Goal: Task Accomplishment & Management: Manage account settings

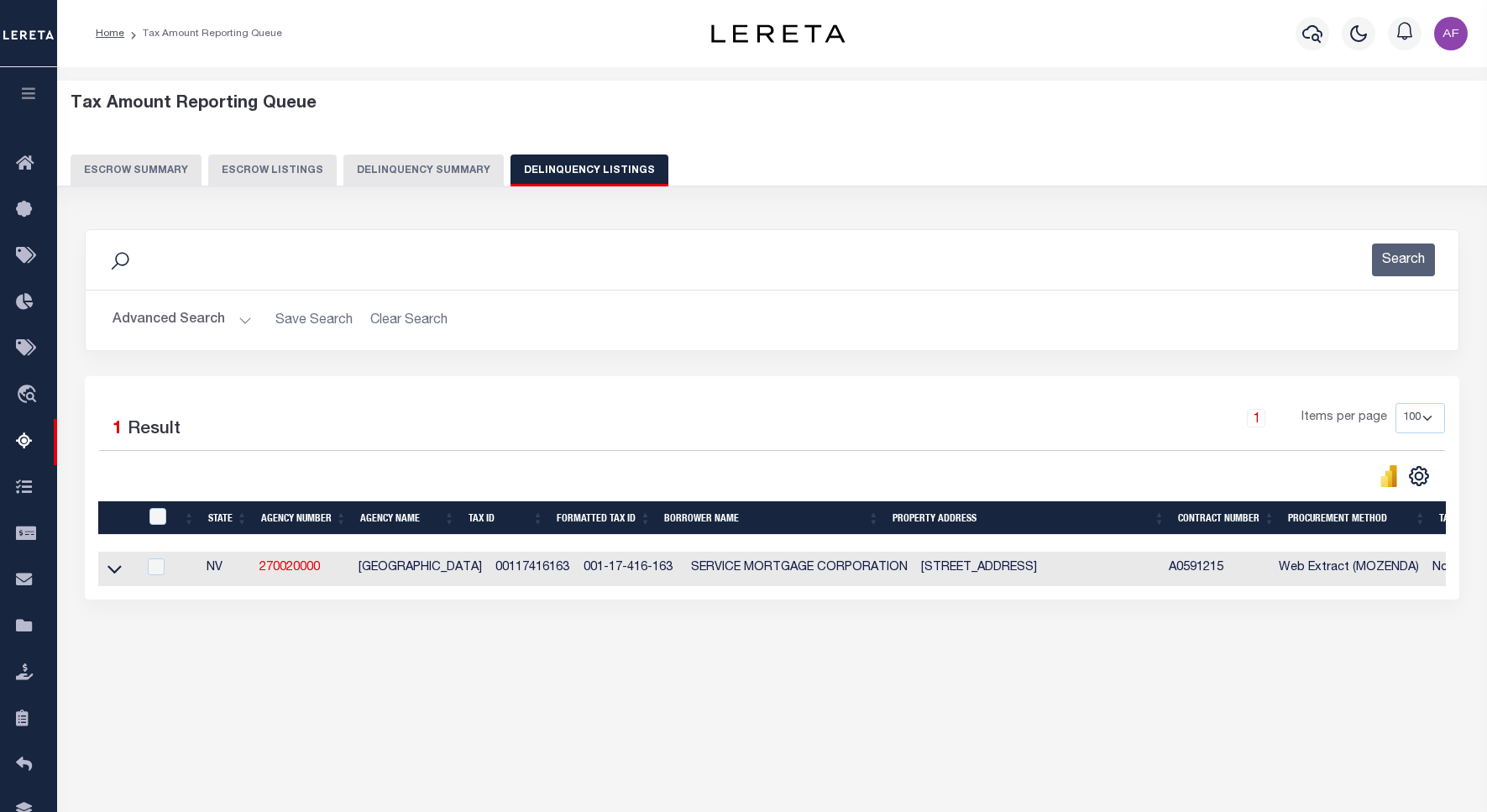
select select "100"
click at [149, 316] on button "Advanced Search" at bounding box center [183, 320] width 140 height 33
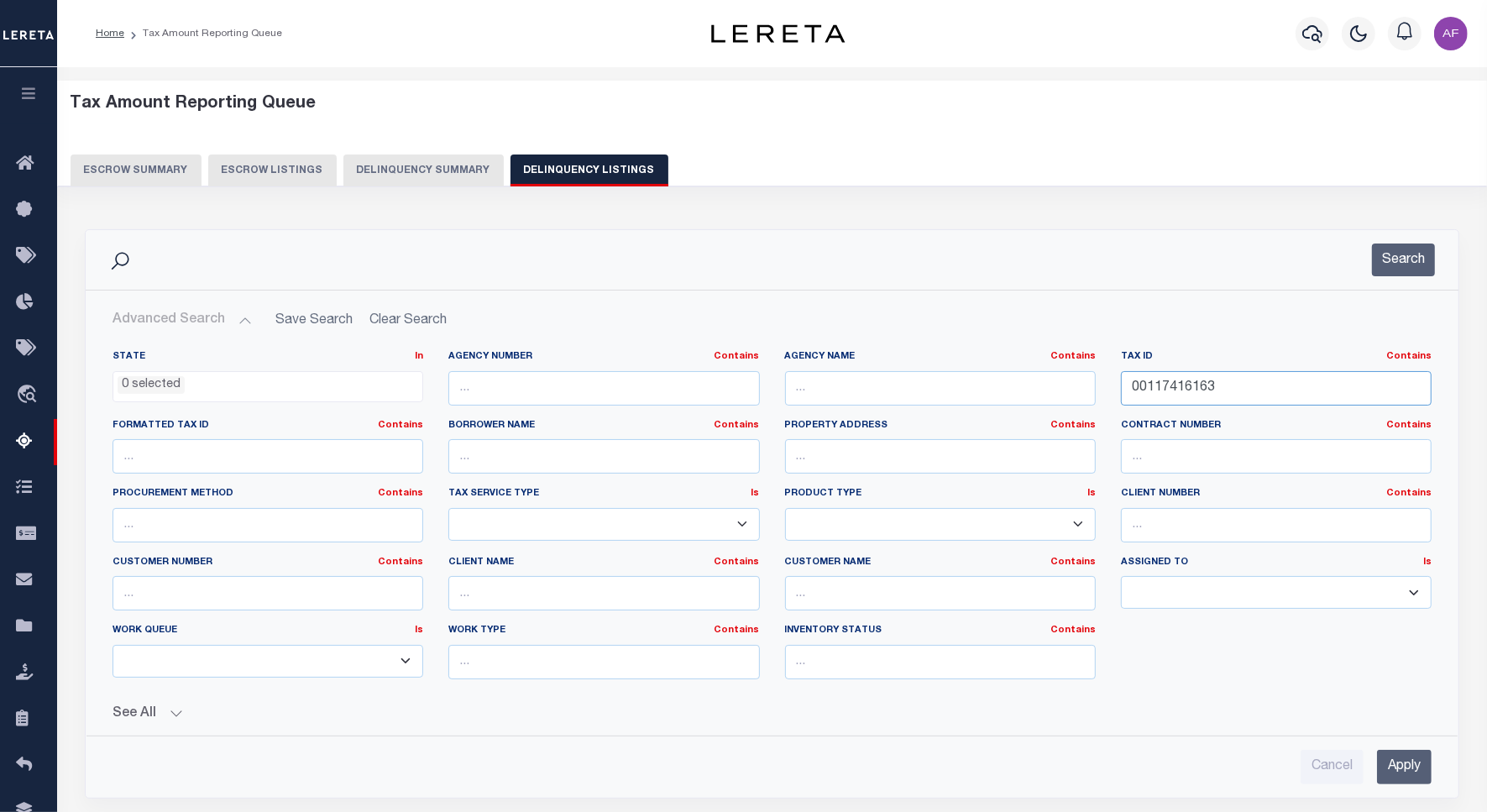
click at [1180, 387] on input "00117416163" at bounding box center [1276, 388] width 311 height 34
paste input "3"
click at [1397, 265] on button "Search" at bounding box center [1403, 260] width 63 height 33
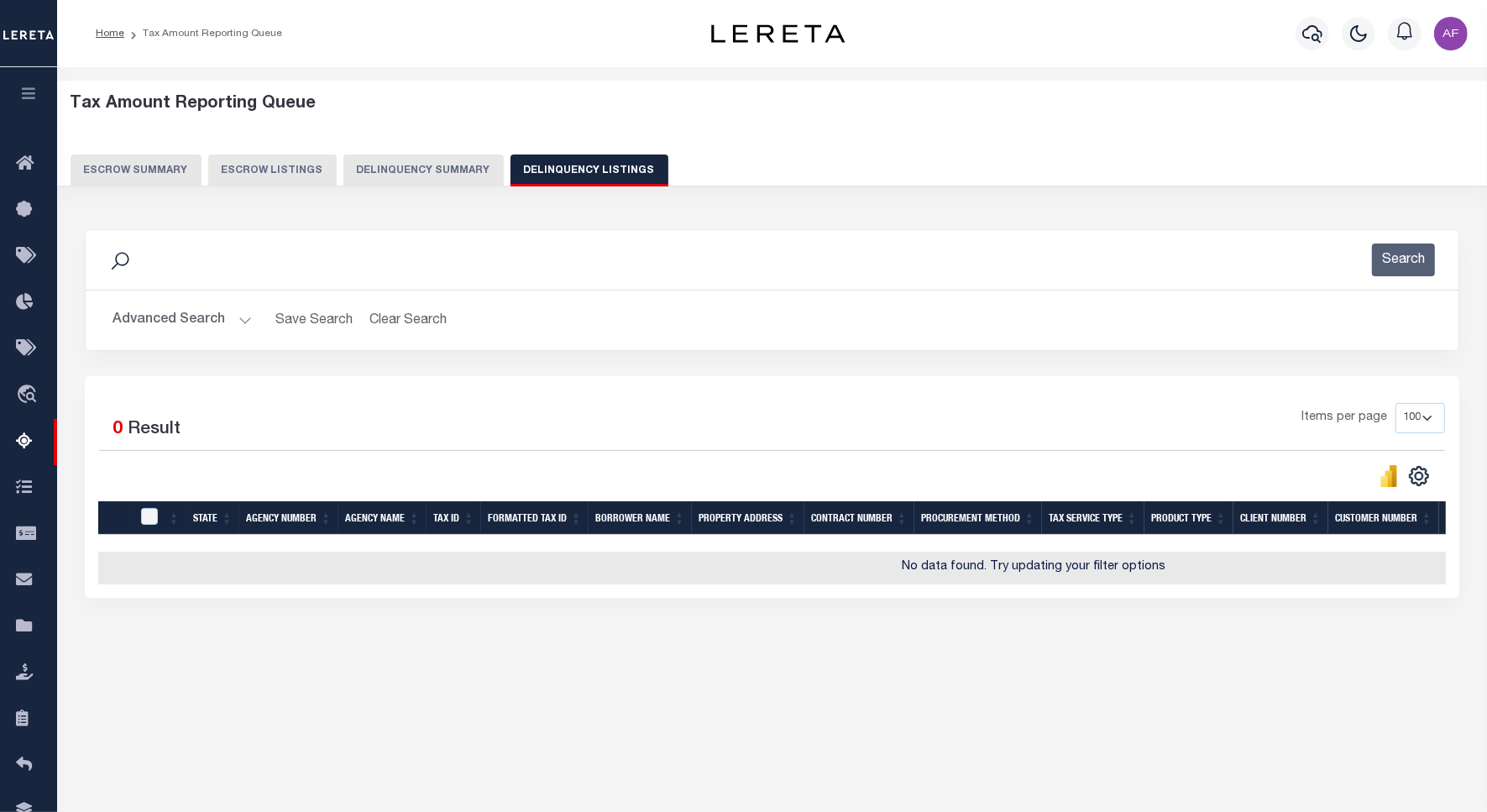
click at [110, 570] on td "No data found. Try updating your filter options" at bounding box center [1033, 567] width 1872 height 33
click at [162, 316] on button "Advanced Search" at bounding box center [183, 320] width 140 height 33
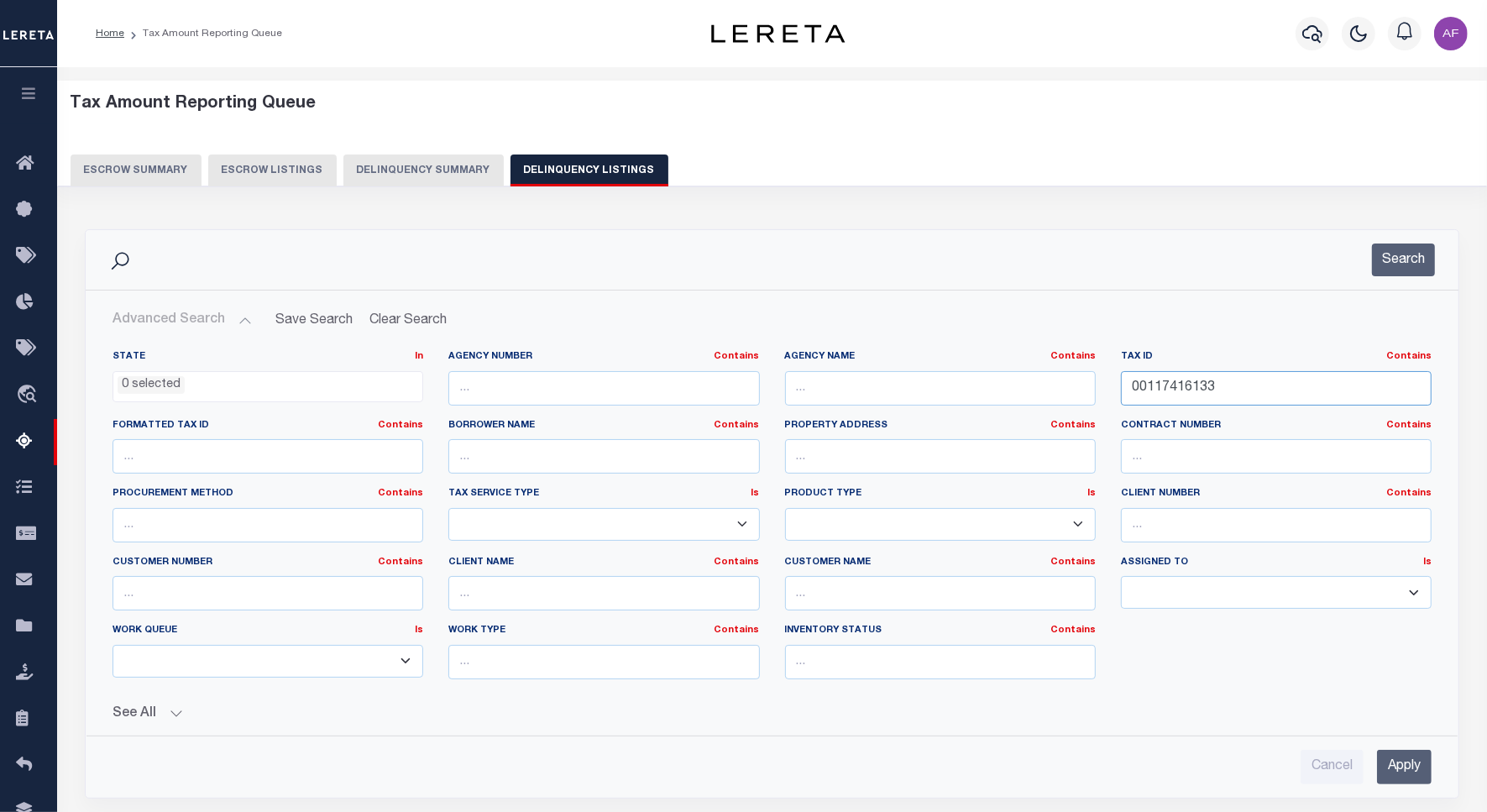
click at [1144, 387] on input "00117416133" at bounding box center [1276, 388] width 311 height 34
paste input "64"
click at [1392, 256] on button "Search" at bounding box center [1403, 260] width 63 height 33
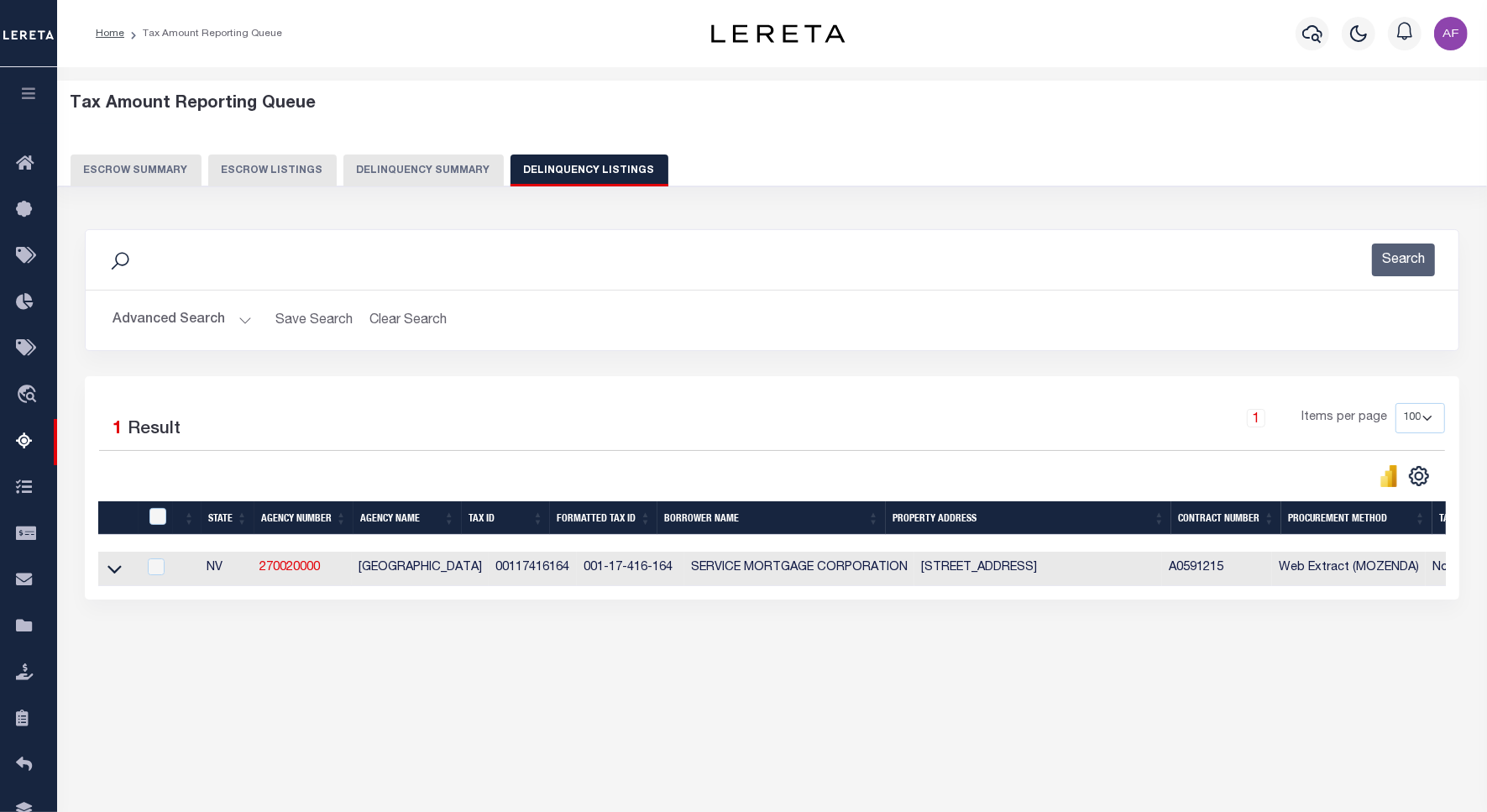
drag, startPoint x: 119, startPoint y: 575, endPoint x: 155, endPoint y: 450, distance: 130.1
click at [119, 575] on icon at bounding box center [115, 569] width 14 height 18
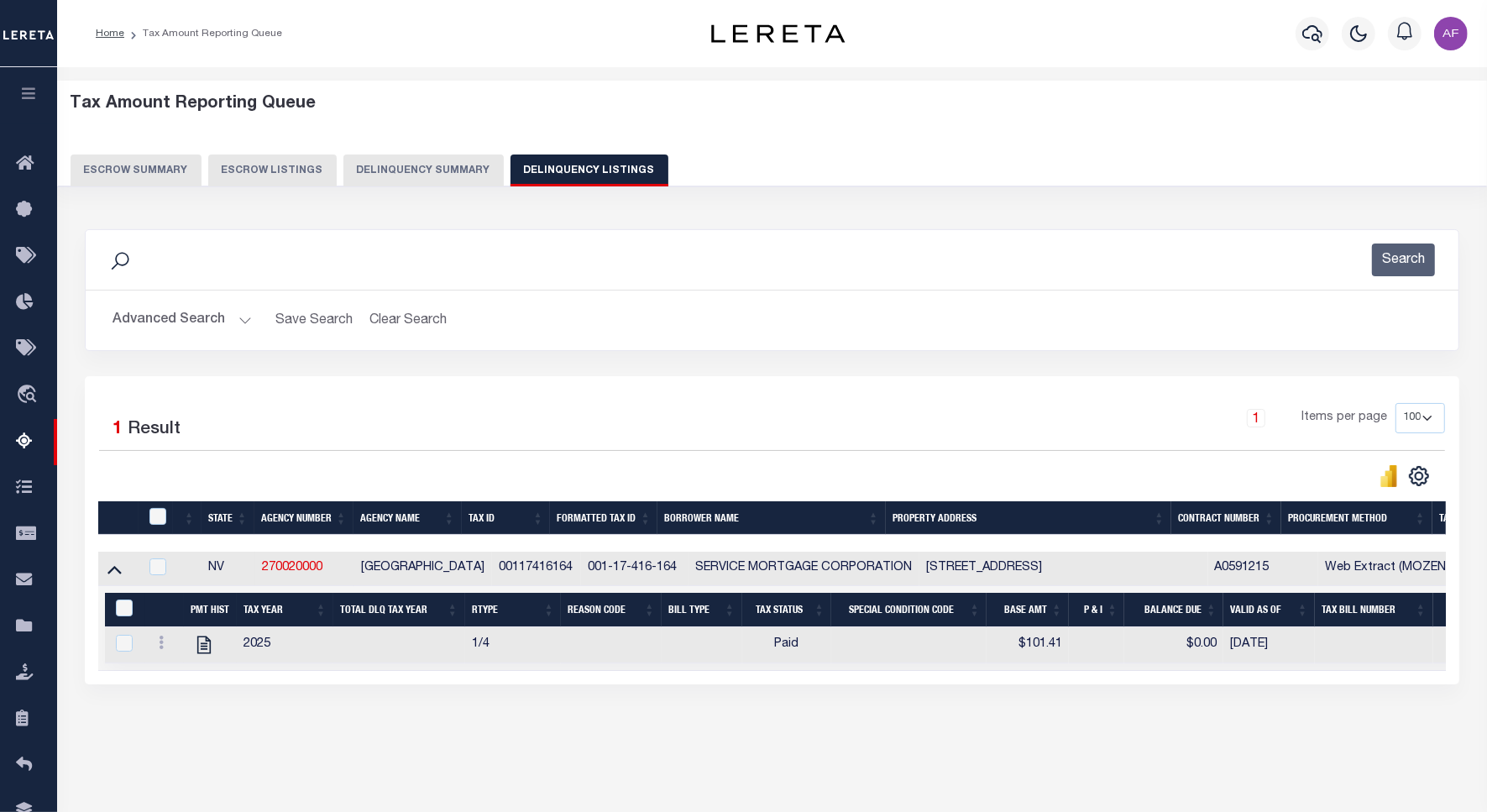
drag, startPoint x: 785, startPoint y: 688, endPoint x: 1400, endPoint y: 686, distance: 615.0
click at [1400, 684] on div "1 Selected 1 Result 1 Items per page 10 25 50 100 500" at bounding box center [772, 529] width 1375 height 308
click at [157, 322] on button "Advanced Search" at bounding box center [183, 320] width 140 height 33
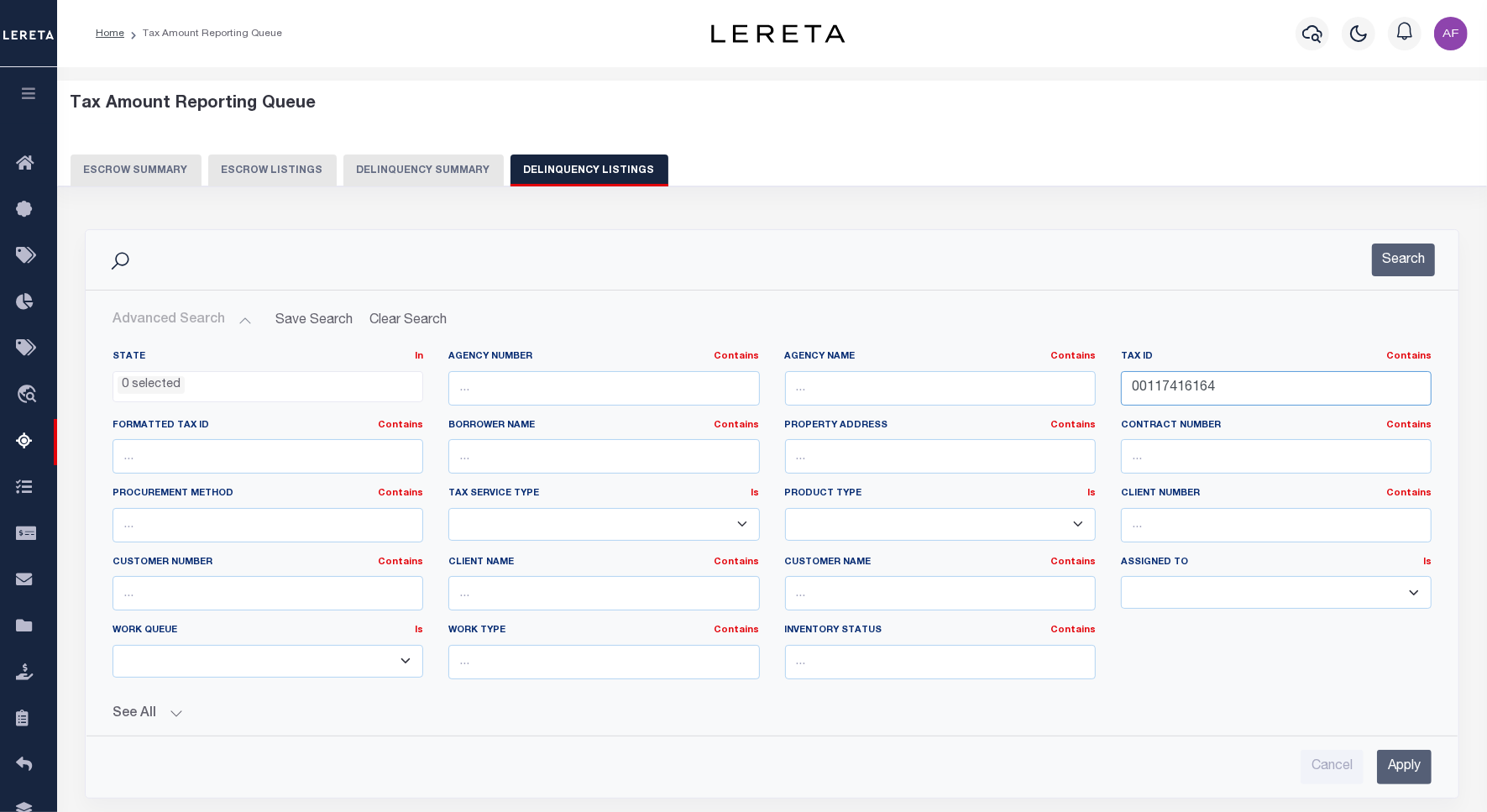
click at [1172, 388] on input "00117416164" at bounding box center [1276, 388] width 311 height 34
click at [1172, 389] on input "00117416164" at bounding box center [1276, 388] width 311 height 34
paste input "6"
type input "00117416166"
click at [1398, 278] on div "Search" at bounding box center [772, 260] width 1373 height 60
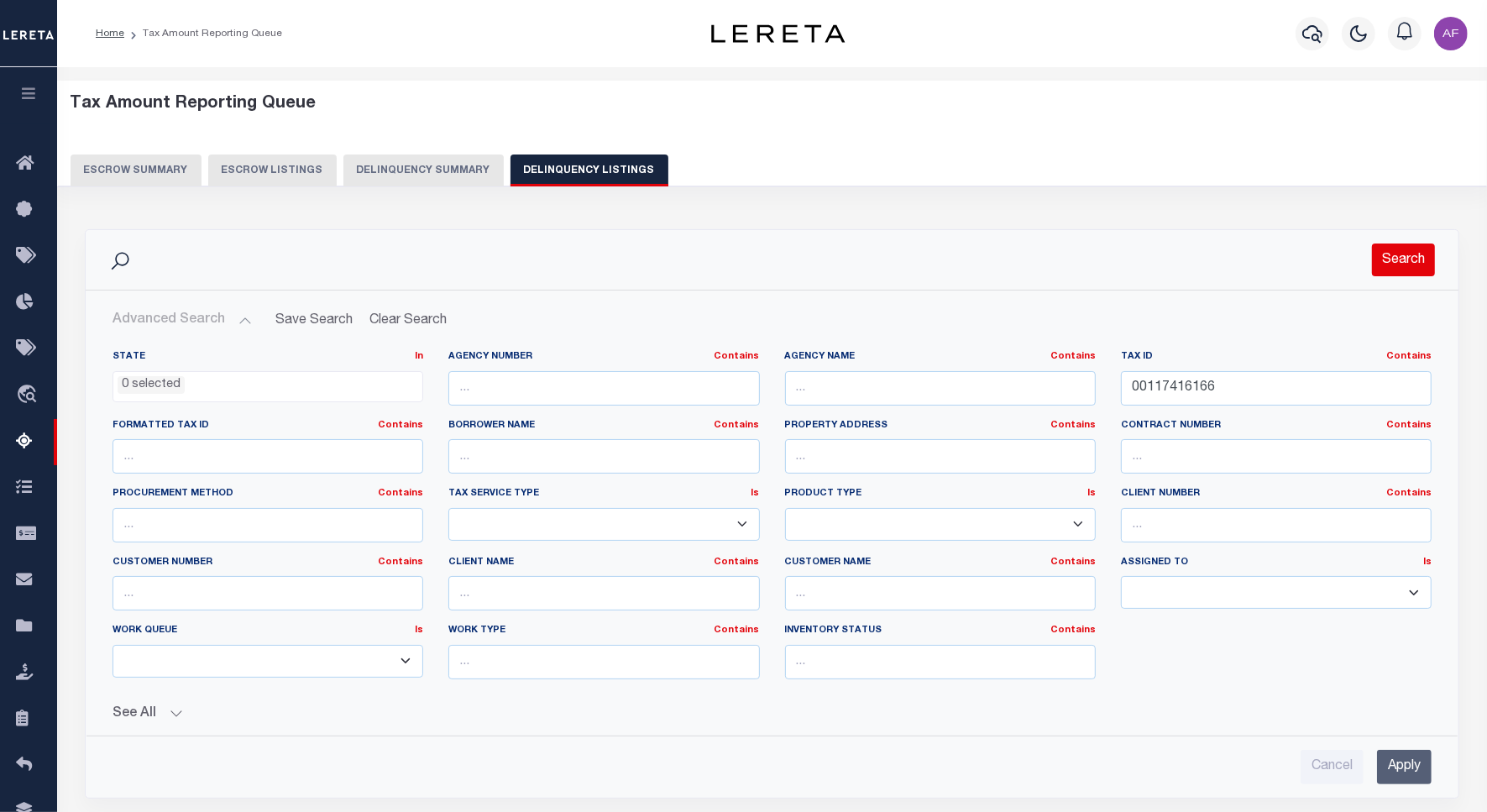
click at [1398, 270] on button "Search" at bounding box center [1403, 260] width 63 height 33
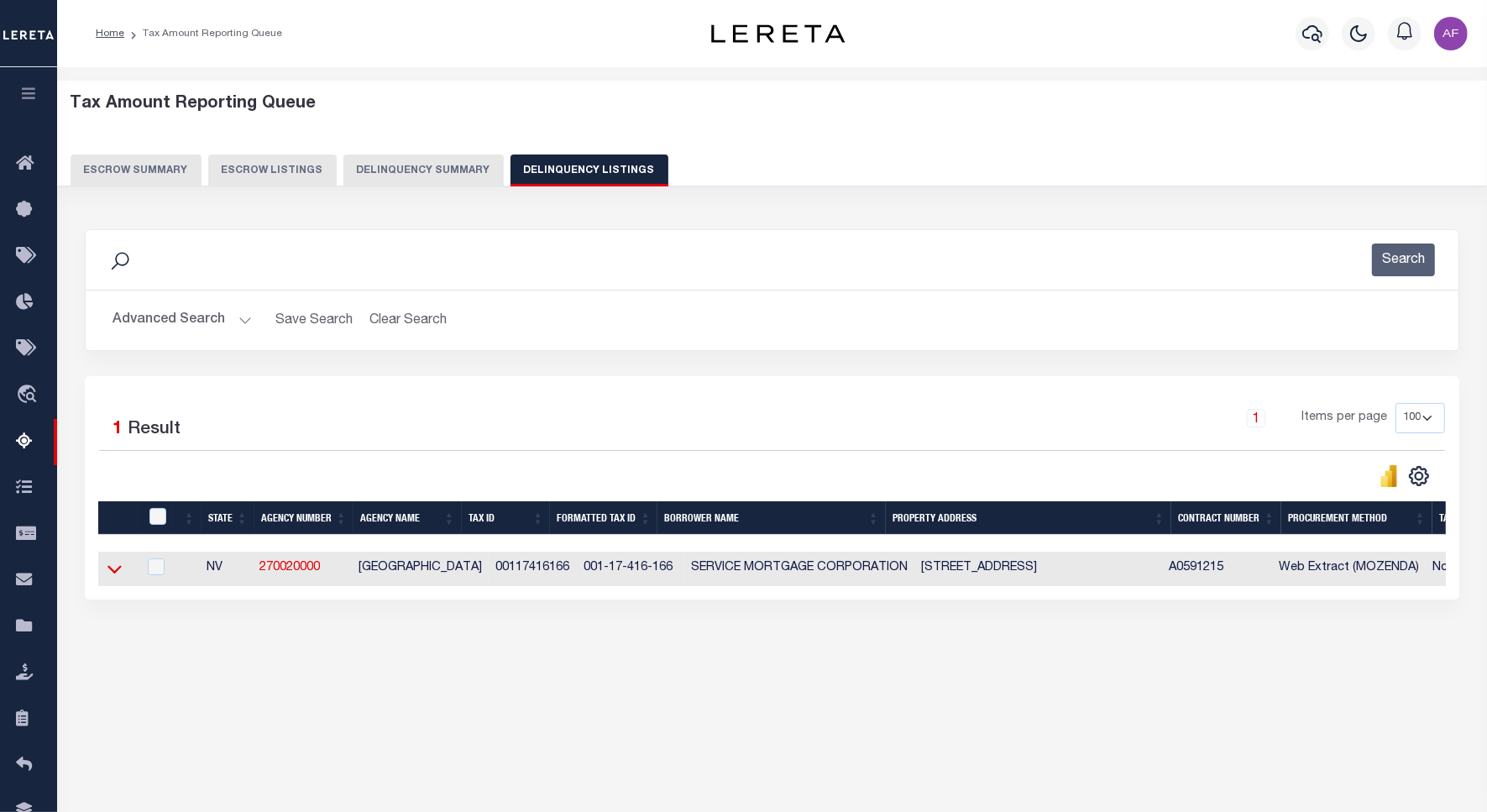
click at [115, 573] on icon at bounding box center [115, 569] width 14 height 18
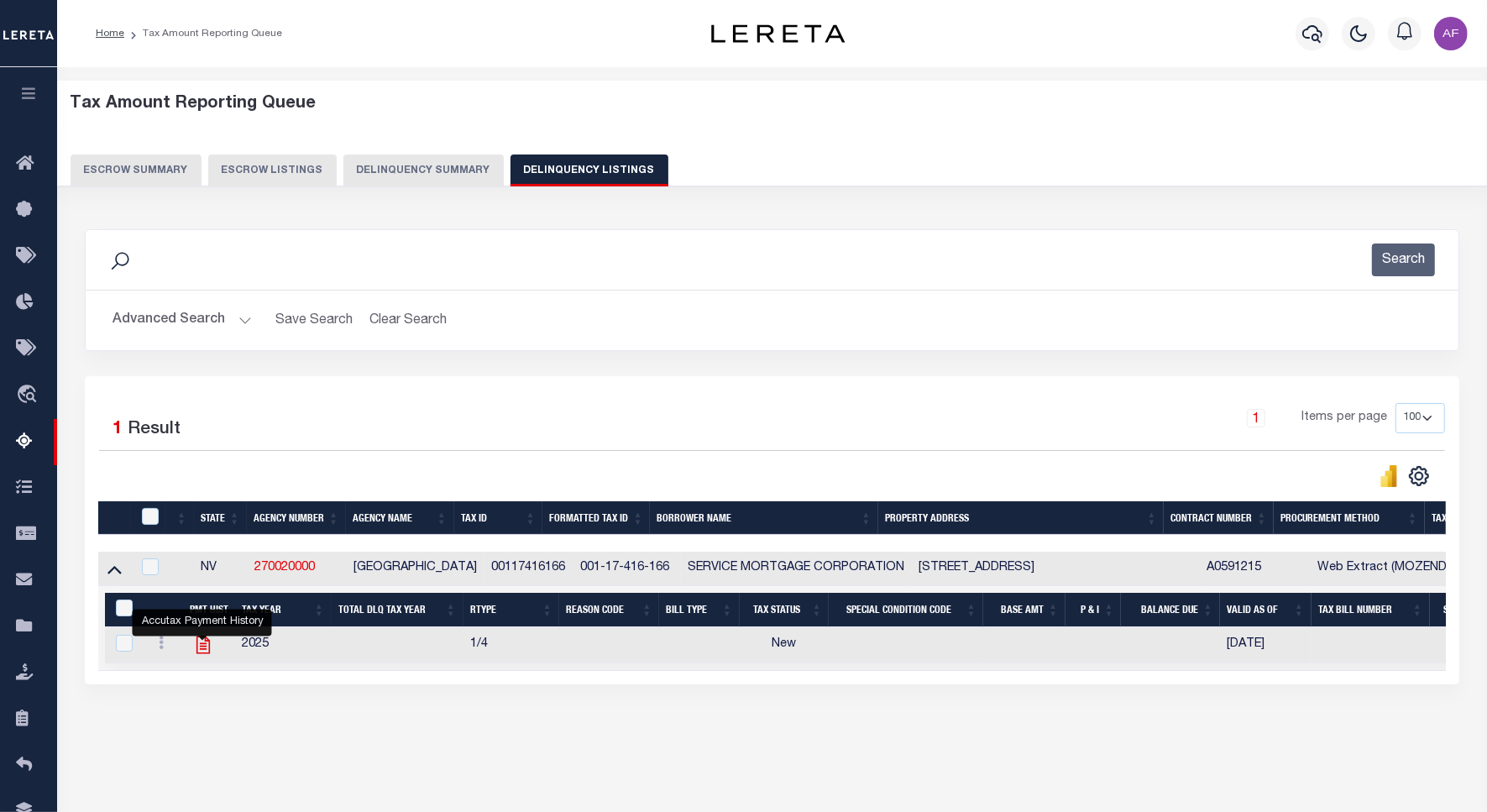
click at [203, 649] on icon "" at bounding box center [202, 645] width 13 height 18
checkbox input "true"
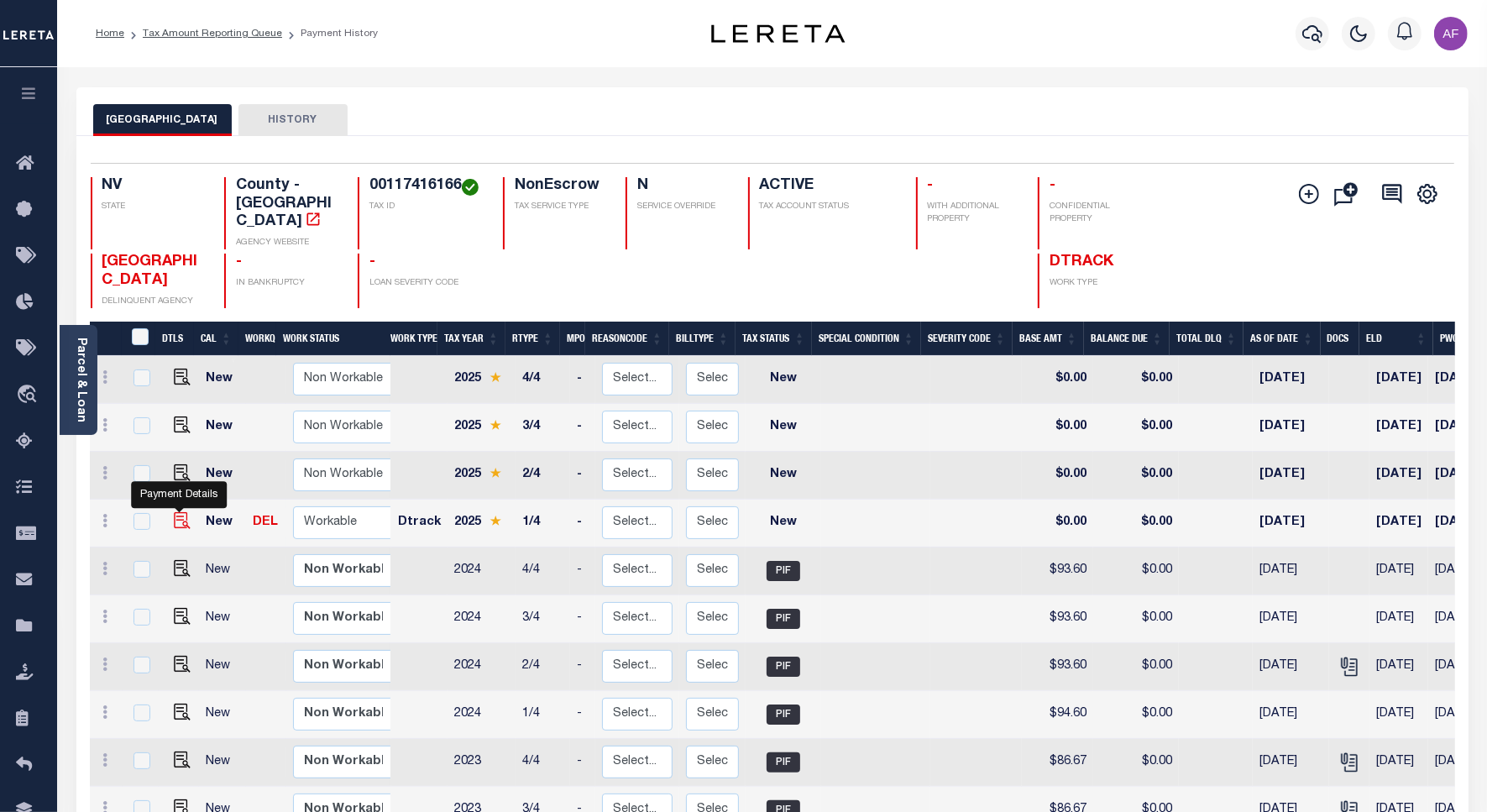
click at [181, 512] on img "" at bounding box center [182, 520] width 17 height 17
checkbox input "true"
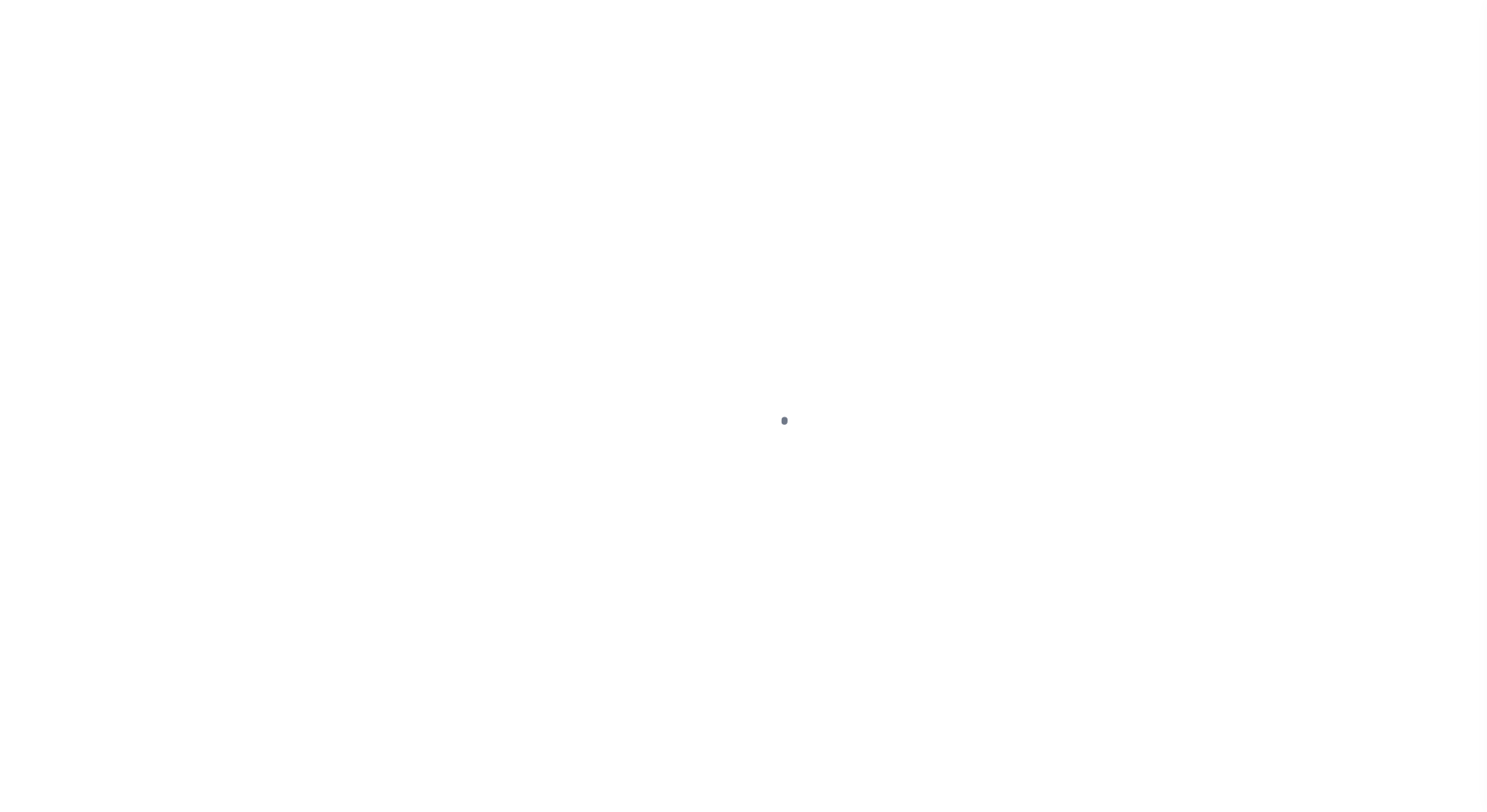
select select "NW2"
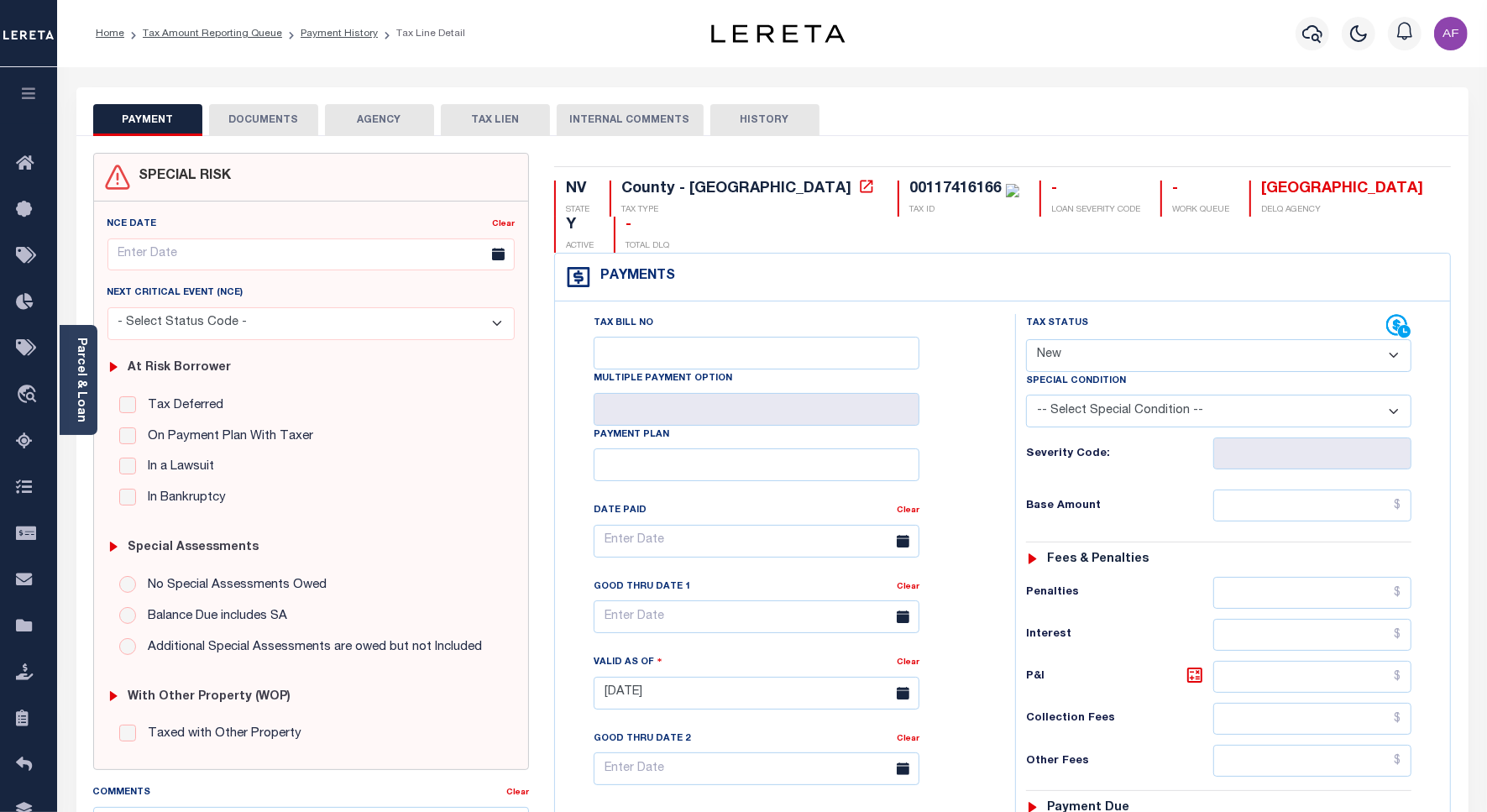
click at [270, 107] on button "DOCUMENTS" at bounding box center [263, 120] width 109 height 32
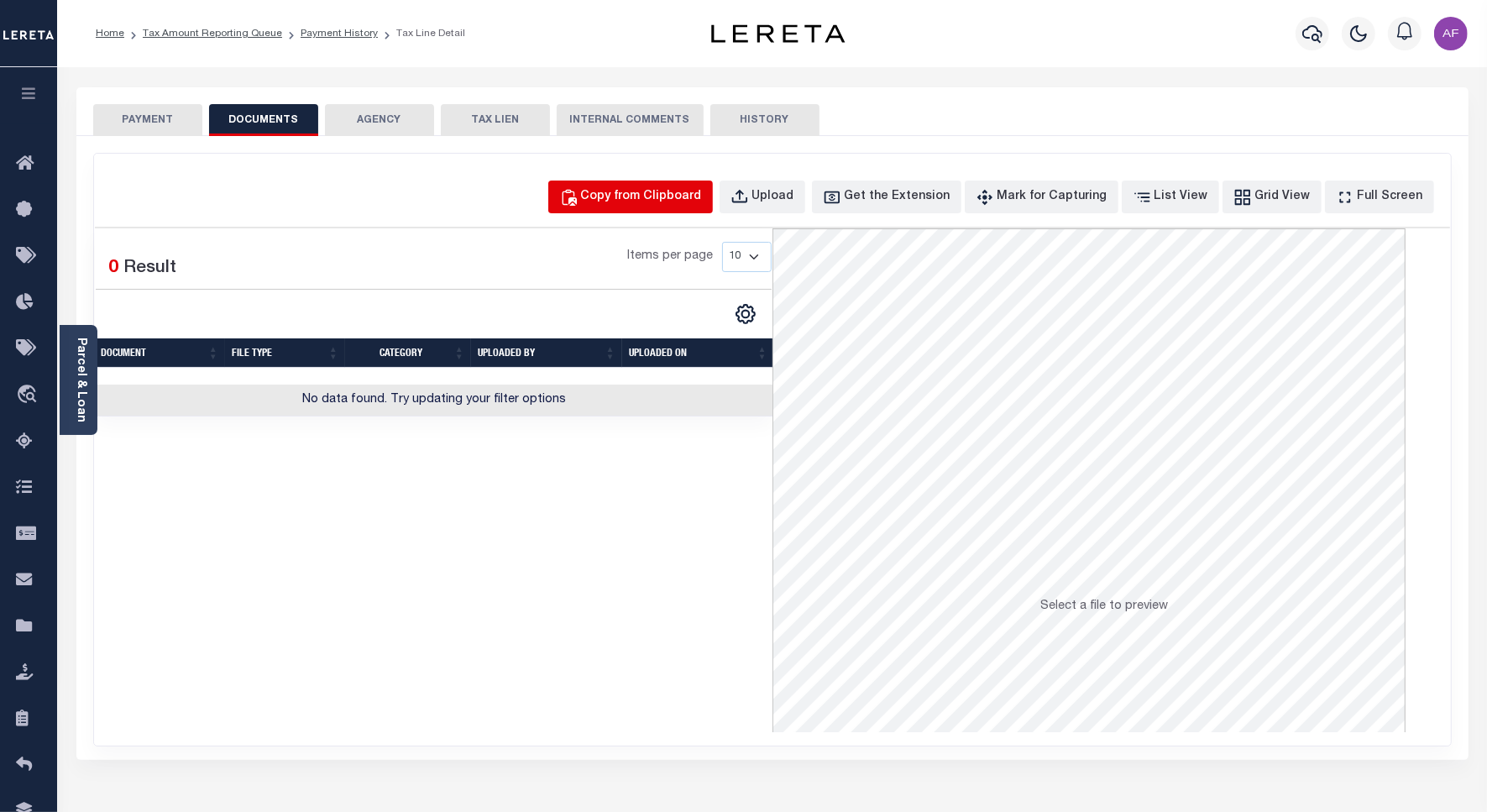
click at [661, 193] on div "Copy from Clipboard" at bounding box center [642, 197] width 121 height 18
select select "POP"
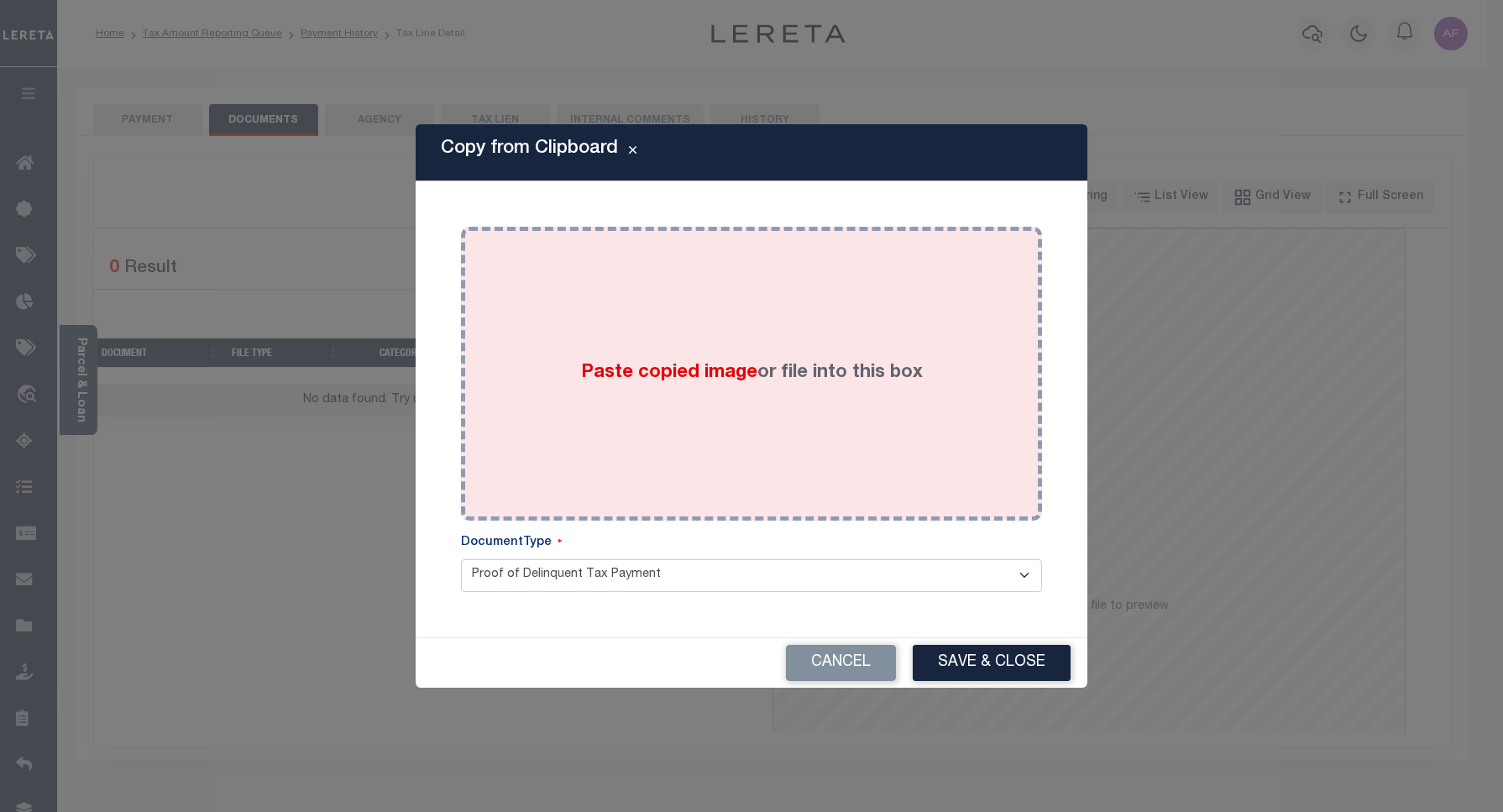
click at [803, 332] on div "Paste copied image or file into this box" at bounding box center [752, 374] width 556 height 269
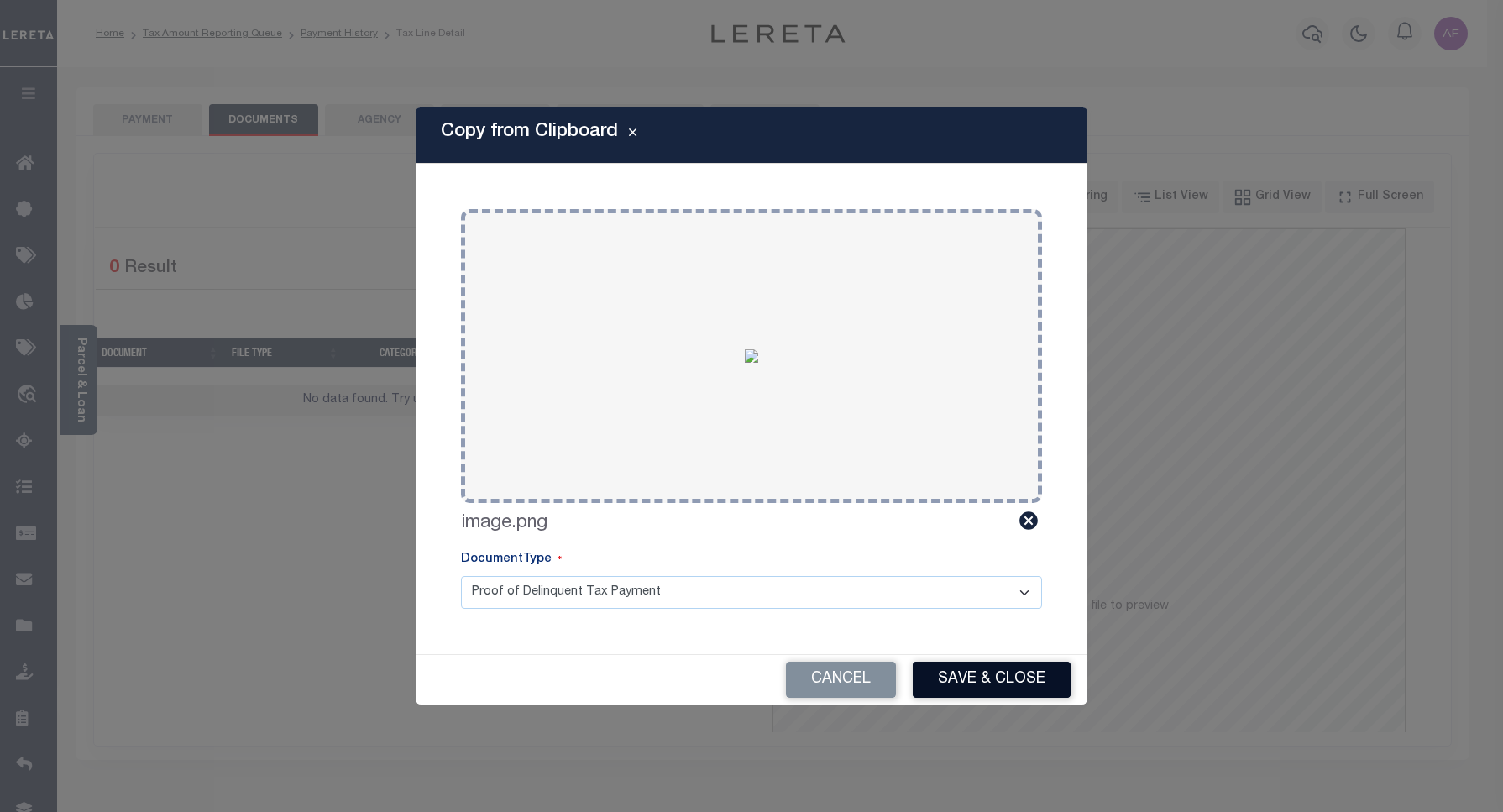
click at [1029, 691] on button "Save & Close" at bounding box center [991, 679] width 158 height 36
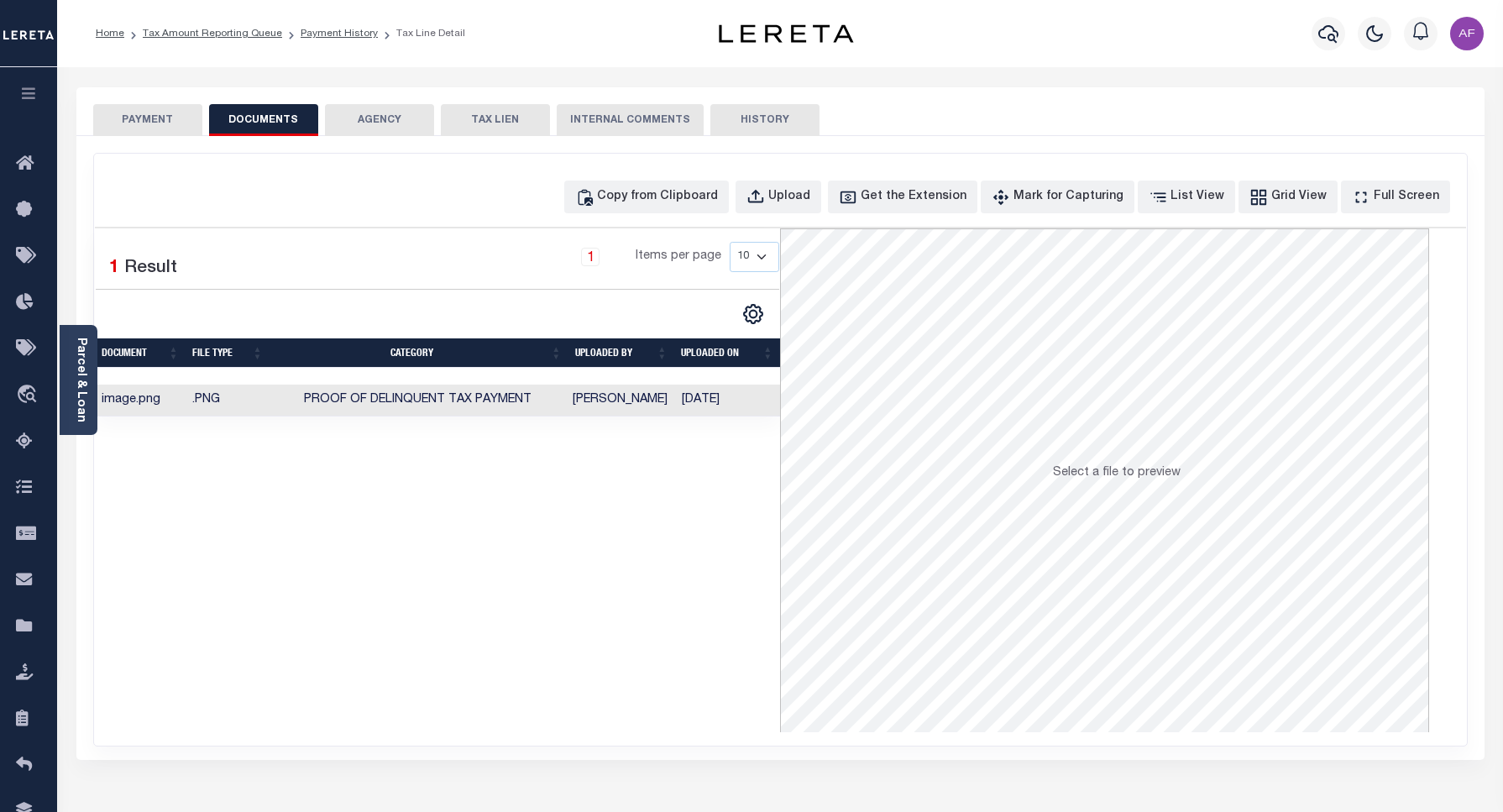
click at [147, 119] on button "PAYMENT" at bounding box center [147, 120] width 109 height 32
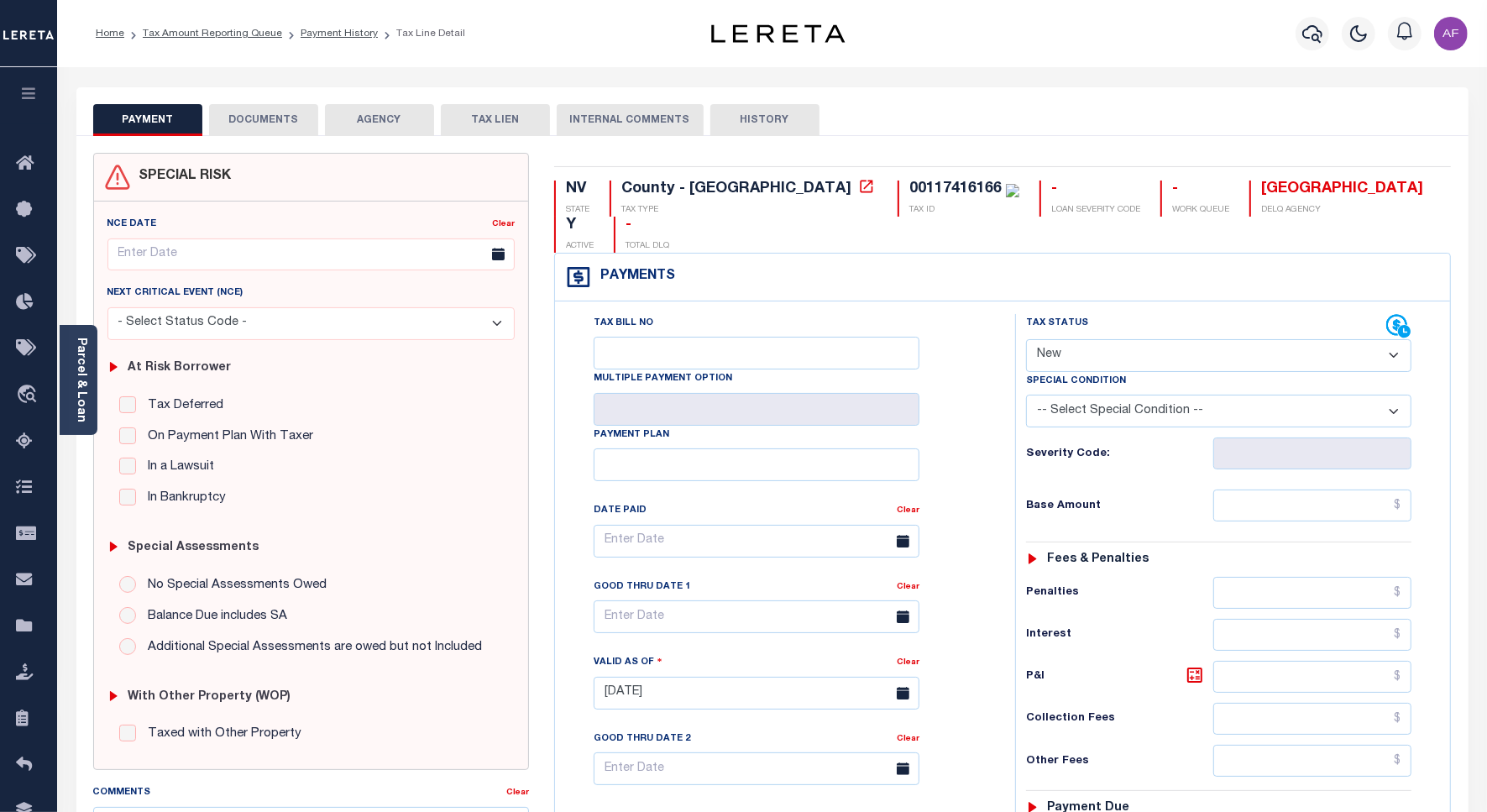
click at [1073, 340] on select "- Select Status Code - Open Due/Unpaid Paid Incomplete No Tax Due Internal Refu…" at bounding box center [1219, 356] width 386 height 33
select select "DUE"
click at [1026, 340] on select "- Select Status Code - Open Due/Unpaid Paid Incomplete No Tax Due Internal Refu…" at bounding box center [1219, 356] width 386 height 33
type input "10/01/2025"
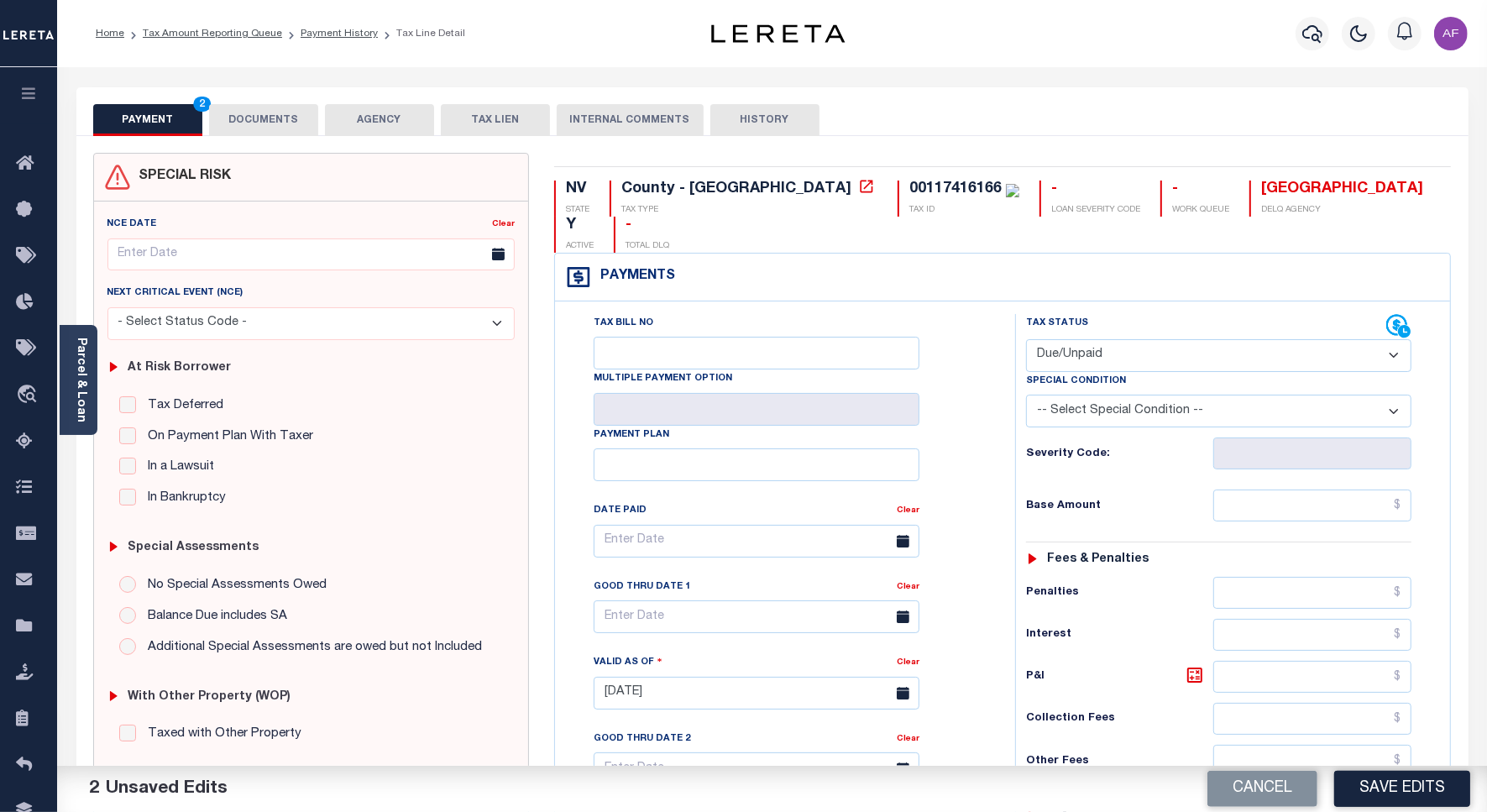
click at [1067, 340] on select "- Select Status Code - Open Due/Unpaid Paid Incomplete No Tax Due Internal Refu…" at bounding box center [1219, 356] width 386 height 33
select select "PYD"
click at [1026, 340] on select "- Select Status Code - Open Due/Unpaid Paid Incomplete No Tax Due Internal Refu…" at bounding box center [1219, 356] width 386 height 33
click at [1327, 489] on input "text" at bounding box center [1312, 505] width 198 height 32
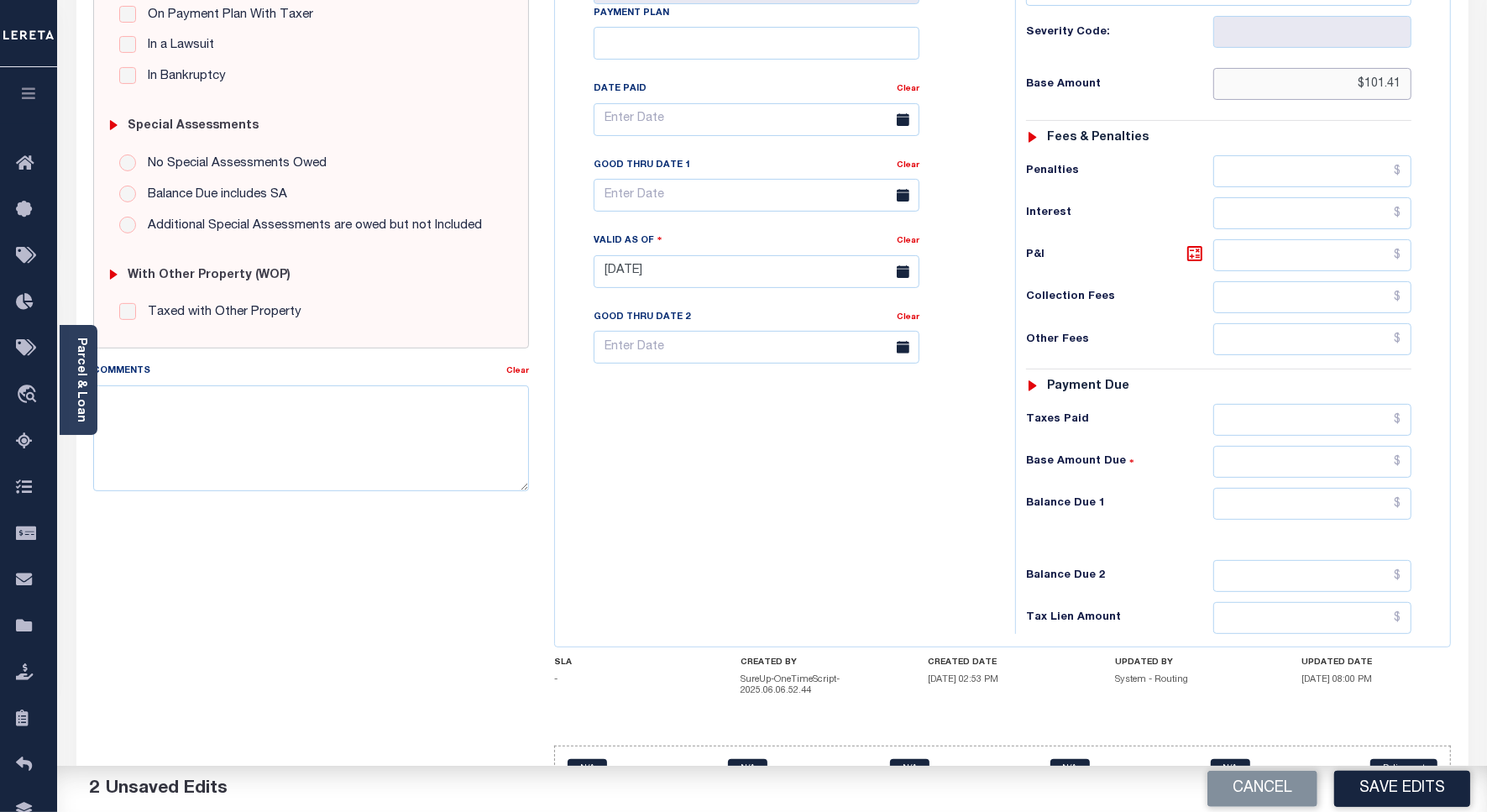
scroll to position [437, 0]
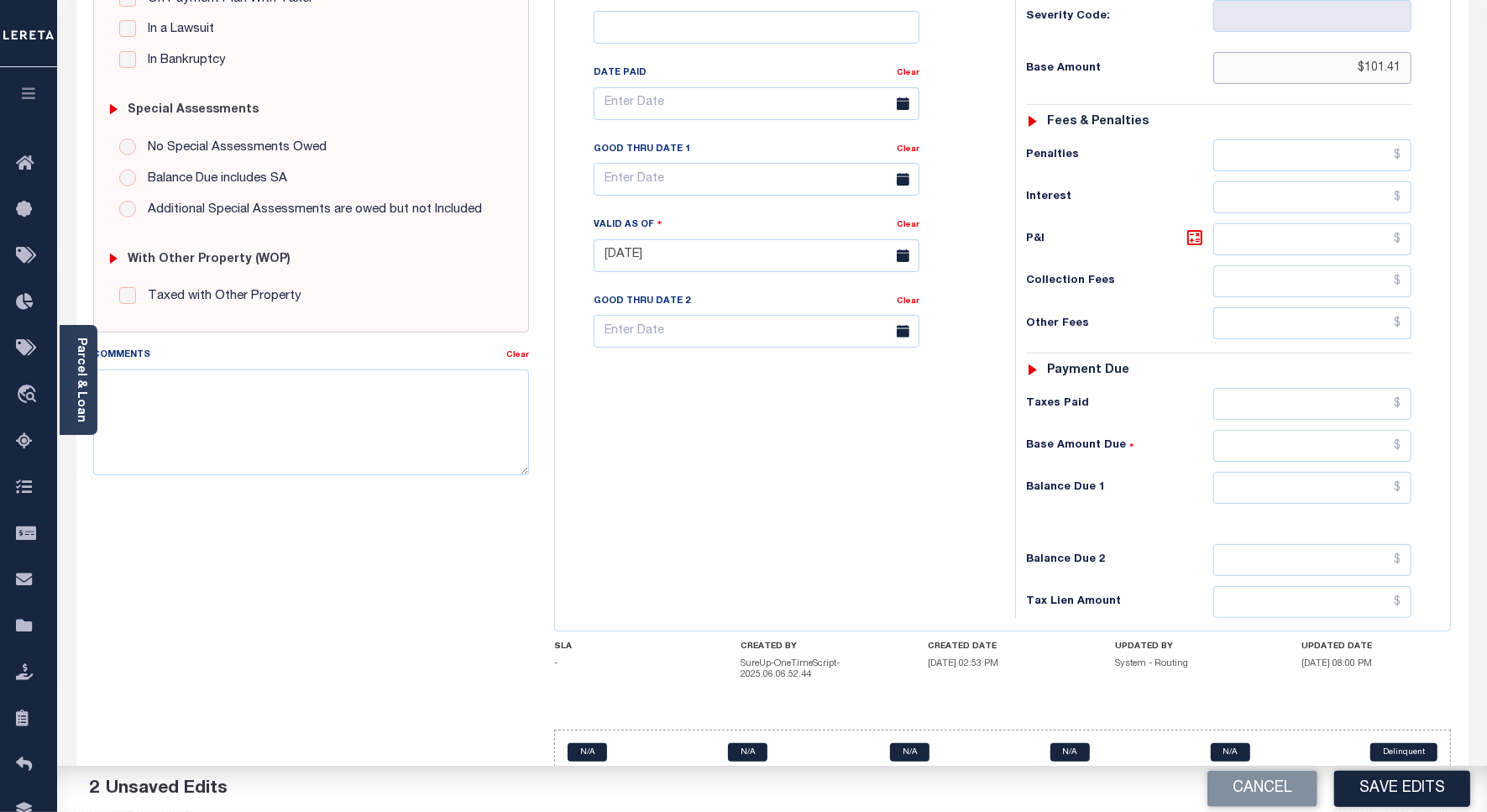
type input "$101.41"
click at [1374, 471] on input "text" at bounding box center [1312, 487] width 198 height 32
type input "$0.00"
click at [1365, 782] on button "Save Edits" at bounding box center [1402, 788] width 136 height 36
checkbox input "false"
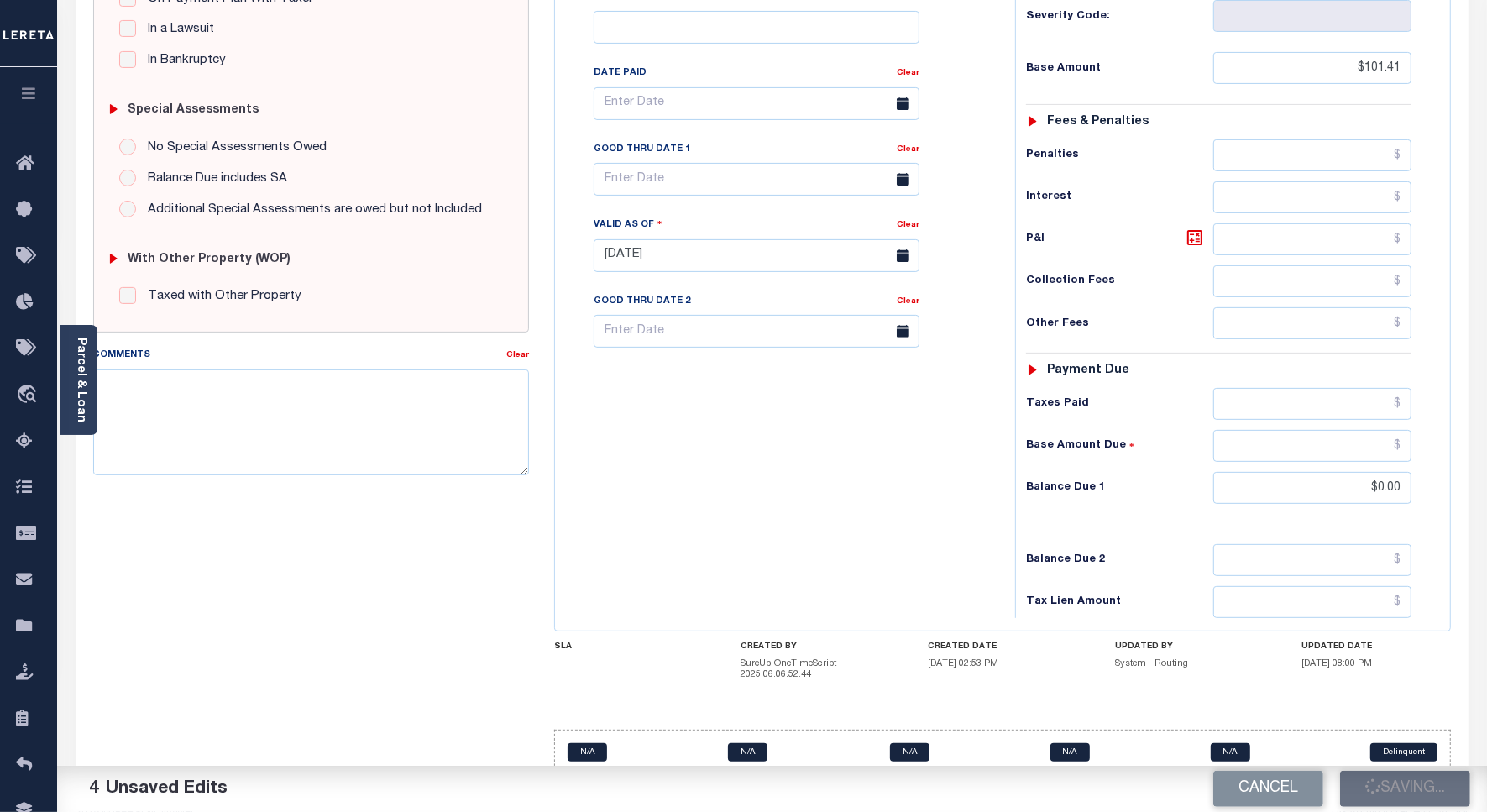
type input "$101.41"
type input "$0"
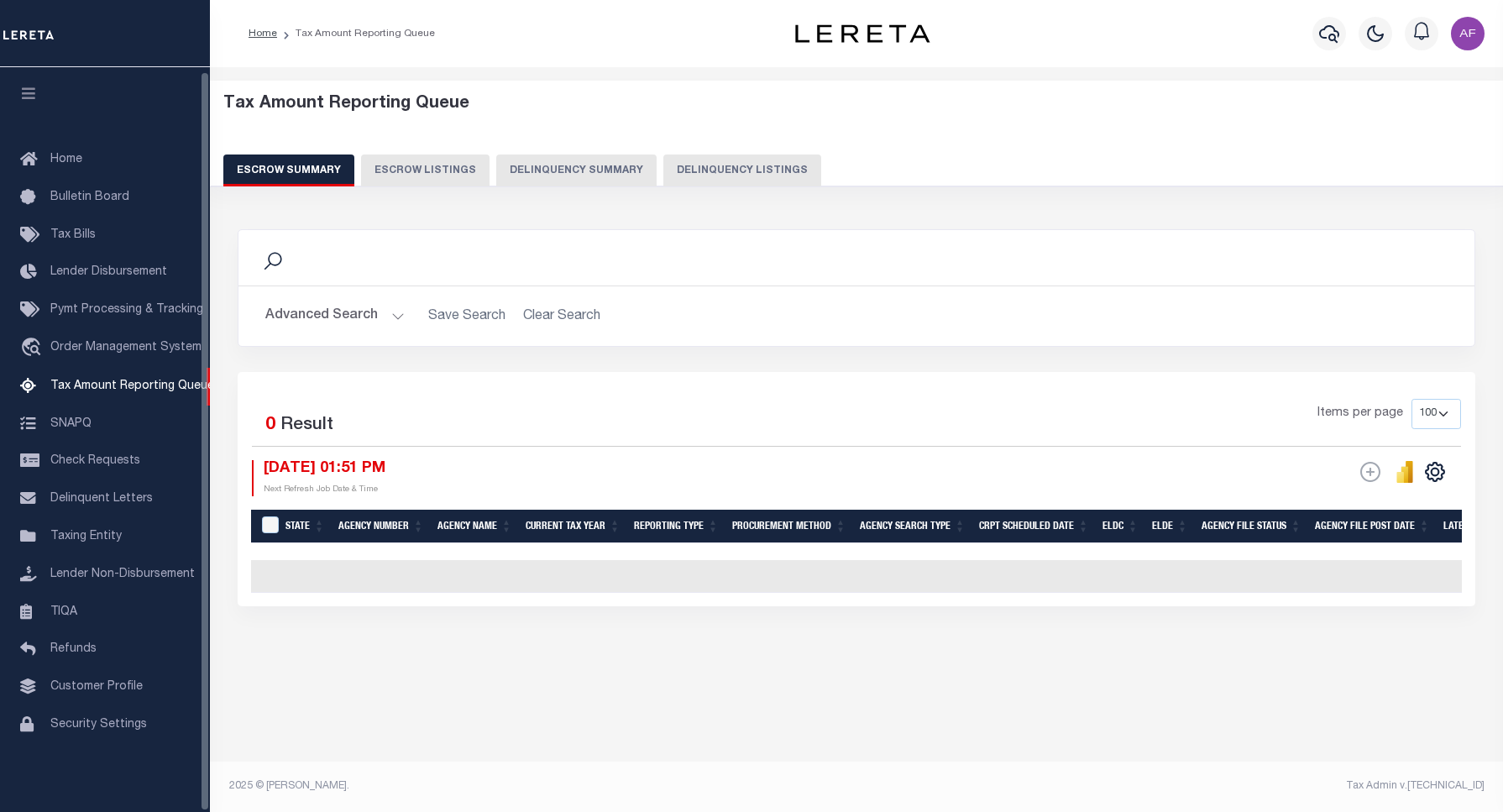
select select "100"
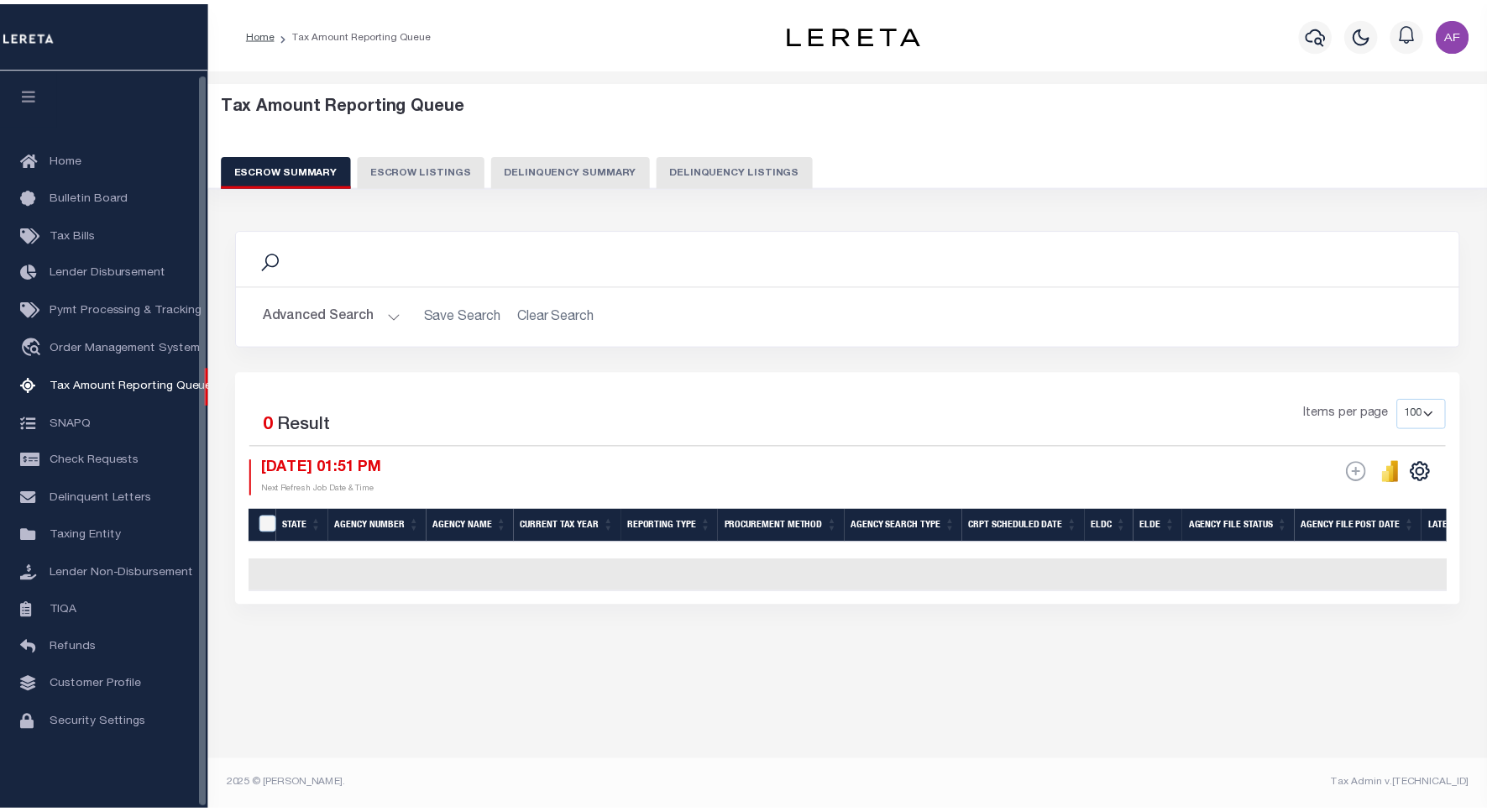
scroll to position [5, 0]
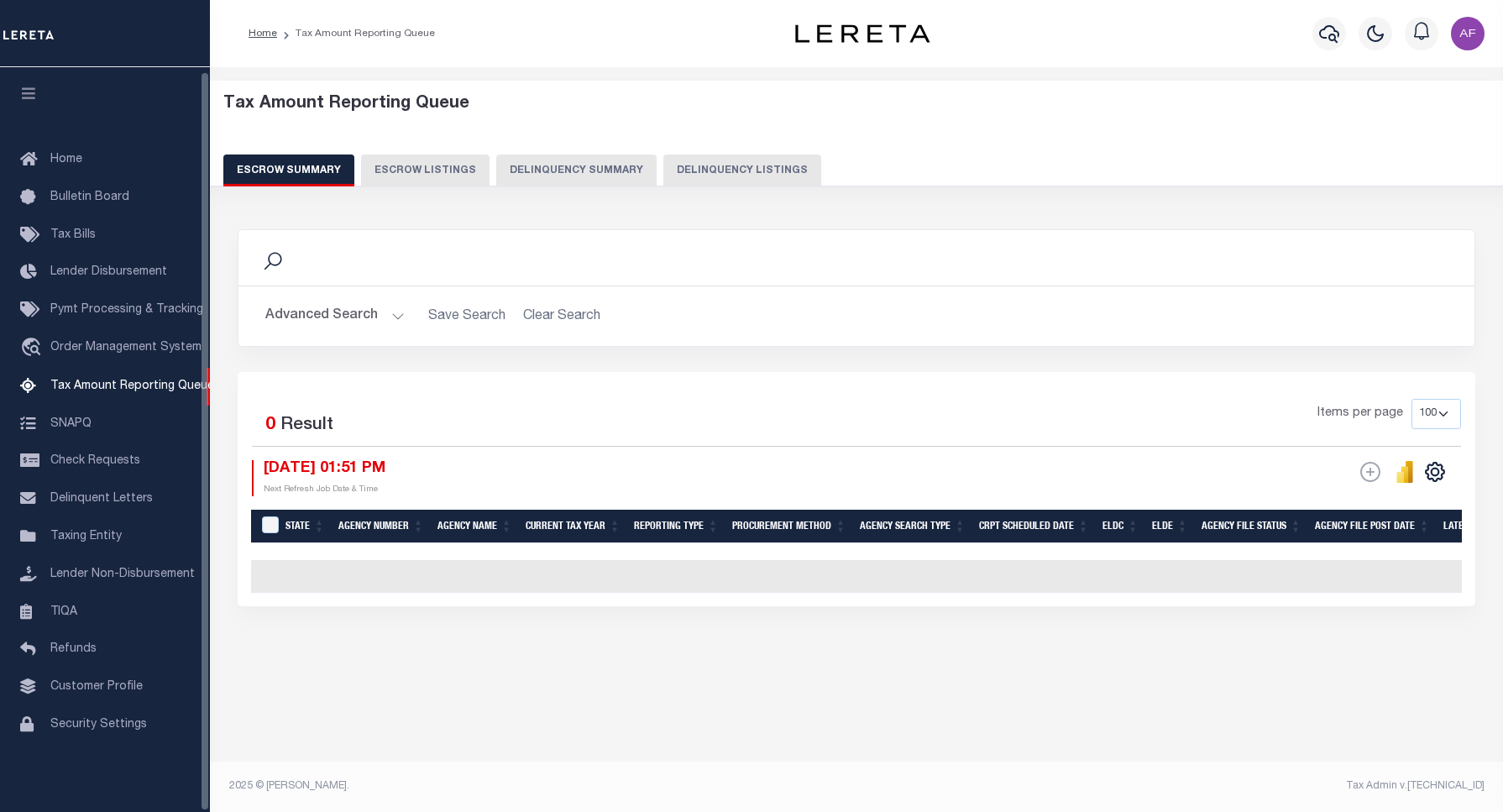
click at [753, 166] on button "Delinquency Listings" at bounding box center [743, 171] width 158 height 32
select select "100"
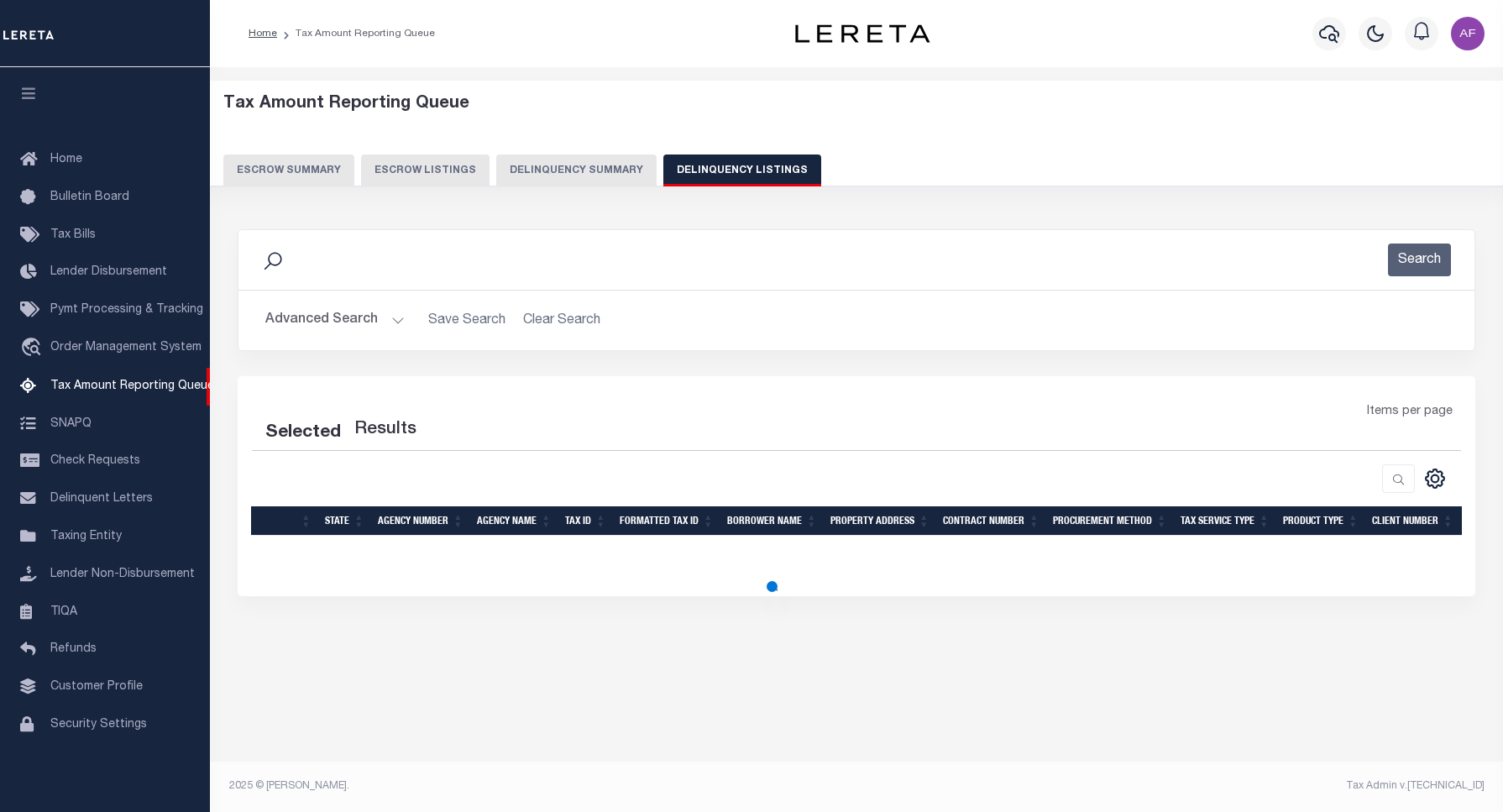
select select "100"
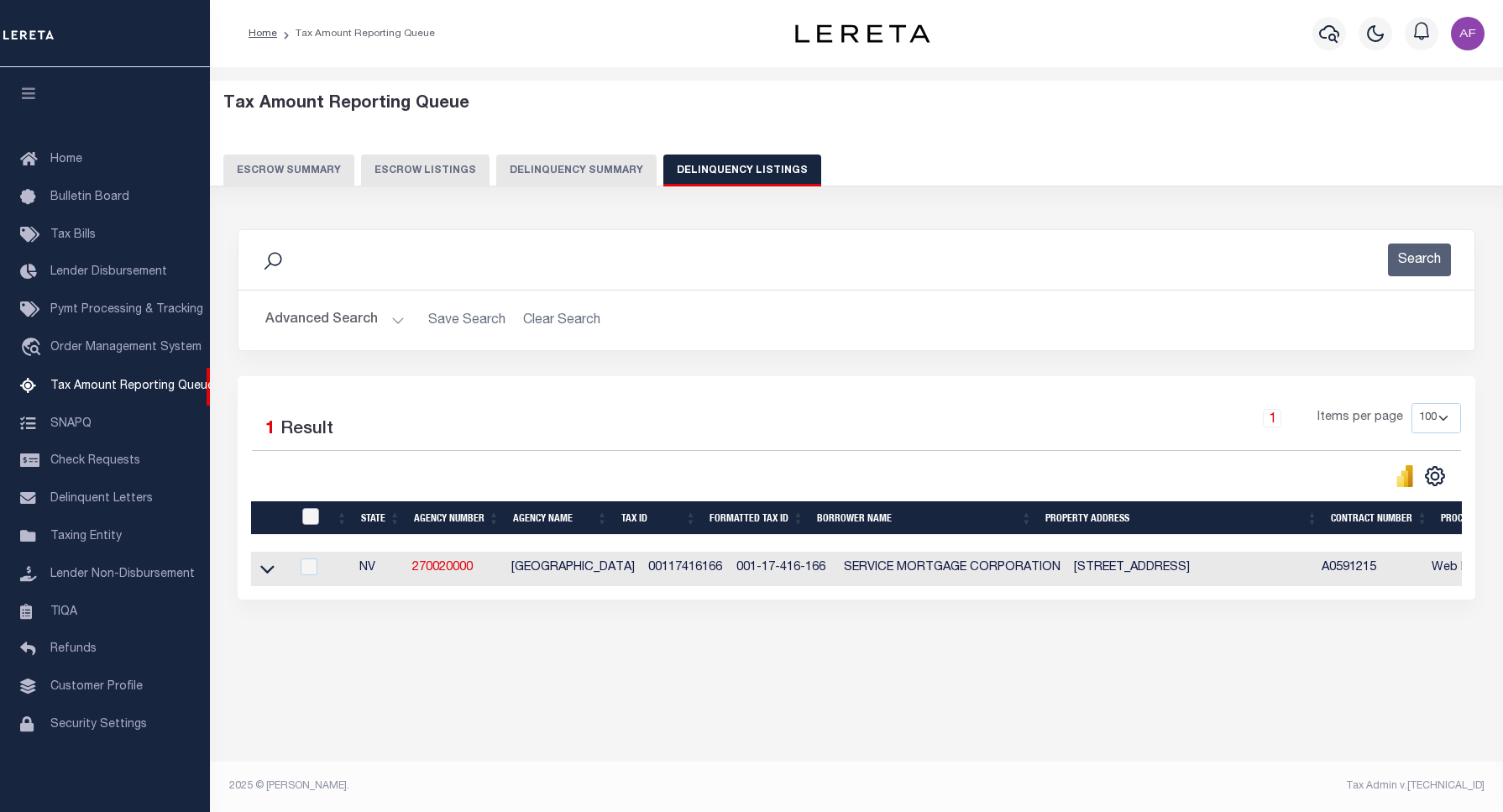
click at [308, 514] on input "checkbox" at bounding box center [311, 515] width 17 height 17
checkbox input "true"
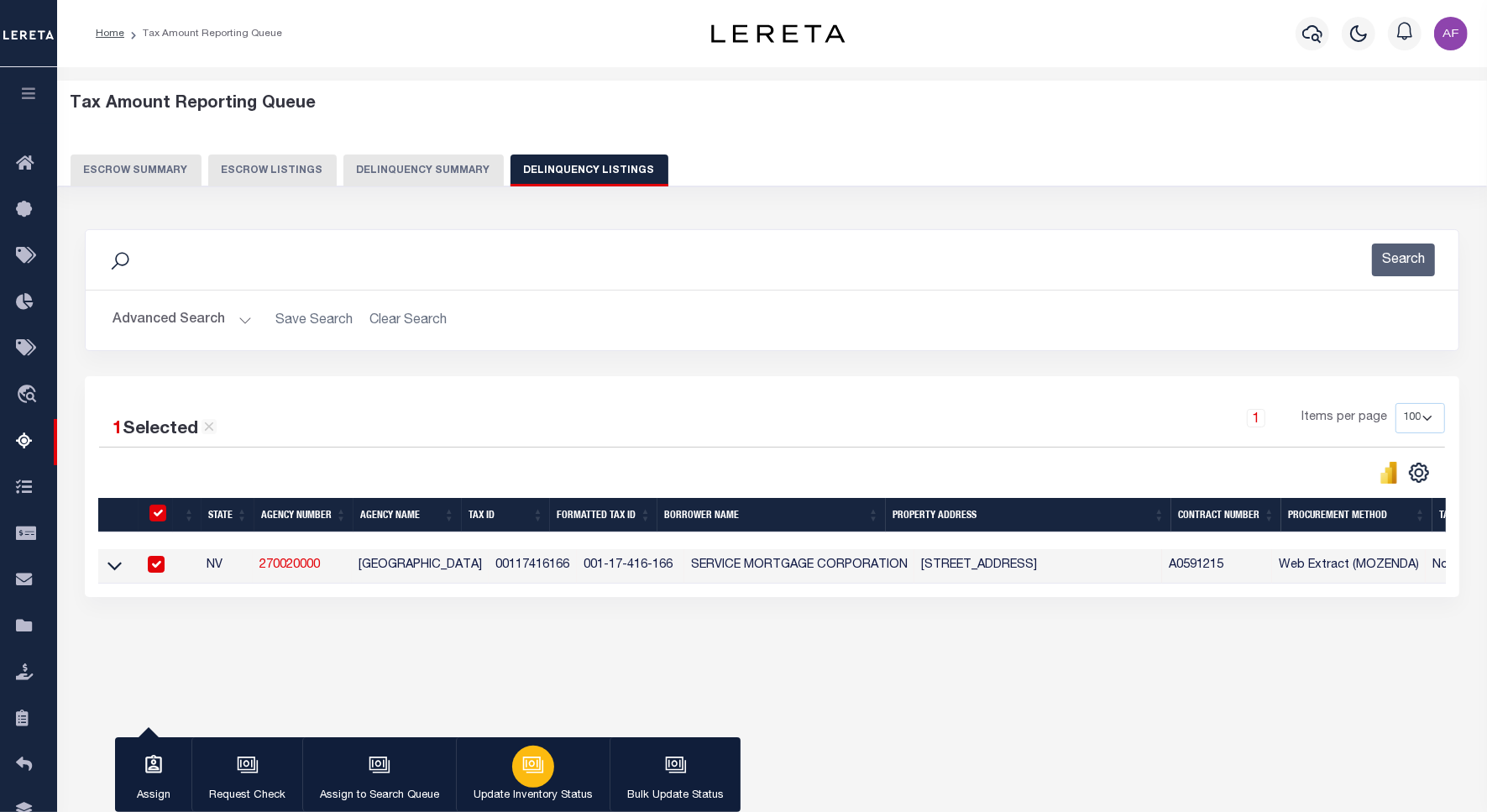
click at [544, 789] on p "Update Inventory Status" at bounding box center [533, 795] width 119 height 17
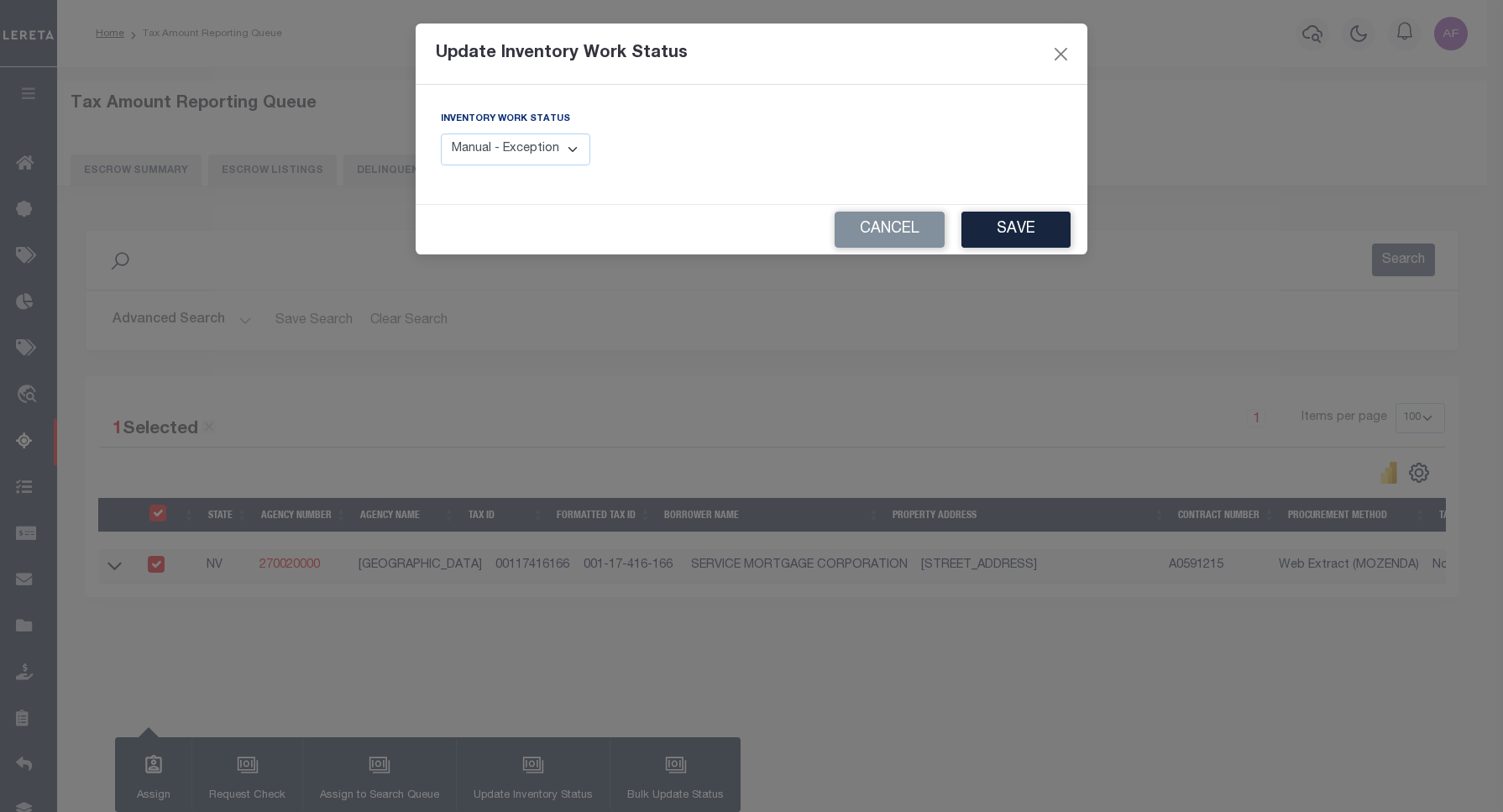
click at [544, 156] on select "Manual - Exception Pended - Awaiting Search Late Add Exception Completed" at bounding box center [516, 150] width 150 height 33
select select "4"
click at [441, 134] on select "Manual - Exception Pended - Awaiting Search Late Add Exception Completed" at bounding box center [516, 150] width 150 height 33
click at [1055, 220] on button "Save" at bounding box center [1015, 230] width 109 height 36
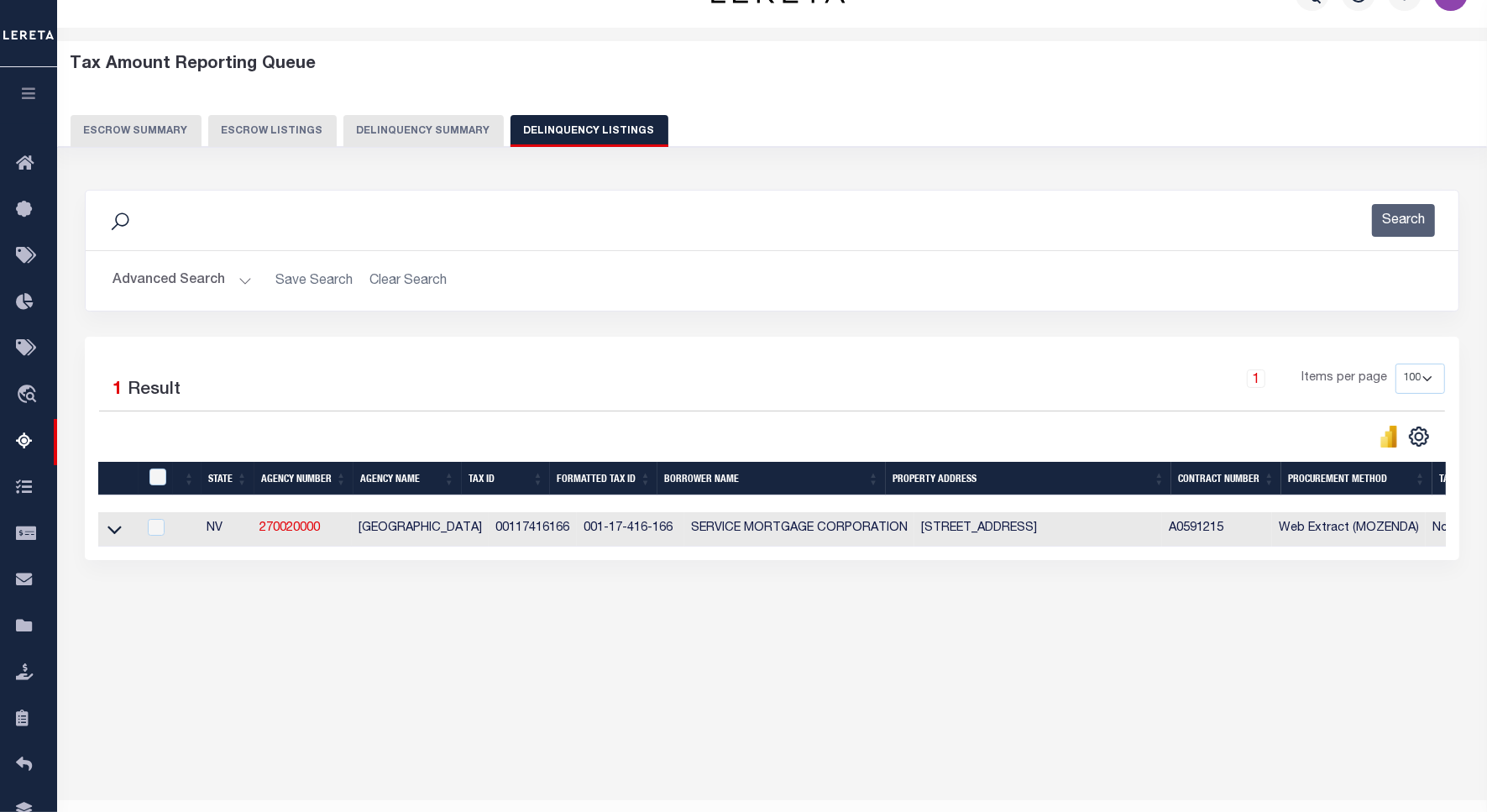
scroll to position [77, 0]
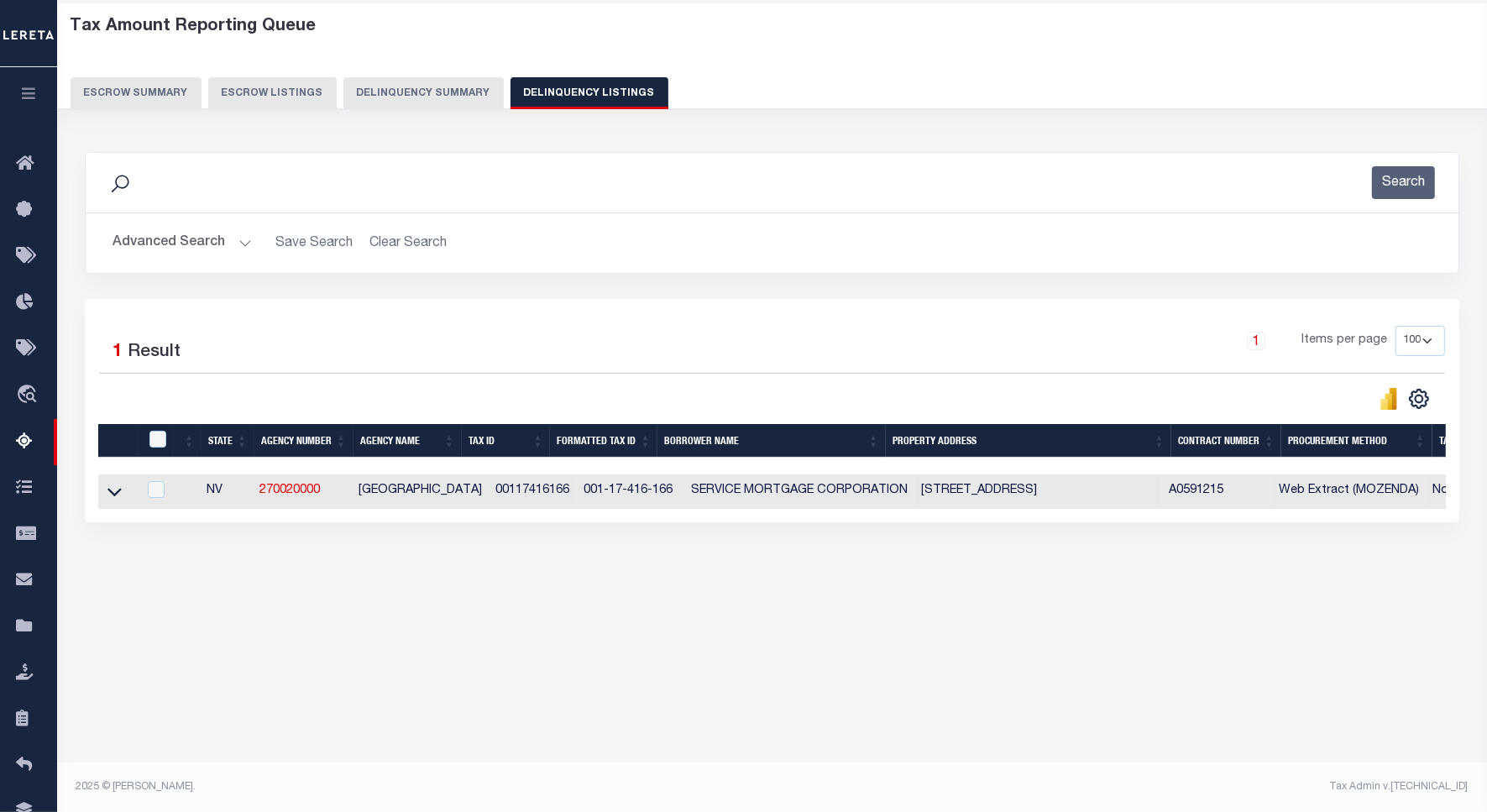
click at [145, 245] on button "Advanced Search" at bounding box center [183, 243] width 140 height 33
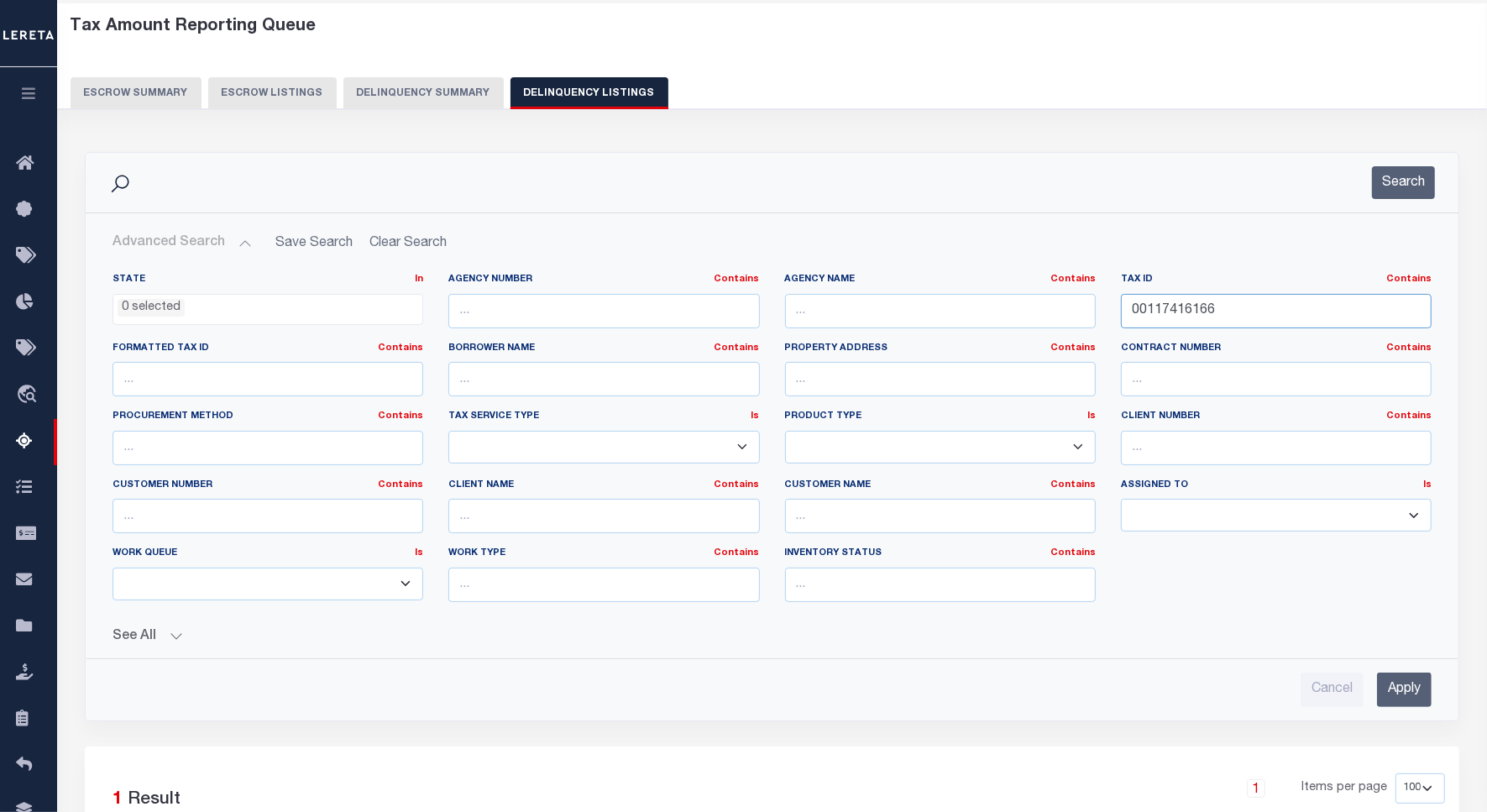
click at [1181, 303] on input "00117416166" at bounding box center [1276, 311] width 311 height 34
paste input "7"
click at [1190, 307] on input "00117416167" at bounding box center [1276, 311] width 311 height 34
click at [1189, 305] on input "00117416167" at bounding box center [1276, 311] width 311 height 34
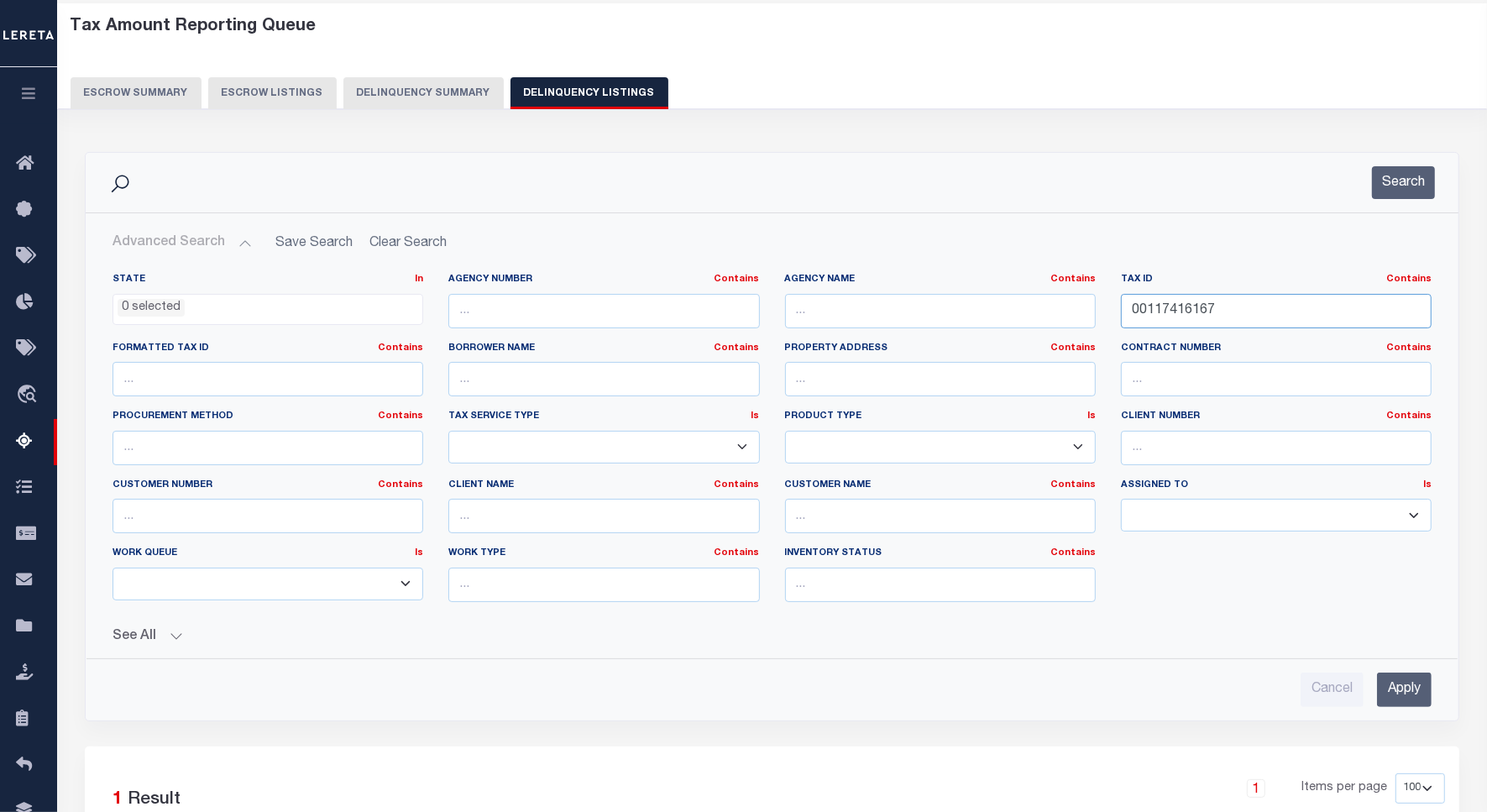
paste input "text"
type input "00117416167"
click at [1413, 186] on button "Search" at bounding box center [1403, 182] width 63 height 33
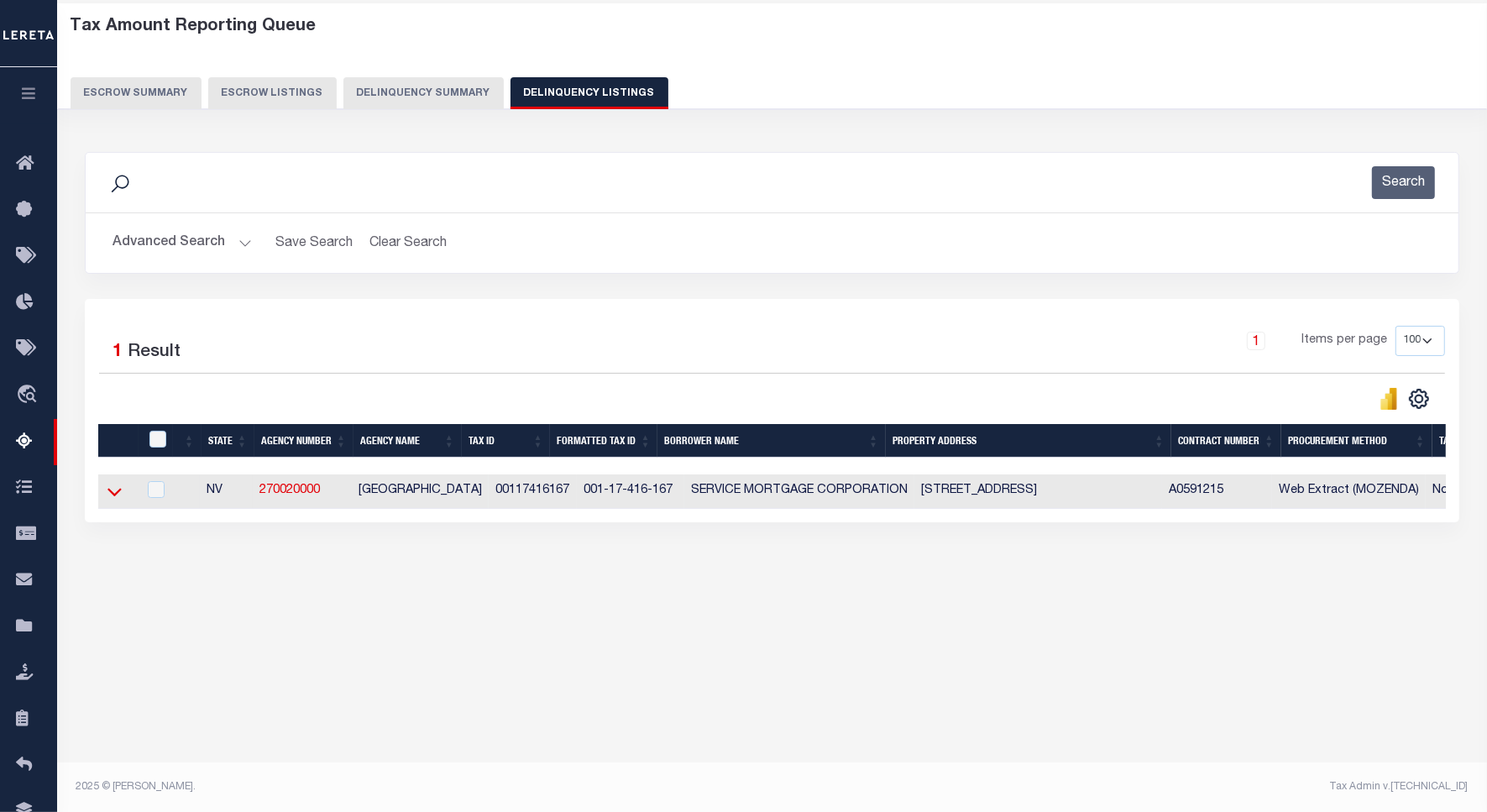
click at [112, 497] on icon at bounding box center [115, 492] width 14 height 8
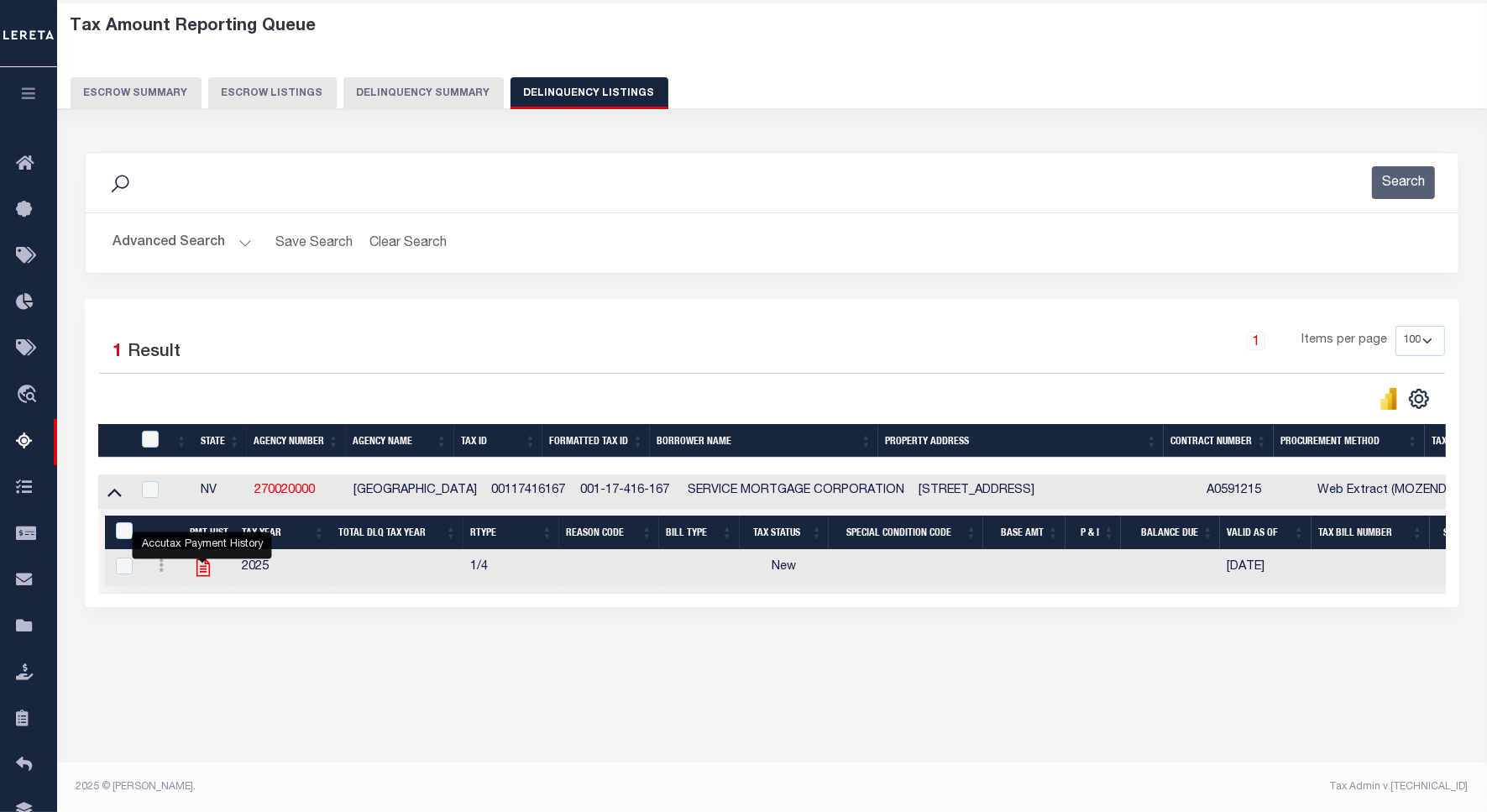
click at [197, 569] on icon "" at bounding box center [203, 567] width 22 height 22
checkbox input "true"
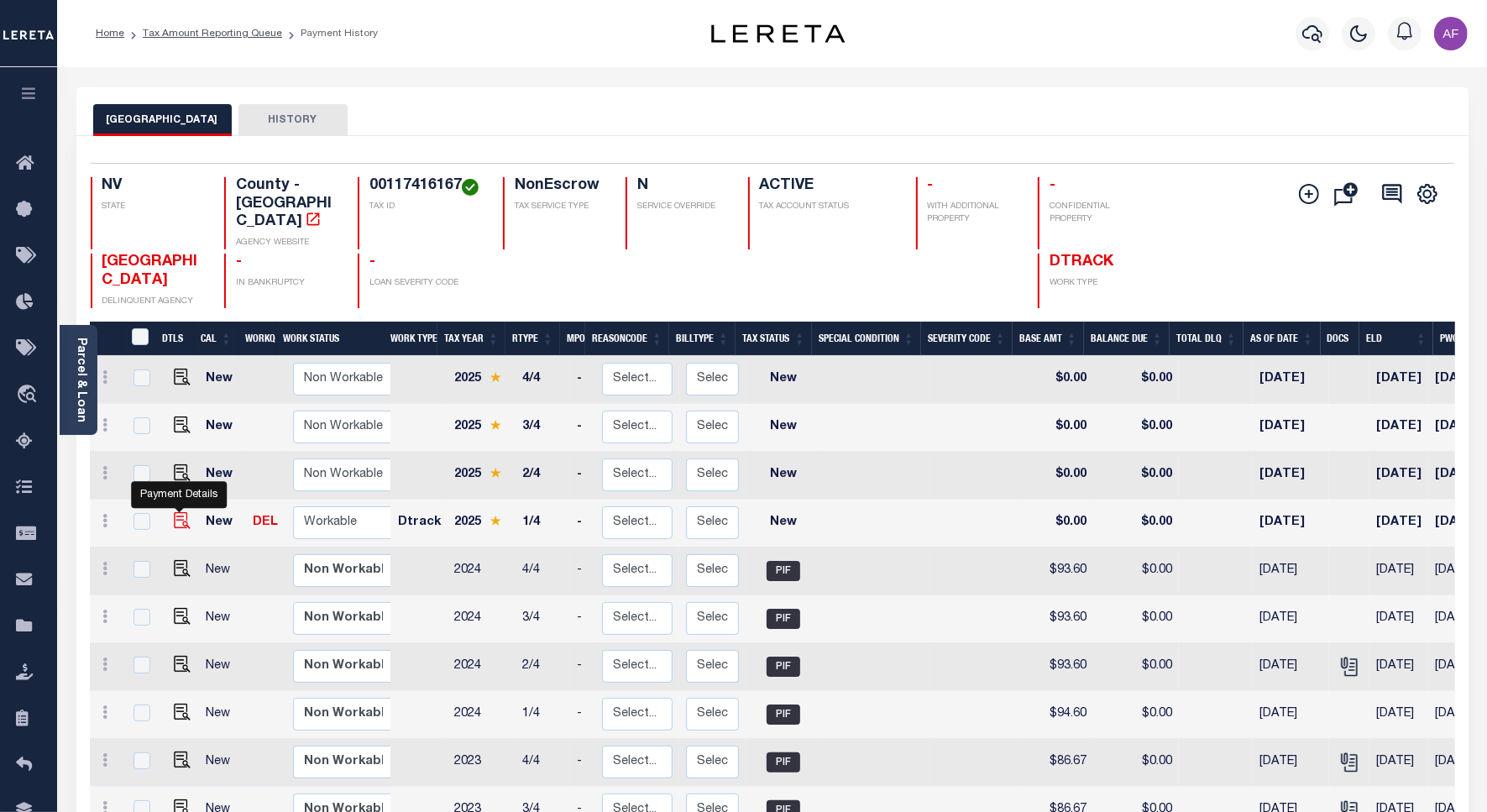
click at [183, 512] on img "" at bounding box center [182, 520] width 17 height 17
checkbox input "true"
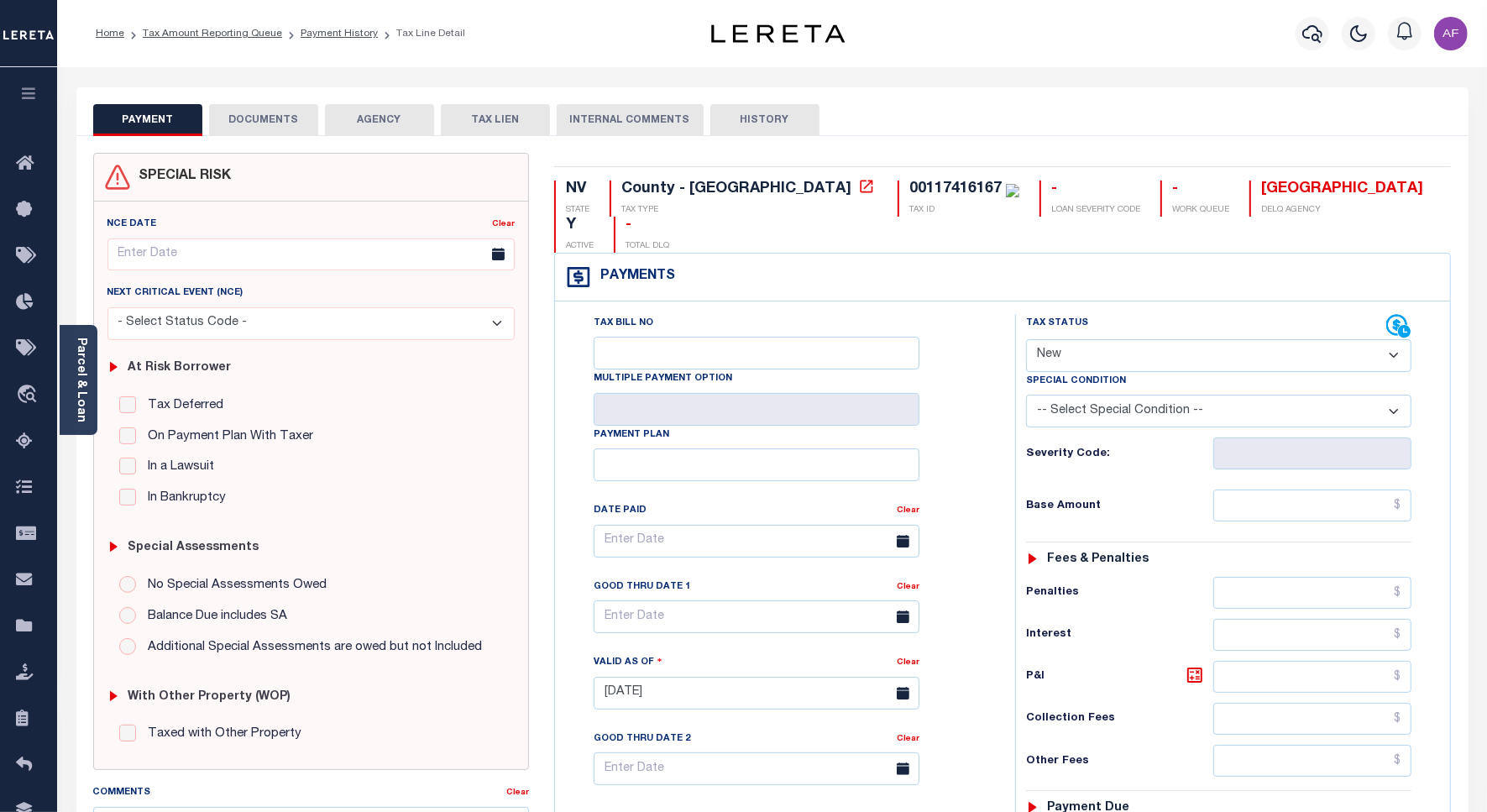
click at [1071, 340] on select "- Select Status Code - Open Due/Unpaid Paid Incomplete No Tax Due Internal Refu…" at bounding box center [1219, 356] width 386 height 33
select select "PYD"
click at [1026, 340] on select "- Select Status Code - Open Due/Unpaid Paid Incomplete No Tax Due Internal Refu…" at bounding box center [1219, 356] width 386 height 33
type input "[DATE]"
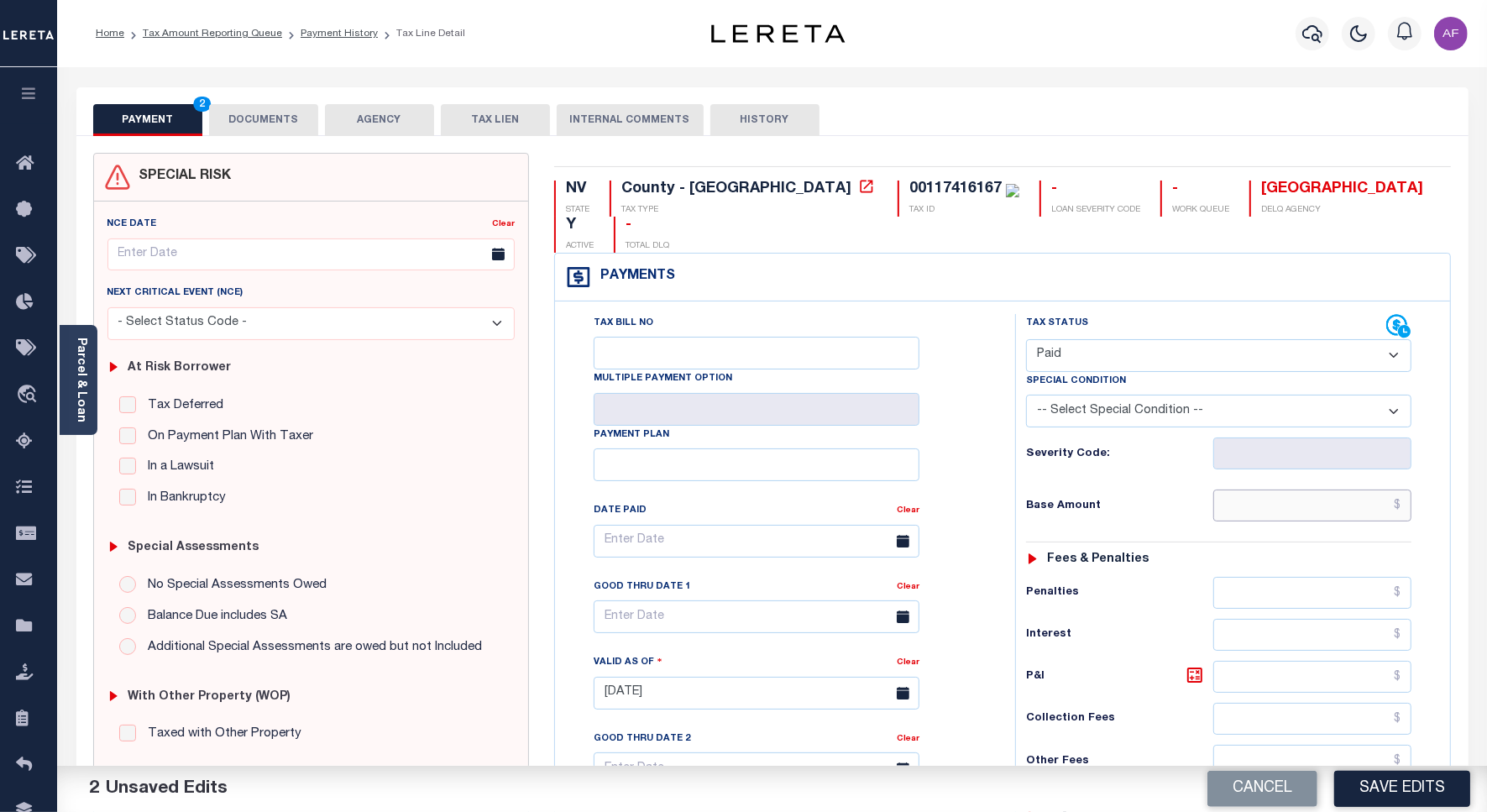
click at [1316, 489] on input "text" at bounding box center [1312, 505] width 198 height 32
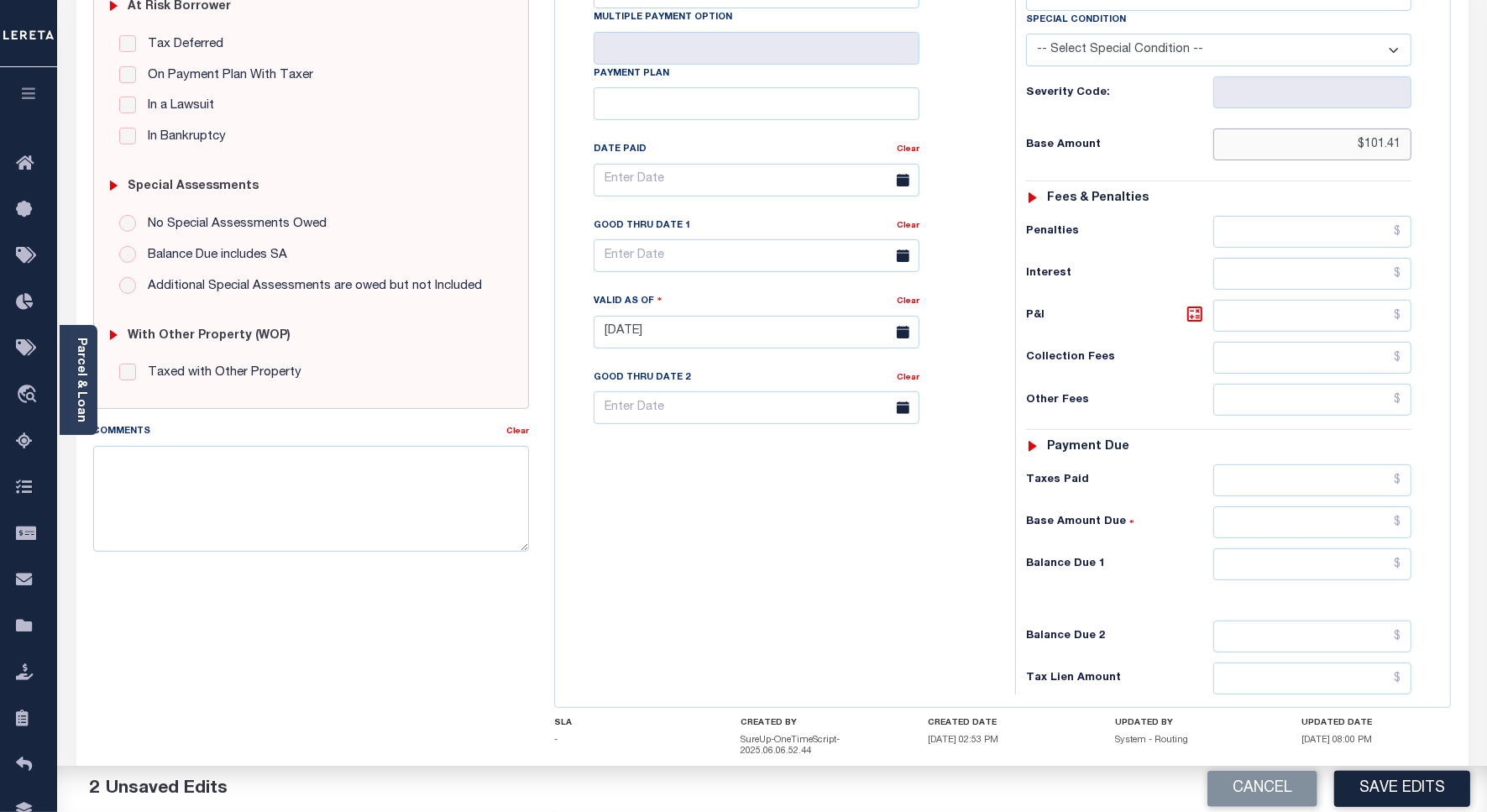
scroll to position [442, 0]
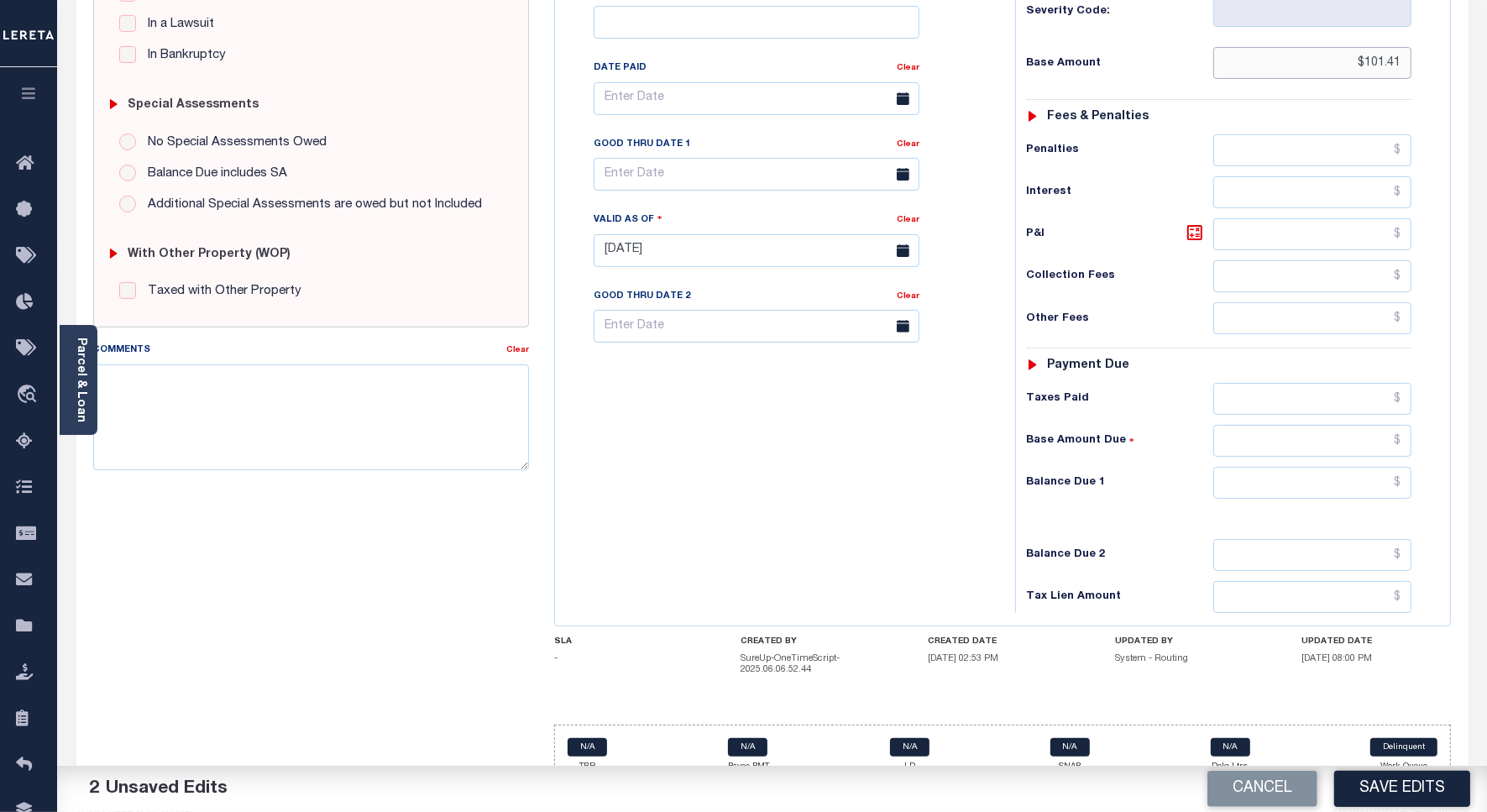
type input "$101.41"
click at [1365, 466] on input "text" at bounding box center [1312, 482] width 198 height 32
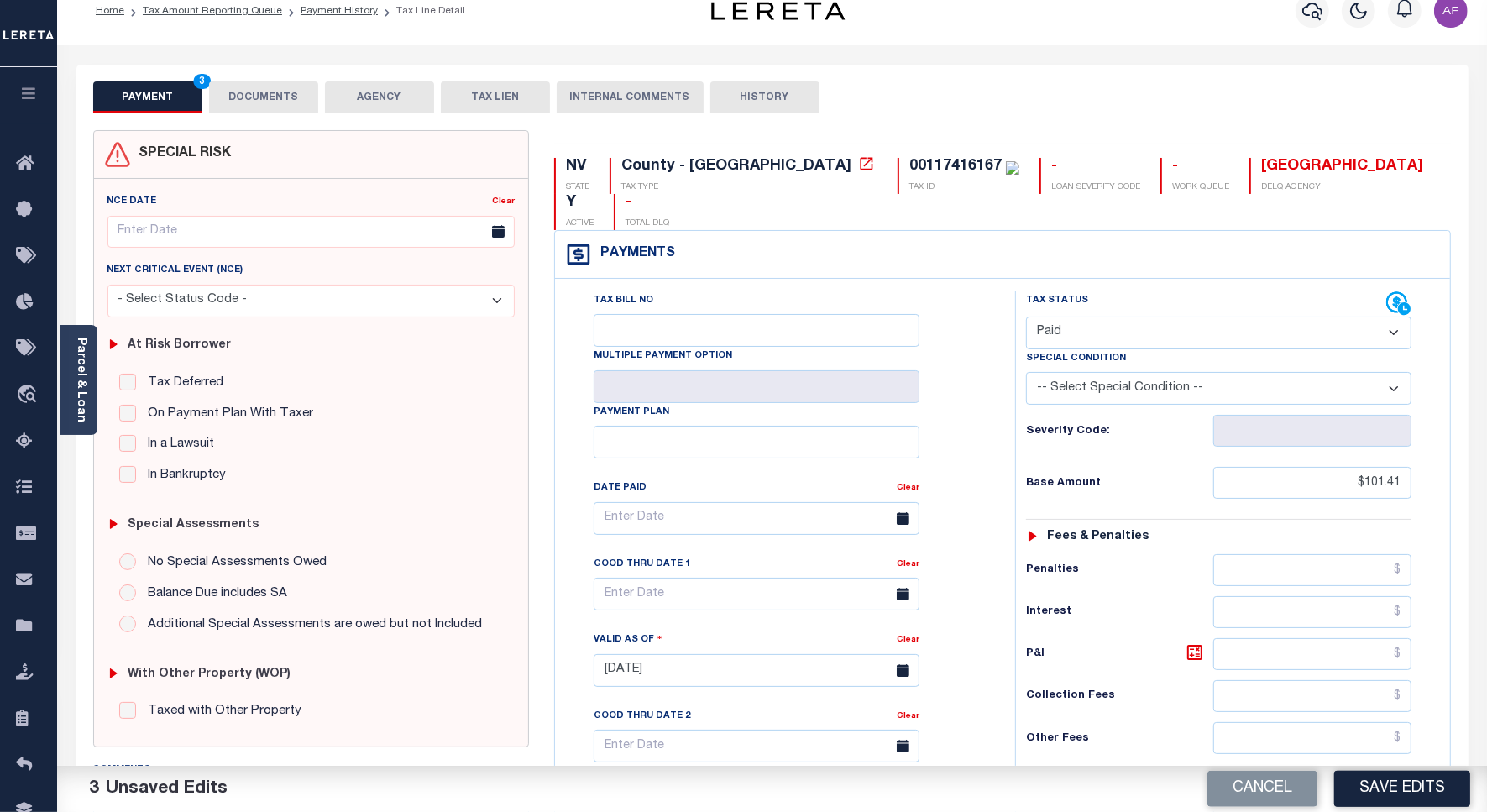
scroll to position [0, 0]
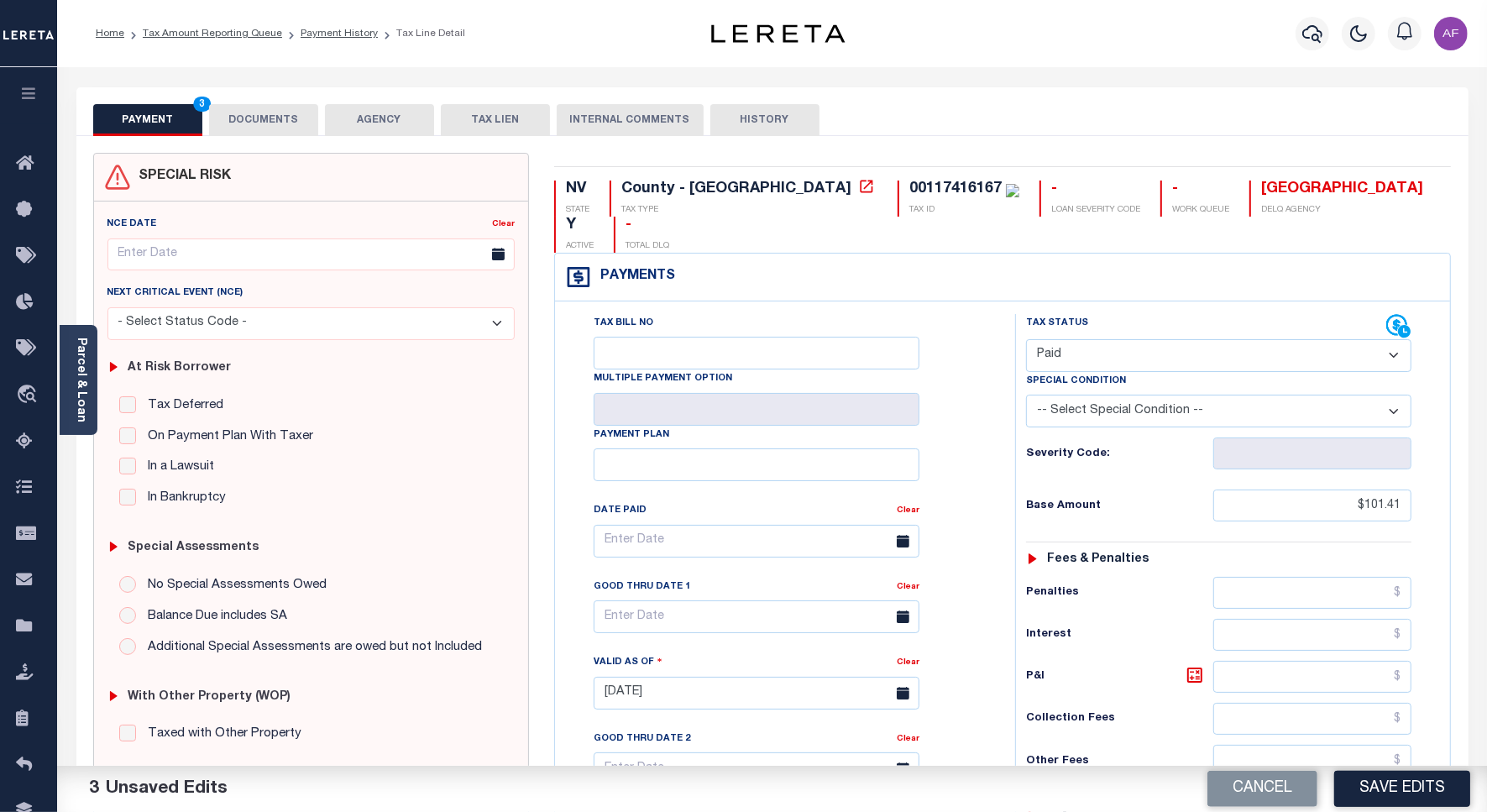
type input "$0.00"
click at [269, 116] on button "DOCUMENTS" at bounding box center [263, 120] width 109 height 32
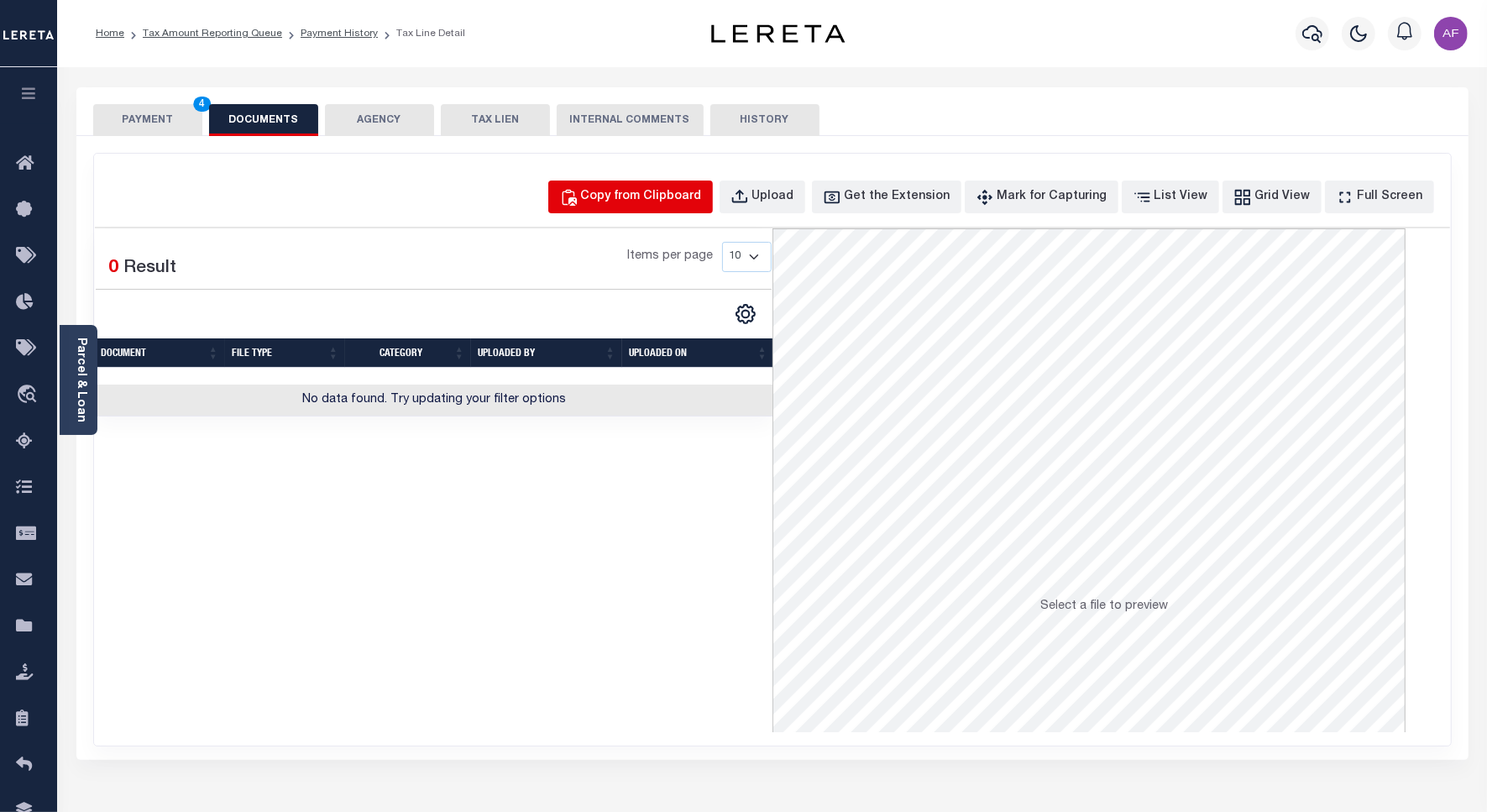
click at [650, 204] on div "Copy from Clipboard" at bounding box center [642, 197] width 121 height 18
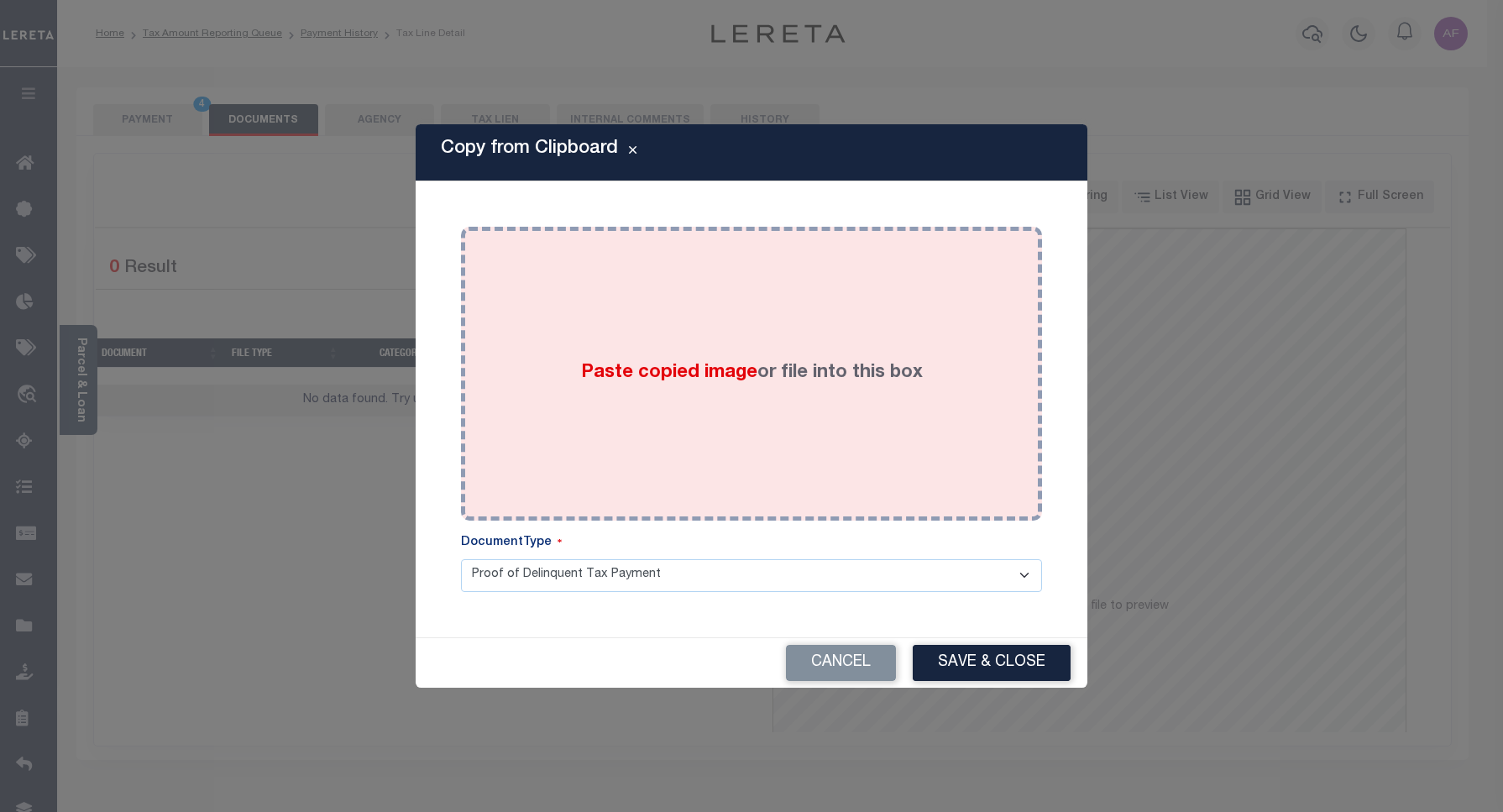
click at [776, 308] on div "Paste copied image or file into this box" at bounding box center [752, 374] width 556 height 269
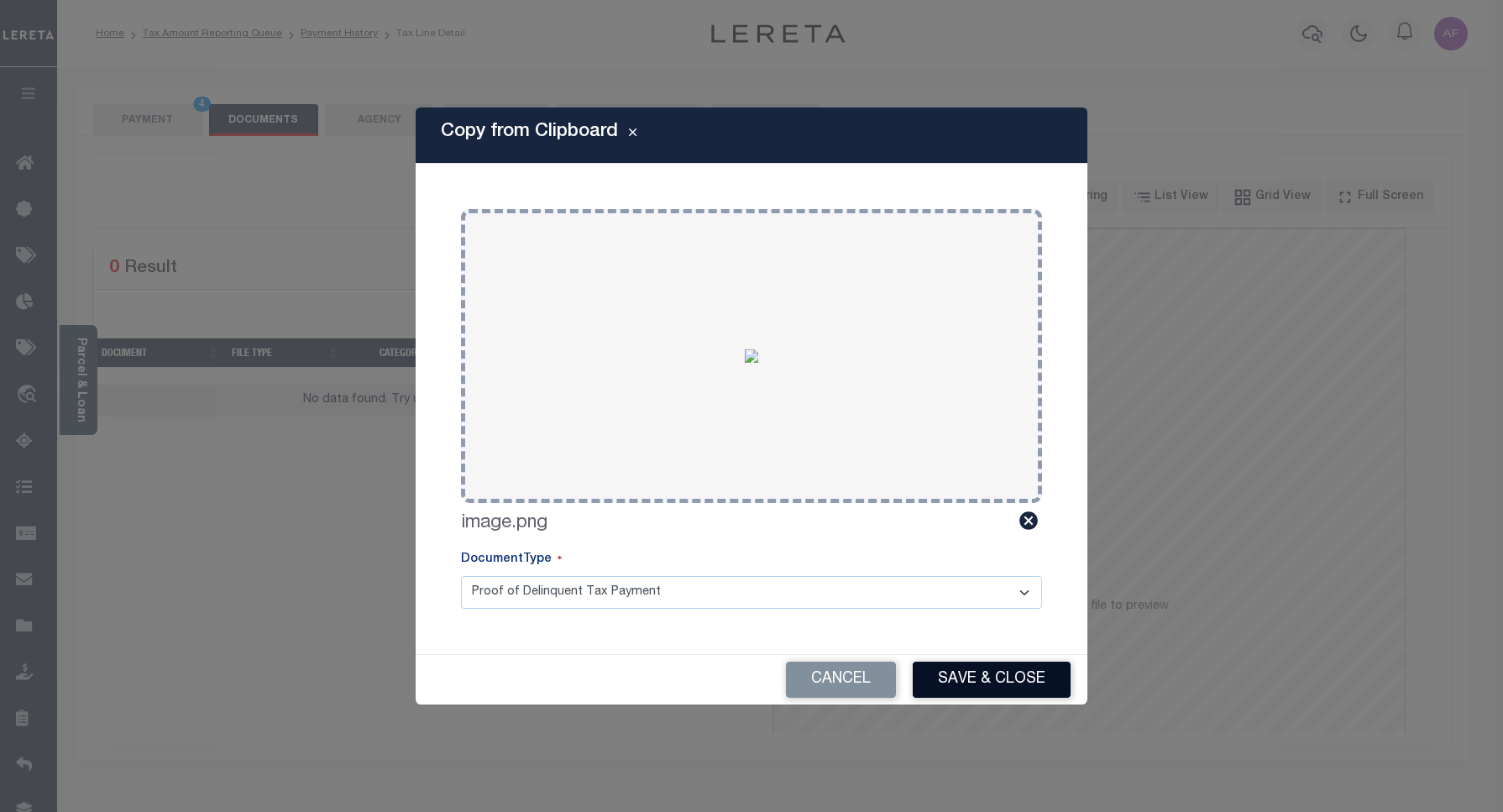
click at [957, 684] on button "Save & Close" at bounding box center [991, 679] width 158 height 36
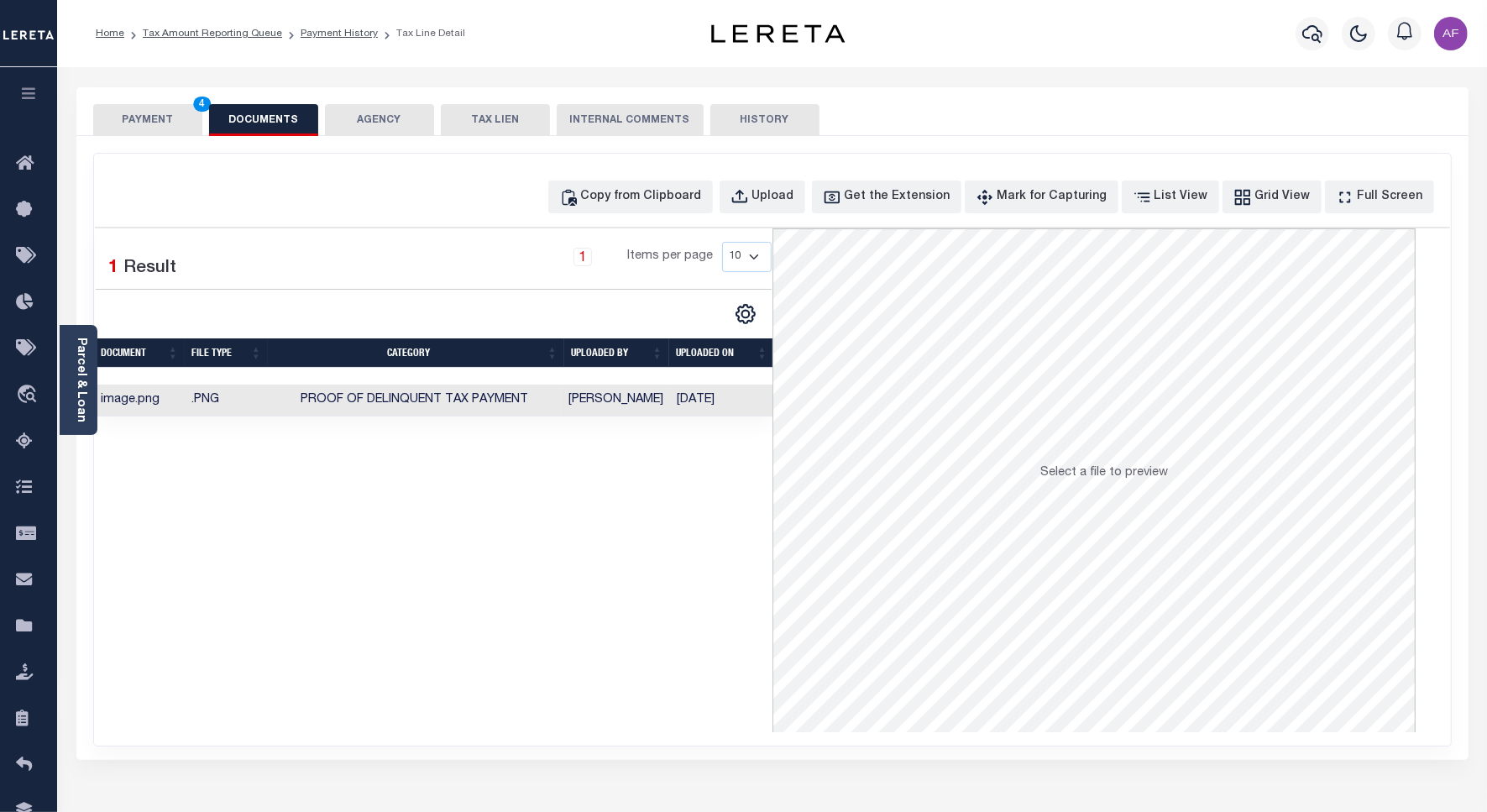
click at [129, 118] on button "PAYMENT 4" at bounding box center [147, 120] width 109 height 32
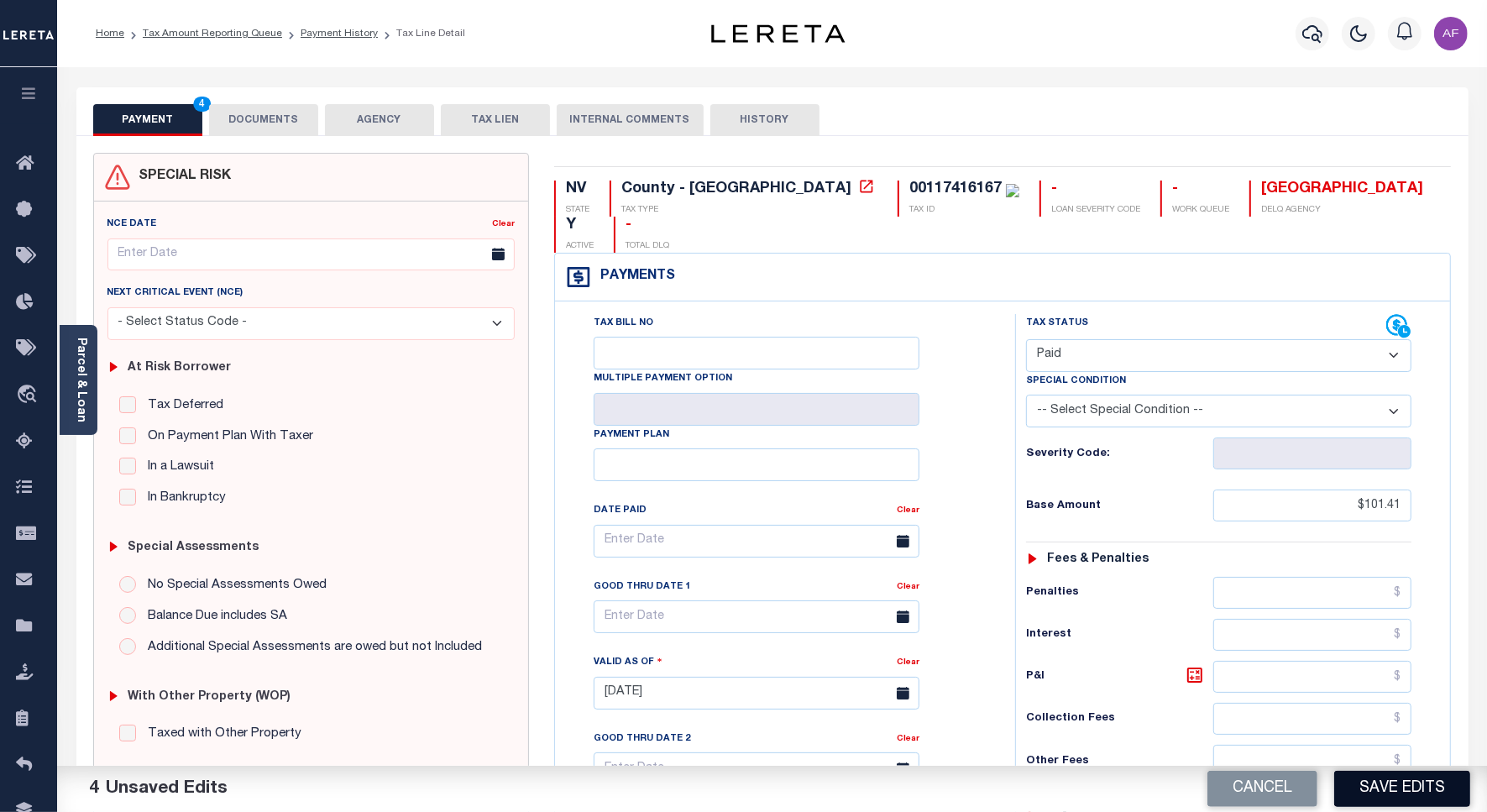
click at [1383, 791] on button "Save Edits" at bounding box center [1402, 788] width 136 height 36
checkbox input "false"
type input "$101.41"
type input "$0"
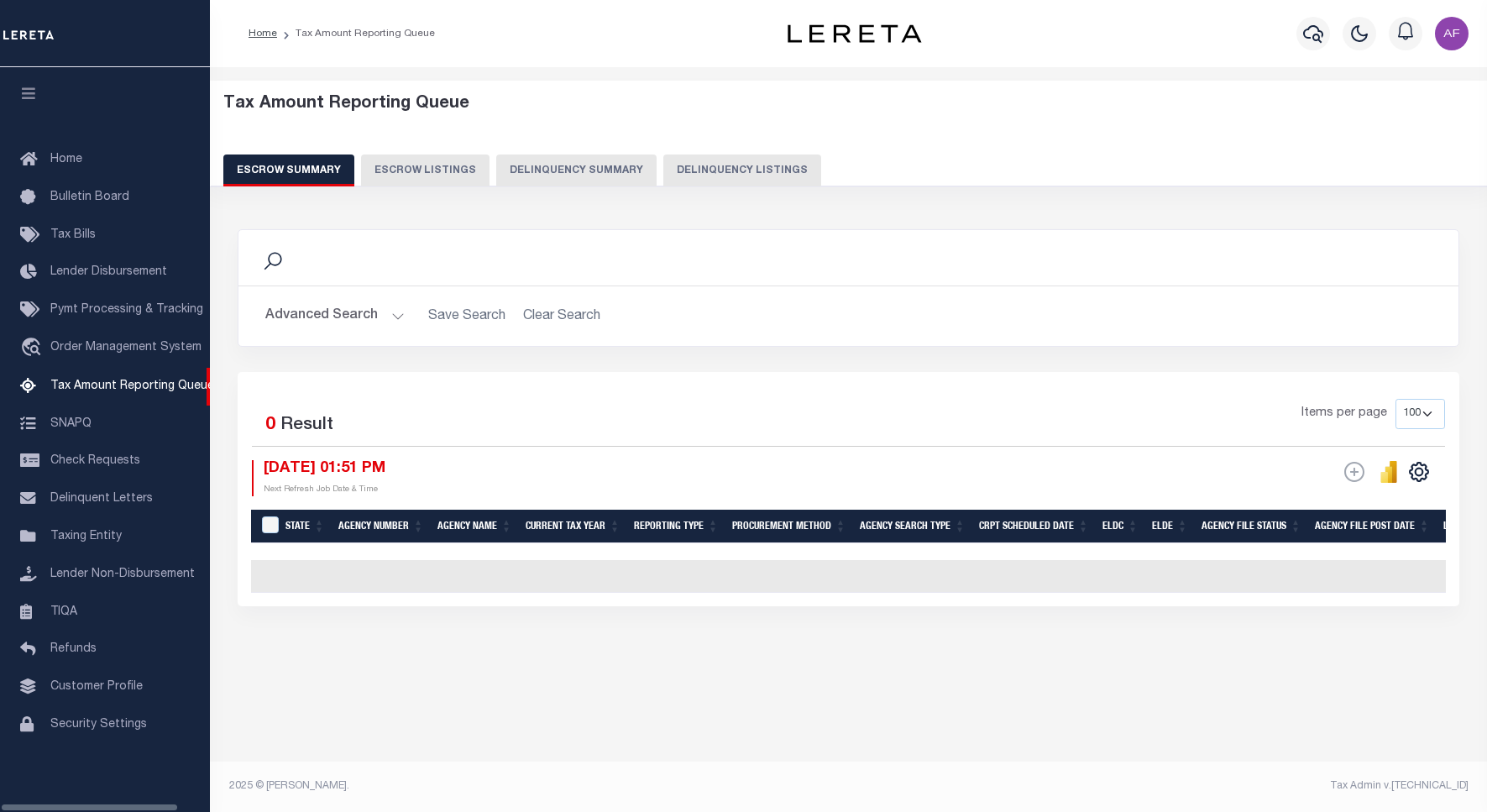
select select "100"
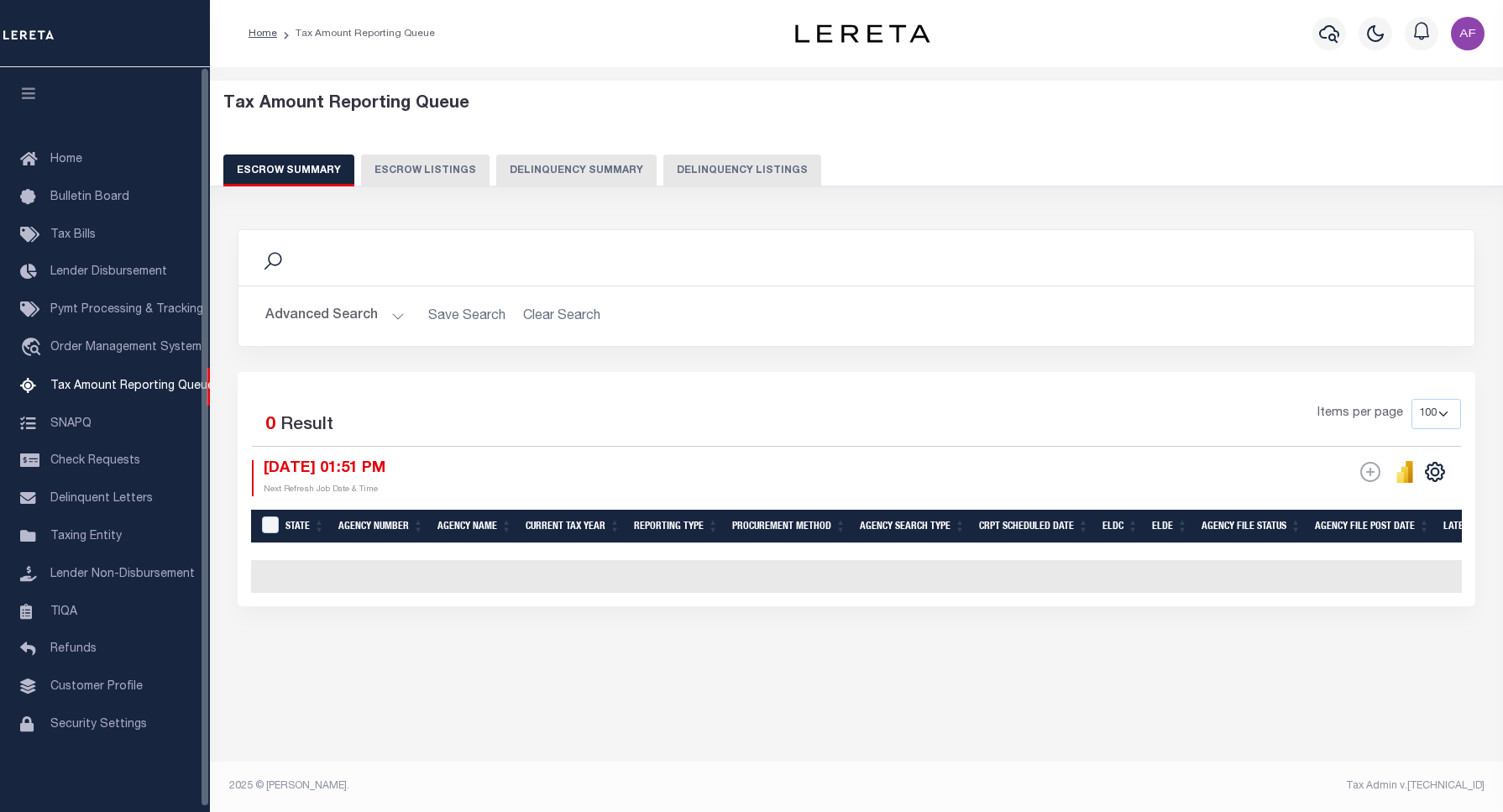
click at [696, 181] on button "Delinquency Listings" at bounding box center [743, 171] width 158 height 32
select select "100"
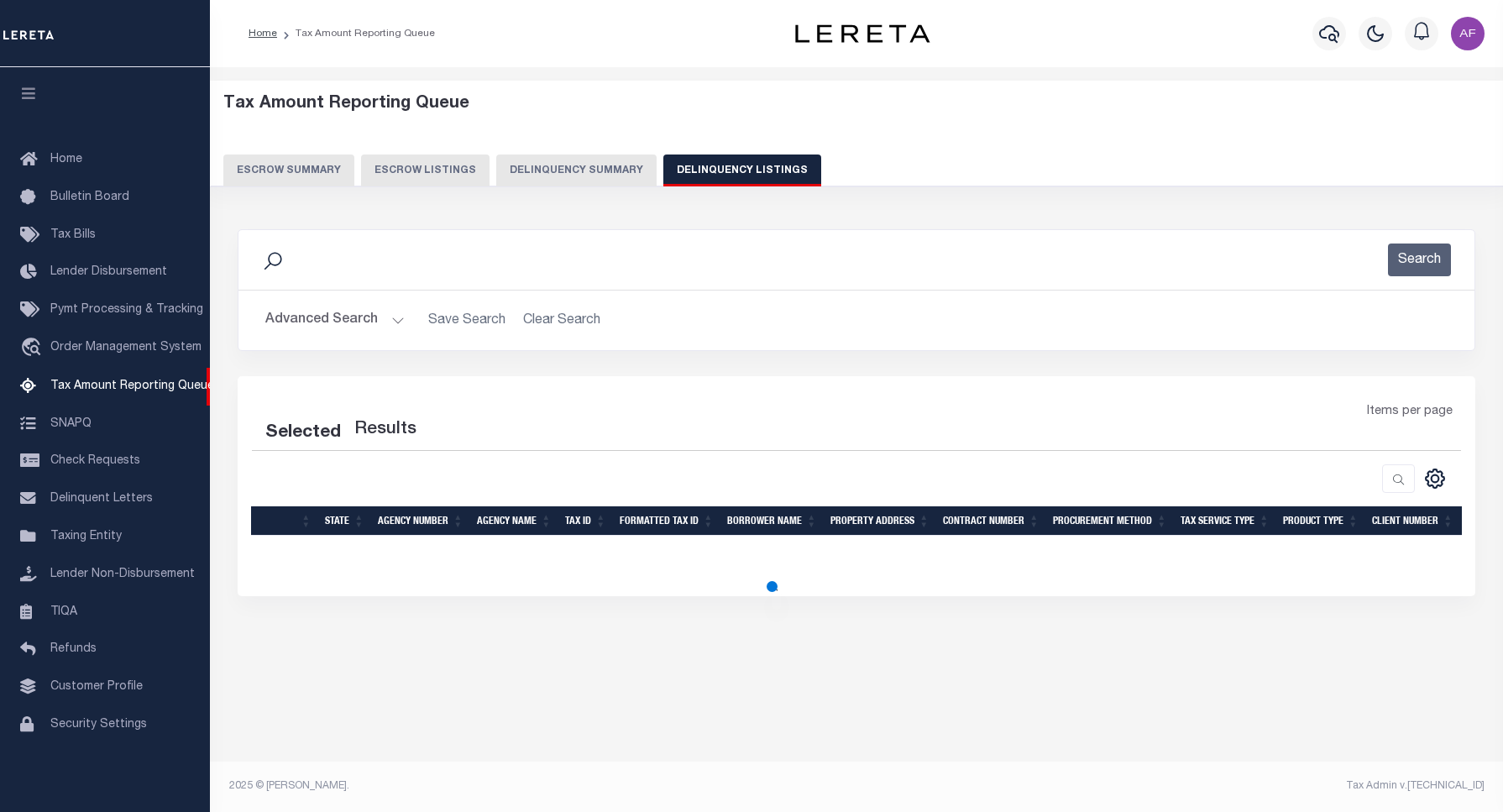
select select "100"
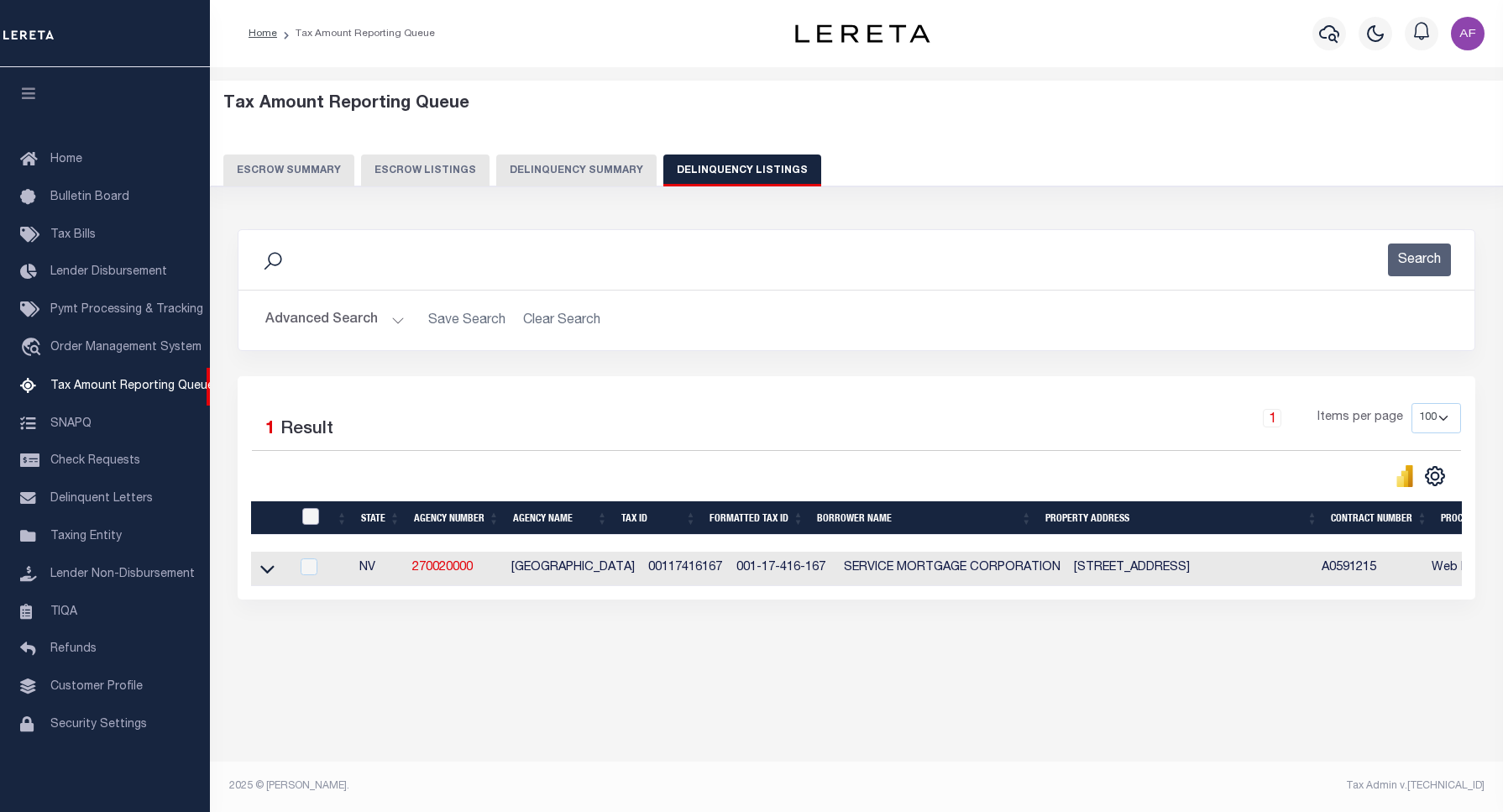
click at [313, 520] on input "checkbox" at bounding box center [311, 515] width 17 height 17
checkbox input "true"
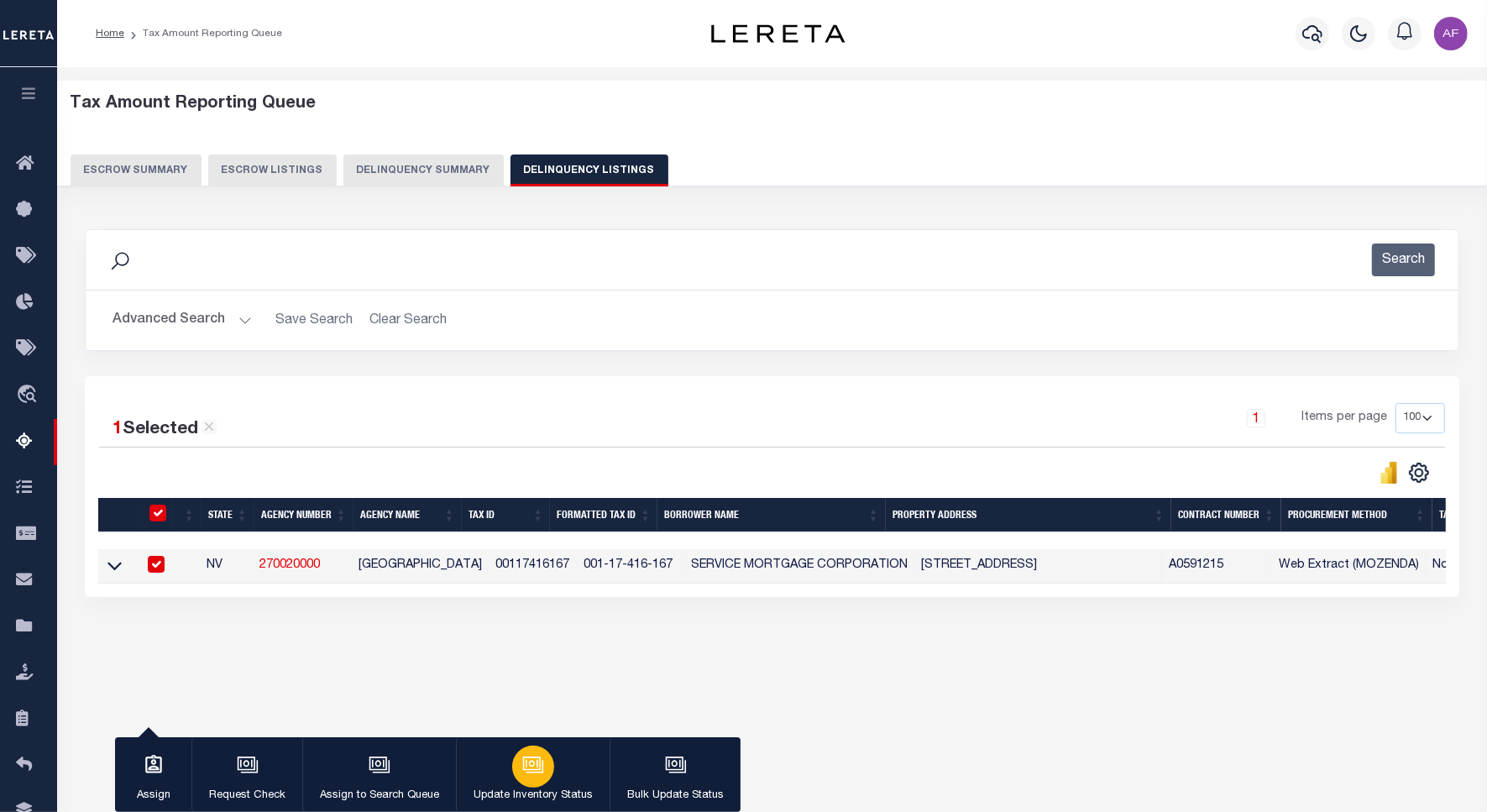
click at [544, 774] on div "button" at bounding box center [534, 766] width 42 height 42
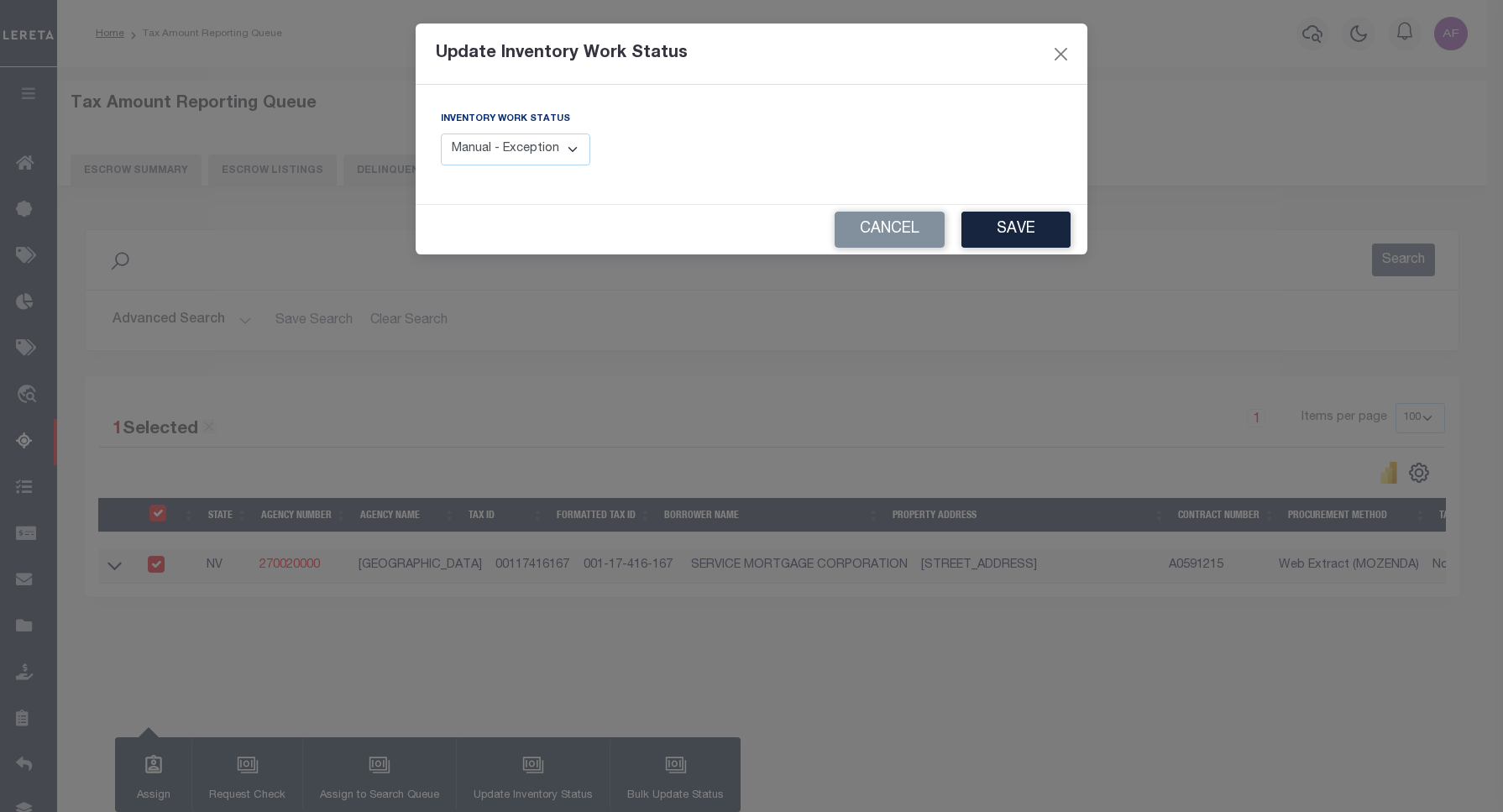
click at [514, 143] on select "Manual - Exception Pended - Awaiting Search Late Add Exception Completed" at bounding box center [516, 150] width 150 height 33
select select "4"
click at [441, 134] on select "Manual - Exception Pended - Awaiting Search Late Add Exception Completed" at bounding box center [516, 150] width 150 height 33
click at [987, 224] on button "Save" at bounding box center [1015, 230] width 109 height 36
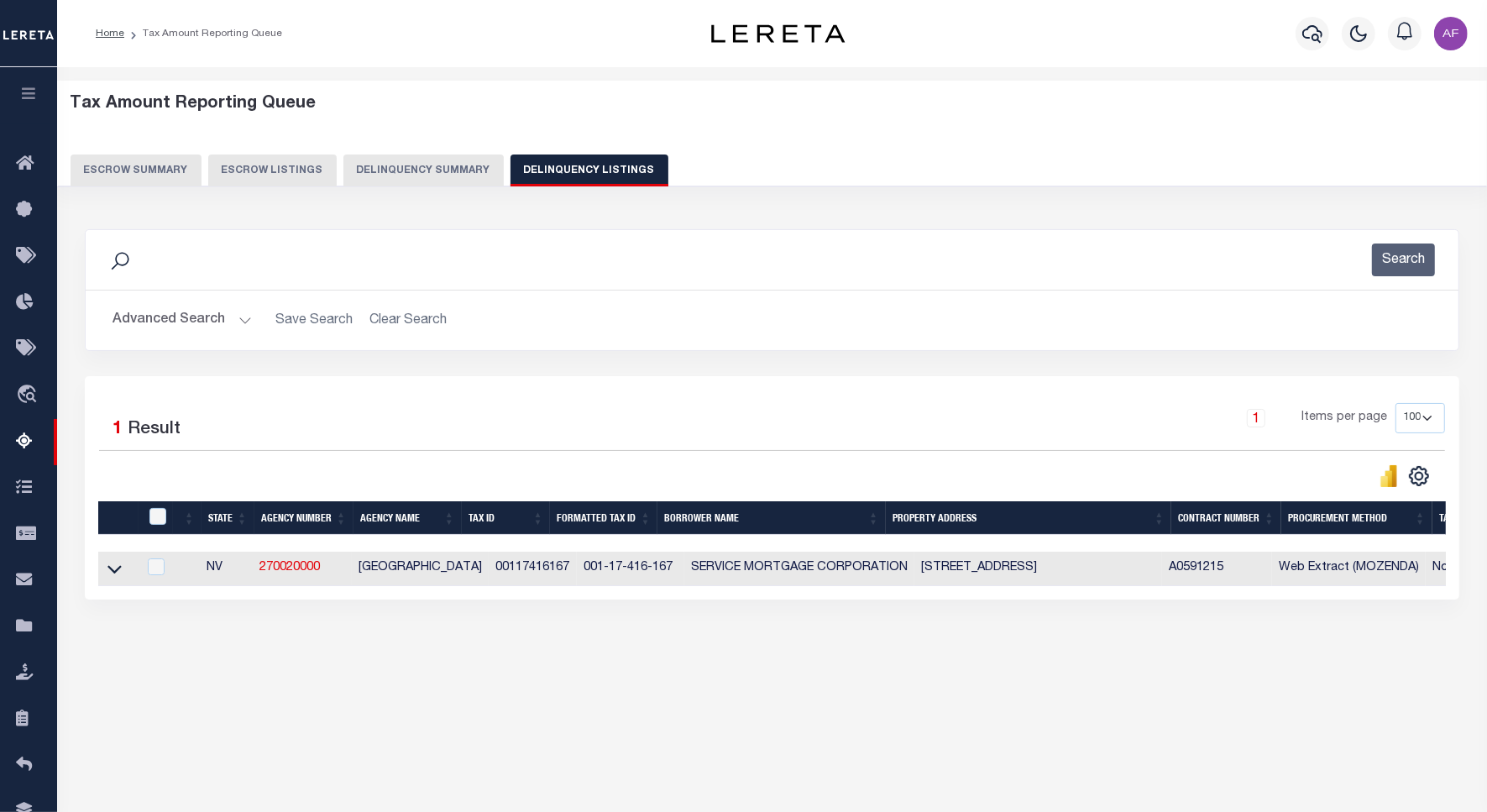
click at [145, 326] on button "Advanced Search" at bounding box center [183, 320] width 140 height 33
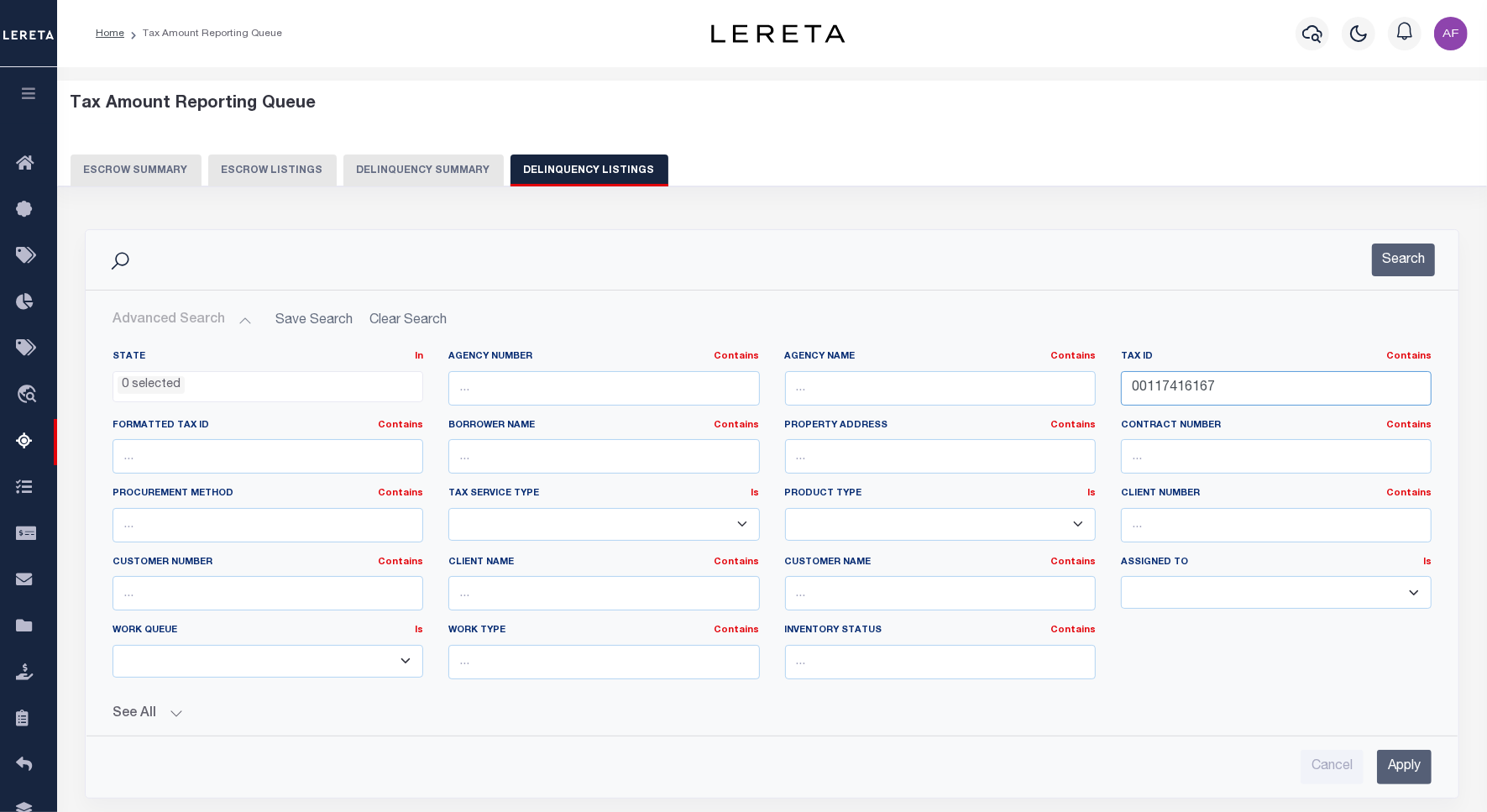
click at [1172, 376] on input "00117416167" at bounding box center [1276, 388] width 311 height 34
paste input "8"
type input "00117416168"
click at [1399, 267] on button "Search" at bounding box center [1403, 260] width 63 height 33
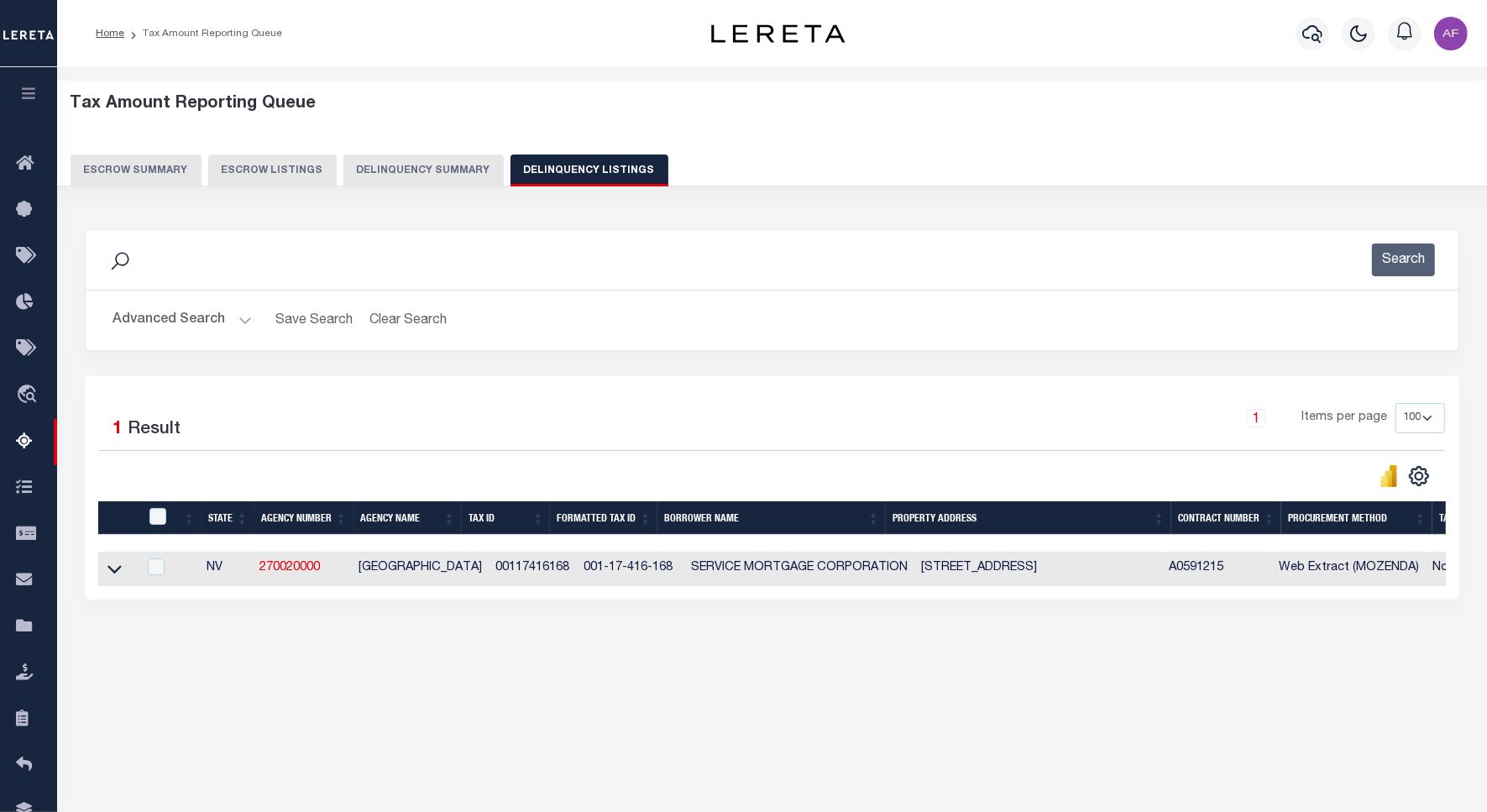
drag, startPoint x: 111, startPoint y: 575, endPoint x: 238, endPoint y: 406, distance: 211.4
click at [111, 574] on icon at bounding box center [115, 569] width 14 height 8
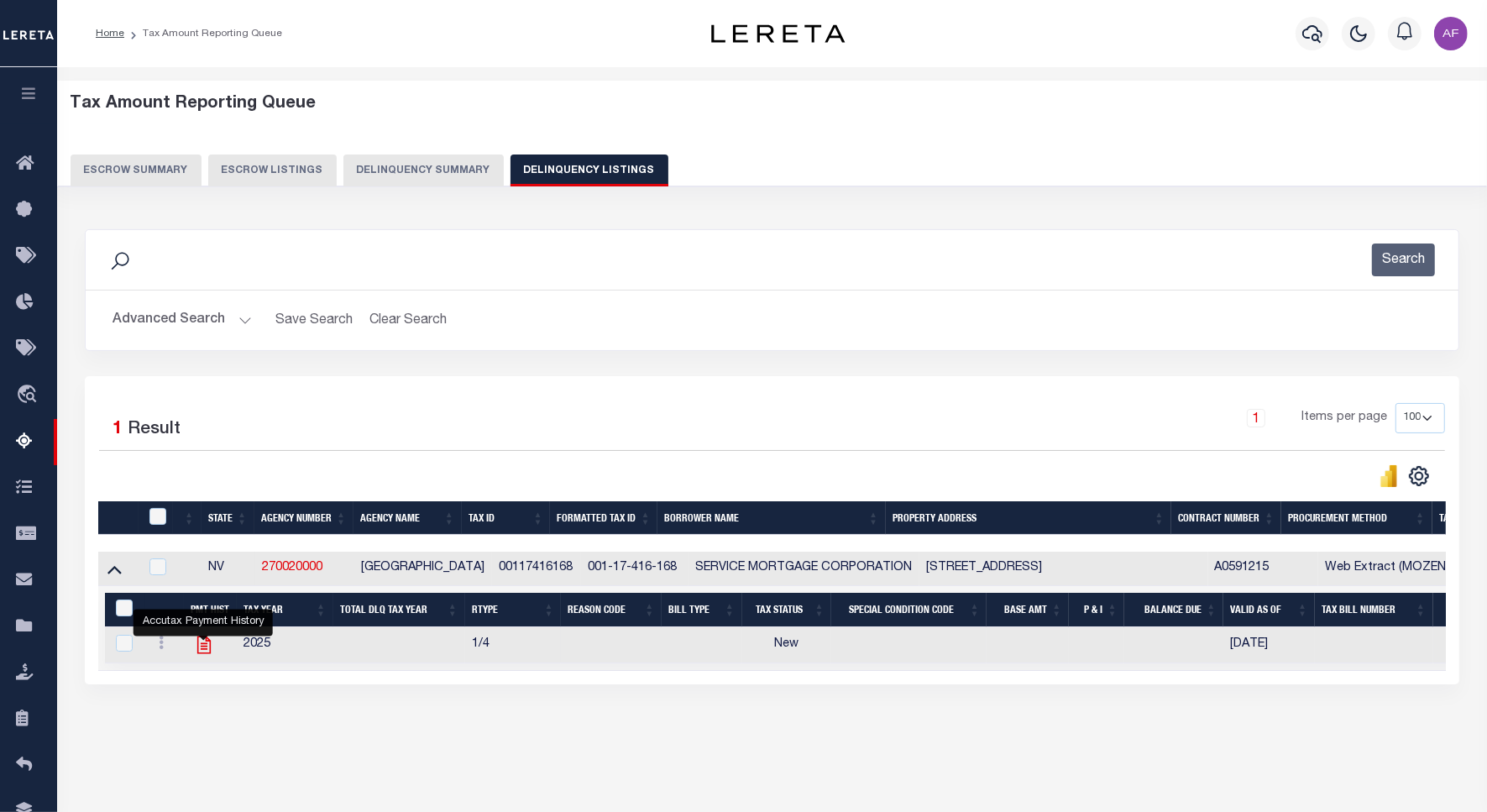
click at [202, 644] on icon "" at bounding box center [204, 644] width 22 height 22
checkbox input "true"
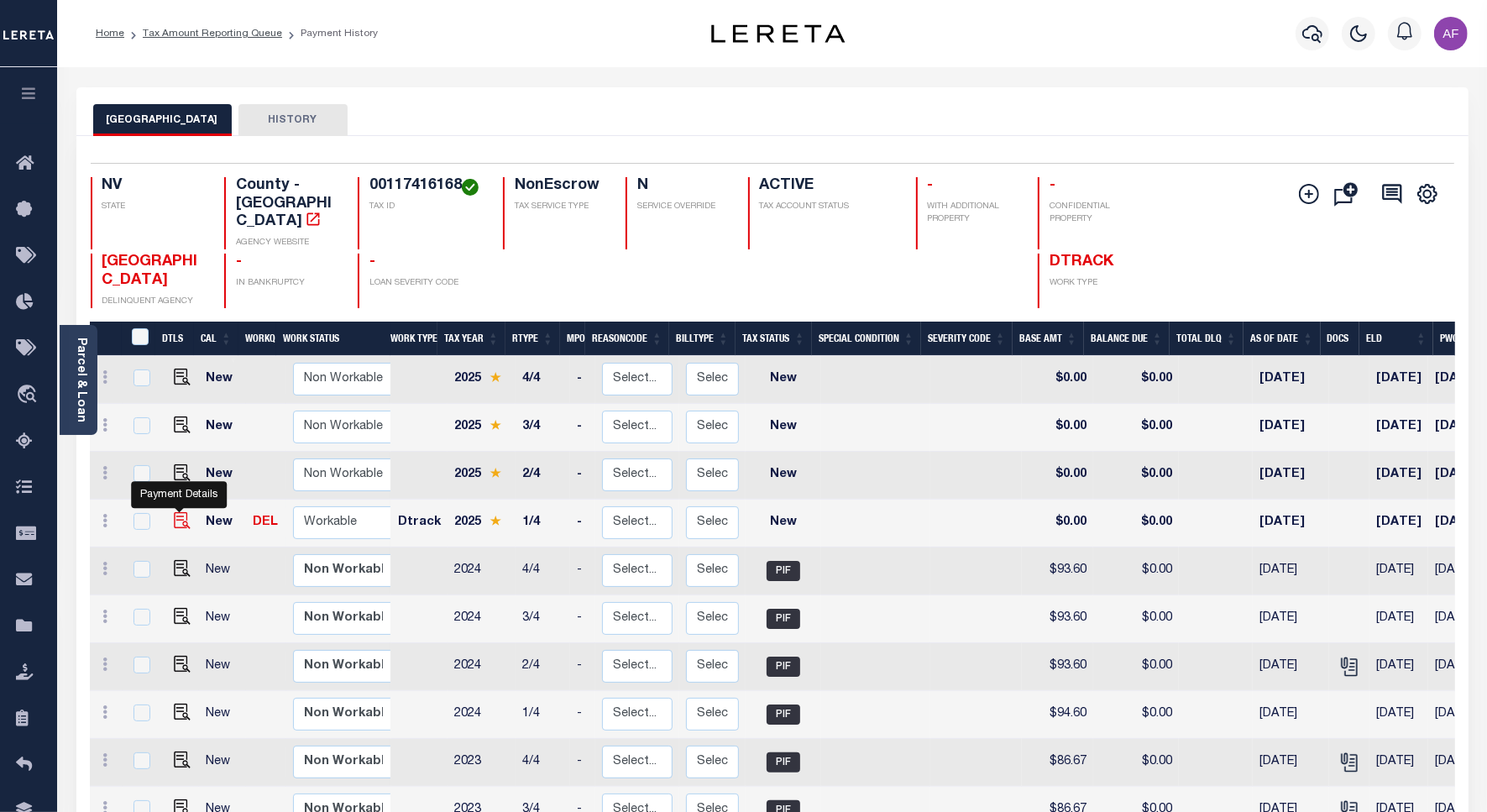
click at [181, 512] on img "" at bounding box center [182, 520] width 17 height 17
checkbox input "true"
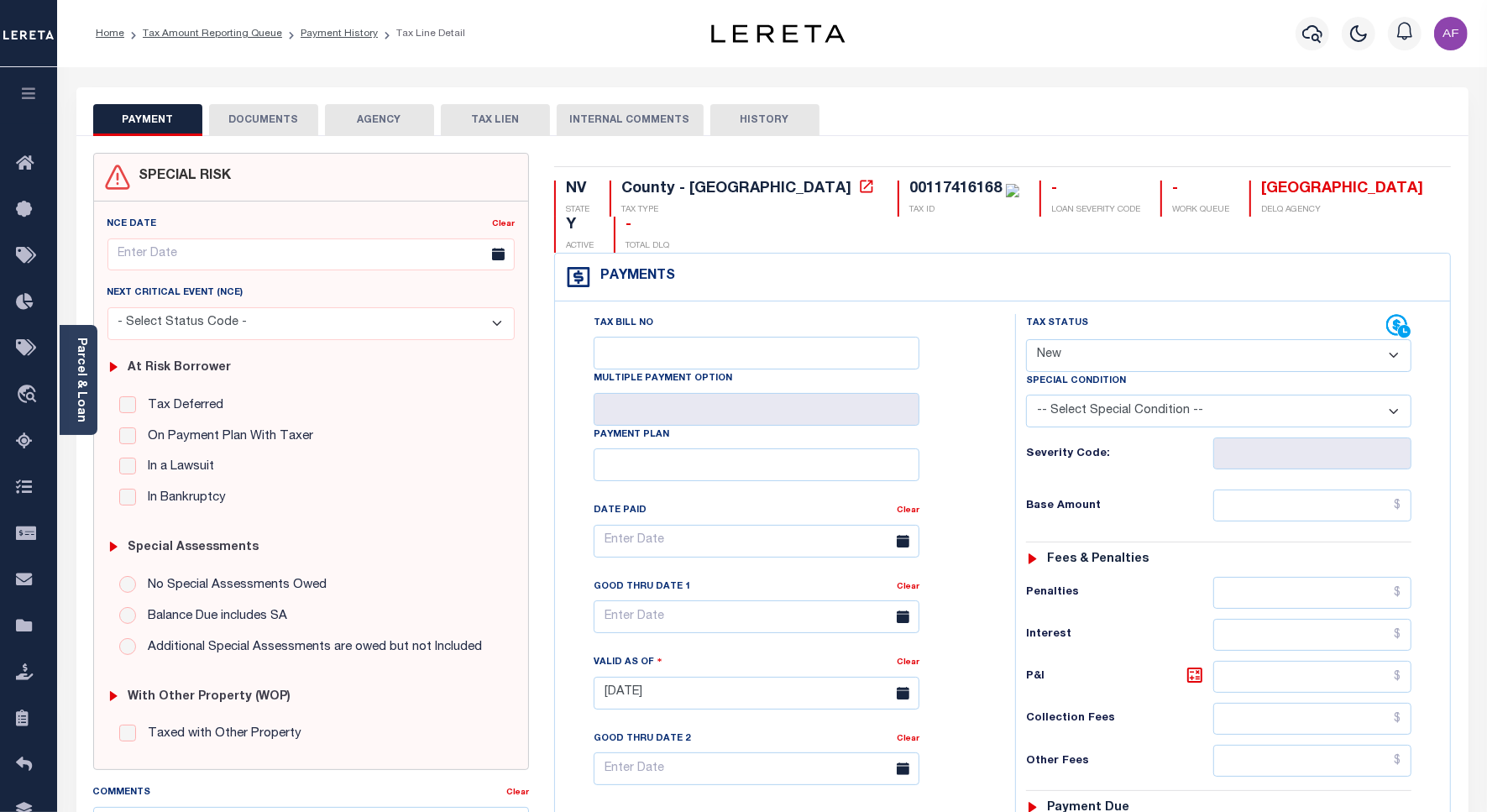
click at [1114, 340] on select "- Select Status Code - Open Due/Unpaid Paid Incomplete No Tax Due Internal Refu…" at bounding box center [1219, 356] width 386 height 33
click at [1126, 340] on select "- Select Status Code - Open Due/Unpaid Paid Incomplete No Tax Due Internal Refu…" at bounding box center [1219, 356] width 386 height 33
select select "PYD"
click at [1026, 340] on select "- Select Status Code - Open Due/Unpaid Paid Incomplete No Tax Due Internal Refu…" at bounding box center [1219, 356] width 386 height 33
type input "[DATE]"
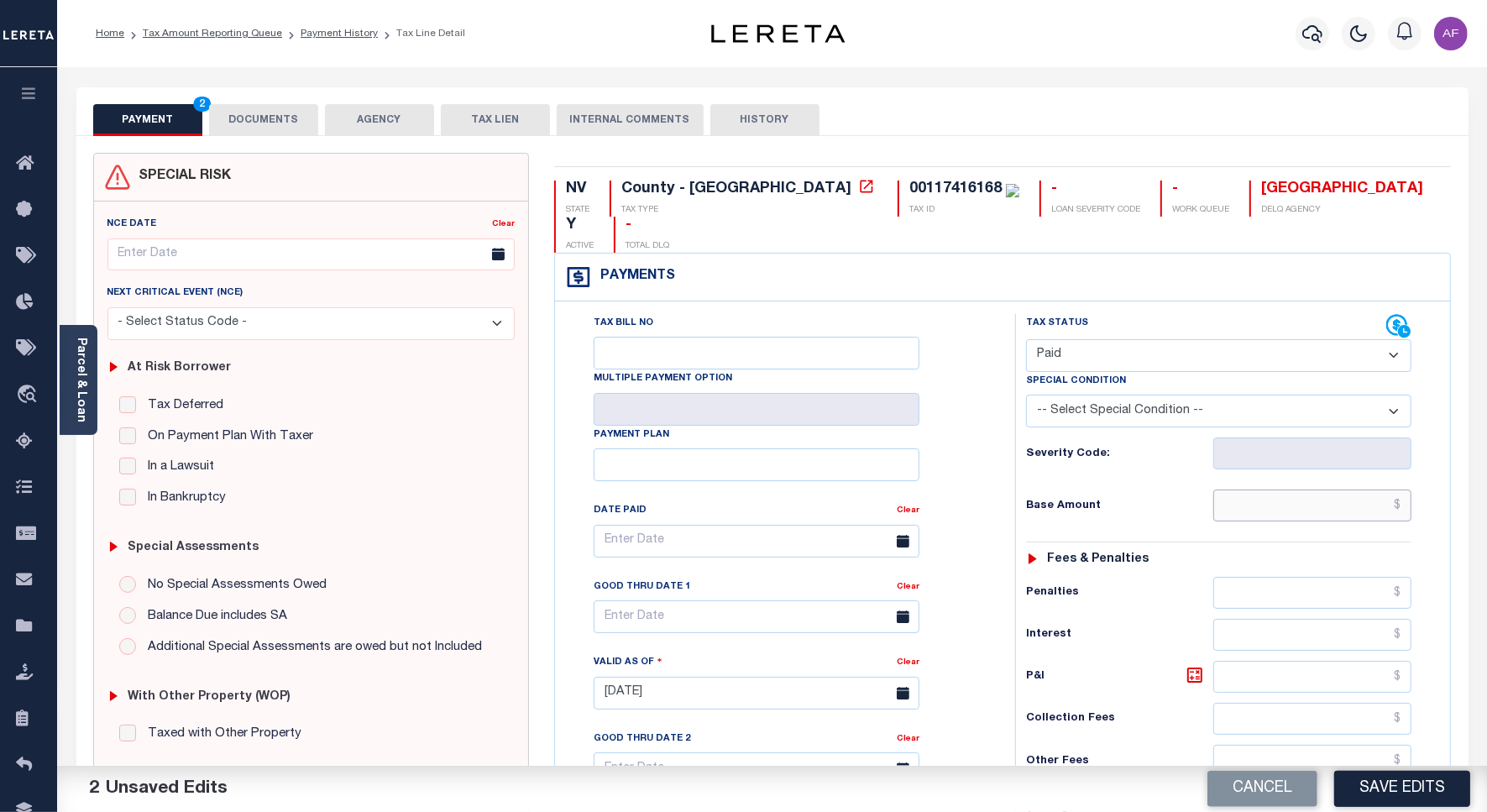
drag, startPoint x: 1346, startPoint y: 467, endPoint x: 1307, endPoint y: 417, distance: 63.4
click at [1346, 489] on input "text" at bounding box center [1312, 505] width 198 height 32
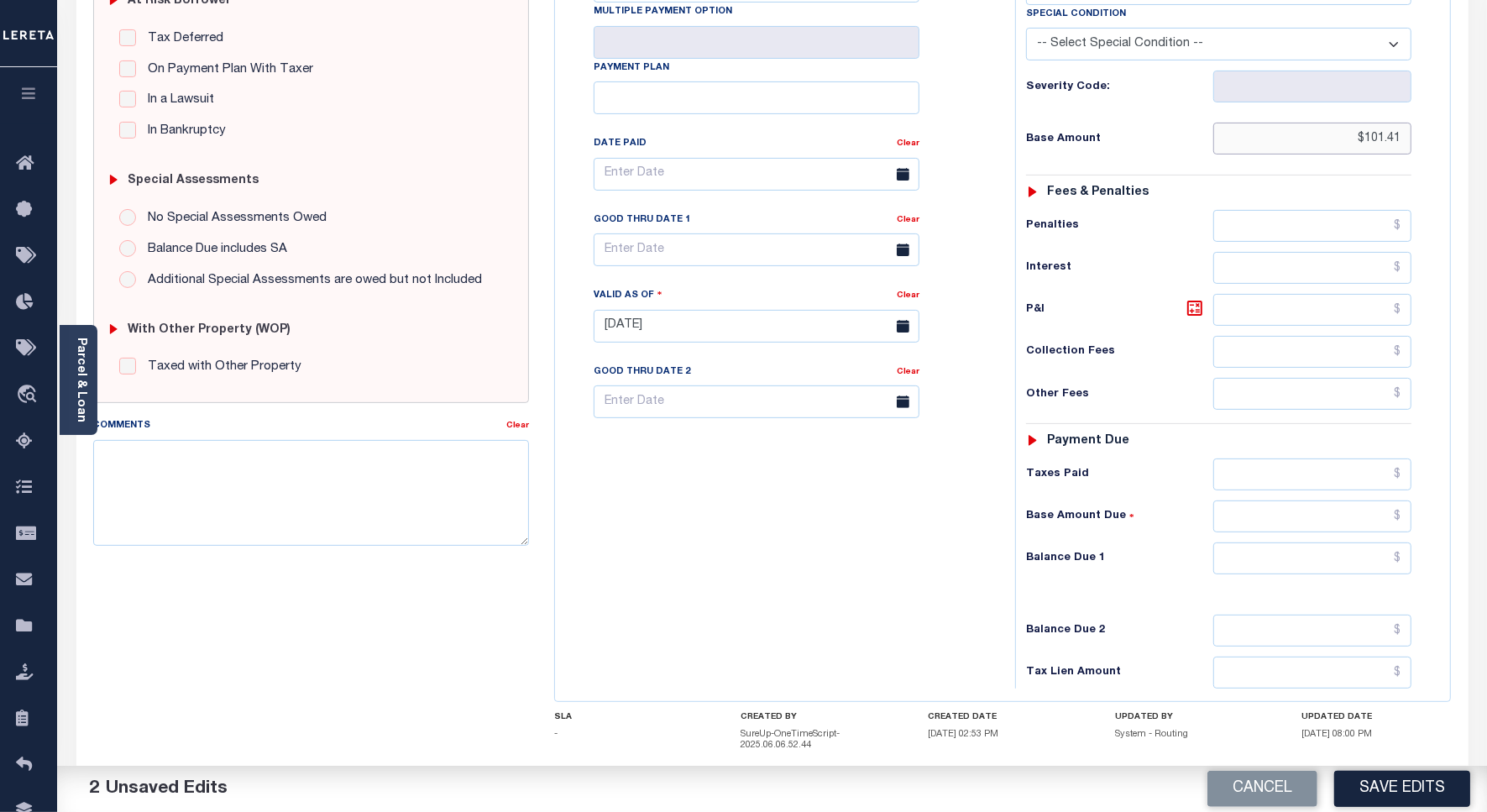
scroll to position [442, 0]
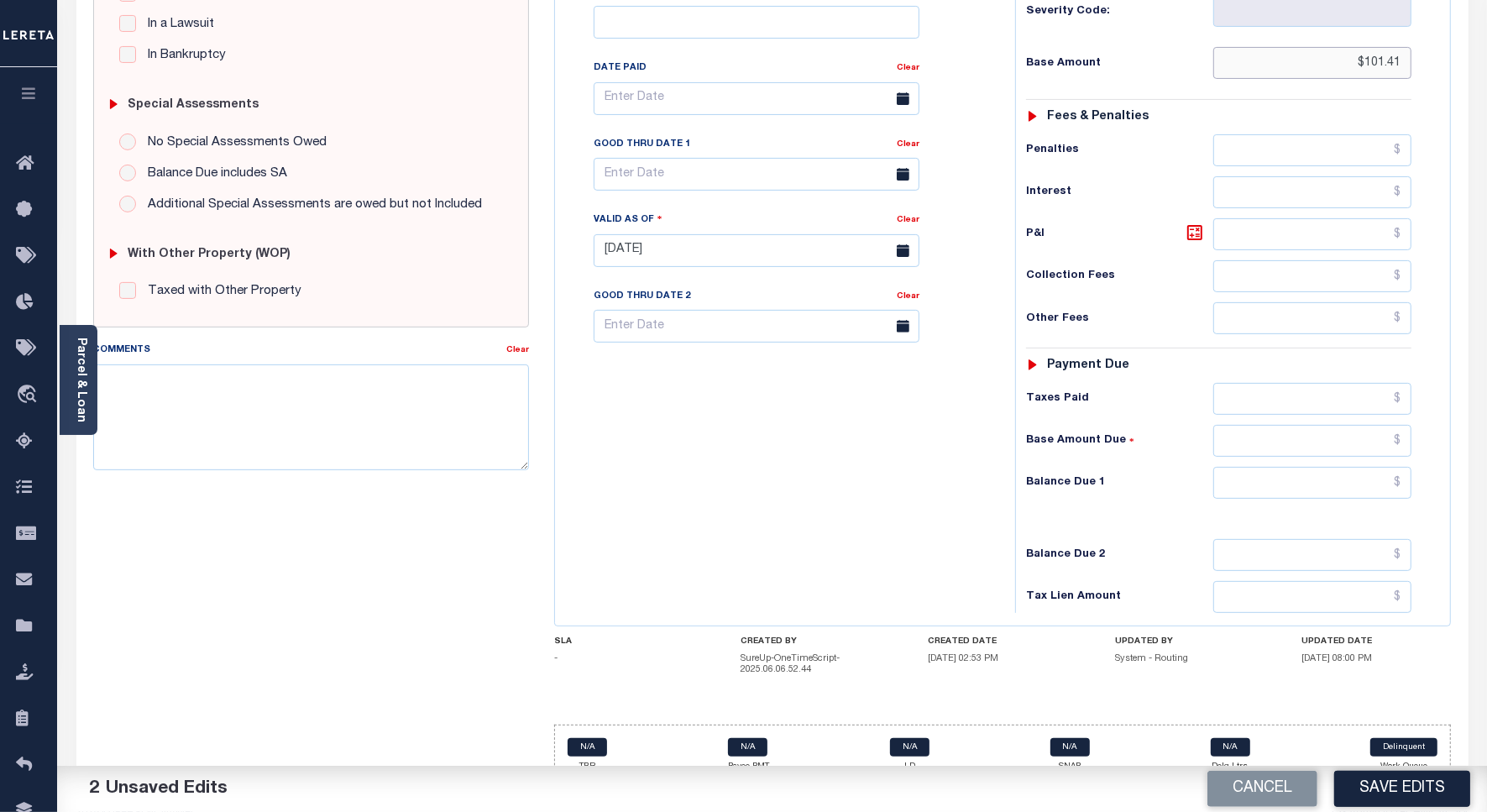
type input "$101.41"
click at [1359, 466] on input "text" at bounding box center [1312, 482] width 198 height 32
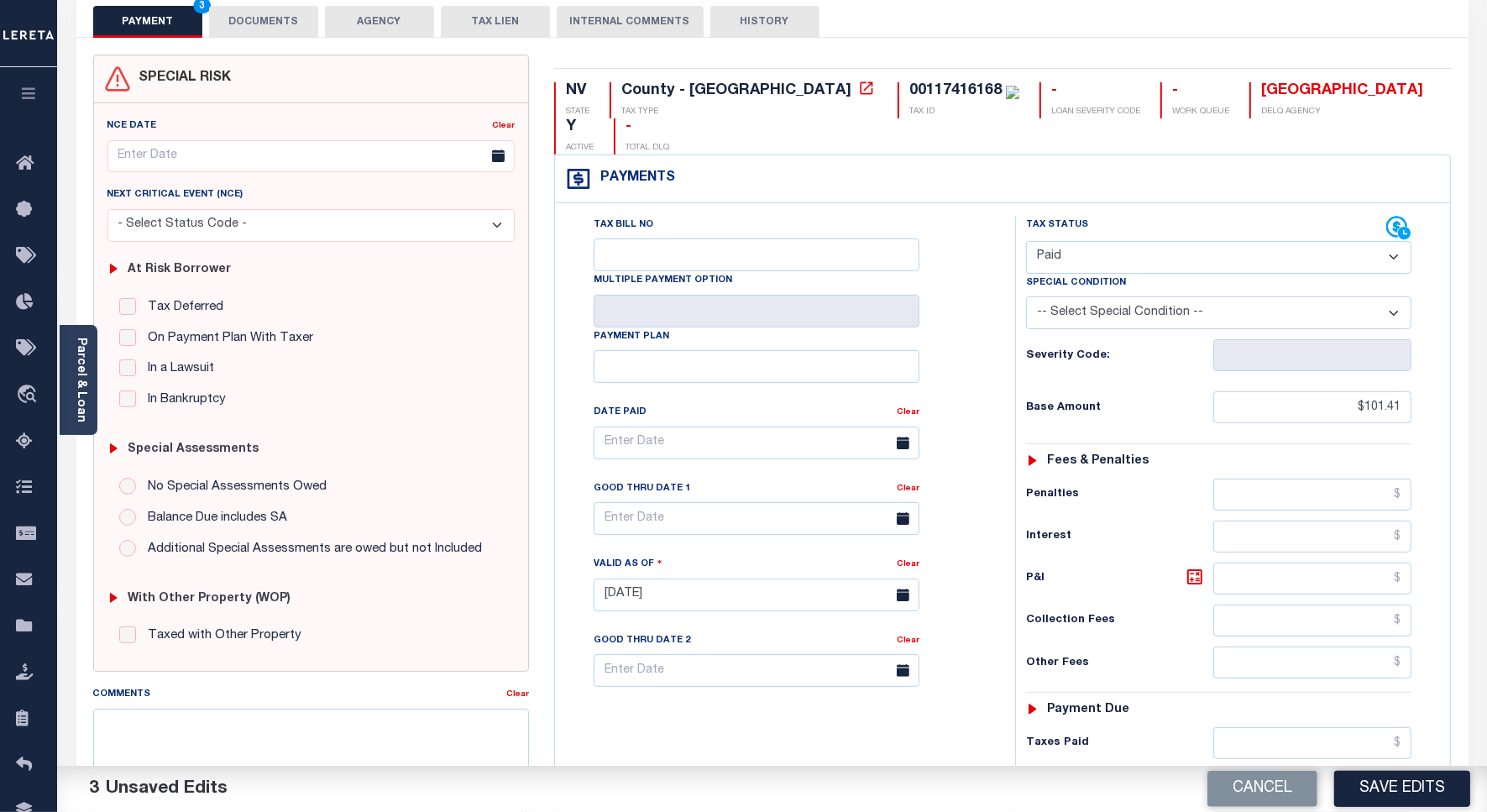
scroll to position [0, 0]
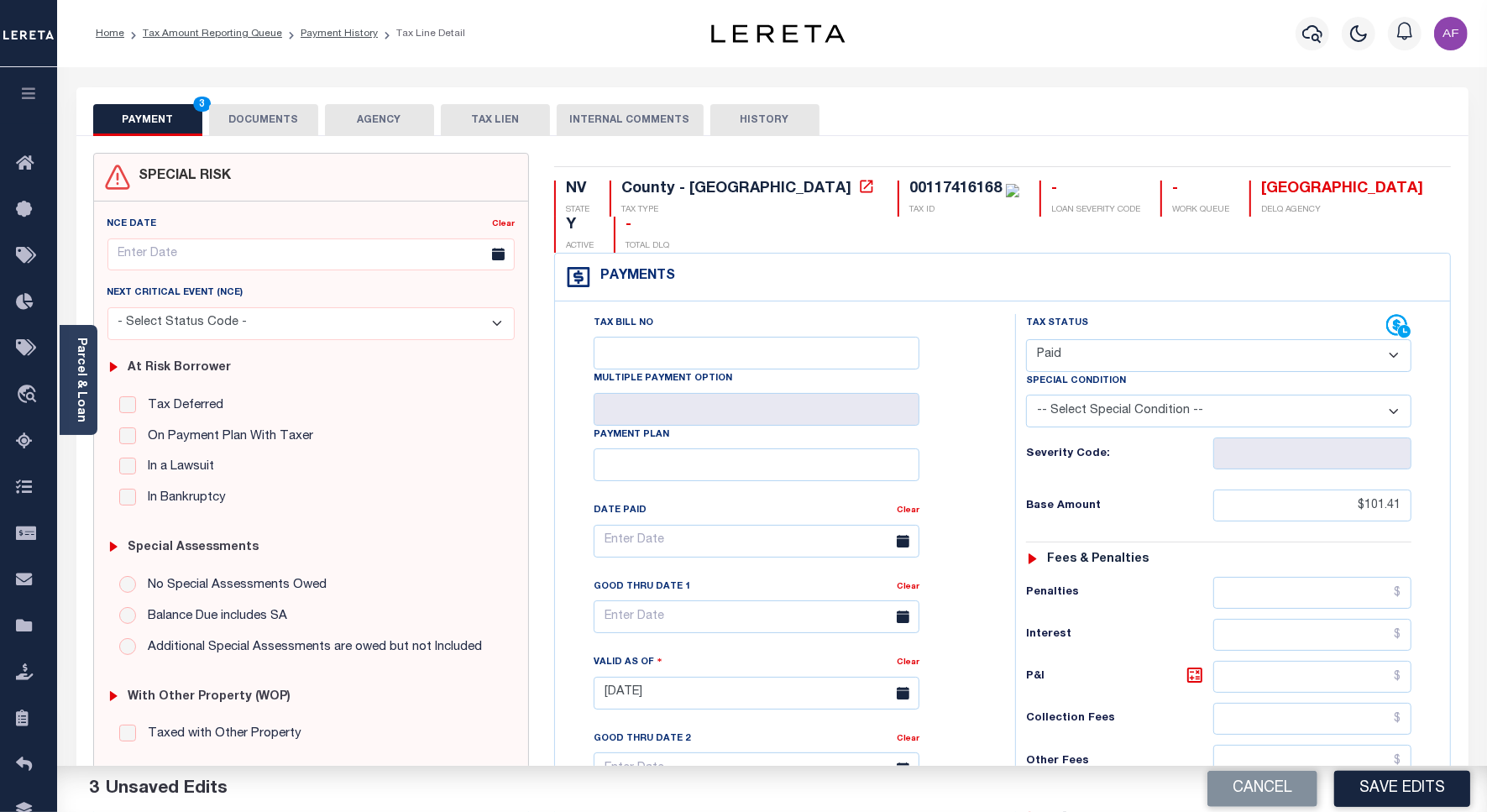
type input "$0.00"
click at [291, 119] on button "DOCUMENTS" at bounding box center [263, 120] width 109 height 32
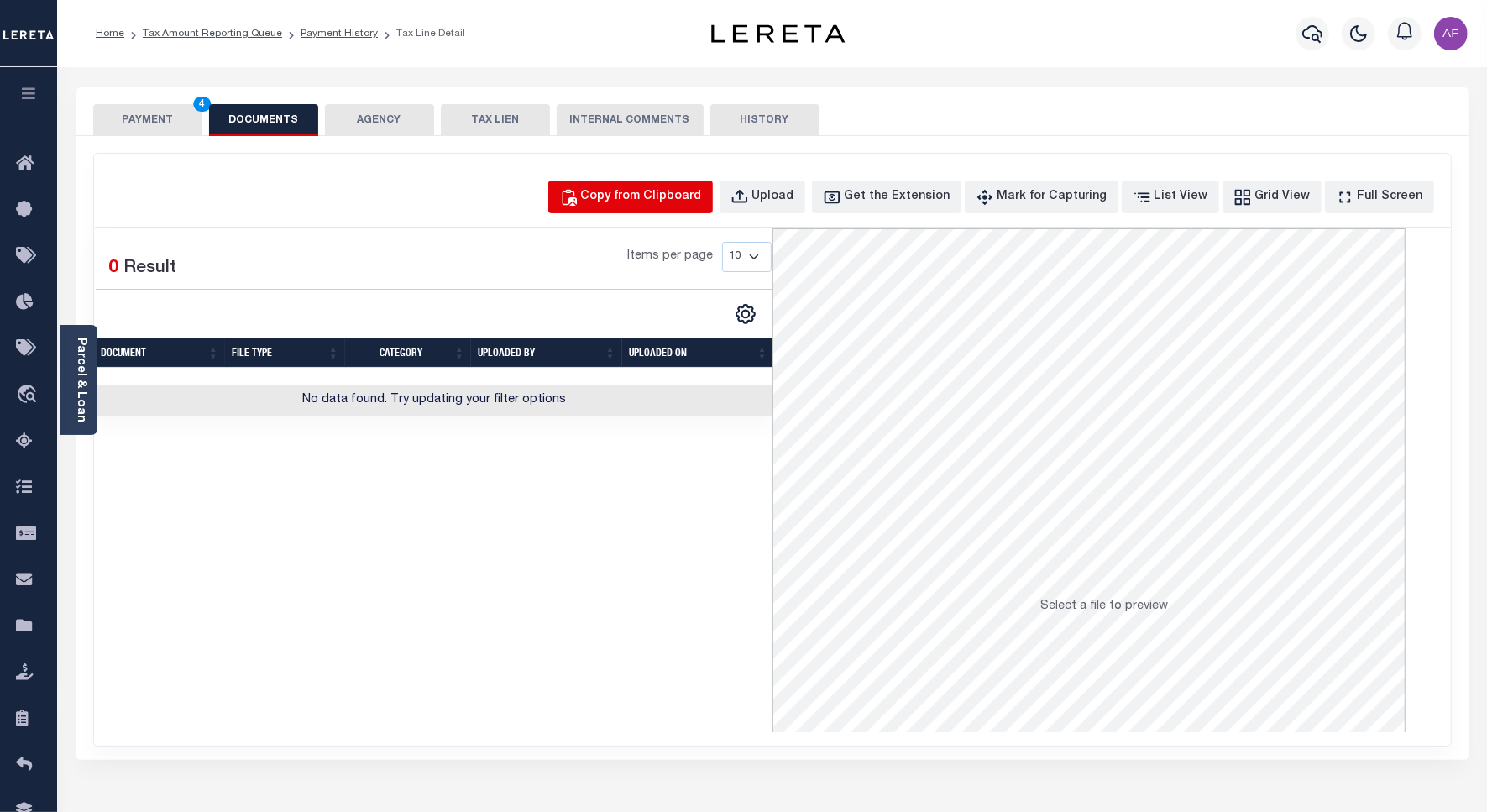
click at [666, 186] on button "Copy from Clipboard" at bounding box center [631, 197] width 165 height 33
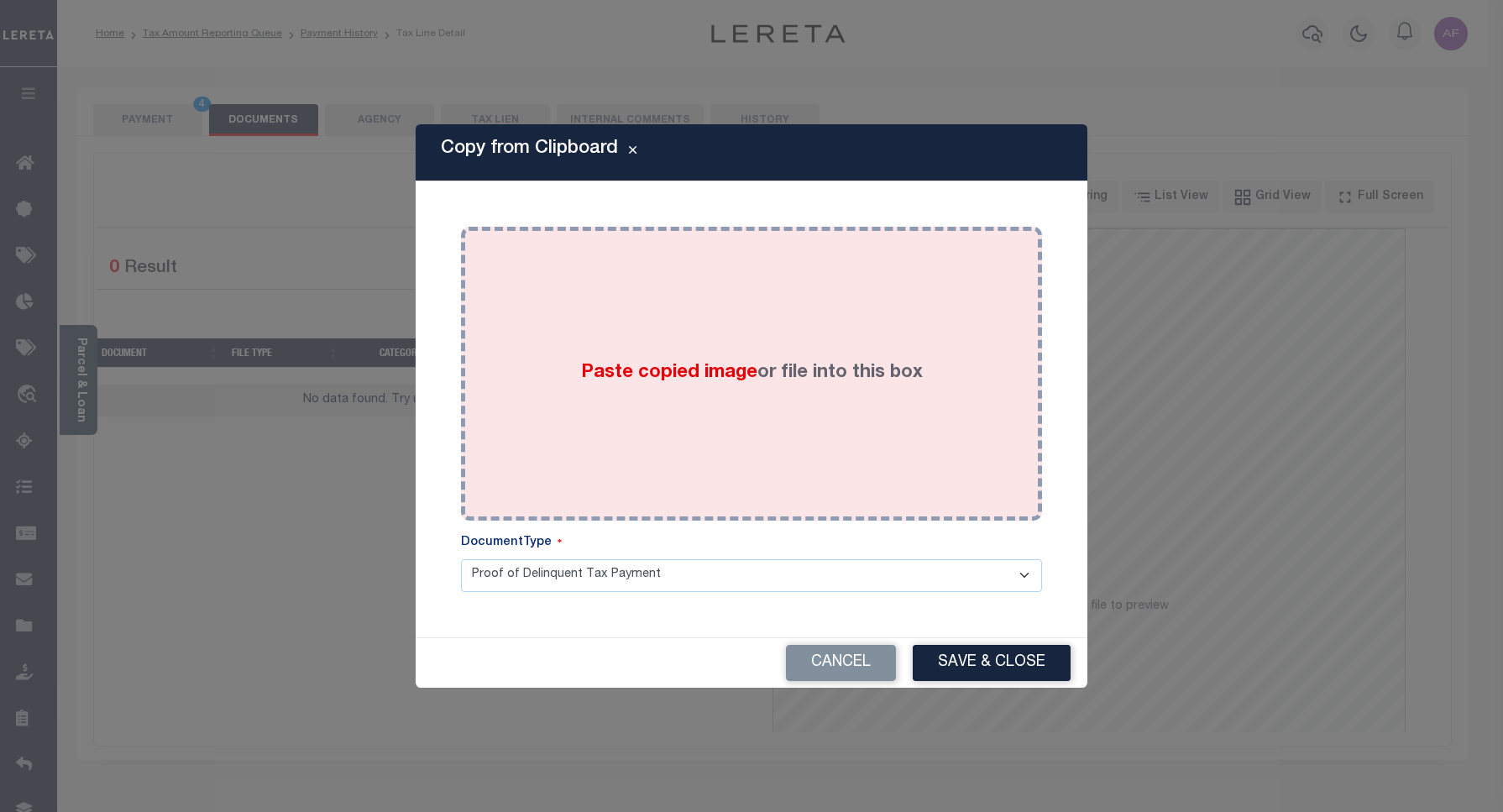
click at [728, 253] on div "Paste copied image or file into this box" at bounding box center [752, 374] width 556 height 269
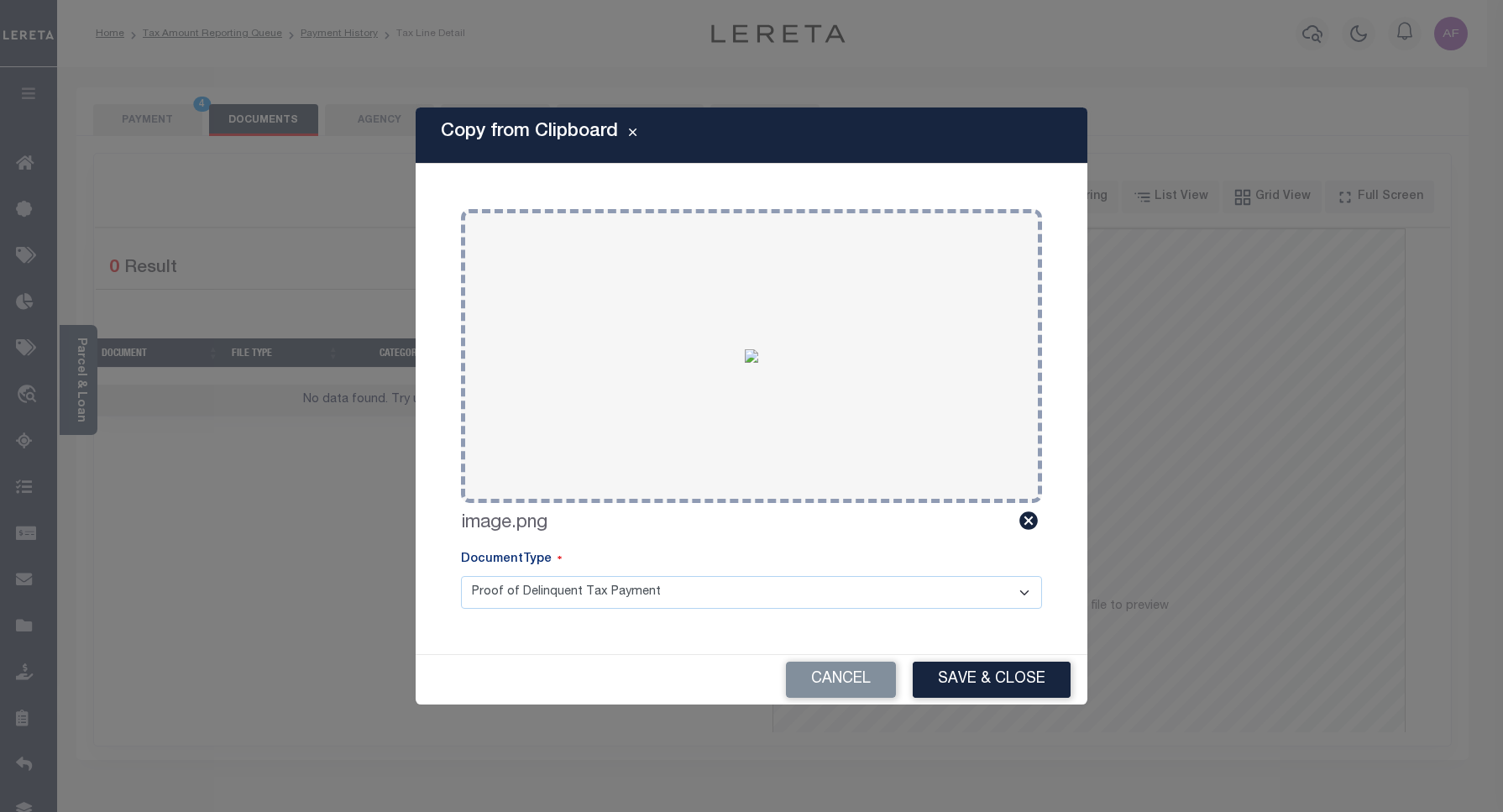
click at [992, 682] on button "Save & Close" at bounding box center [991, 679] width 158 height 36
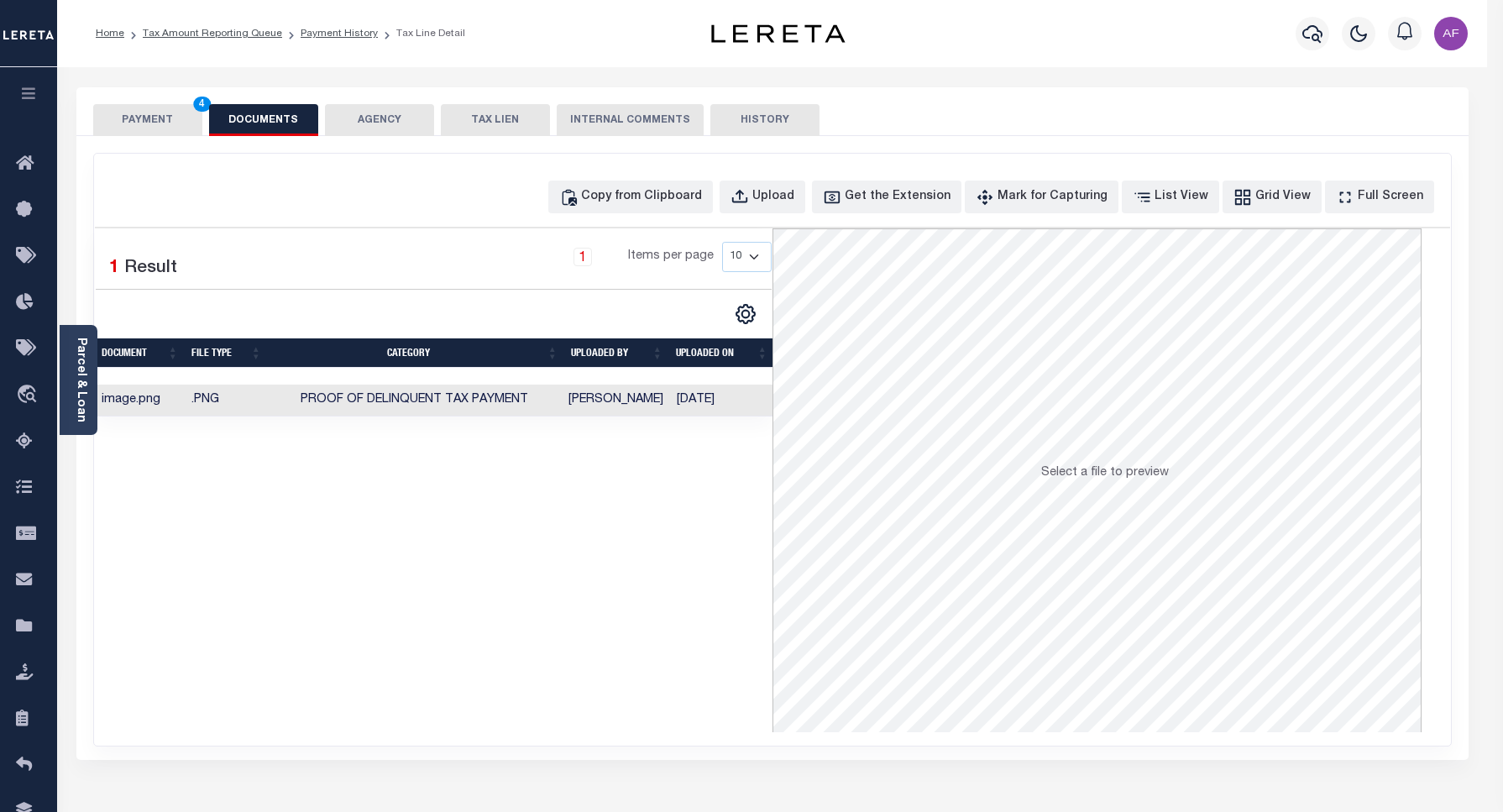
click at [136, 119] on div at bounding box center [752, 406] width 1503 height 812
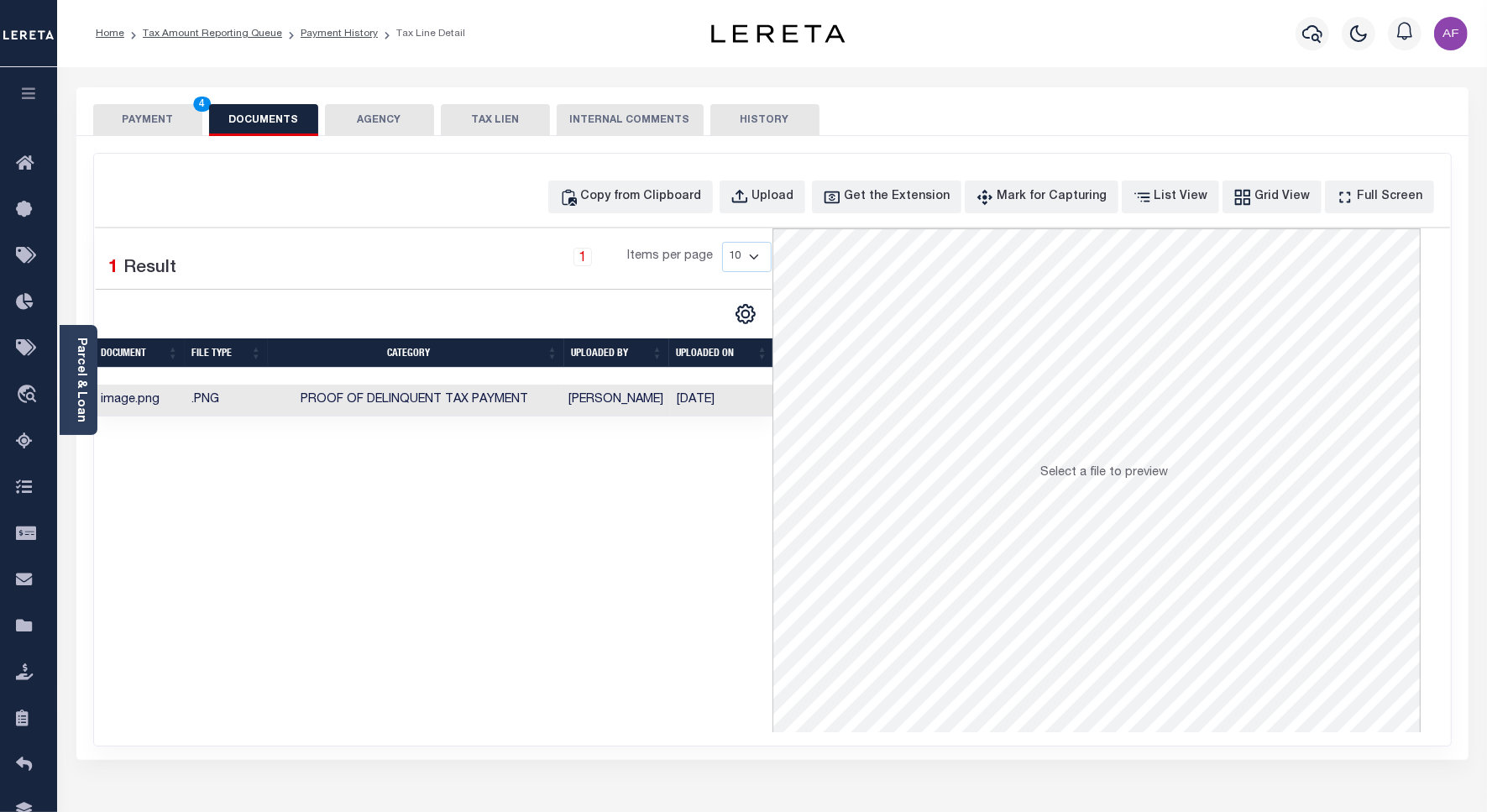
click at [136, 119] on button "PAYMENT 4" at bounding box center [147, 120] width 109 height 32
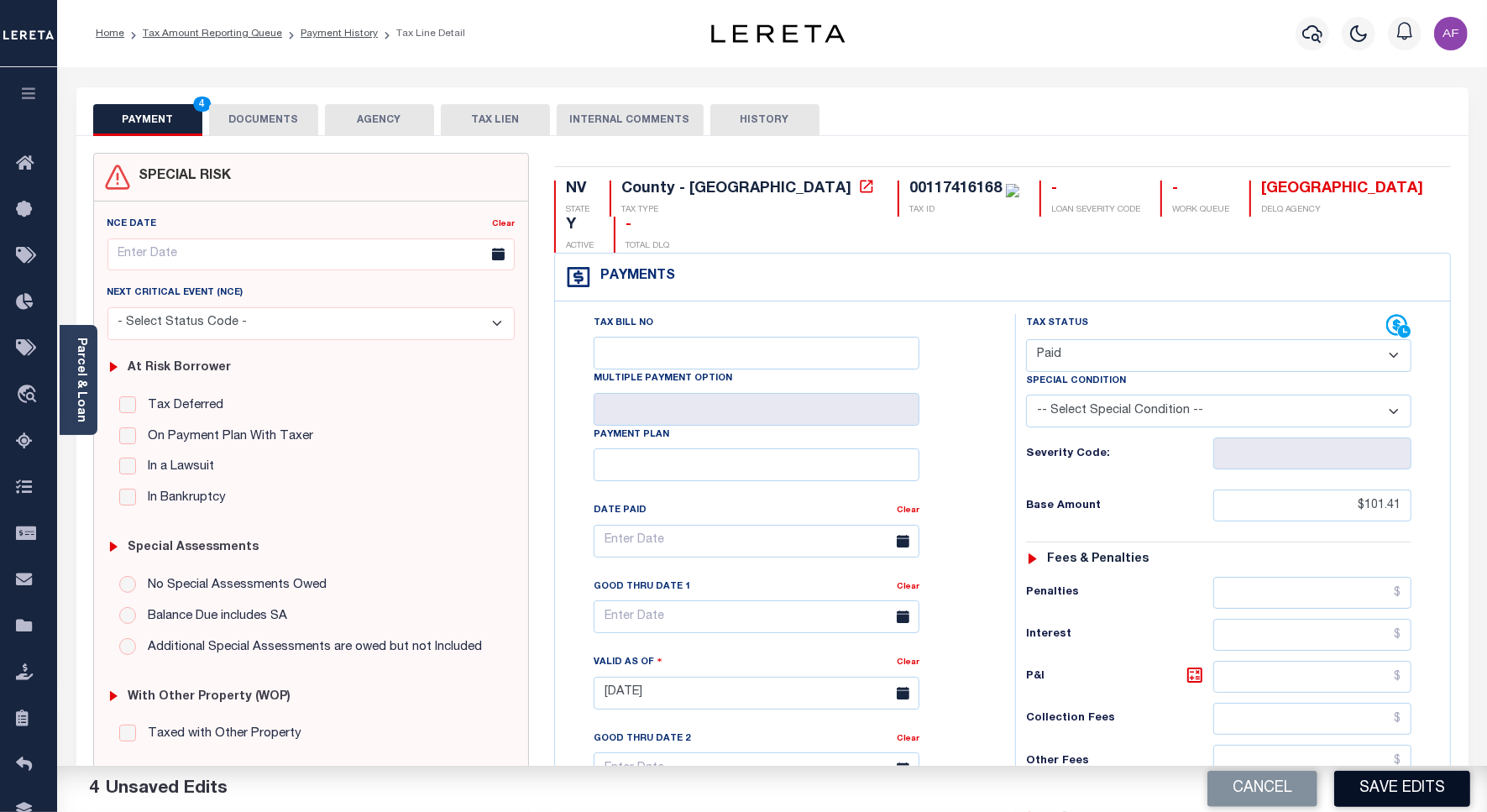
click at [1409, 790] on button "Save Edits" at bounding box center [1402, 788] width 136 height 36
checkbox input "false"
type input "$101.41"
type input "$0"
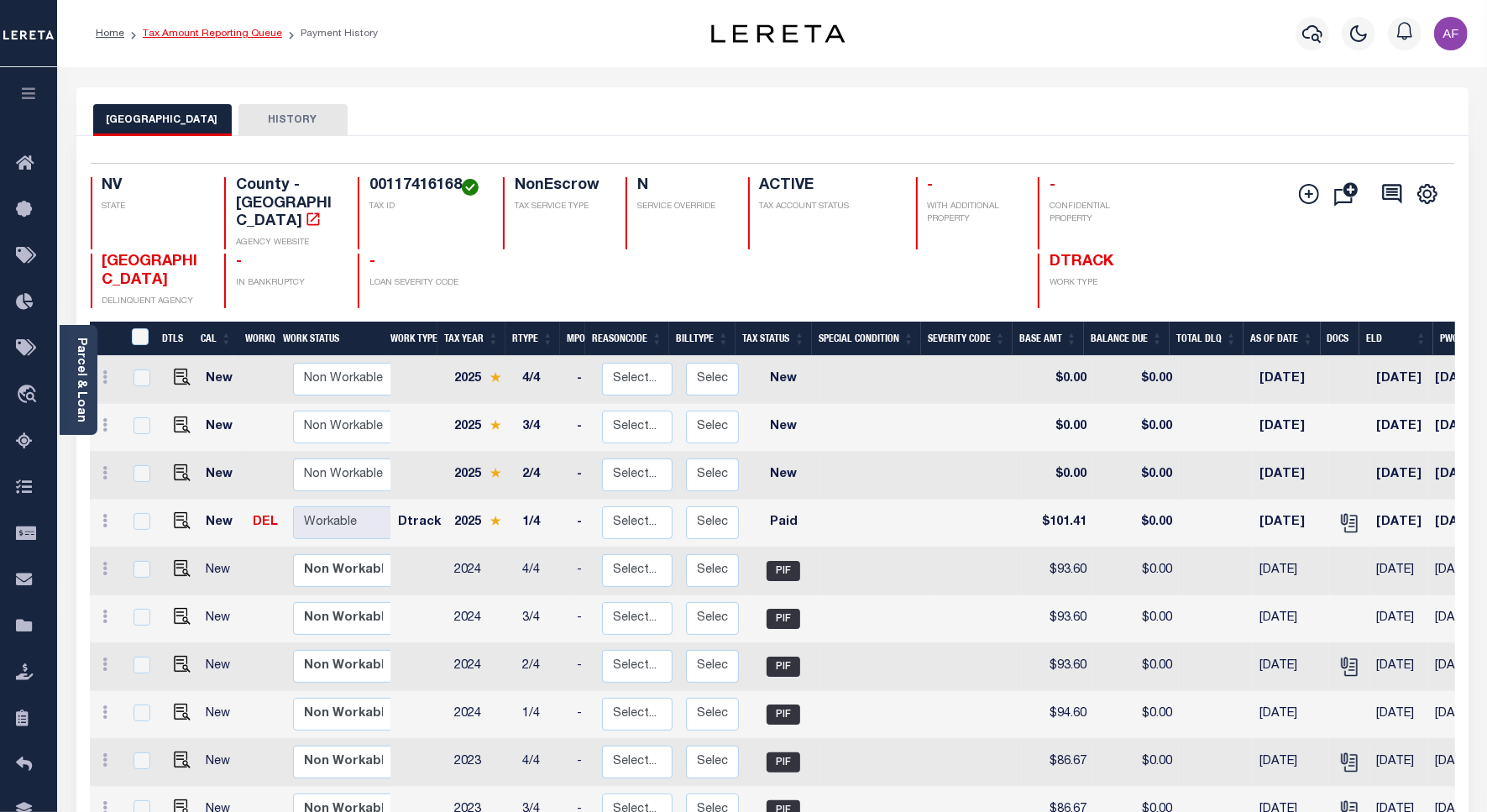
click at [175, 29] on link "Tax Amount Reporting Queue" at bounding box center [213, 34] width 140 height 10
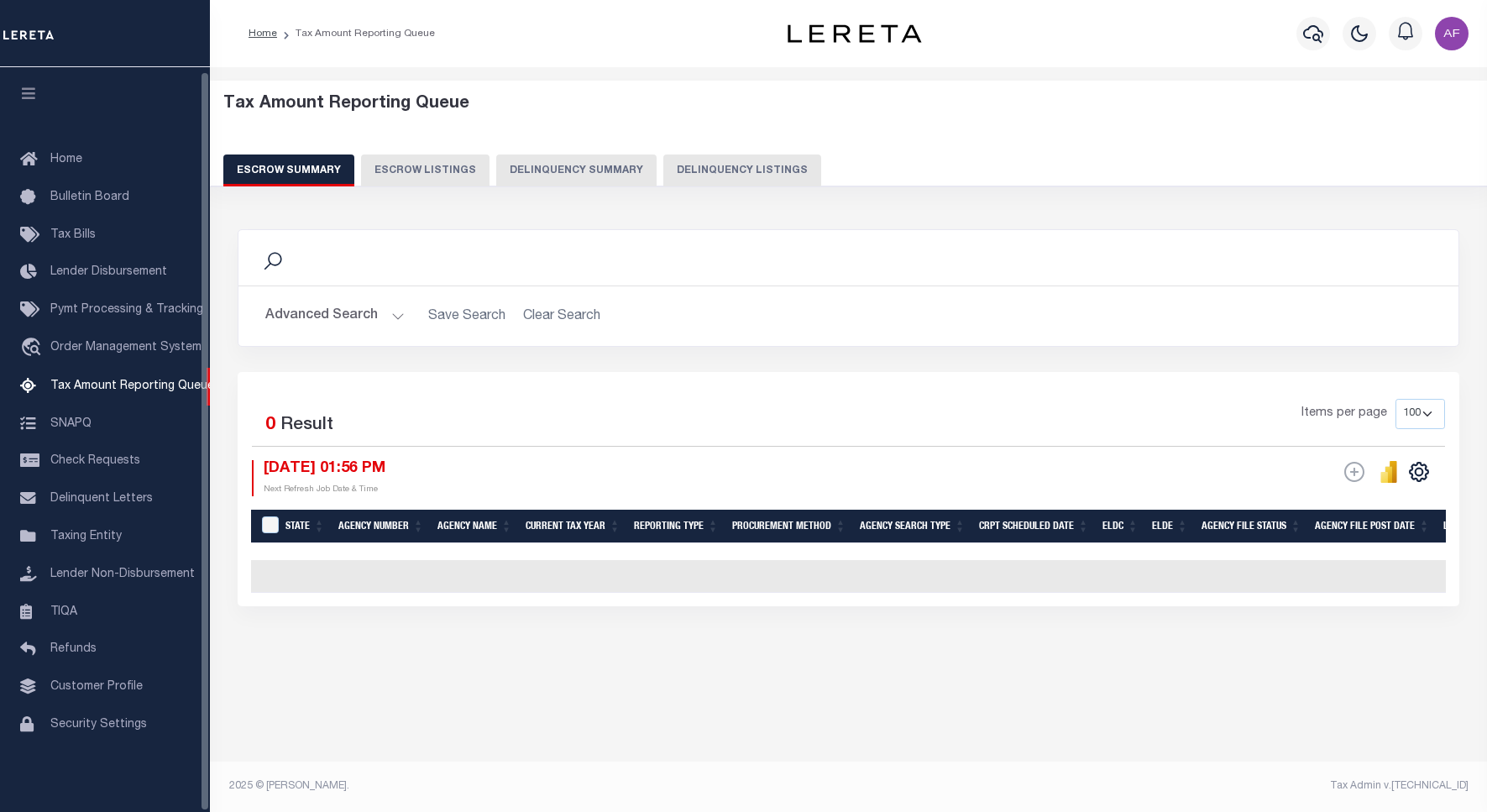
select select "100"
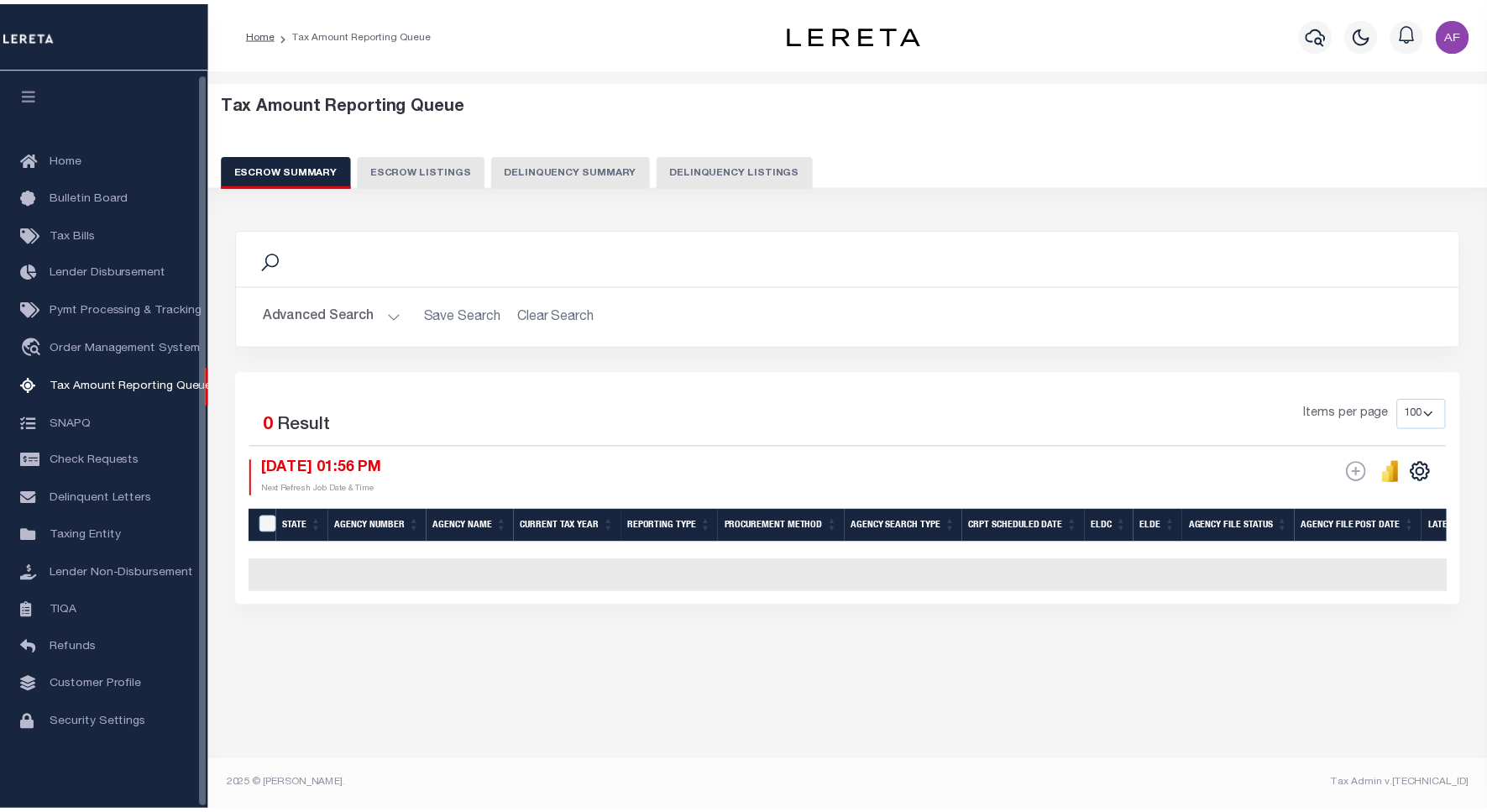
scroll to position [5, 0]
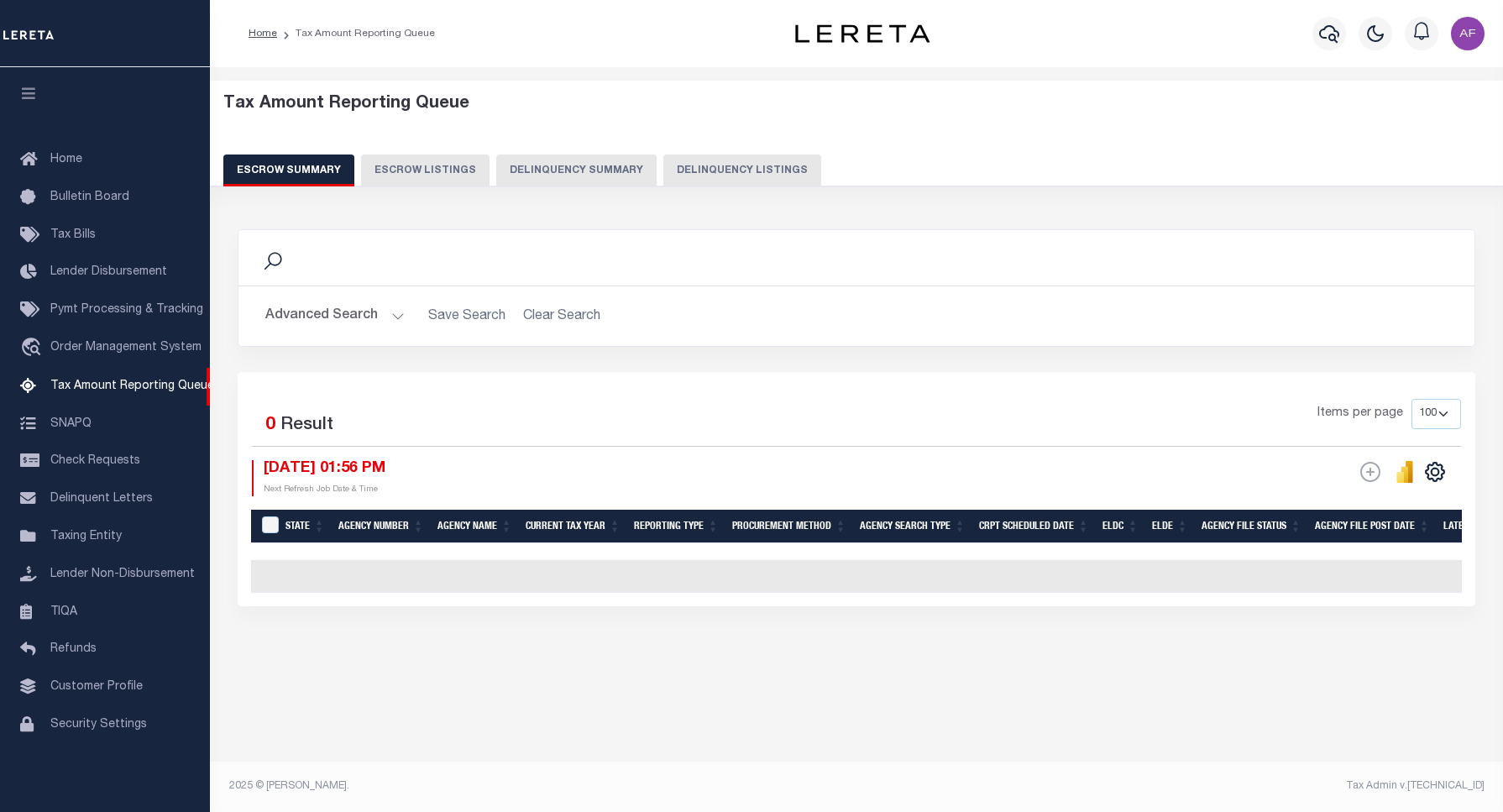
click at [732, 182] on button "Delinquency Listings" at bounding box center [743, 171] width 158 height 32
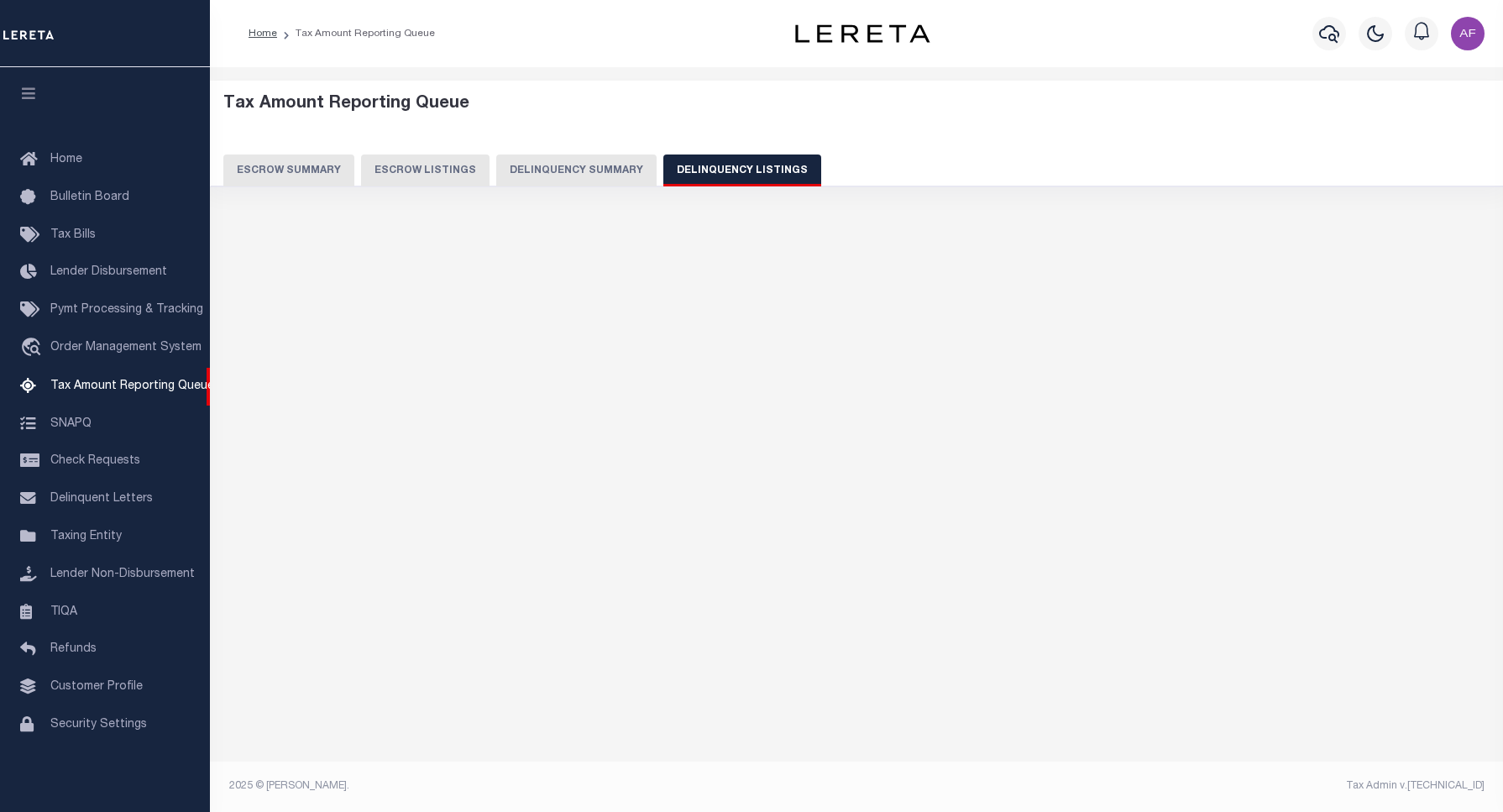
click at [729, 166] on button "Delinquency Listings" at bounding box center [743, 171] width 158 height 32
select select
select select "100"
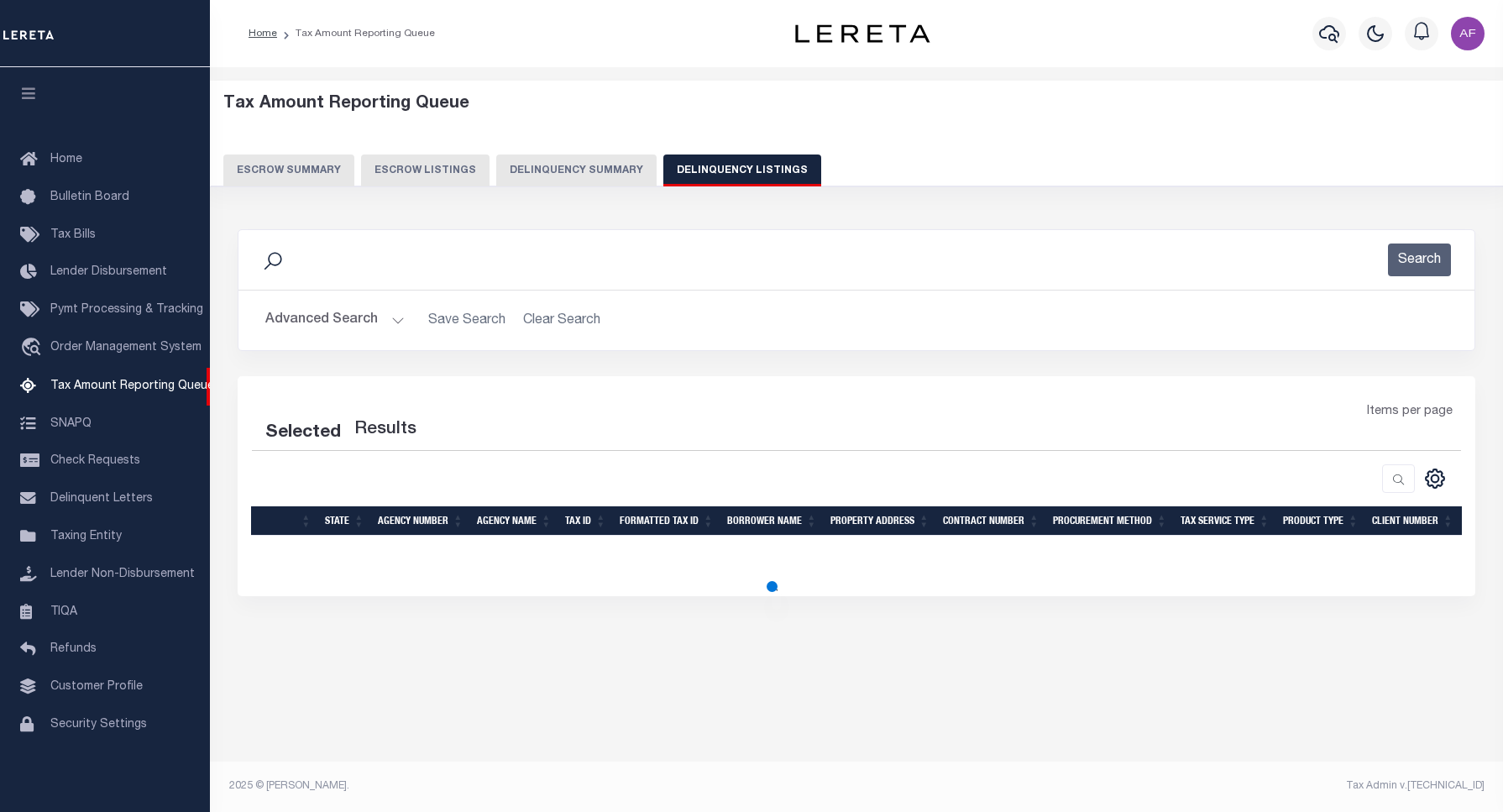
select select "100"
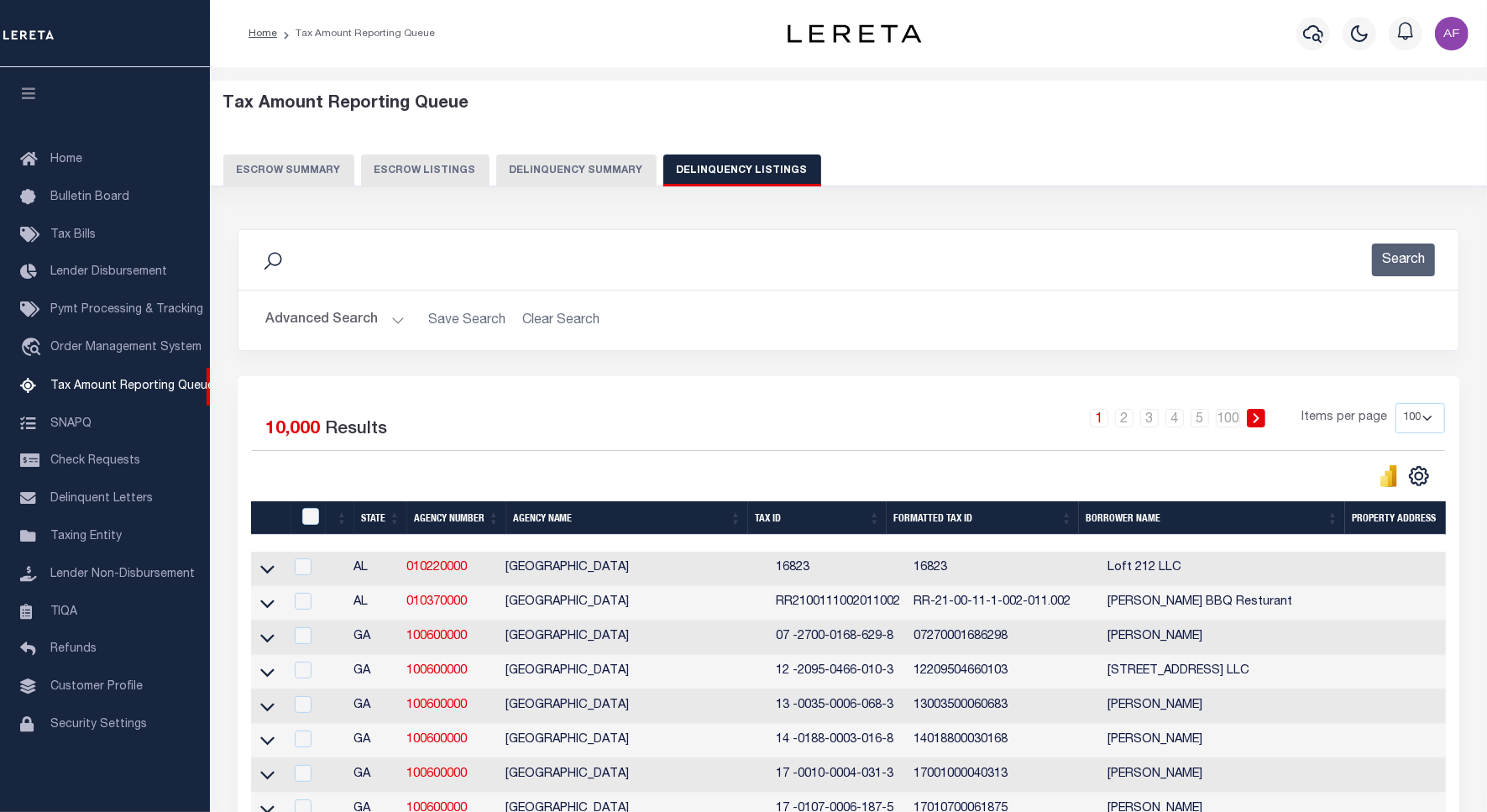
click at [316, 307] on button "Advanced Search" at bounding box center [336, 320] width 140 height 33
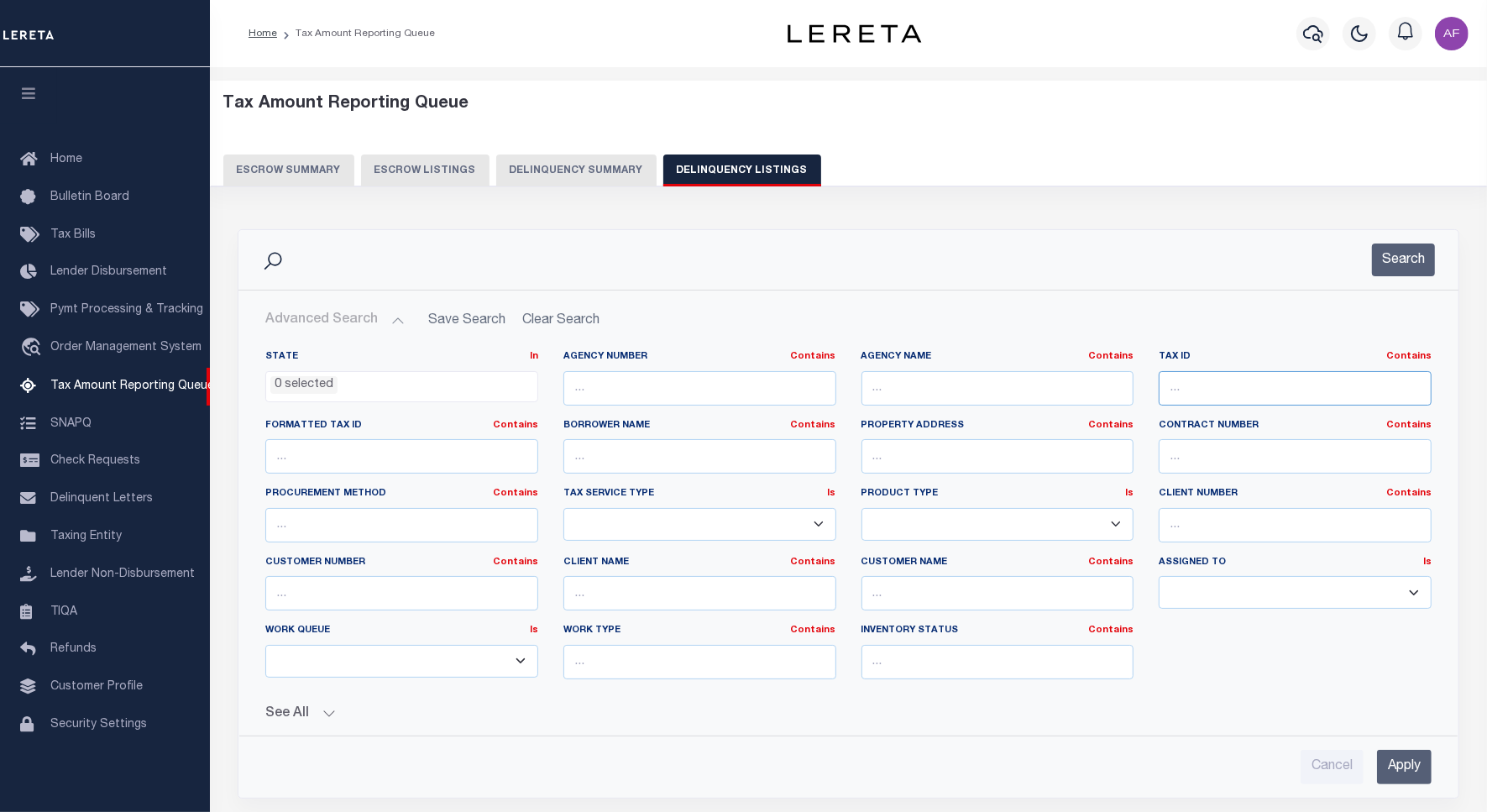
click at [1205, 383] on input "text" at bounding box center [1295, 388] width 273 height 34
paste input "00117416168"
type input "00117416168"
click at [1424, 254] on button "Search" at bounding box center [1403, 260] width 63 height 33
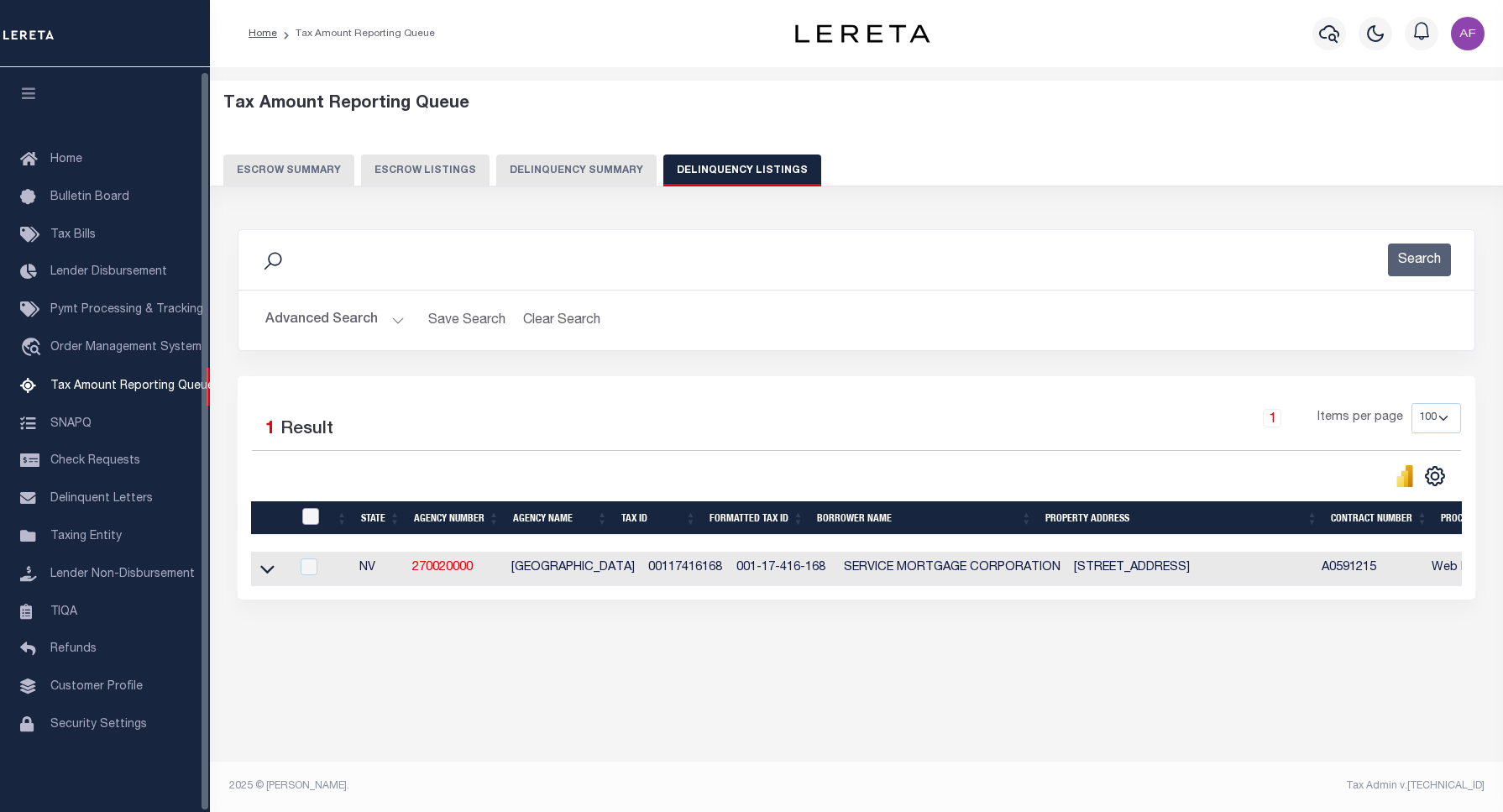
click at [309, 517] on input "checkbox" at bounding box center [311, 515] width 17 height 17
checkbox input "true"
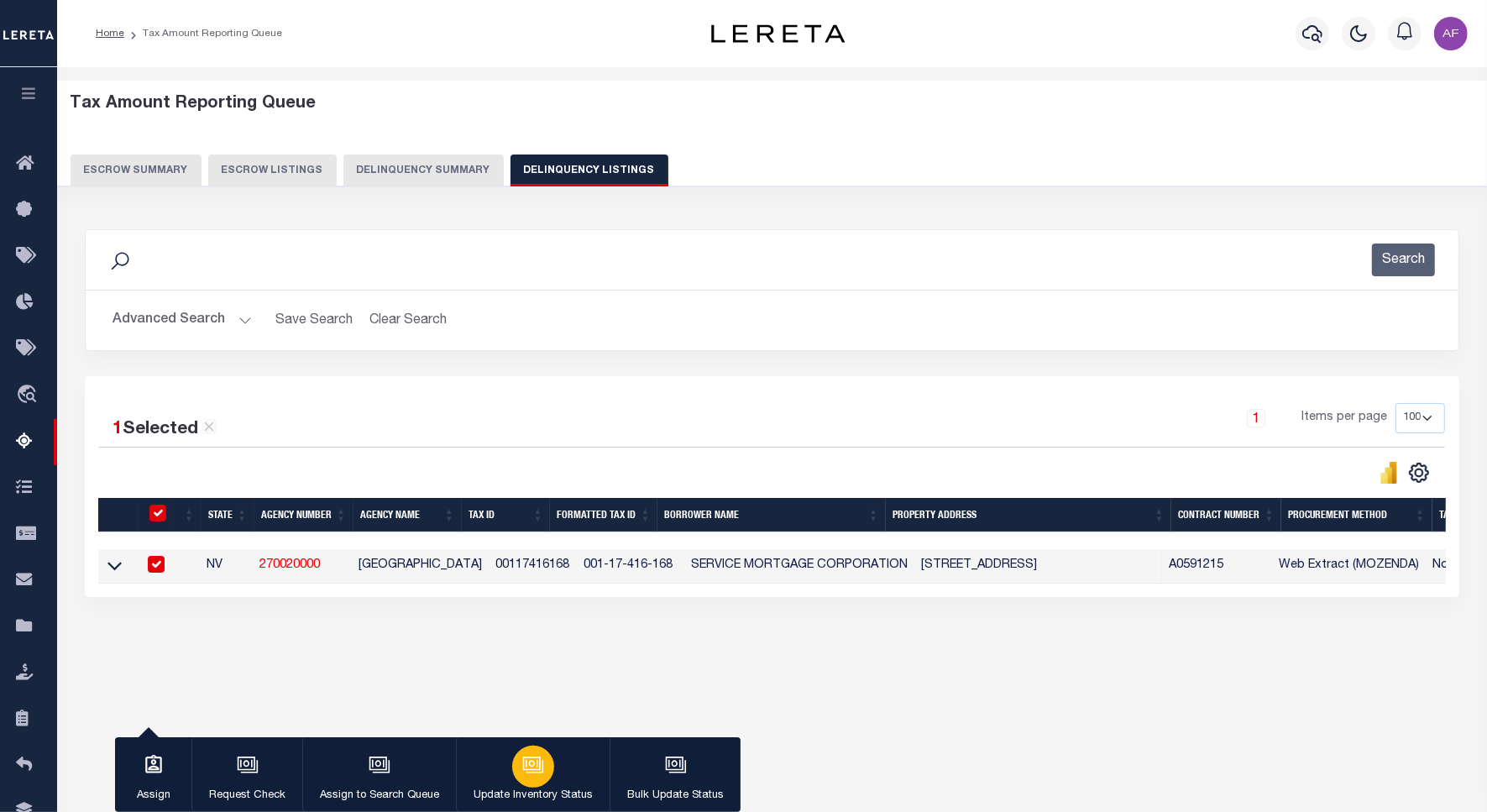
click at [526, 756] on icon "button" at bounding box center [534, 765] width 22 height 22
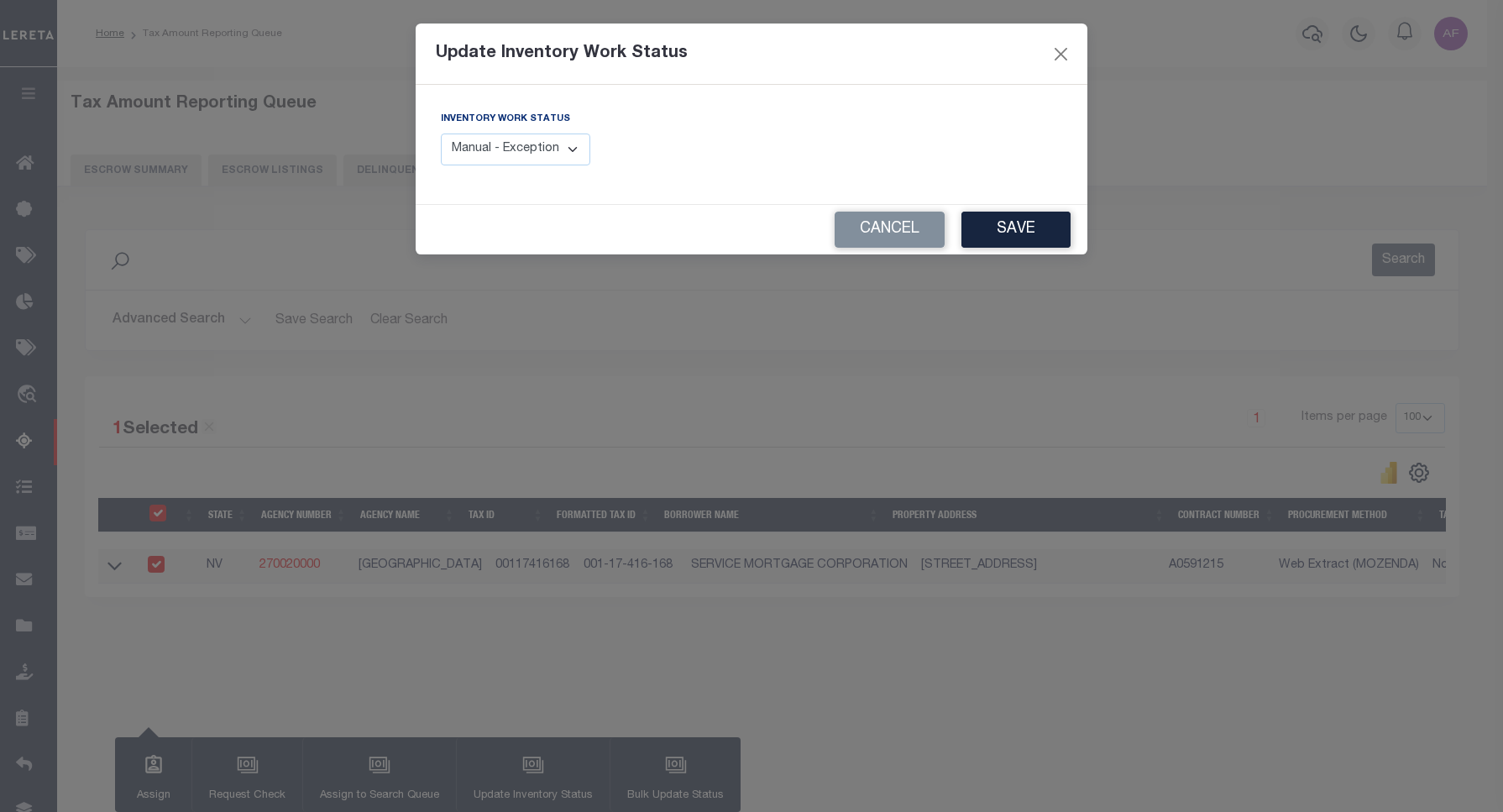
click at [571, 150] on select "Manual - Exception Pended - Awaiting Search Late Add Exception Completed" at bounding box center [516, 150] width 150 height 33
select select "4"
click at [441, 134] on select "Manual - Exception Pended - Awaiting Search Late Add Exception Completed" at bounding box center [516, 150] width 150 height 33
drag, startPoint x: 1009, startPoint y: 229, endPoint x: 976, endPoint y: 199, distance: 44.6
click at [1010, 229] on button "Save" at bounding box center [1015, 230] width 109 height 36
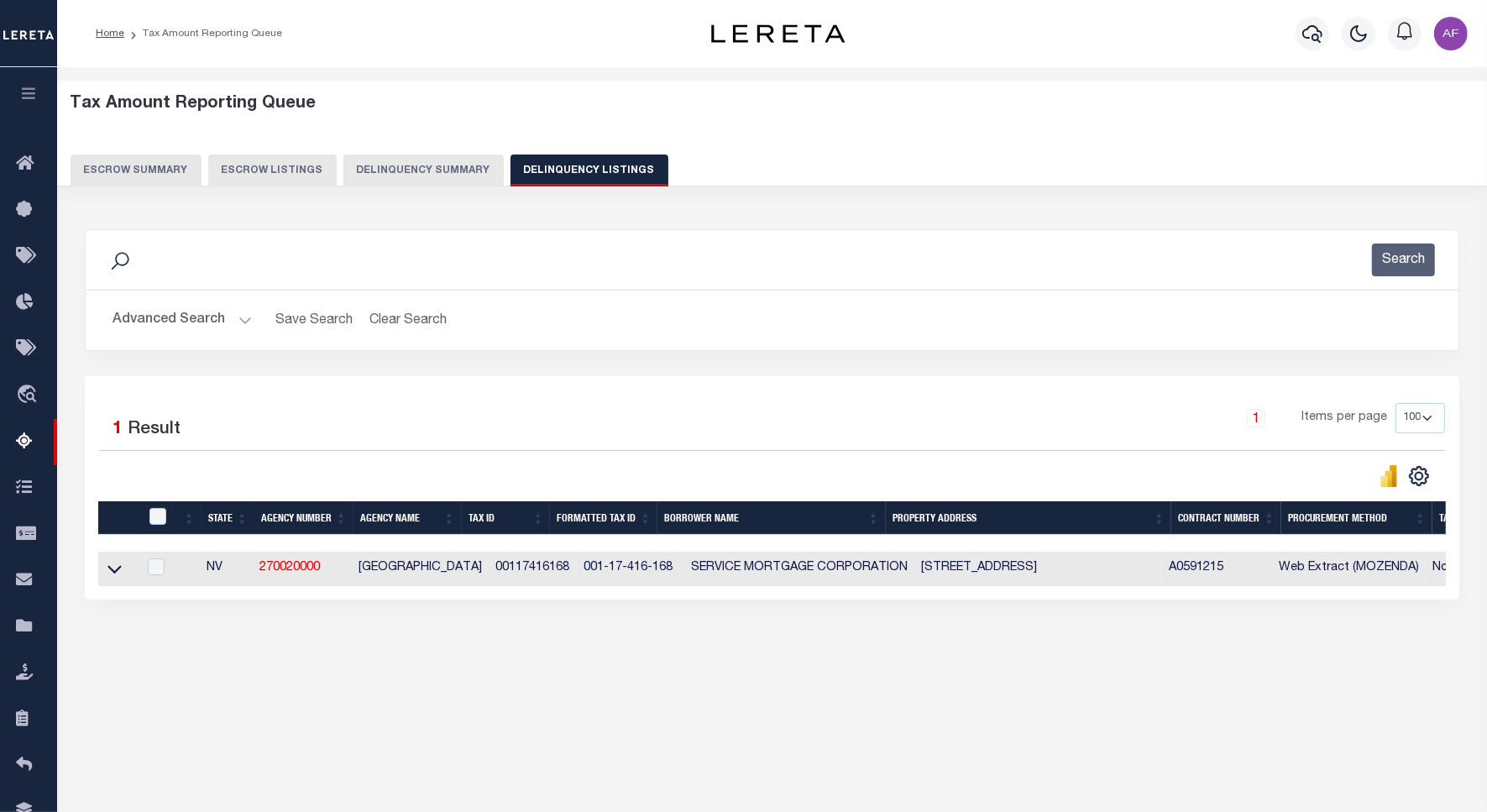
click at [134, 322] on button "Advanced Search" at bounding box center [183, 320] width 140 height 33
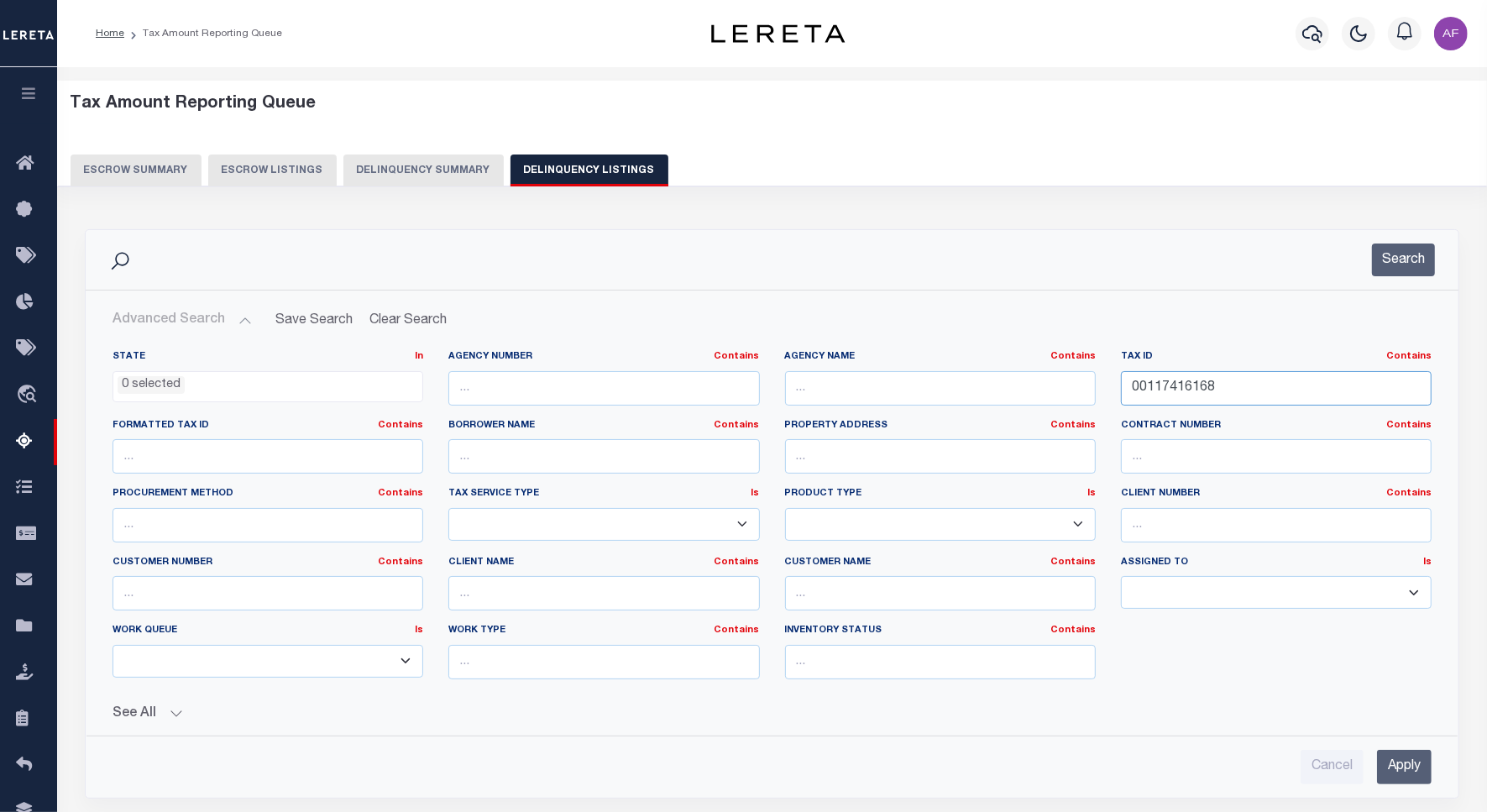
click at [1171, 391] on input "00117416168" at bounding box center [1276, 388] width 311 height 34
paste input "9"
type input "00117416169"
click at [1399, 271] on button "Search" at bounding box center [1403, 260] width 63 height 33
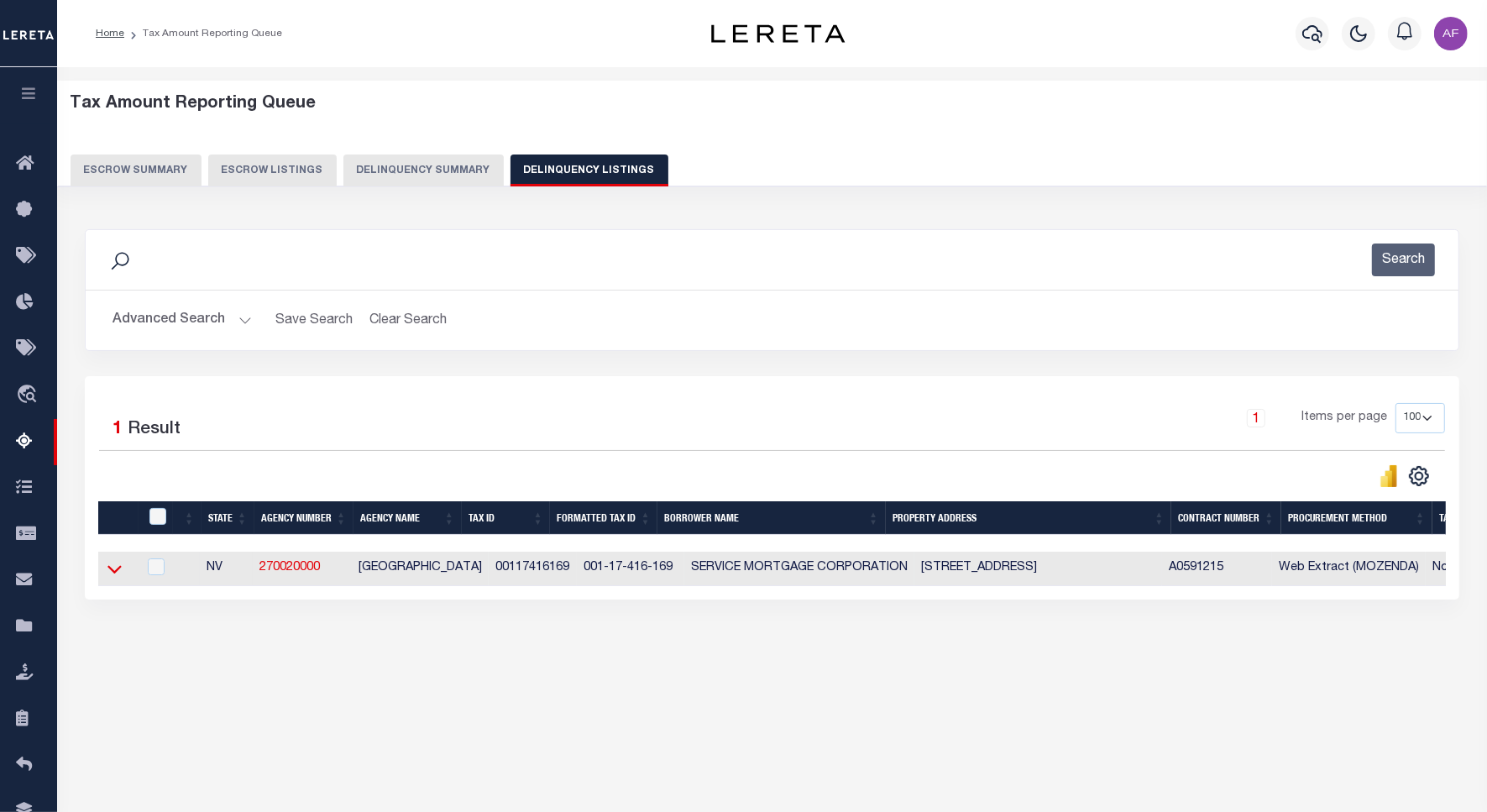
click at [114, 574] on icon at bounding box center [115, 569] width 14 height 8
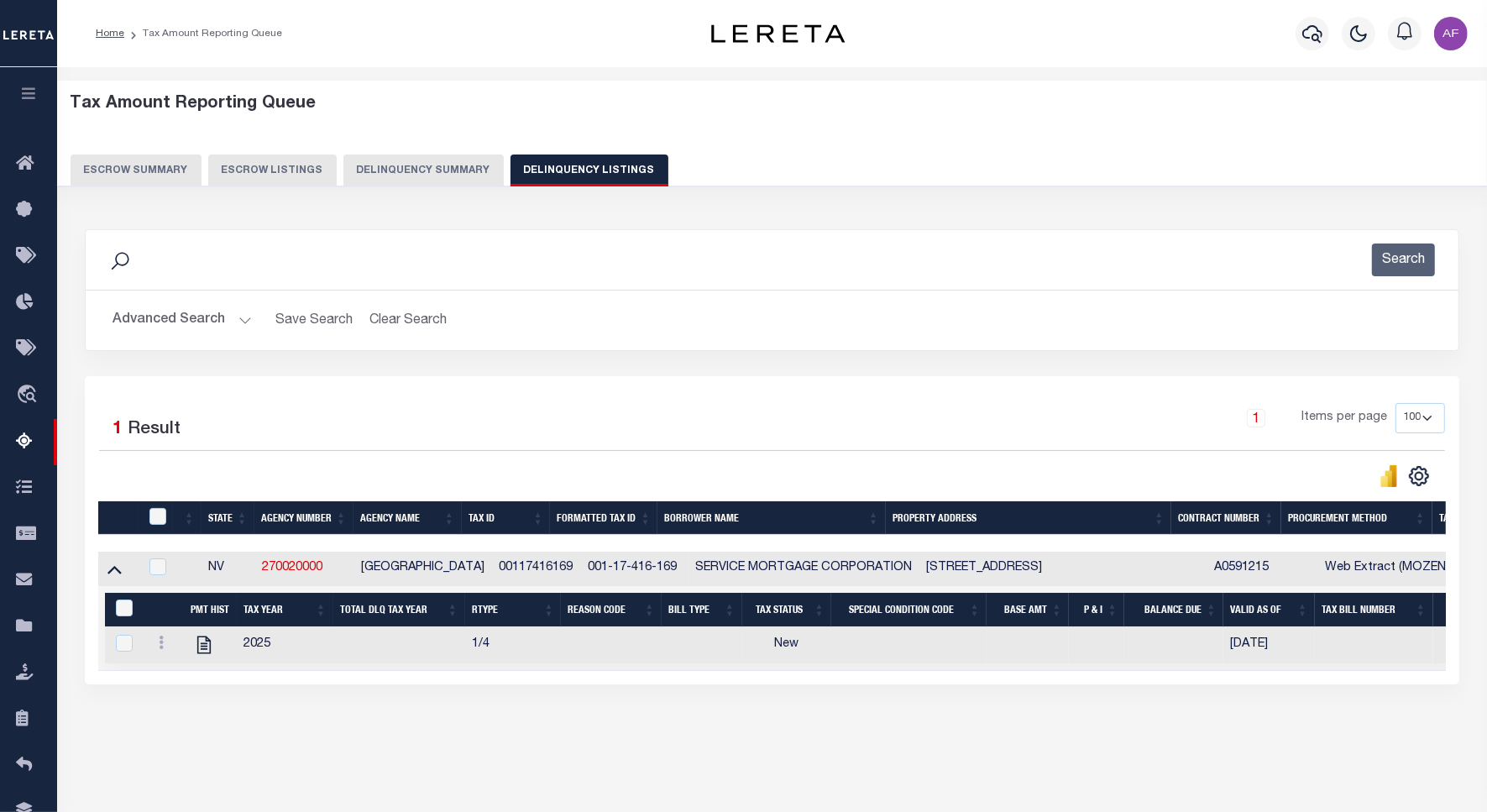
scroll to position [77, 0]
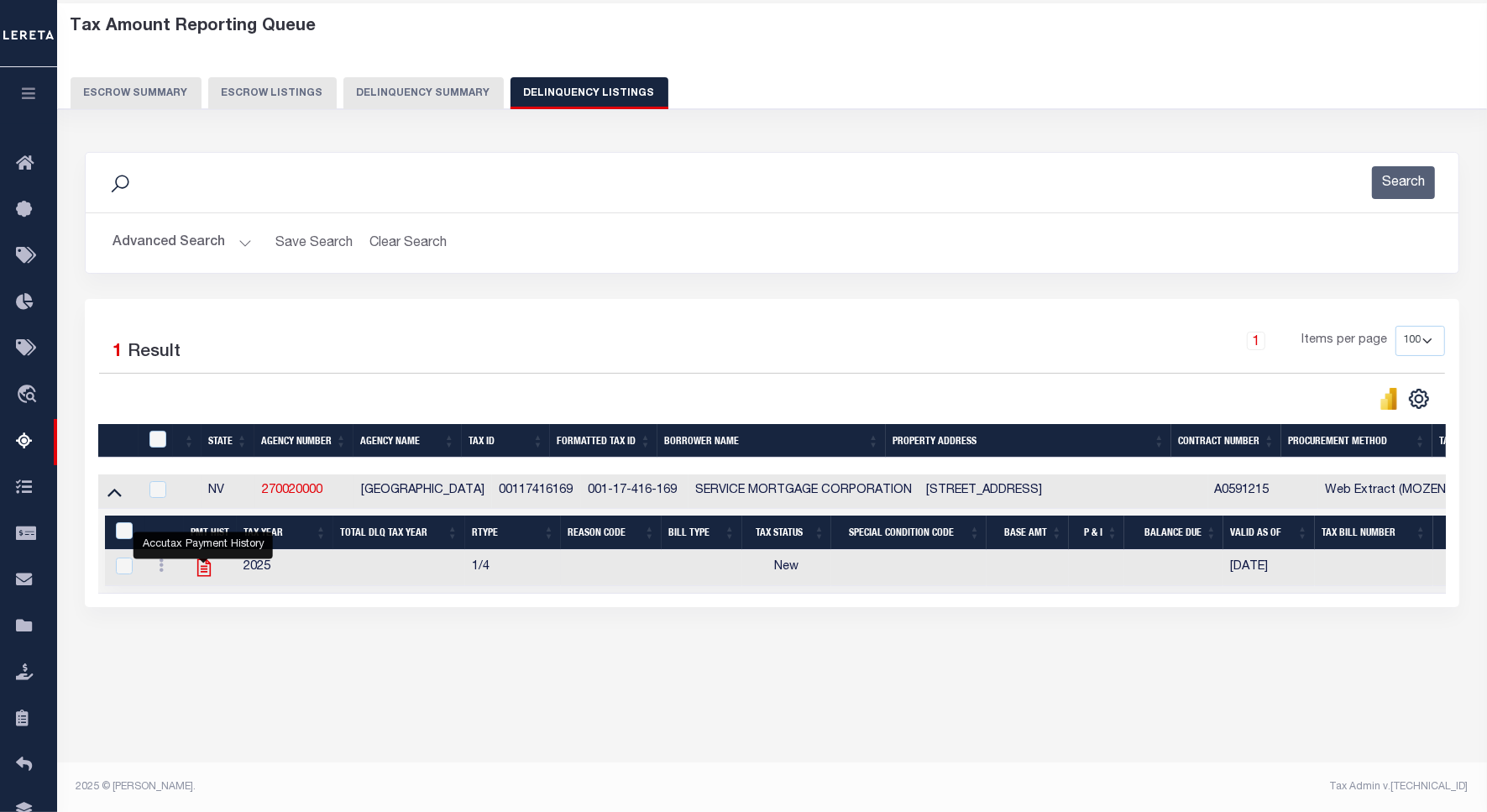
click at [197, 566] on icon "" at bounding box center [203, 568] width 13 height 18
checkbox input "true"
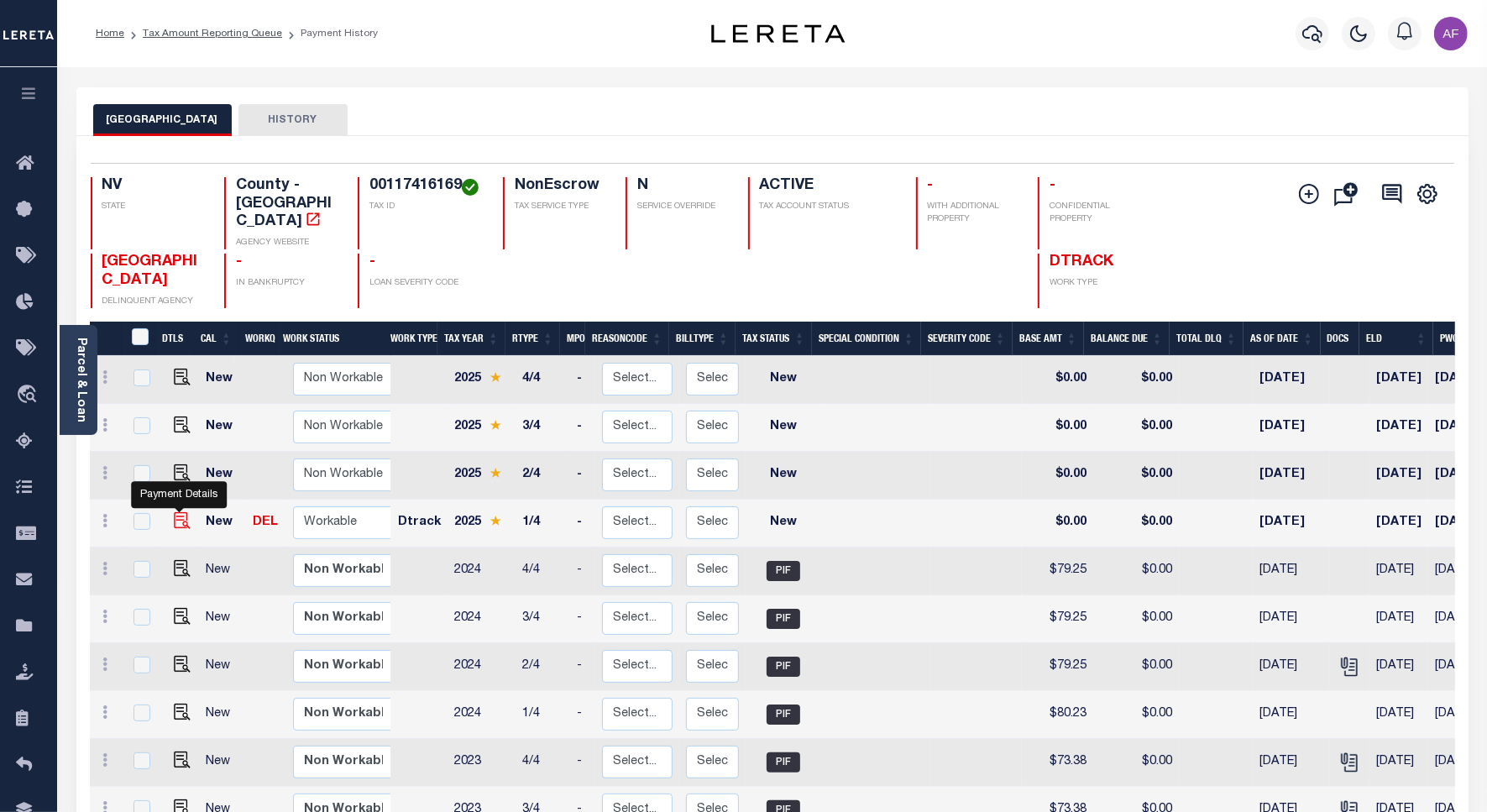
click at [174, 512] on img "" at bounding box center [182, 520] width 17 height 17
checkbox input "true"
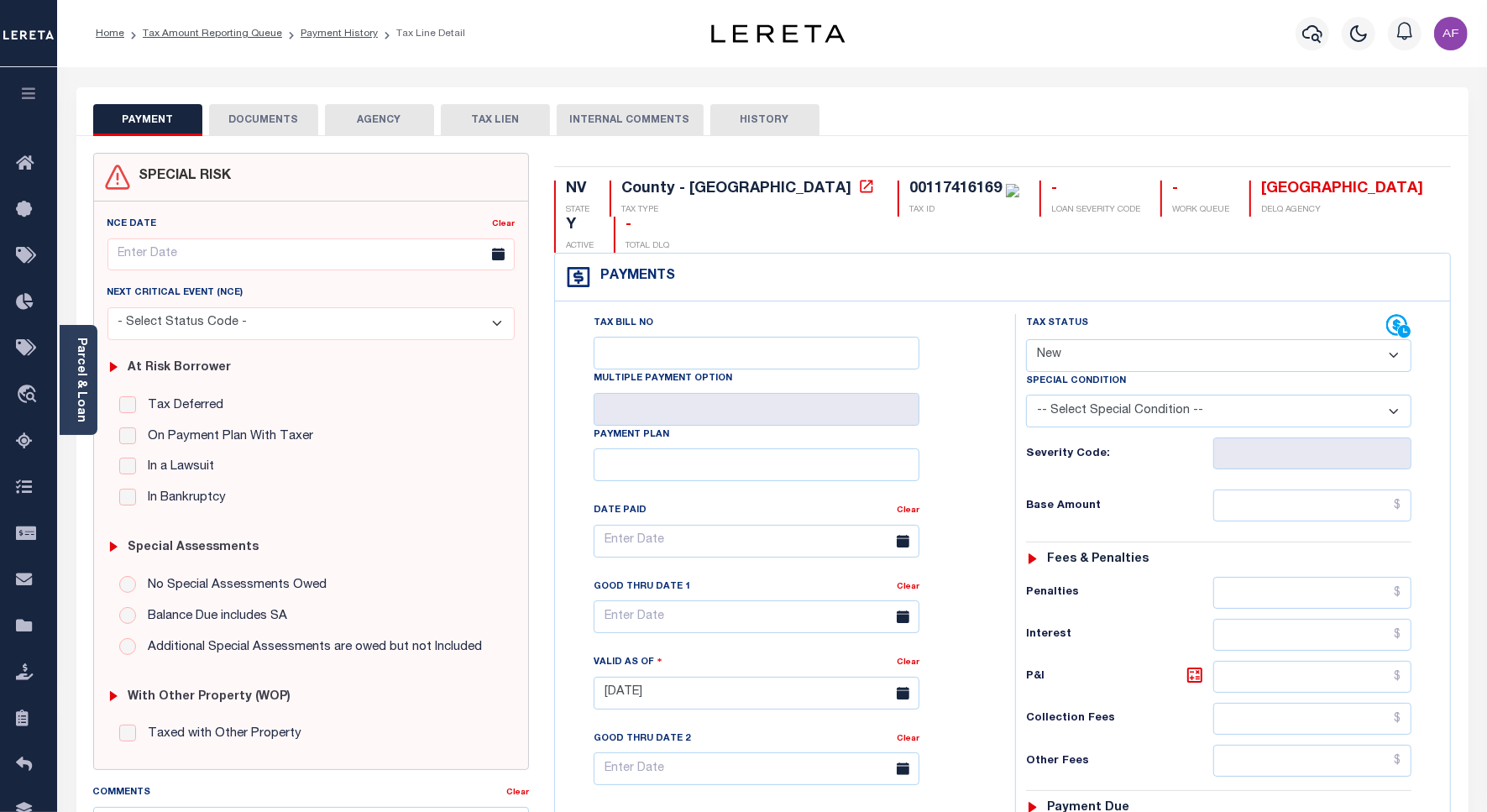
drag, startPoint x: 1123, startPoint y: 299, endPoint x: 1113, endPoint y: 312, distance: 16.4
click at [1118, 314] on div "Tax Status Status Open Paid" at bounding box center [1219, 343] width 386 height 58
click at [1113, 340] on select "- Select Status Code - Open Due/Unpaid Paid Incomplete No Tax Due Internal Refu…" at bounding box center [1219, 356] width 386 height 33
select select "PYD"
click at [1026, 340] on select "- Select Status Code - Open Due/Unpaid Paid Incomplete No Tax Due Internal Refu…" at bounding box center [1219, 356] width 386 height 33
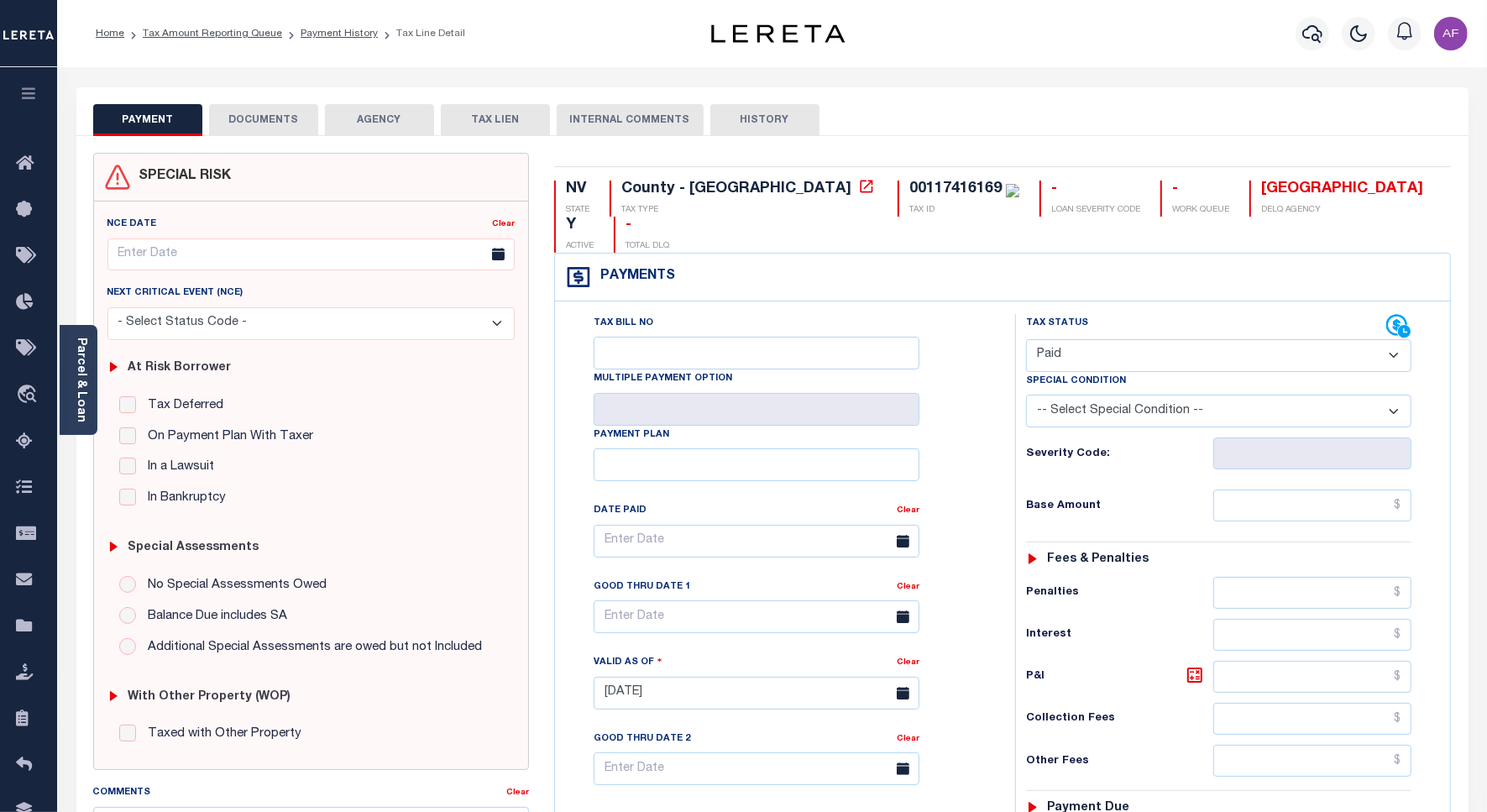
type input "[DATE]"
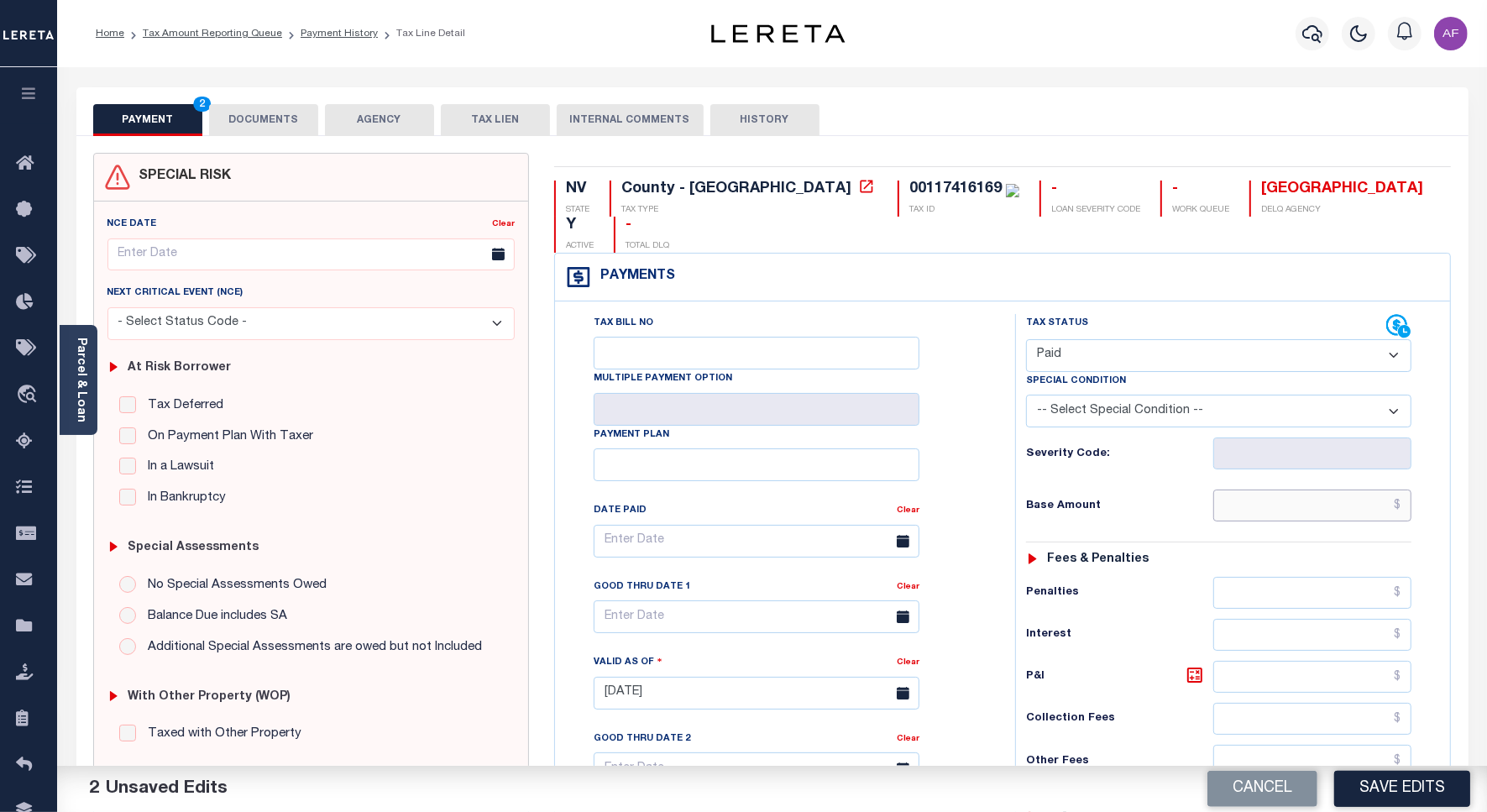
drag, startPoint x: 1335, startPoint y: 479, endPoint x: 1329, endPoint y: 444, distance: 35.5
click at [1335, 489] on input "text" at bounding box center [1312, 505] width 198 height 32
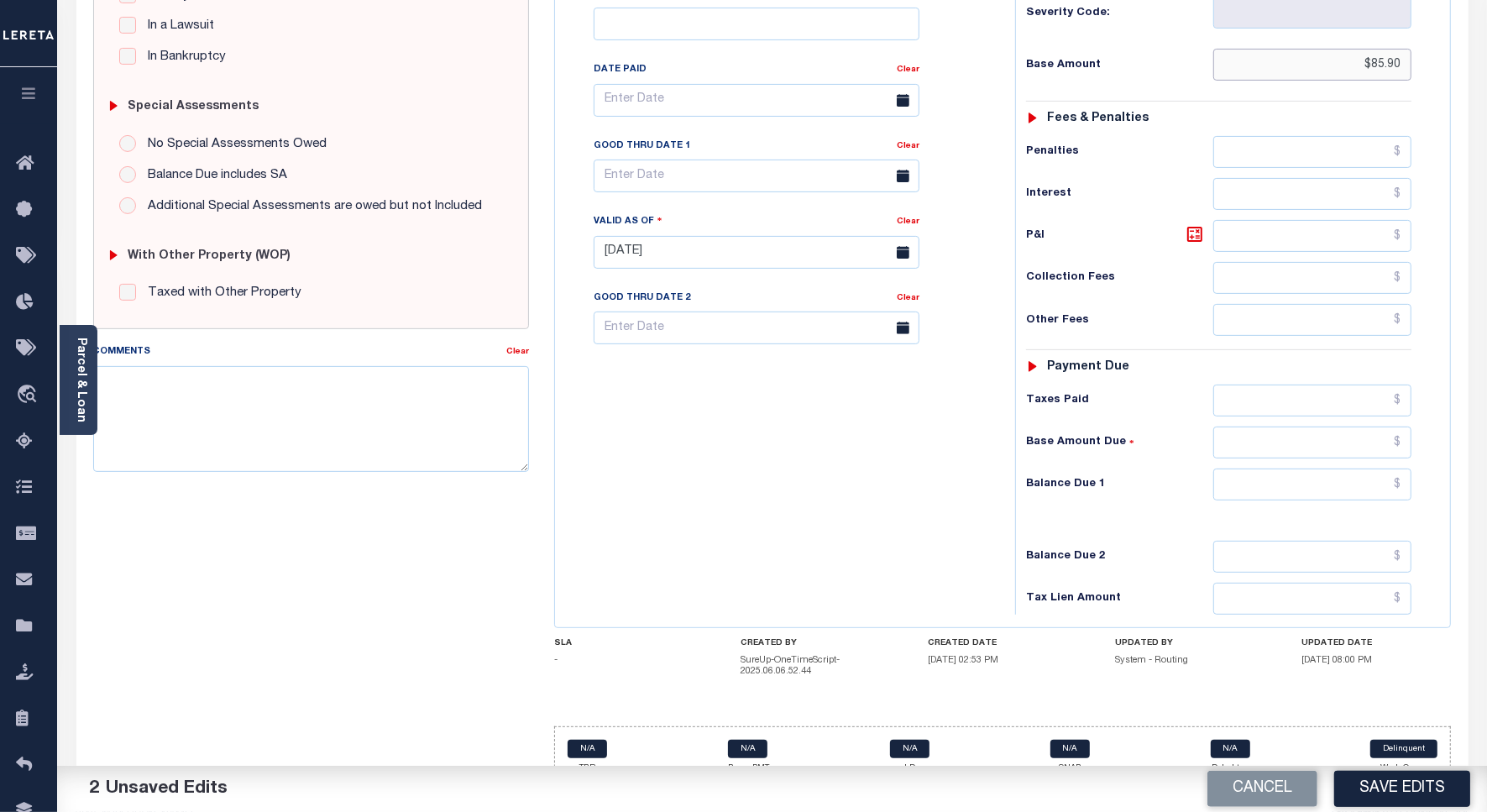
scroll to position [442, 0]
type input "$85.90"
click at [1353, 466] on input "text" at bounding box center [1312, 482] width 198 height 32
type input "$0"
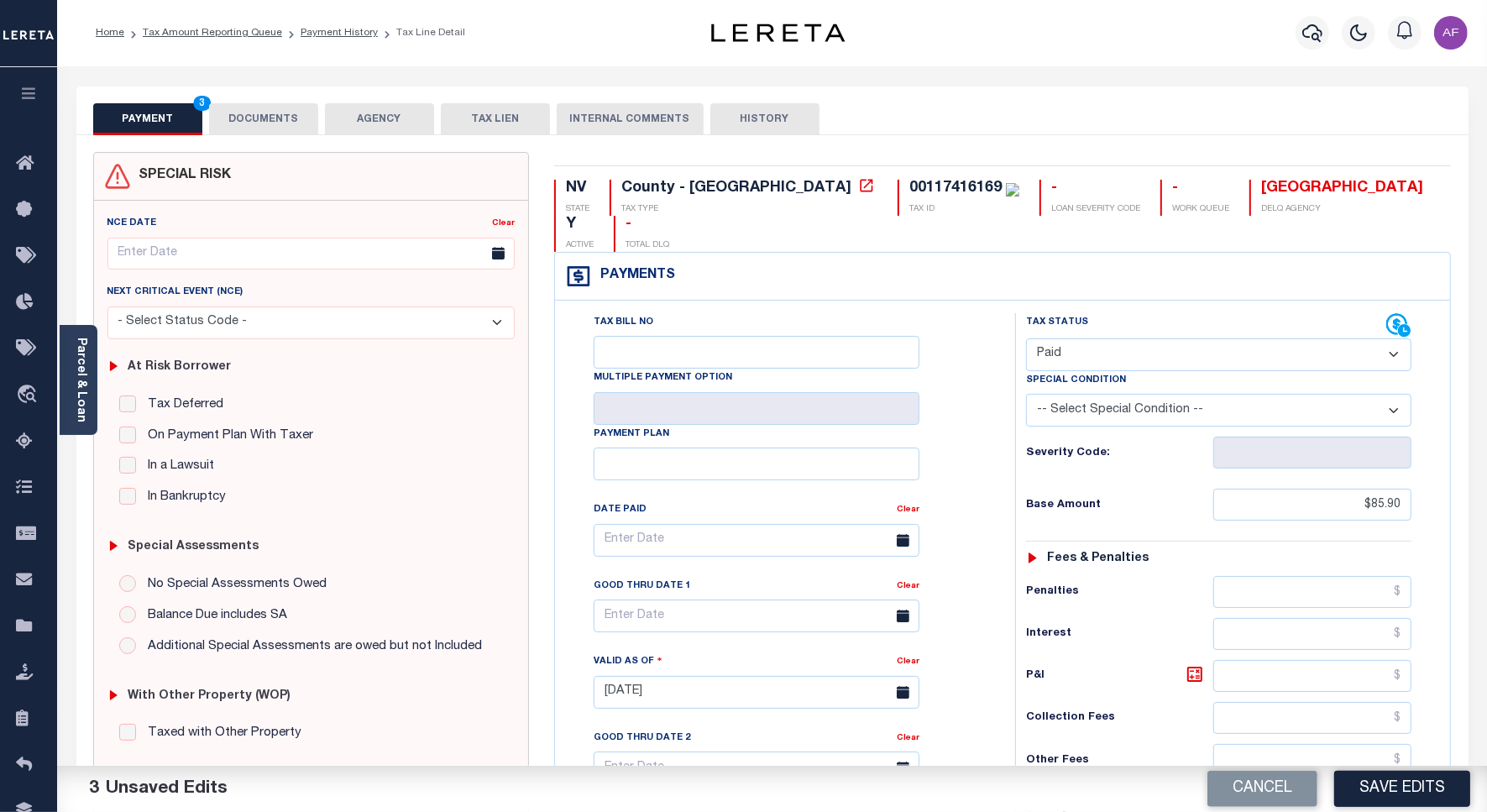
scroll to position [0, 0]
click at [253, 107] on button "DOCUMENTS" at bounding box center [263, 120] width 109 height 32
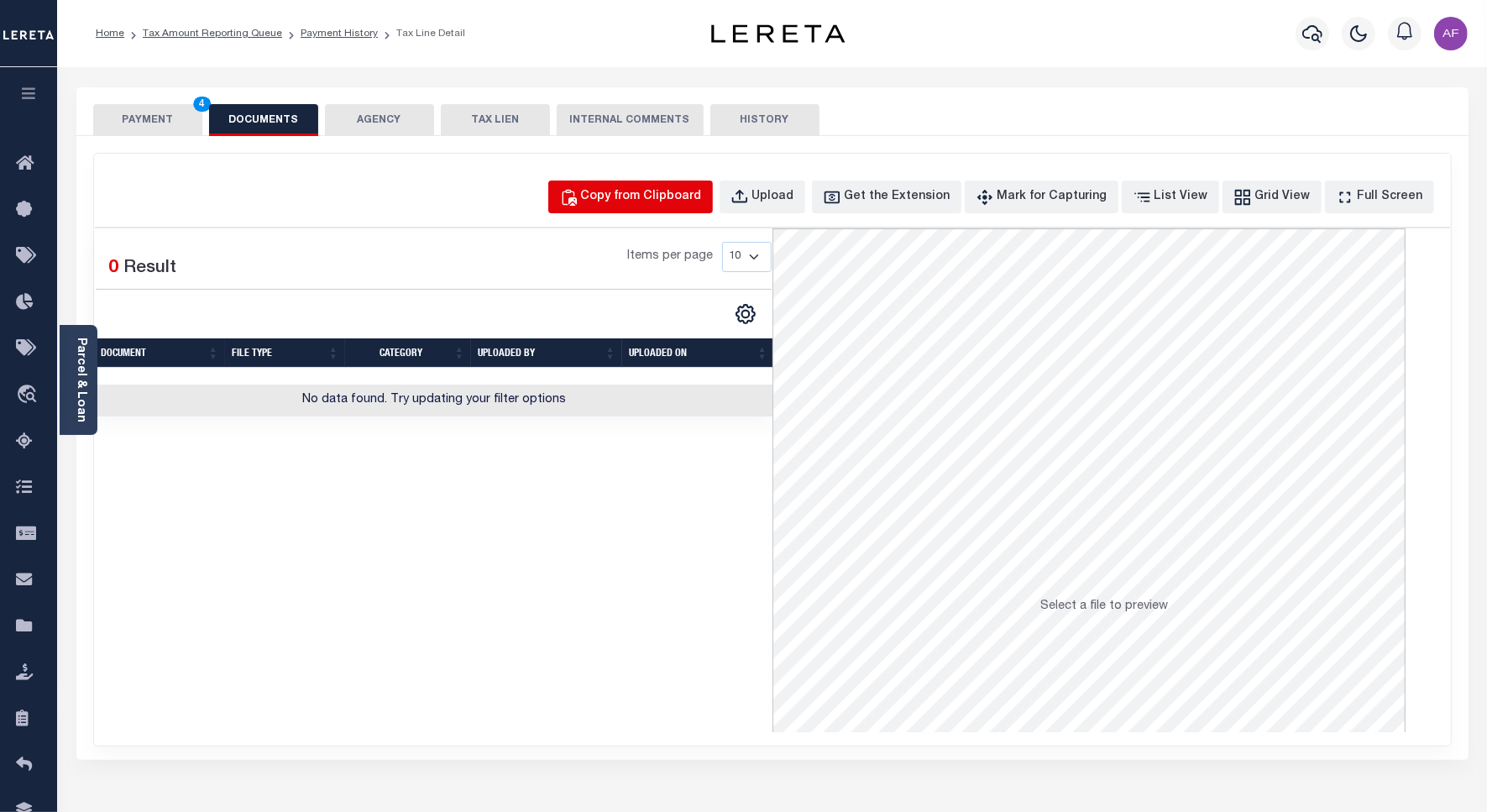
click at [633, 195] on div "Copy from Clipboard" at bounding box center [642, 197] width 121 height 18
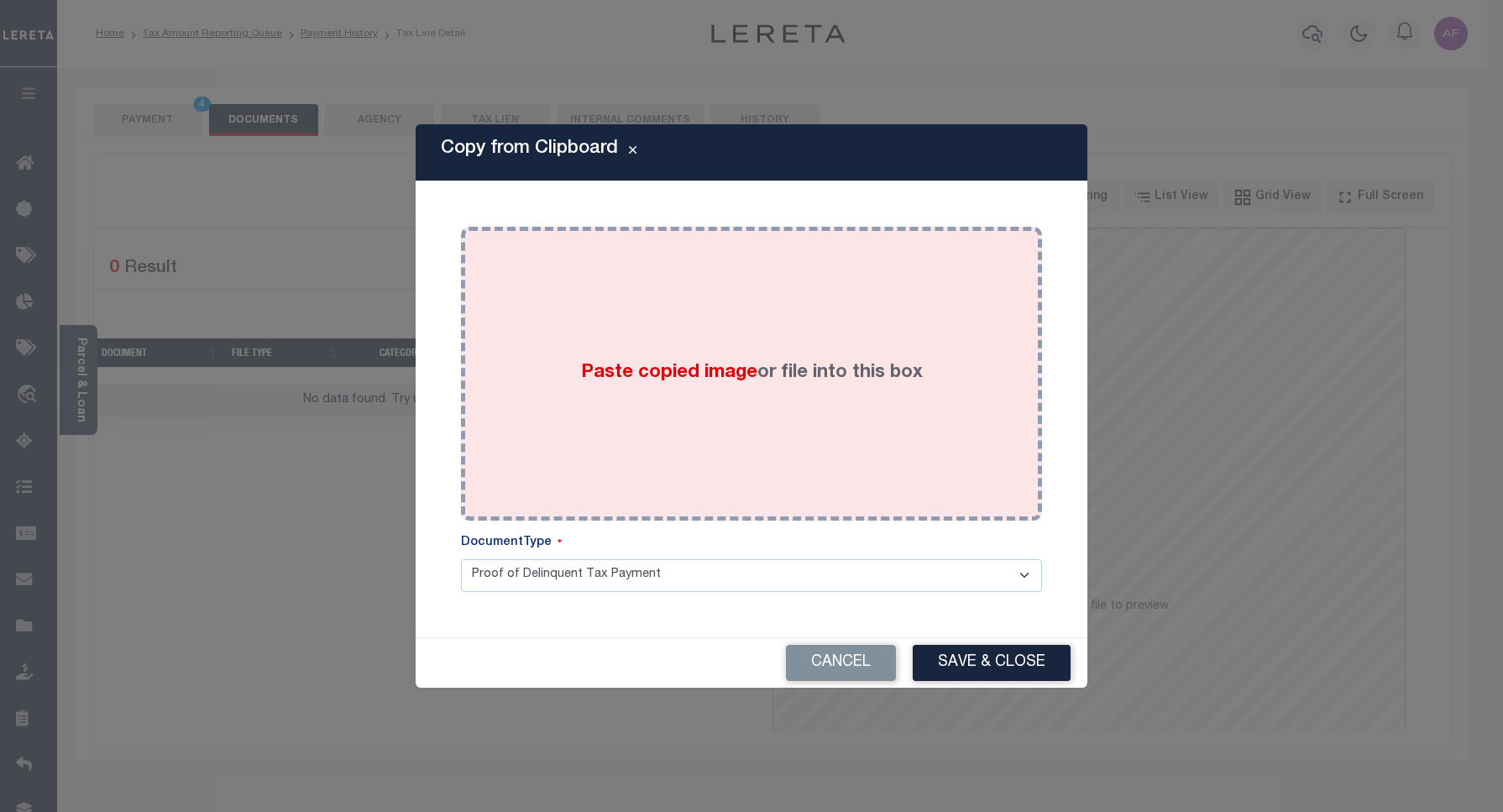
click at [735, 360] on label "Paste copied image or file into this box" at bounding box center [752, 374] width 342 height 28
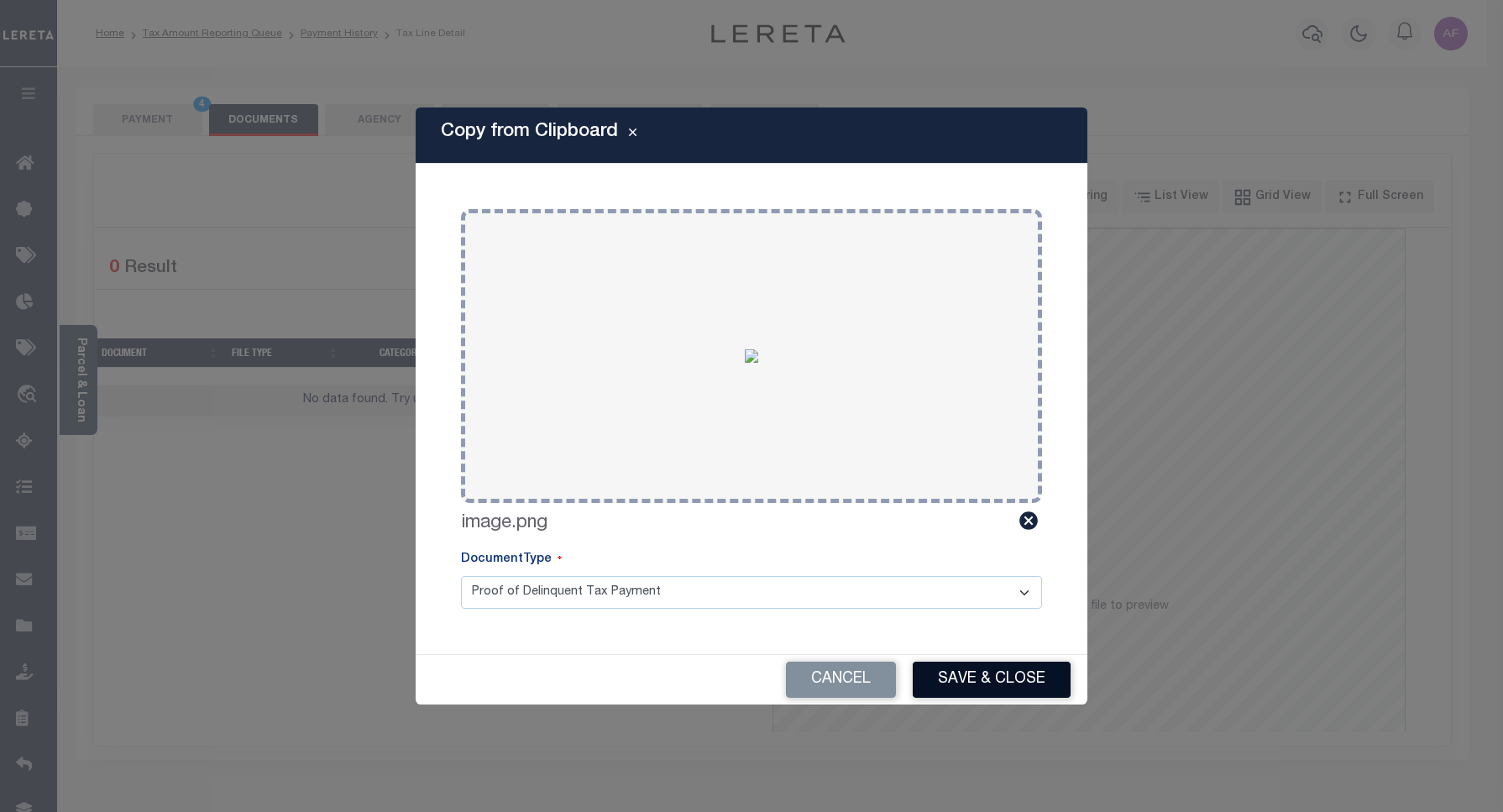
click at [968, 682] on button "Save & Close" at bounding box center [991, 679] width 158 height 36
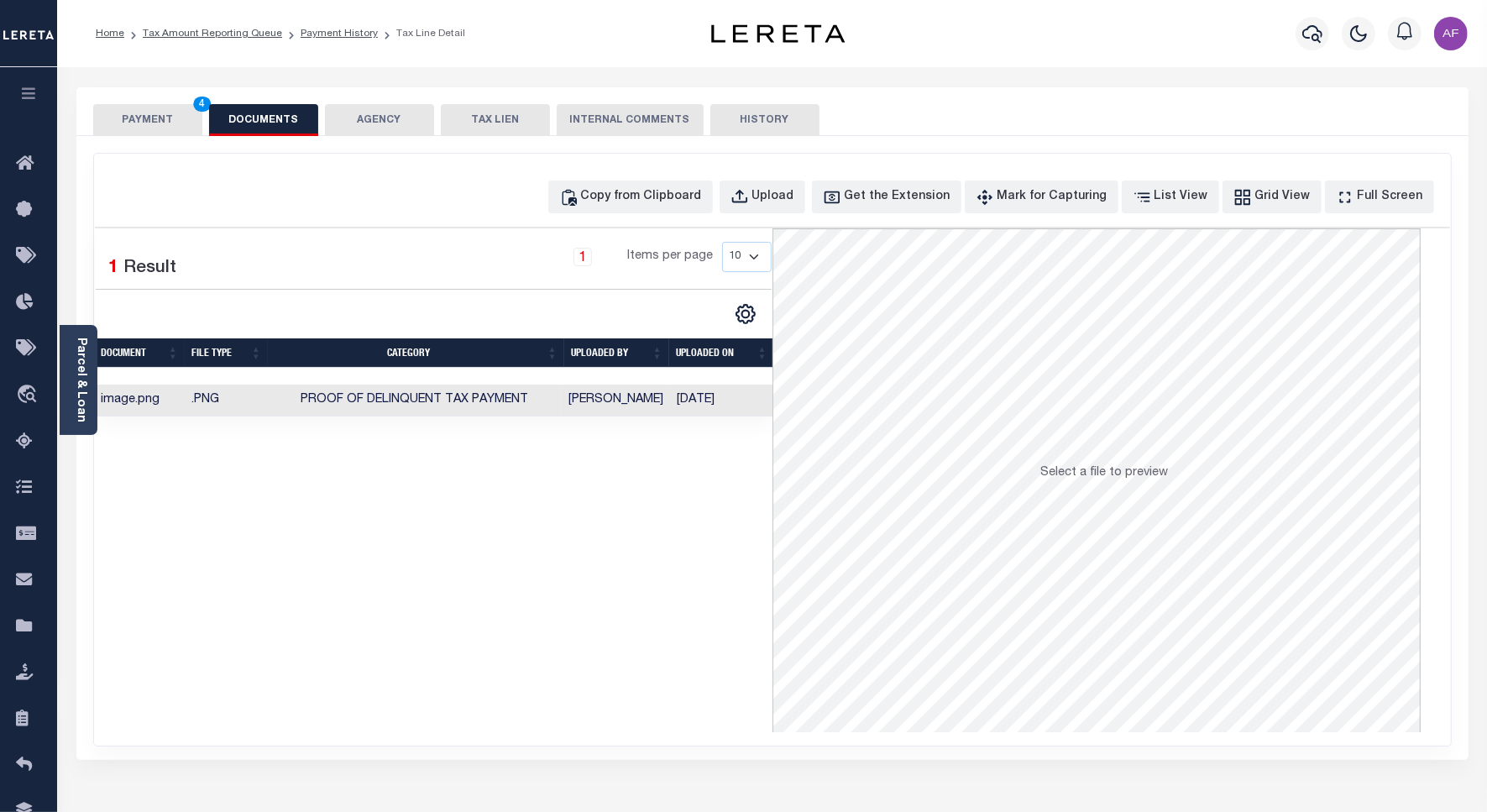
click at [133, 119] on button "PAYMENT 4" at bounding box center [147, 120] width 109 height 32
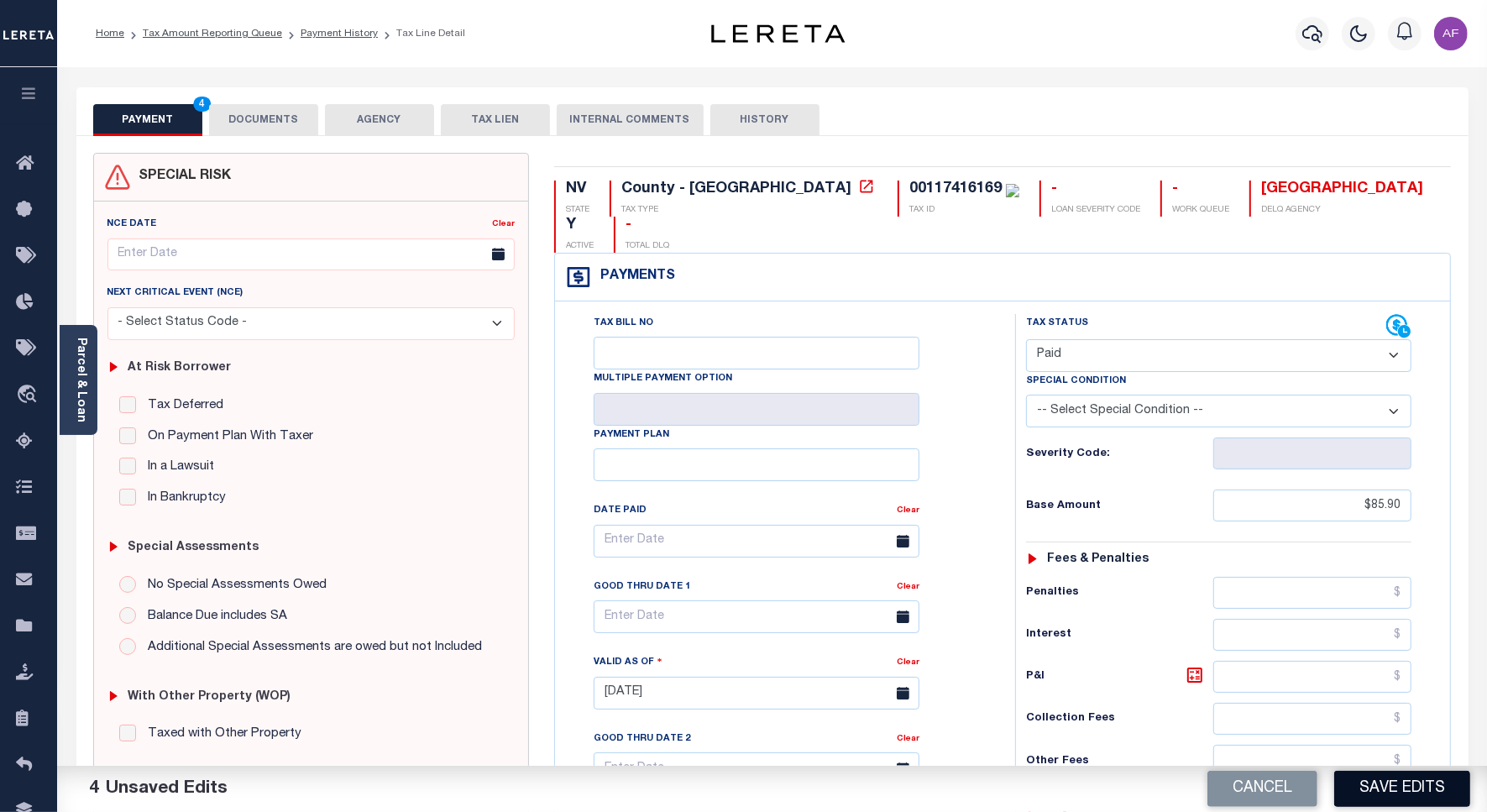
click at [1420, 790] on button "Save Edits" at bounding box center [1402, 788] width 136 height 36
click at [250, 118] on button "DOCUMENTS" at bounding box center [263, 120] width 109 height 32
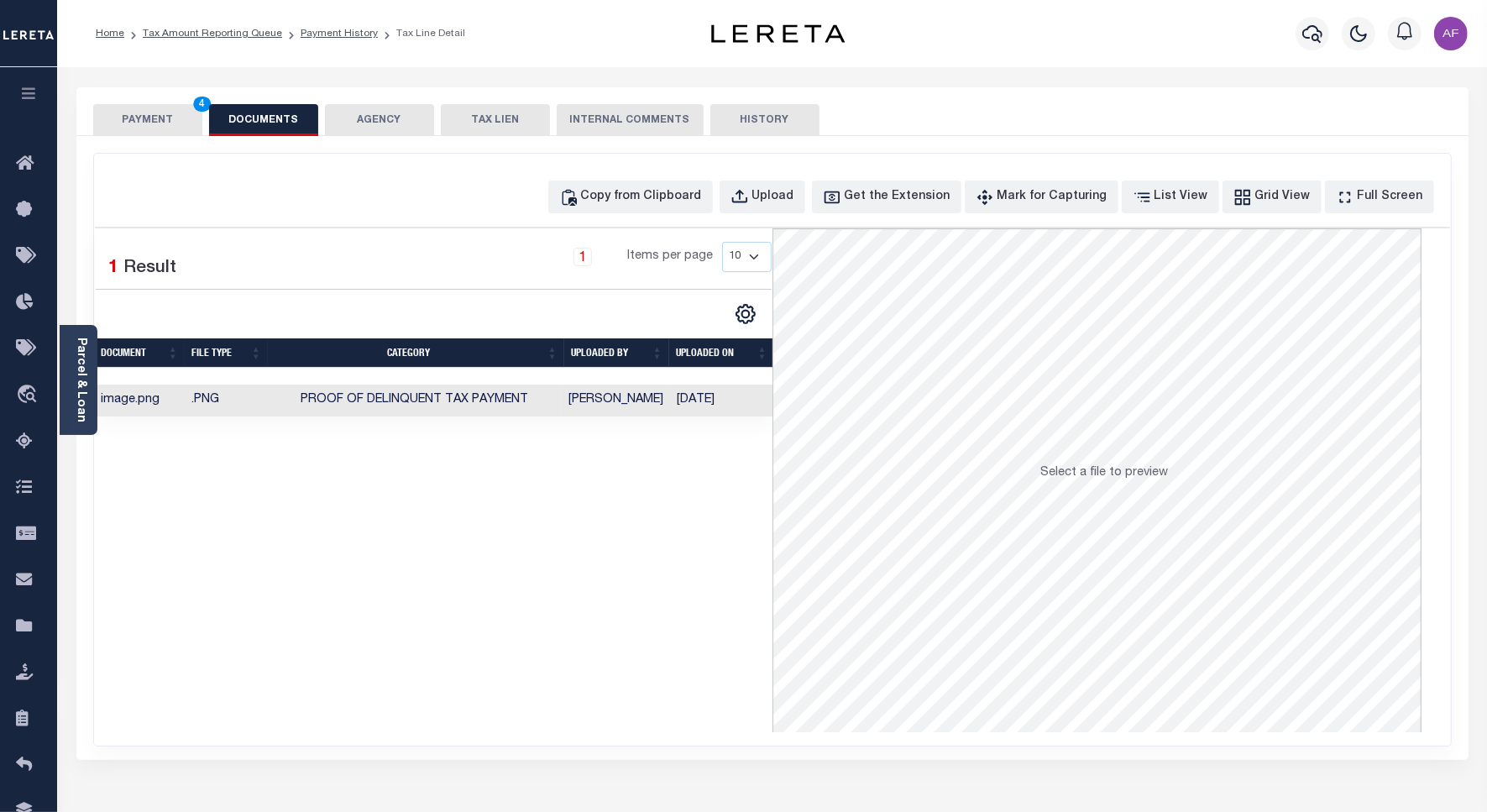
click at [145, 113] on button "PAYMENT 4" at bounding box center [147, 120] width 109 height 32
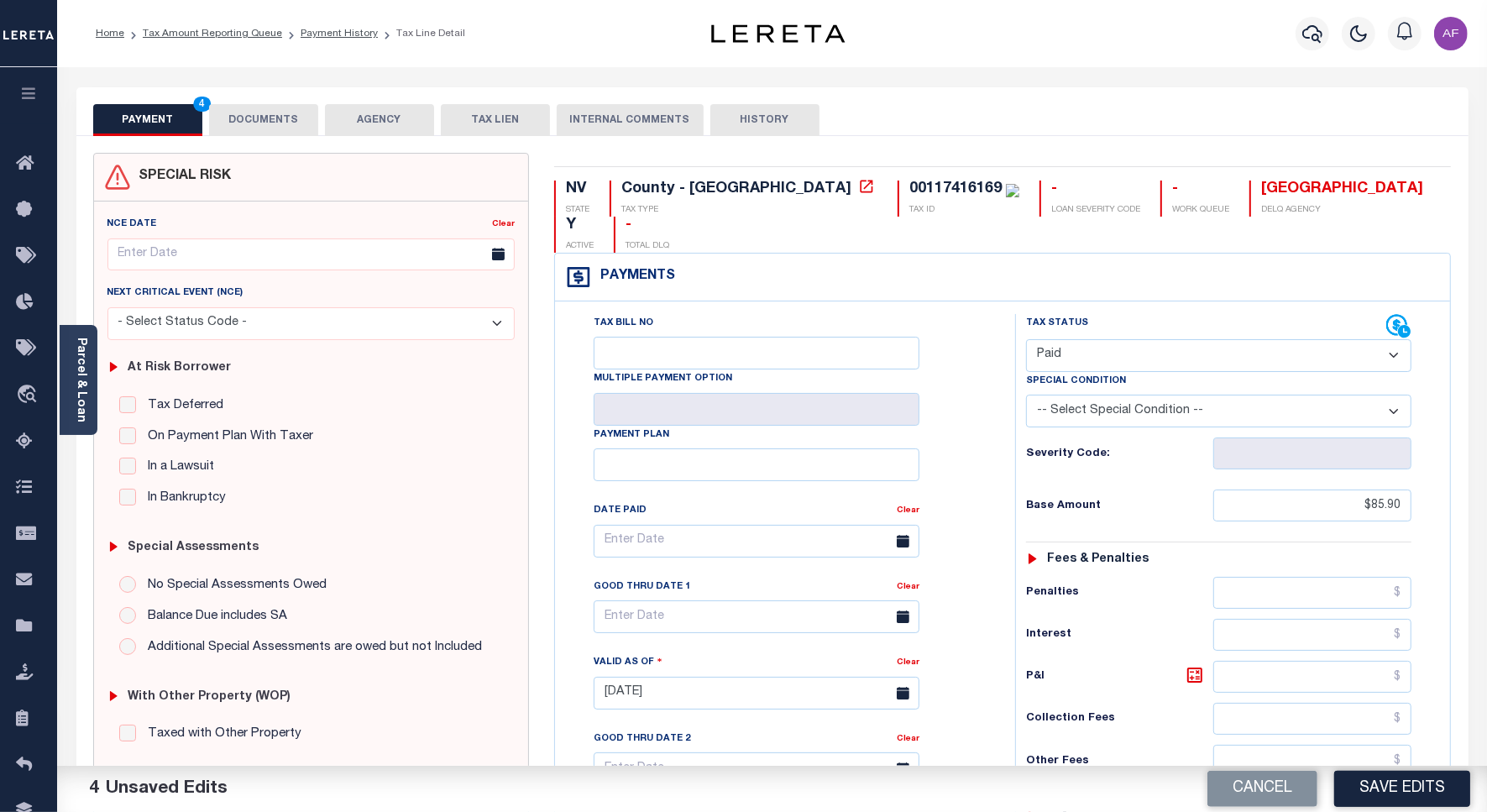
click at [1408, 769] on div "Cancel Save Edits" at bounding box center [1130, 788] width 716 height 47
click at [1399, 776] on button "Save Edits" at bounding box center [1402, 788] width 136 height 36
checkbox input "false"
type input "$85.9"
type input "$0"
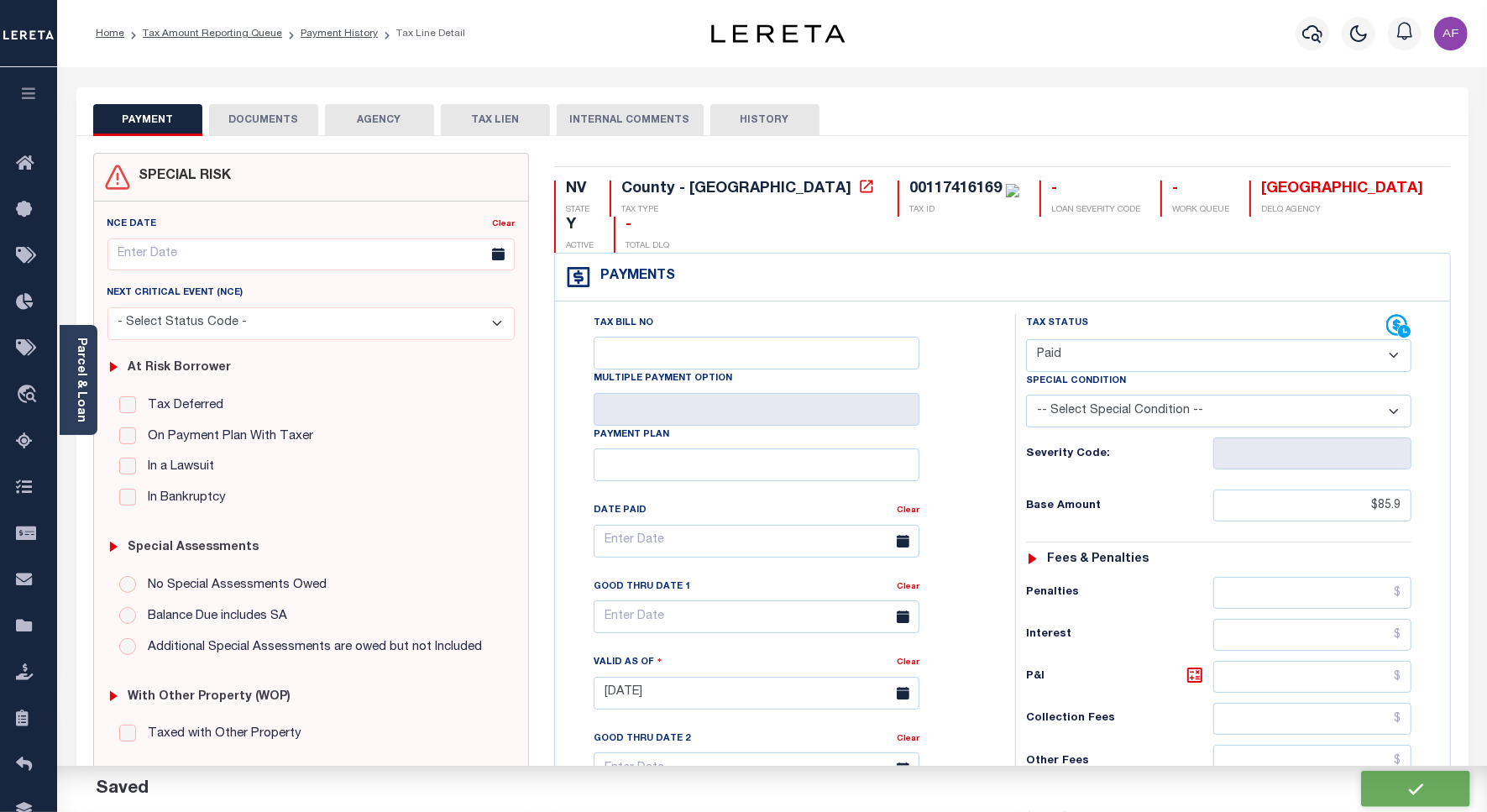
checkbox input "false"
type input "$85.9"
type input "$0"
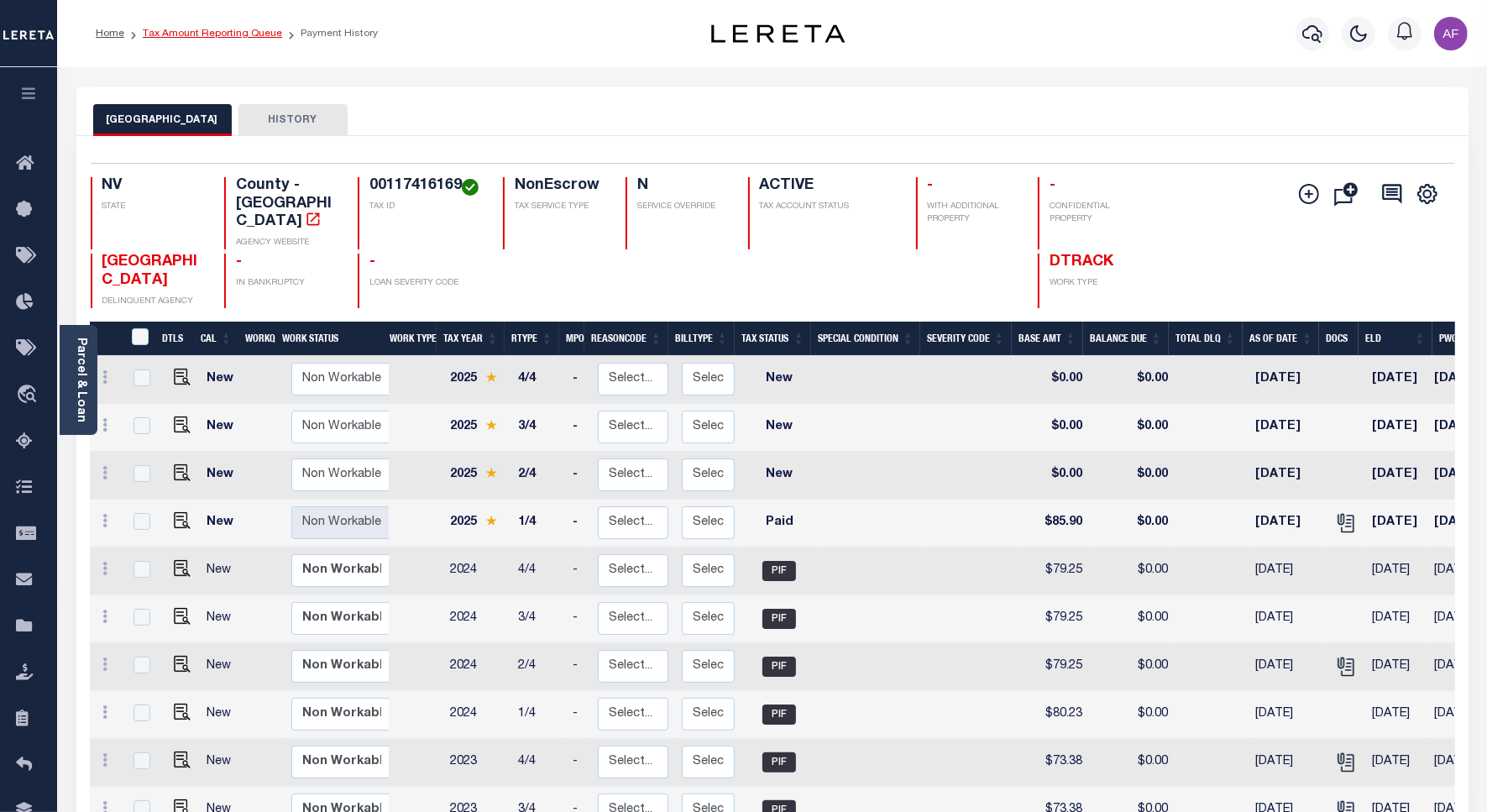
click at [190, 29] on link "Tax Amount Reporting Queue" at bounding box center [213, 34] width 140 height 10
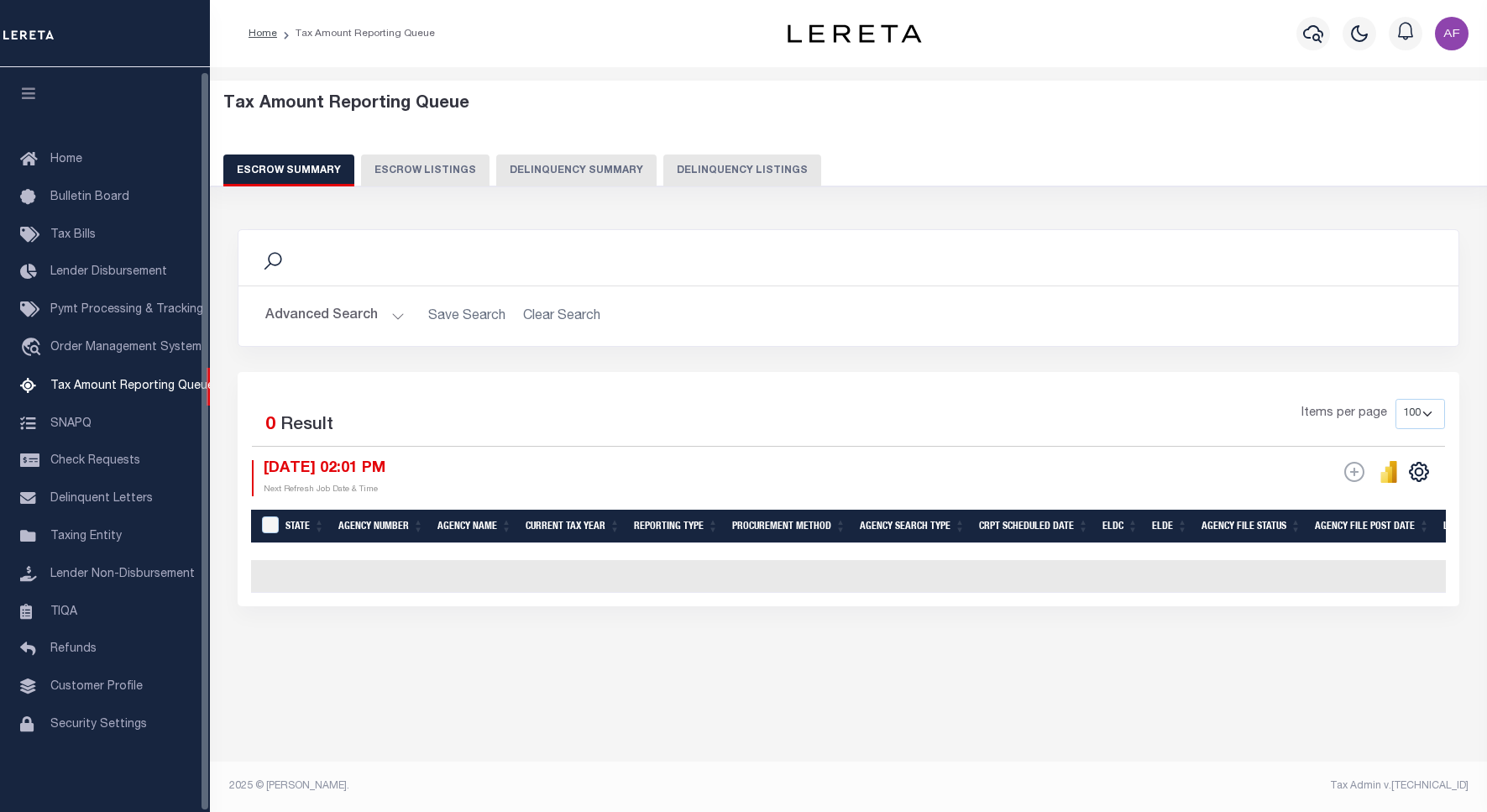
select select "100"
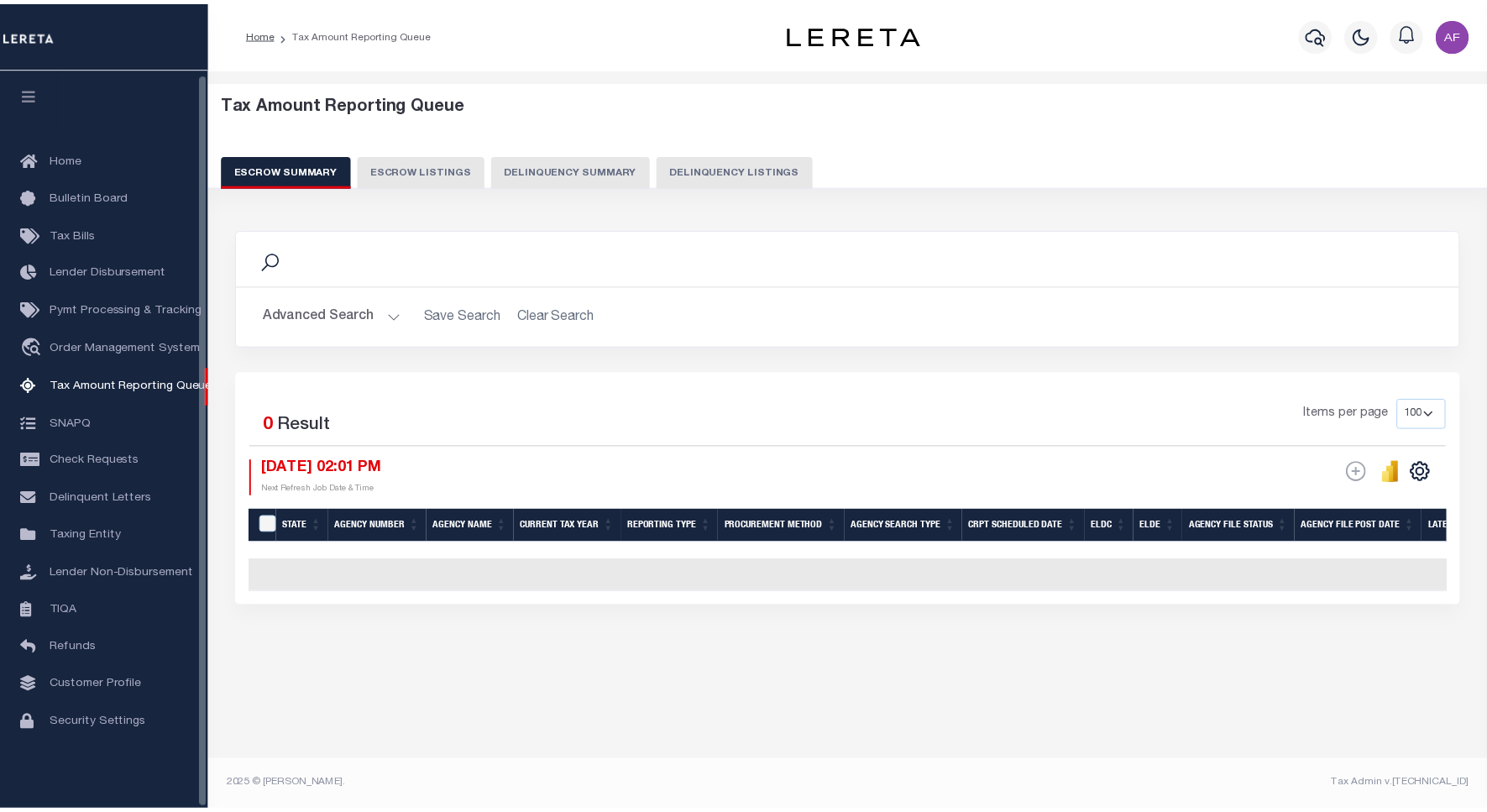
scroll to position [5, 0]
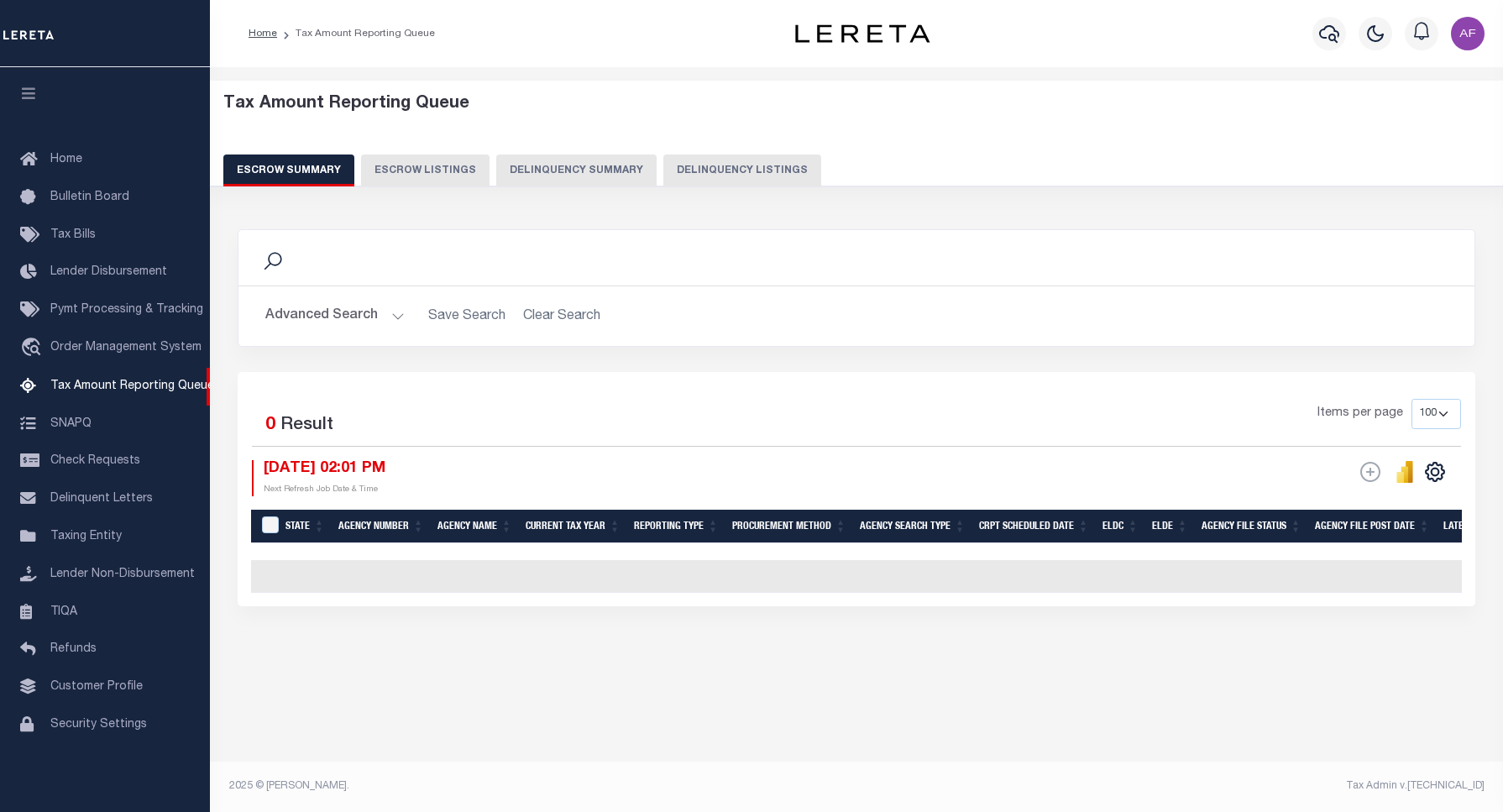
click at [818, 171] on div "Escrow Summary Escrow Listings Delinquency Summary Delinquency Listings" at bounding box center [857, 170] width 1267 height 31
click at [791, 166] on button "Delinquency Listings" at bounding box center [743, 171] width 158 height 32
select select "100"
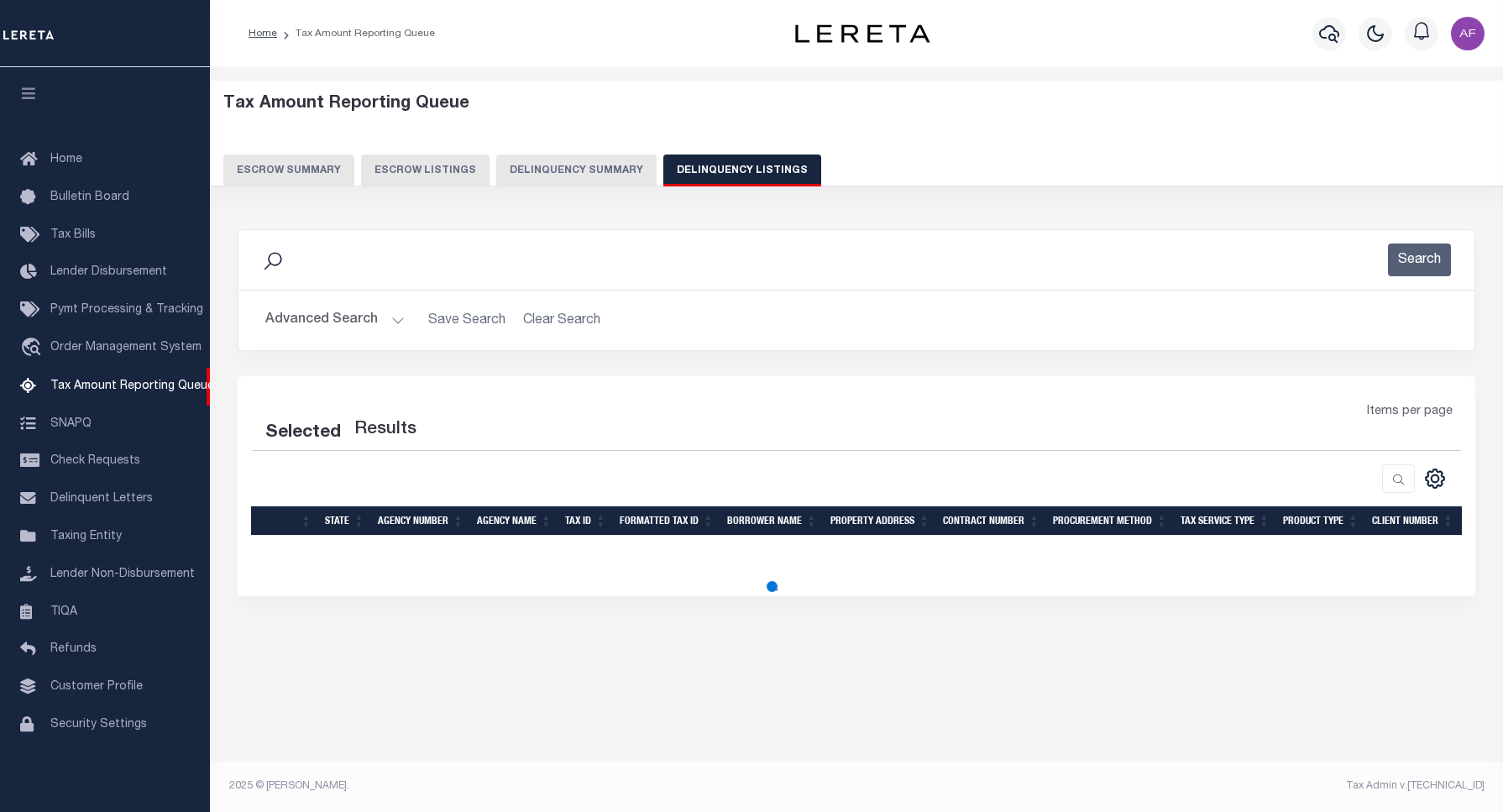
select select "100"
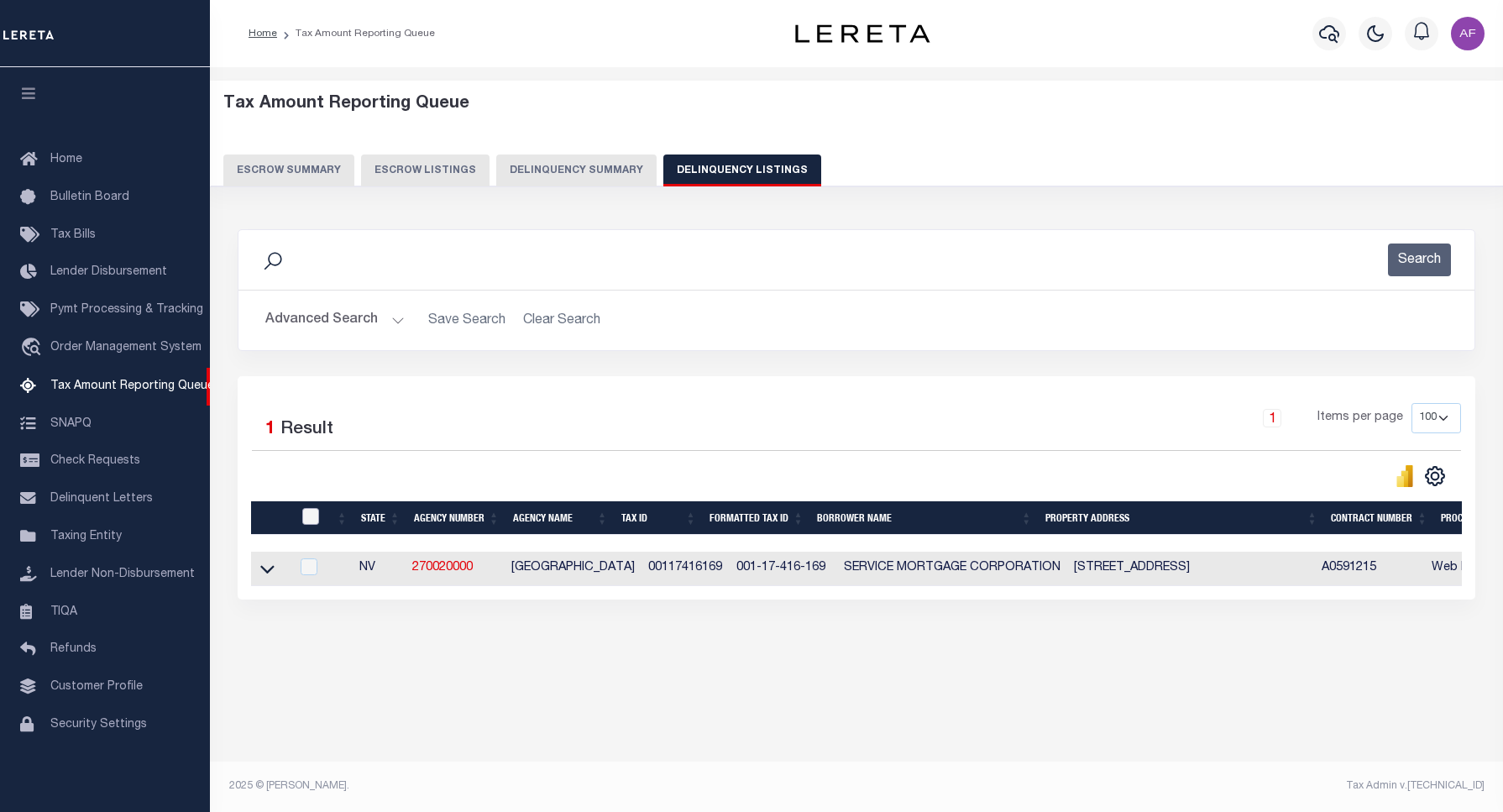
click at [312, 512] on input "checkbox" at bounding box center [311, 515] width 17 height 17
checkbox input "true"
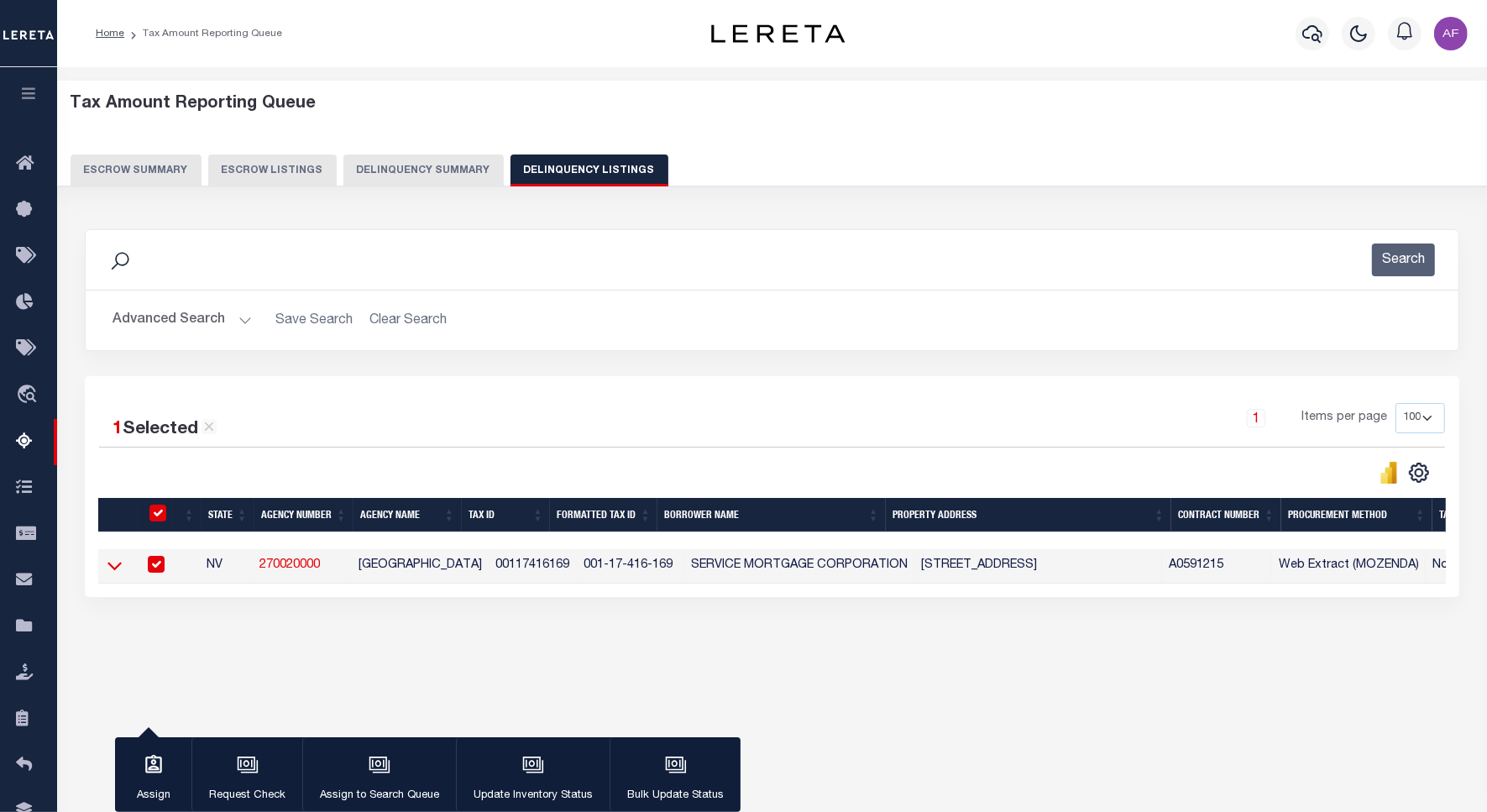
click at [118, 570] on icon at bounding box center [115, 566] width 14 height 8
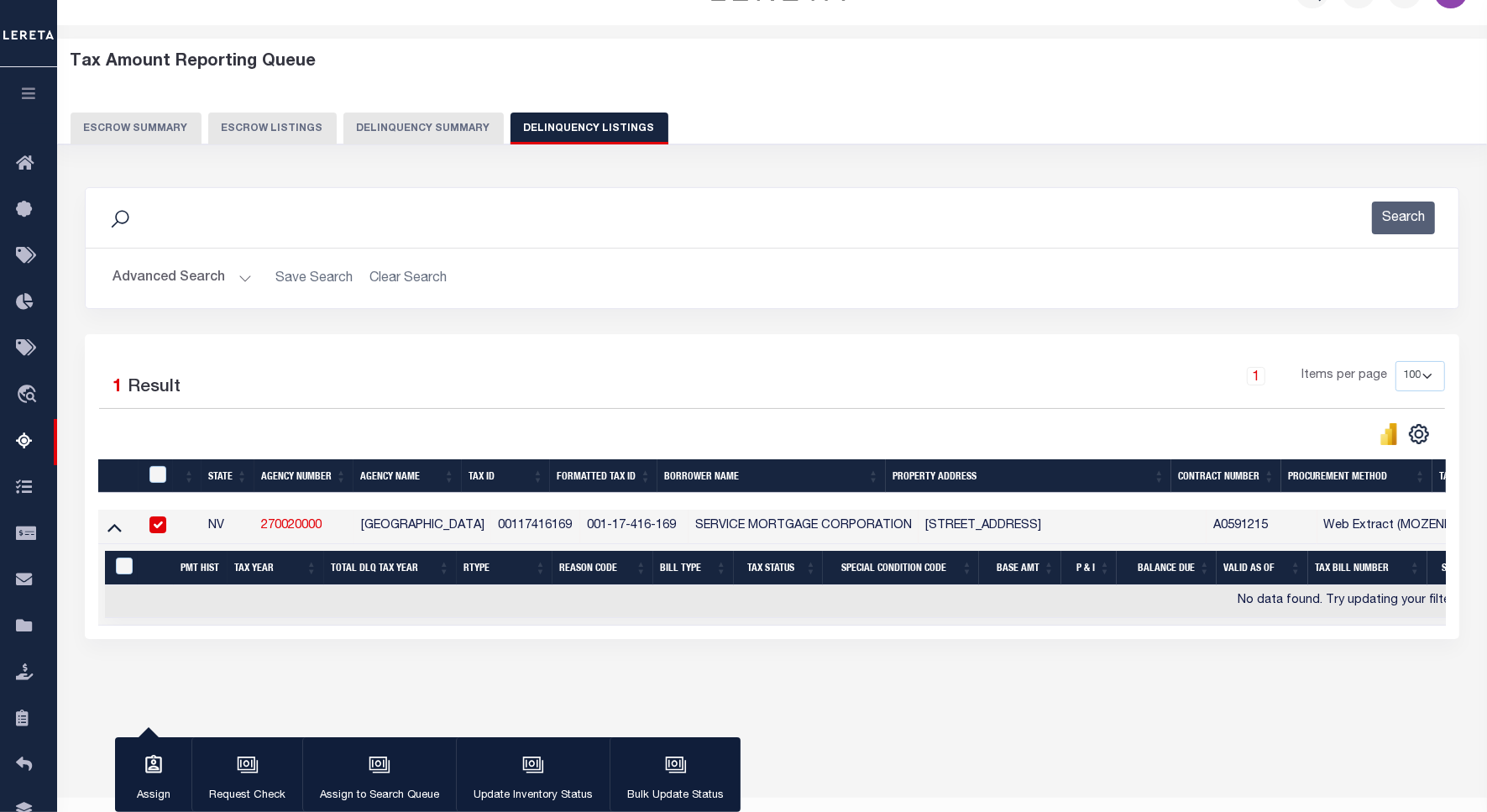
scroll to position [77, 0]
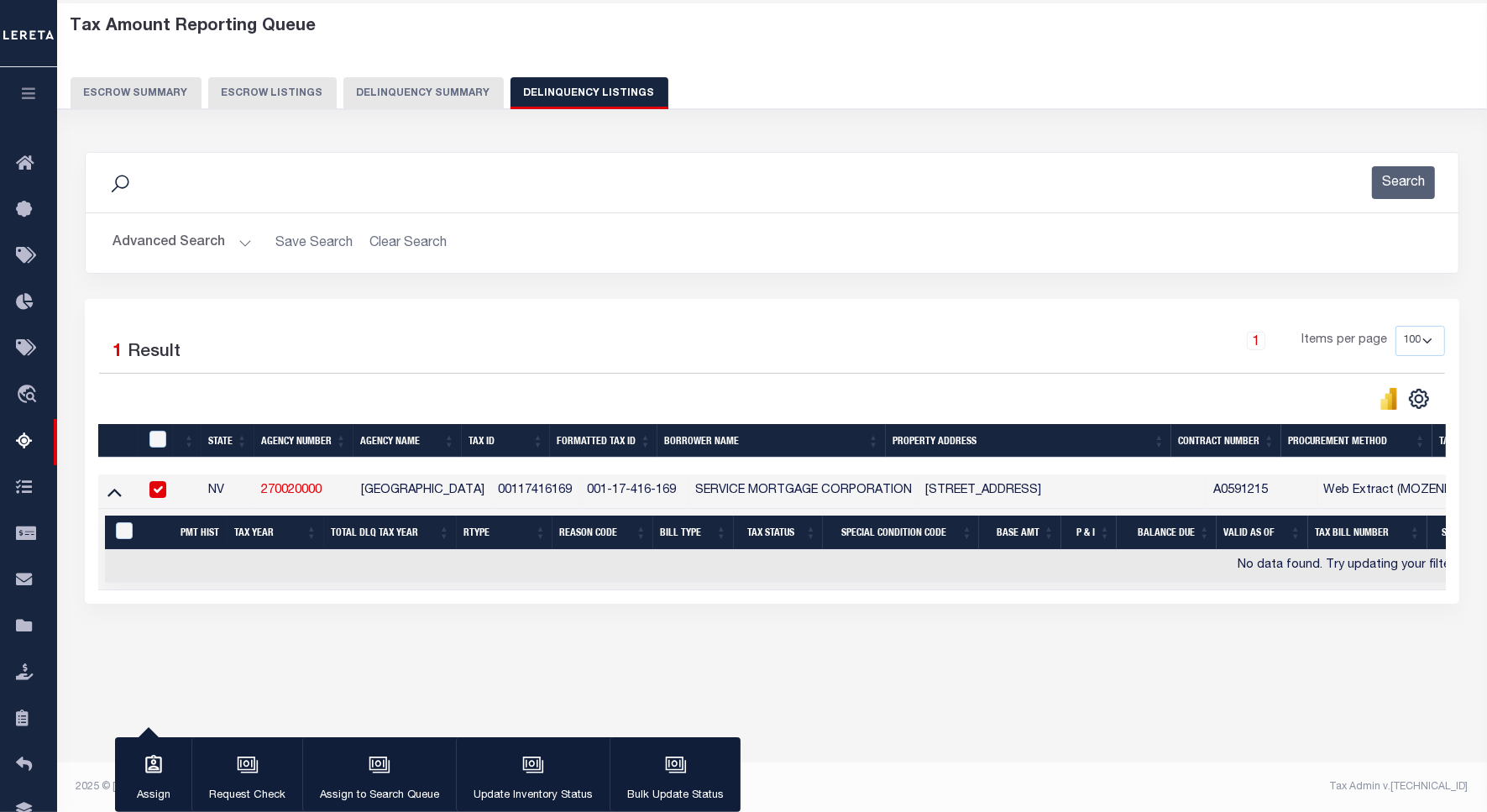
click at [181, 248] on button "Advanced Search" at bounding box center [183, 243] width 140 height 33
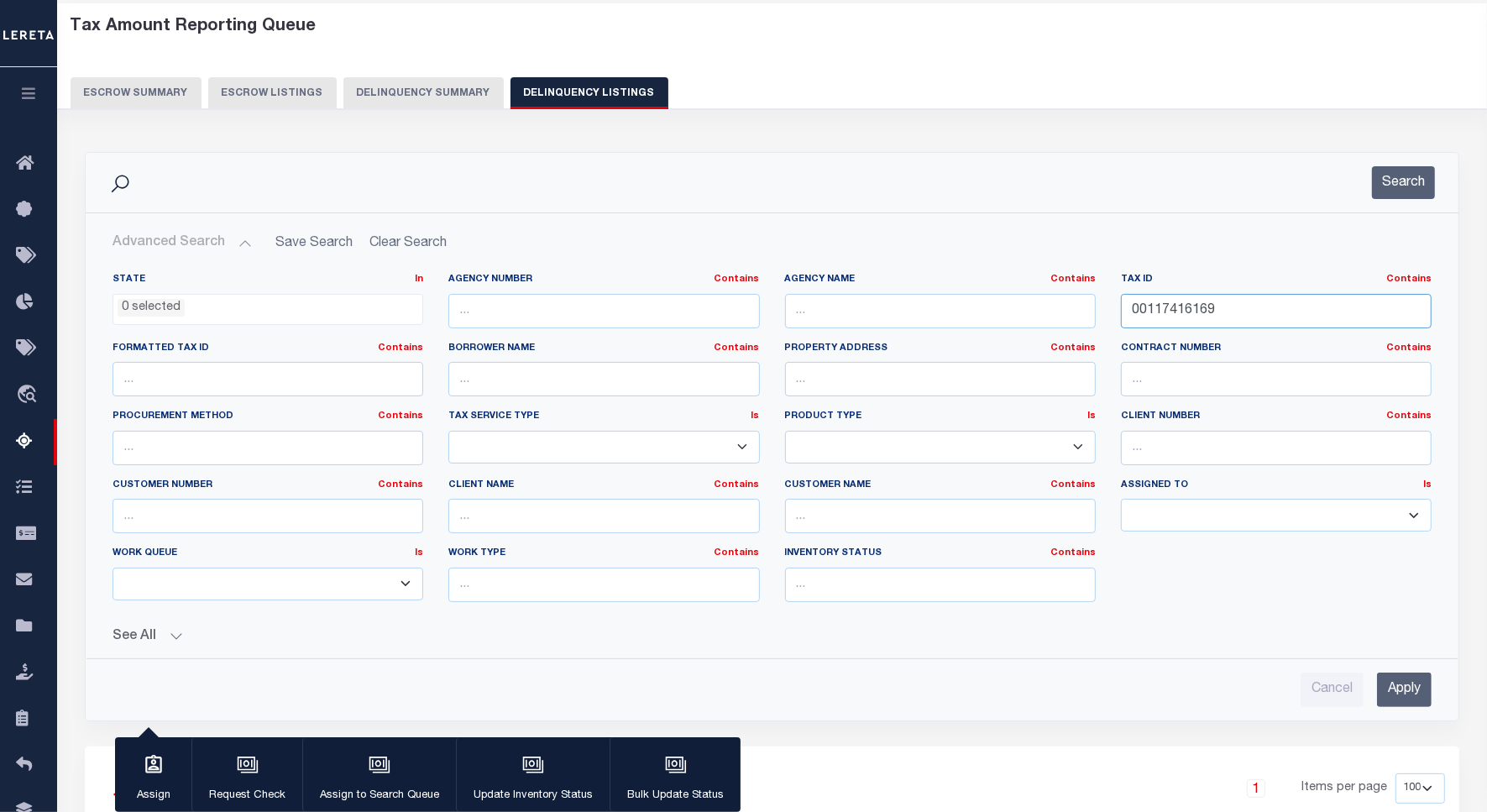
click at [1173, 311] on input "00117416169" at bounding box center [1276, 311] width 311 height 34
paste input "70"
type input "00117416170"
click at [1394, 190] on button "Search" at bounding box center [1403, 182] width 63 height 33
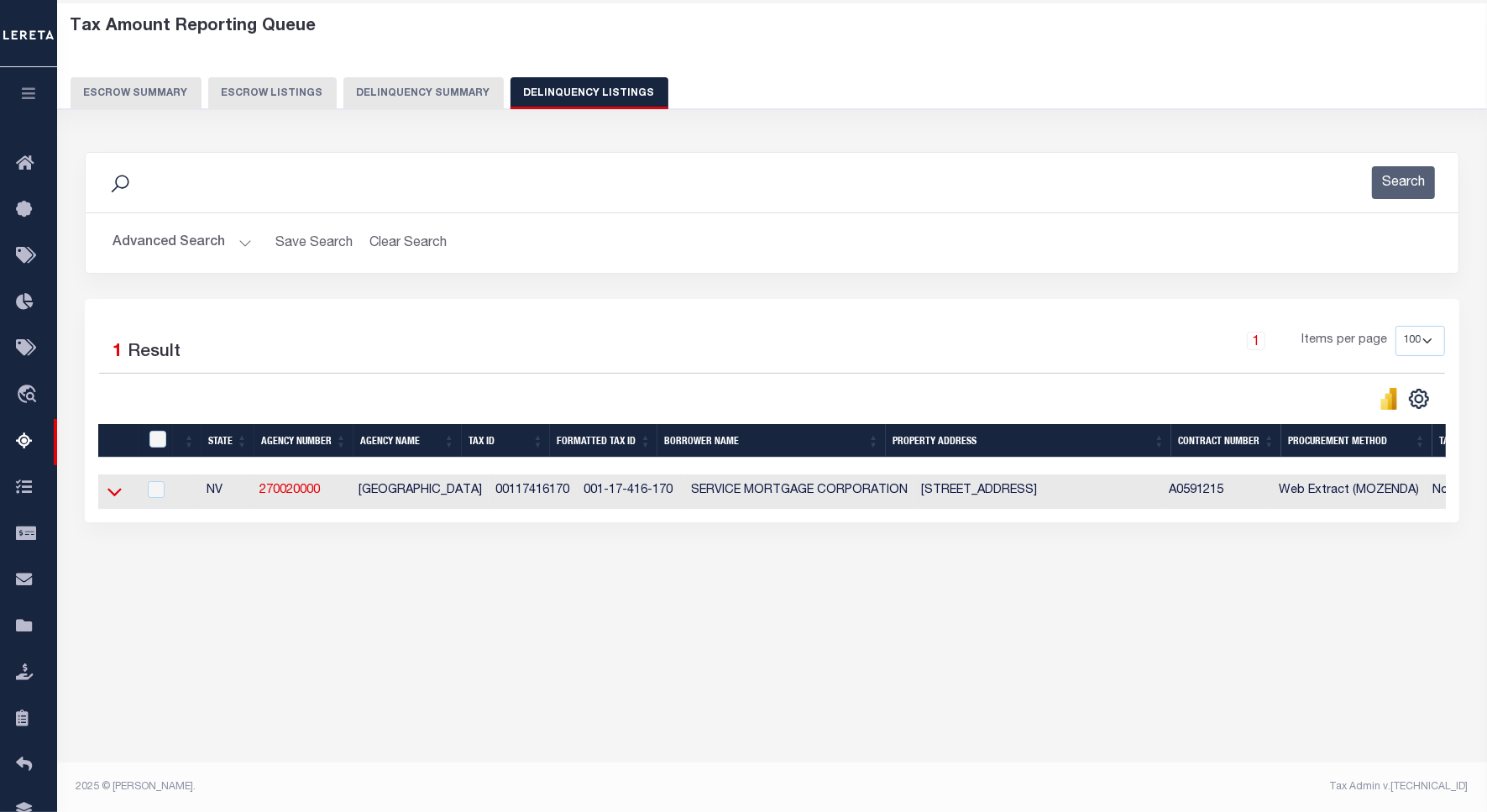
click at [119, 497] on icon at bounding box center [115, 491] width 14 height 18
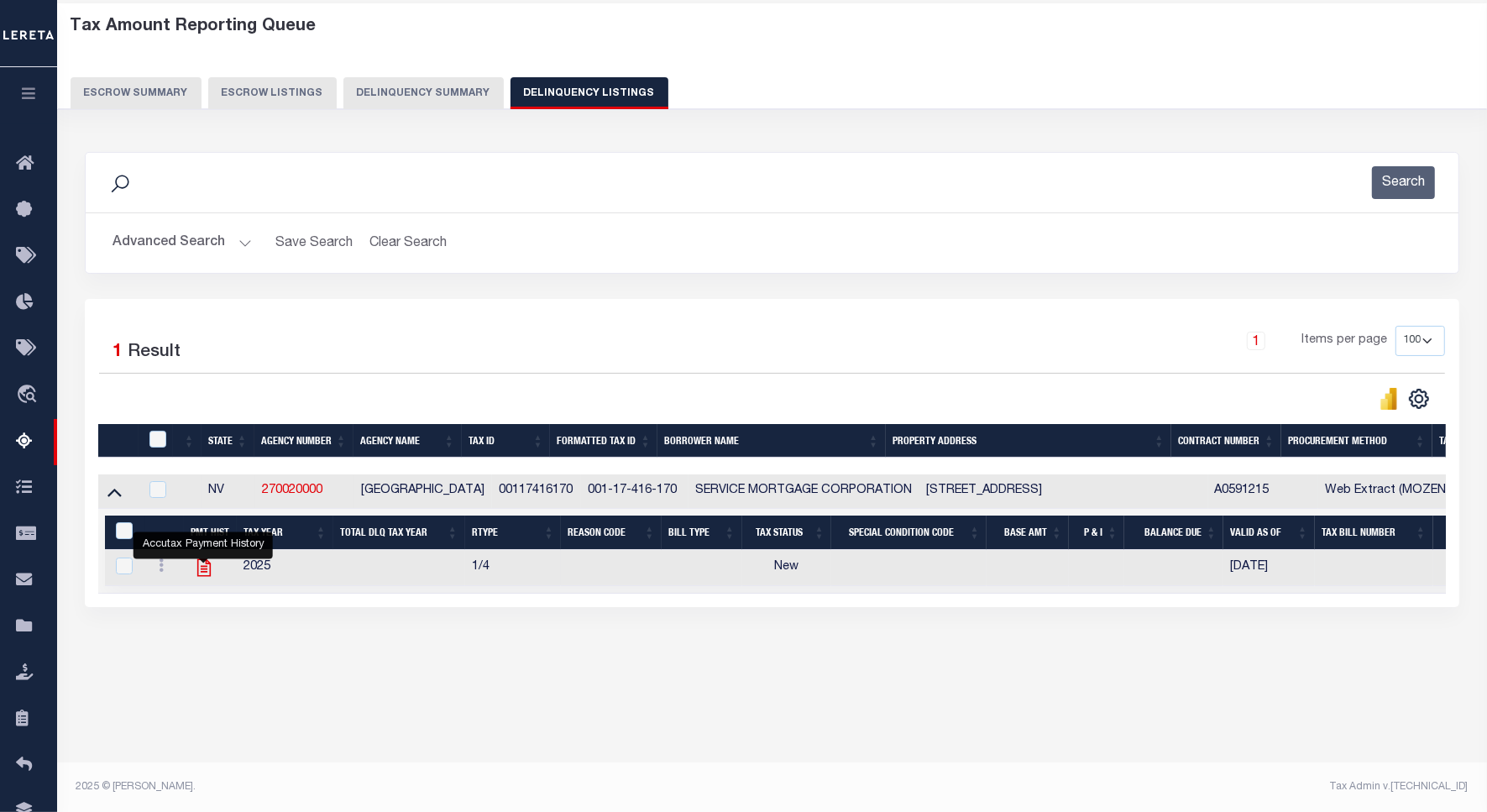
click at [208, 573] on icon "" at bounding box center [204, 567] width 22 height 22
checkbox input "true"
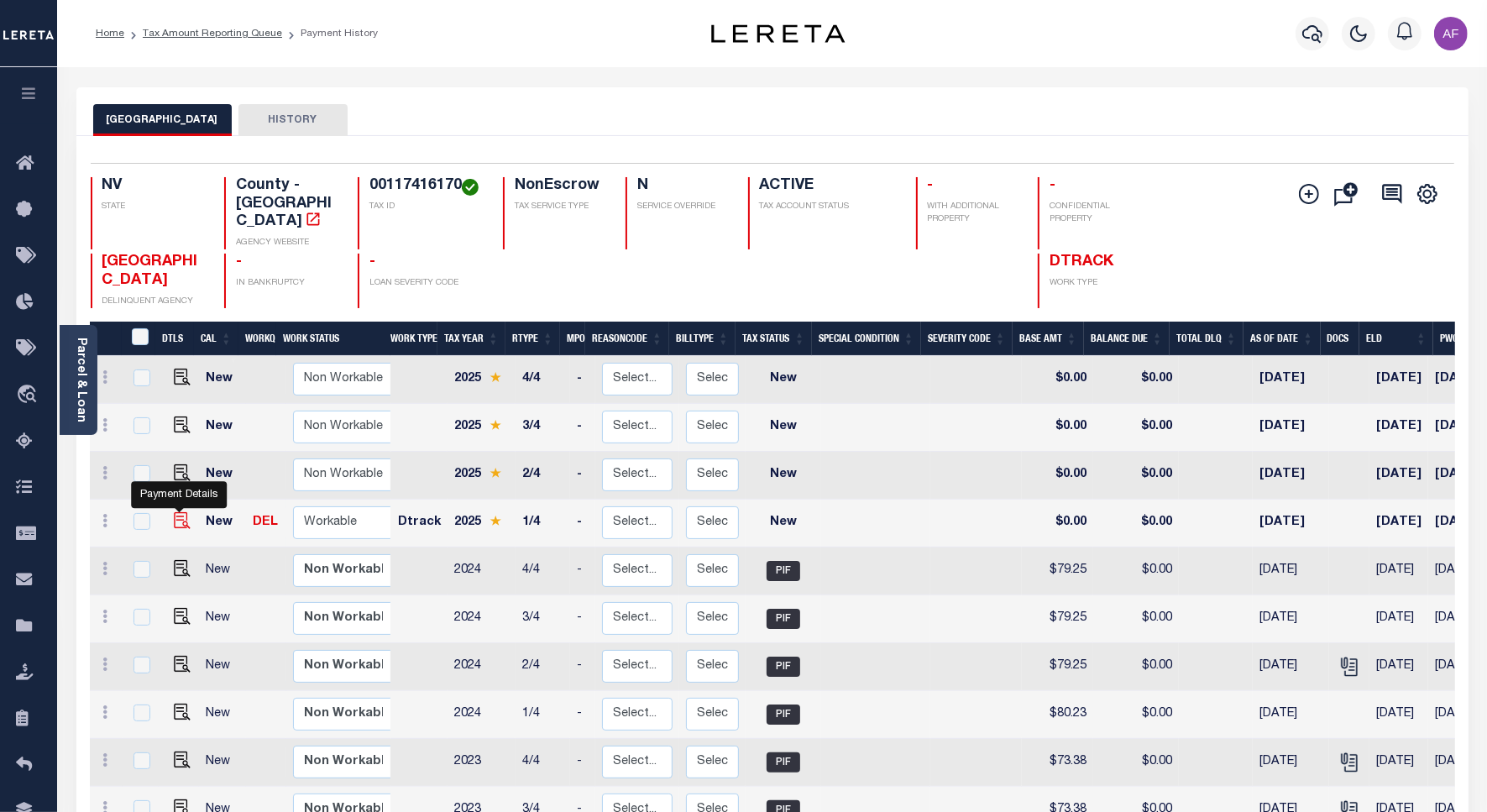
click at [182, 512] on img "" at bounding box center [182, 520] width 17 height 17
checkbox input "true"
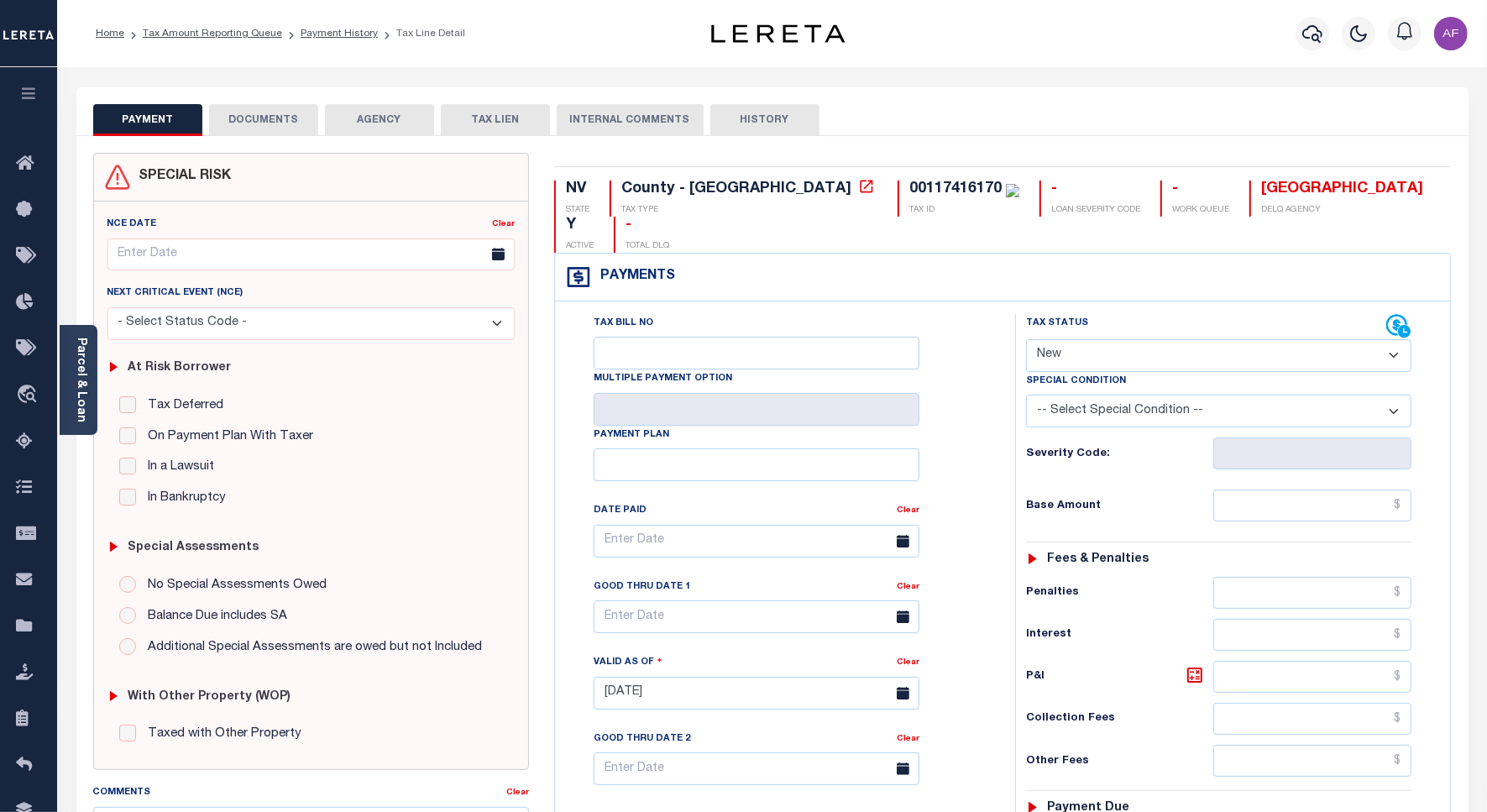
click at [233, 115] on button "DOCUMENTS" at bounding box center [263, 120] width 109 height 32
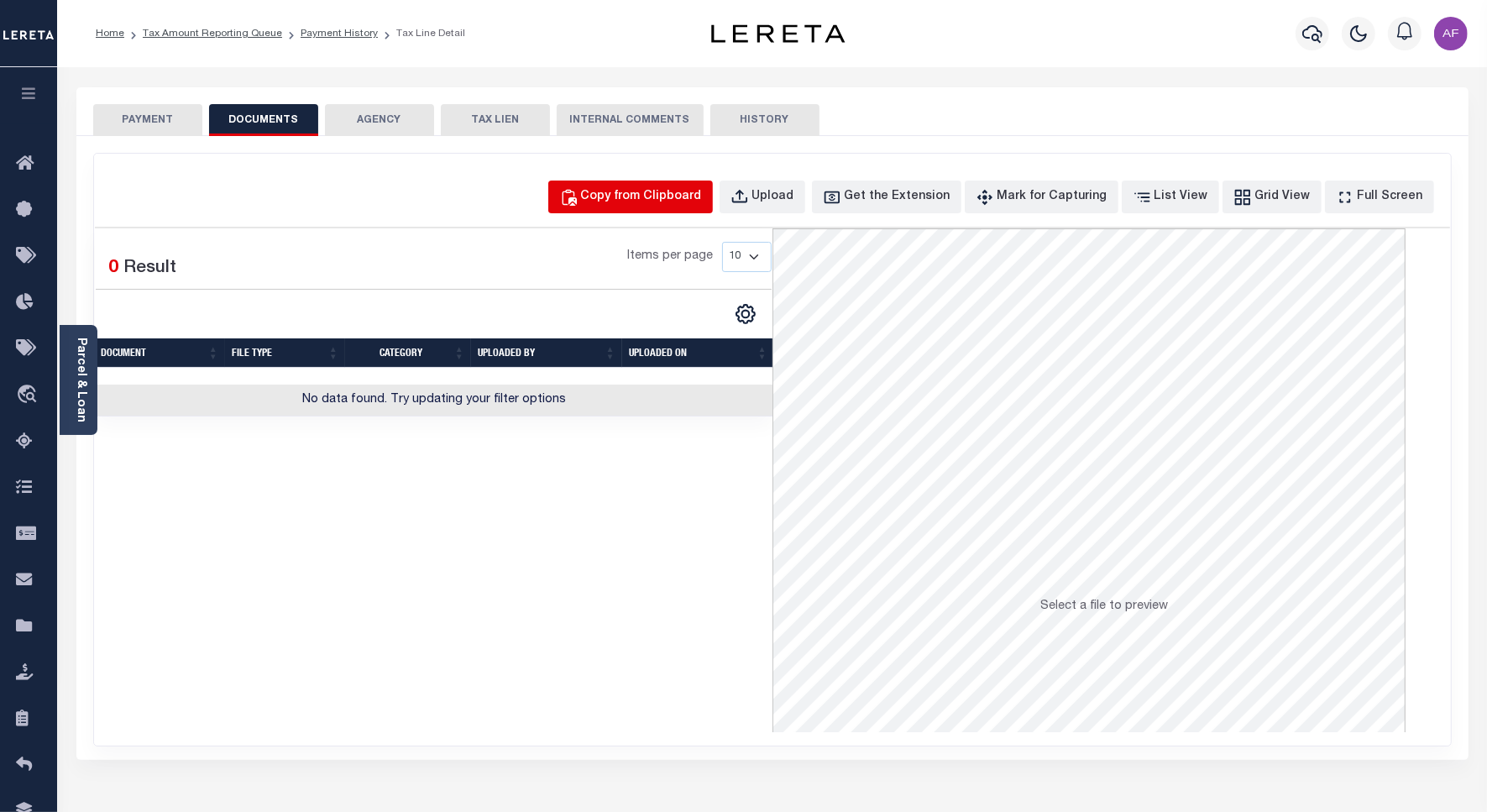
click at [639, 200] on div "Copy from Clipboard" at bounding box center [642, 197] width 121 height 18
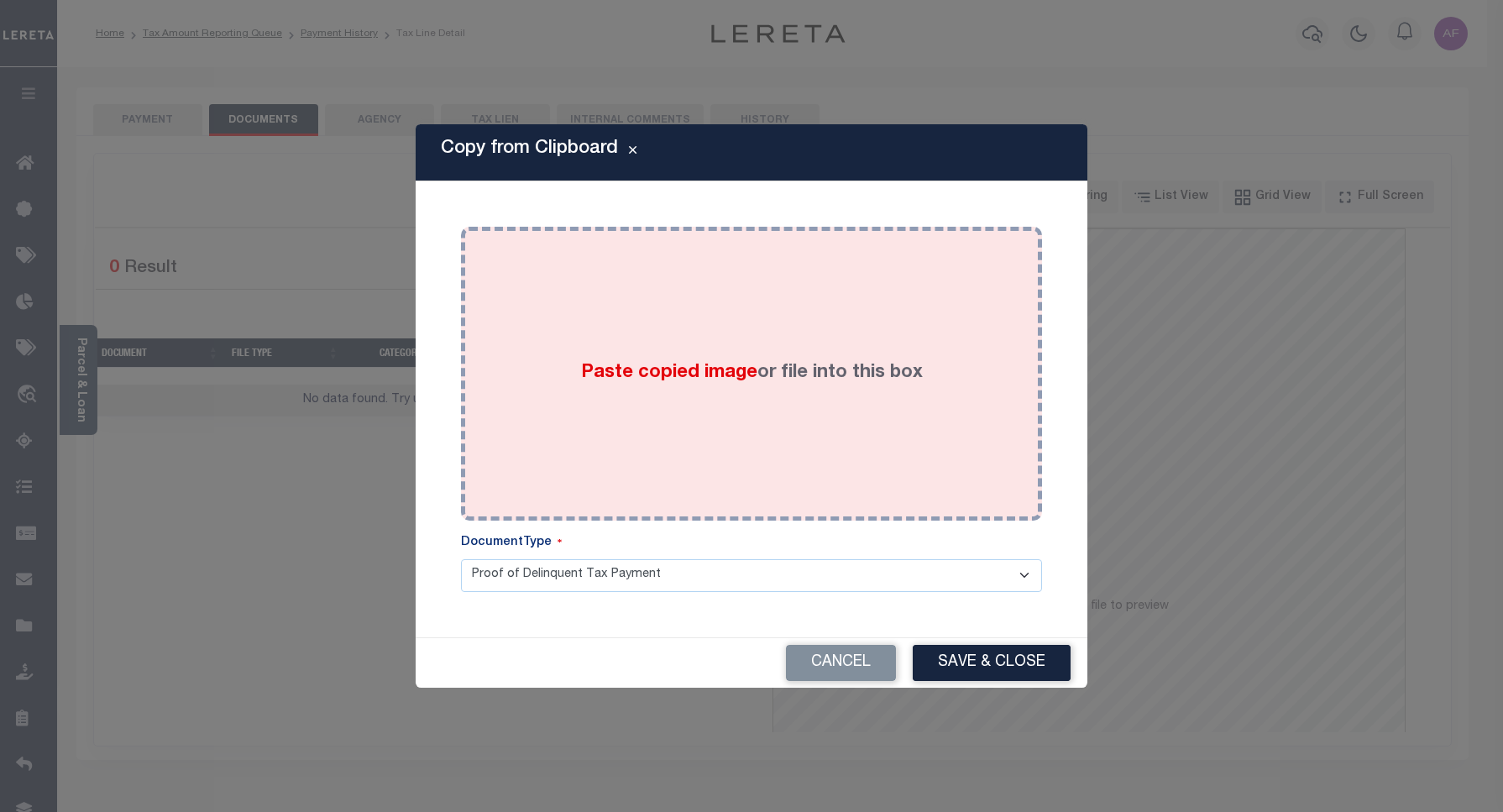
click at [692, 235] on div "Paste copied image or file into this box" at bounding box center [752, 374] width 582 height 294
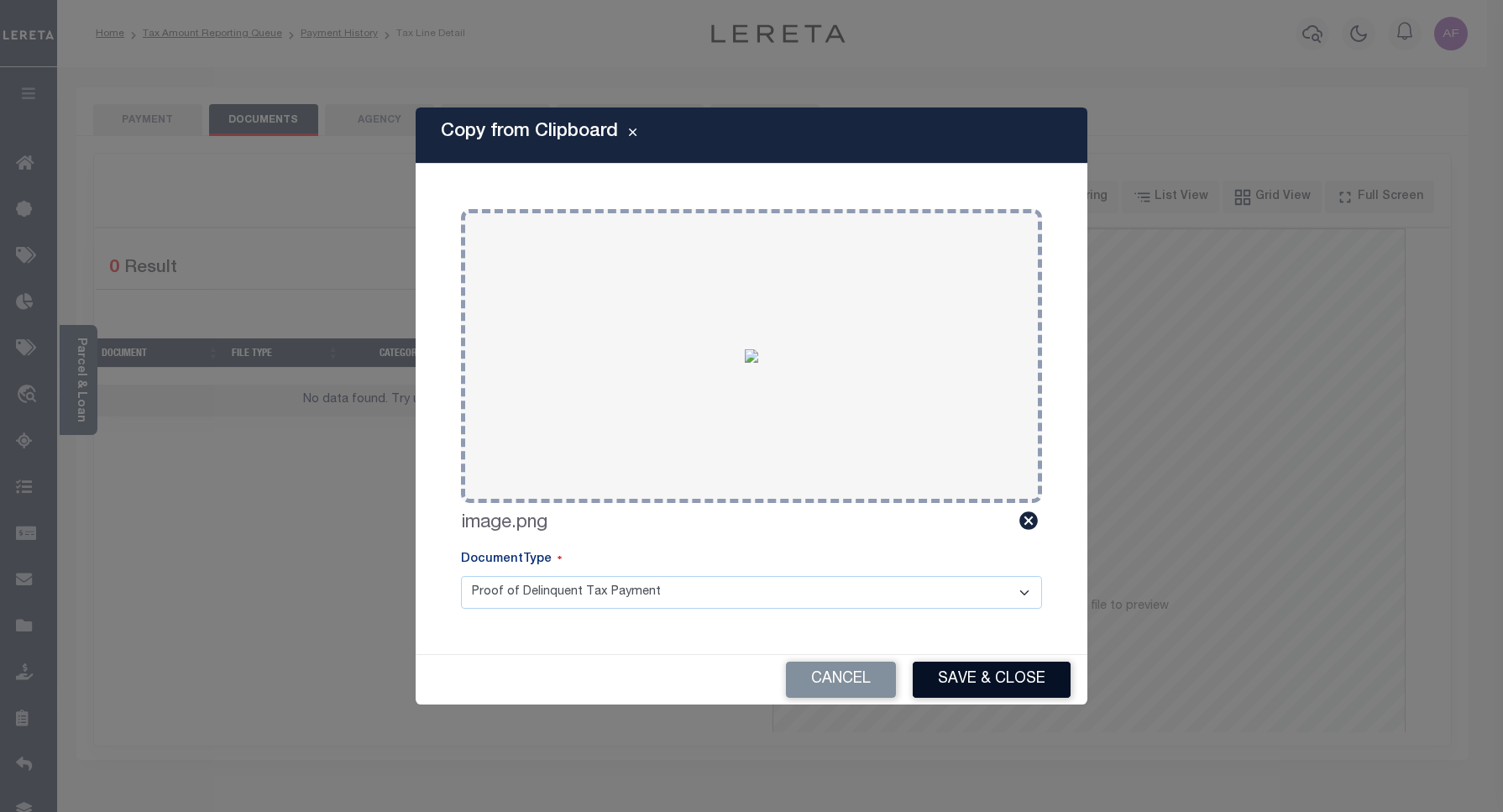
click at [953, 670] on button "Save & Close" at bounding box center [991, 679] width 158 height 36
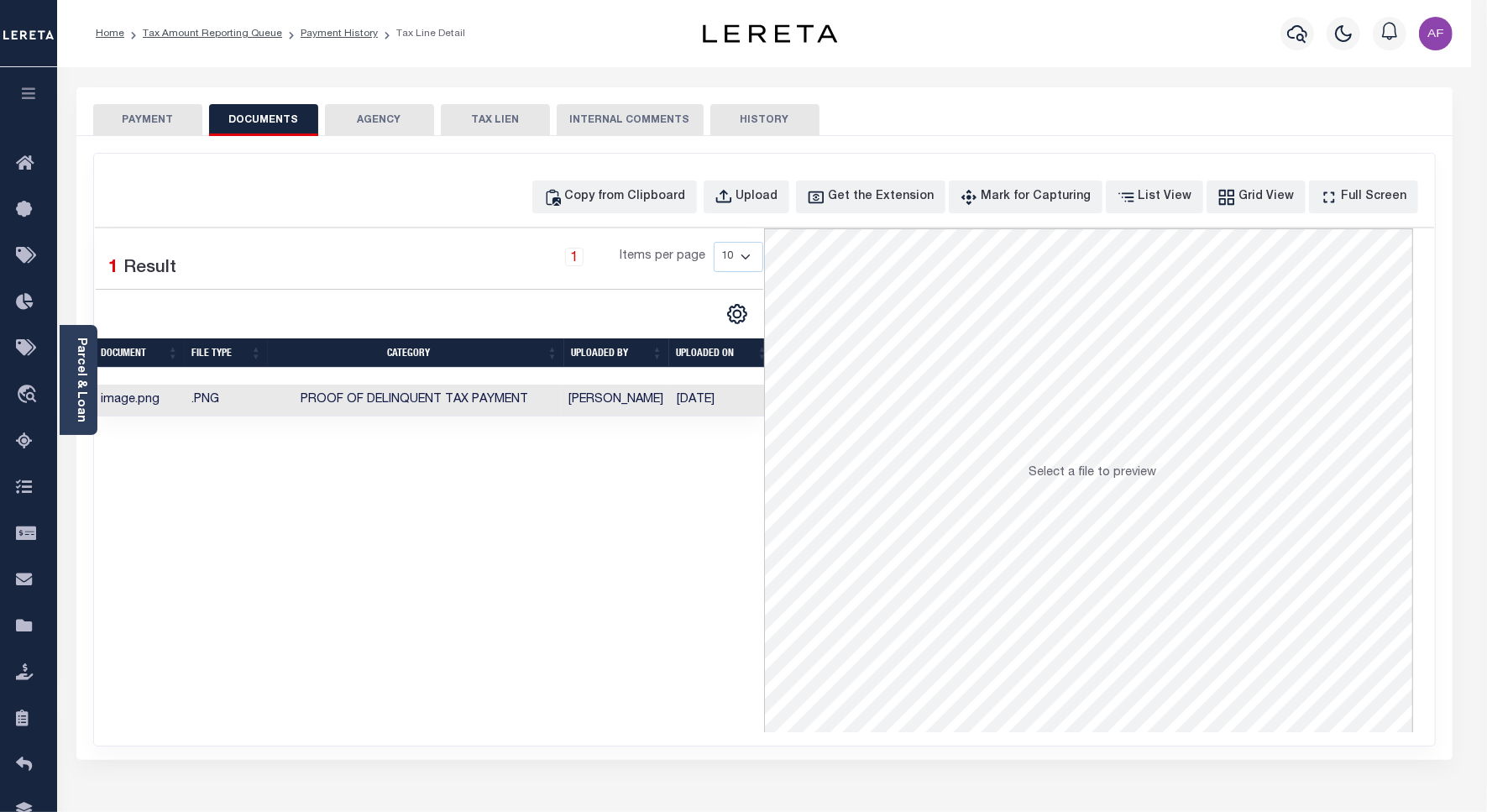
click at [141, 123] on button "PAYMENT" at bounding box center [147, 120] width 109 height 32
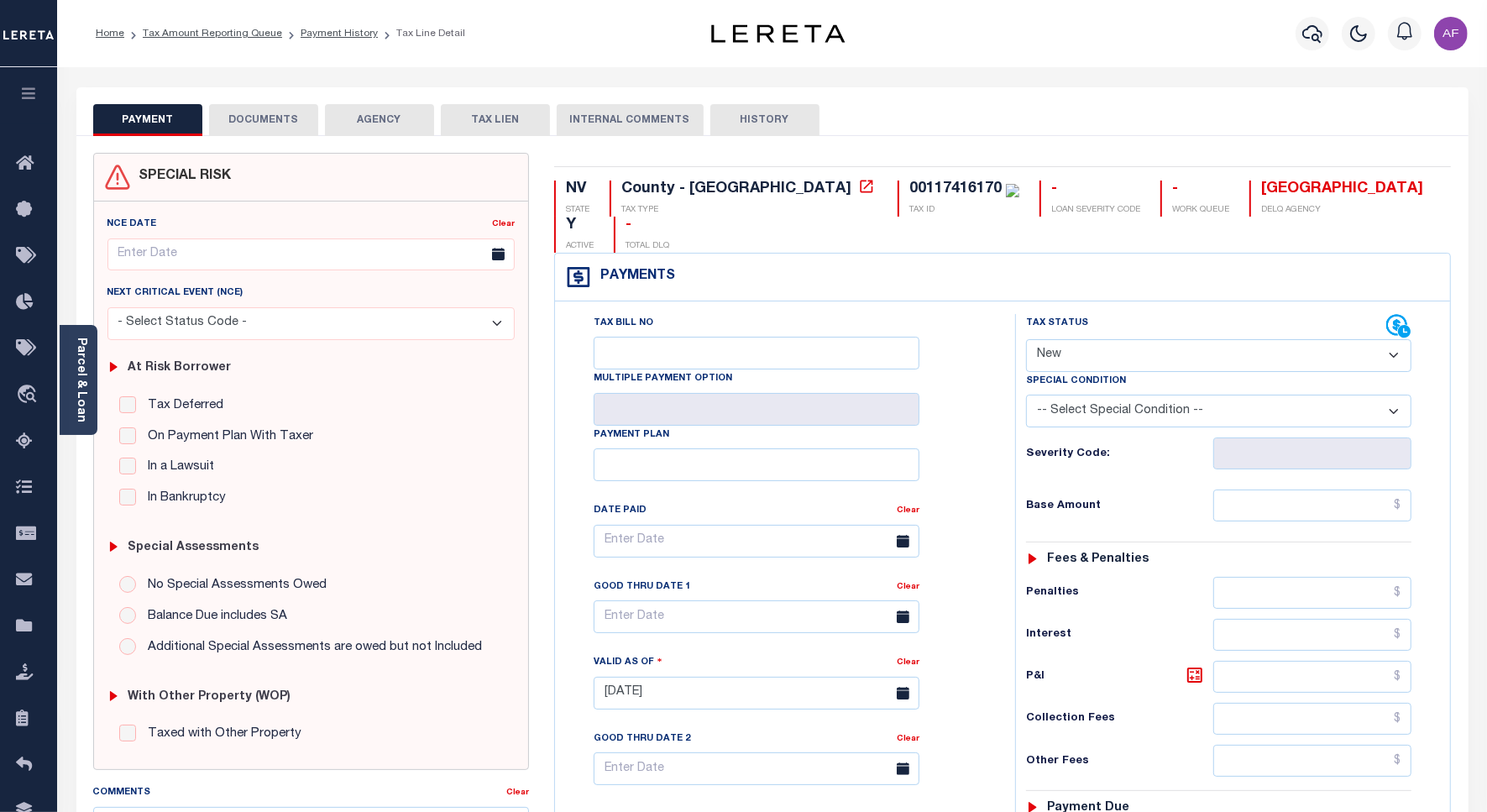
drag, startPoint x: 1185, startPoint y: 319, endPoint x: 1176, endPoint y: 340, distance: 22.8
click at [1185, 340] on select "- Select Status Code - Open Due/Unpaid Paid Incomplete No Tax Due Internal Refu…" at bounding box center [1219, 356] width 386 height 33
select select "PYD"
click at [1026, 340] on select "- Select Status Code - Open Due/Unpaid Paid Incomplete No Tax Due Internal Refu…" at bounding box center [1219, 356] width 386 height 33
type input "[DATE]"
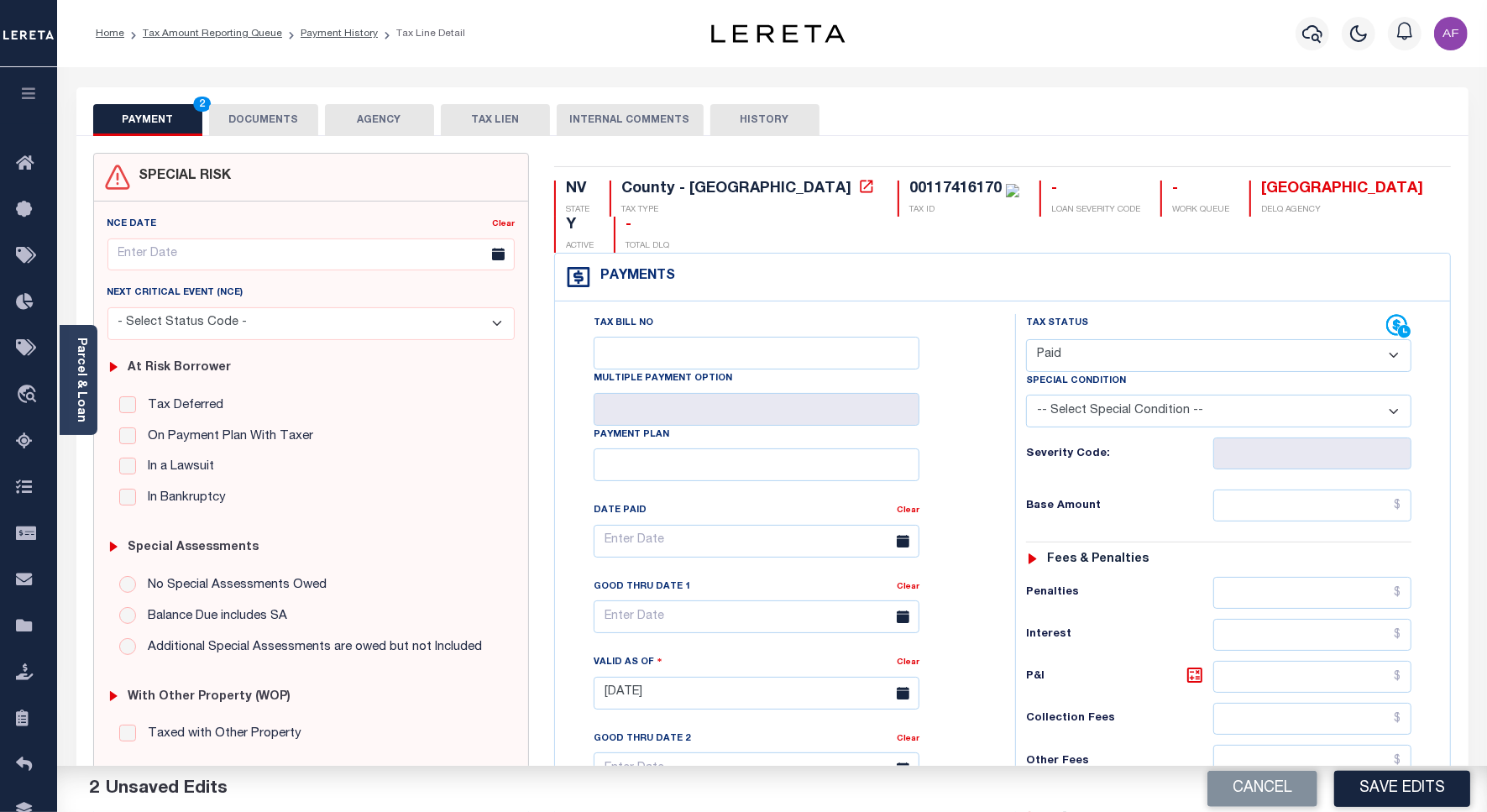
click at [1365, 454] on div "Tax Status Status - Select Status Code -" at bounding box center [1224, 684] width 419 height 741
click at [1365, 489] on input "text" at bounding box center [1312, 505] width 198 height 32
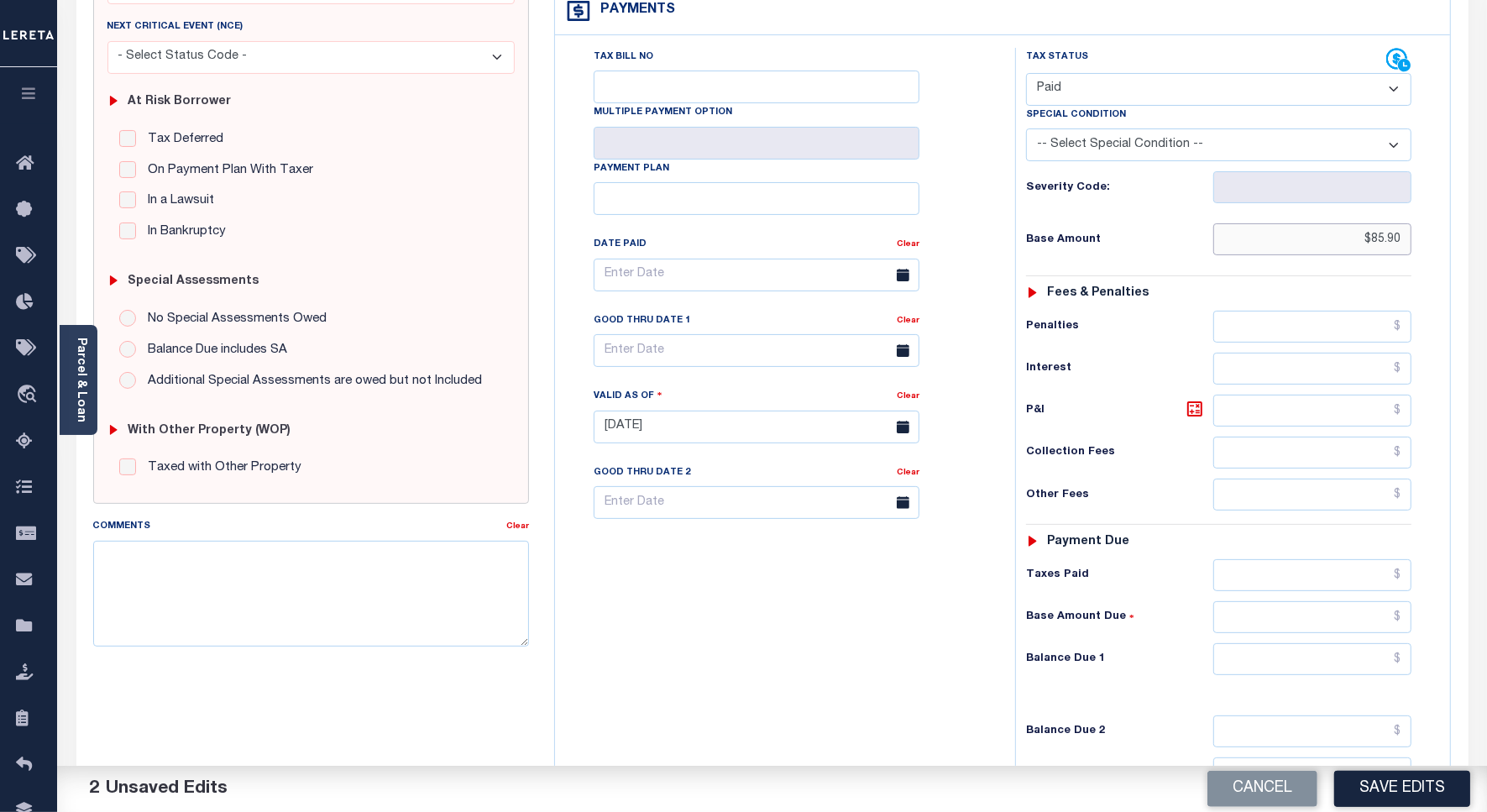
scroll to position [315, 0]
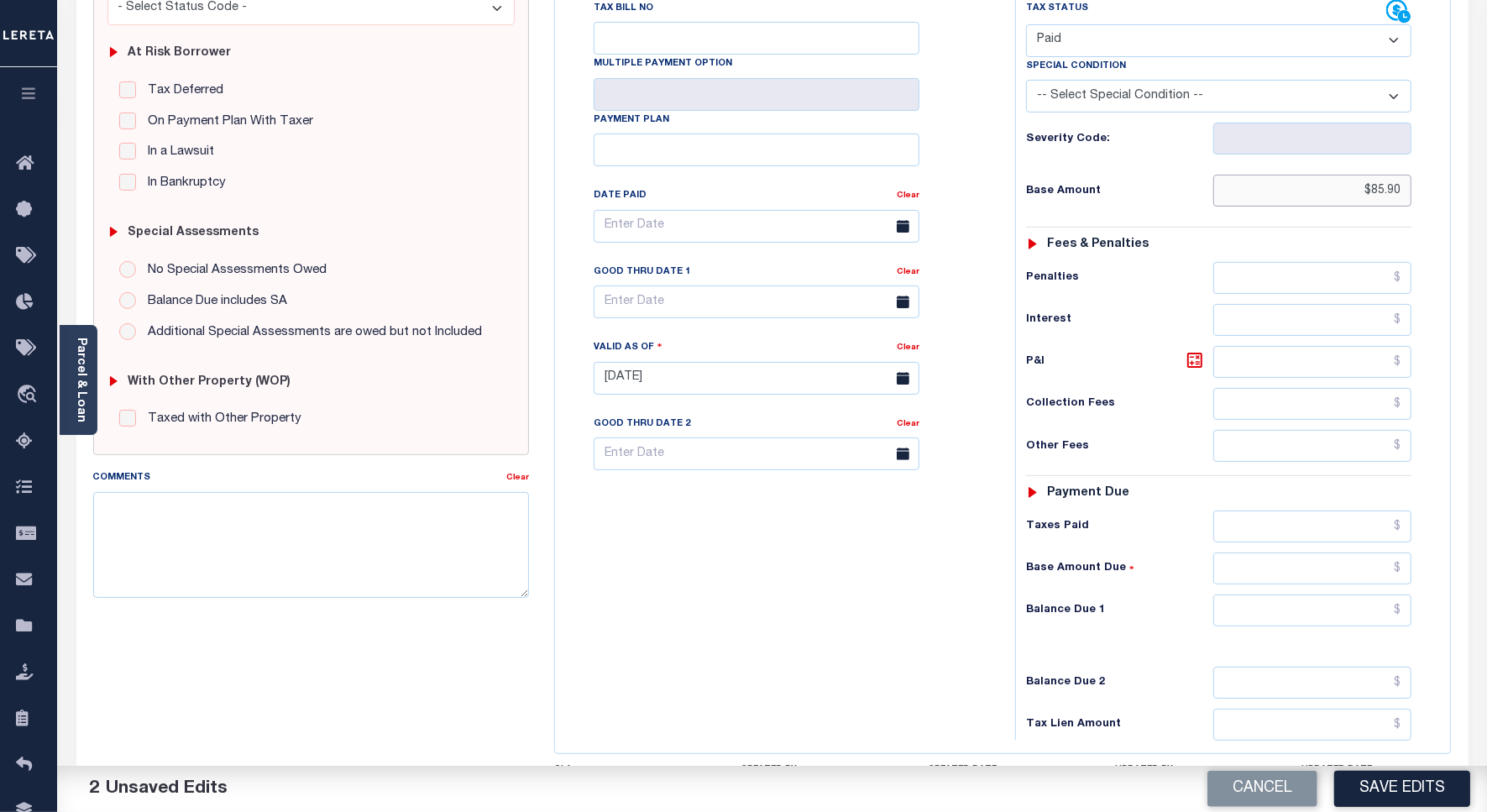
type input "$85.90"
click at [1325, 594] on input "text" at bounding box center [1312, 610] width 198 height 32
type input "$0.00"
click at [1363, 793] on button "Save Edits" at bounding box center [1402, 788] width 136 height 36
checkbox input "false"
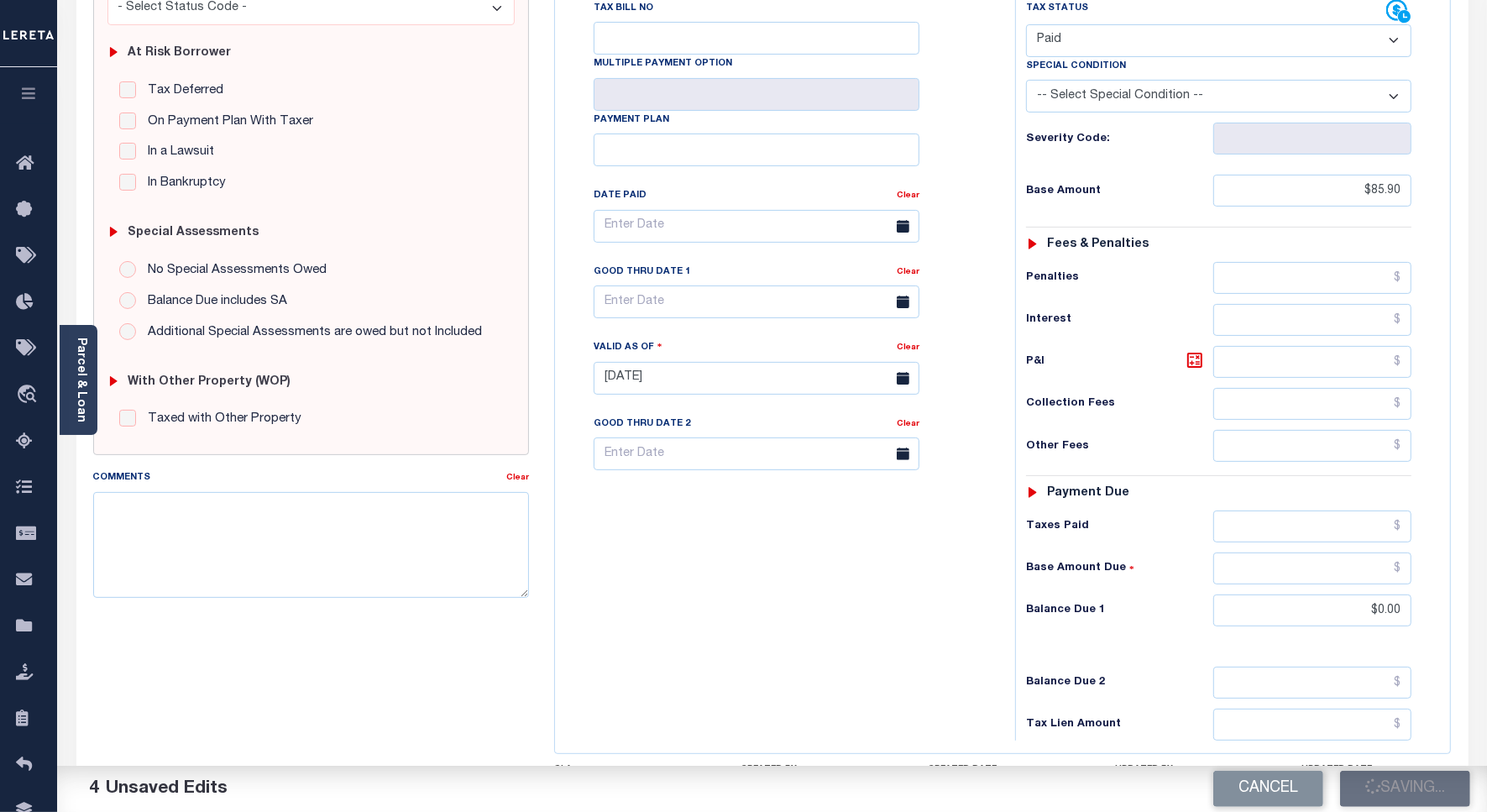
type input "$85.9"
type input "$0"
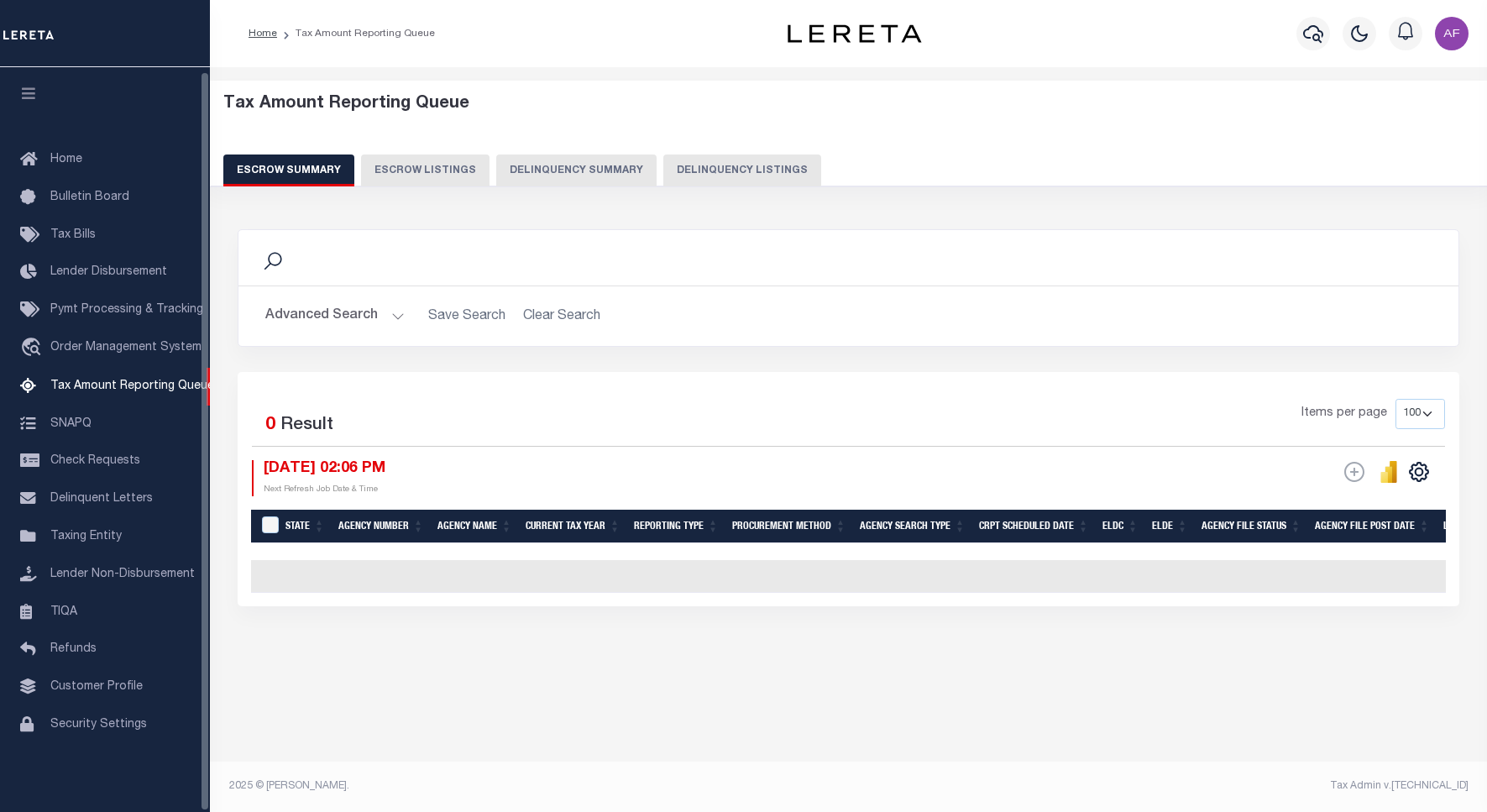
select select "100"
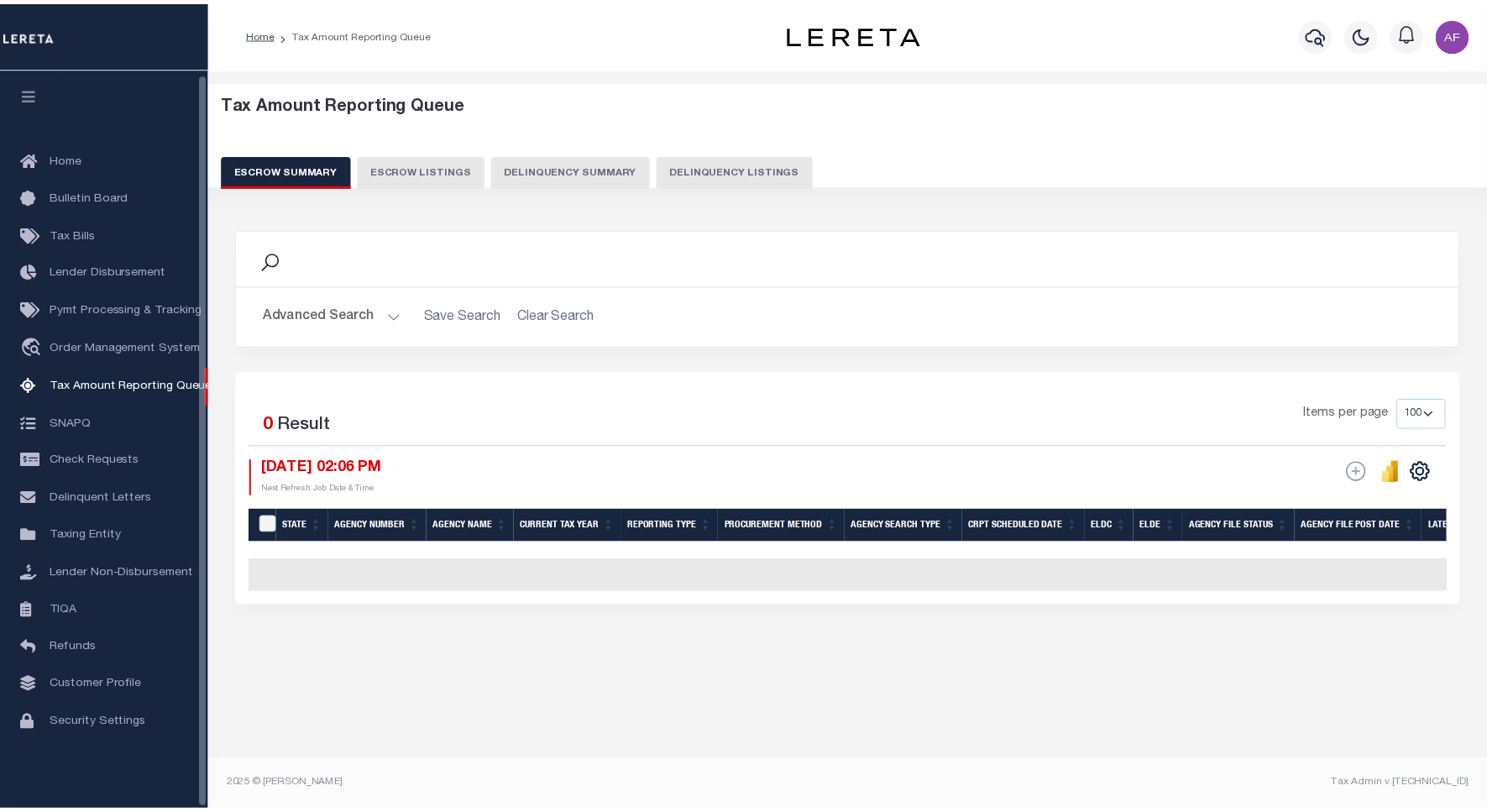
scroll to position [5, 0]
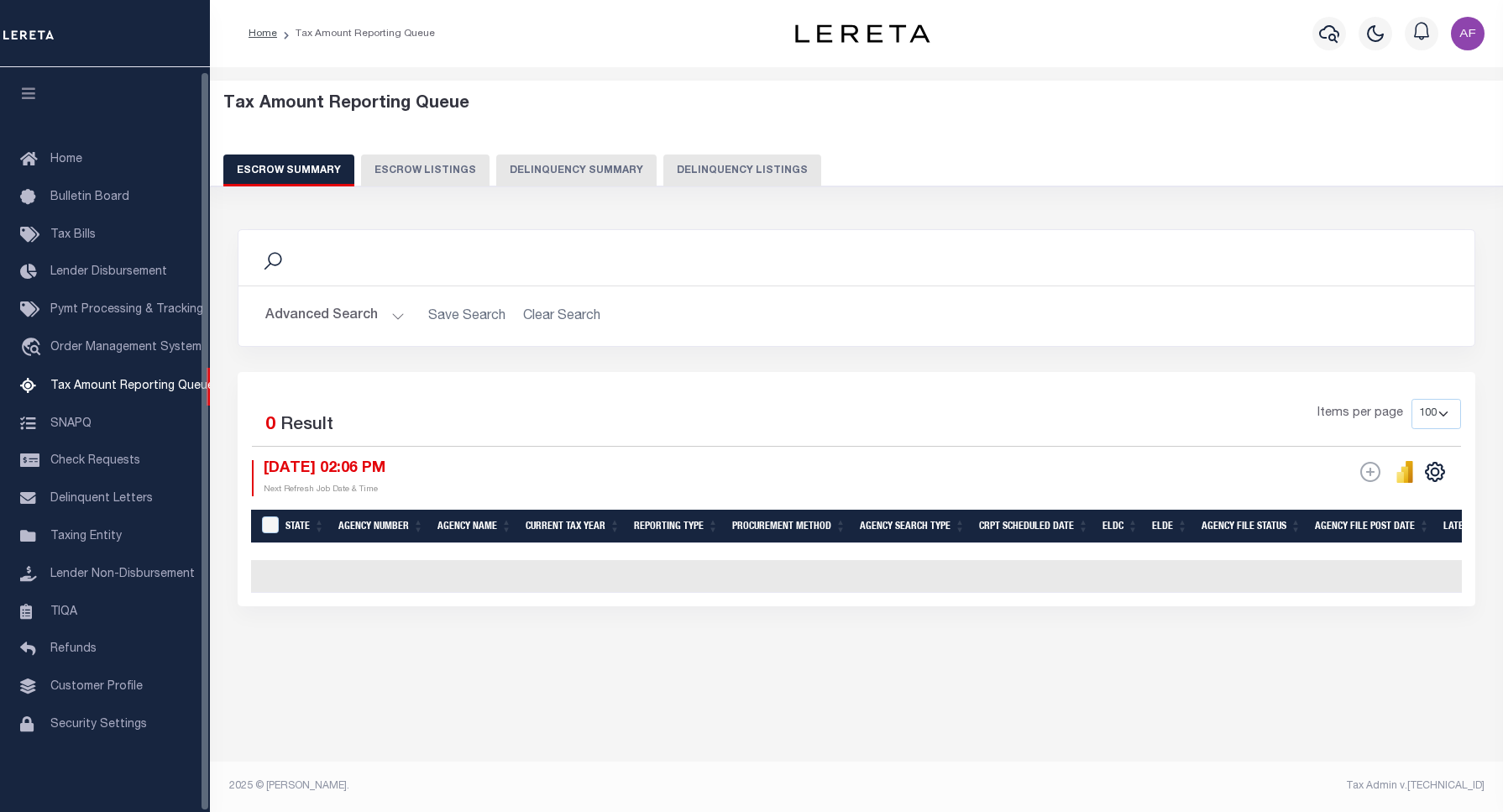
click at [714, 161] on button "Delinquency Listings" at bounding box center [743, 171] width 158 height 32
select select "100"
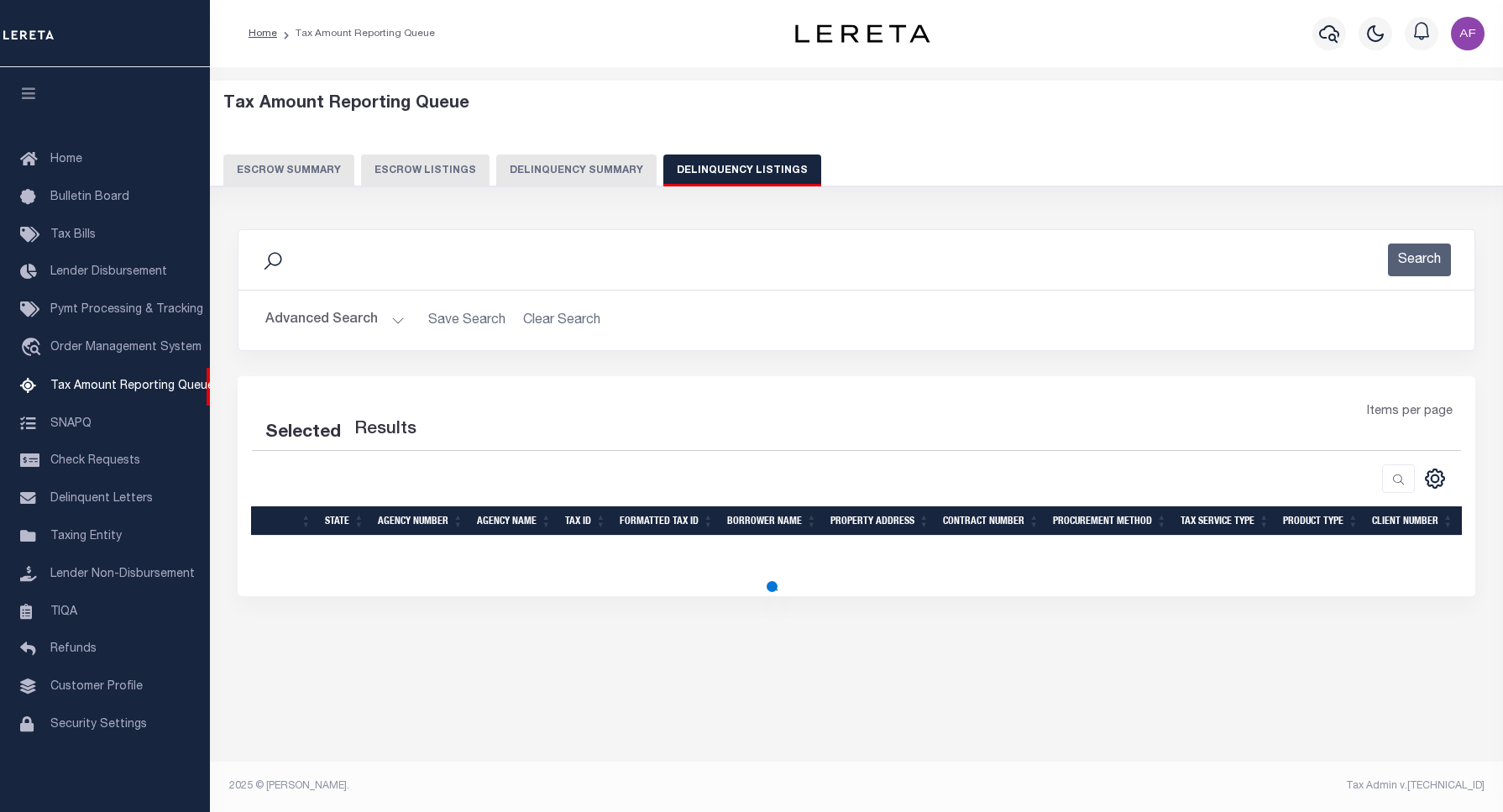
select select "100"
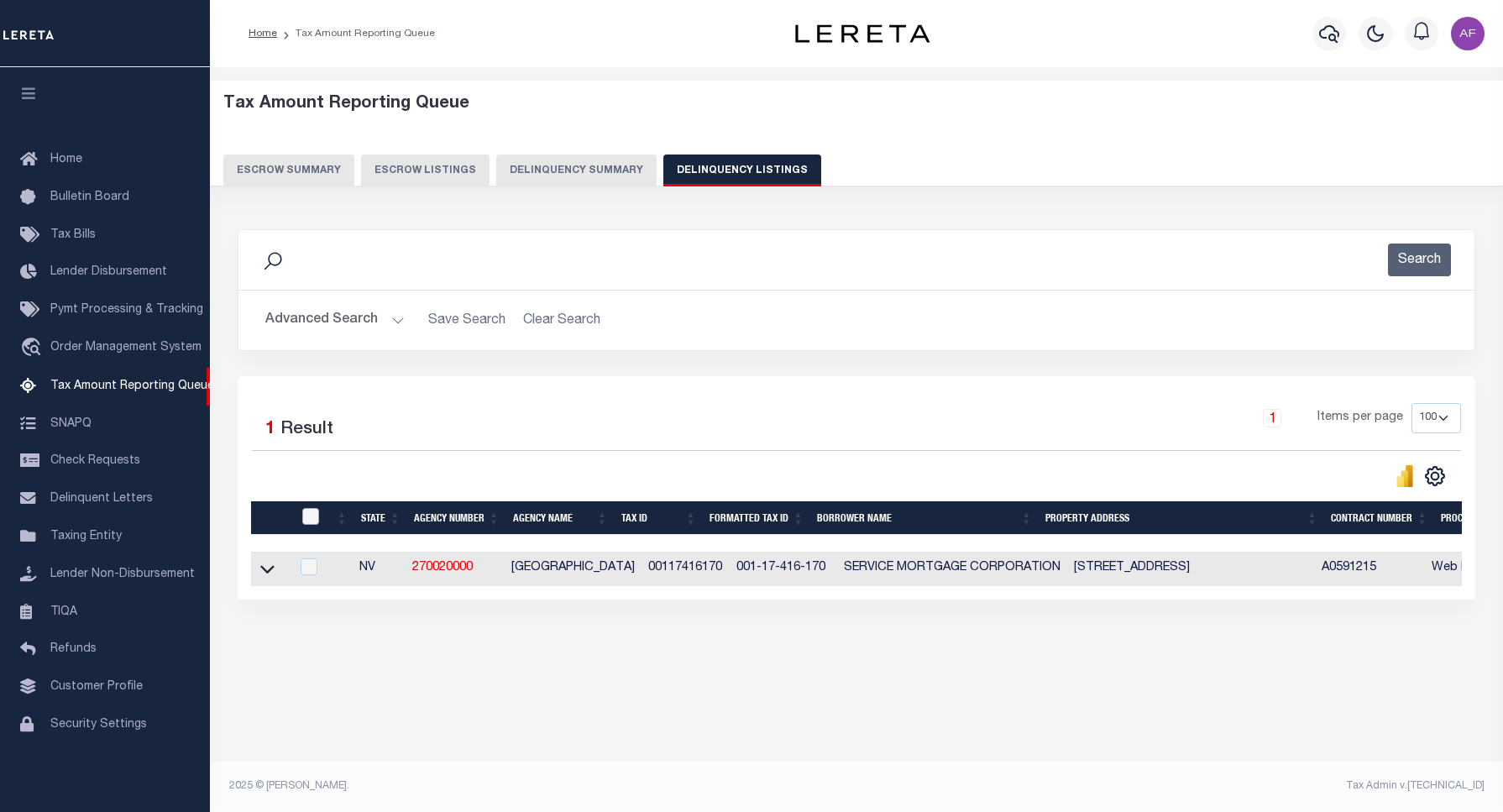
click at [311, 521] on input "checkbox" at bounding box center [311, 515] width 17 height 17
checkbox input "true"
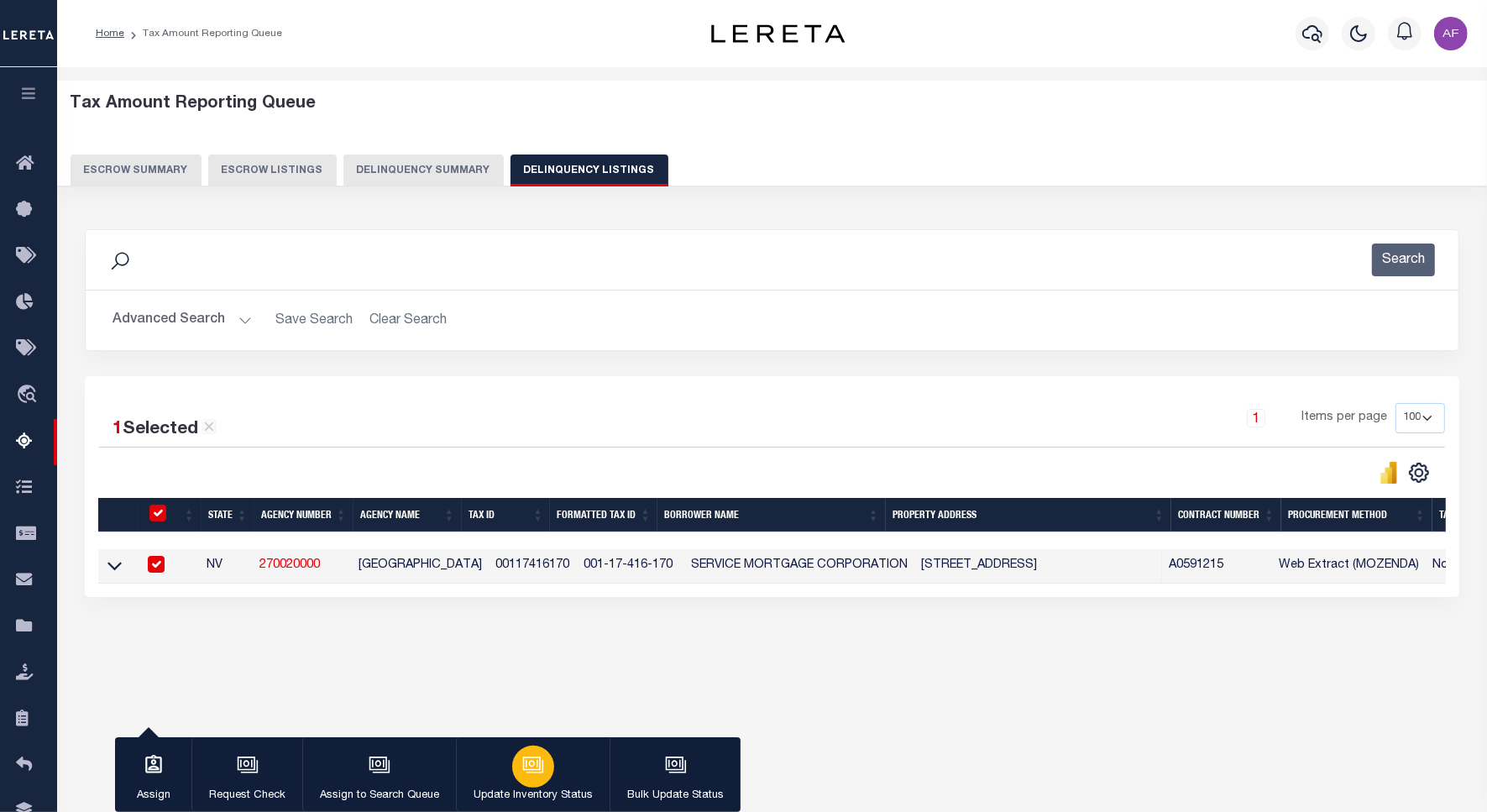
click at [522, 781] on div "button" at bounding box center [534, 766] width 42 height 42
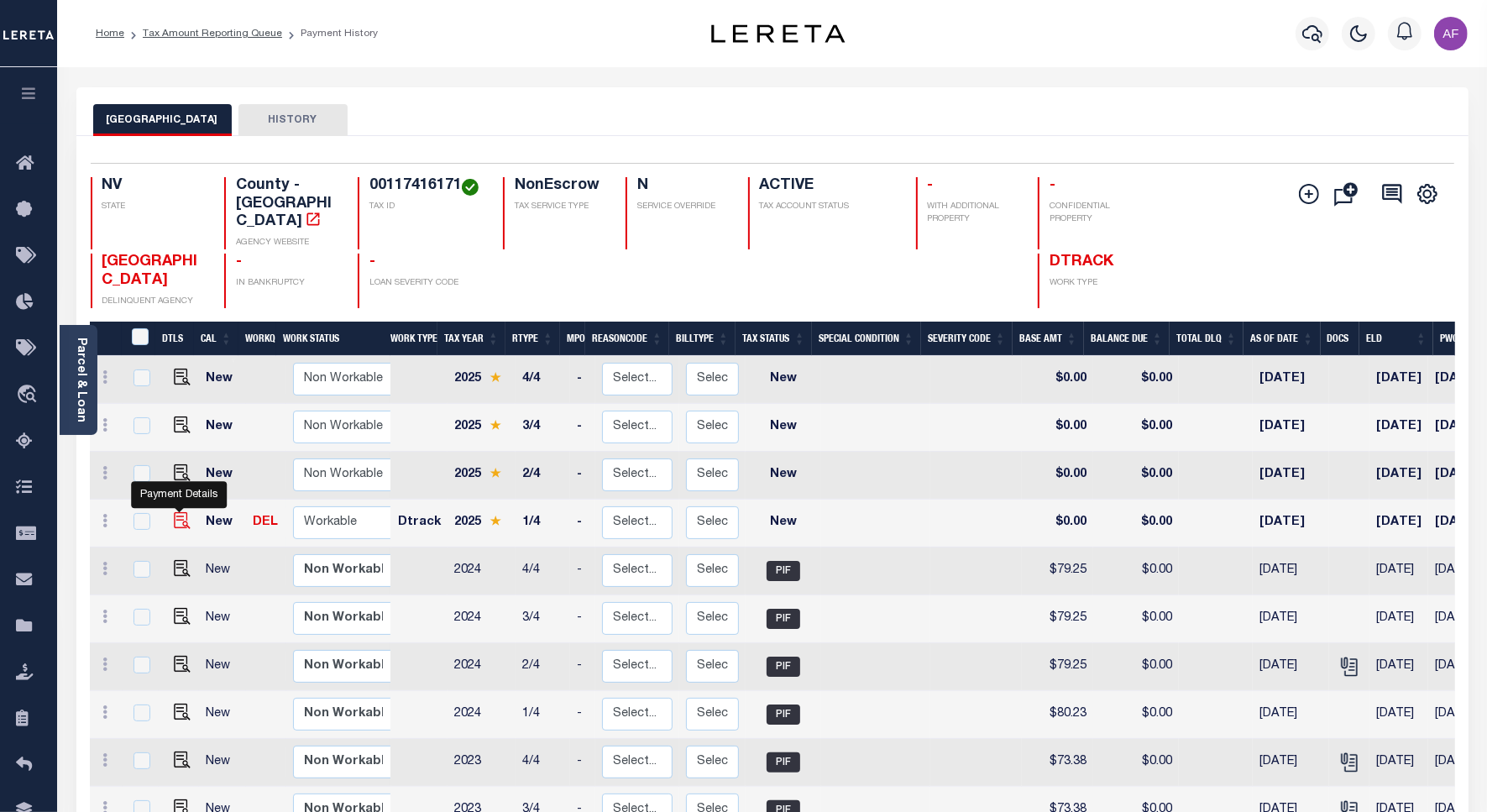
click at [174, 512] on img "" at bounding box center [182, 520] width 17 height 17
checkbox input "true"
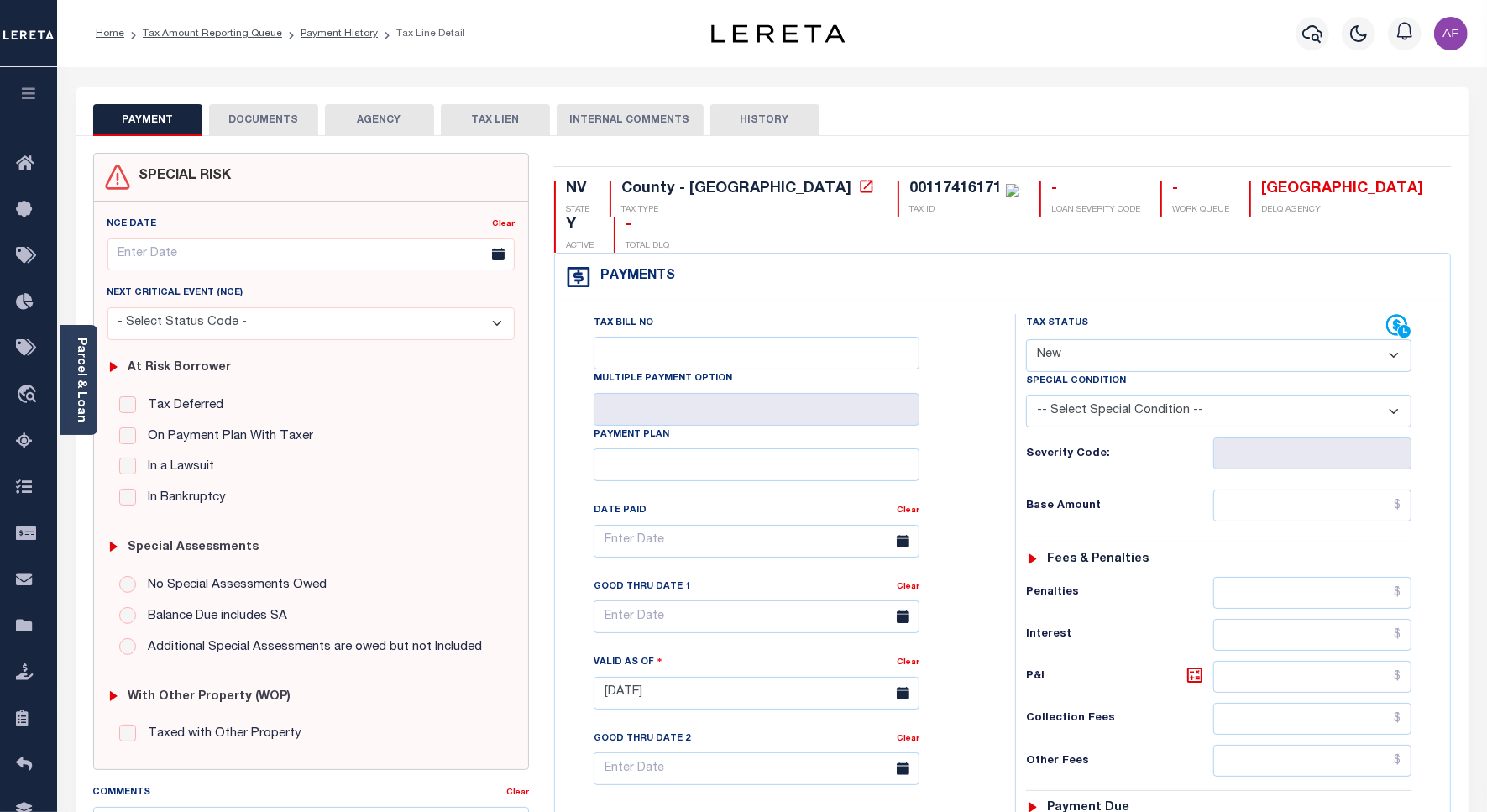
click at [1092, 340] on select "- Select Status Code - Open Due/Unpaid Paid Incomplete No Tax Due Internal Refu…" at bounding box center [1219, 356] width 386 height 33
select select "PYD"
click at [1026, 340] on select "- Select Status Code - Open Due/Unpaid Paid Incomplete No Tax Due Internal Refu…" at bounding box center [1219, 356] width 386 height 33
type input "[DATE]"
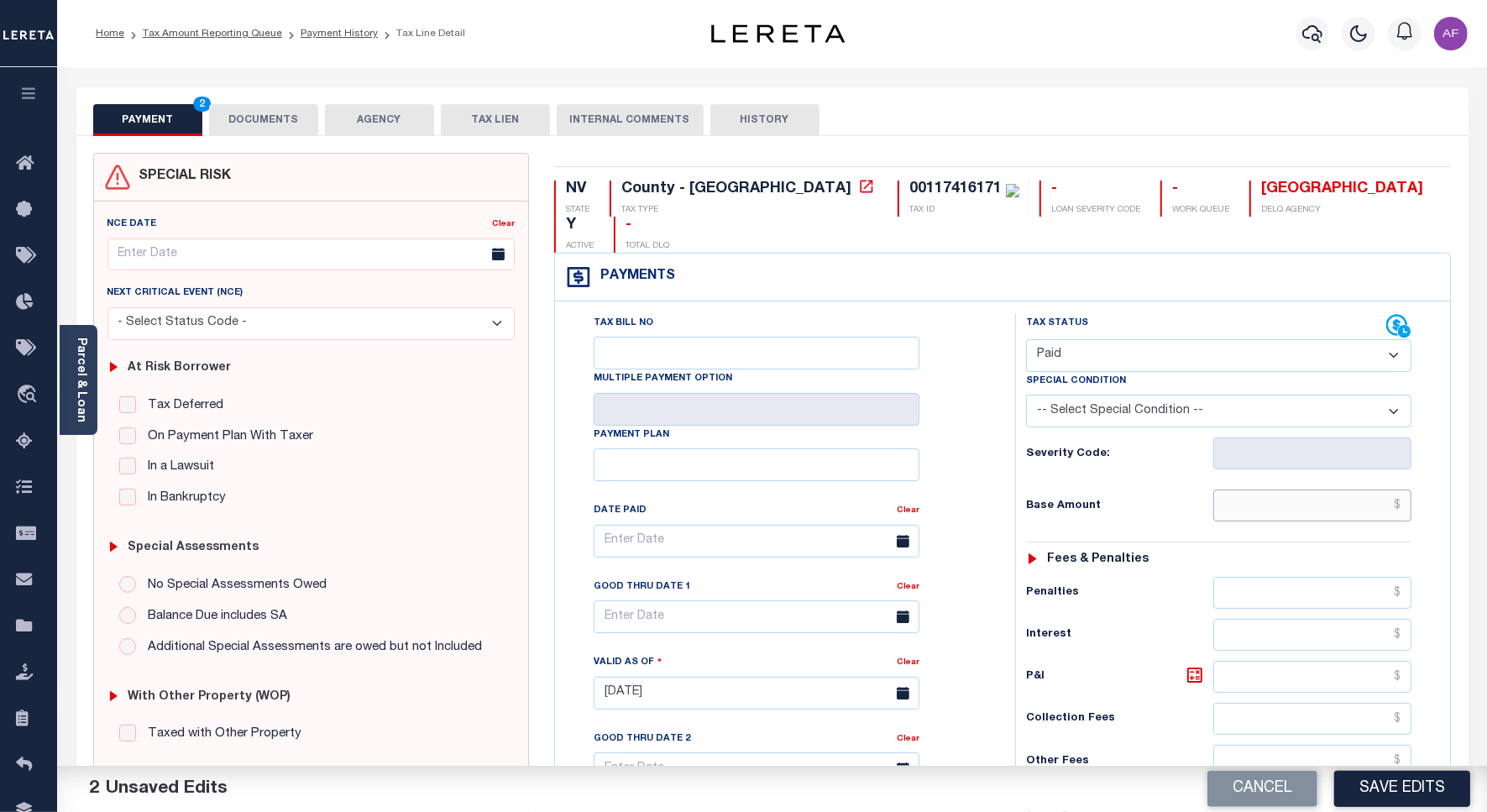
click at [1337, 489] on input "text" at bounding box center [1312, 505] width 198 height 32
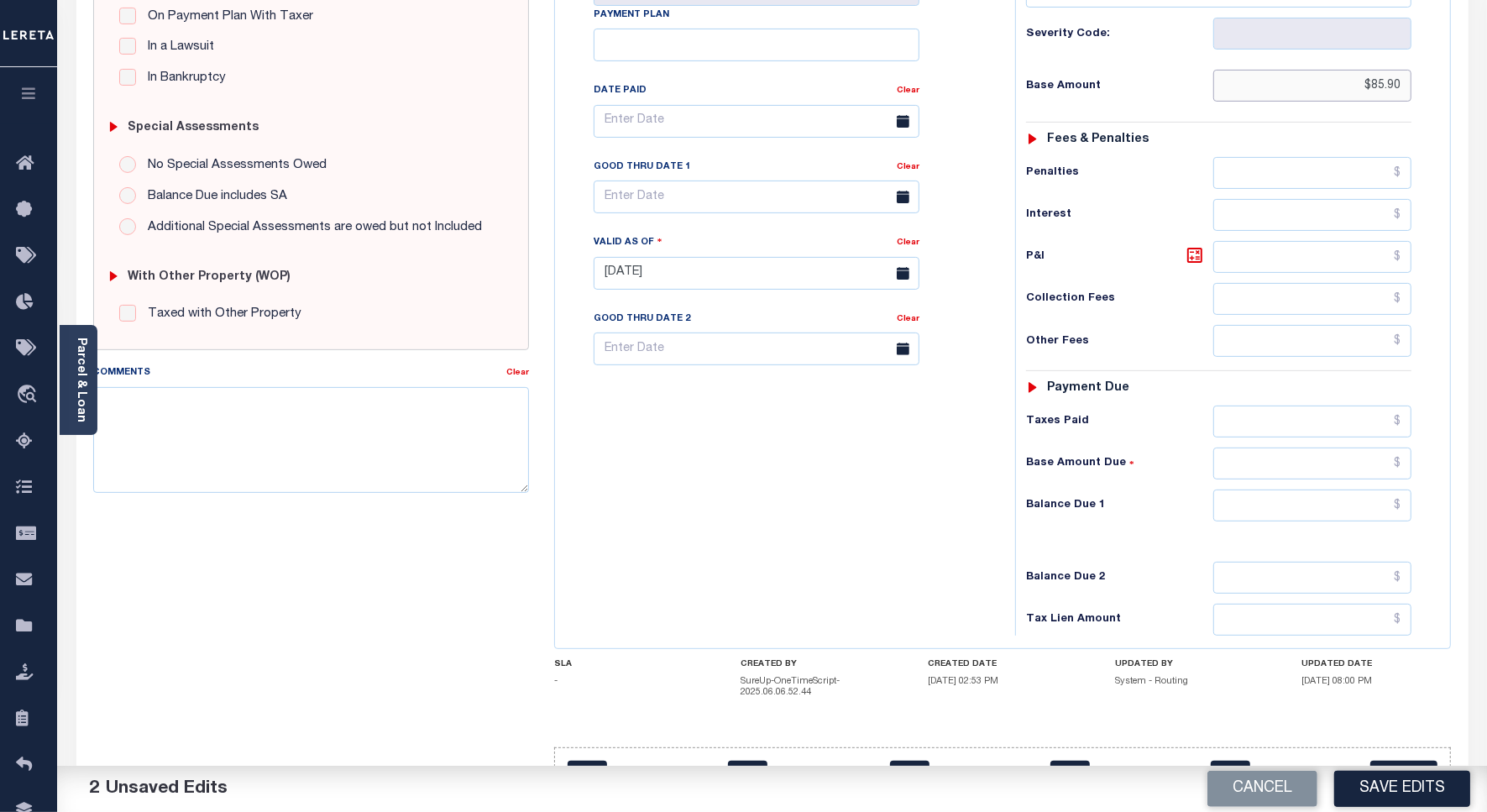
type input "$85.90"
click at [1341, 489] on input "text" at bounding box center [1312, 505] width 198 height 32
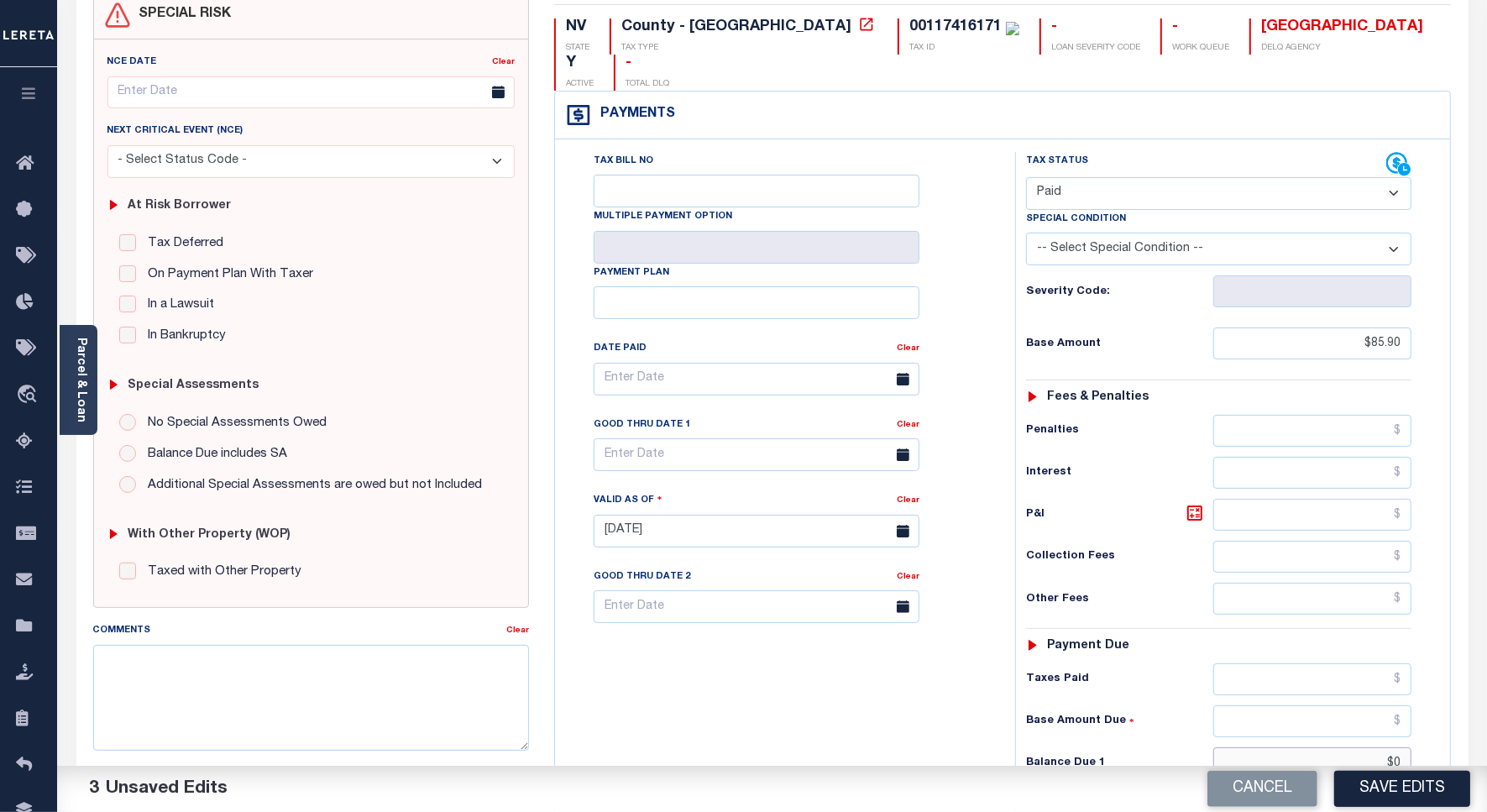
scroll to position [0, 0]
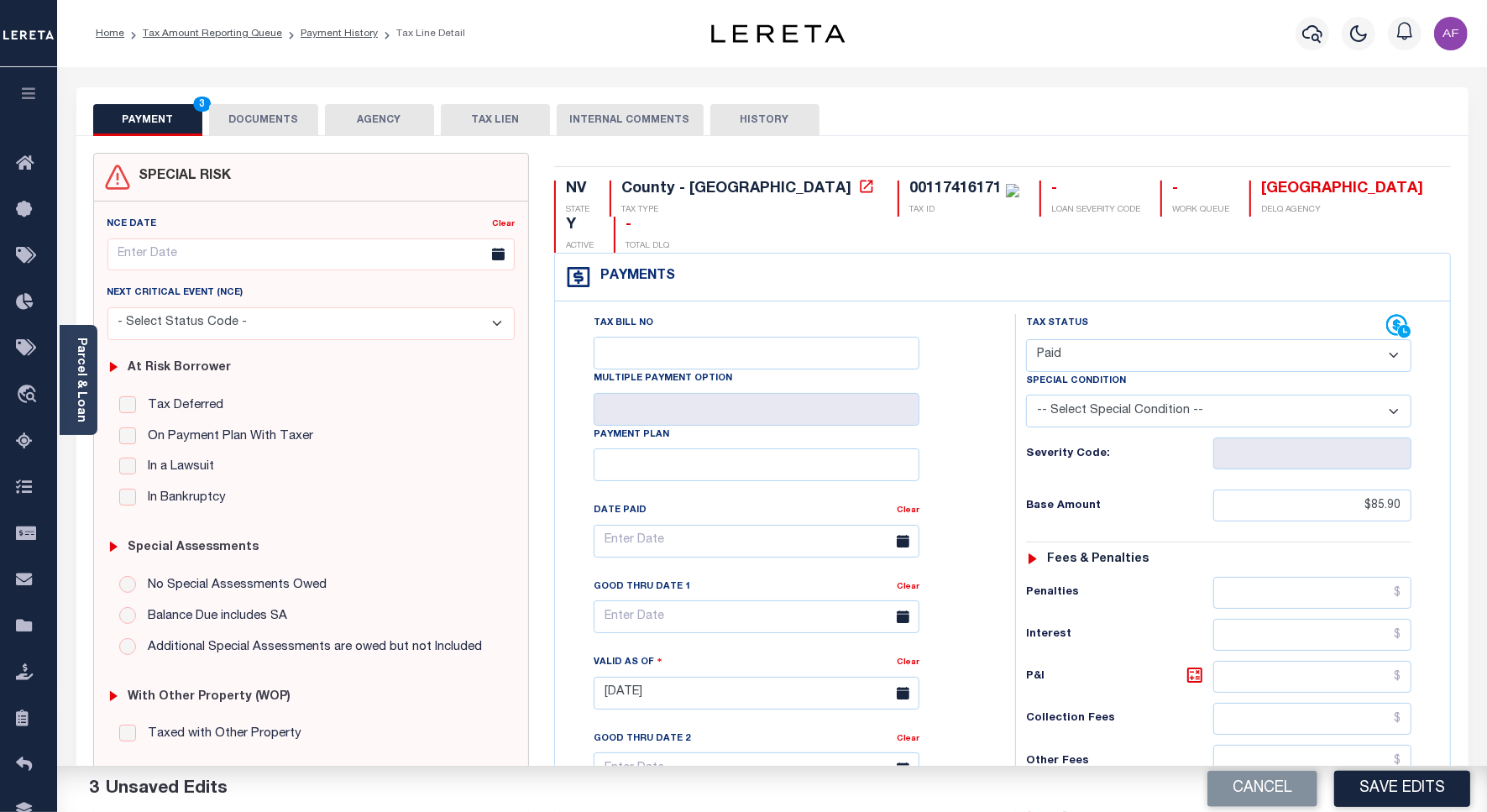
type input "$0.00"
click at [252, 115] on button "DOCUMENTS" at bounding box center [263, 120] width 109 height 32
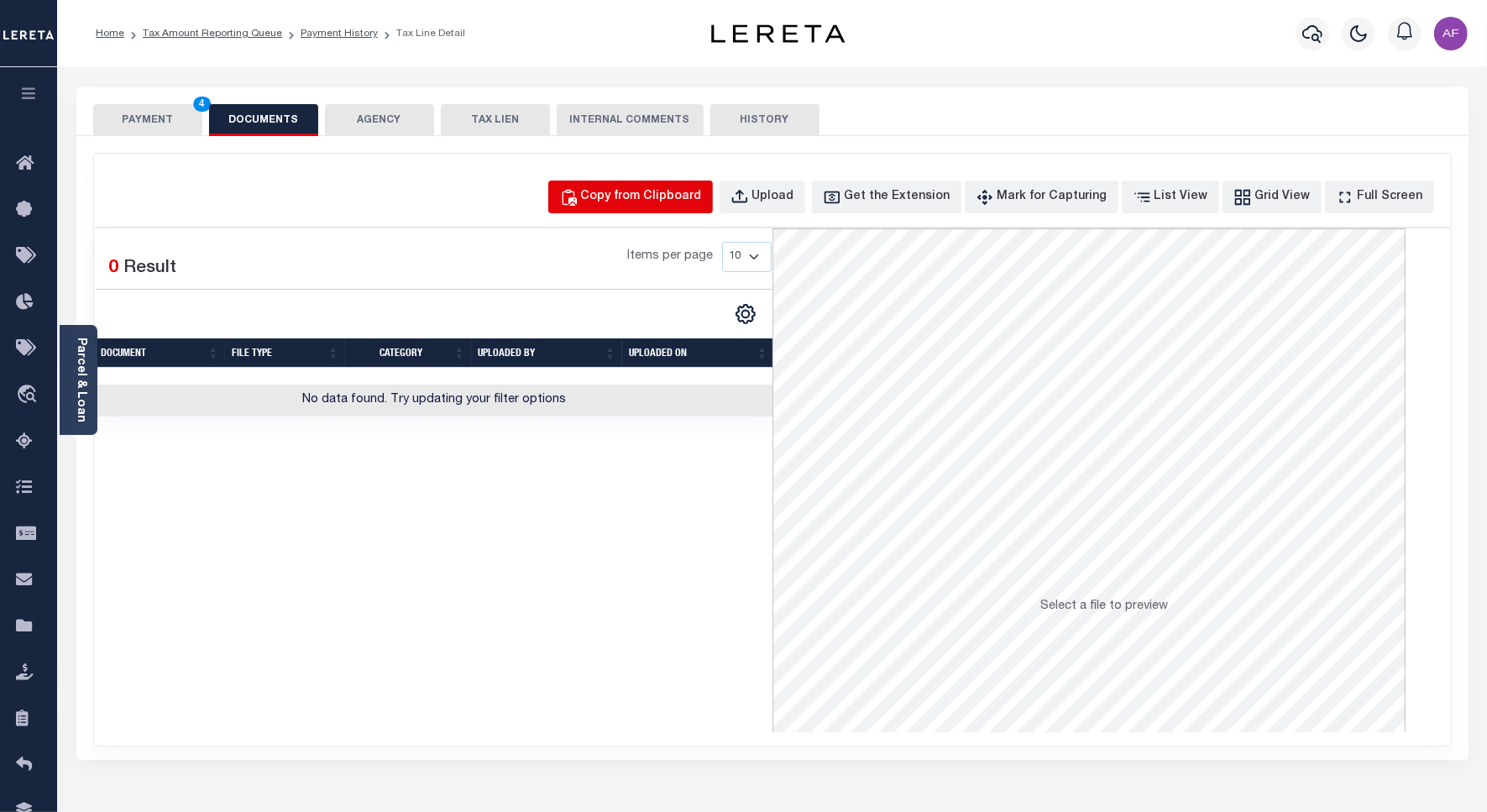
click at [650, 186] on button "Copy from Clipboard" at bounding box center [631, 197] width 165 height 33
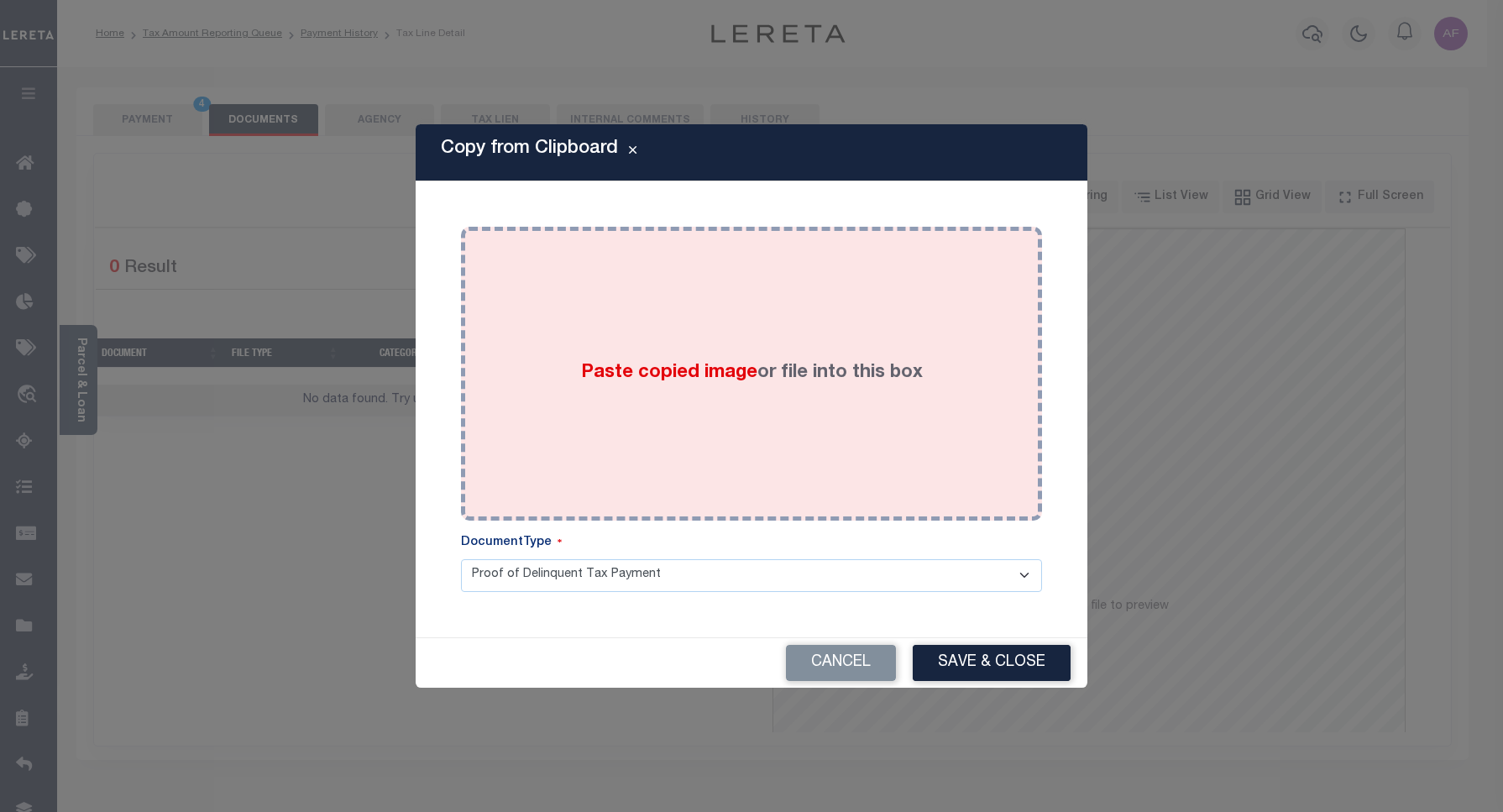
click at [724, 262] on div "Paste copied image or file into this box" at bounding box center [752, 374] width 556 height 269
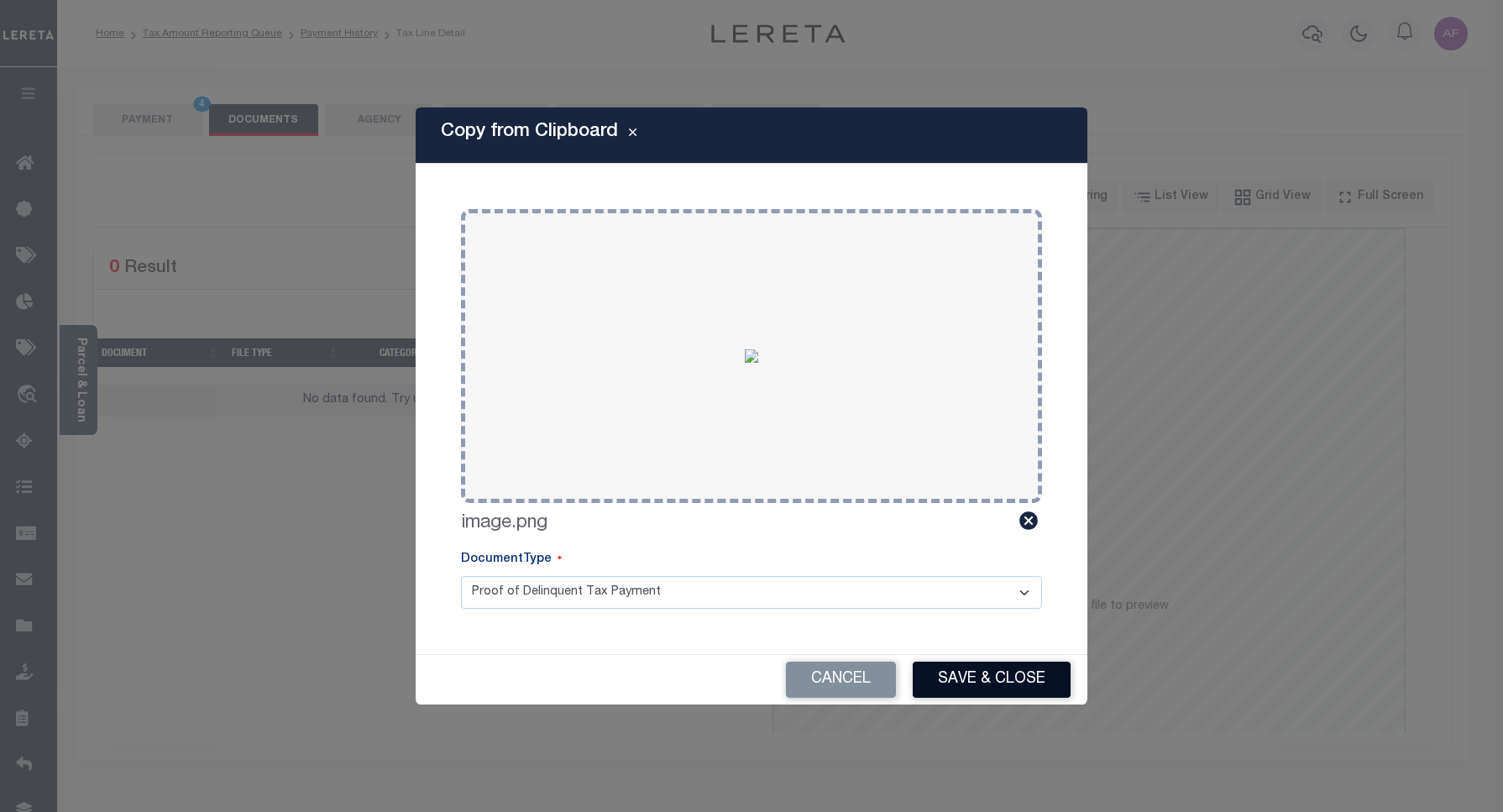
click at [972, 663] on button "Save & Close" at bounding box center [991, 679] width 158 height 36
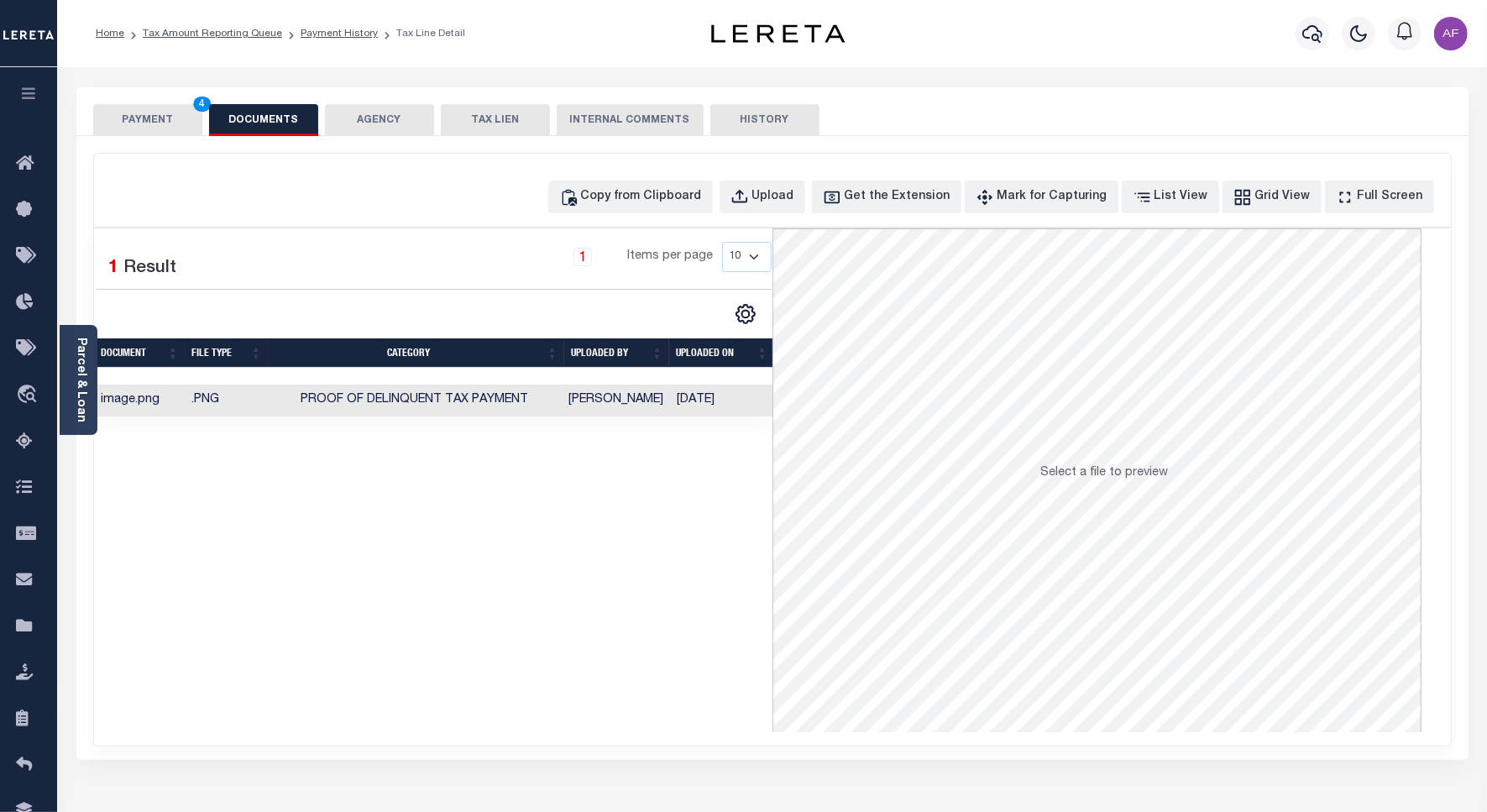
click at [164, 126] on button "PAYMENT 4" at bounding box center [147, 120] width 109 height 32
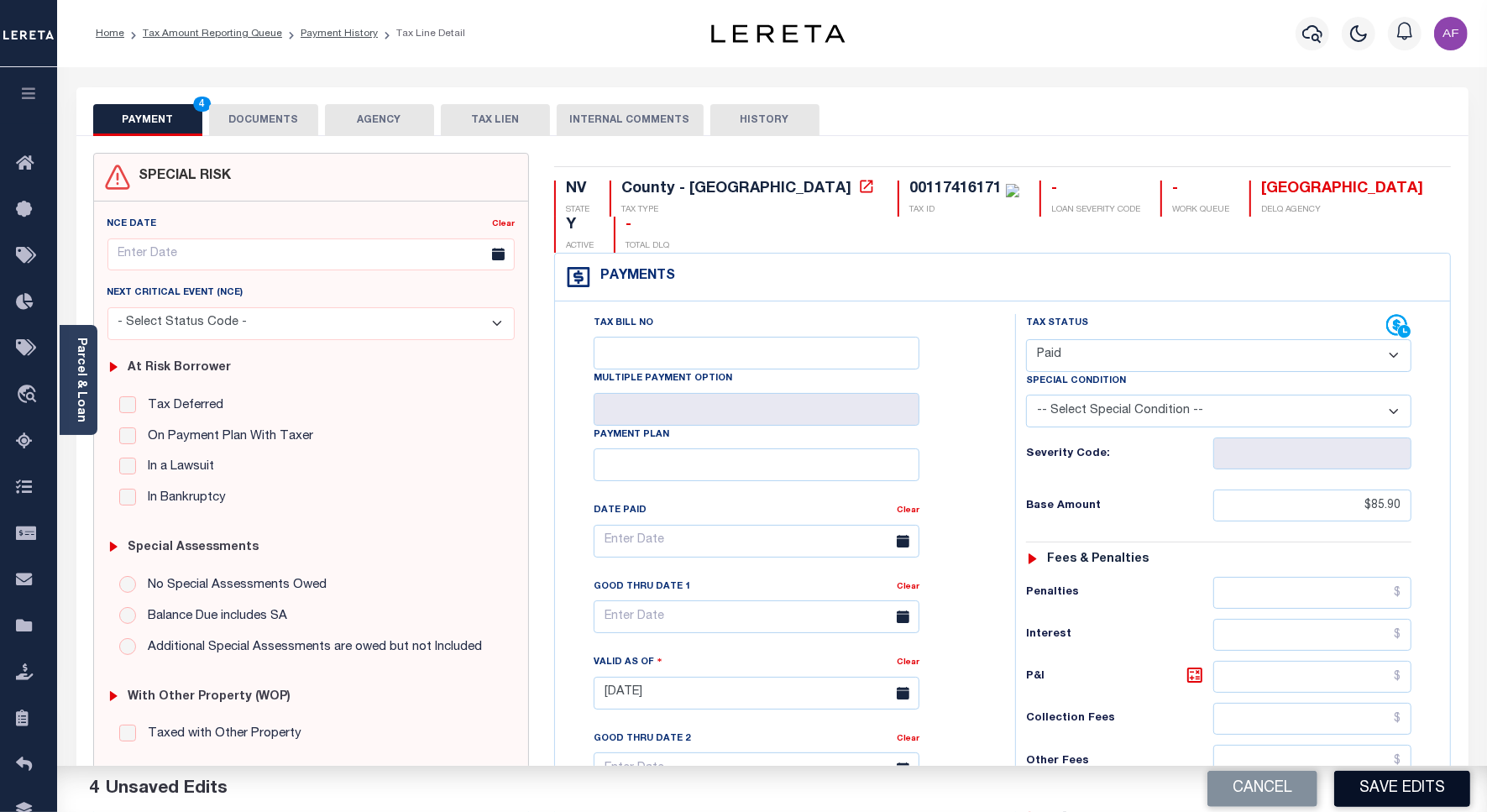
drag, startPoint x: 1331, startPoint y: 768, endPoint x: 1401, endPoint y: 791, distance: 73.7
click at [1335, 773] on div "Cancel Save Edits" at bounding box center [1130, 788] width 716 height 47
click at [1403, 791] on button "Save Edits" at bounding box center [1402, 788] width 136 height 36
checkbox input "false"
type input "$85.9"
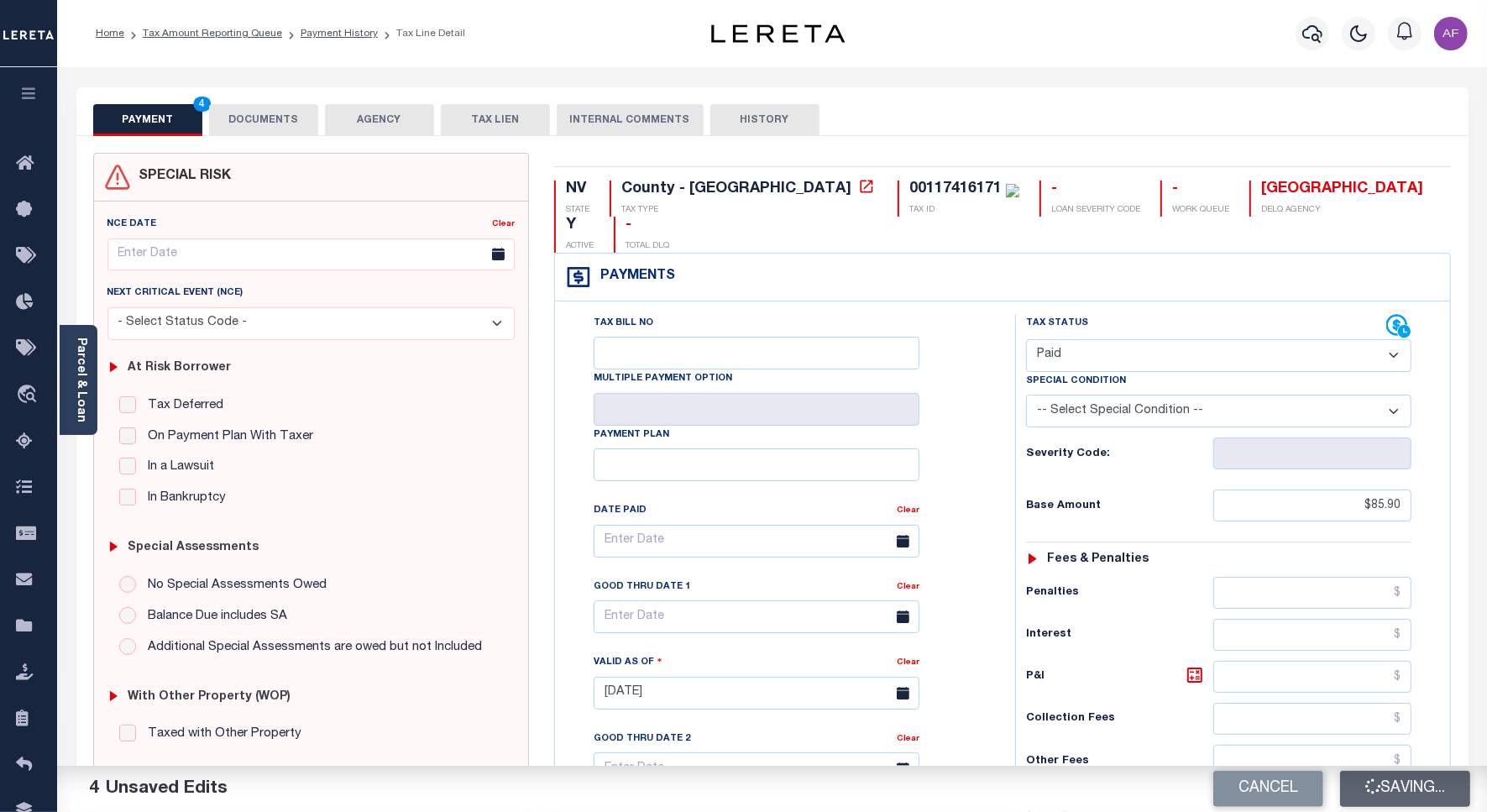
type input "$0"
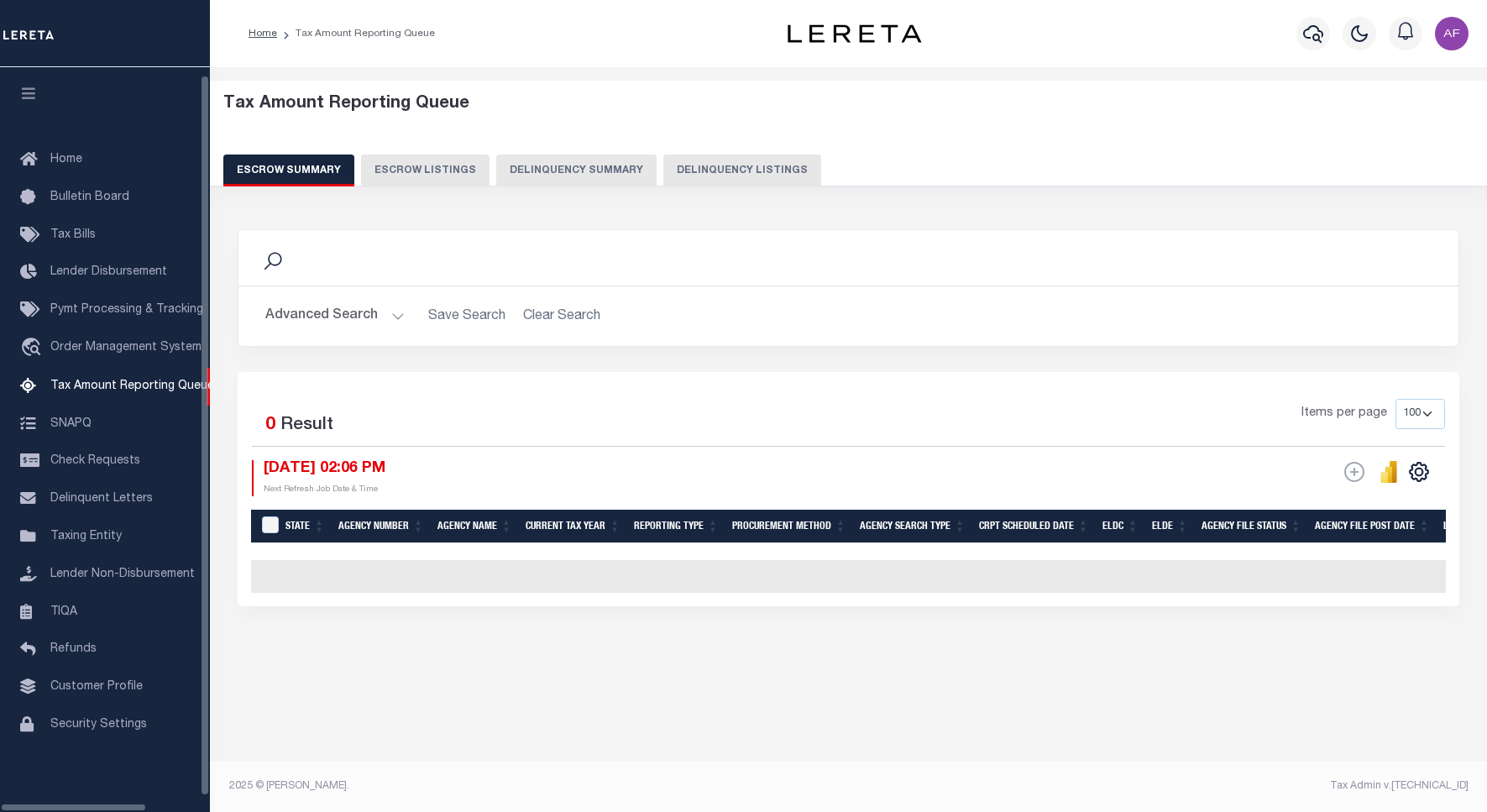
select select "100"
click at [700, 170] on button "Delinquency Listings" at bounding box center [743, 171] width 158 height 32
select select "100"
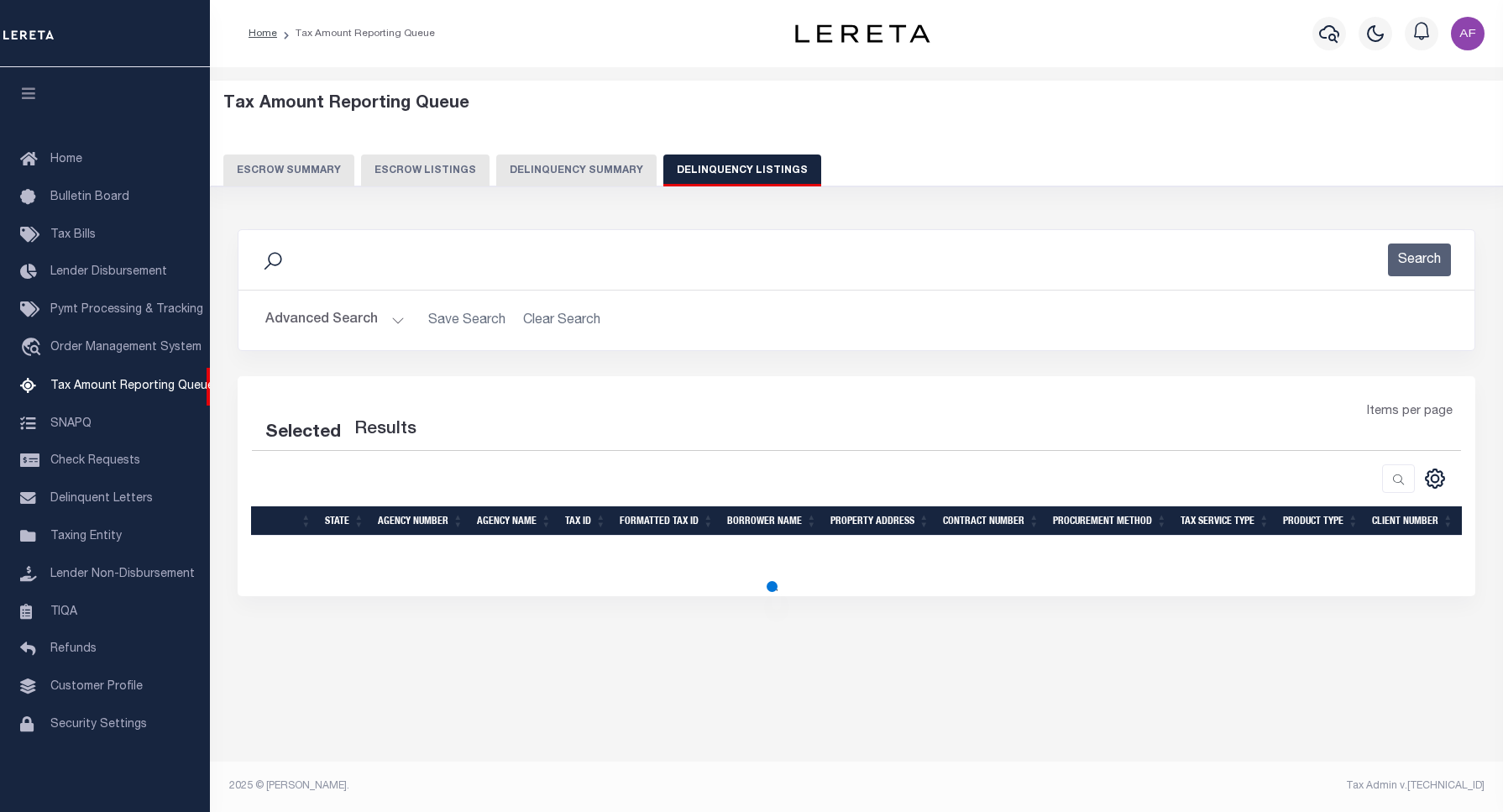
select select "100"
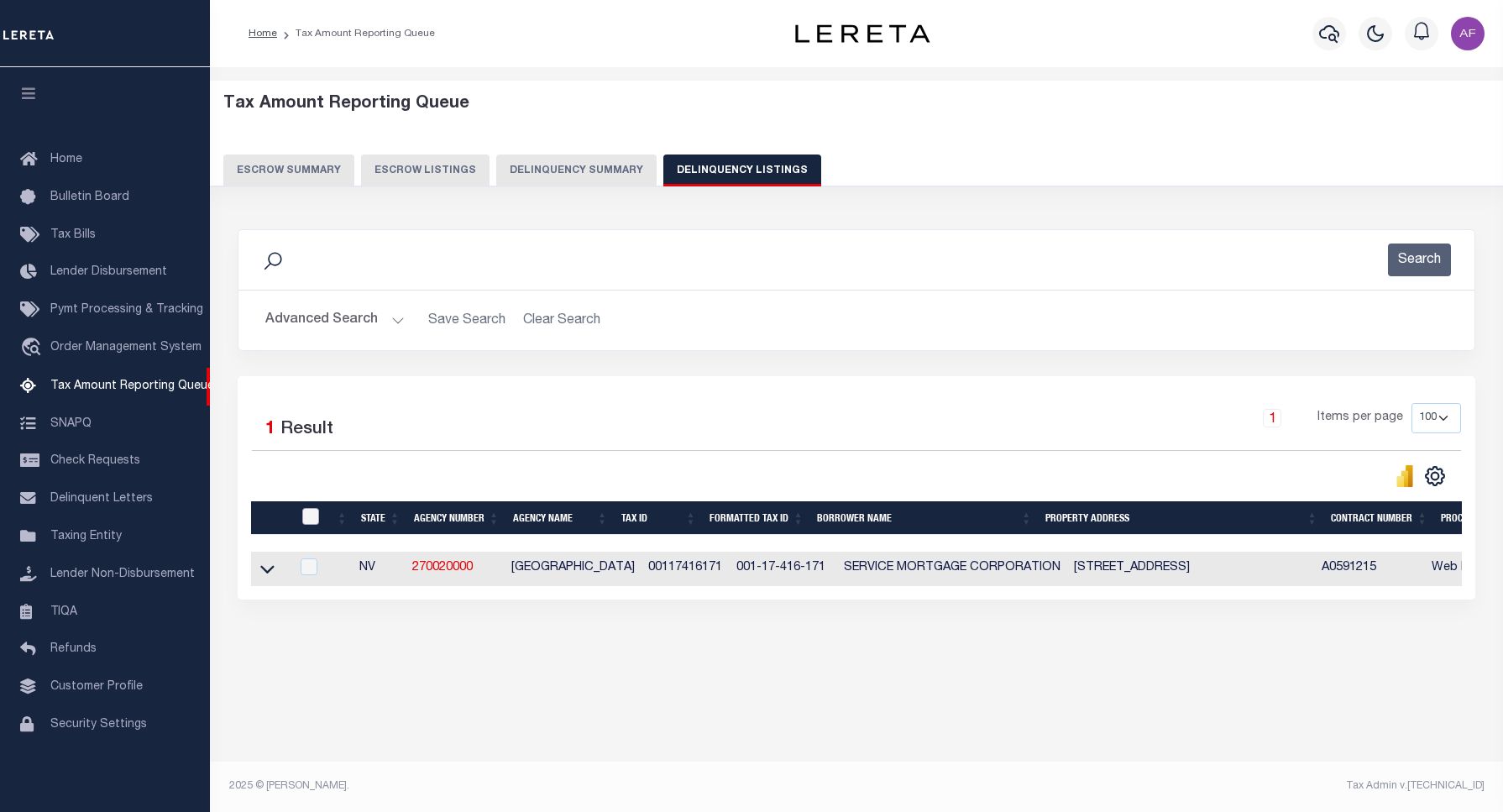
click at [312, 518] on input "checkbox" at bounding box center [311, 515] width 17 height 17
checkbox input "true"
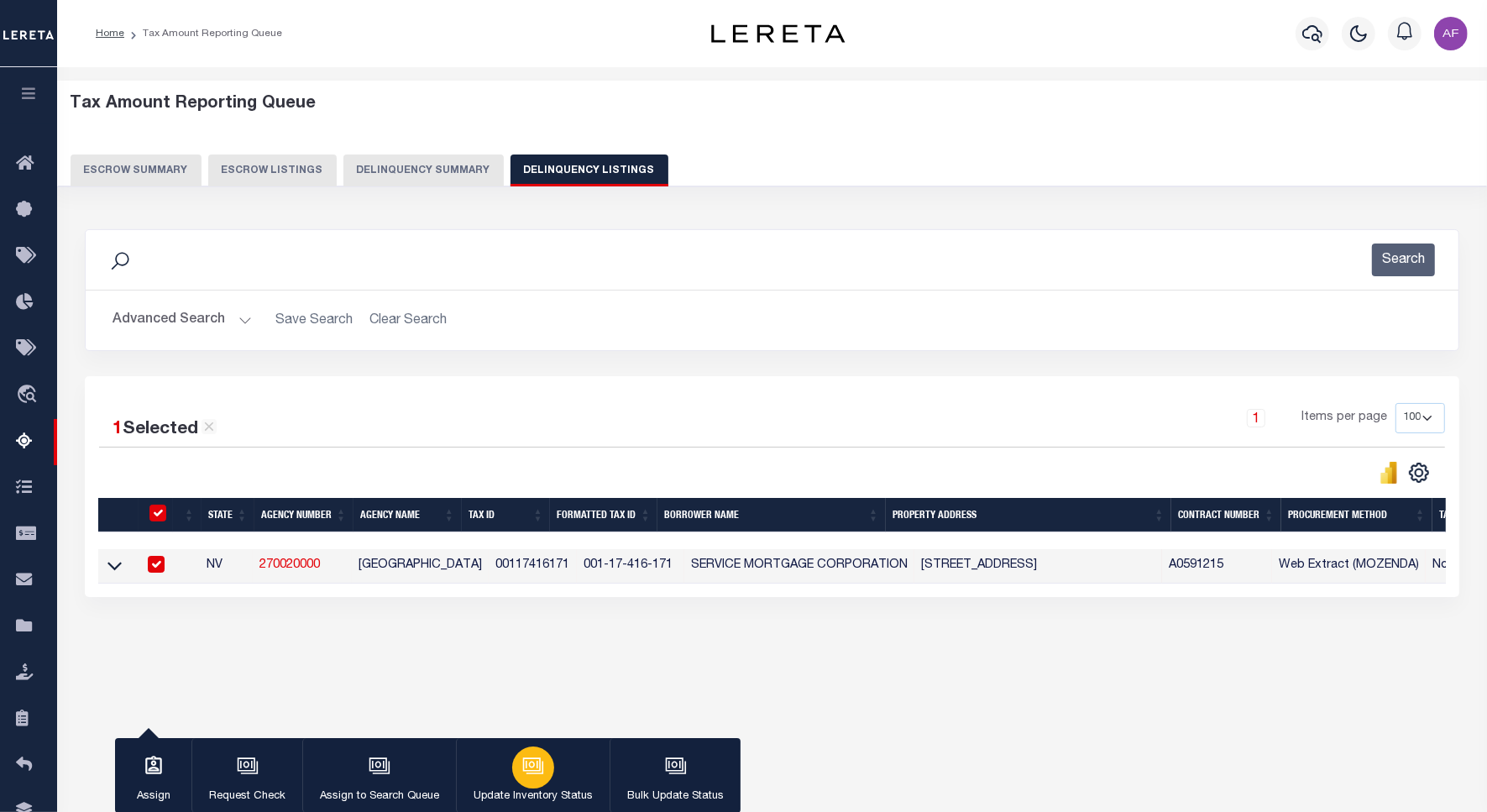
click at [534, 786] on div "button" at bounding box center [534, 766] width 42 height 42
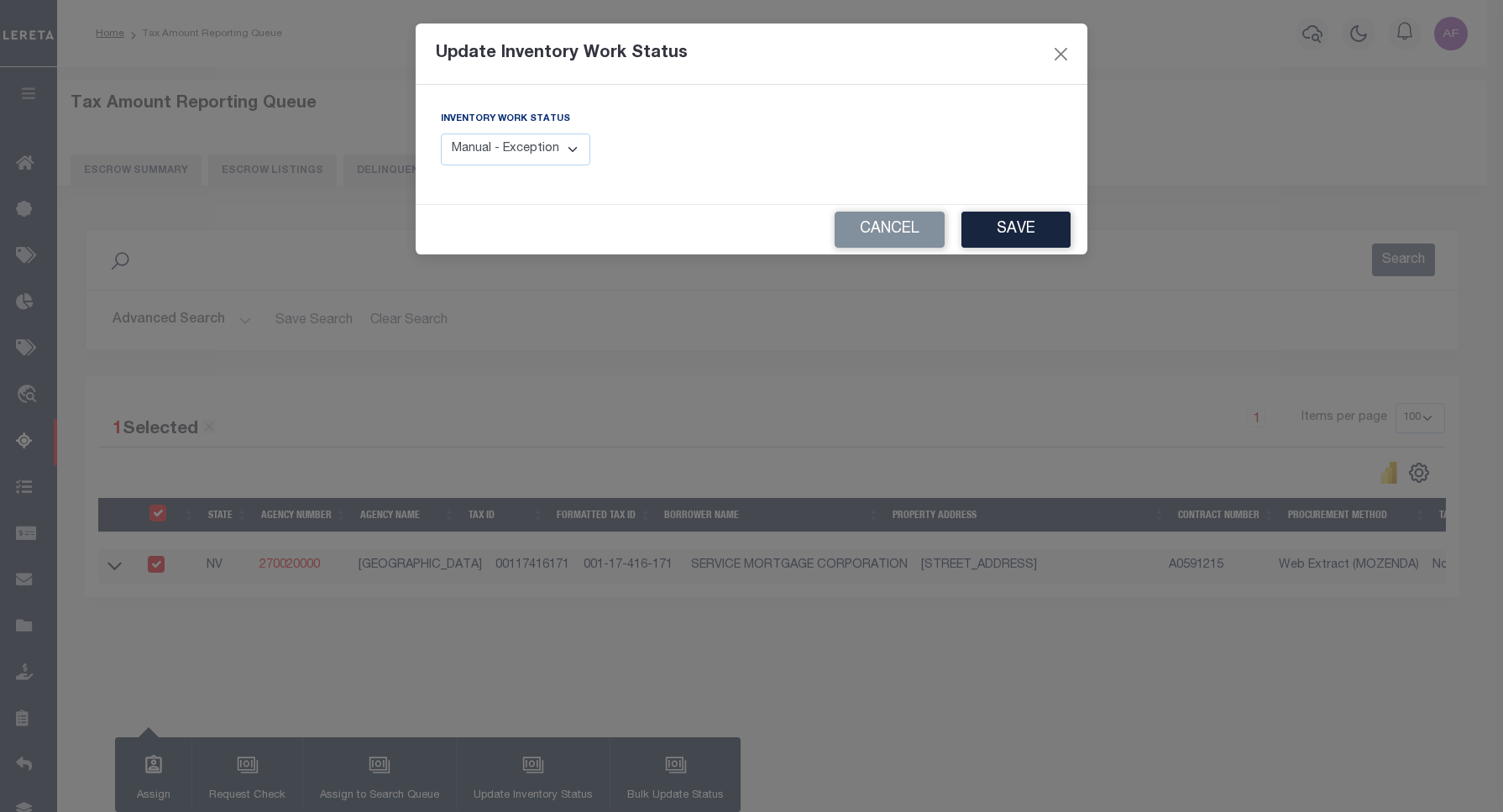
click at [508, 134] on select "Manual - Exception Pended - Awaiting Search Late Add Exception Completed" at bounding box center [516, 150] width 150 height 33
select select "4"
click at [441, 134] on select "Manual - Exception Pended - Awaiting Search Late Add Exception Completed" at bounding box center [516, 150] width 150 height 33
click at [988, 229] on button "Save" at bounding box center [1015, 230] width 109 height 36
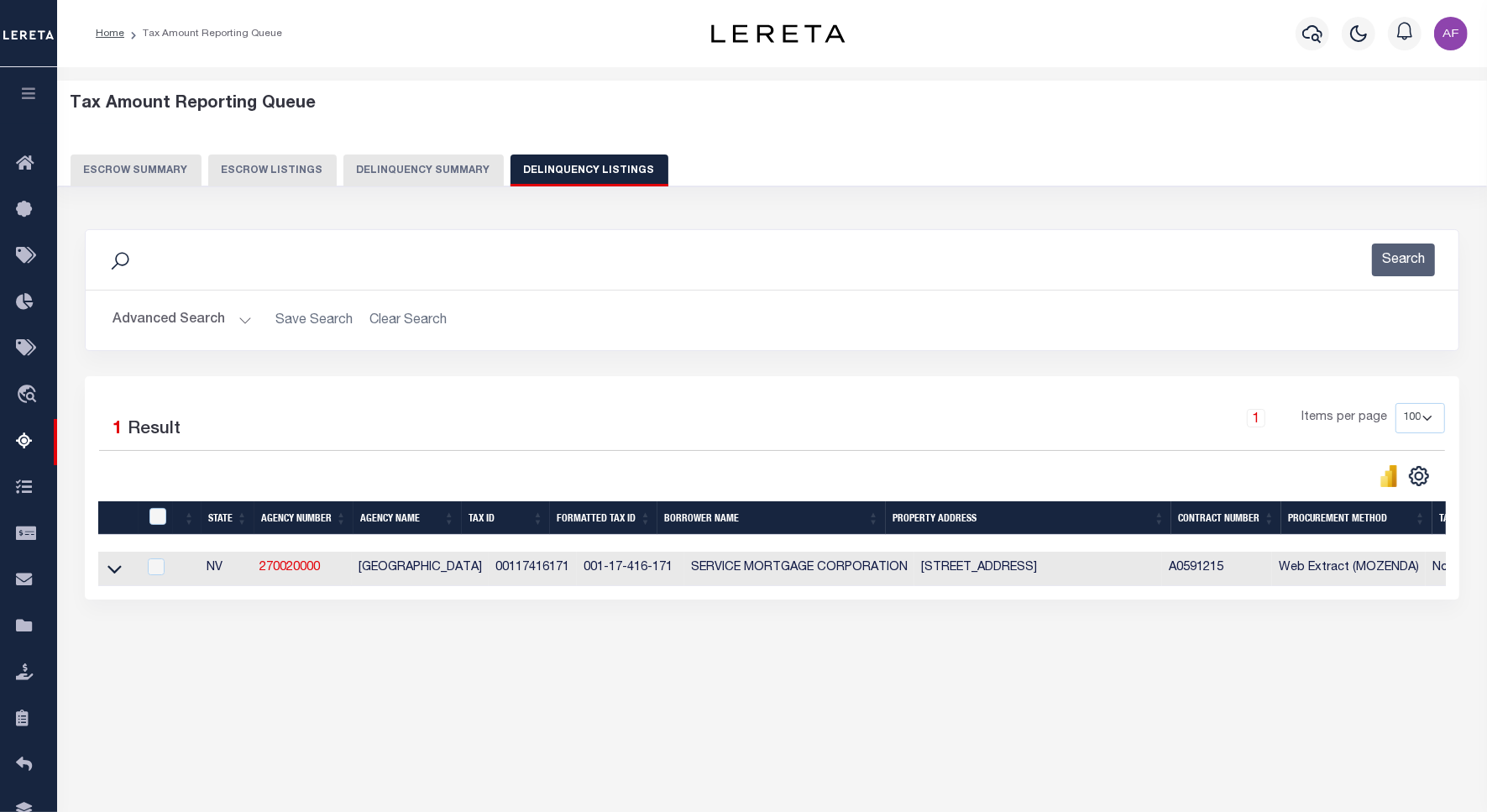
click at [174, 328] on button "Advanced Search" at bounding box center [183, 320] width 140 height 33
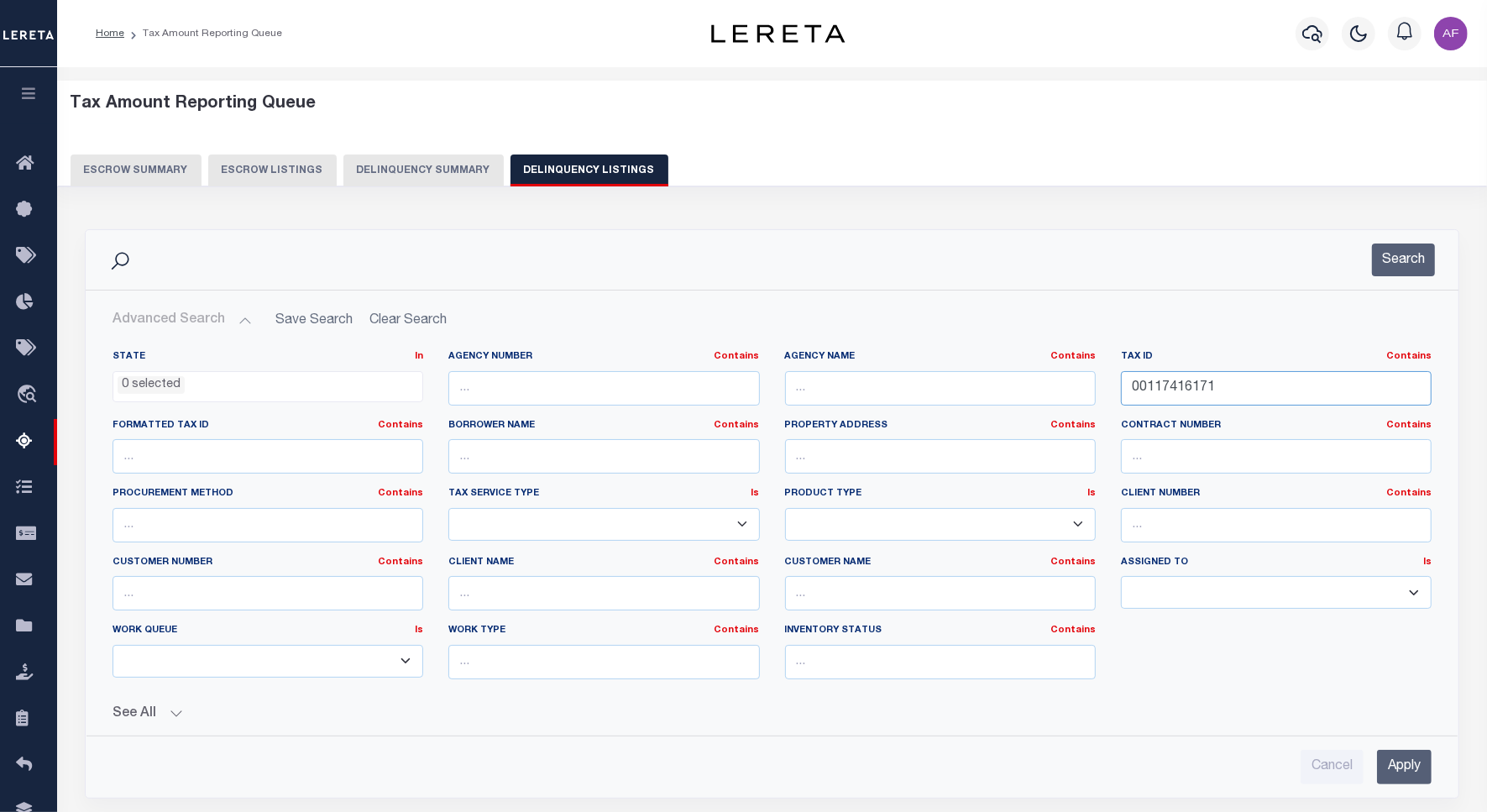
click at [1186, 385] on input "00117416171" at bounding box center [1276, 388] width 311 height 34
paste input "2"
type input "00117416172"
click at [1395, 258] on button "Search" at bounding box center [1403, 260] width 63 height 33
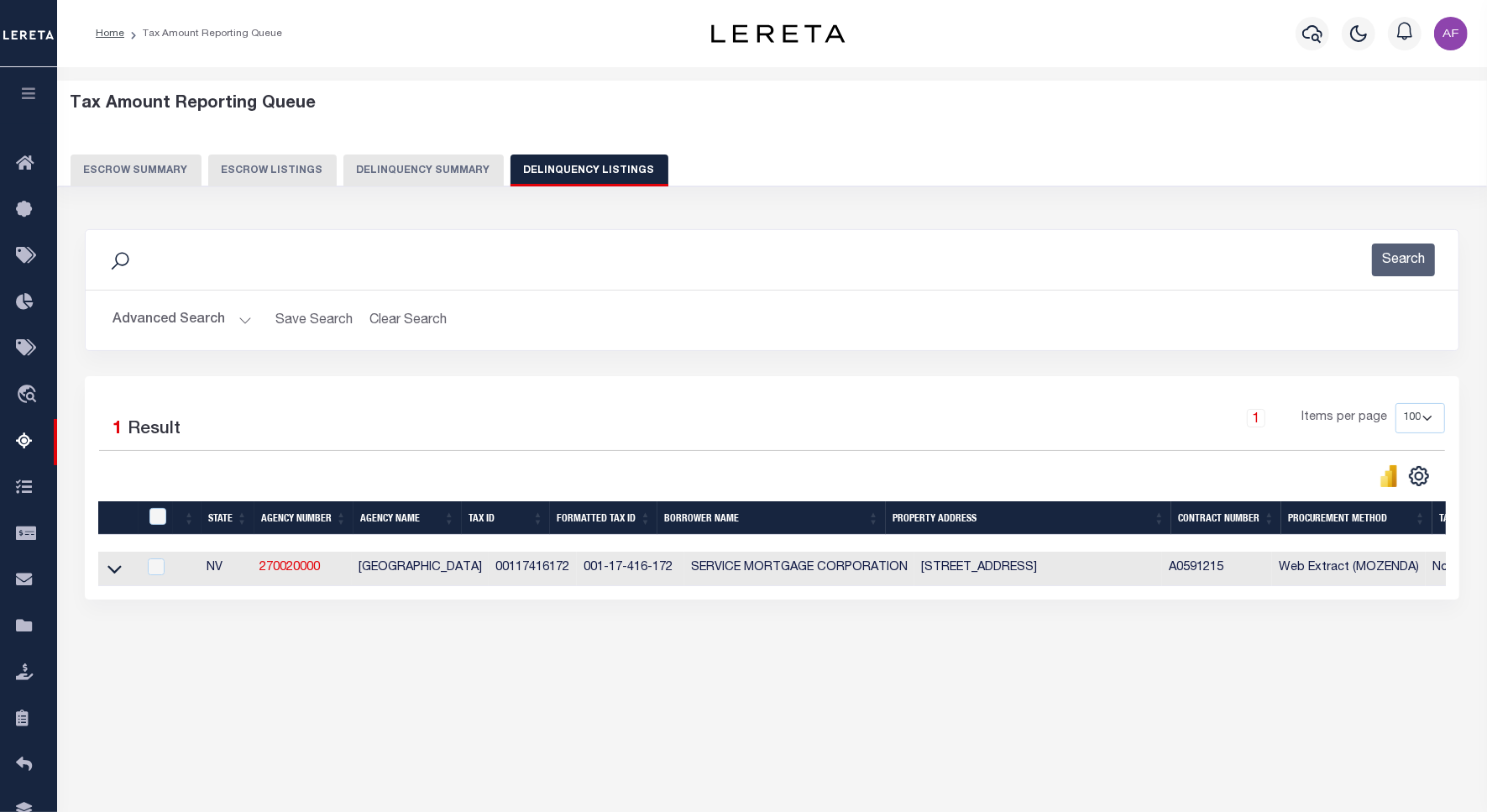
drag, startPoint x: 116, startPoint y: 576, endPoint x: 236, endPoint y: 454, distance: 171.1
click at [116, 574] on icon at bounding box center [115, 569] width 14 height 8
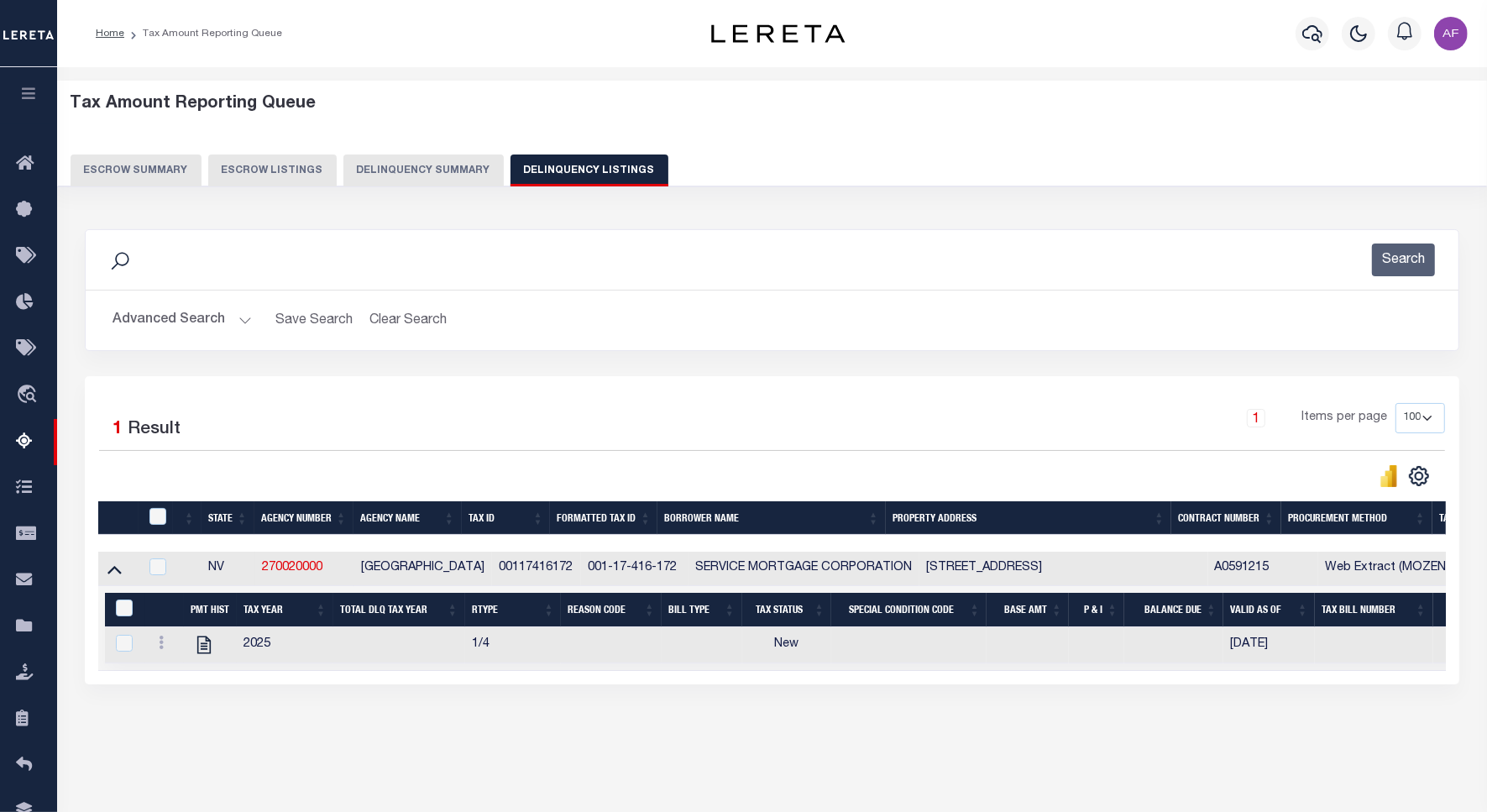
scroll to position [77, 0]
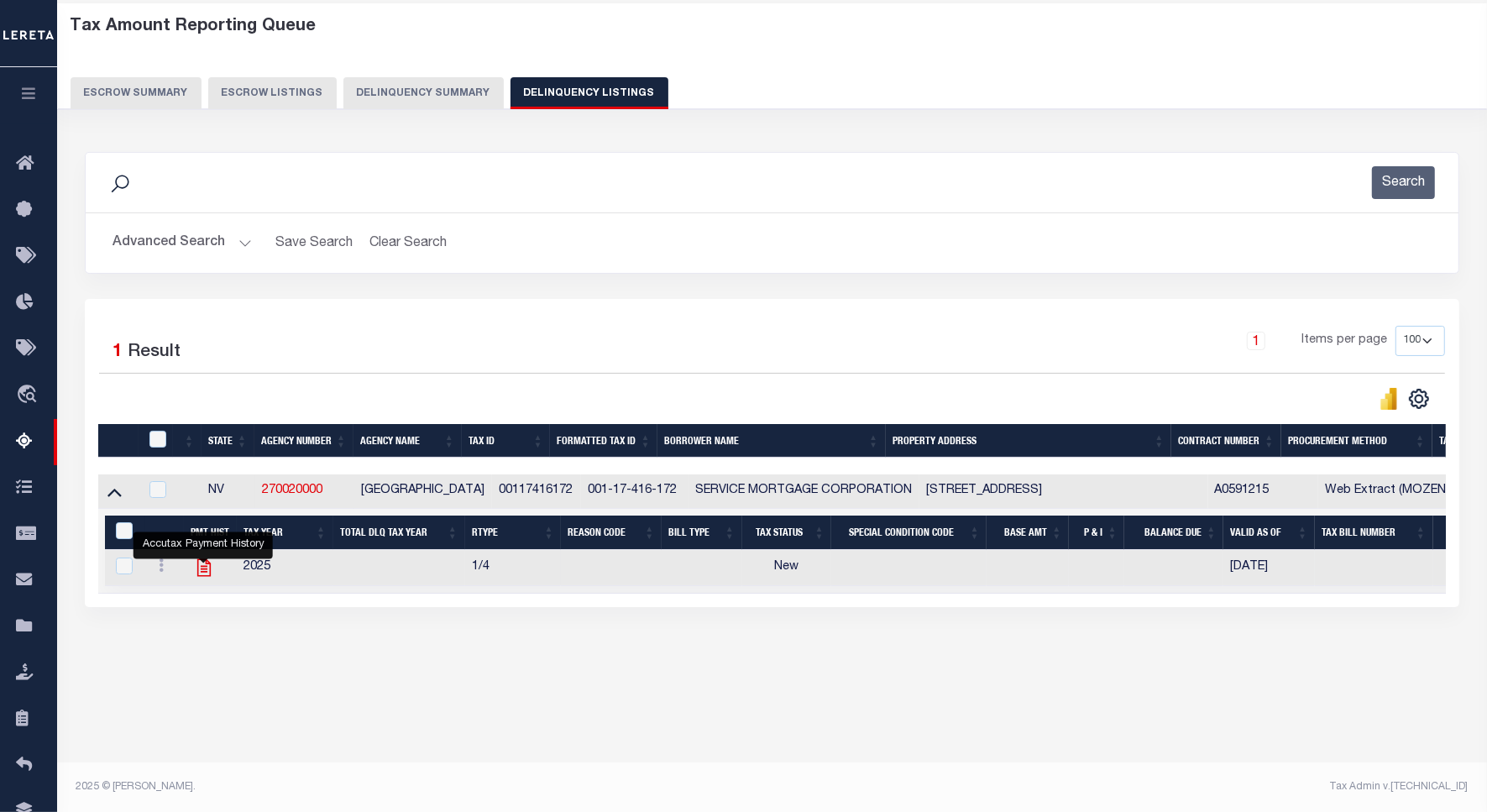
click at [195, 576] on icon "" at bounding box center [204, 567] width 22 height 22
checkbox input "true"
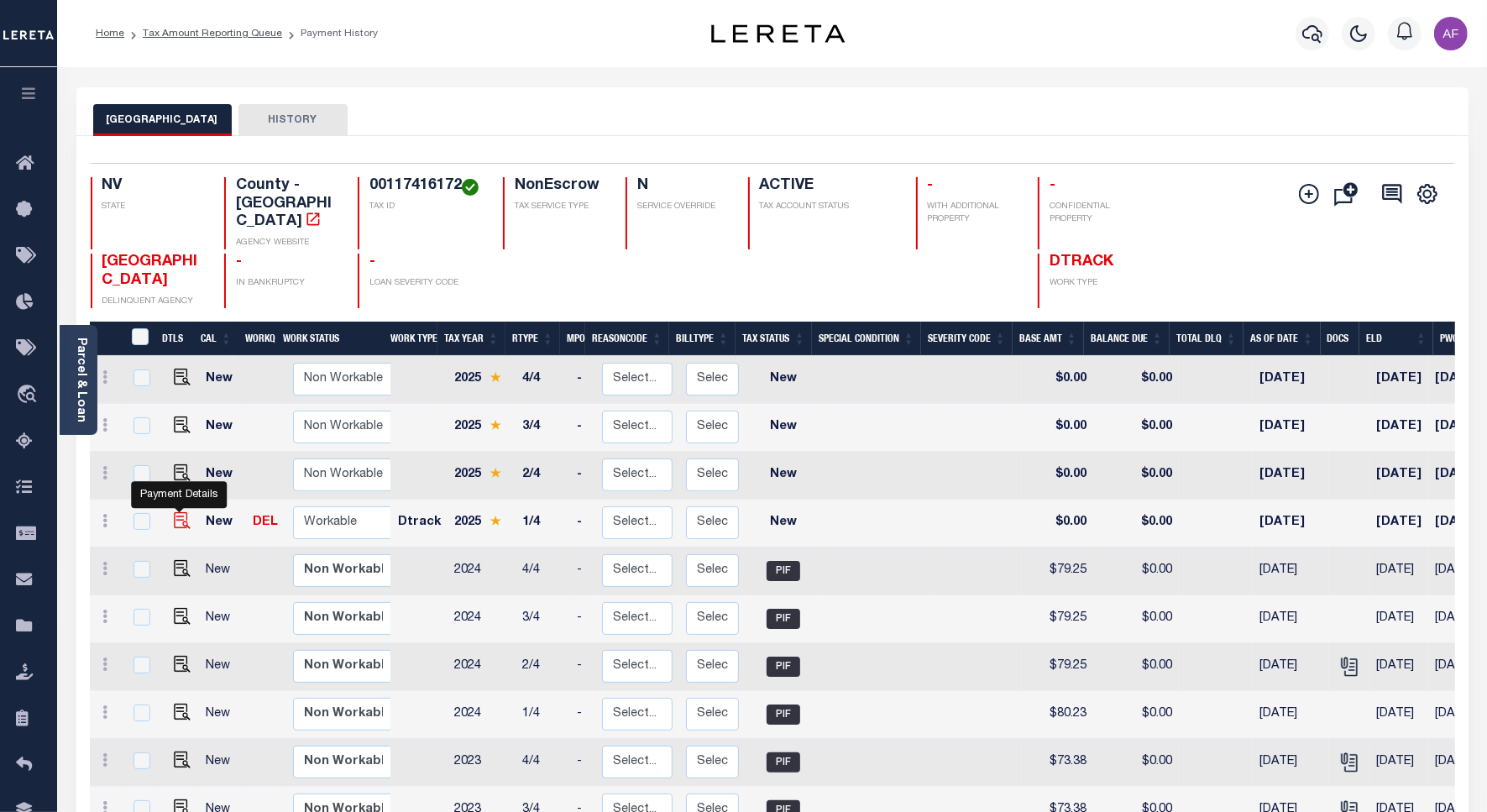
click at [178, 512] on img "" at bounding box center [182, 520] width 17 height 17
checkbox input "true"
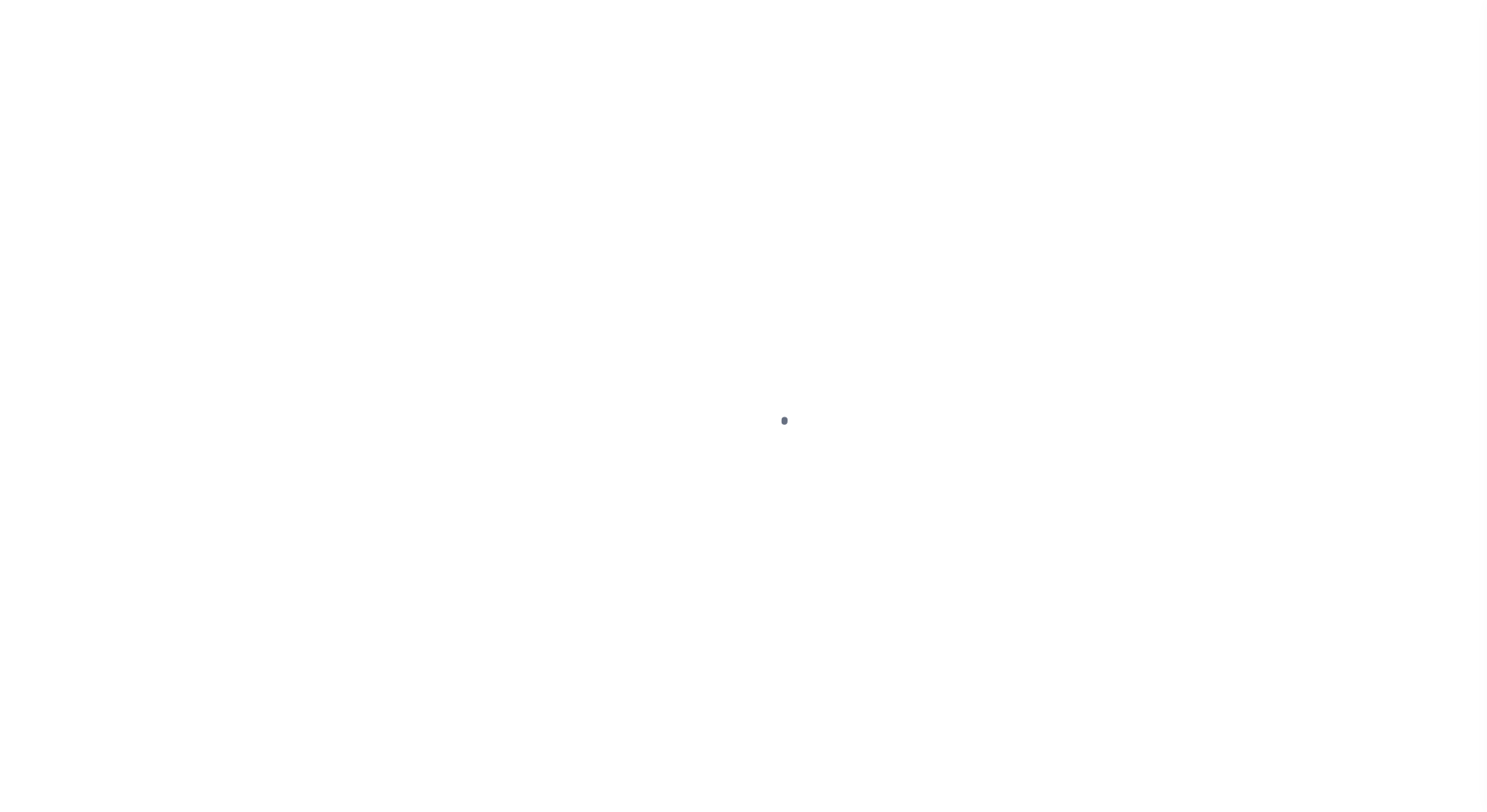
select select "NW2"
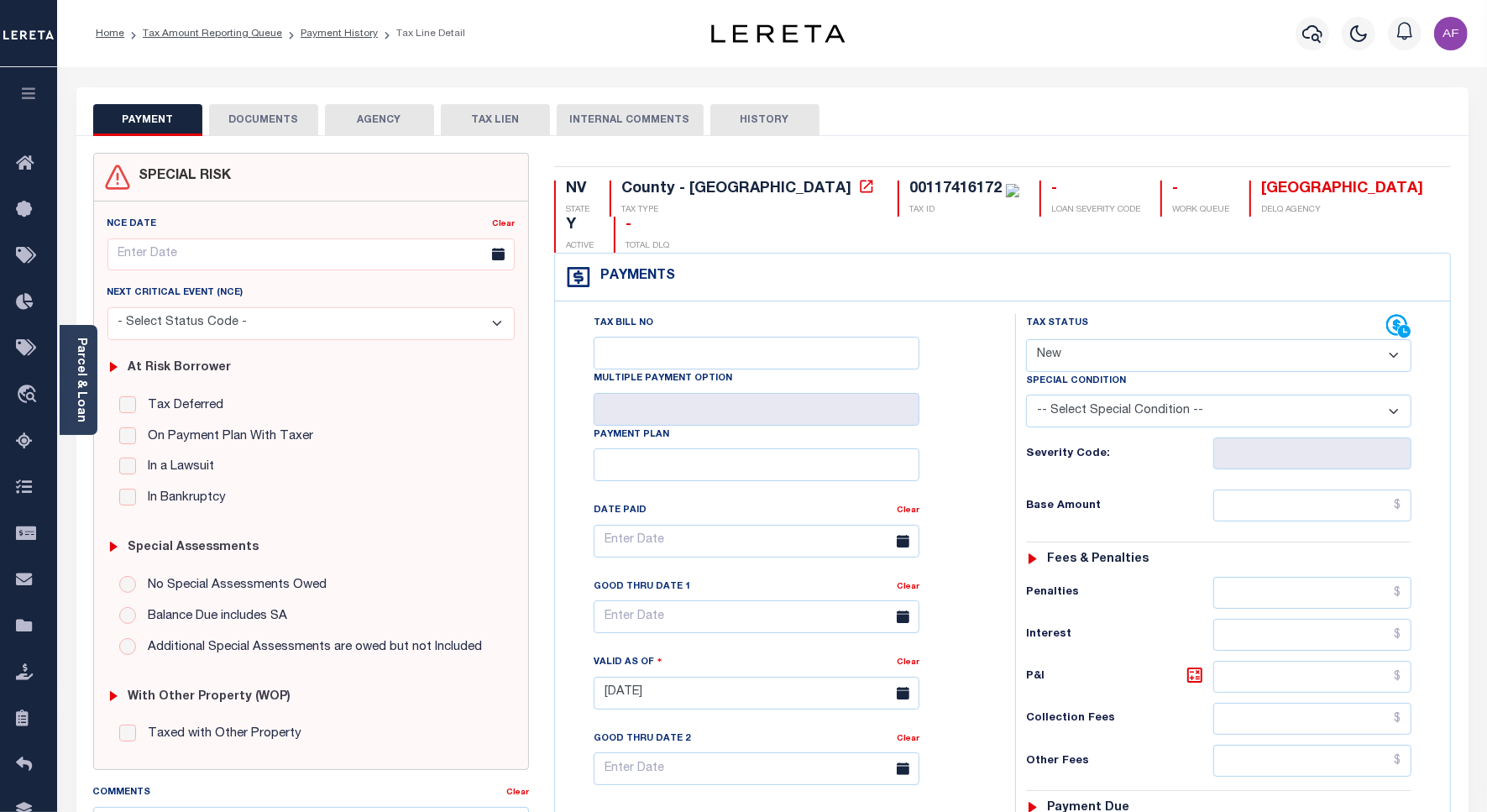
click at [274, 124] on button "DOCUMENTS" at bounding box center [263, 120] width 109 height 32
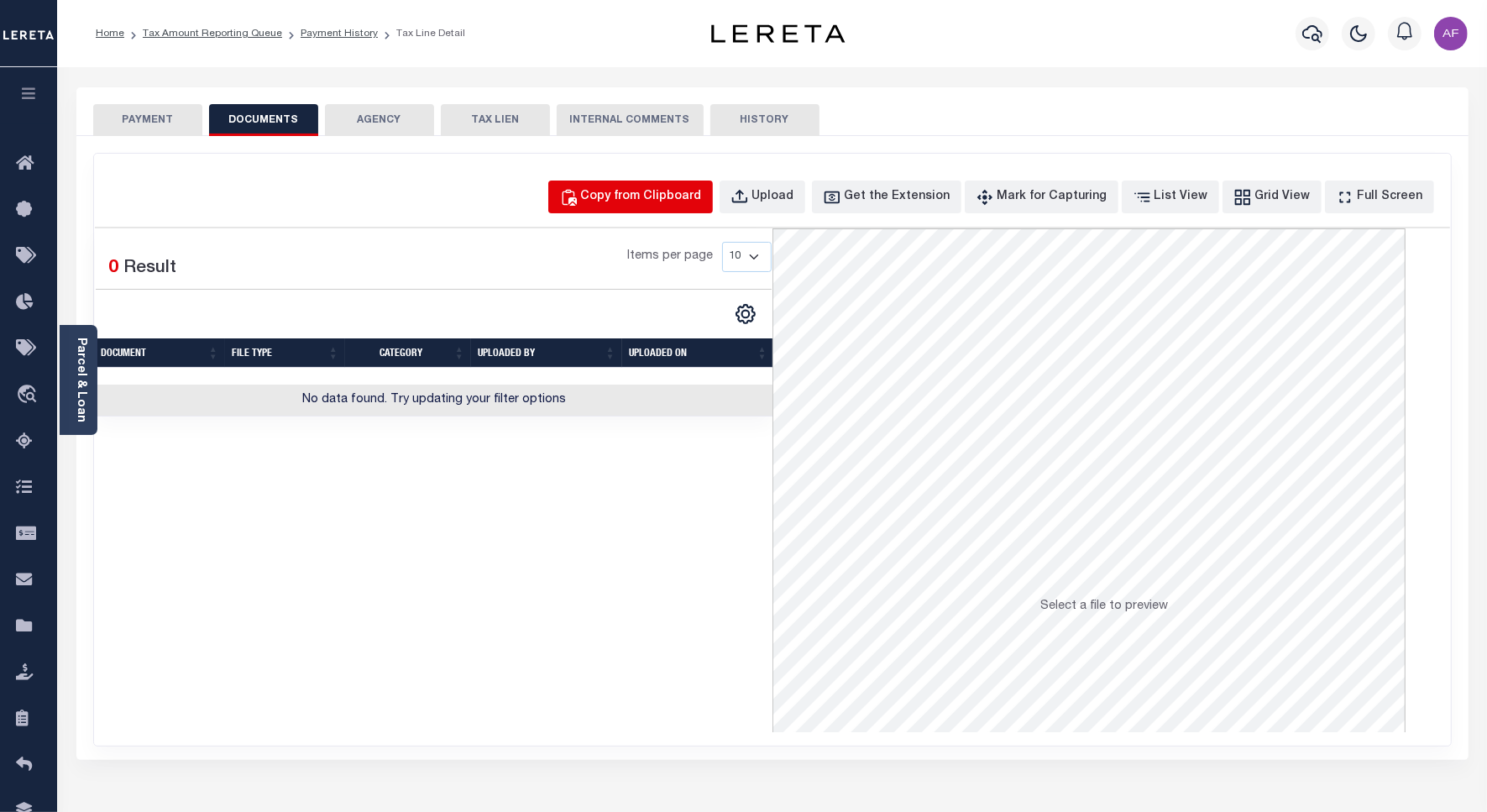
click at [694, 198] on div "Copy from Clipboard" at bounding box center [642, 197] width 121 height 18
select select "POP"
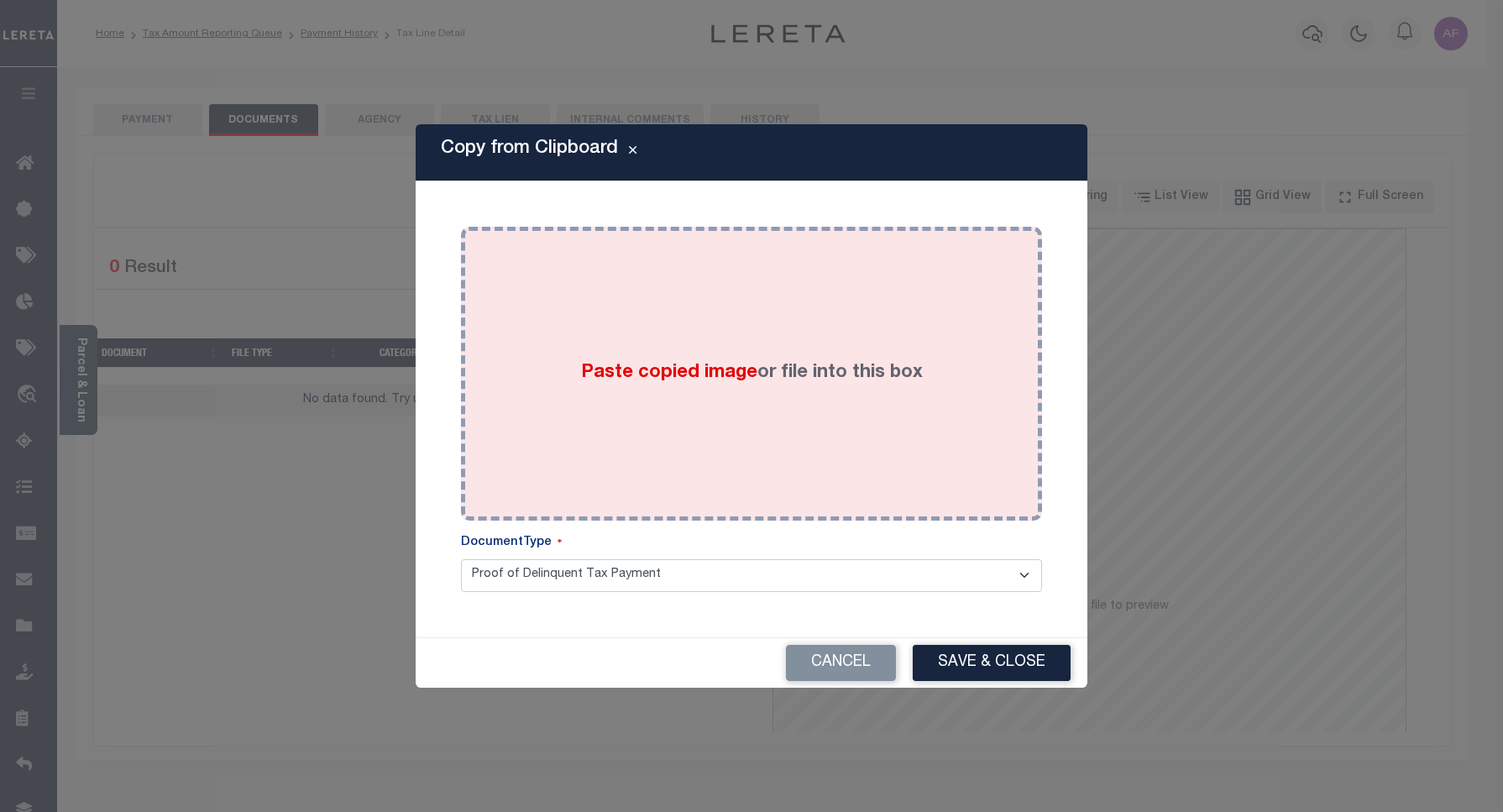
click at [785, 324] on div "Paste copied image or file into this box" at bounding box center [752, 374] width 556 height 269
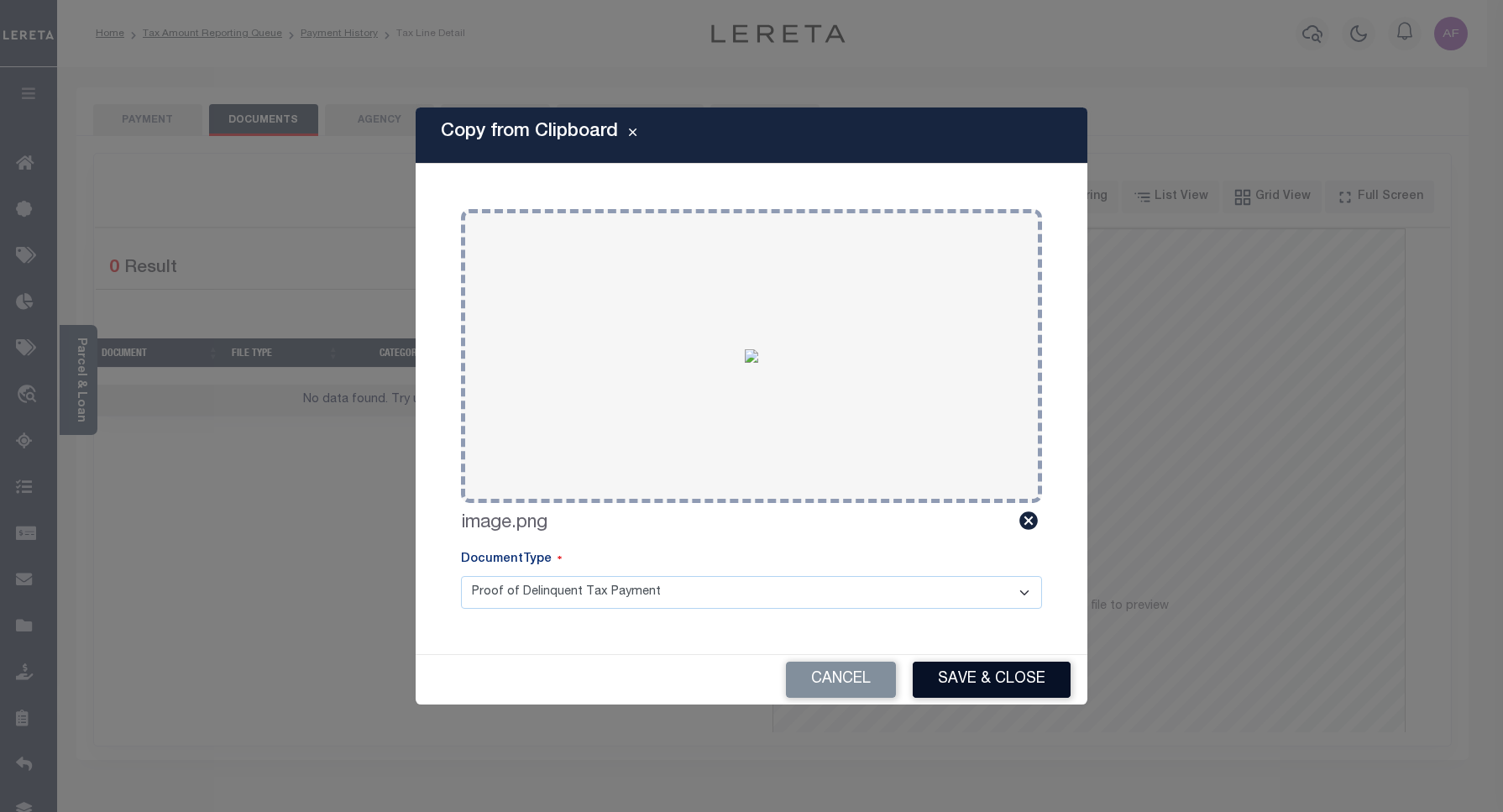
click at [1012, 676] on button "Save & Close" at bounding box center [991, 679] width 158 height 36
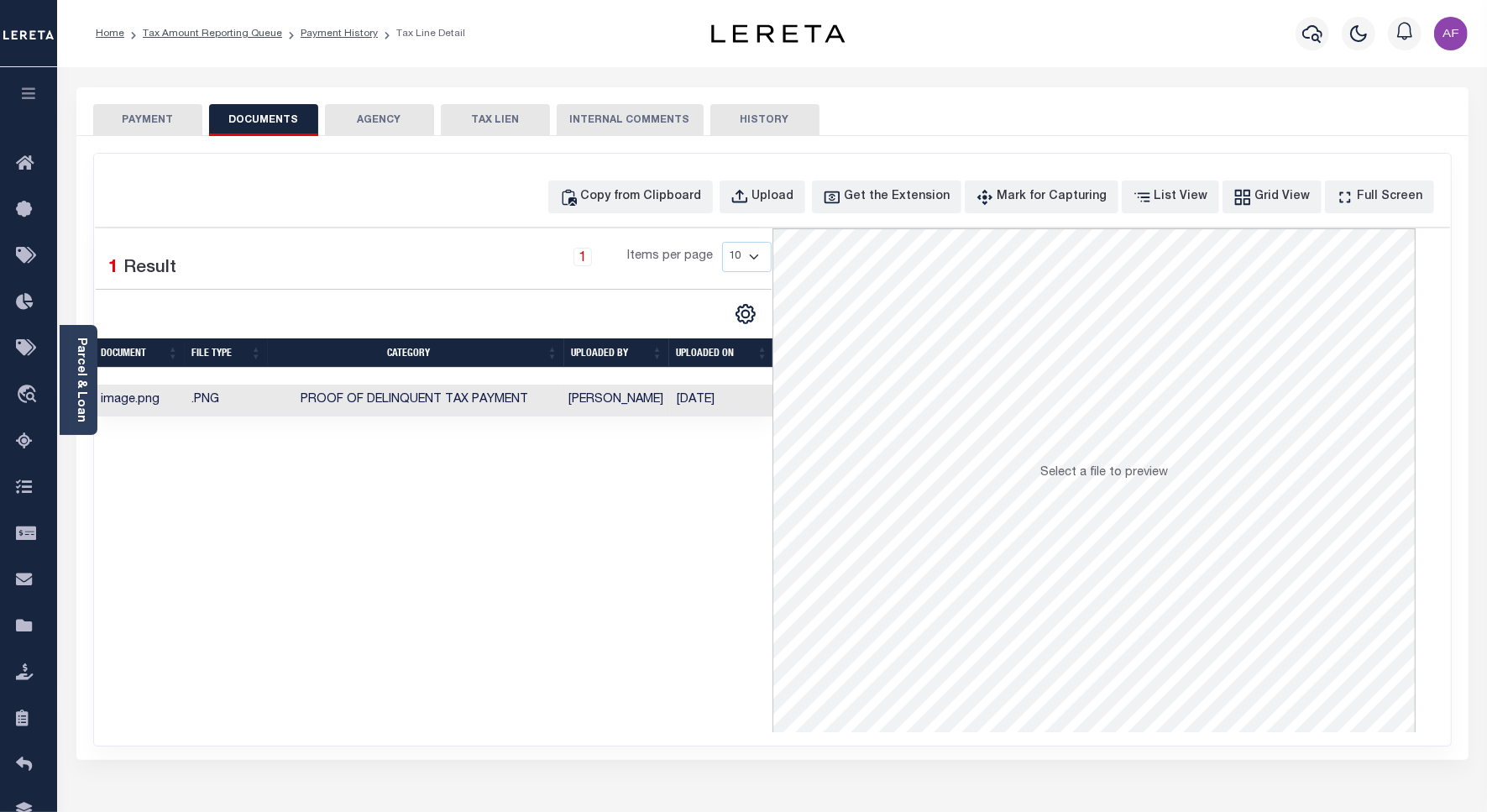
click at [123, 116] on button "PAYMENT" at bounding box center [147, 120] width 109 height 32
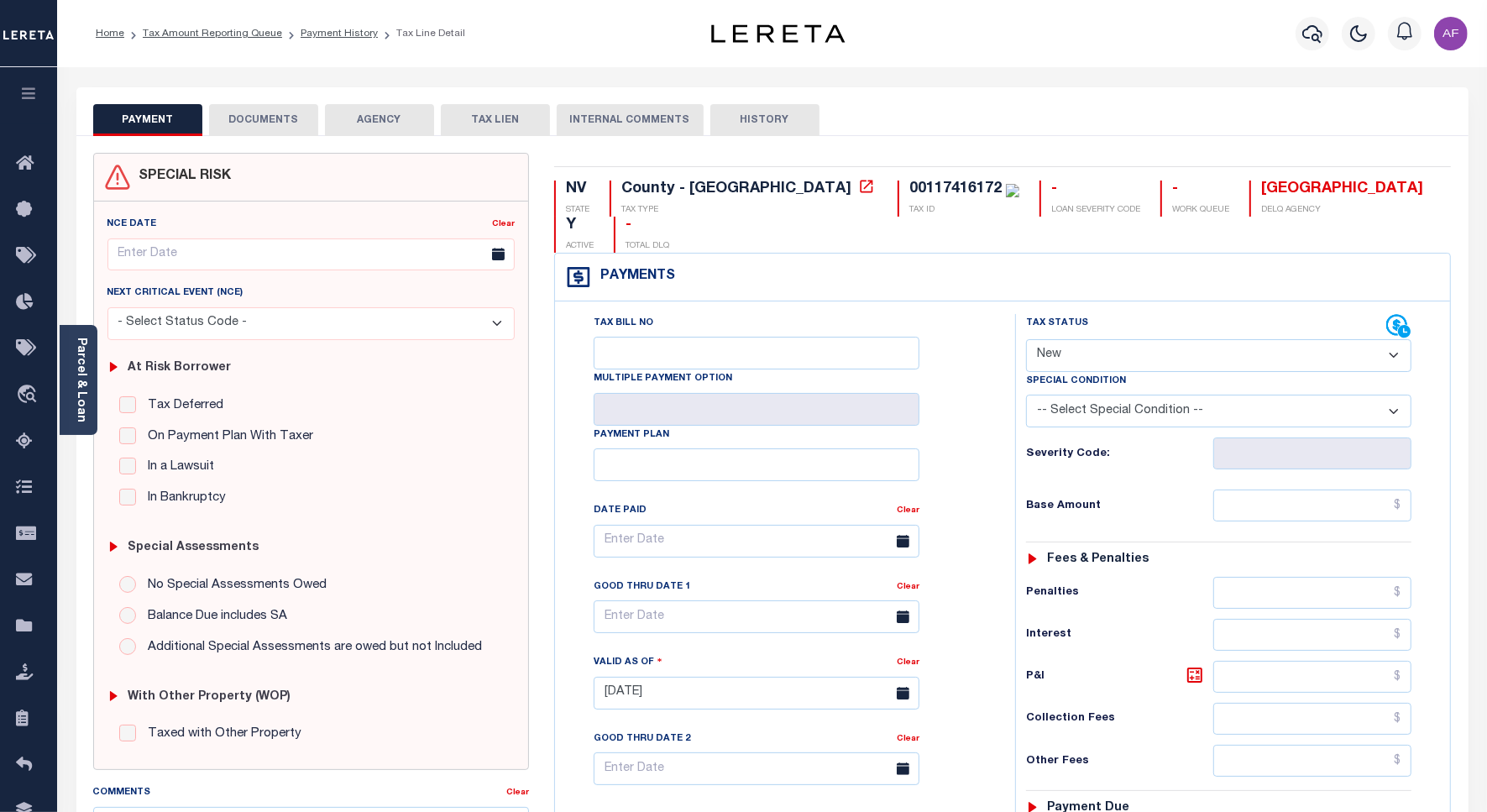
click at [1060, 340] on select "- Select Status Code - Open Due/Unpaid Paid Incomplete No Tax Due Internal Refu…" at bounding box center [1219, 356] width 386 height 33
select select "PYD"
click at [1026, 340] on select "- Select Status Code - Open Due/Unpaid Paid Incomplete No Tax Due Internal Refu…" at bounding box center [1219, 356] width 386 height 33
type input "[DATE]"
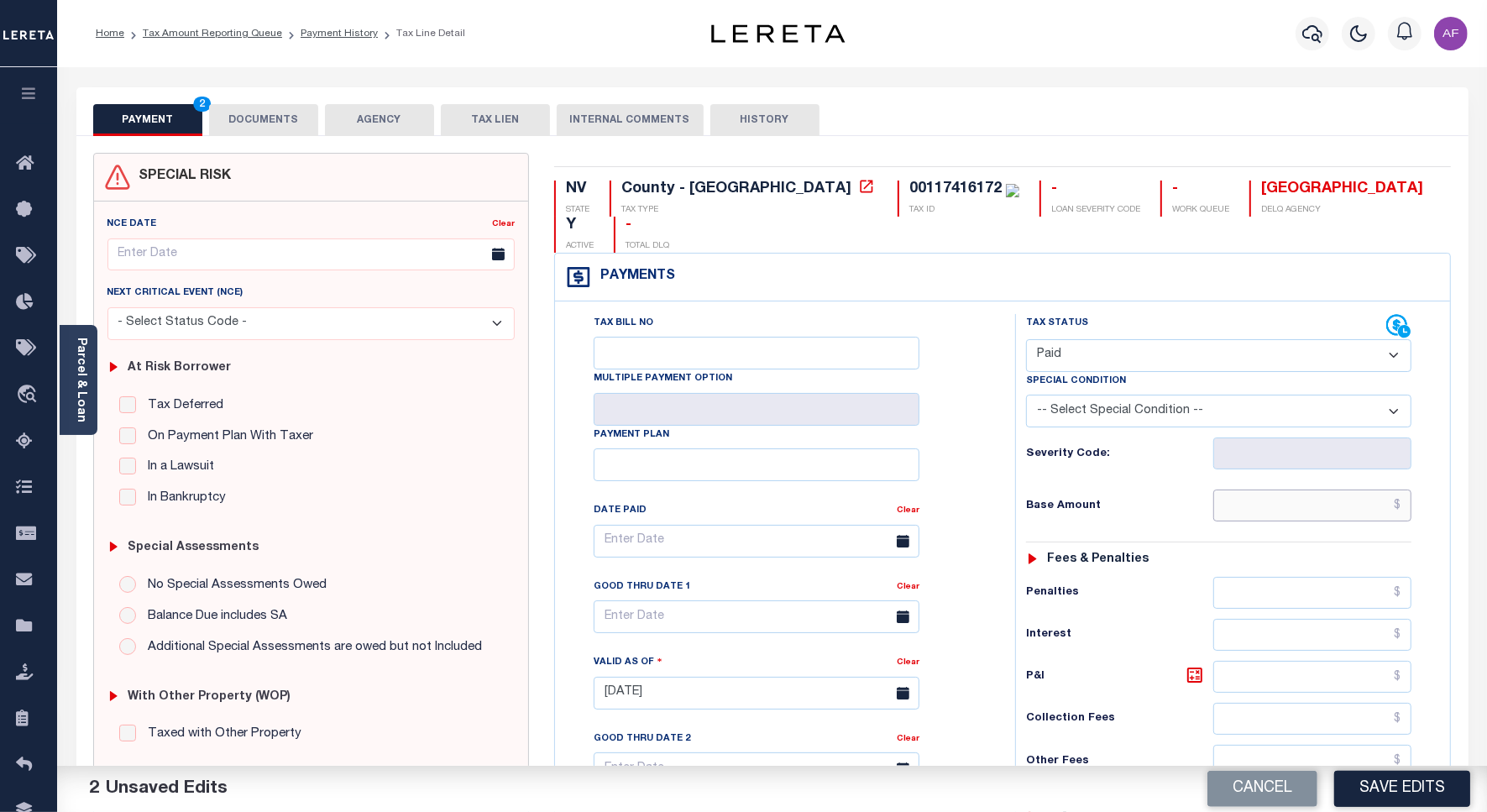
drag, startPoint x: 1355, startPoint y: 478, endPoint x: 1360, endPoint y: 471, distance: 8.6
click at [1355, 489] on input "text" at bounding box center [1312, 505] width 198 height 32
type input "$"
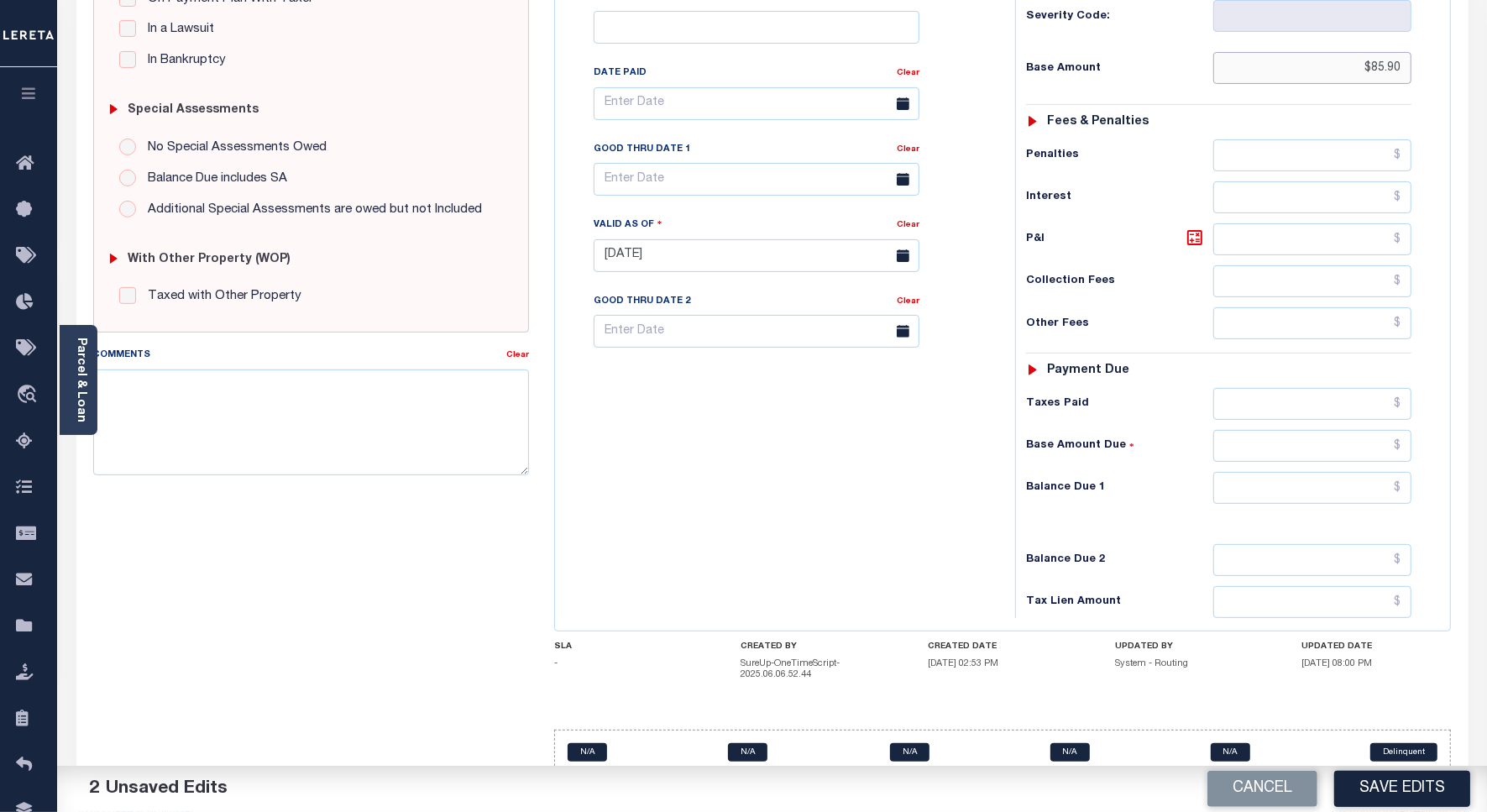
type input "$85.90"
click at [1363, 471] on input "text" at bounding box center [1312, 487] width 198 height 32
type input "$0.00"
click at [1398, 785] on button "Save Edits" at bounding box center [1402, 788] width 136 height 36
checkbox input "false"
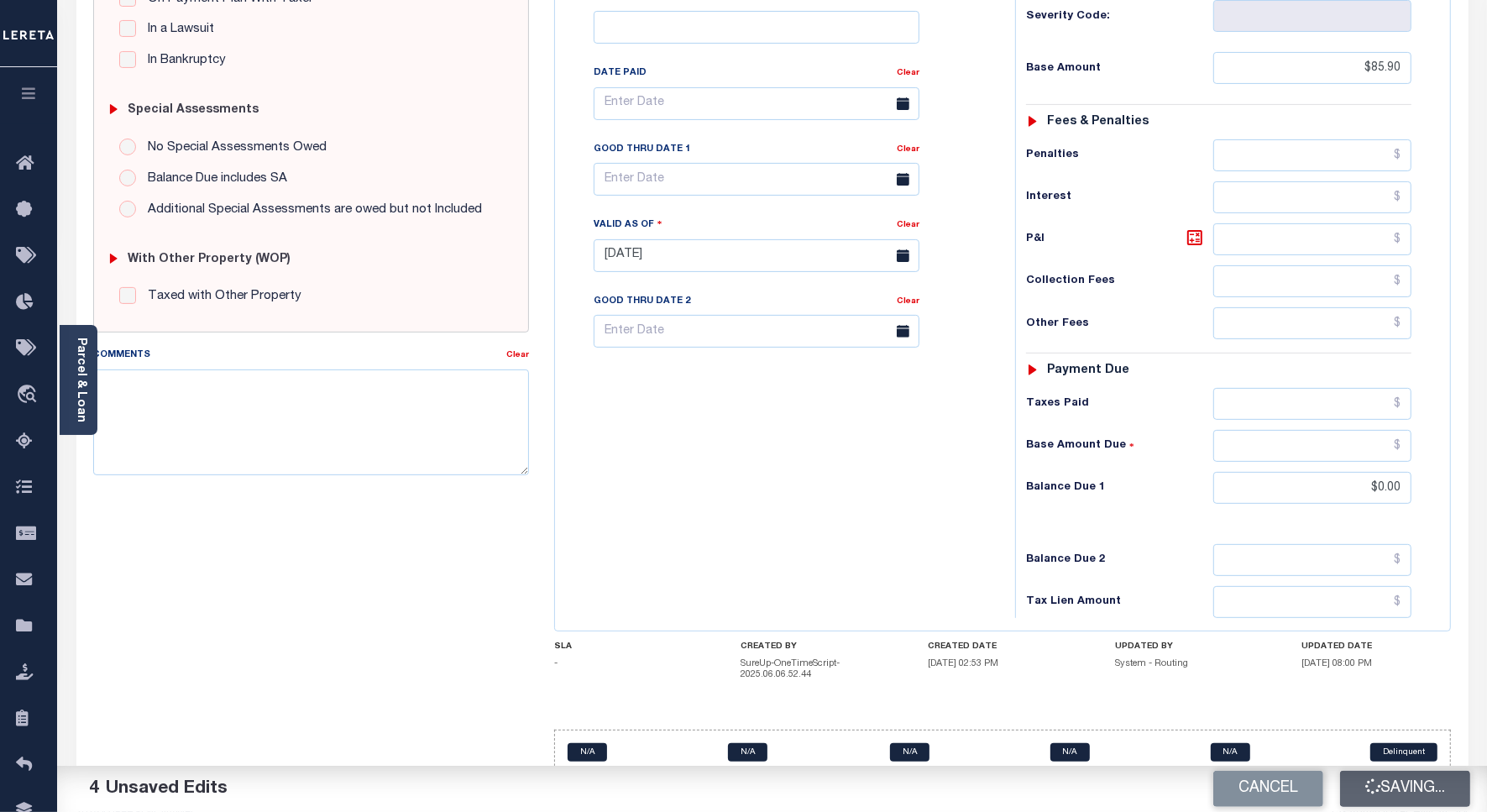
type input "$85.9"
type input "$0"
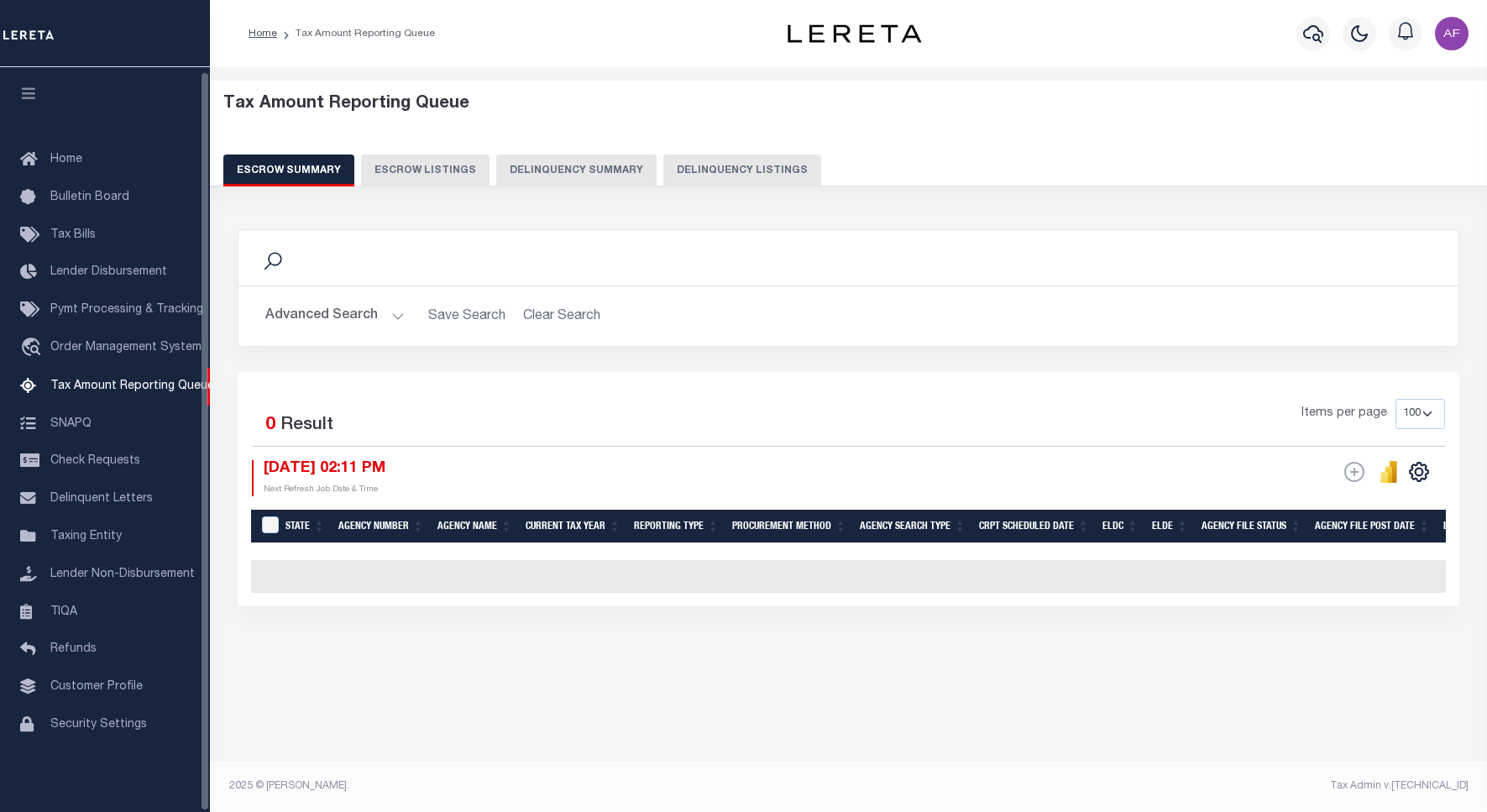
select select "100"
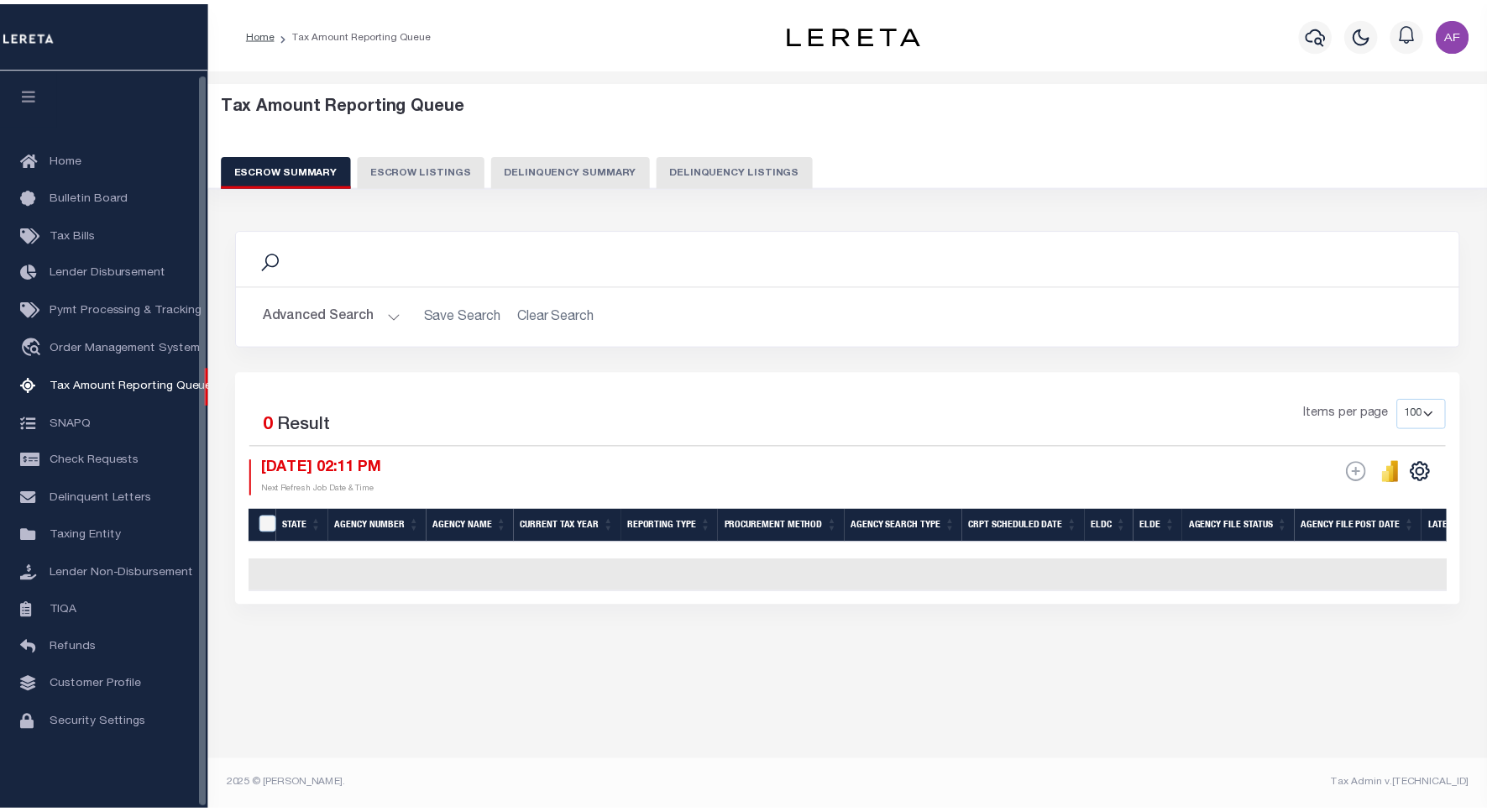
scroll to position [5, 0]
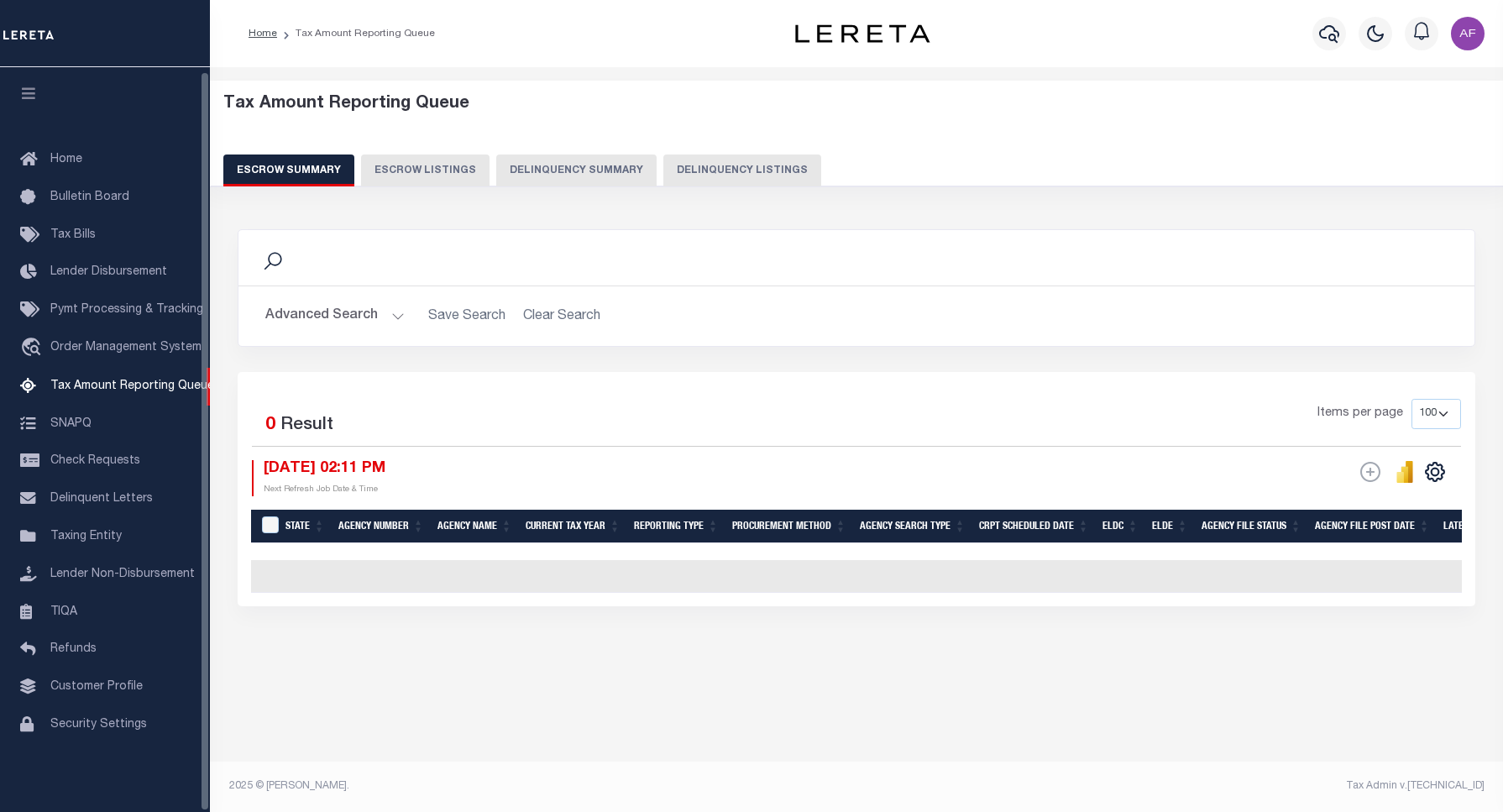
click at [735, 171] on button "Delinquency Listings" at bounding box center [743, 171] width 158 height 32
select select "100"
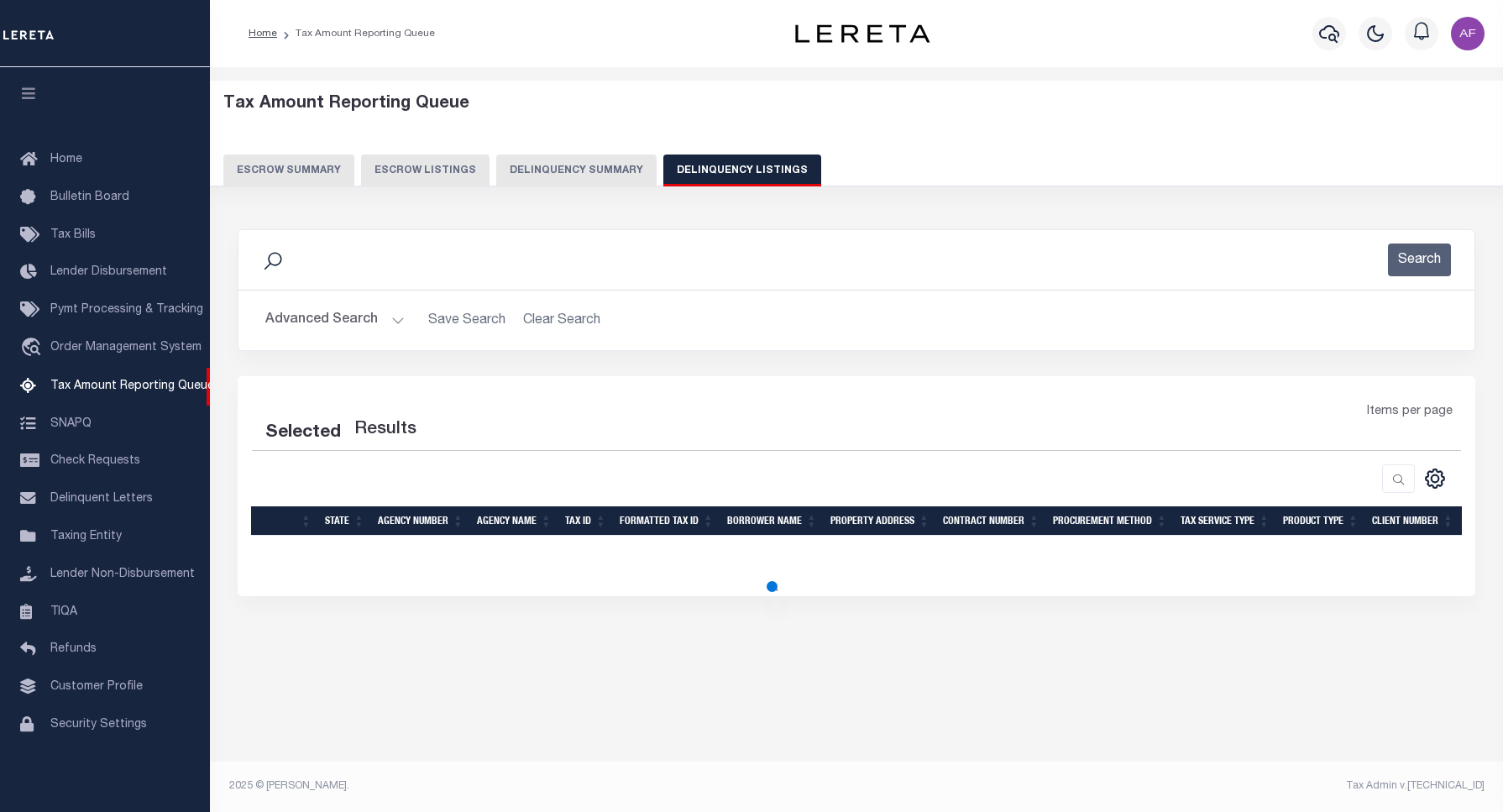
select select "100"
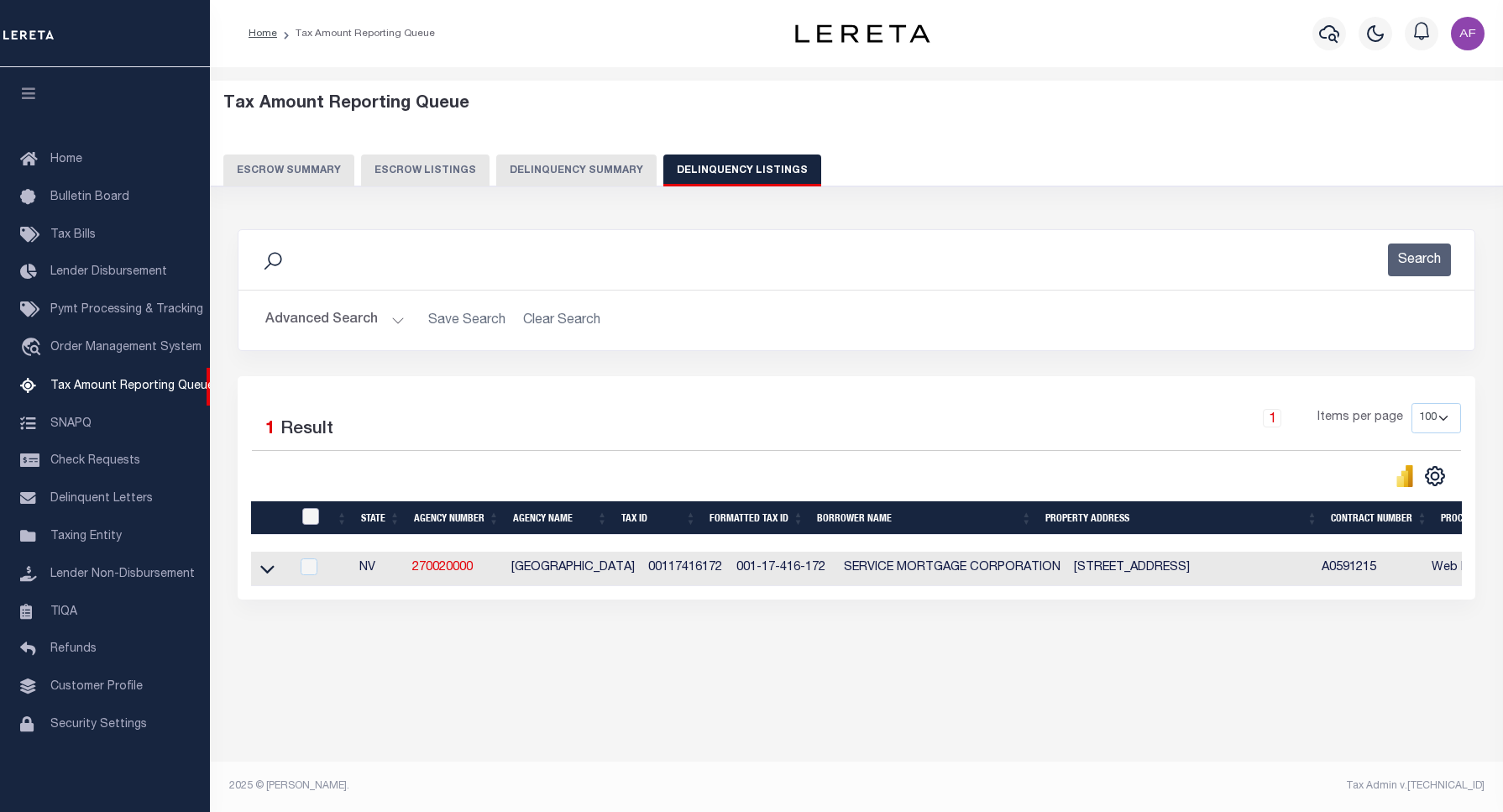
click at [313, 518] on input "checkbox" at bounding box center [311, 515] width 17 height 17
checkbox input "true"
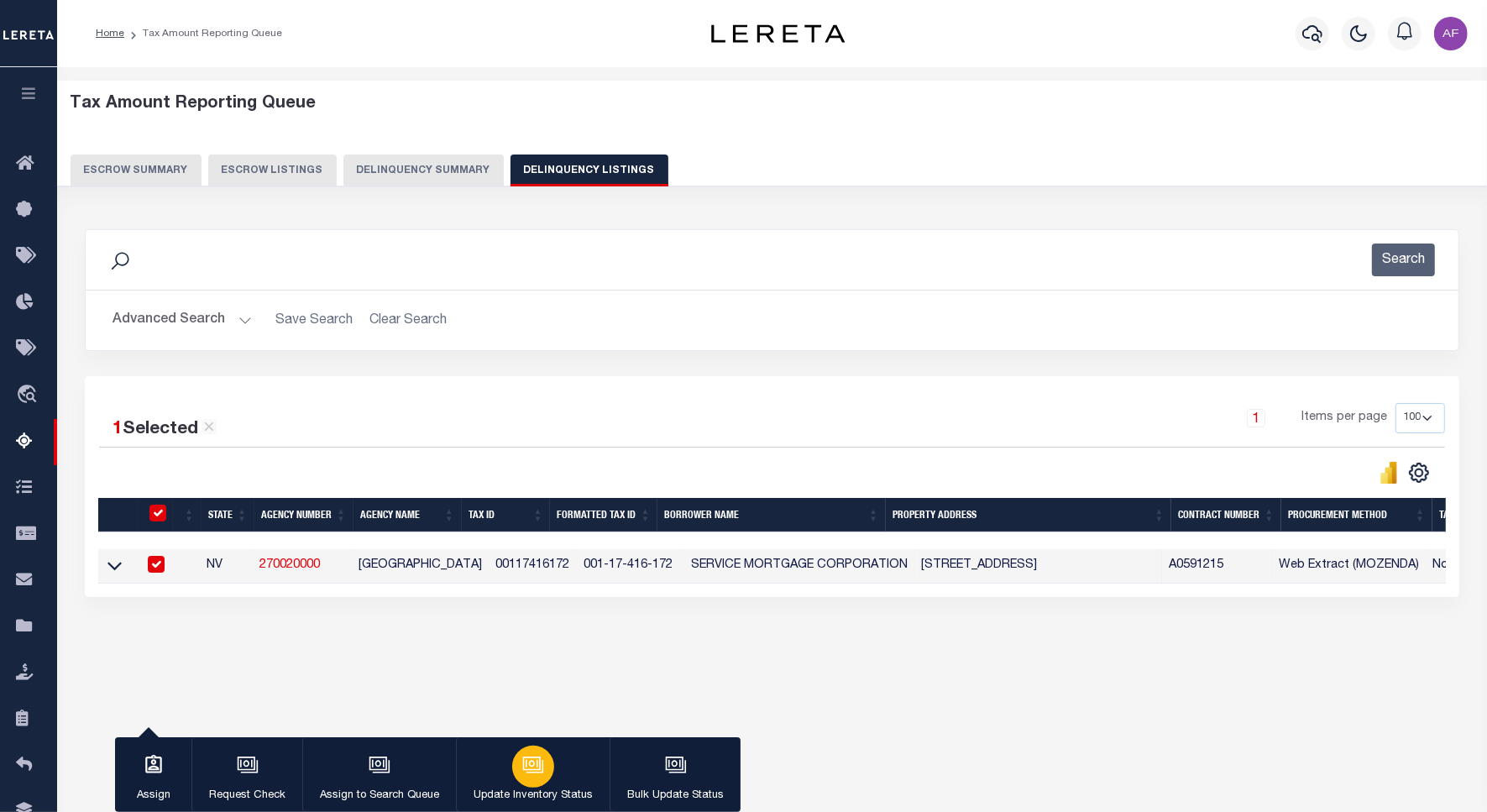
click at [601, 775] on button "Update Inventory Status" at bounding box center [533, 775] width 154 height 76
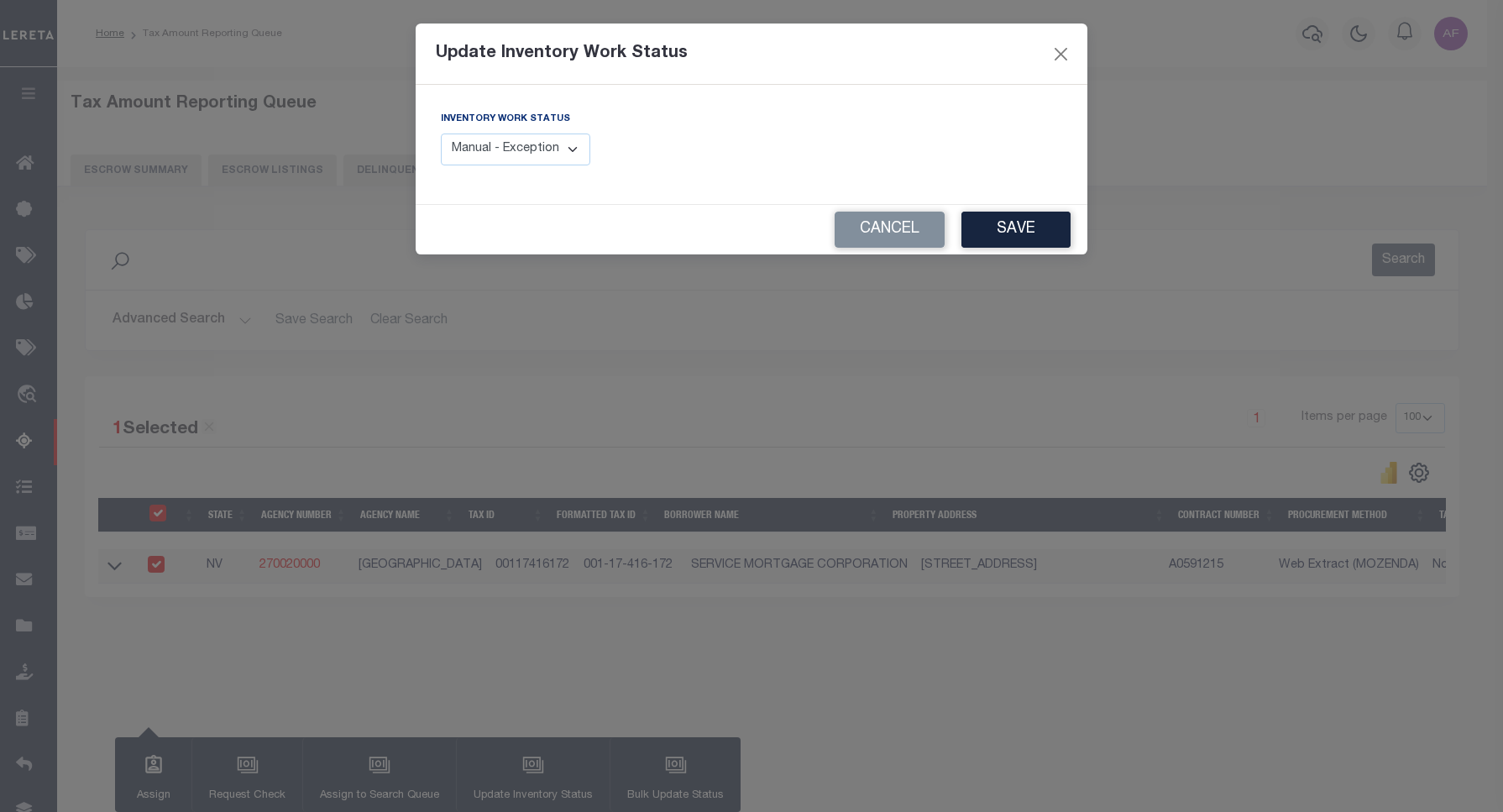
click at [510, 141] on select "Manual - Exception Pended - Awaiting Search Late Add Exception Completed" at bounding box center [516, 150] width 150 height 33
select select "4"
click at [441, 134] on select "Manual - Exception Pended - Awaiting Search Late Add Exception Completed" at bounding box center [516, 150] width 150 height 33
click at [978, 245] on button "Save" at bounding box center [1015, 230] width 109 height 36
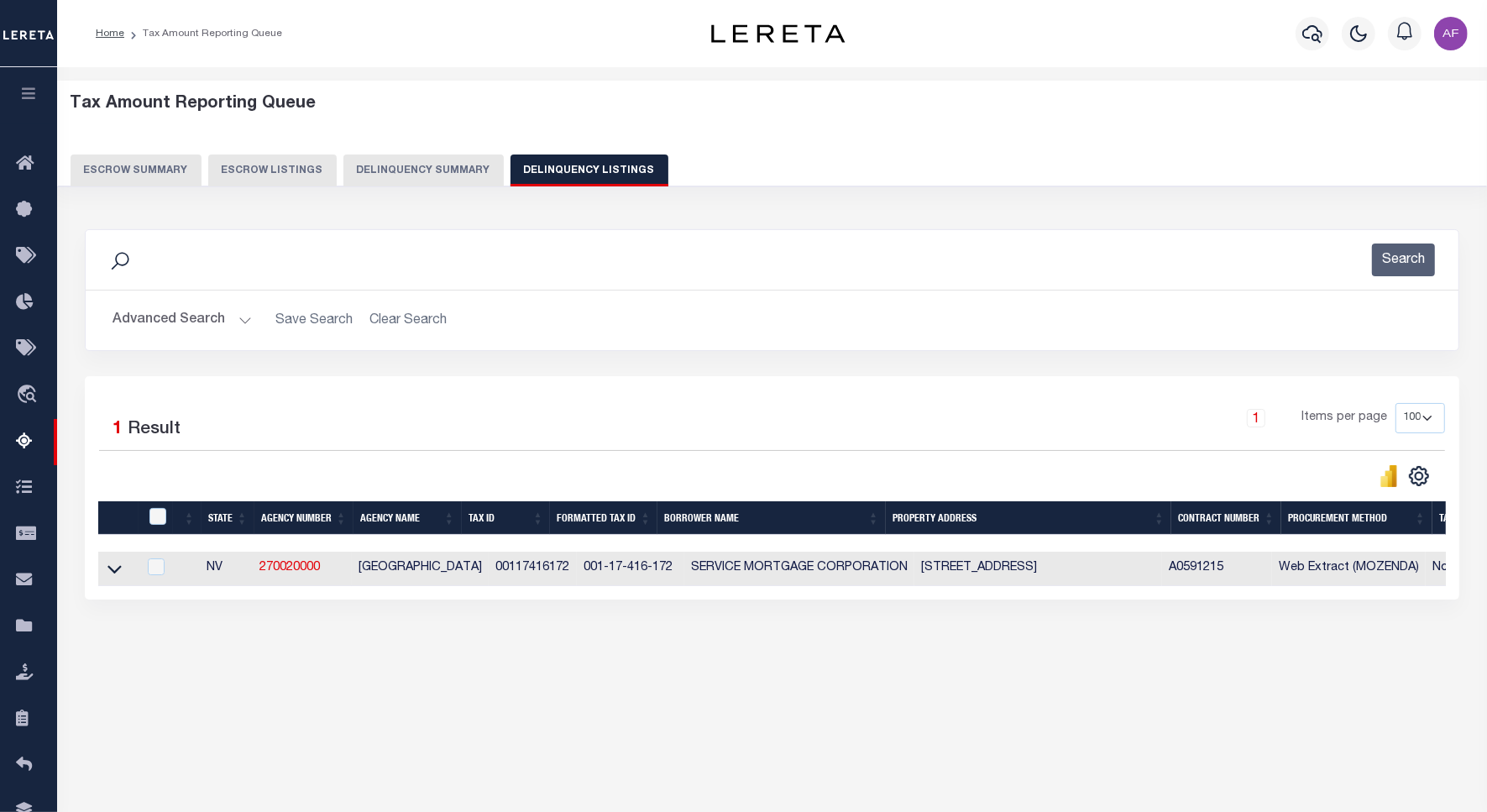
click at [204, 320] on button "Advanced Search" at bounding box center [183, 320] width 140 height 33
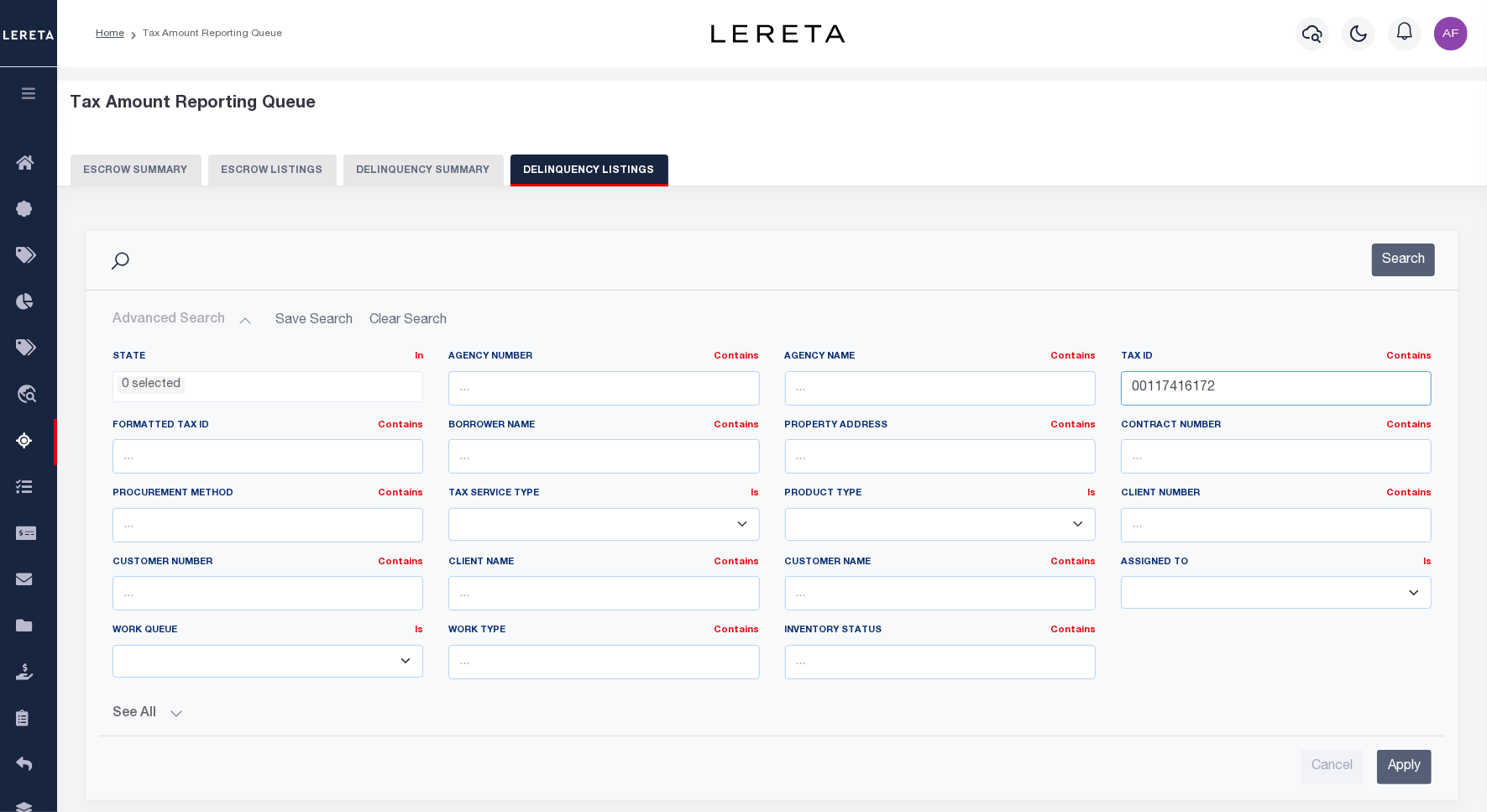
click at [1164, 382] on input "00117416172" at bounding box center [1276, 388] width 311 height 34
paste input "3"
type input "00117416173"
click at [1398, 250] on button "Search" at bounding box center [1403, 260] width 63 height 33
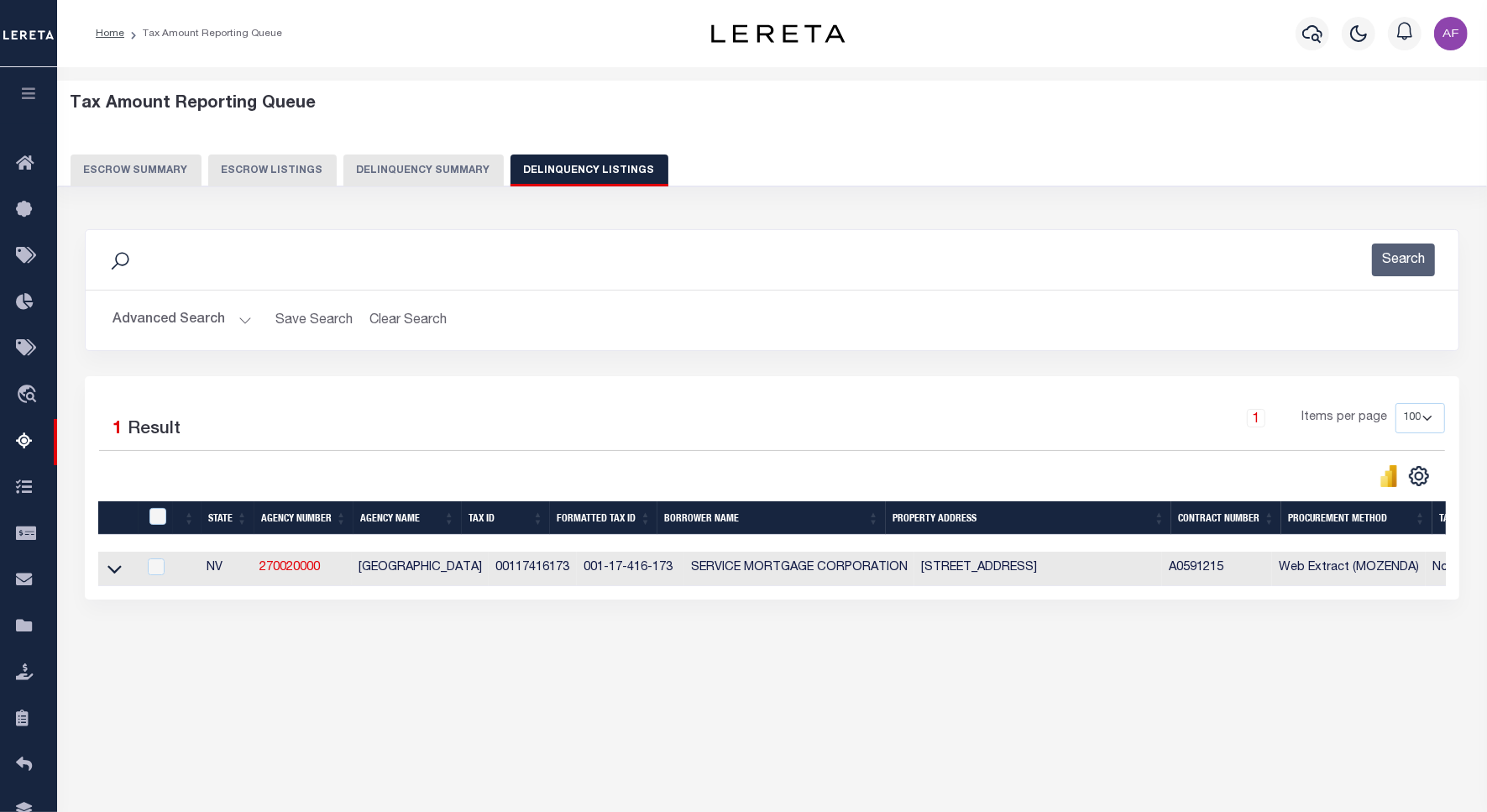
drag, startPoint x: 108, startPoint y: 572, endPoint x: 203, endPoint y: 381, distance: 213.3
click at [108, 572] on icon at bounding box center [115, 569] width 14 height 8
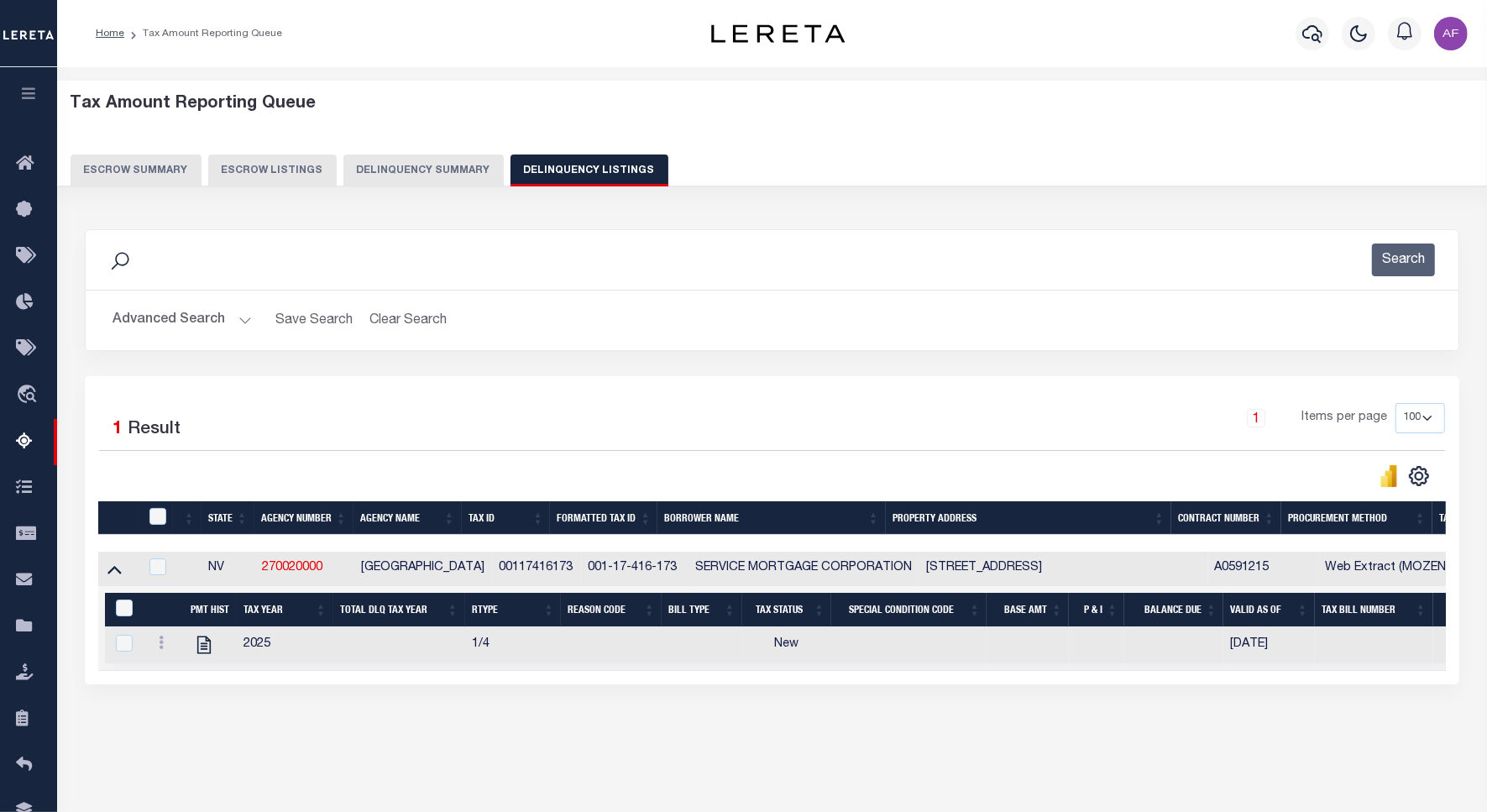
scroll to position [77, 0]
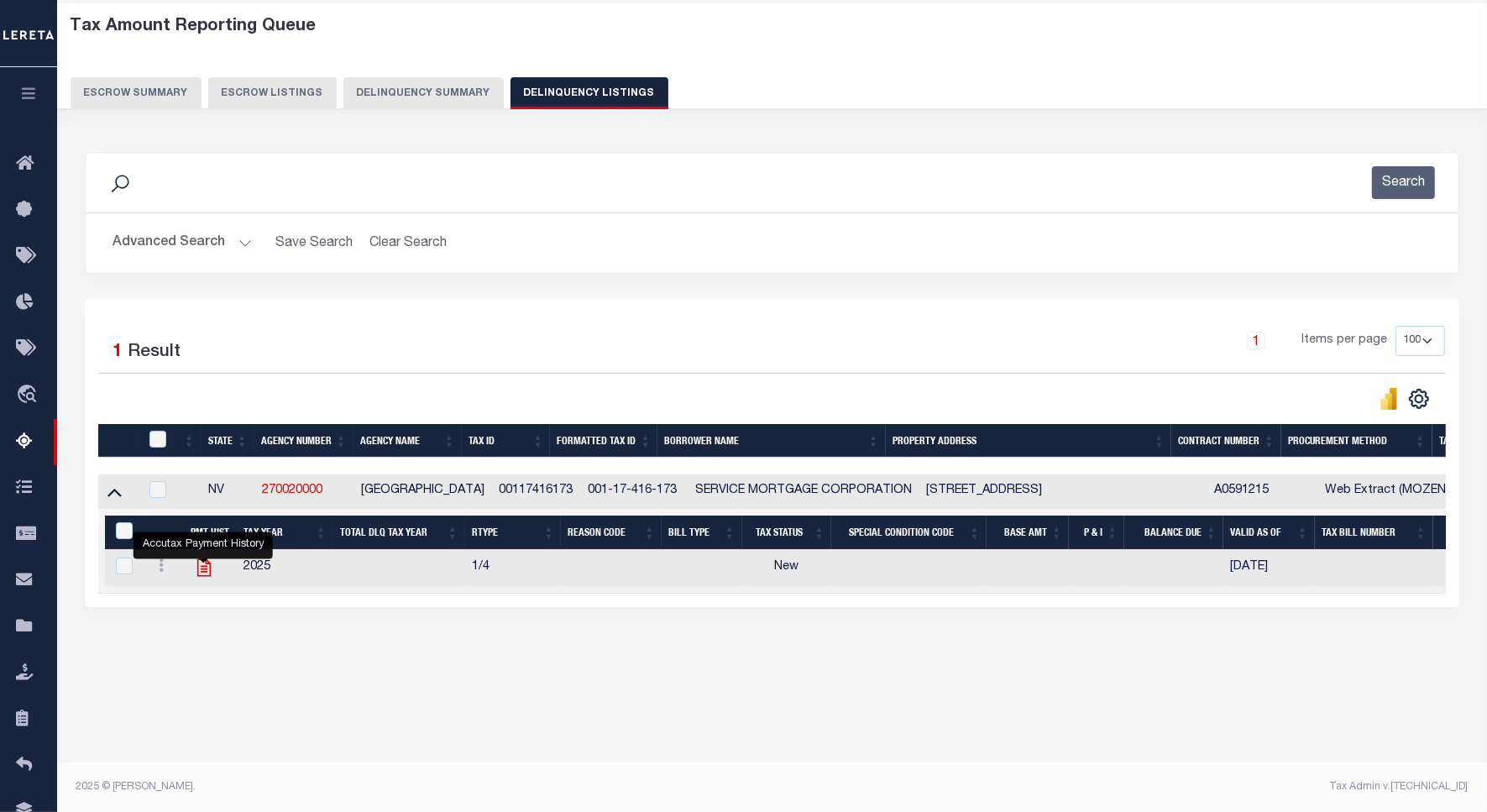
click at [198, 572] on icon "" at bounding box center [204, 567] width 22 height 22
checkbox input "true"
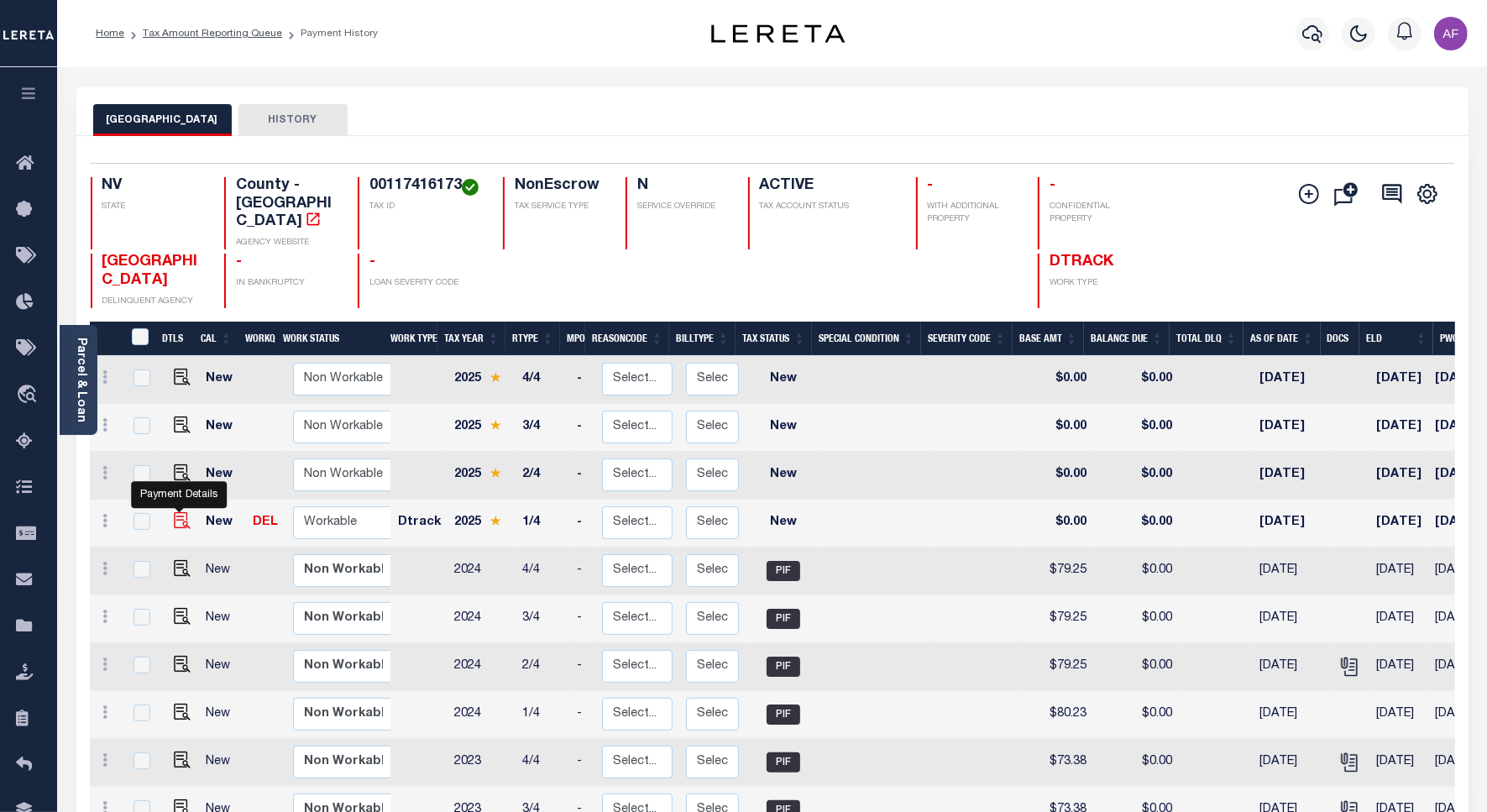
click at [182, 512] on img "" at bounding box center [182, 520] width 17 height 17
checkbox input "true"
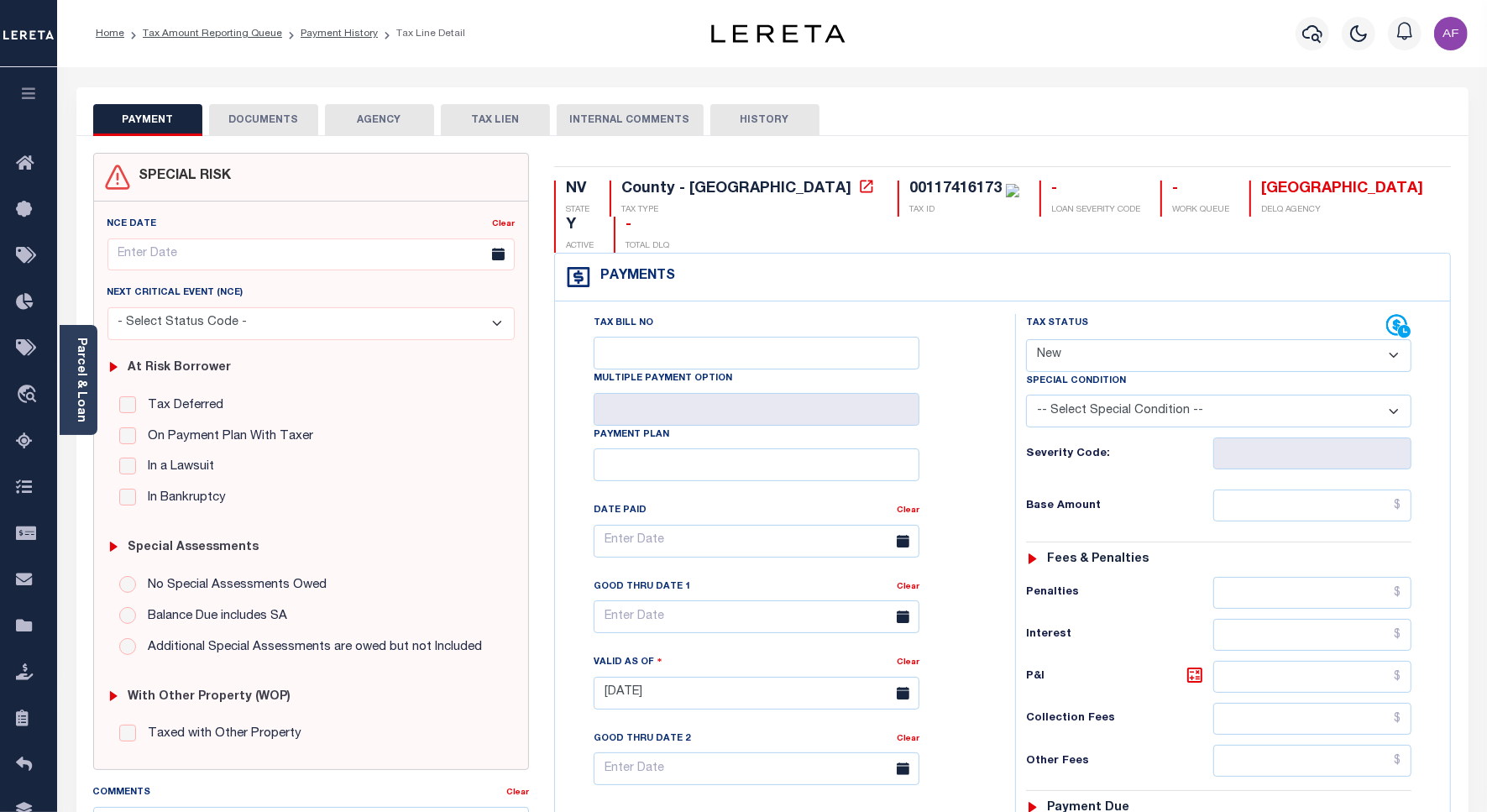
click at [229, 118] on button "DOCUMENTS" at bounding box center [263, 120] width 109 height 32
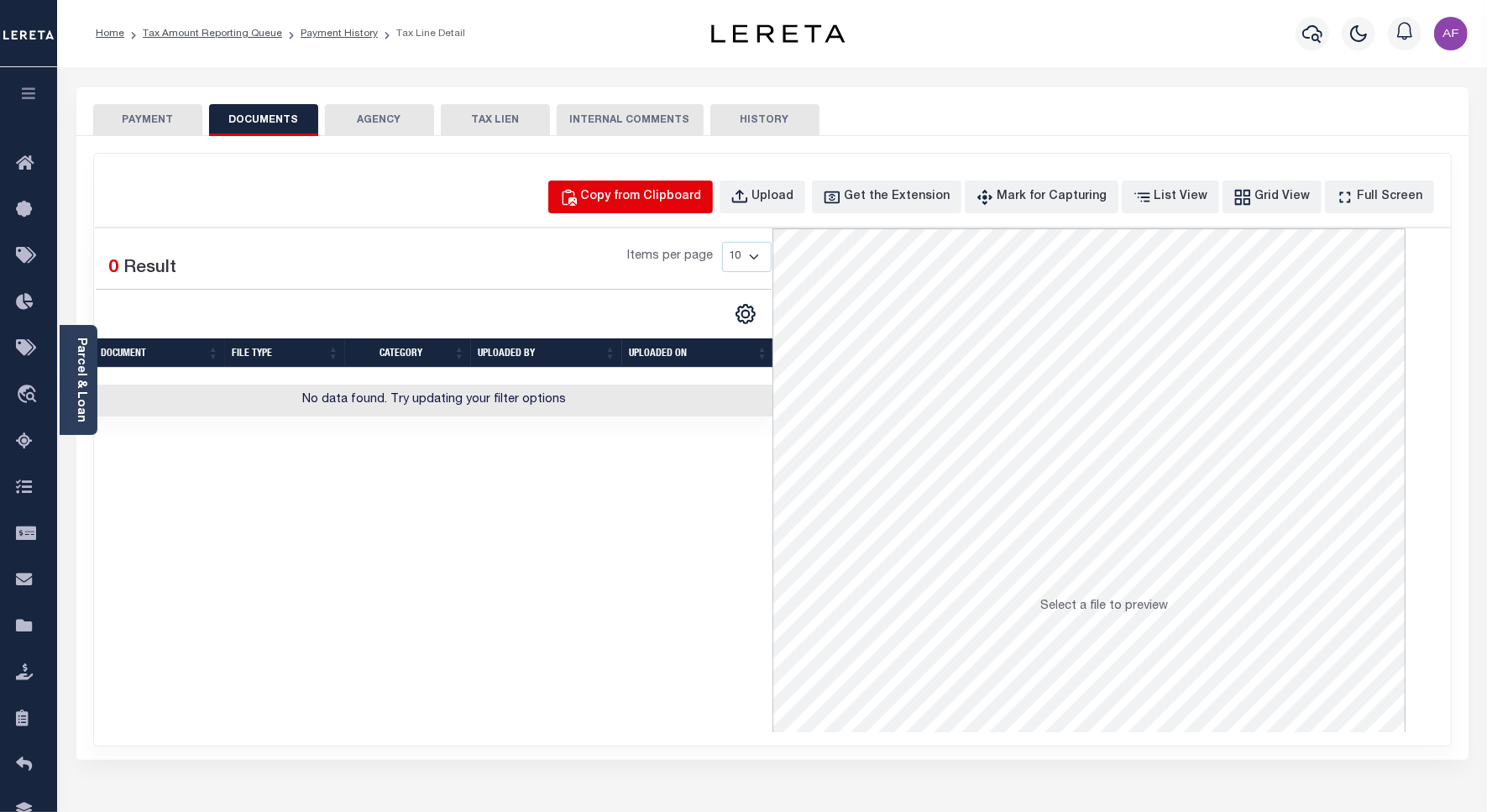
click at [682, 195] on div "Copy from Clipboard" at bounding box center [642, 197] width 121 height 18
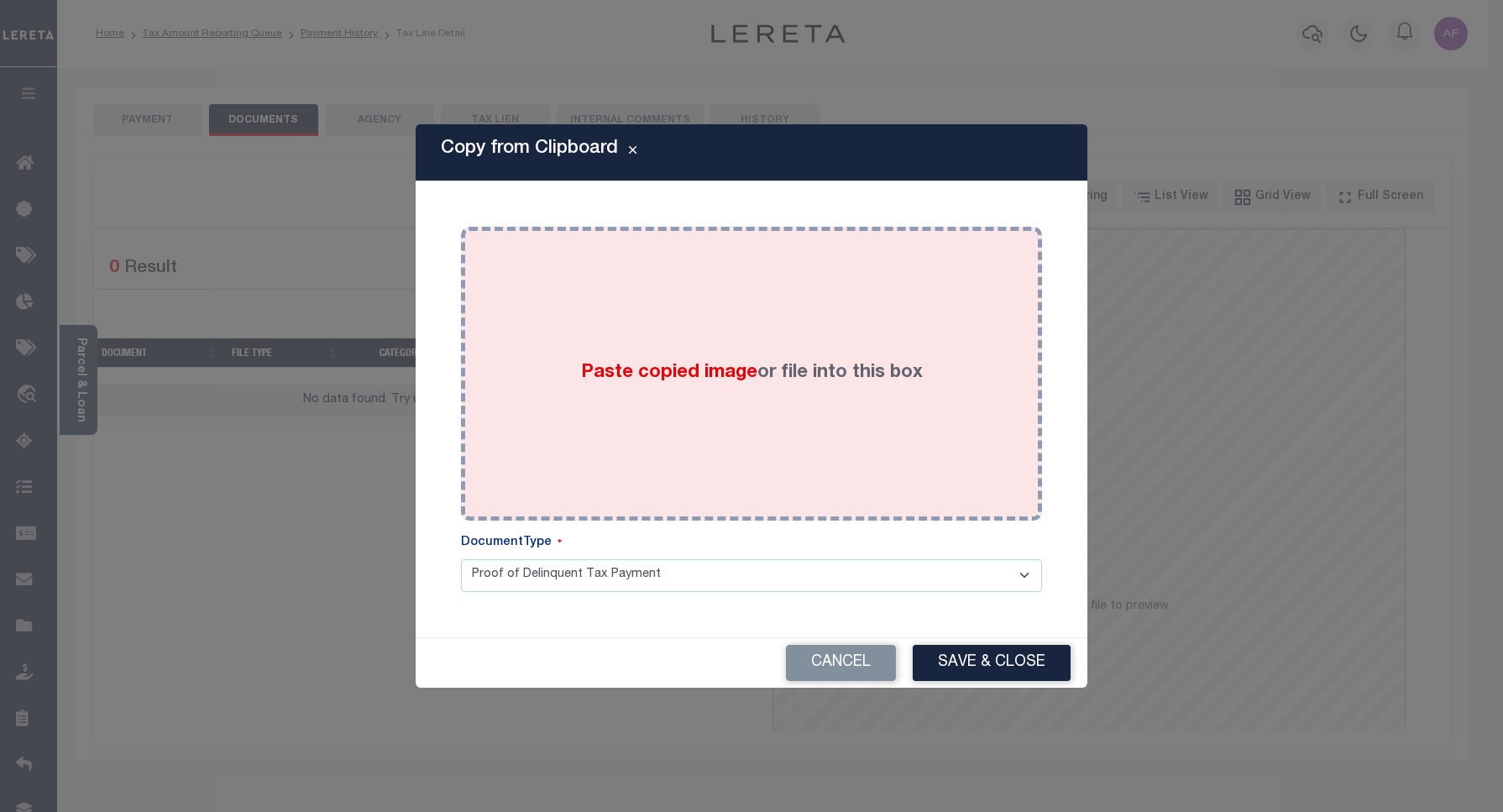
click at [917, 298] on div "Paste copied image or file into this box" at bounding box center [752, 374] width 556 height 269
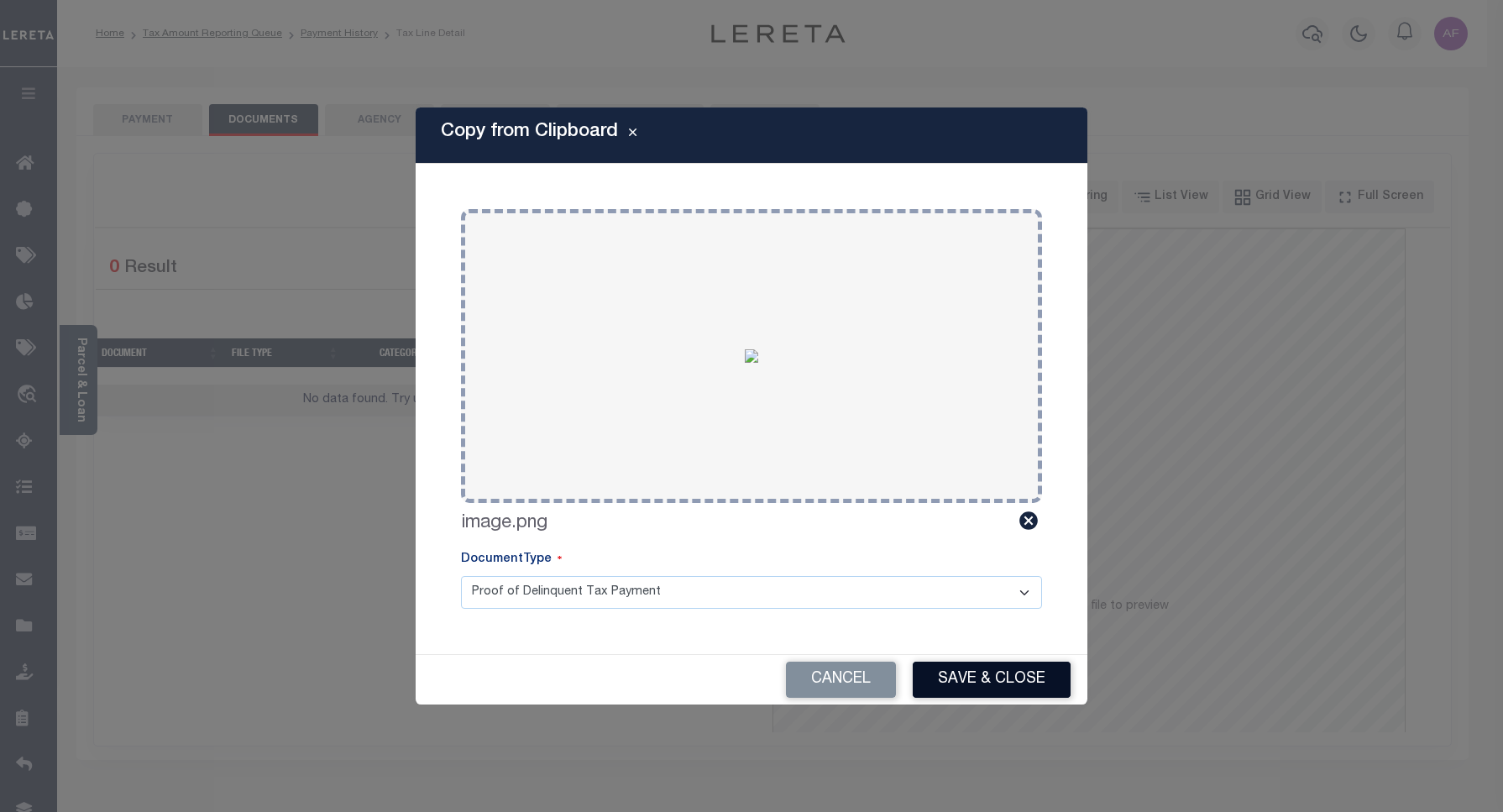
click at [997, 665] on button "Save & Close" at bounding box center [991, 679] width 158 height 36
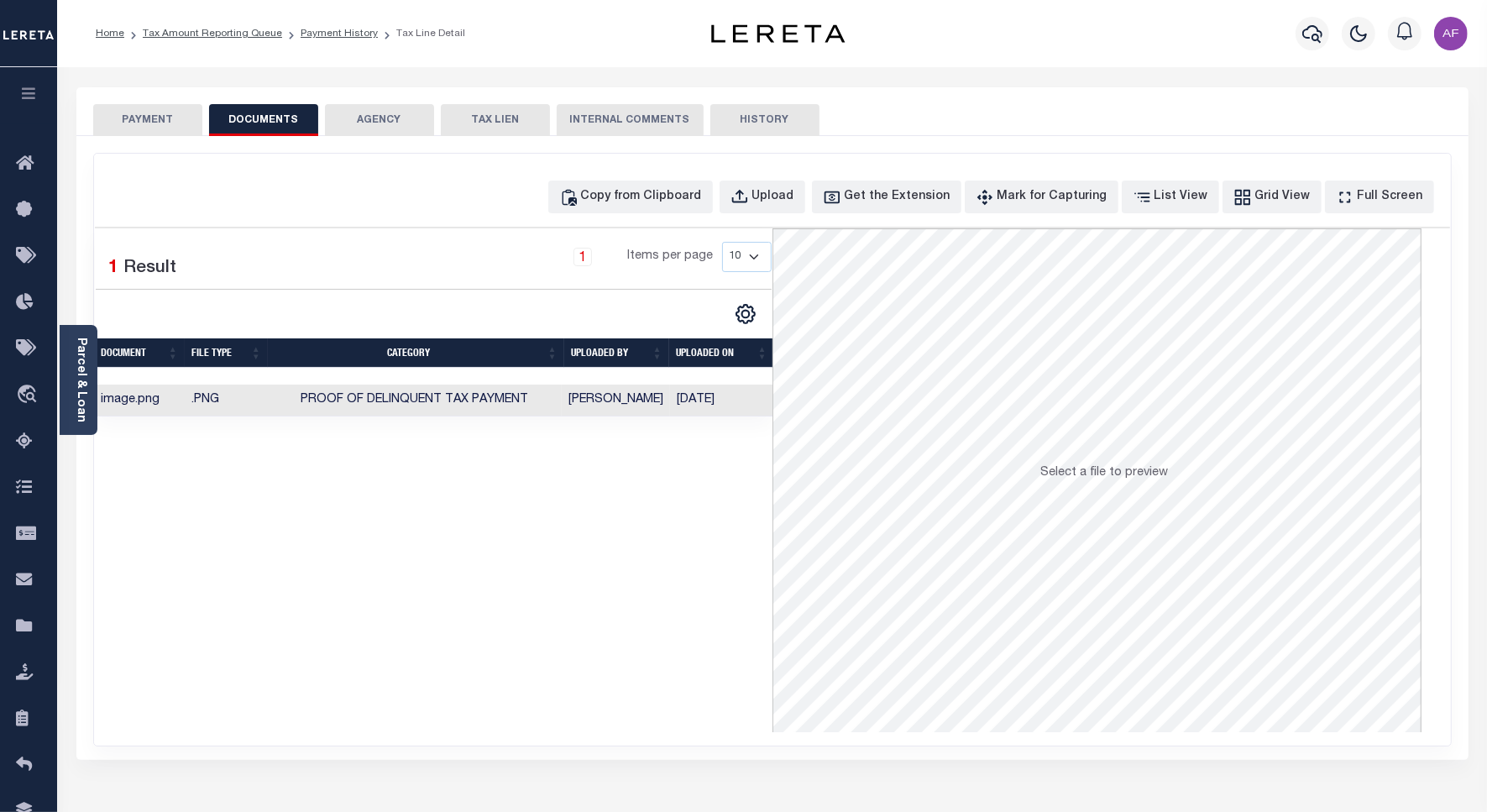
click at [145, 114] on button "PAYMENT" at bounding box center [147, 120] width 109 height 32
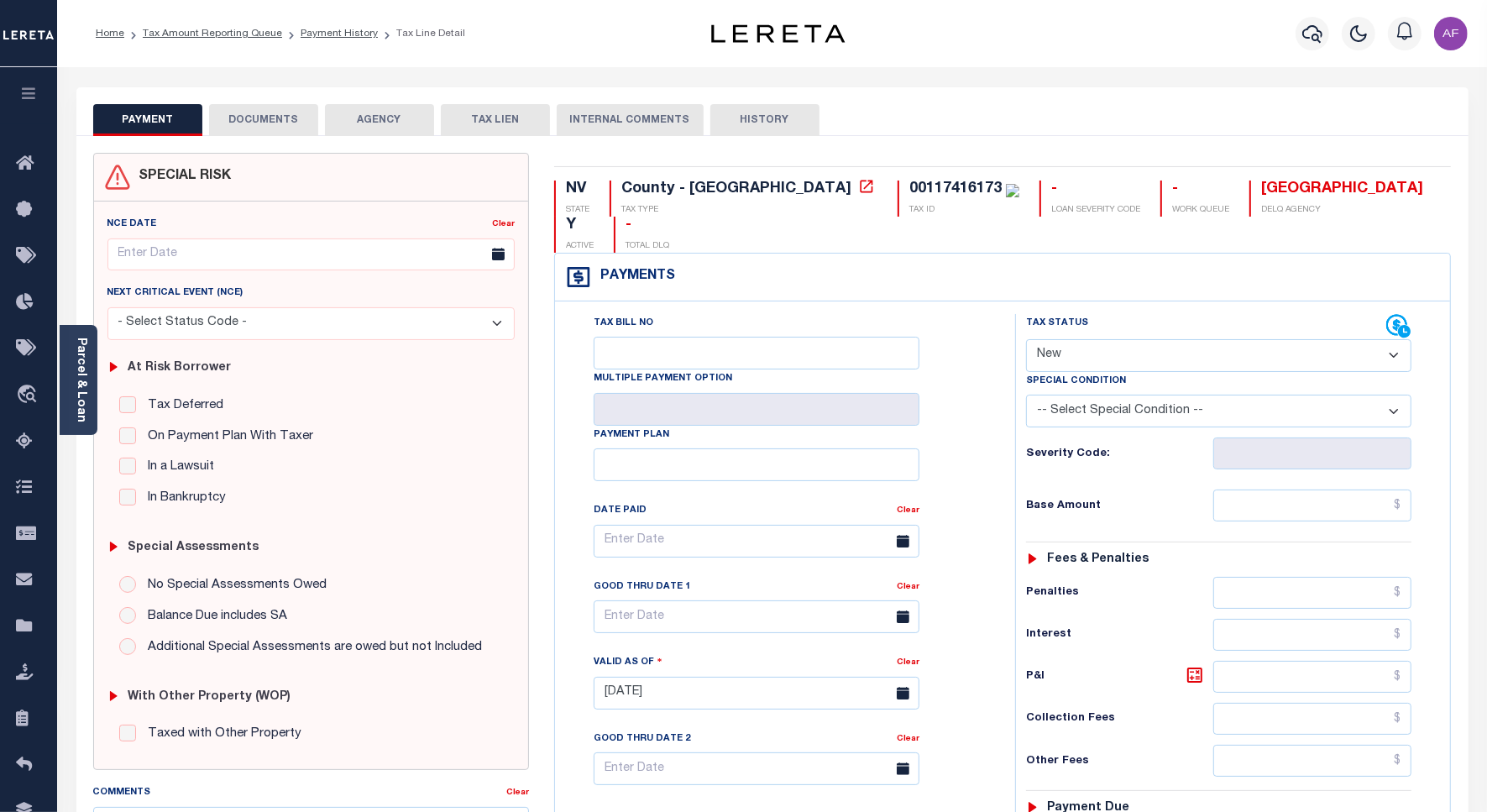
click at [1081, 340] on select "- Select Status Code - Open Due/Unpaid Paid Incomplete No Tax Due Internal Refu…" at bounding box center [1219, 356] width 386 height 33
select select "PYD"
click at [1026, 340] on select "- Select Status Code - Open Due/Unpaid Paid Incomplete No Tax Due Internal Refu…" at bounding box center [1219, 356] width 386 height 33
type input "[DATE]"
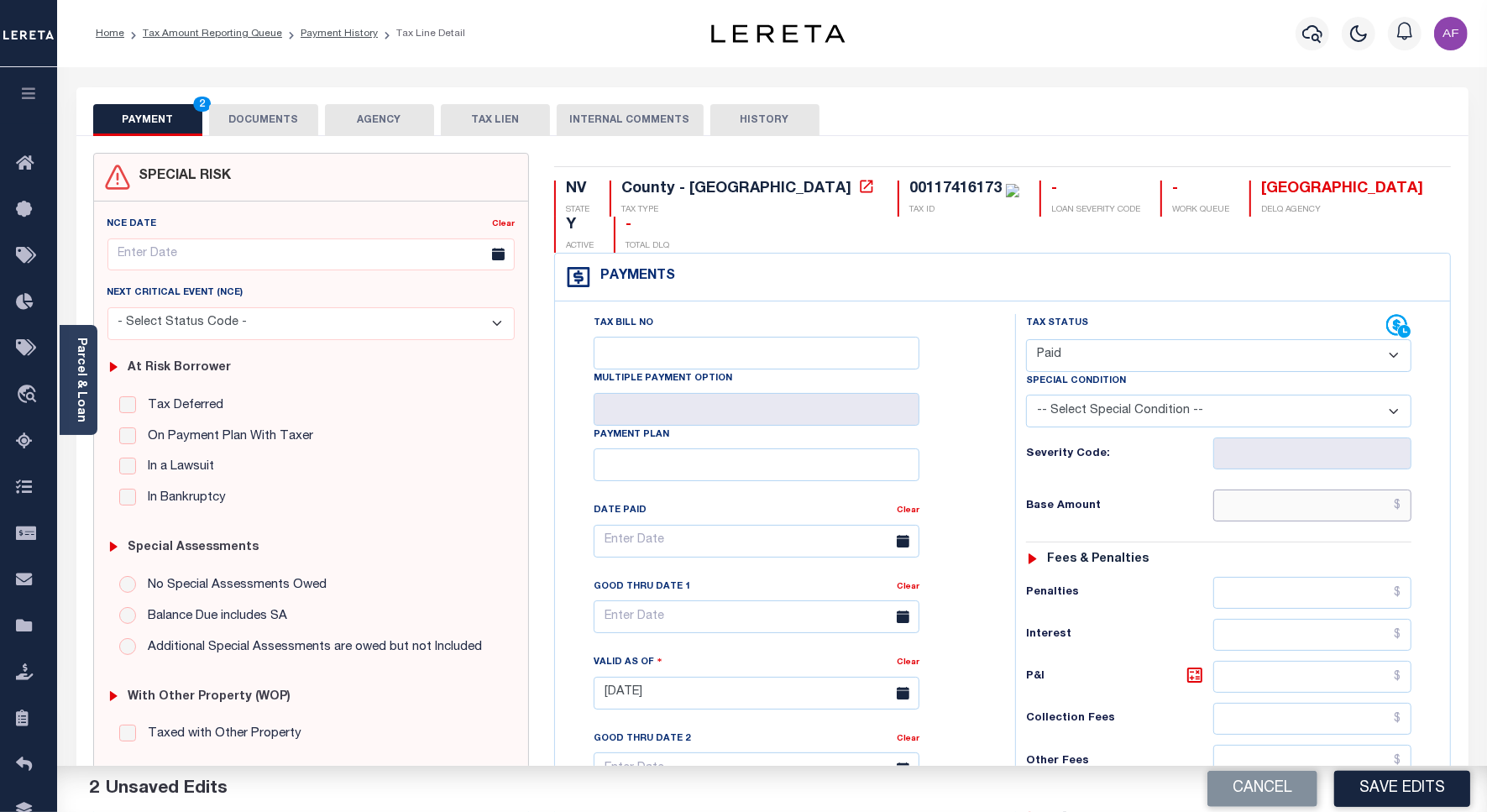
click at [1336, 489] on input "text" at bounding box center [1312, 505] width 198 height 32
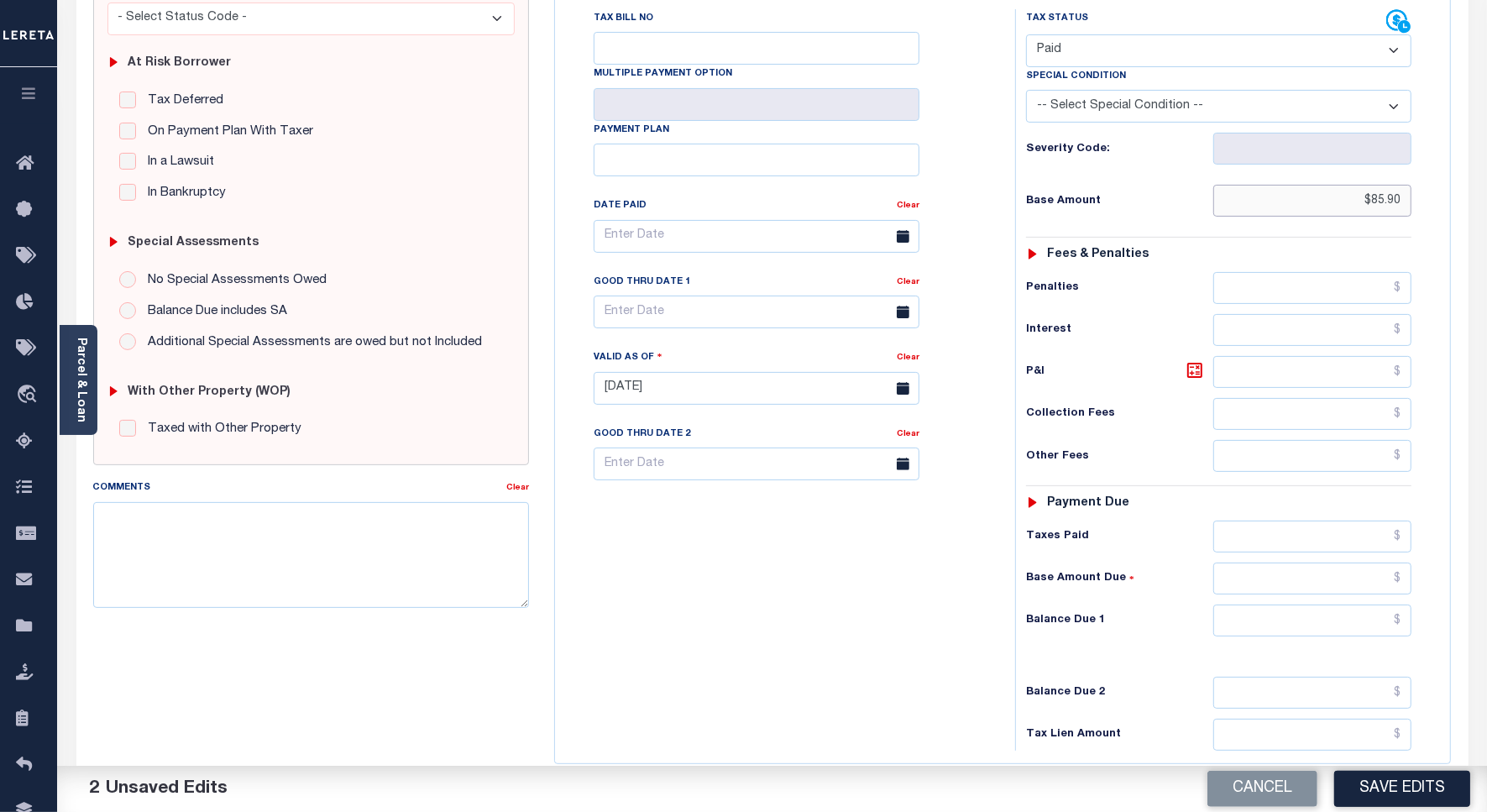
scroll to position [437, 0]
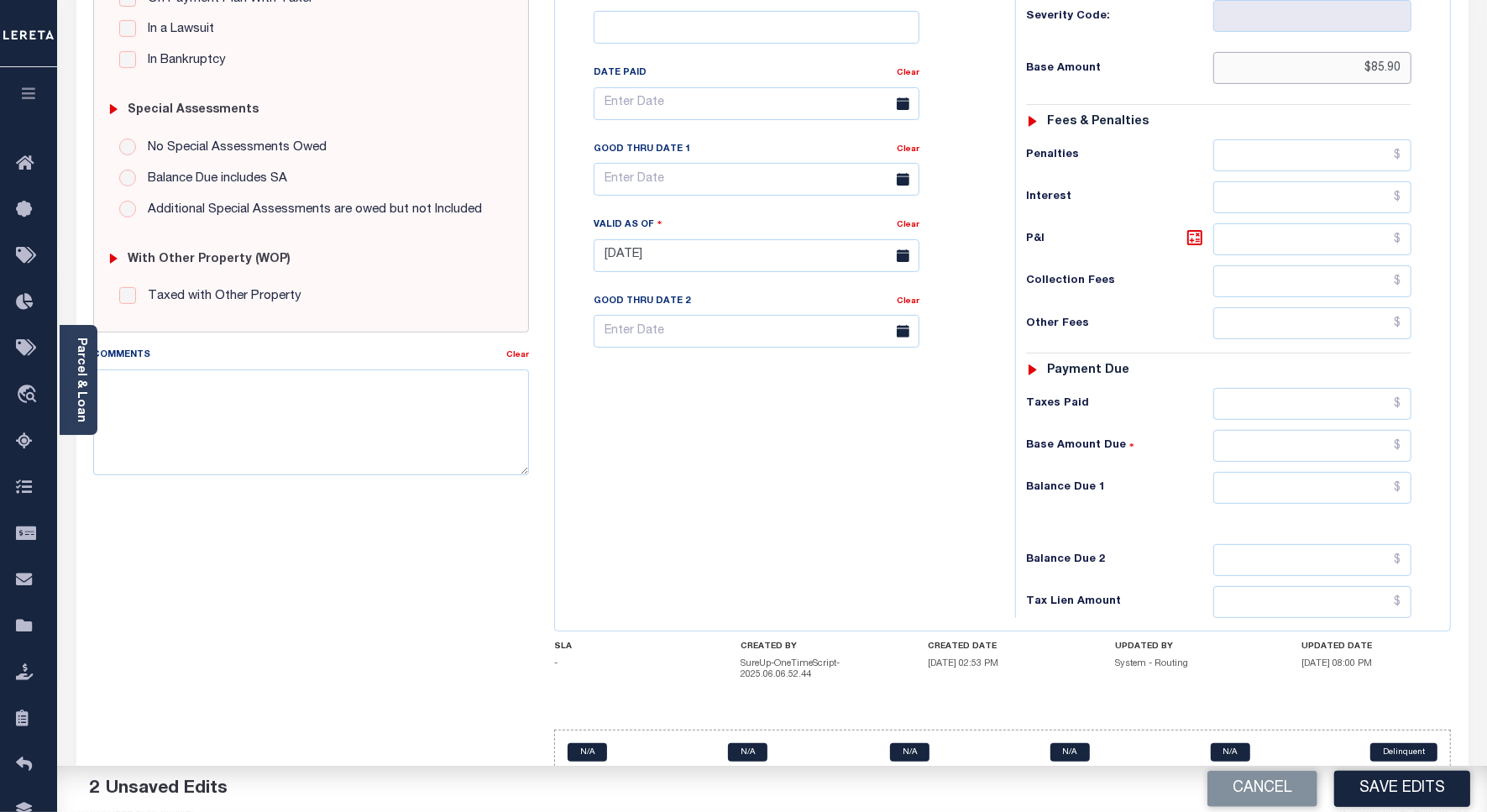
type input "$85.90"
click at [1339, 471] on input "text" at bounding box center [1312, 487] width 198 height 32
type input "$0.00"
click at [1381, 791] on button "Save Edits" at bounding box center [1402, 788] width 136 height 36
checkbox input "false"
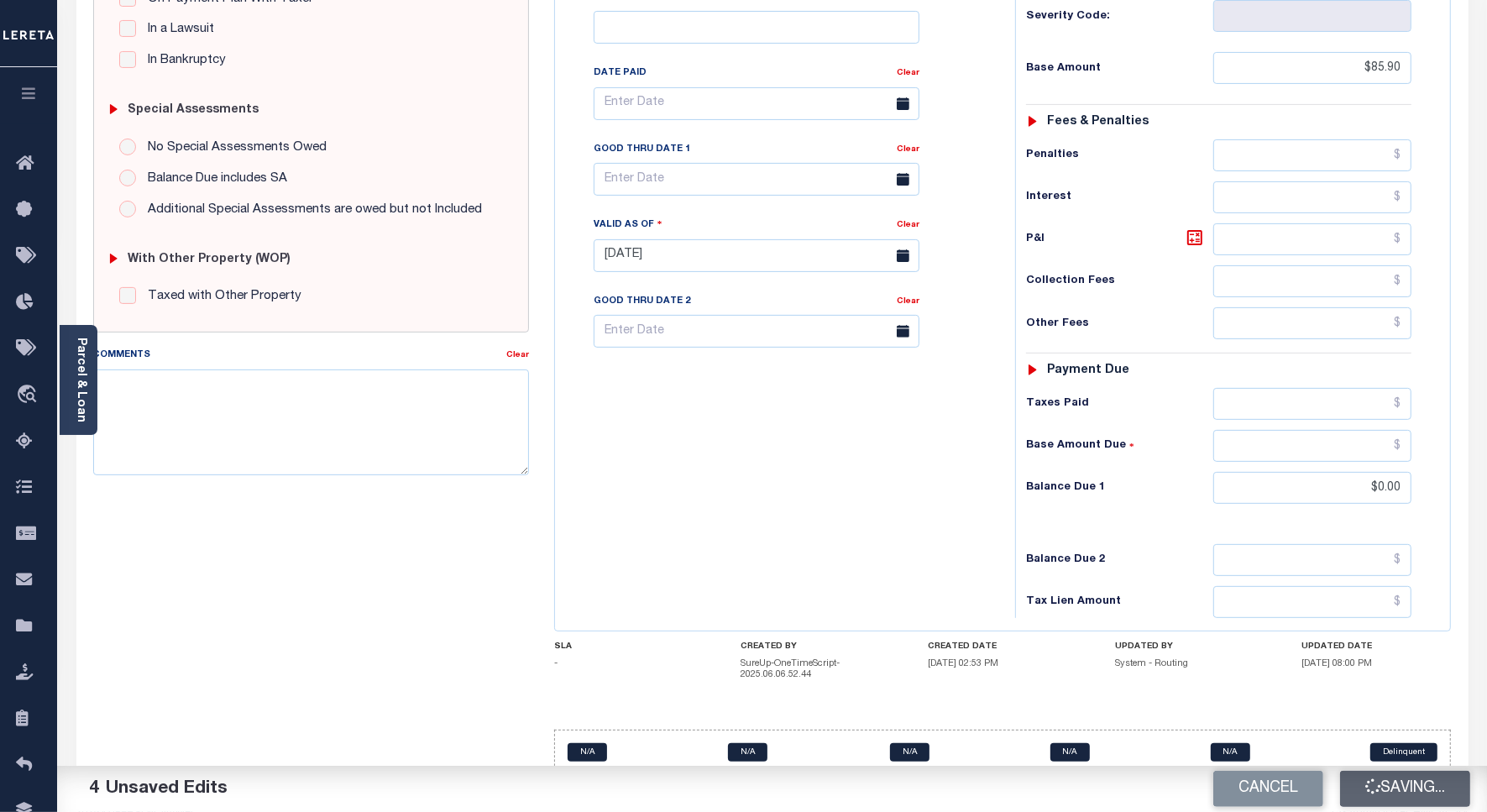
type input "$85.9"
type input "$0"
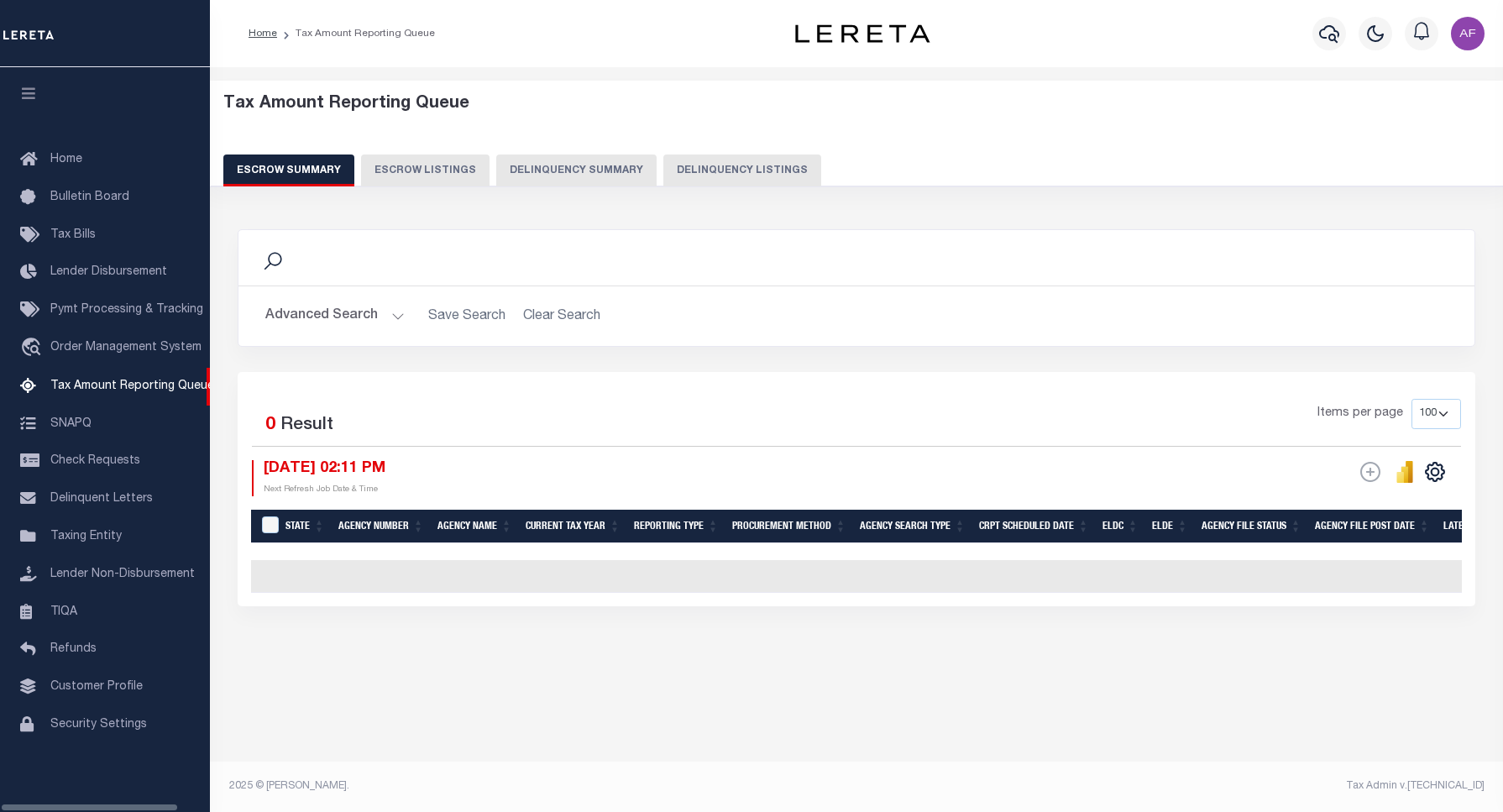
select select "100"
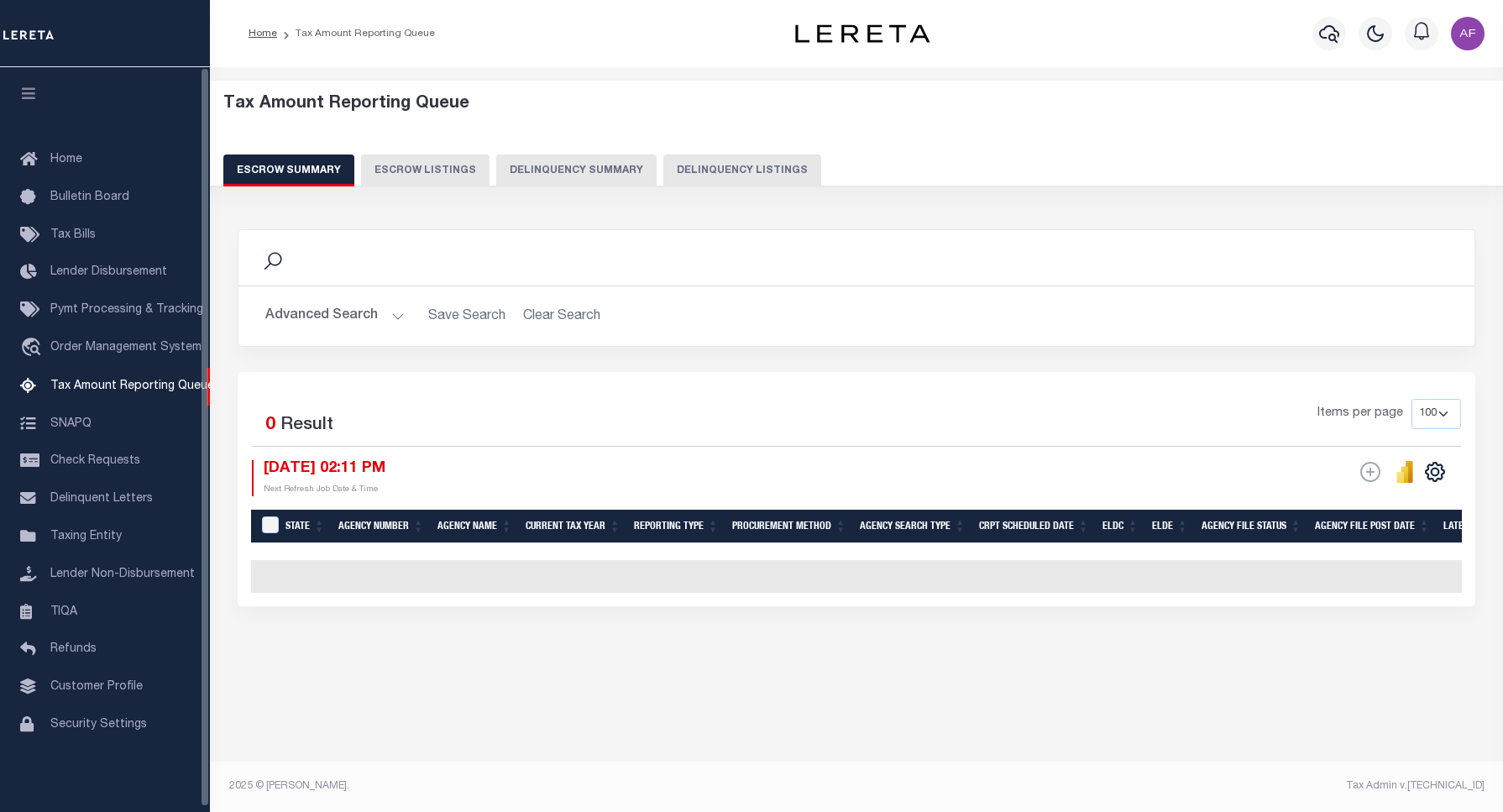
click at [749, 162] on button "Delinquency Listings" at bounding box center [743, 171] width 158 height 32
select select "100"
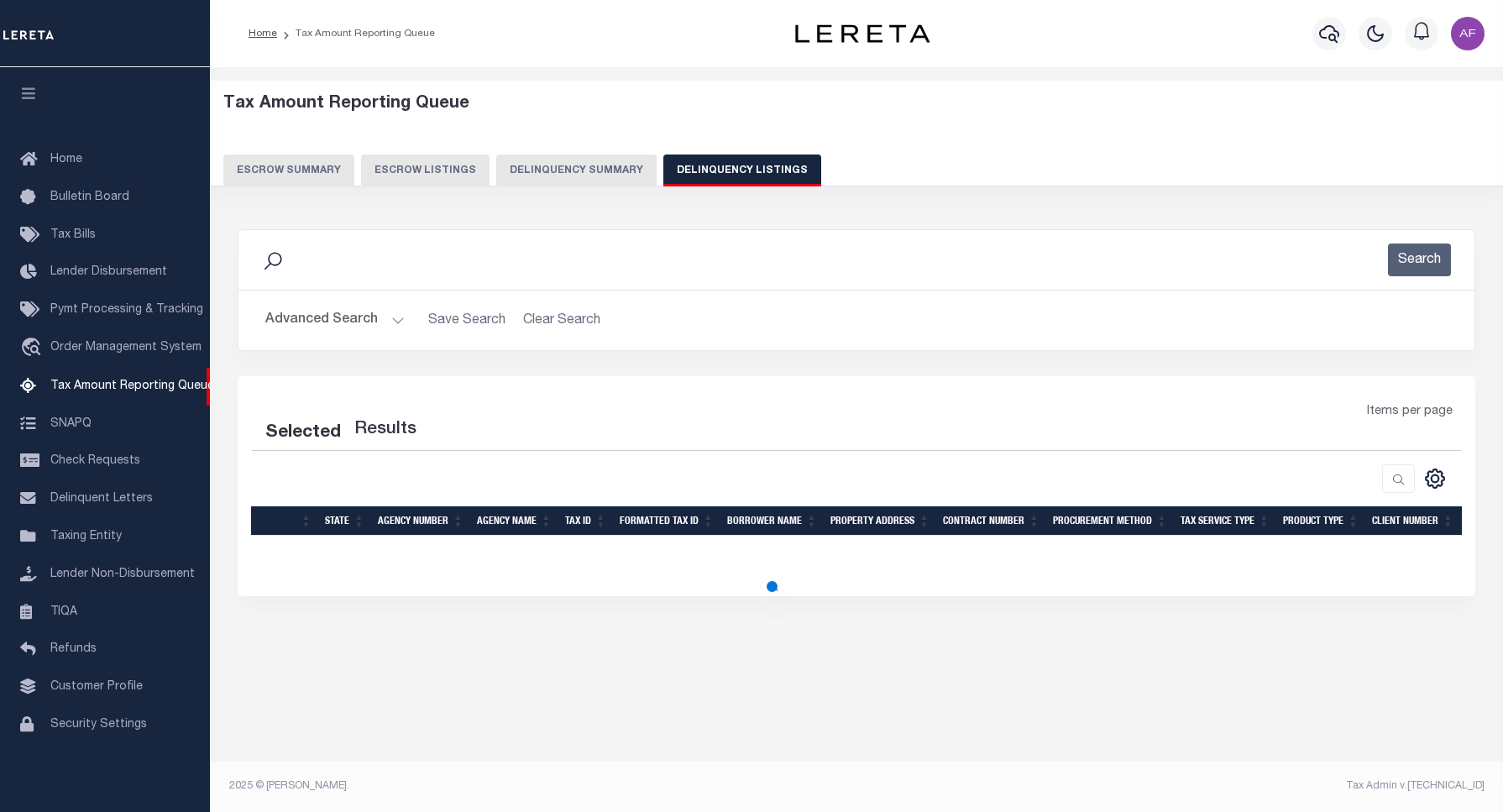
select select "100"
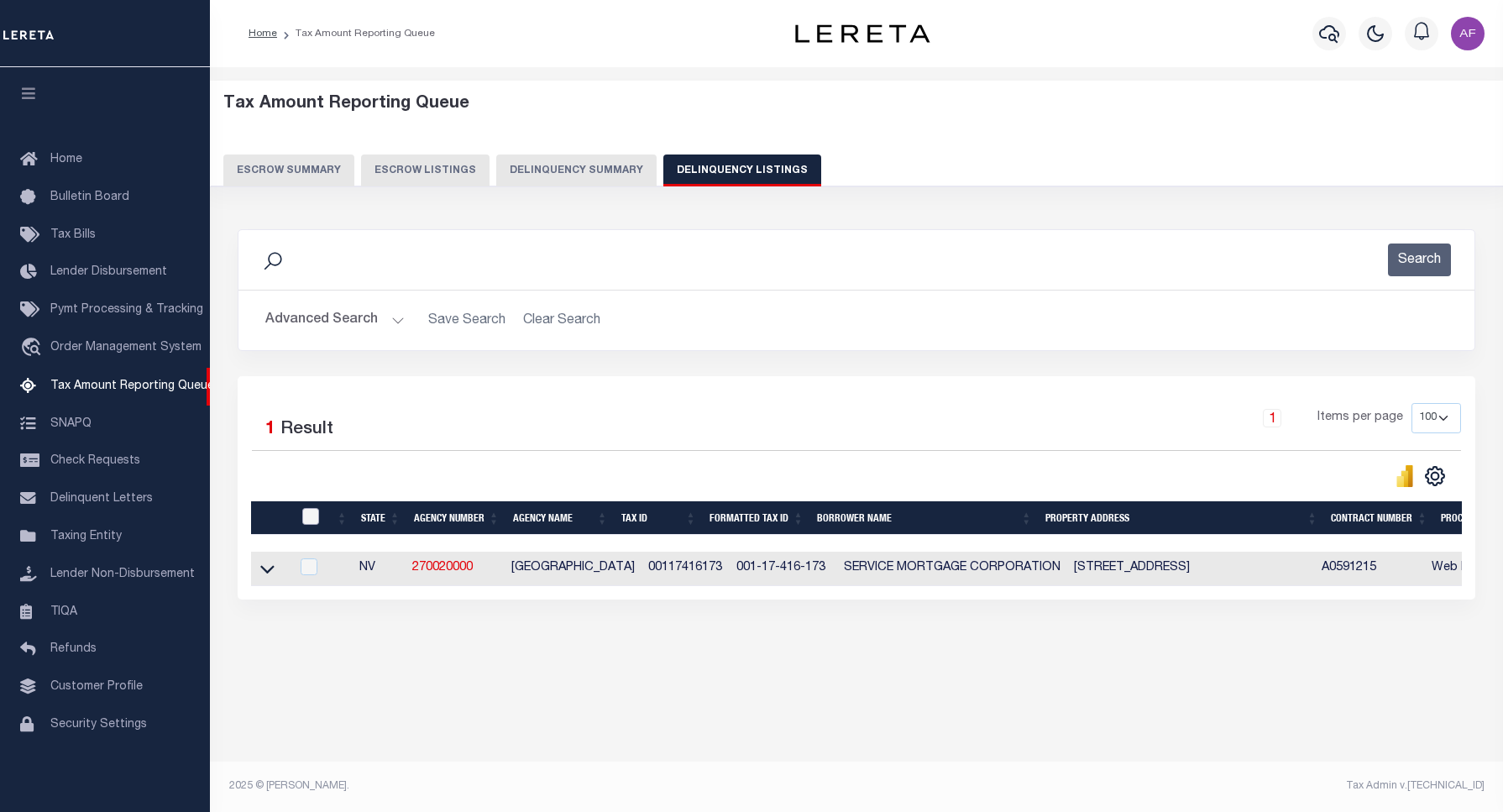
click at [312, 517] on input "checkbox" at bounding box center [311, 515] width 17 height 17
checkbox input "true"
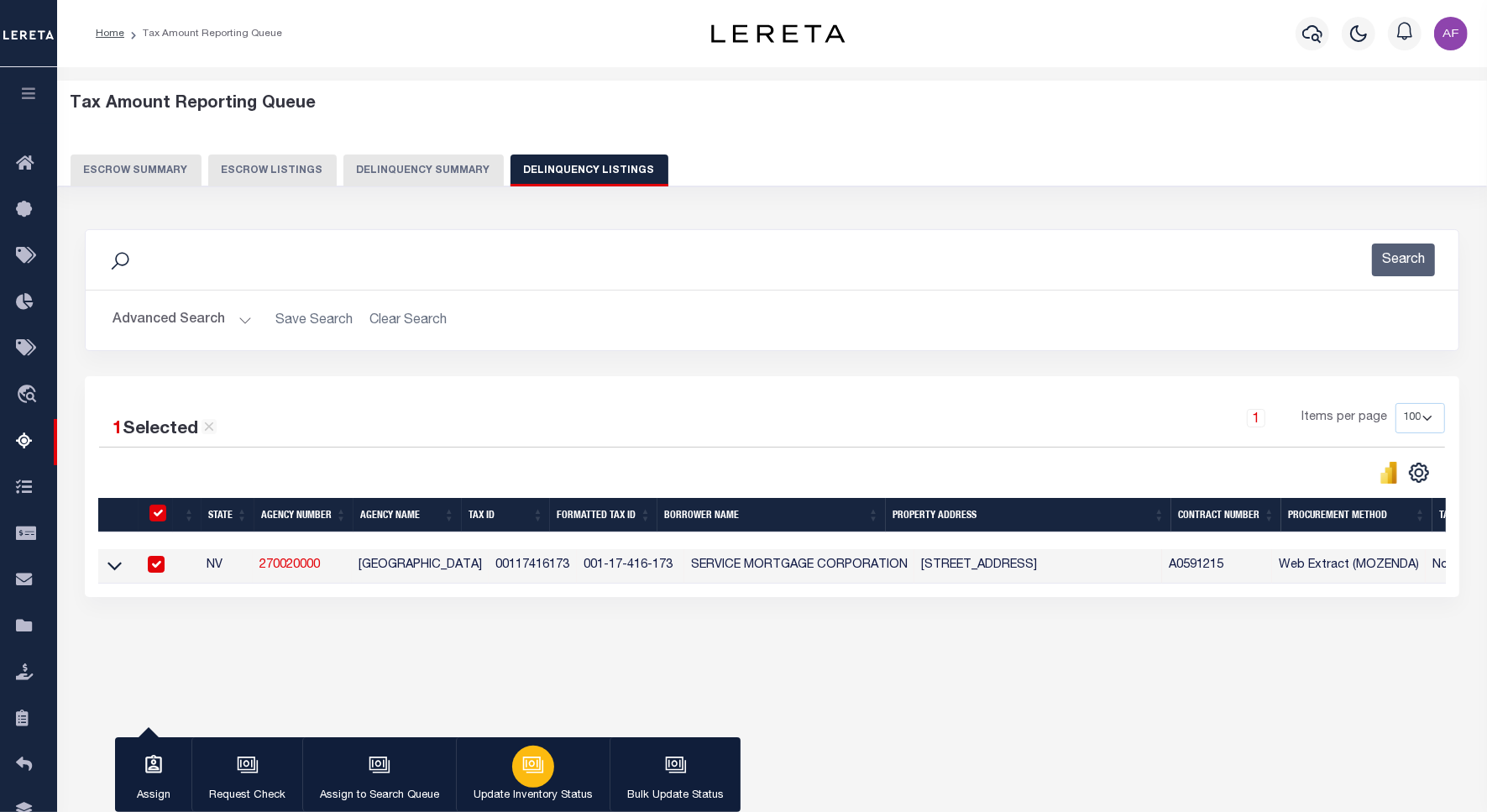
click at [542, 787] on p "Update Inventory Status" at bounding box center [533, 795] width 119 height 17
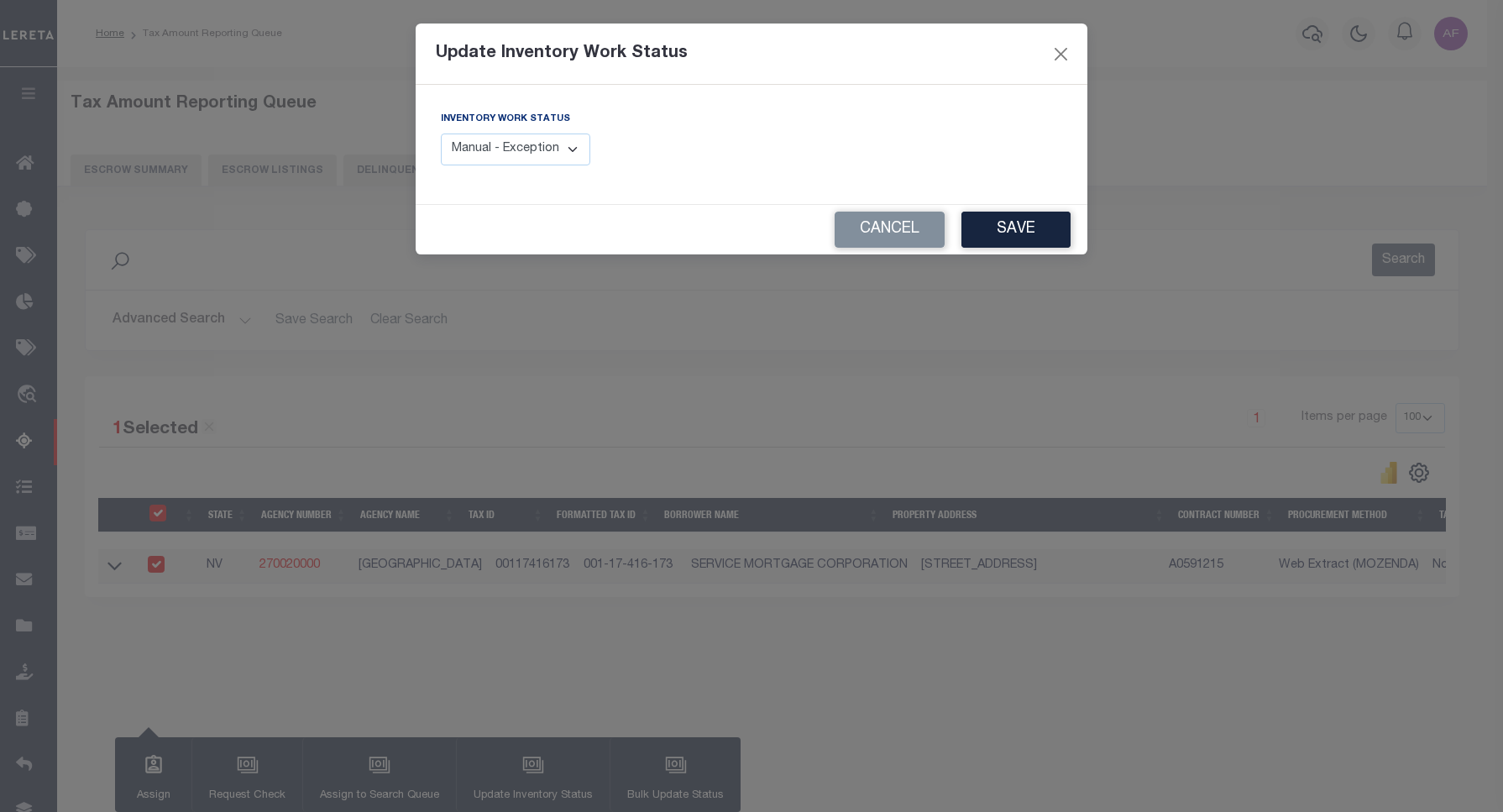
click at [510, 140] on select "Manual - Exception Pended - Awaiting Search Late Add Exception Completed" at bounding box center [516, 150] width 150 height 33
select select "4"
click at [441, 134] on select "Manual - Exception Pended - Awaiting Search Late Add Exception Completed" at bounding box center [516, 150] width 150 height 33
click at [967, 236] on button "Save" at bounding box center [1015, 230] width 109 height 36
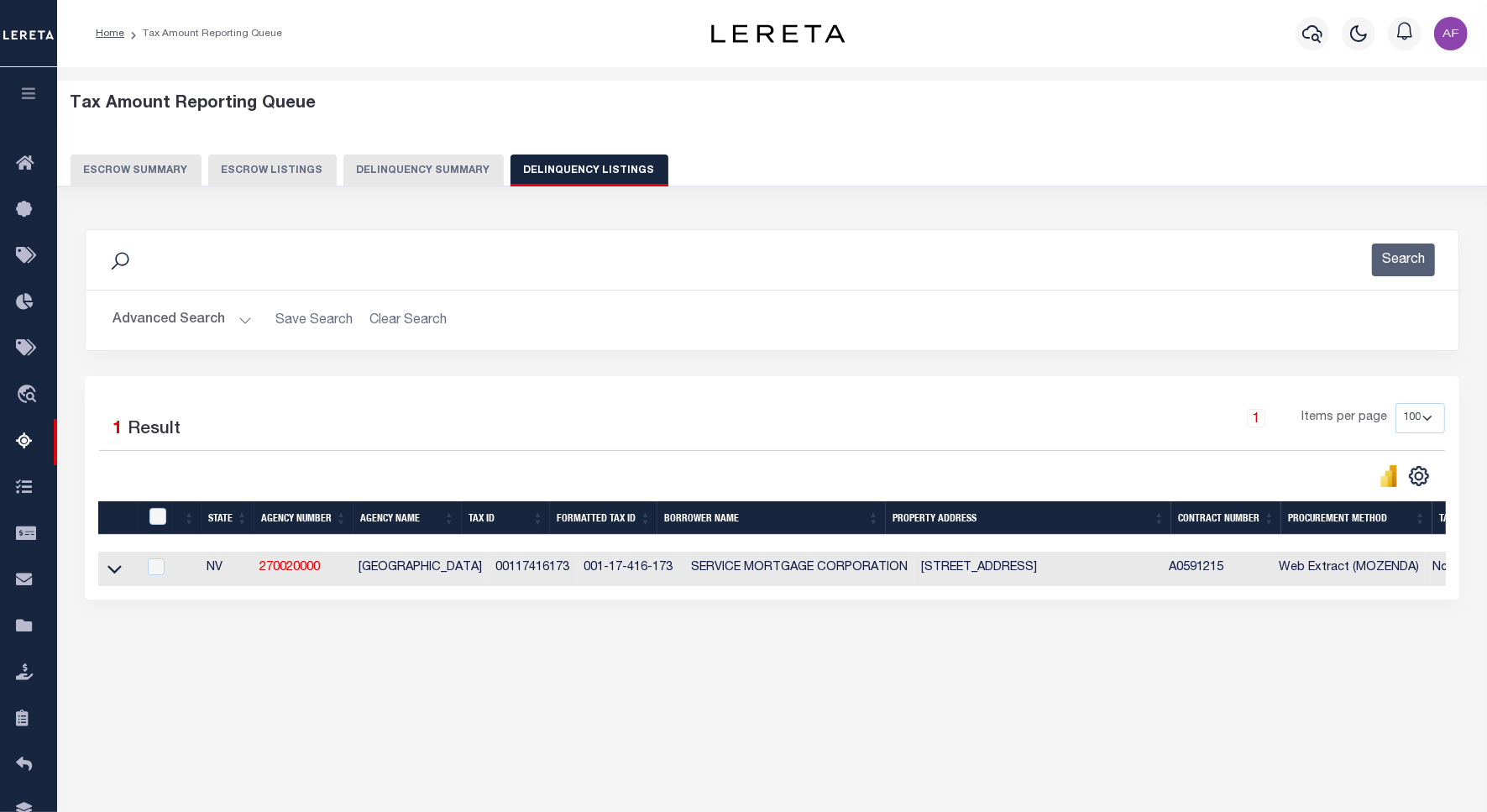
click at [106, 572] on link at bounding box center [114, 567] width 19 height 12
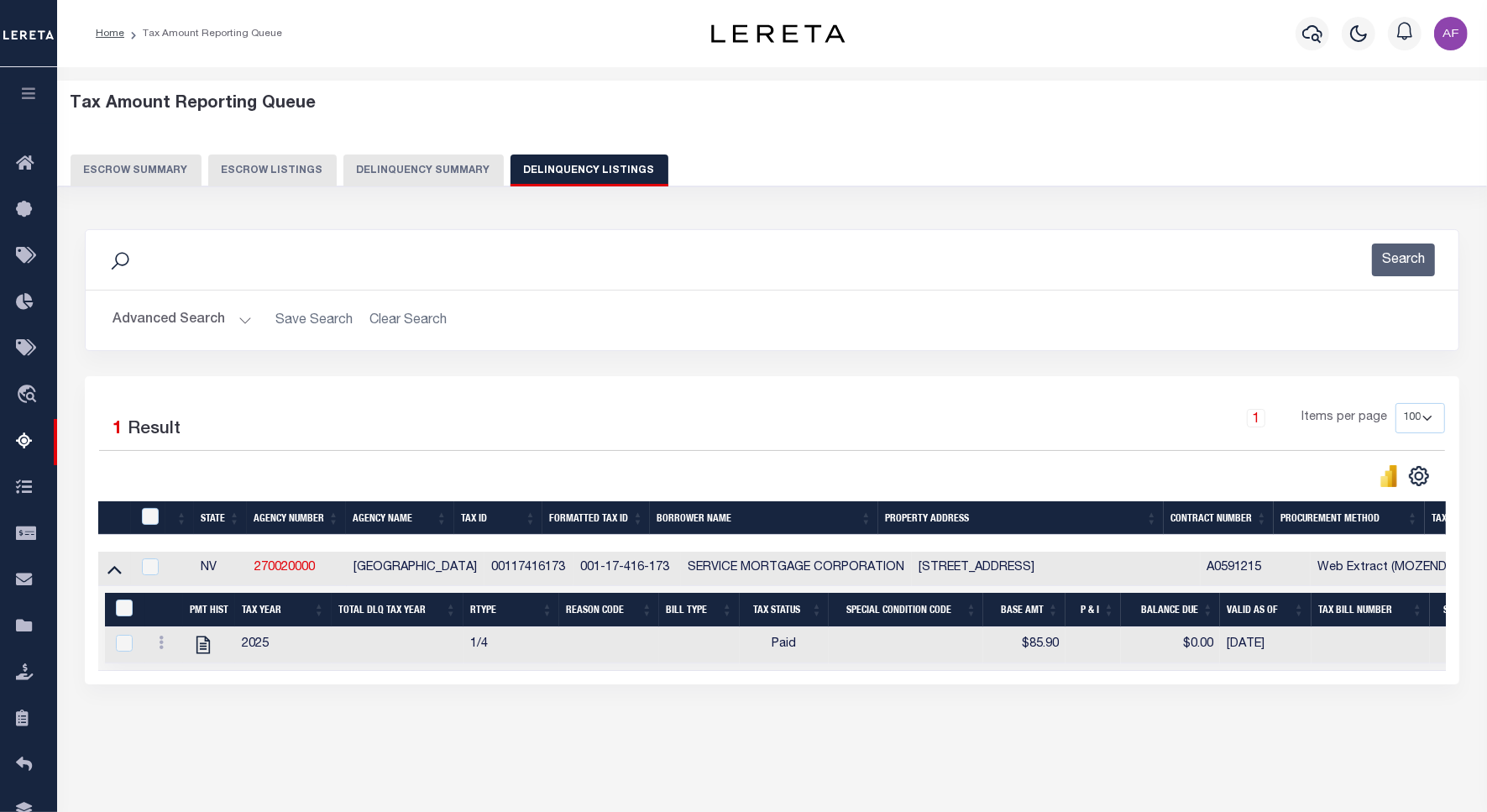
click at [153, 329] on button "Advanced Search" at bounding box center [183, 320] width 140 height 33
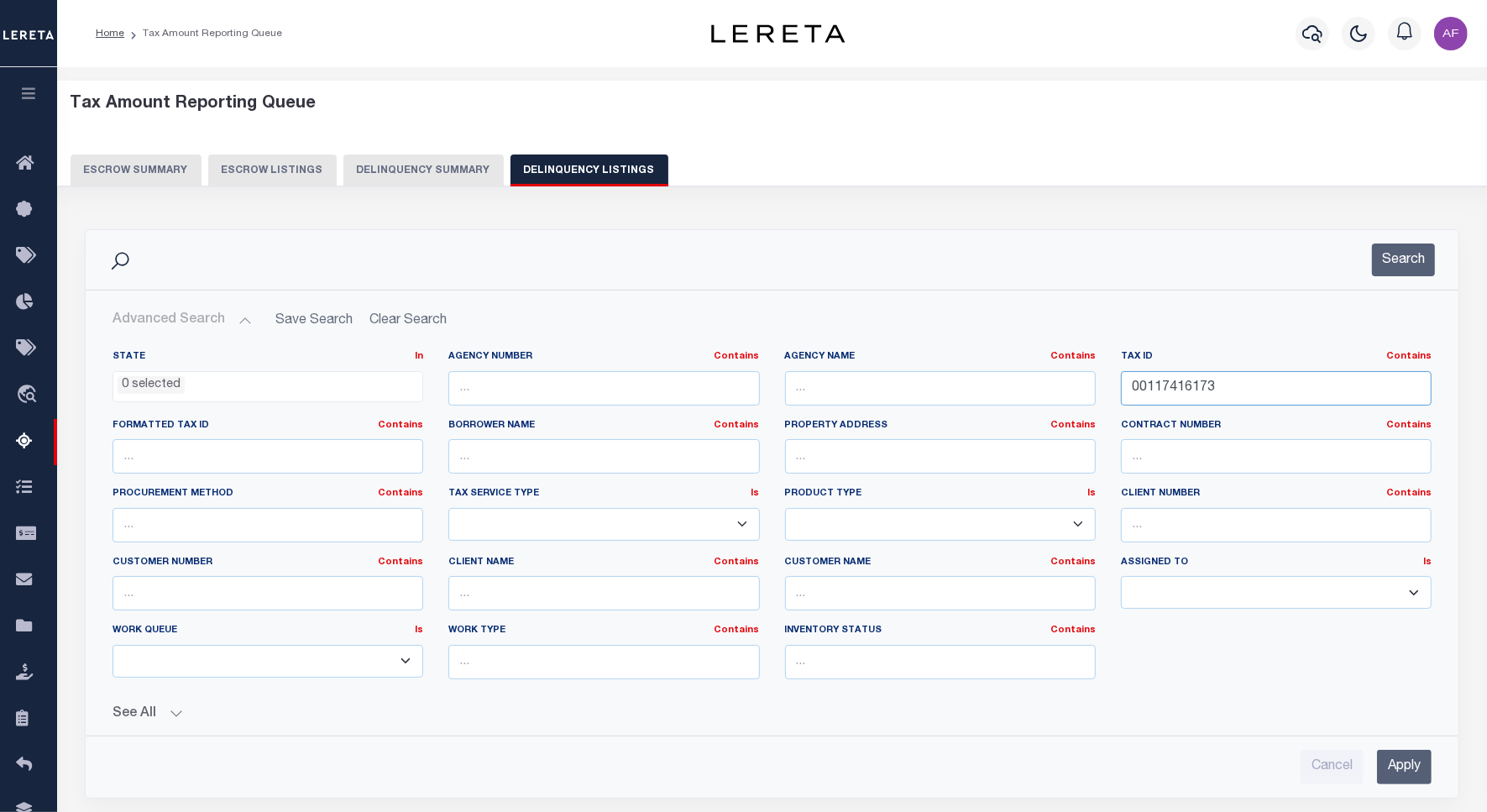
click at [1164, 392] on input "00117416173" at bounding box center [1276, 388] width 311 height 34
paste input "4"
type input "00117416174"
click at [1401, 274] on button "Search" at bounding box center [1403, 260] width 63 height 33
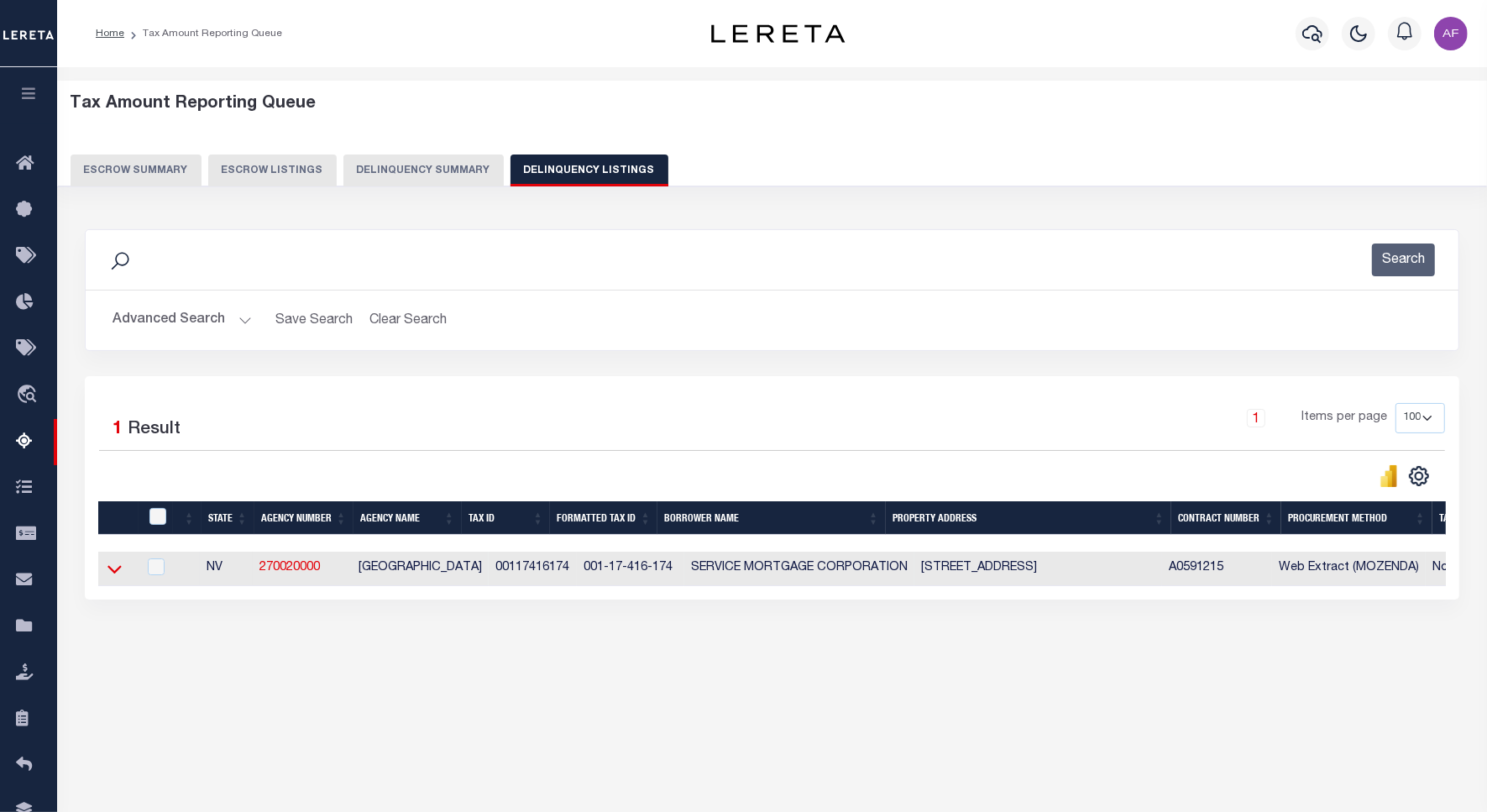
click at [116, 577] on icon at bounding box center [115, 569] width 14 height 18
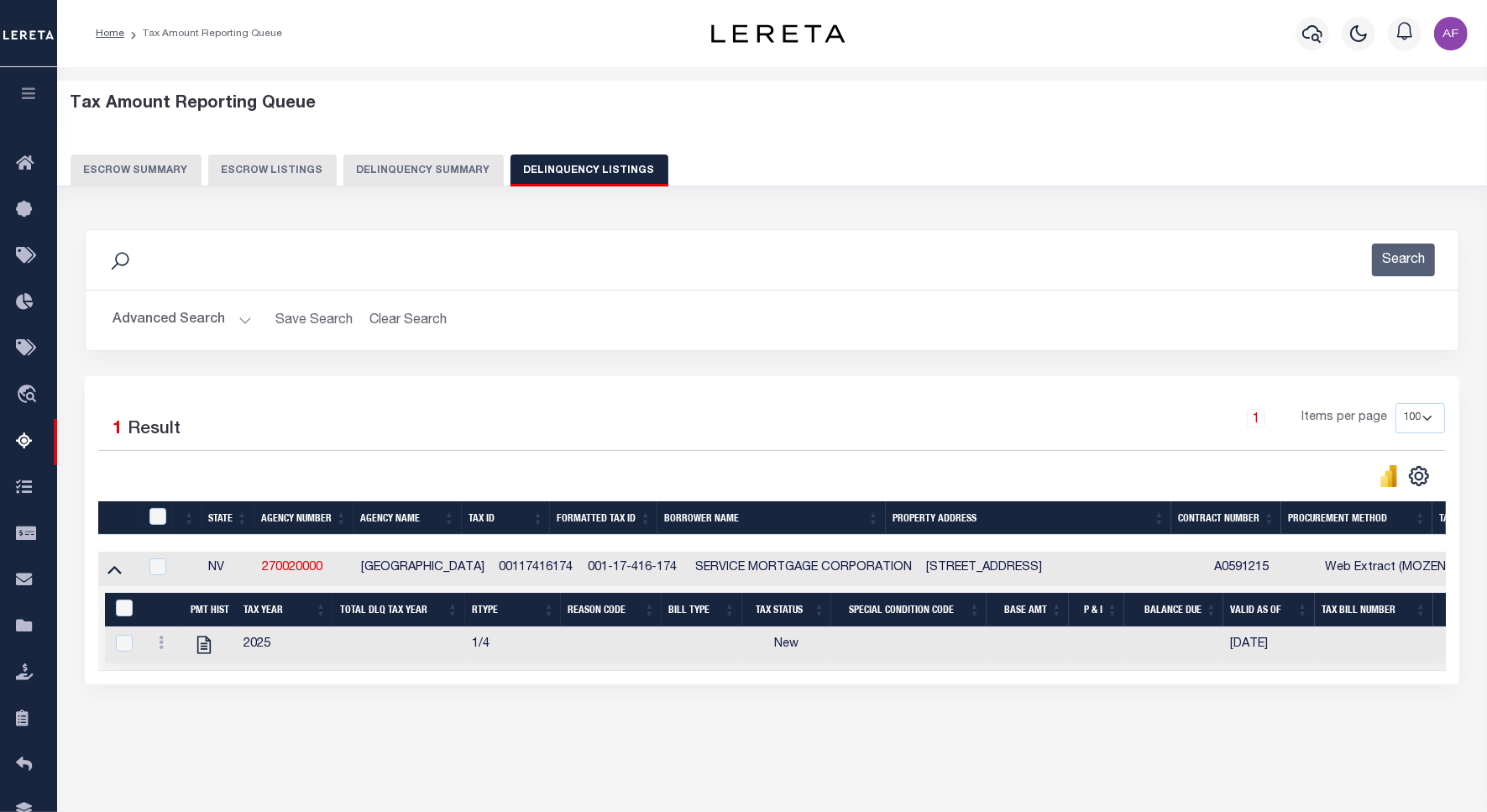
scroll to position [77, 0]
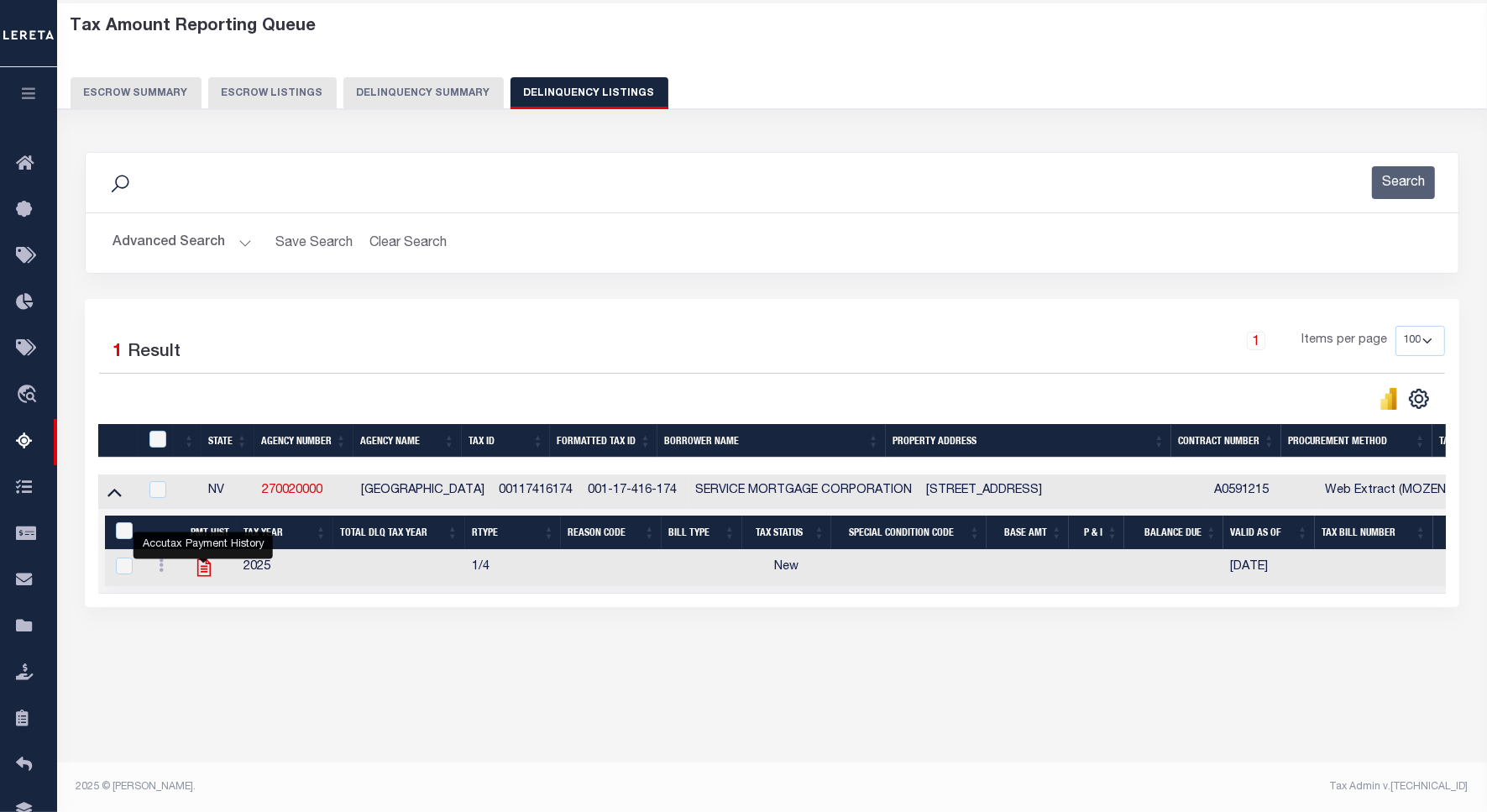
click at [206, 570] on icon "" at bounding box center [204, 567] width 22 height 22
checkbox input "true"
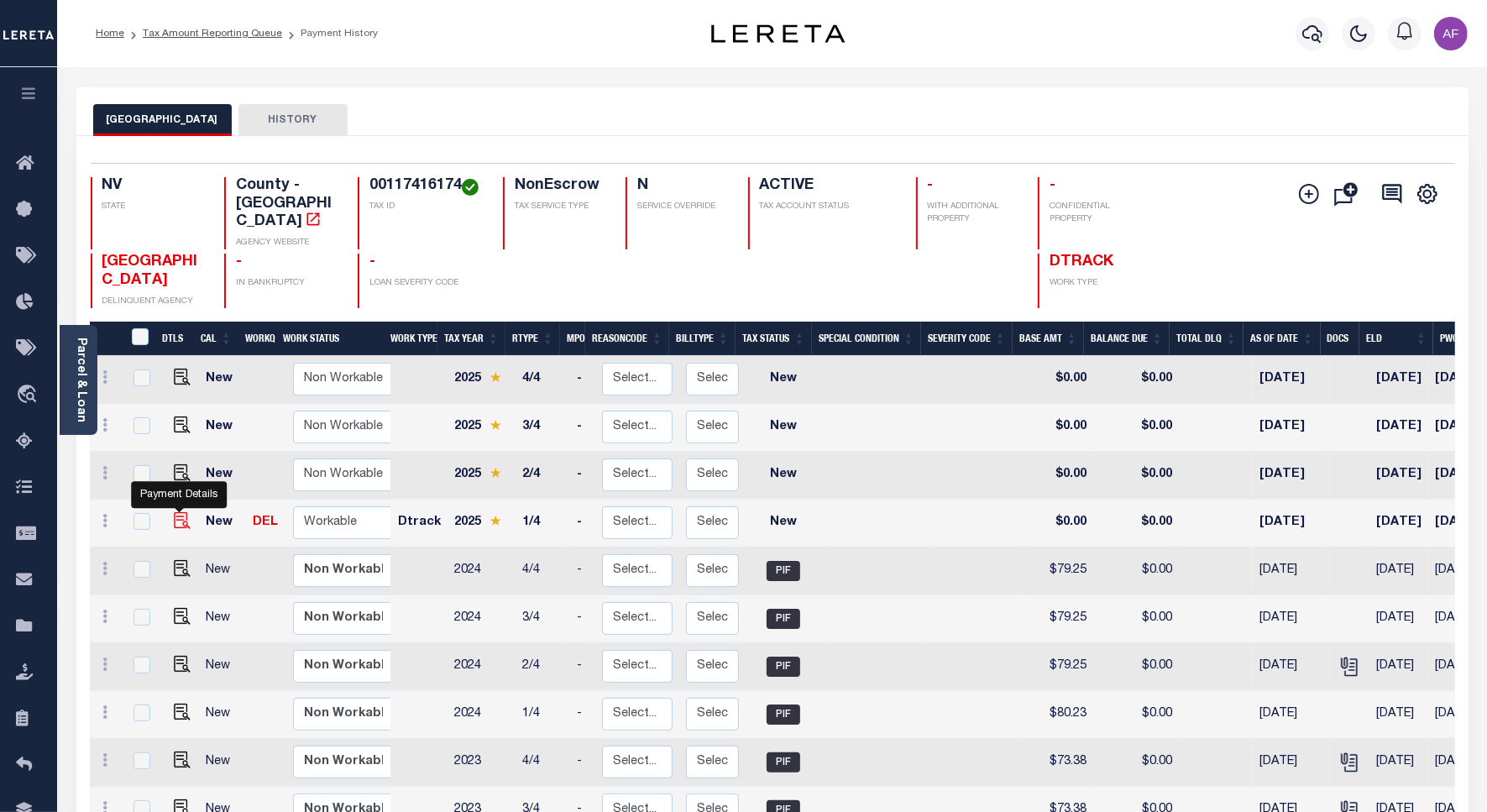
click at [183, 512] on img "" at bounding box center [182, 520] width 17 height 17
checkbox input "true"
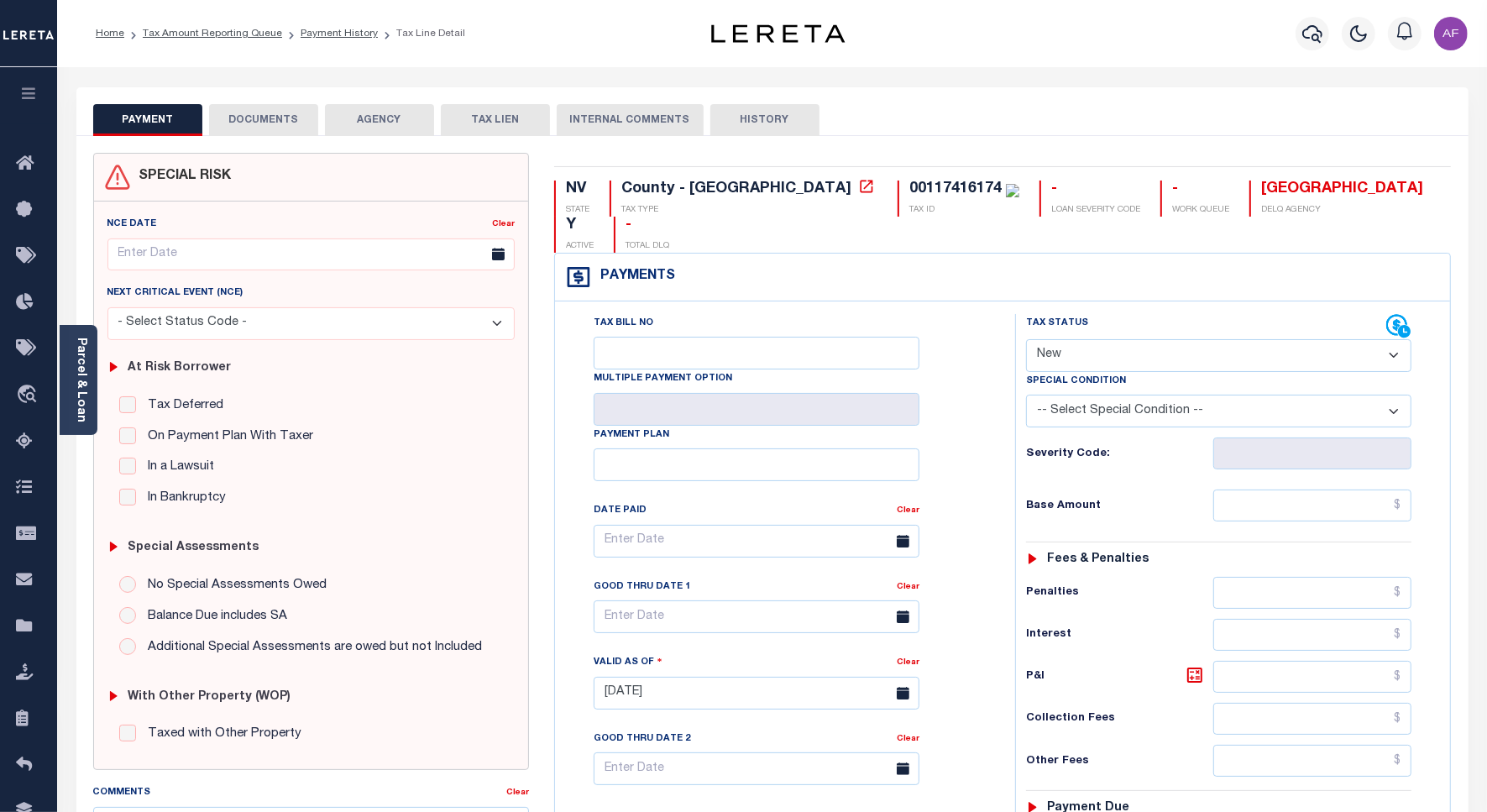
click at [1076, 340] on select "- Select Status Code - Open Due/Unpaid Paid Incomplete No Tax Due Internal Refu…" at bounding box center [1219, 356] width 386 height 33
select select "PYD"
click at [1026, 340] on select "- Select Status Code - Open Due/Unpaid Paid Incomplete No Tax Due Internal Refu…" at bounding box center [1219, 356] width 386 height 33
type input "[DATE]"
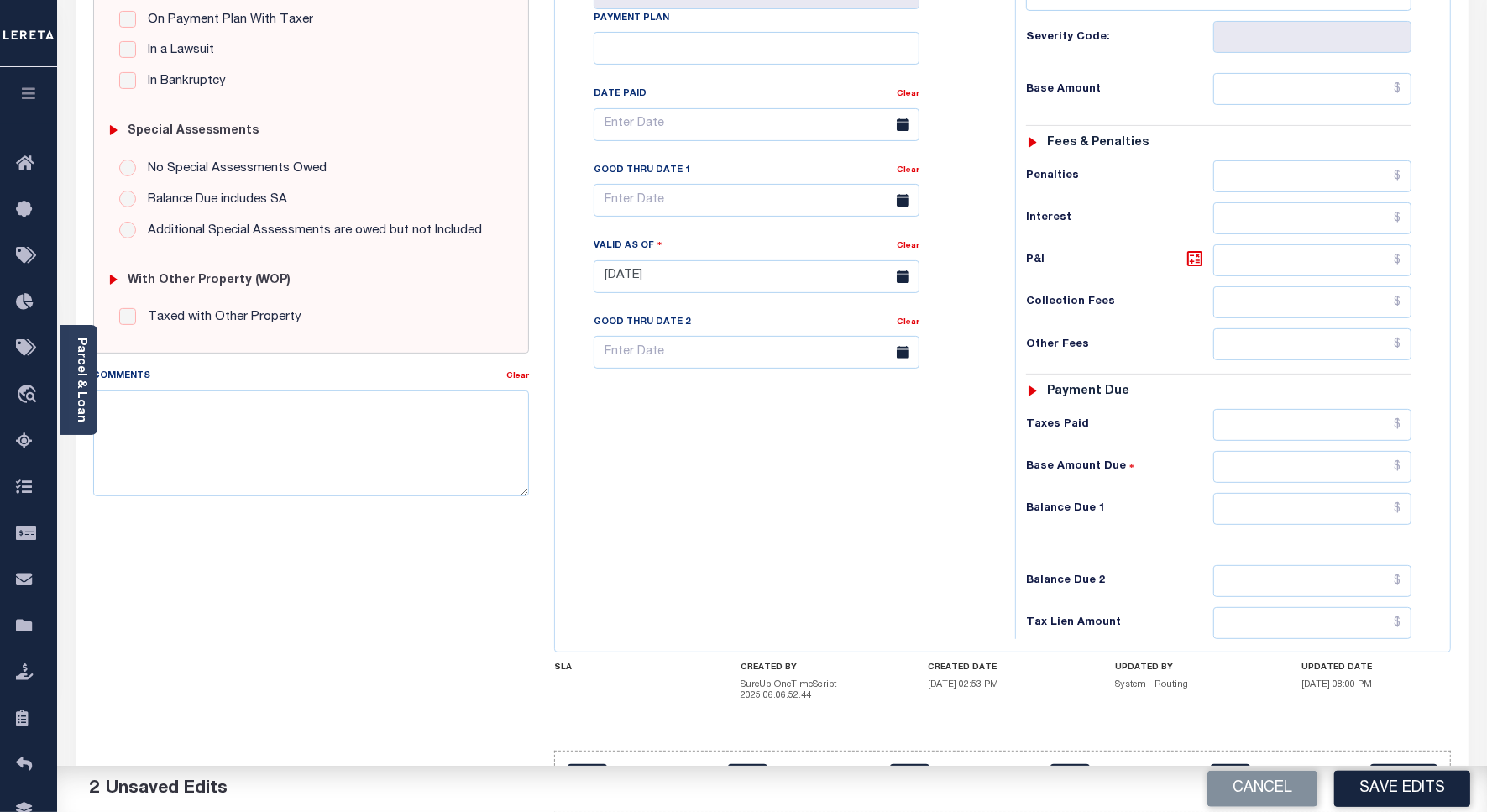
scroll to position [442, 0]
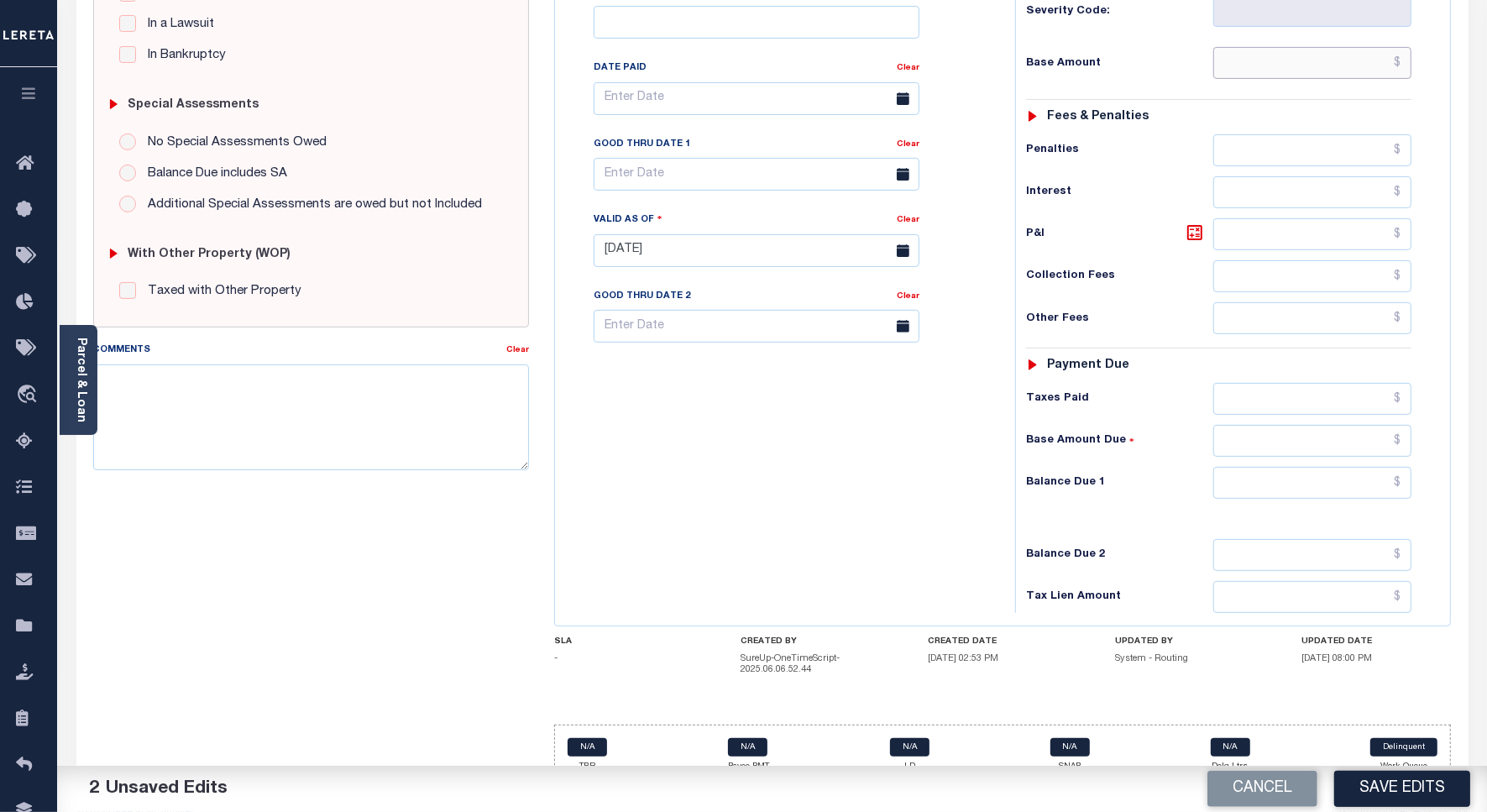
click at [1317, 47] on input "text" at bounding box center [1312, 63] width 198 height 32
type input "$85.90"
click at [1384, 466] on input "text" at bounding box center [1312, 482] width 198 height 32
type input "$0"
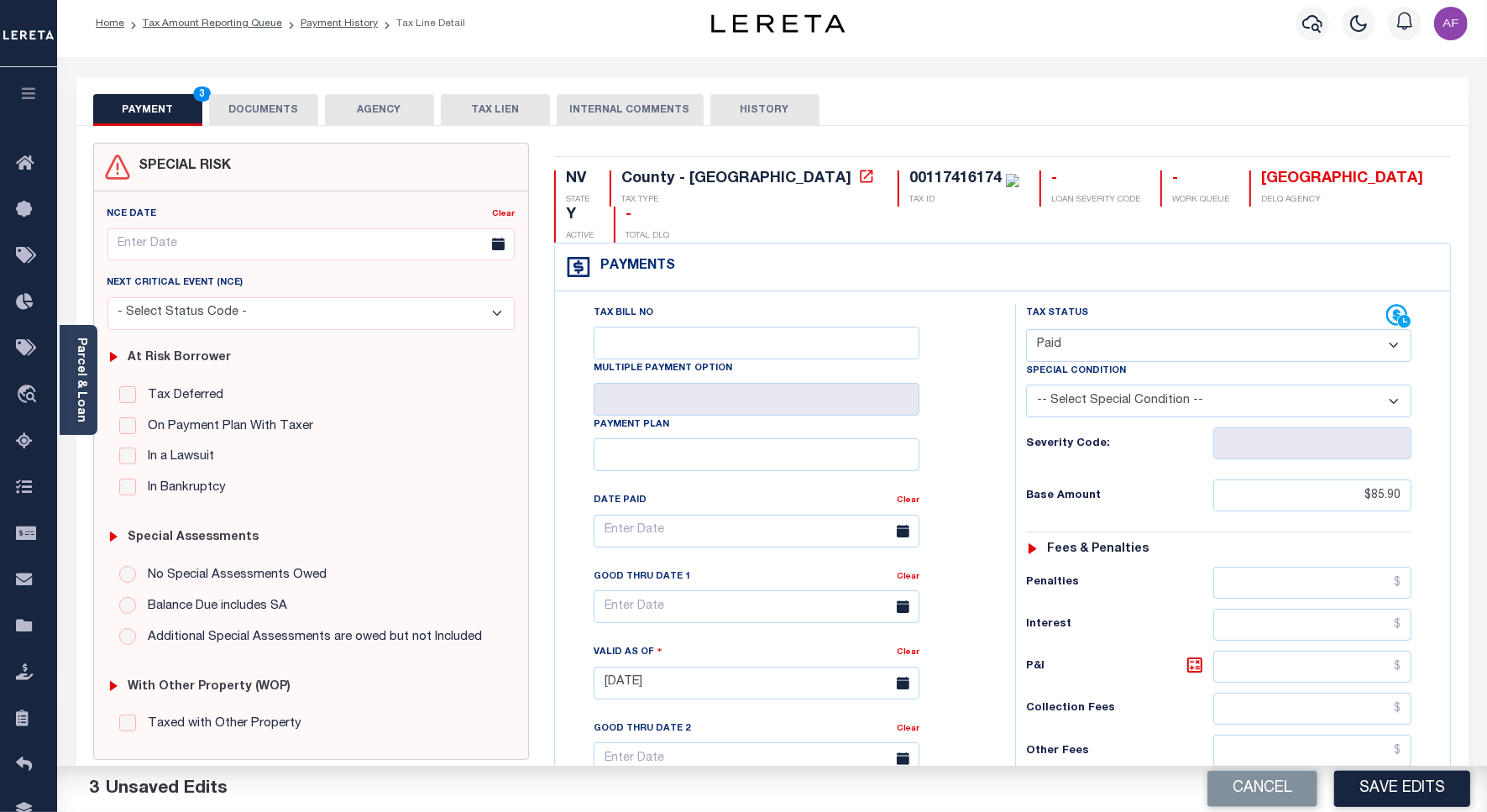
scroll to position [0, 0]
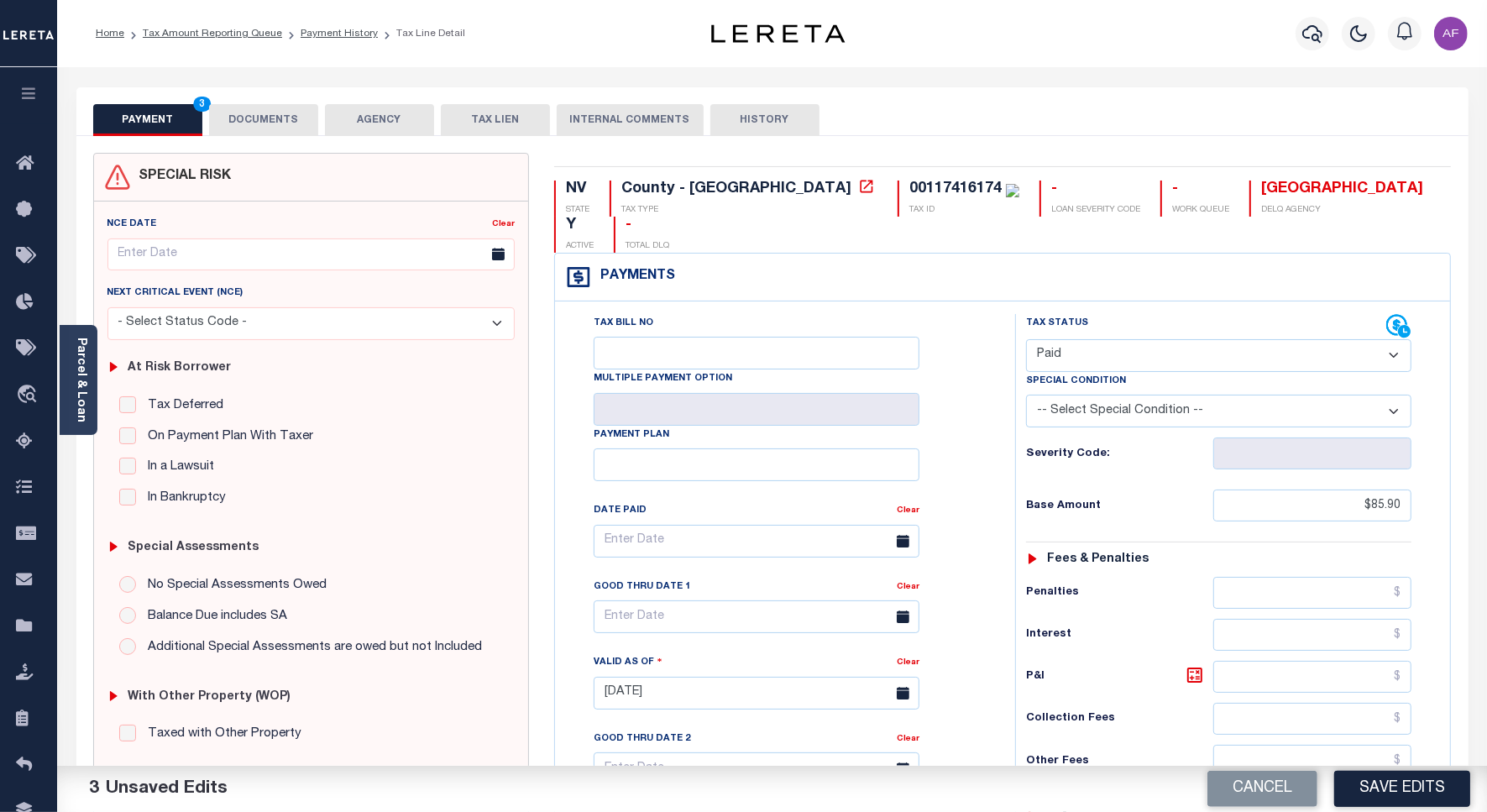
click at [245, 124] on button "DOCUMENTS" at bounding box center [263, 120] width 109 height 32
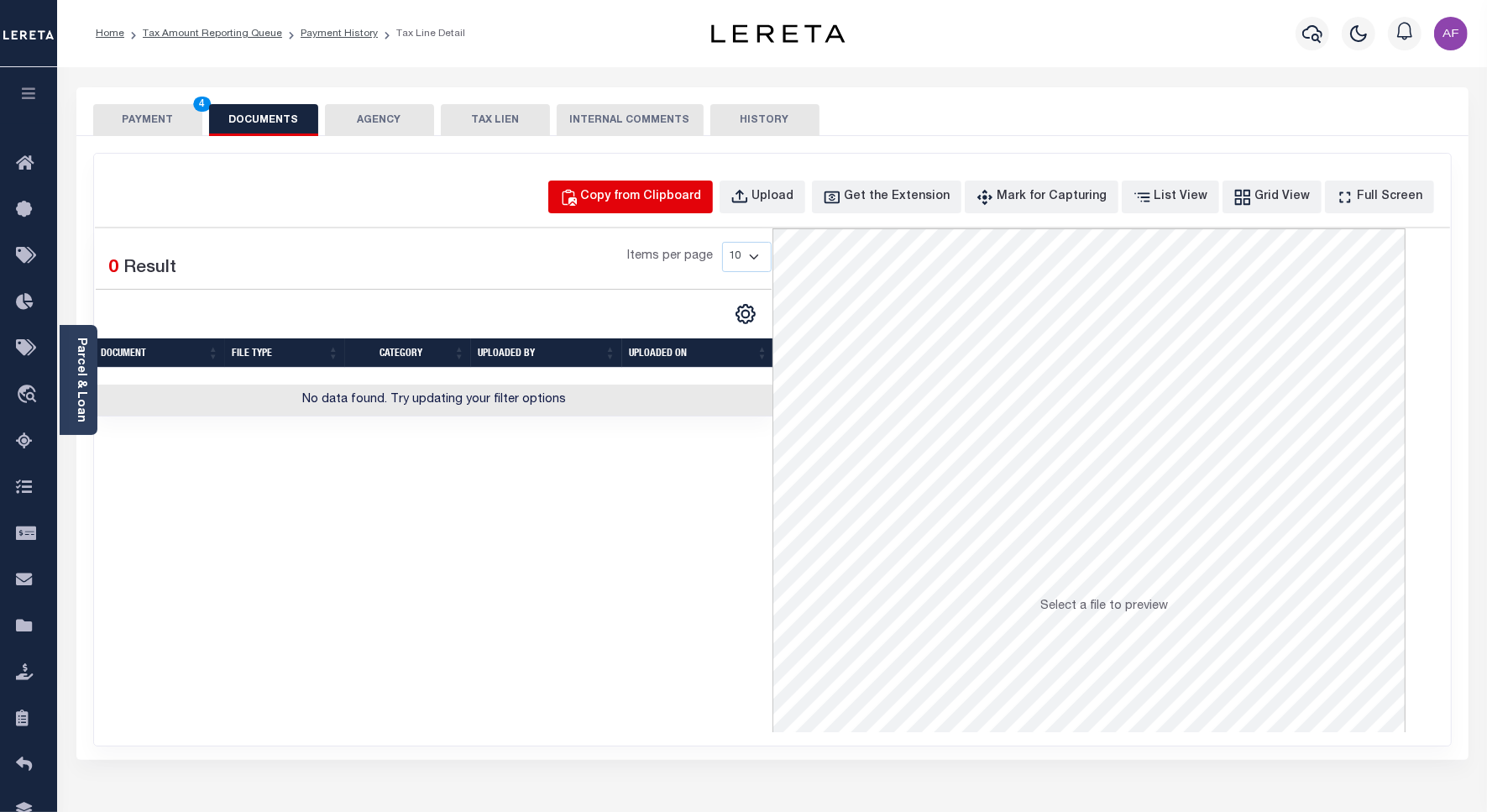
click at [645, 188] on div "Copy from Clipboard" at bounding box center [642, 197] width 121 height 18
select select "POP"
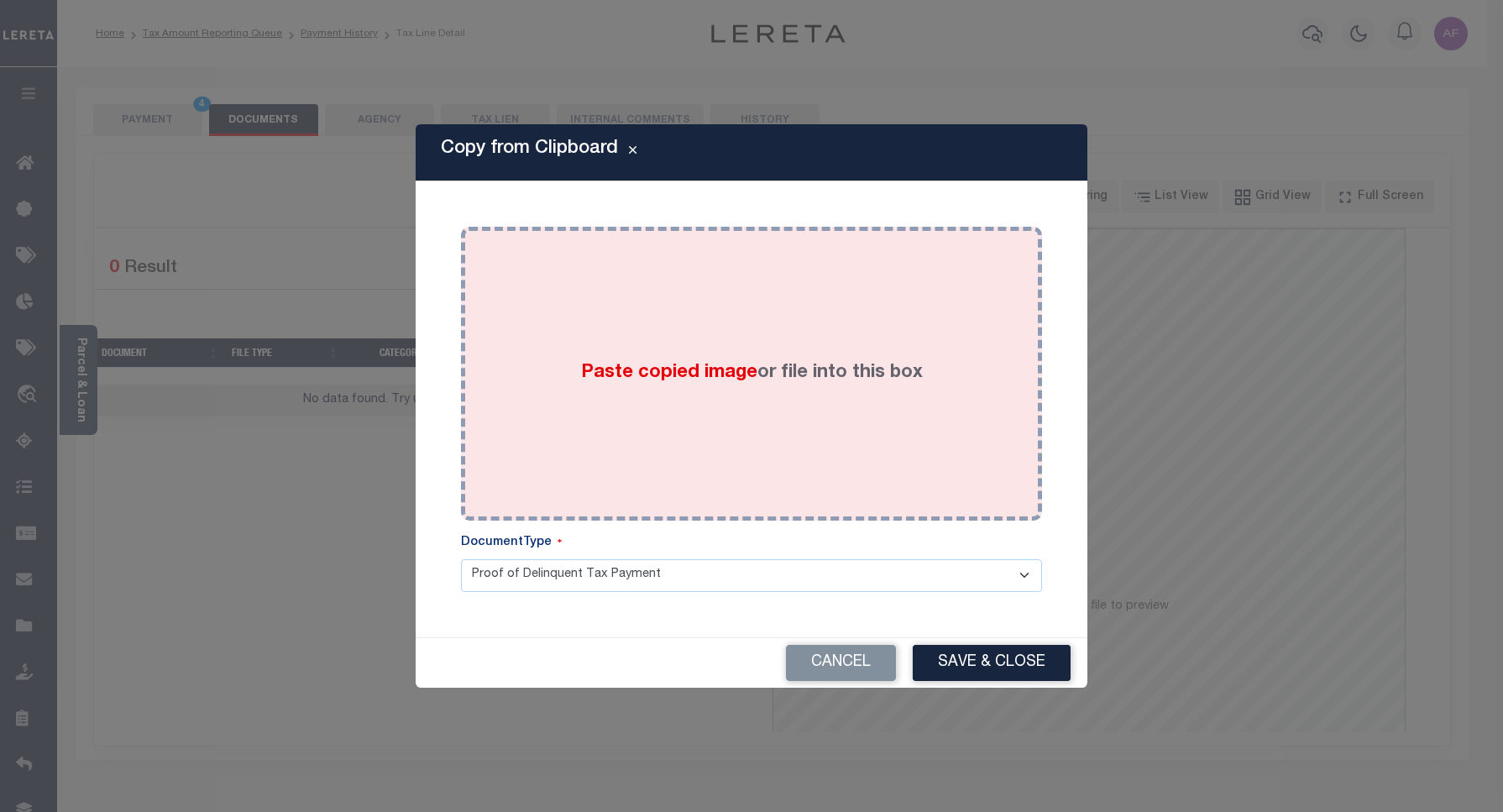
click at [758, 342] on div "Paste copied image or file into this box" at bounding box center [752, 374] width 556 height 269
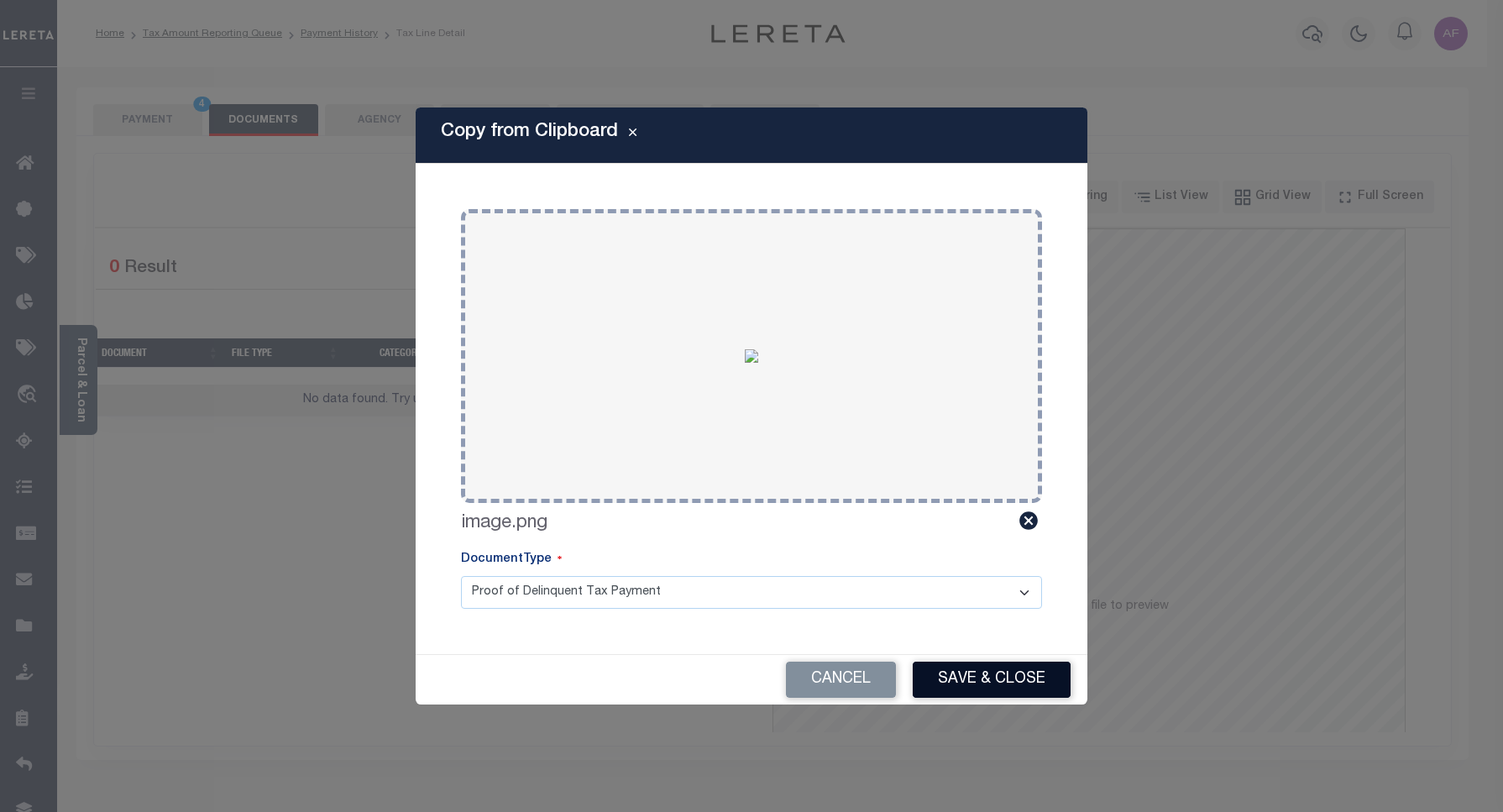
click at [979, 681] on button "Save & Close" at bounding box center [991, 679] width 158 height 36
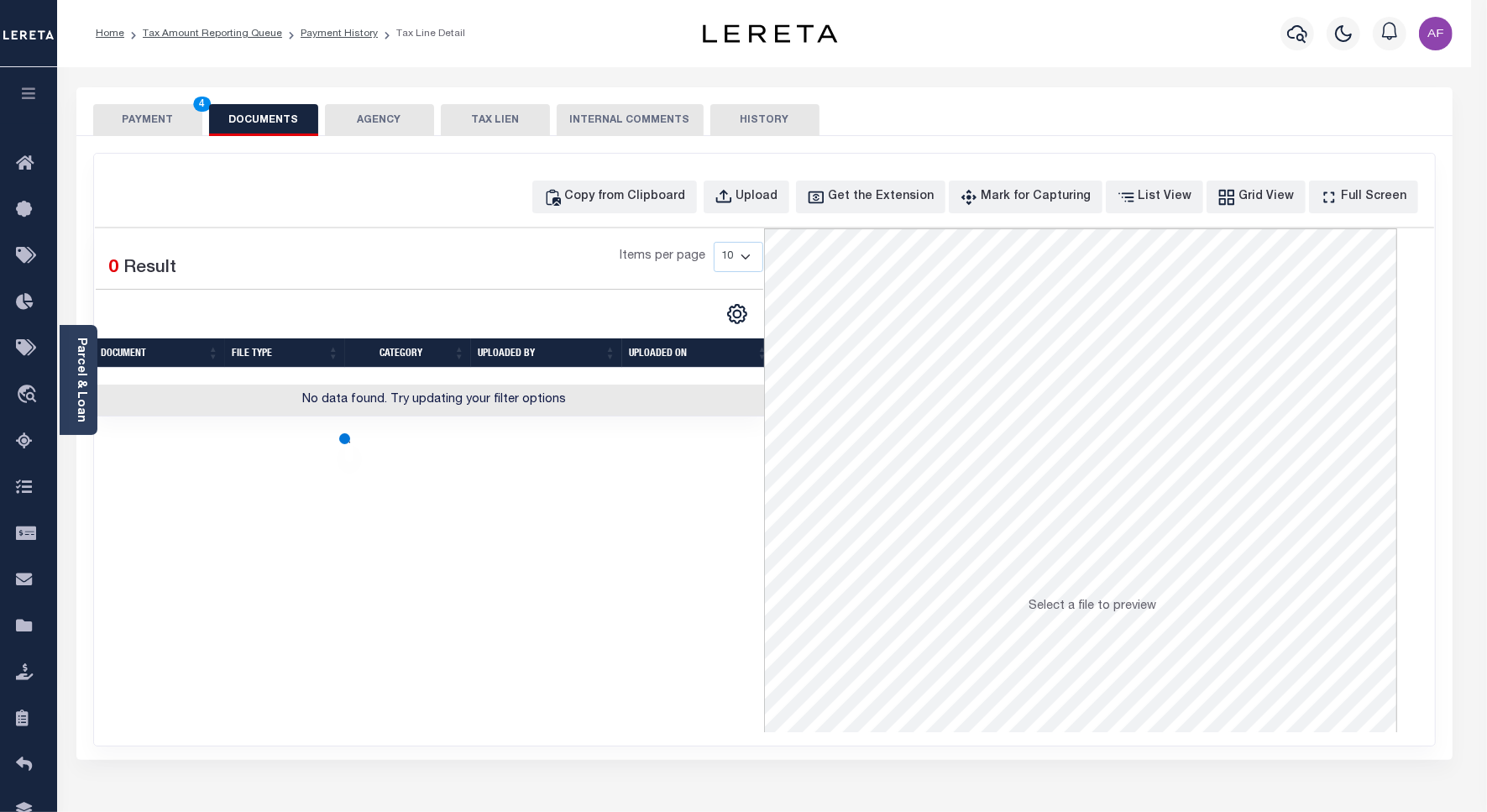
click at [145, 118] on button "PAYMENT 4" at bounding box center [147, 120] width 109 height 32
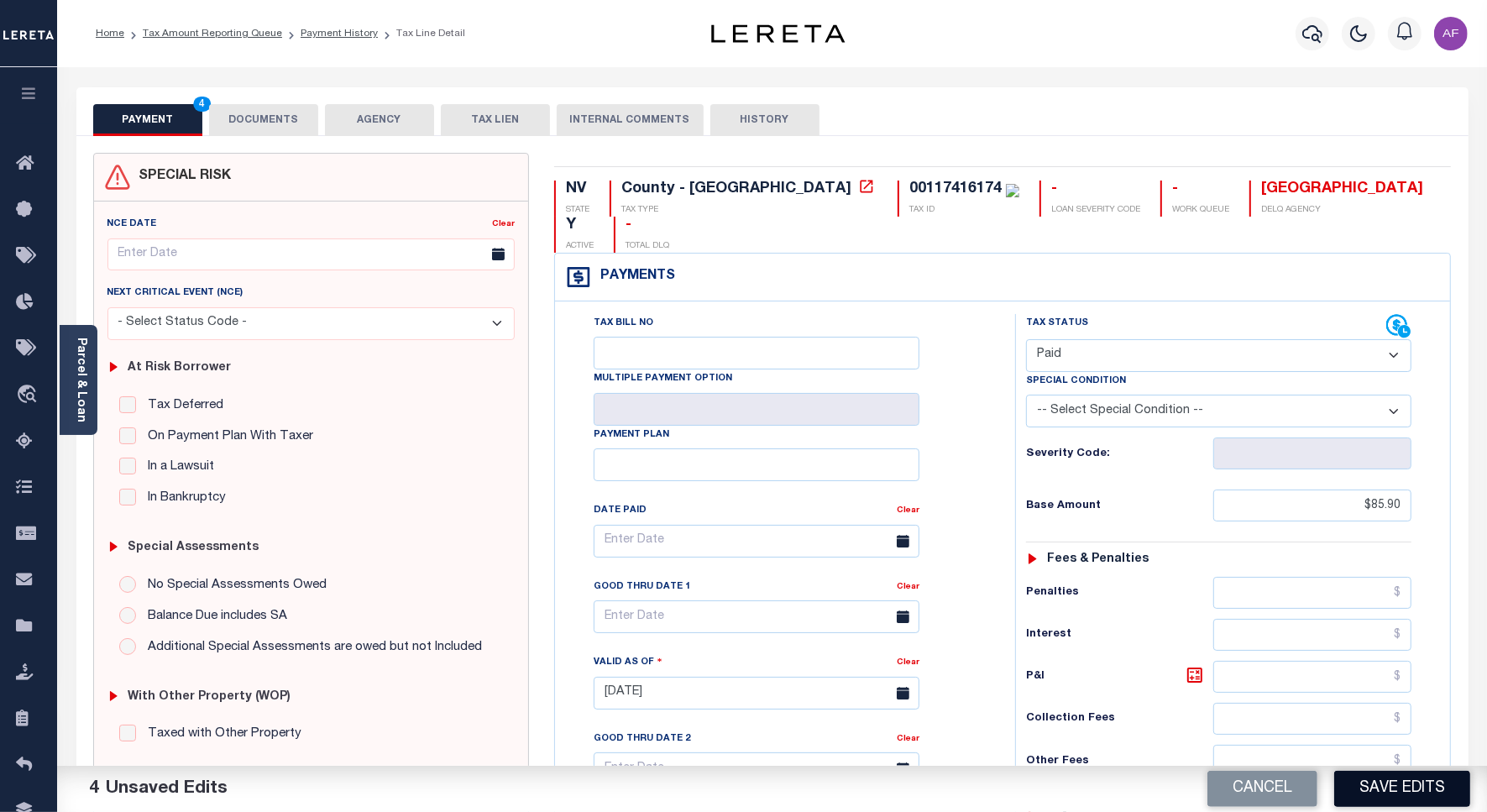
click at [1413, 782] on button "Save Edits" at bounding box center [1402, 788] width 136 height 36
checkbox input "false"
type input "$85.9"
type input "$0"
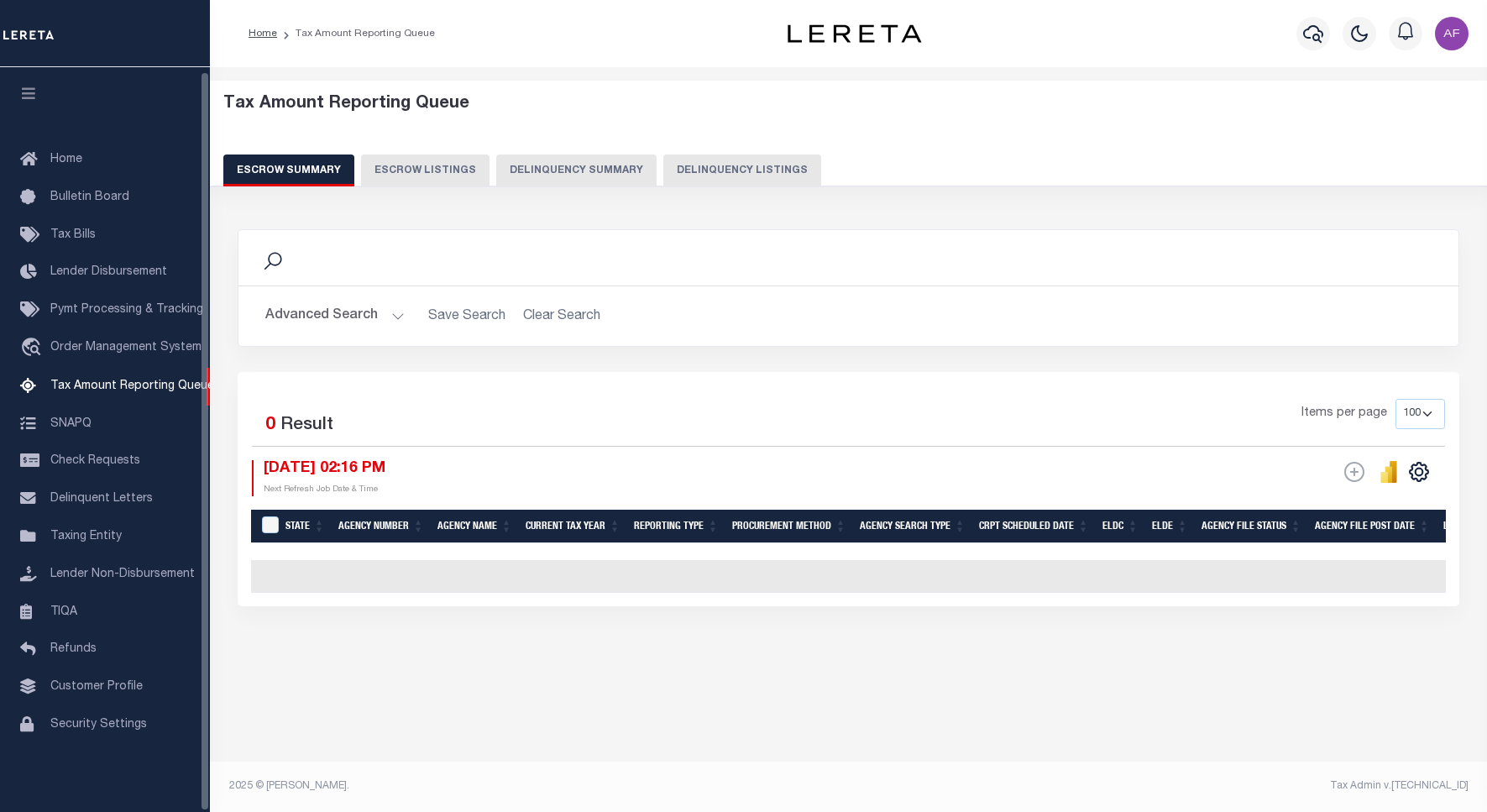
select select "100"
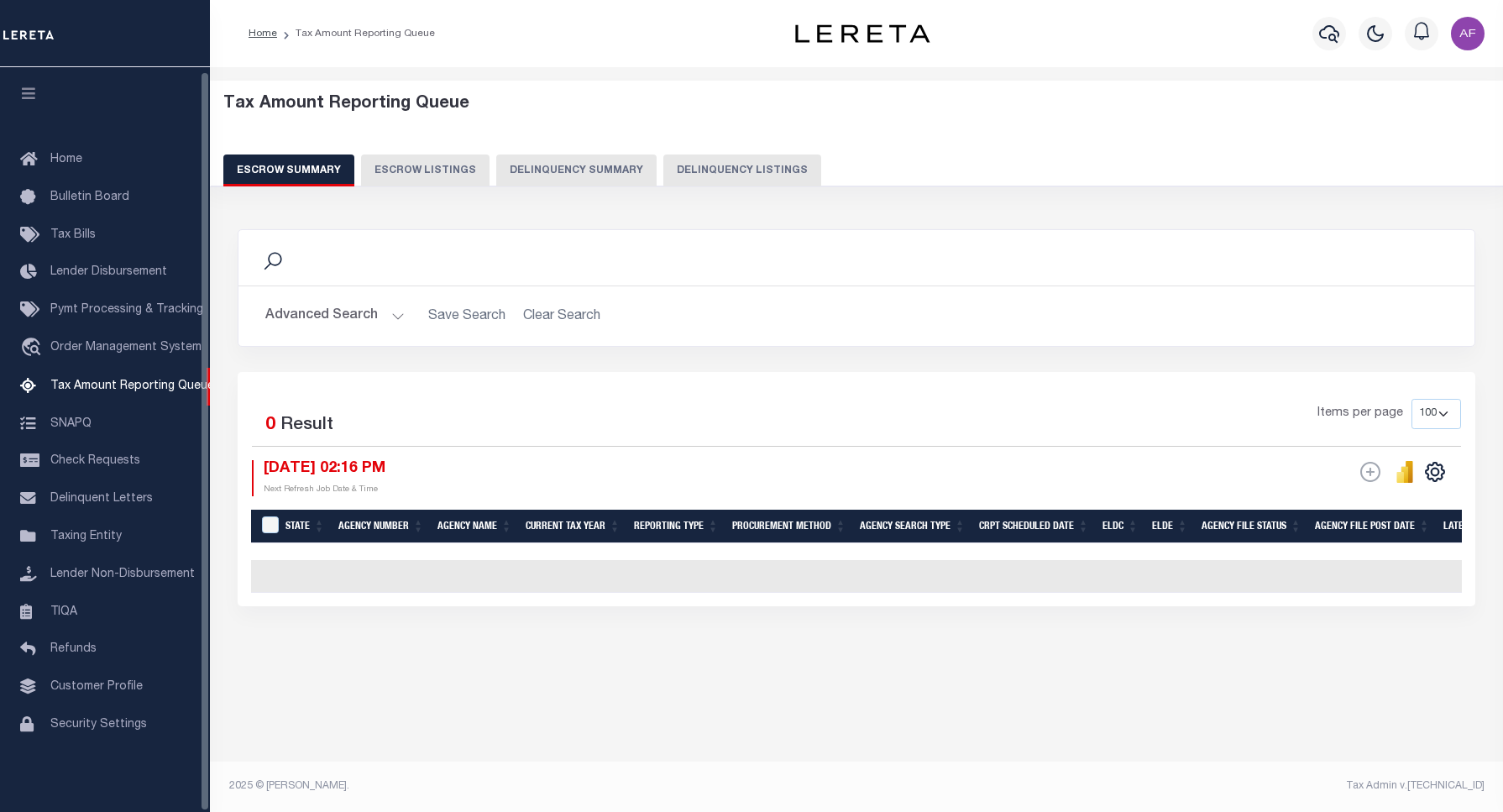
click at [744, 171] on button "Delinquency Listings" at bounding box center [743, 171] width 158 height 32
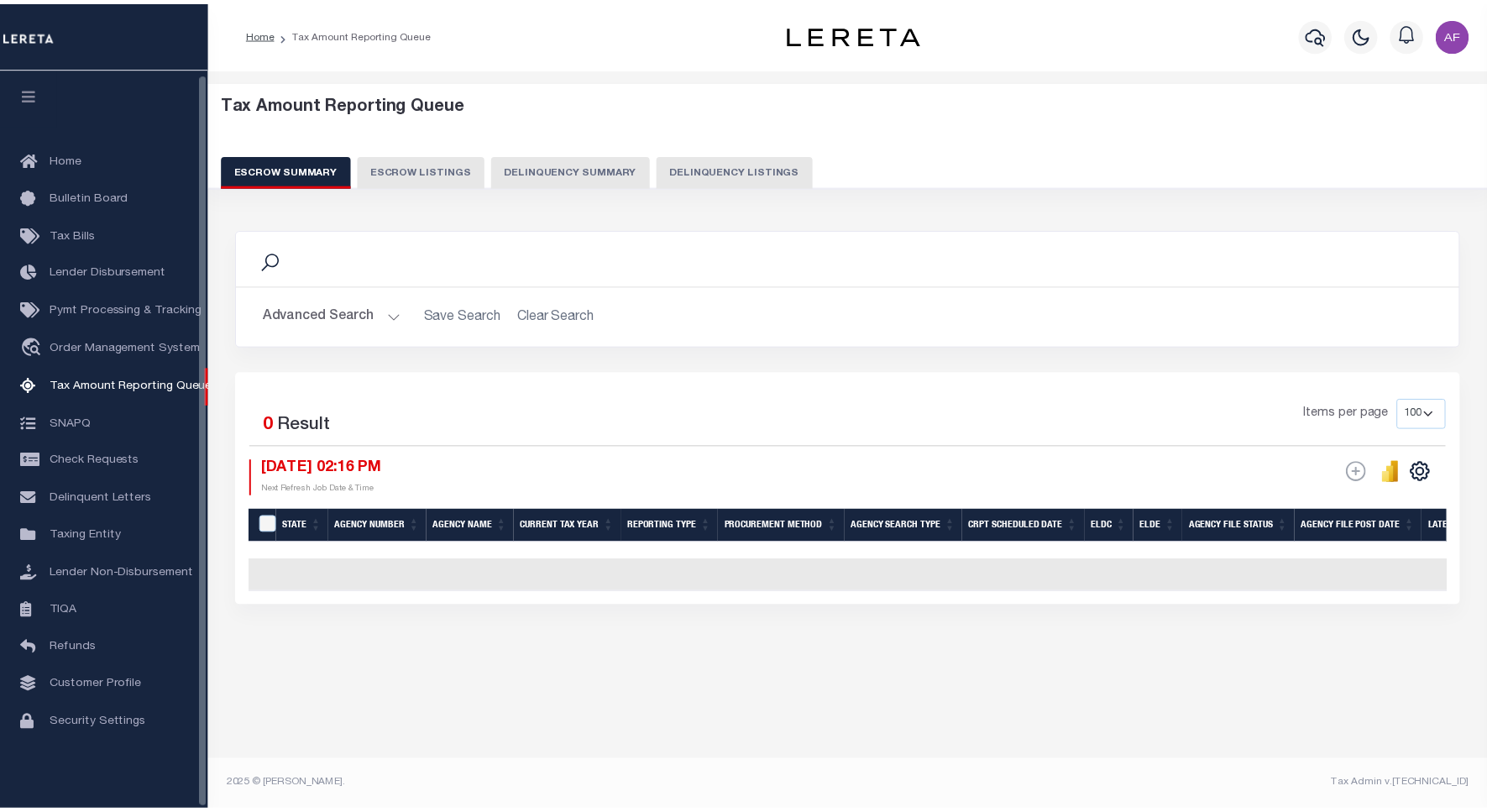
scroll to position [5, 0]
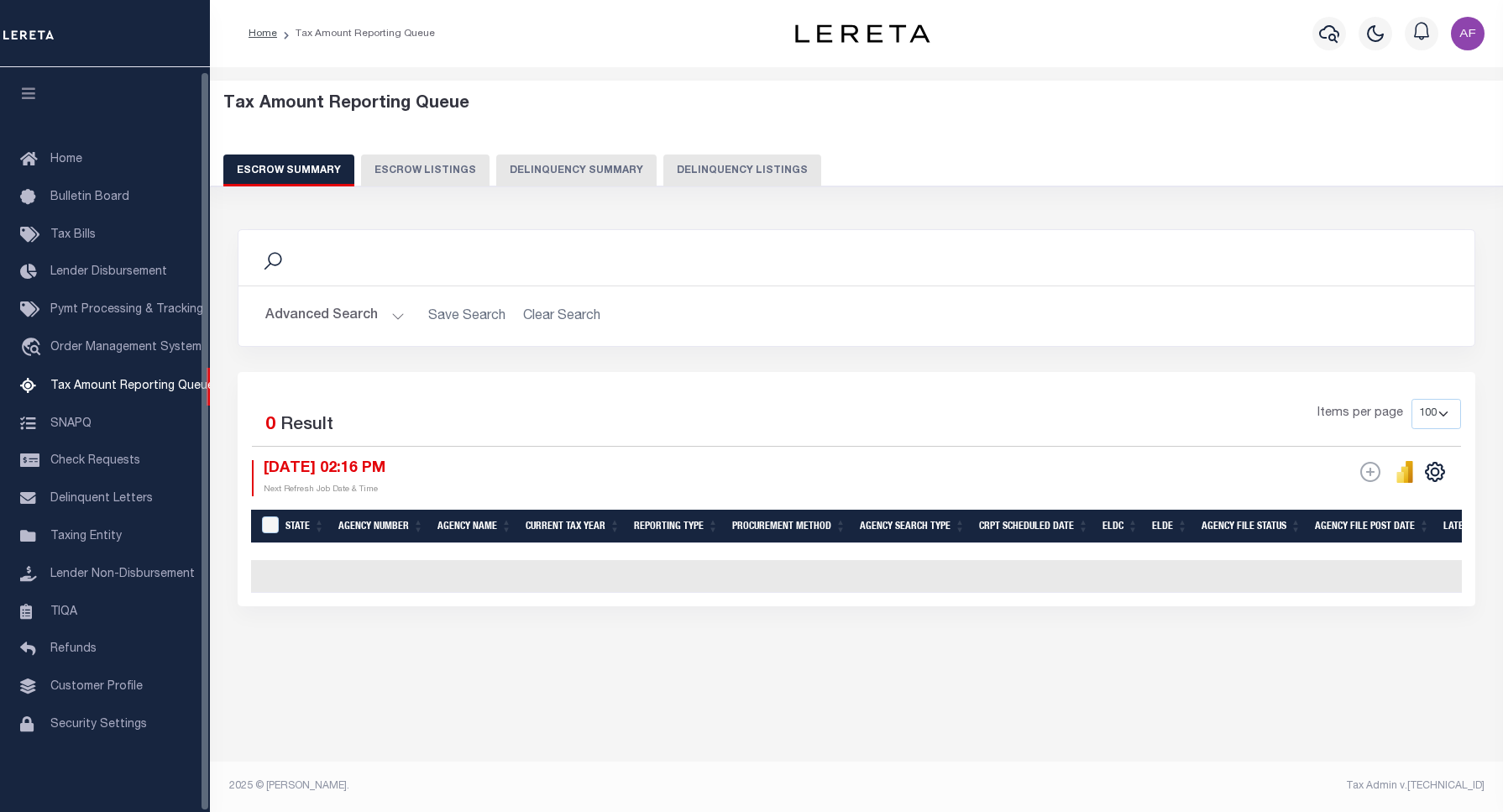
select select "100"
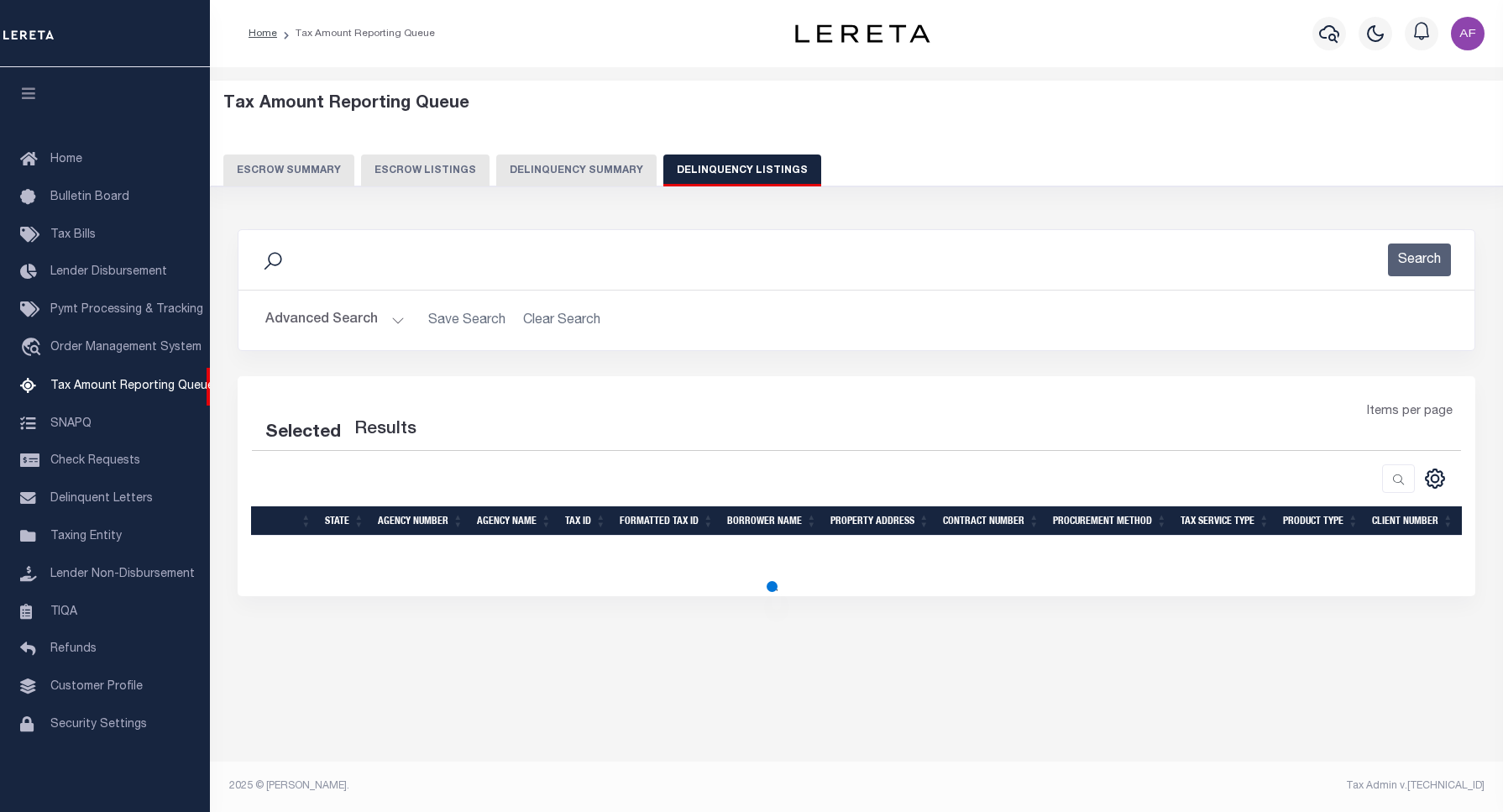
select select "100"
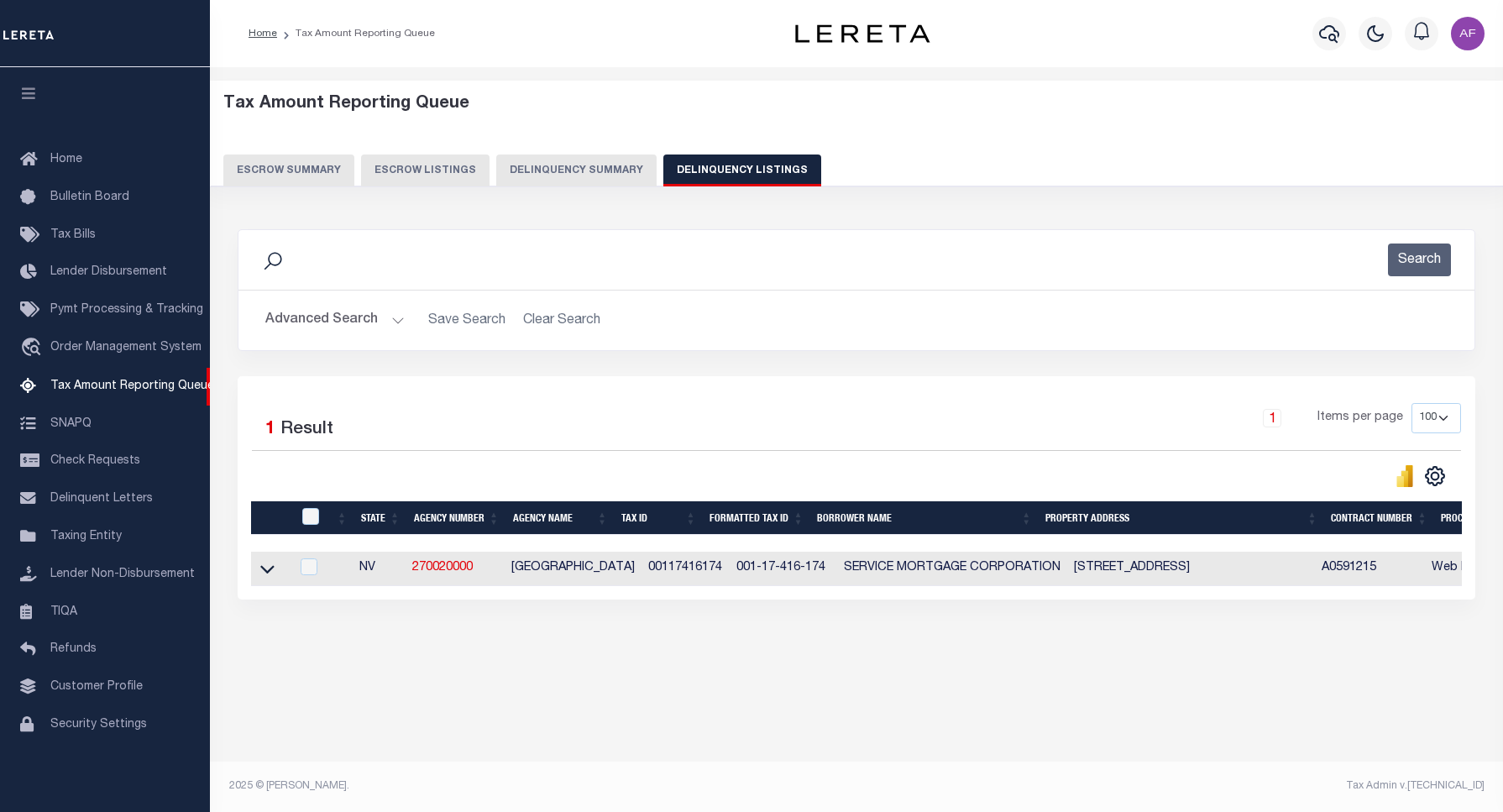
click at [311, 529] on th at bounding box center [309, 518] width 34 height 34
click at [311, 512] on input "checkbox" at bounding box center [311, 515] width 17 height 17
checkbox input "true"
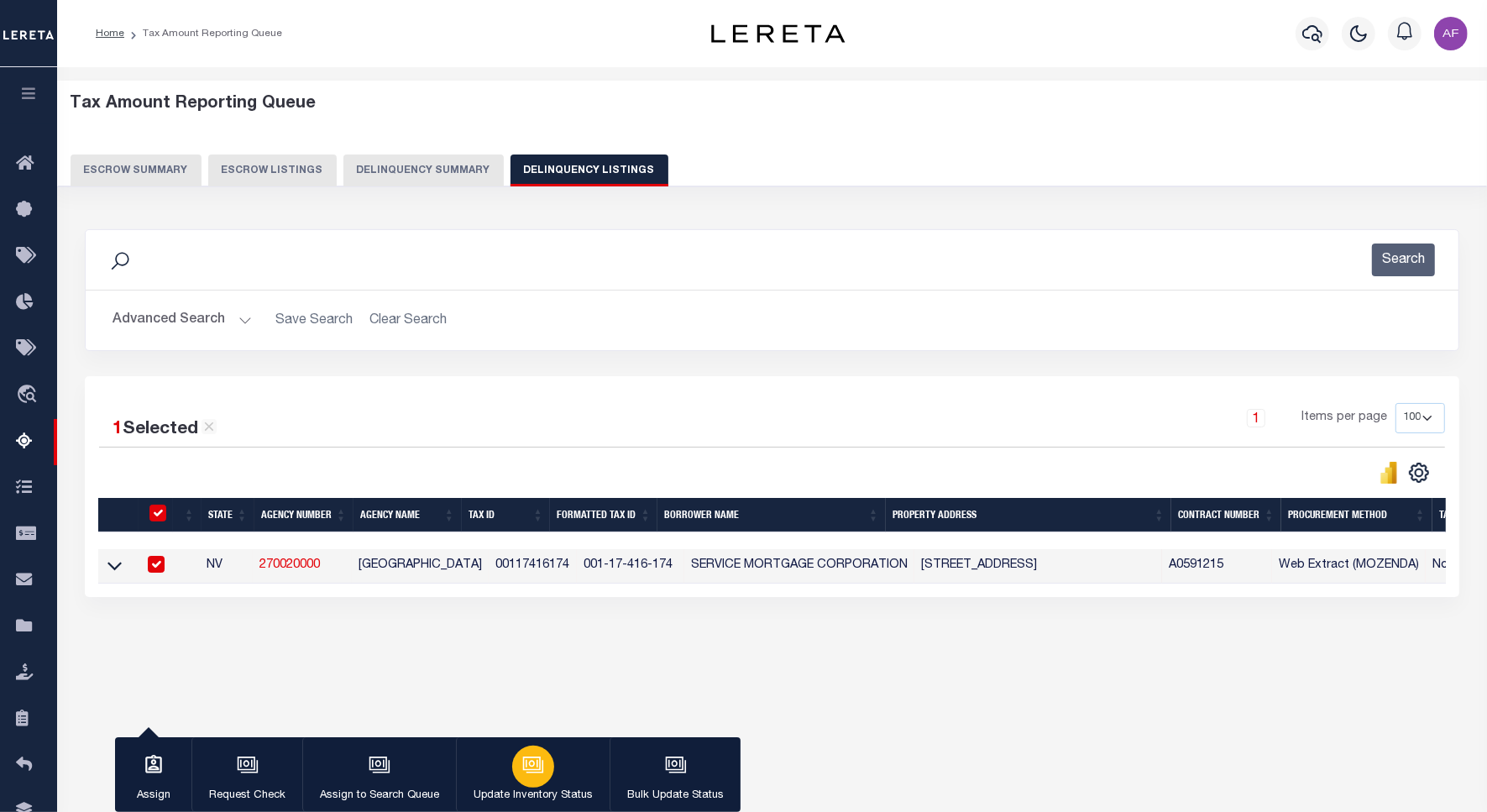
click at [502, 768] on button "Update Inventory Status" at bounding box center [533, 775] width 154 height 76
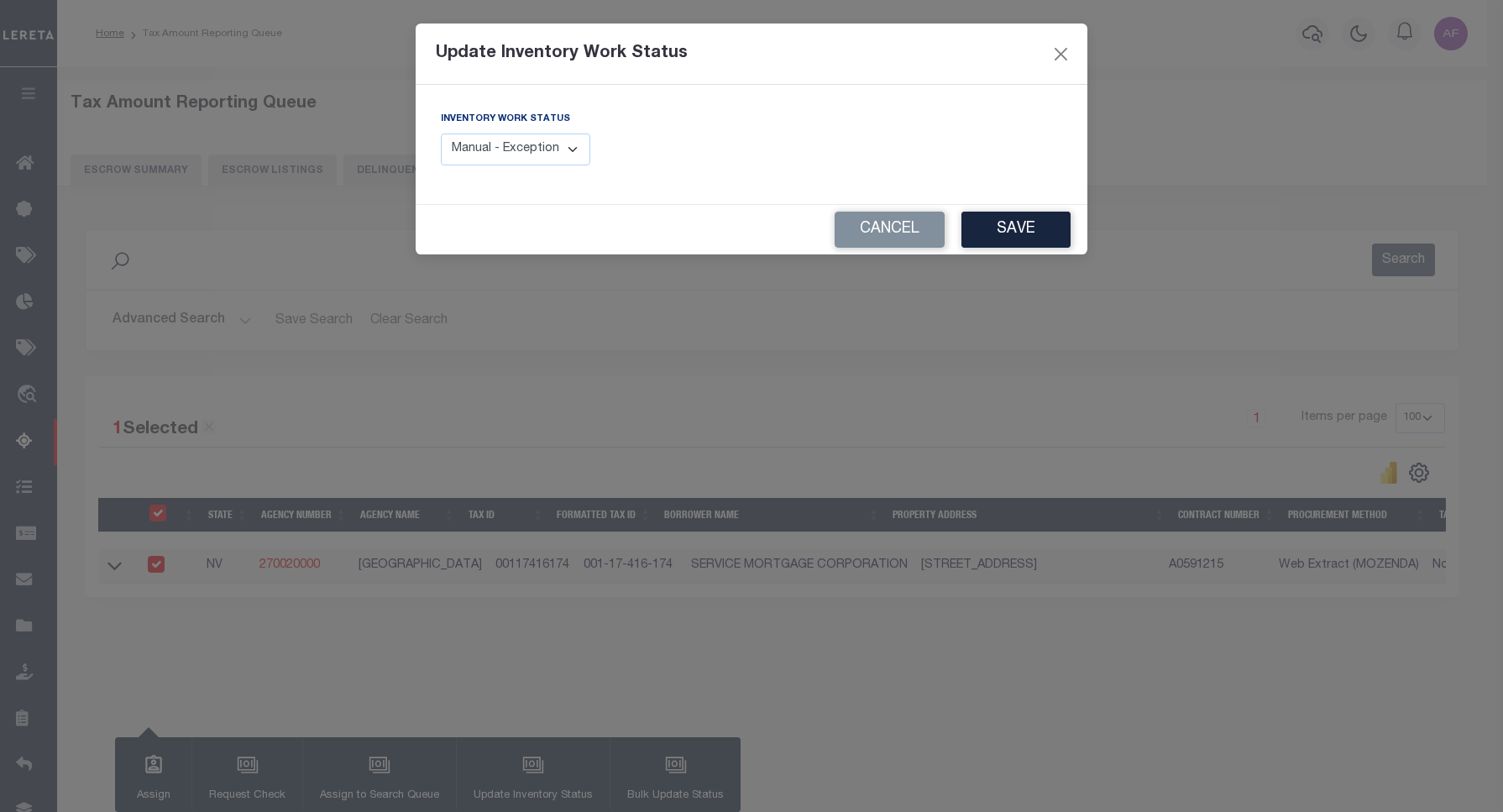
click at [477, 140] on select "Manual - Exception Pended - Awaiting Search Late Add Exception Completed" at bounding box center [516, 150] width 150 height 33
select select "4"
click at [441, 134] on select "Manual - Exception Pended - Awaiting Search Late Add Exception Completed" at bounding box center [516, 150] width 150 height 33
click at [1013, 215] on button "Save" at bounding box center [1015, 230] width 109 height 36
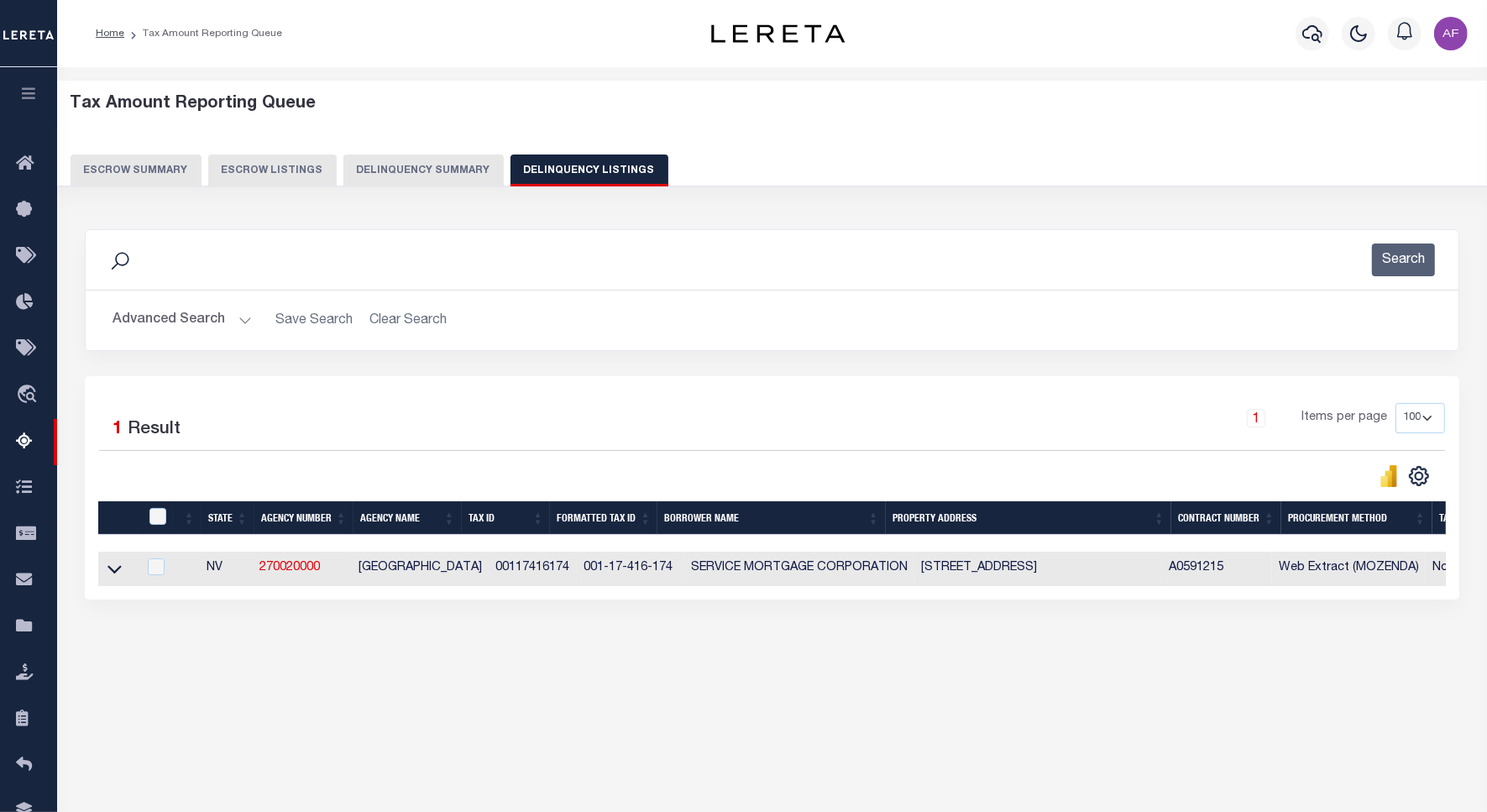
click at [171, 312] on button "Advanced Search" at bounding box center [183, 320] width 140 height 33
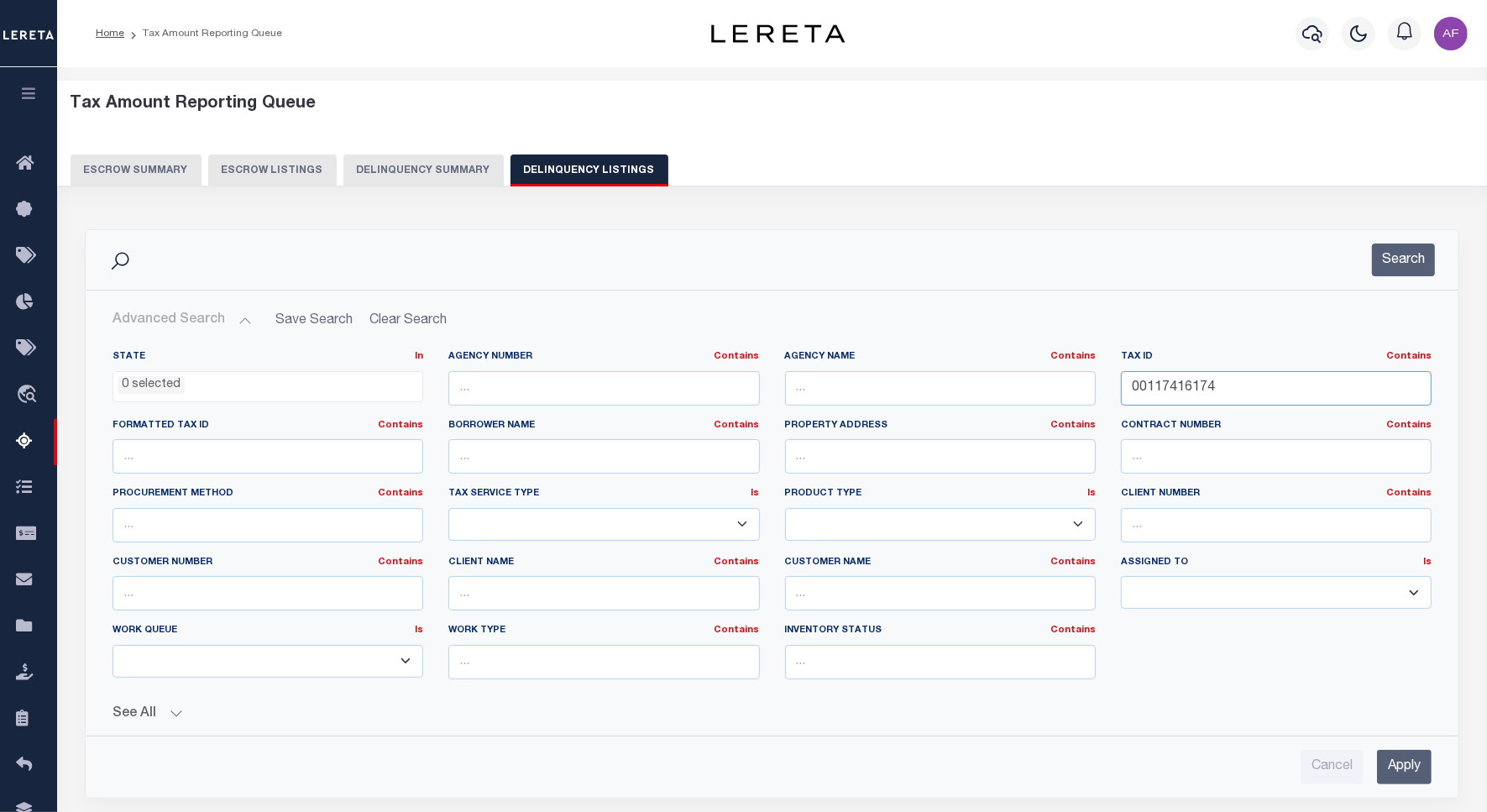
click at [1191, 378] on input "00117416174" at bounding box center [1276, 388] width 311 height 34
paste input "5"
type input "00117416175"
click at [1391, 258] on button "Search" at bounding box center [1403, 260] width 63 height 33
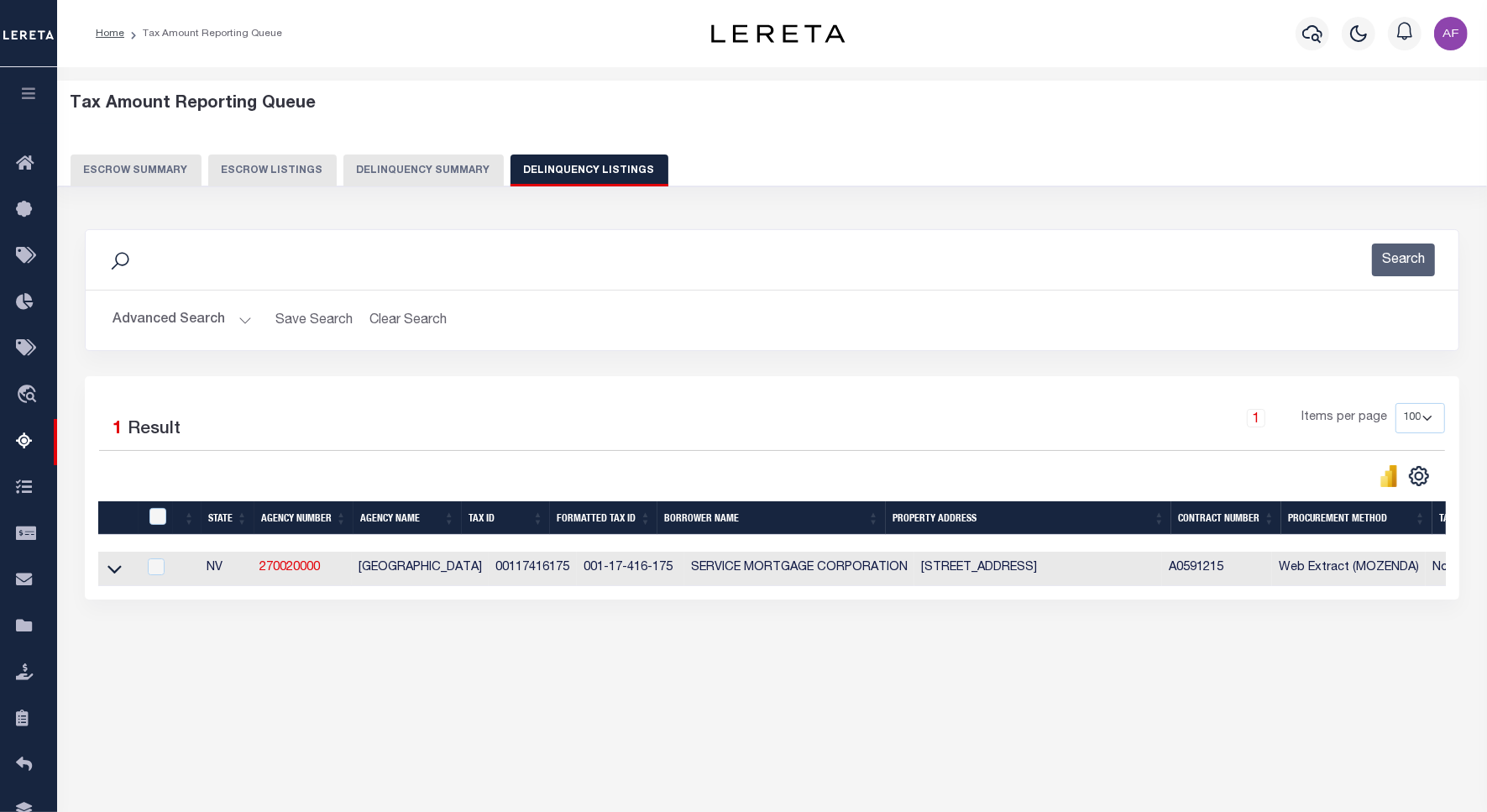
drag, startPoint x: 111, startPoint y: 572, endPoint x: 278, endPoint y: 368, distance: 263.6
click at [111, 572] on icon at bounding box center [115, 569] width 14 height 18
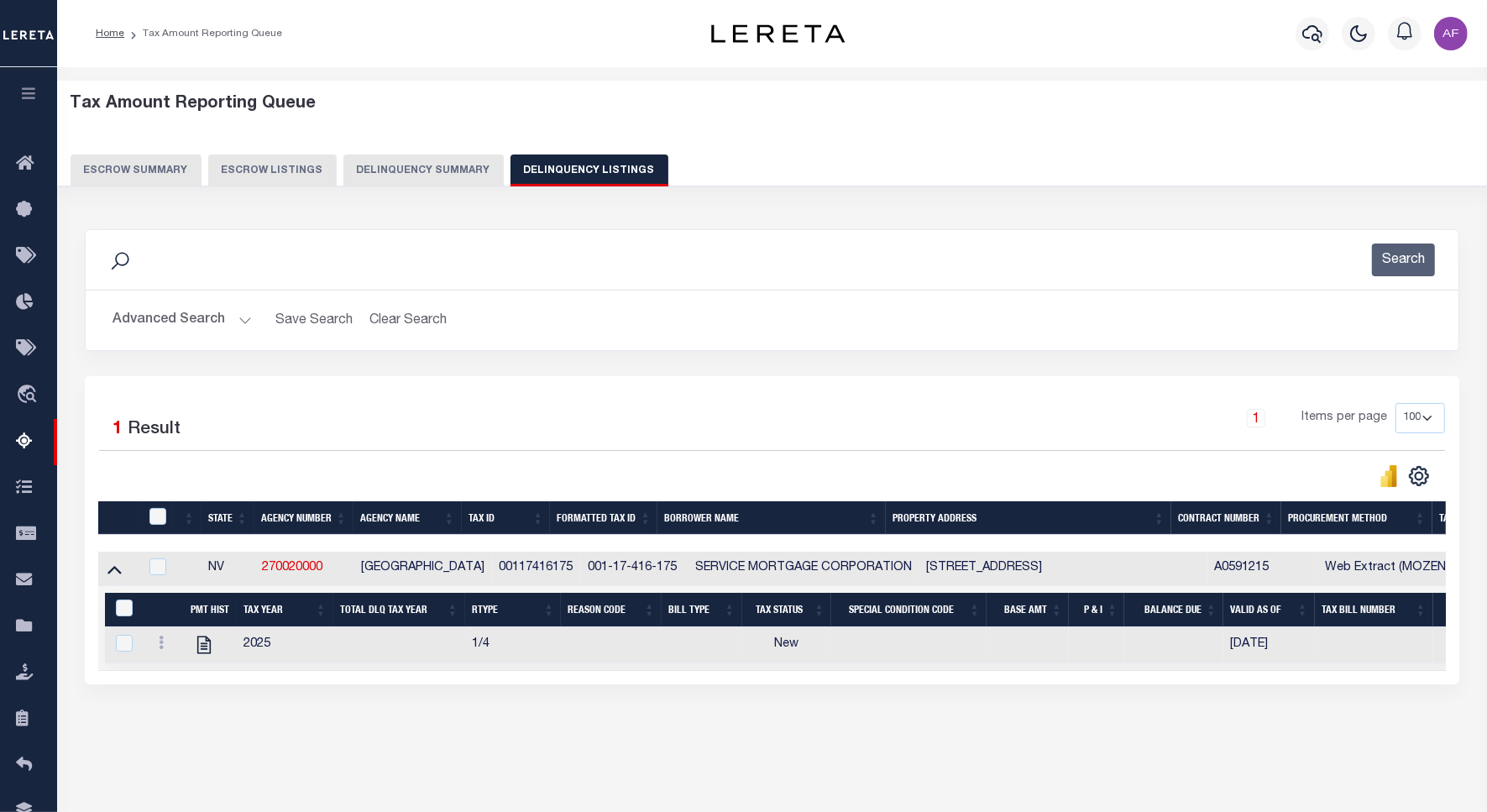
scroll to position [77, 0]
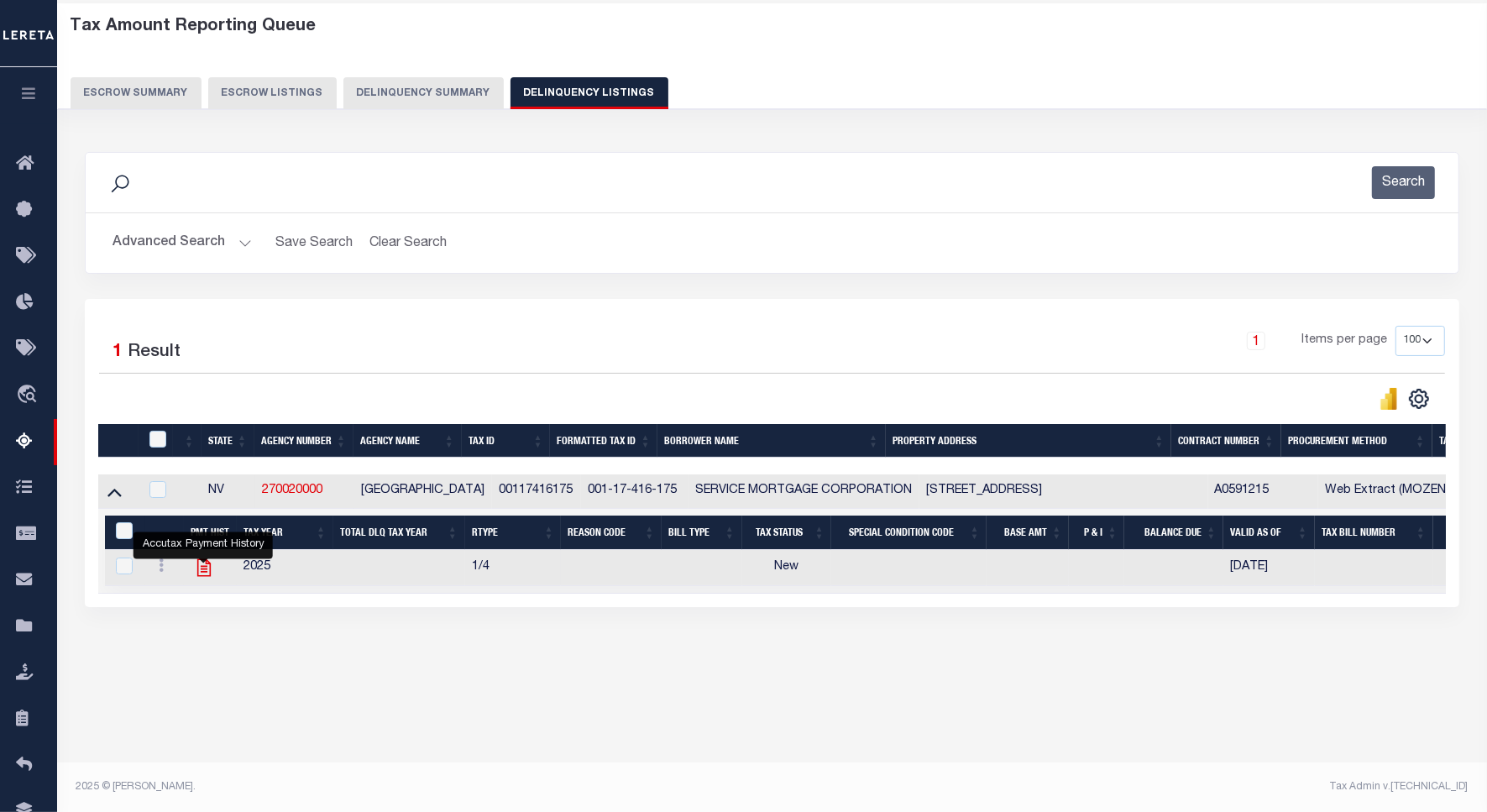
click at [202, 576] on icon "" at bounding box center [203, 568] width 13 height 18
checkbox input "true"
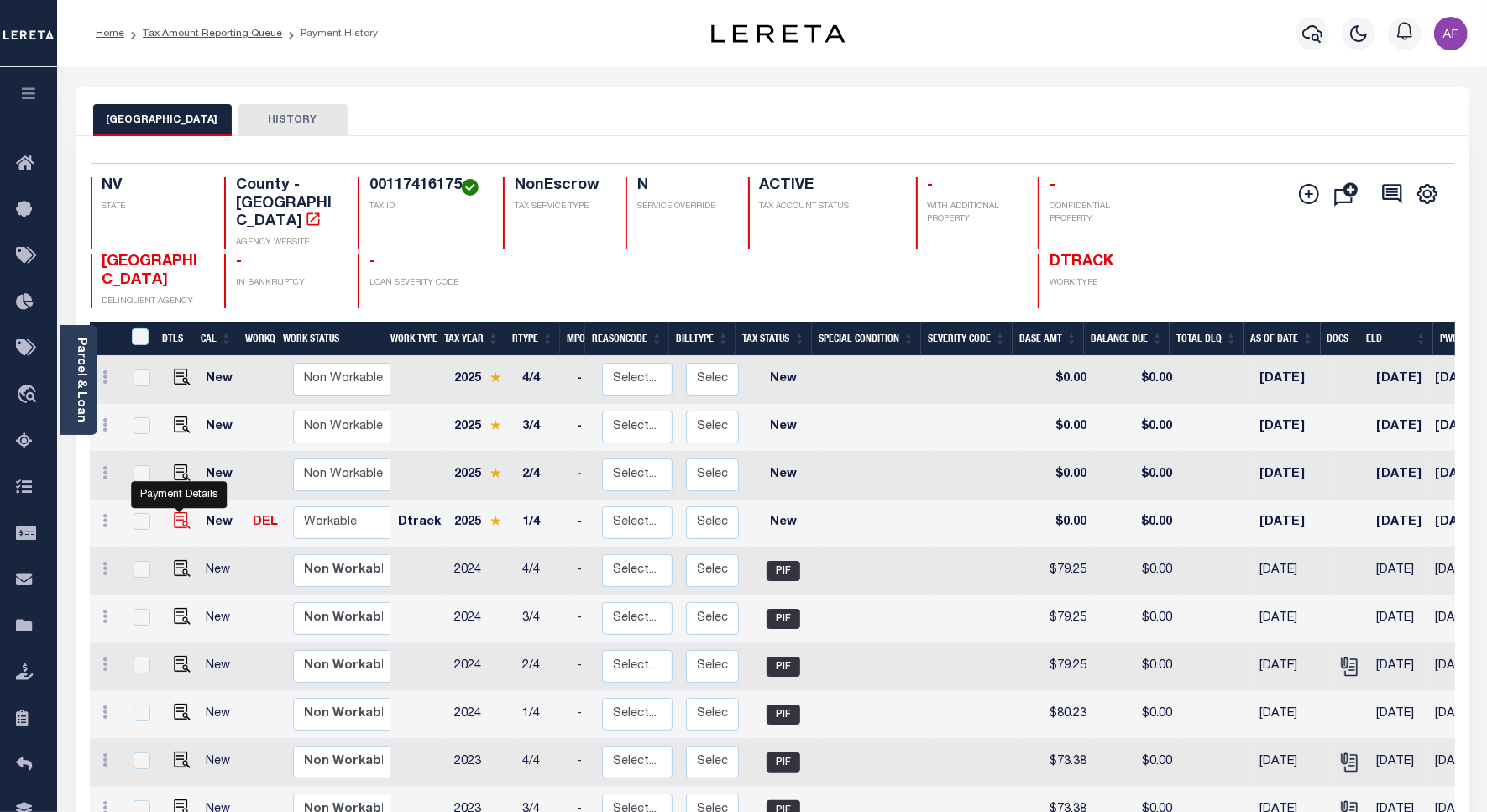
click at [181, 512] on img "" at bounding box center [182, 520] width 17 height 17
checkbox input "true"
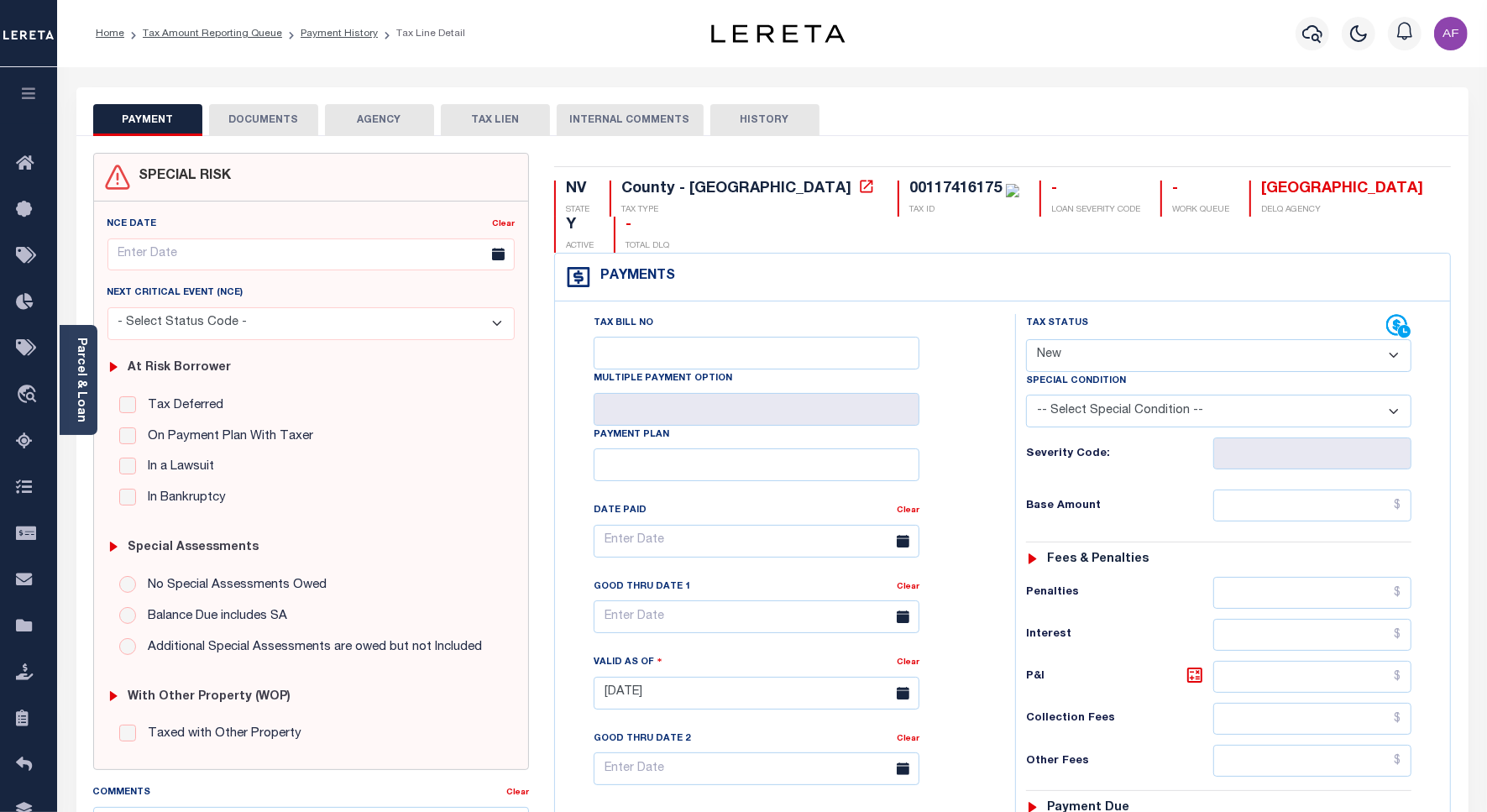
click at [1086, 340] on select "- Select Status Code - Open Due/Unpaid Paid Incomplete No Tax Due Internal Refu…" at bounding box center [1219, 356] width 386 height 33
select select "PYD"
click at [1026, 340] on select "- Select Status Code - Open Due/Unpaid Paid Incomplete No Tax Due Internal Refu…" at bounding box center [1219, 356] width 386 height 33
type input "[DATE]"
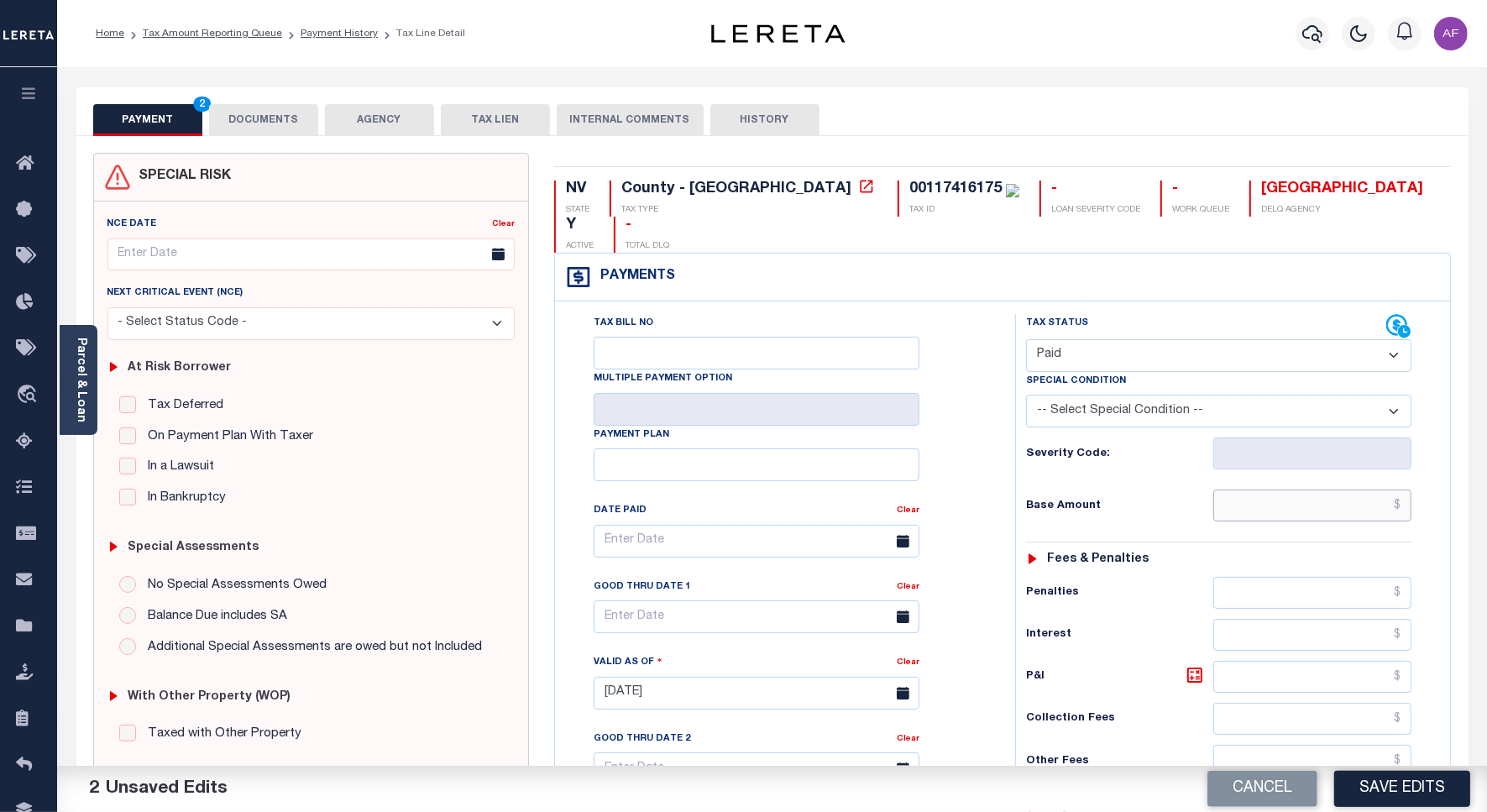
click at [1338, 489] on input "text" at bounding box center [1312, 505] width 198 height 32
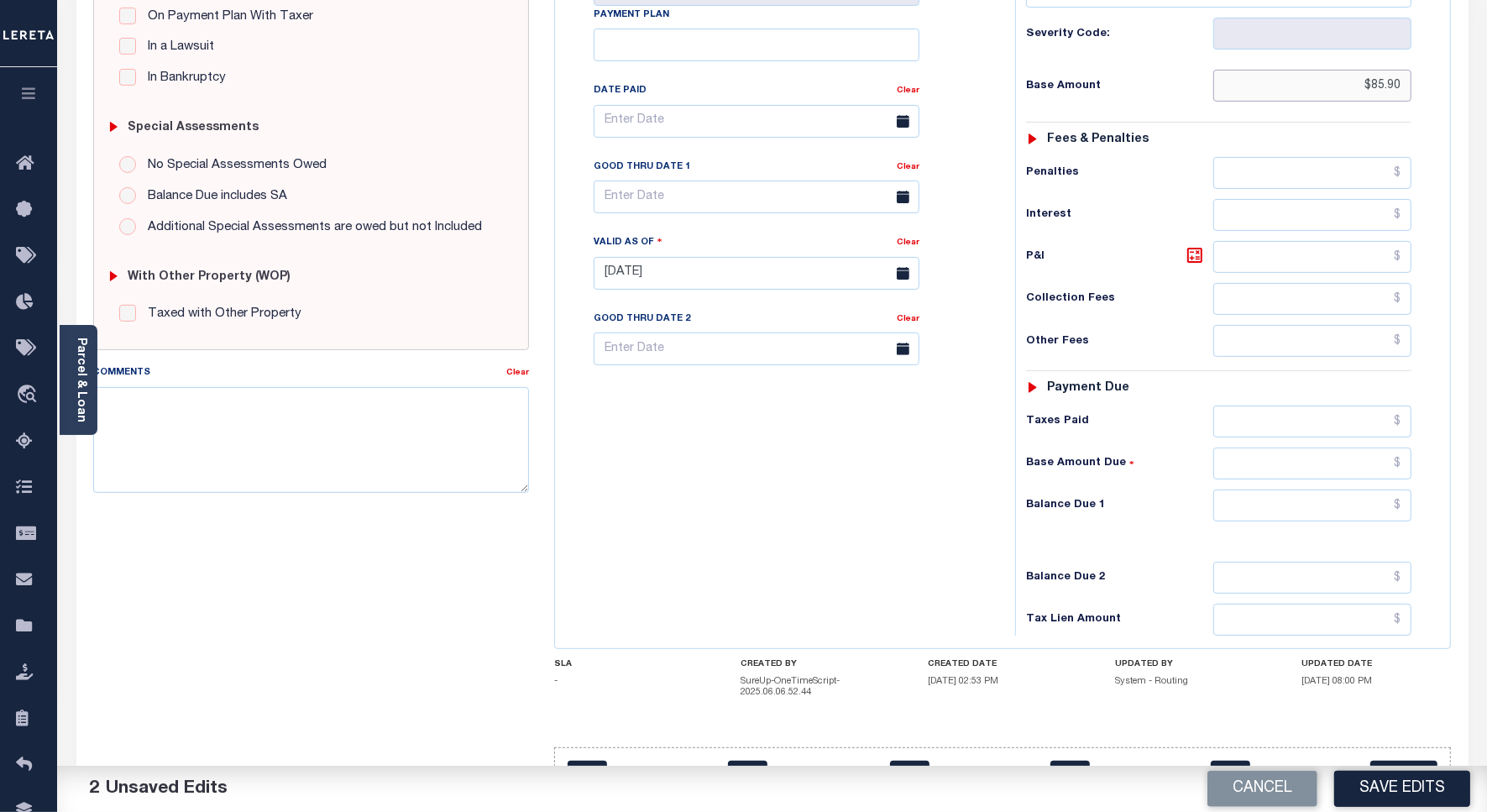
scroll to position [442, 0]
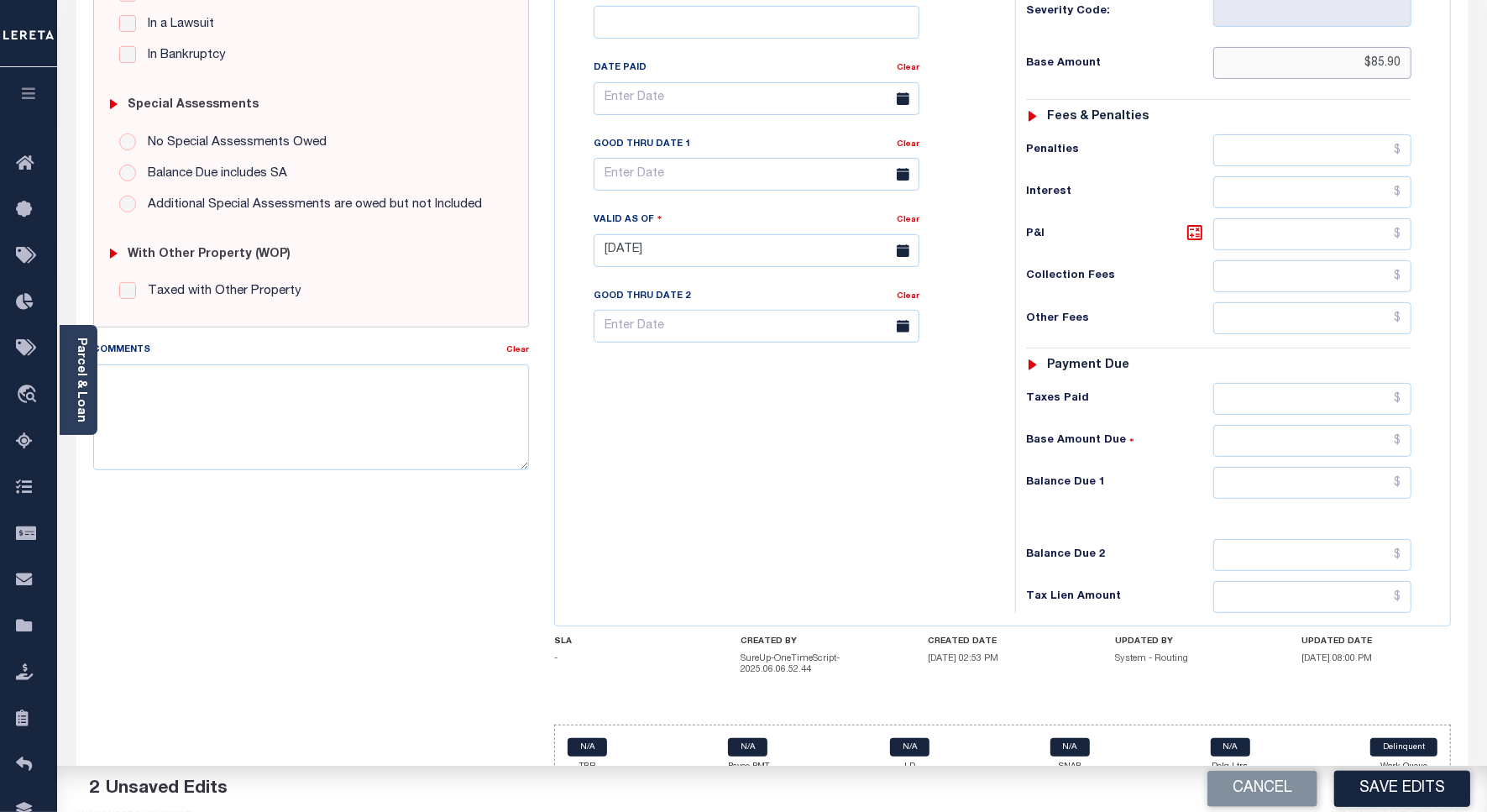
type input "$85.90"
click at [1361, 466] on input "text" at bounding box center [1312, 482] width 198 height 32
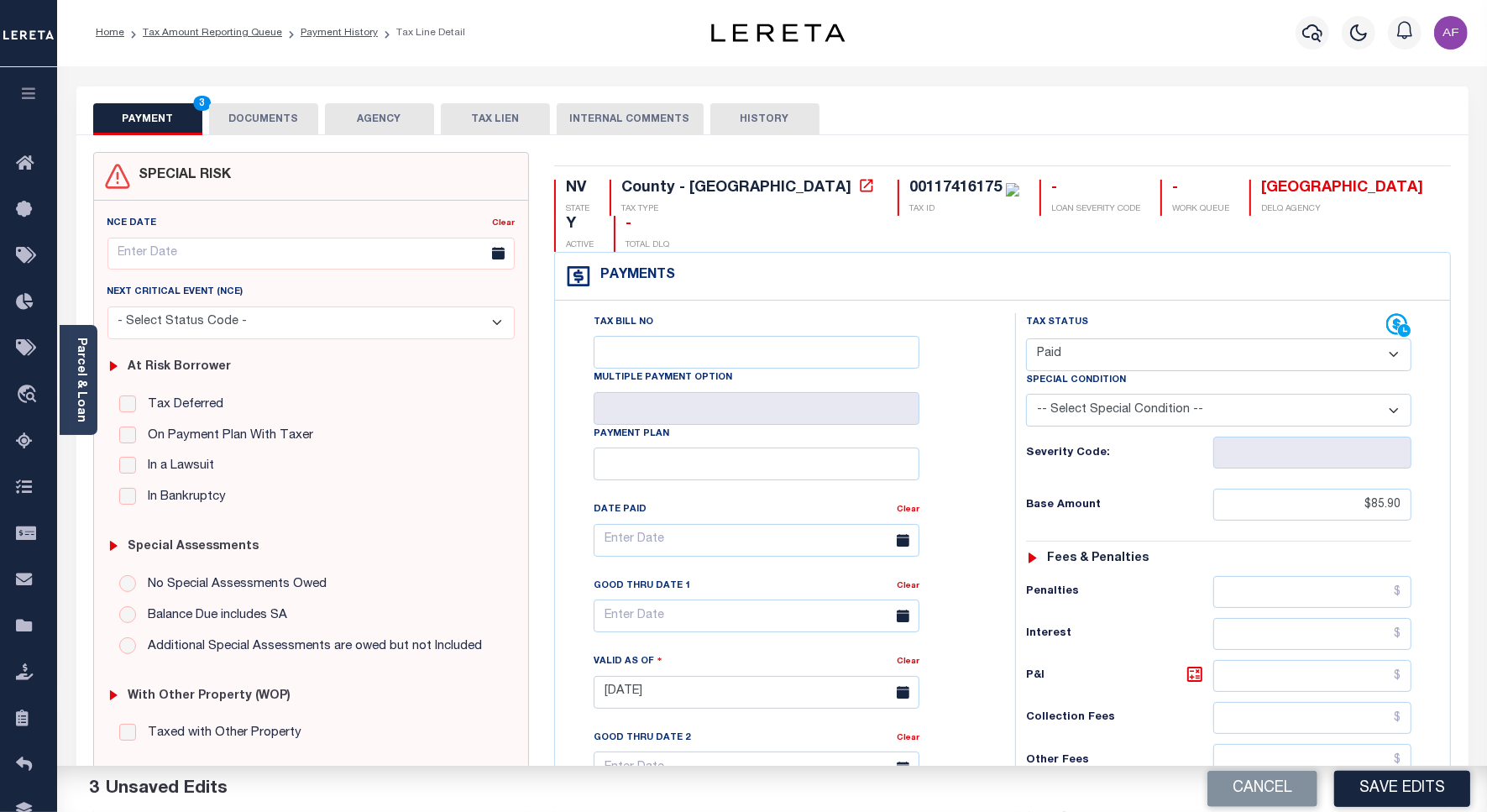
scroll to position [0, 0]
type input "$0.00"
click at [249, 136] on div "SPECIAL RISK NCE Date Clear" at bounding box center [771, 695] width 1392 height 1120
click at [248, 133] on button "DOCUMENTS" at bounding box center [263, 120] width 109 height 32
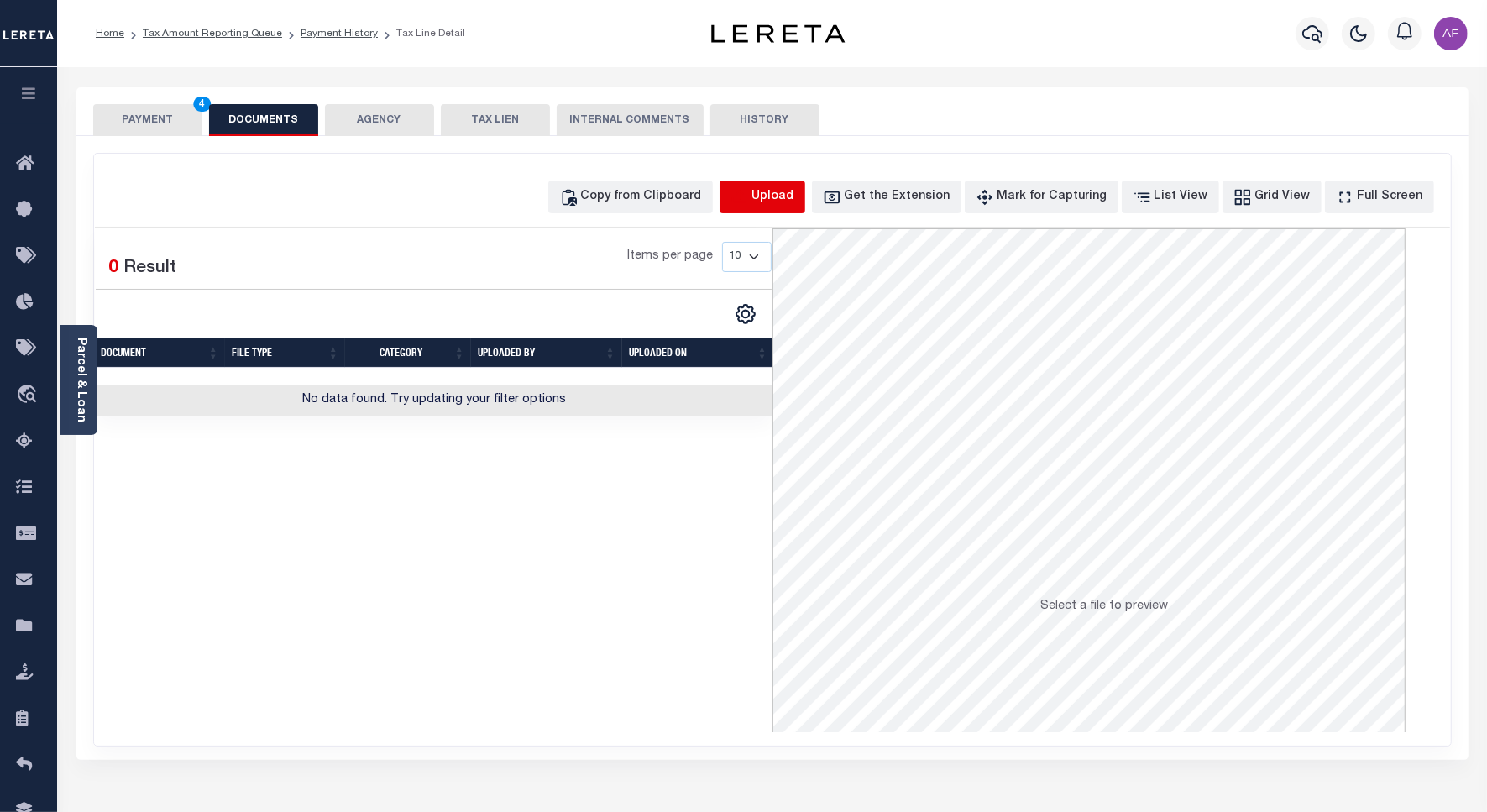
click at [749, 194] on icon "button" at bounding box center [740, 197] width 18 height 18
select select "POP"
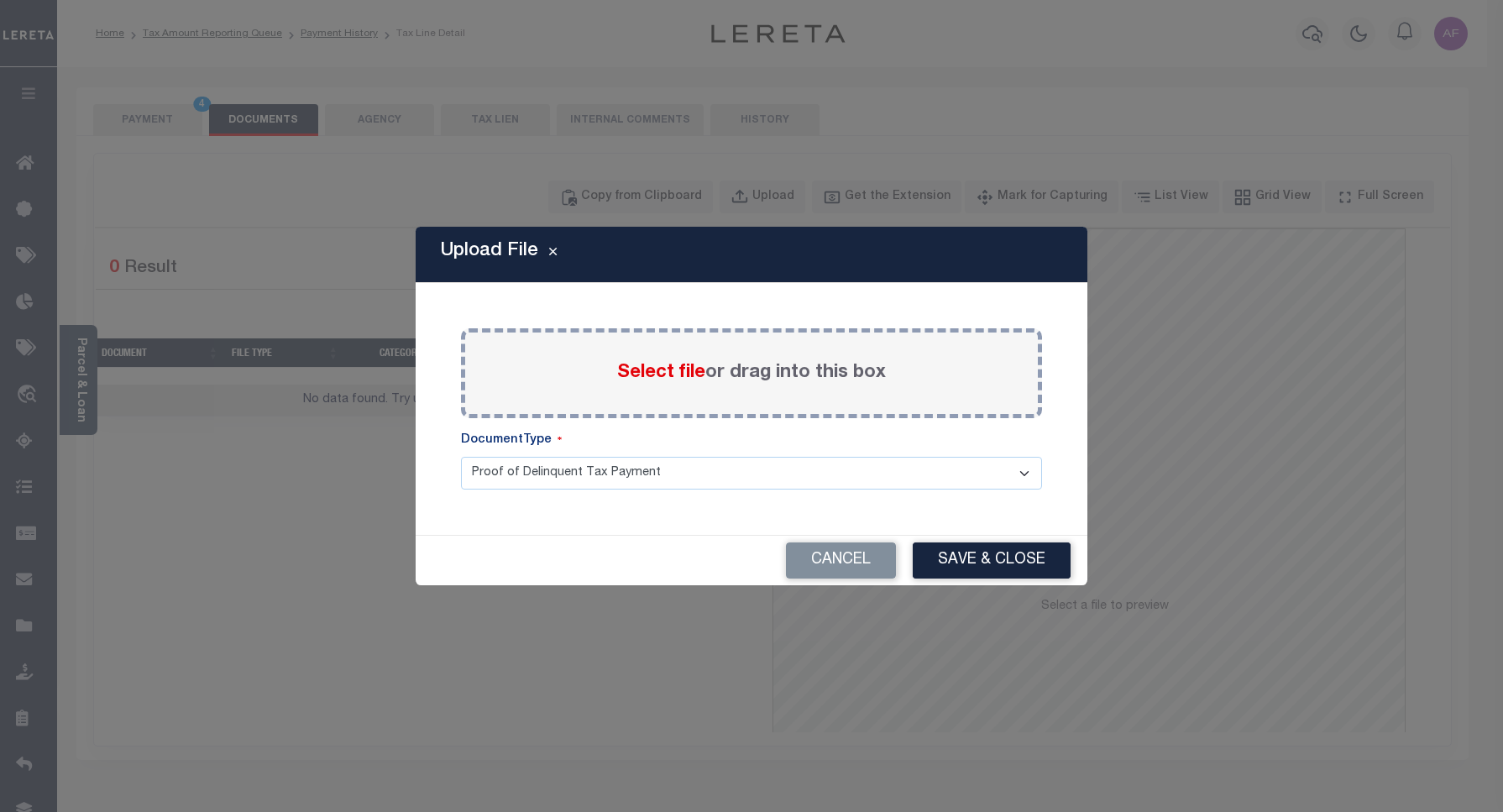
click at [665, 380] on span "Select file" at bounding box center [662, 373] width 88 height 18
click at [0, 0] on input "Select file or drag into this box" at bounding box center [0, 0] width 0 height 0
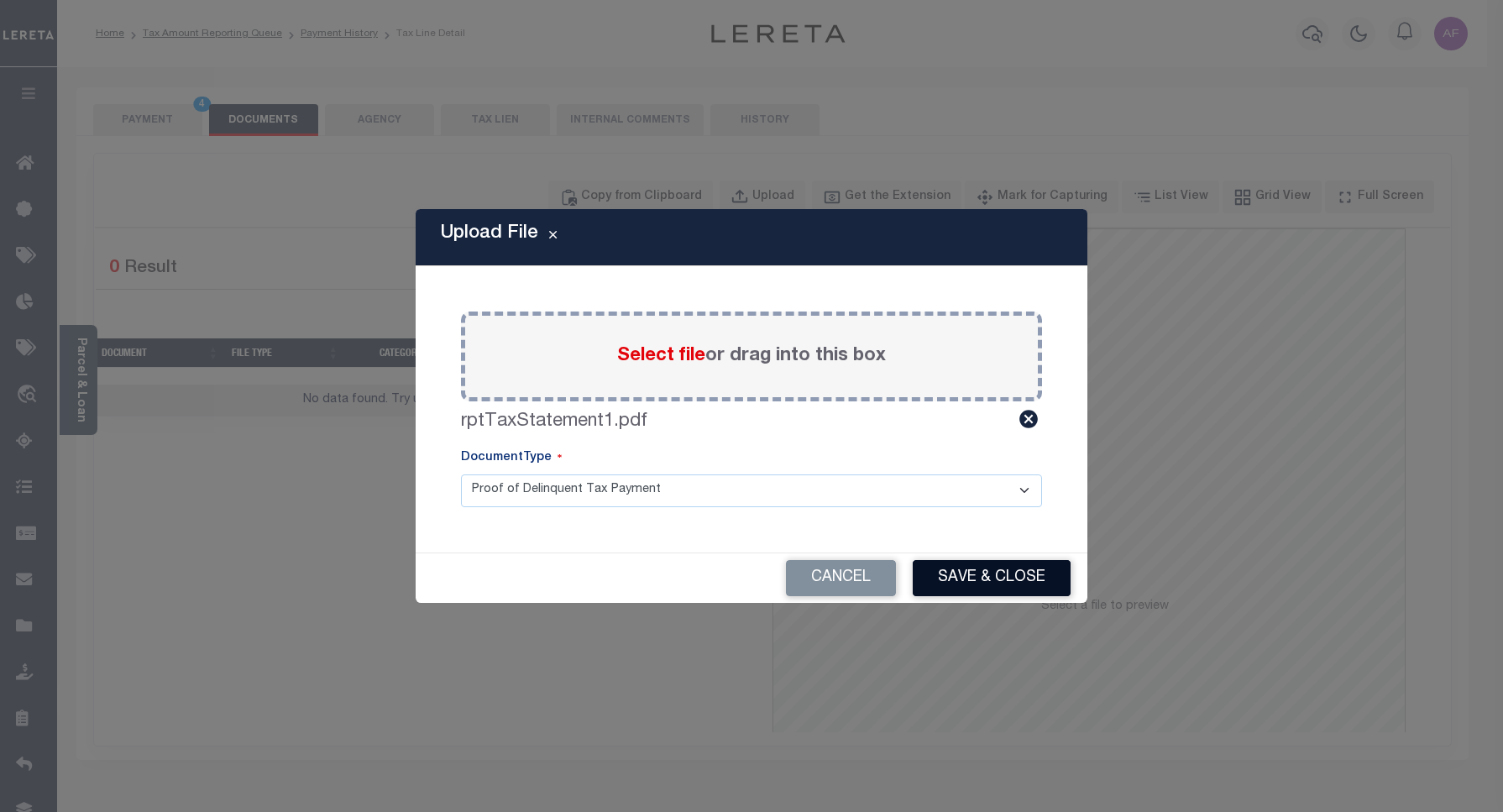
click at [1005, 580] on button "Save & Close" at bounding box center [991, 578] width 158 height 36
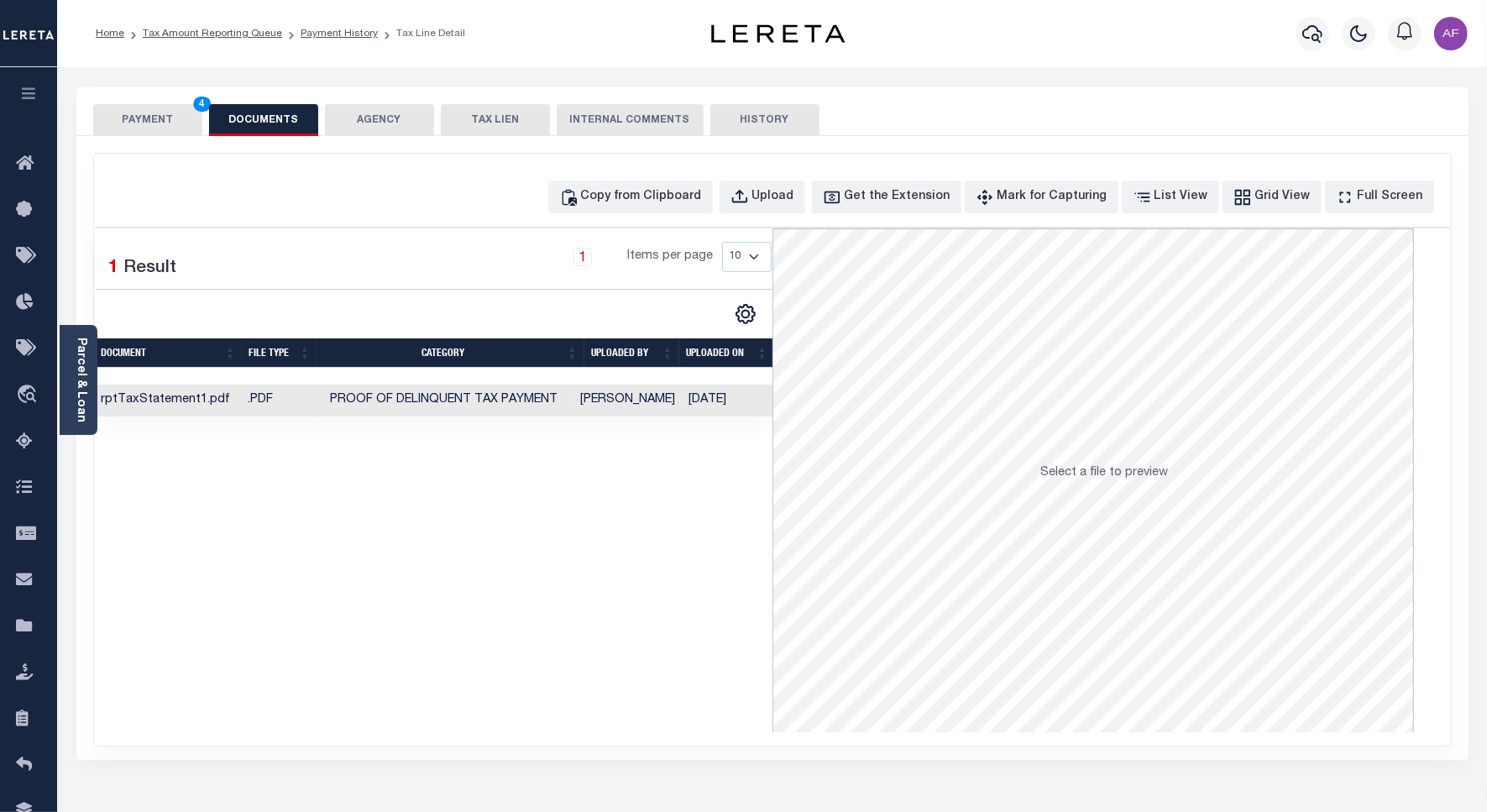
click at [136, 128] on button "PAYMENT 4" at bounding box center [147, 120] width 109 height 32
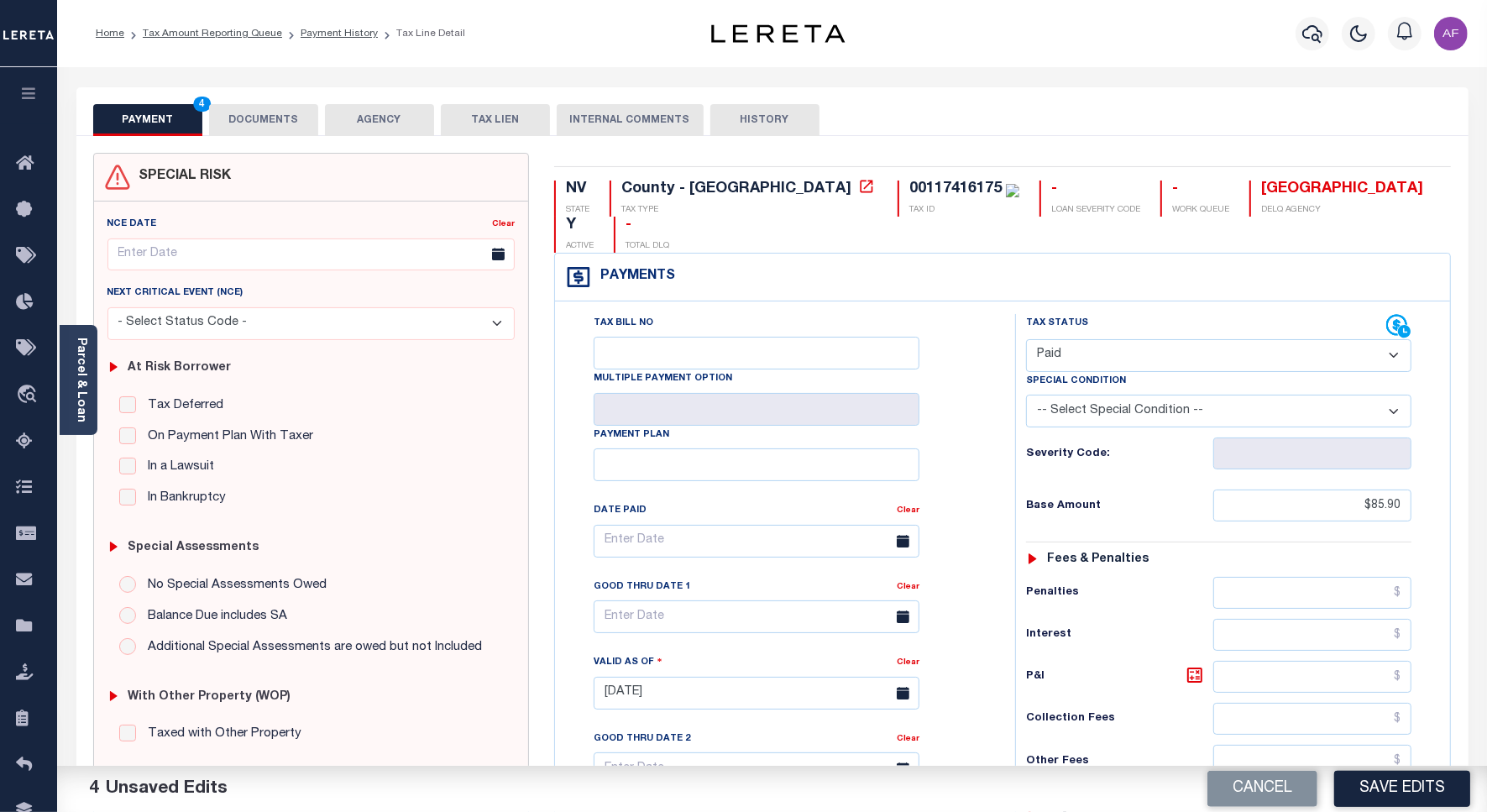
scroll to position [437, 0]
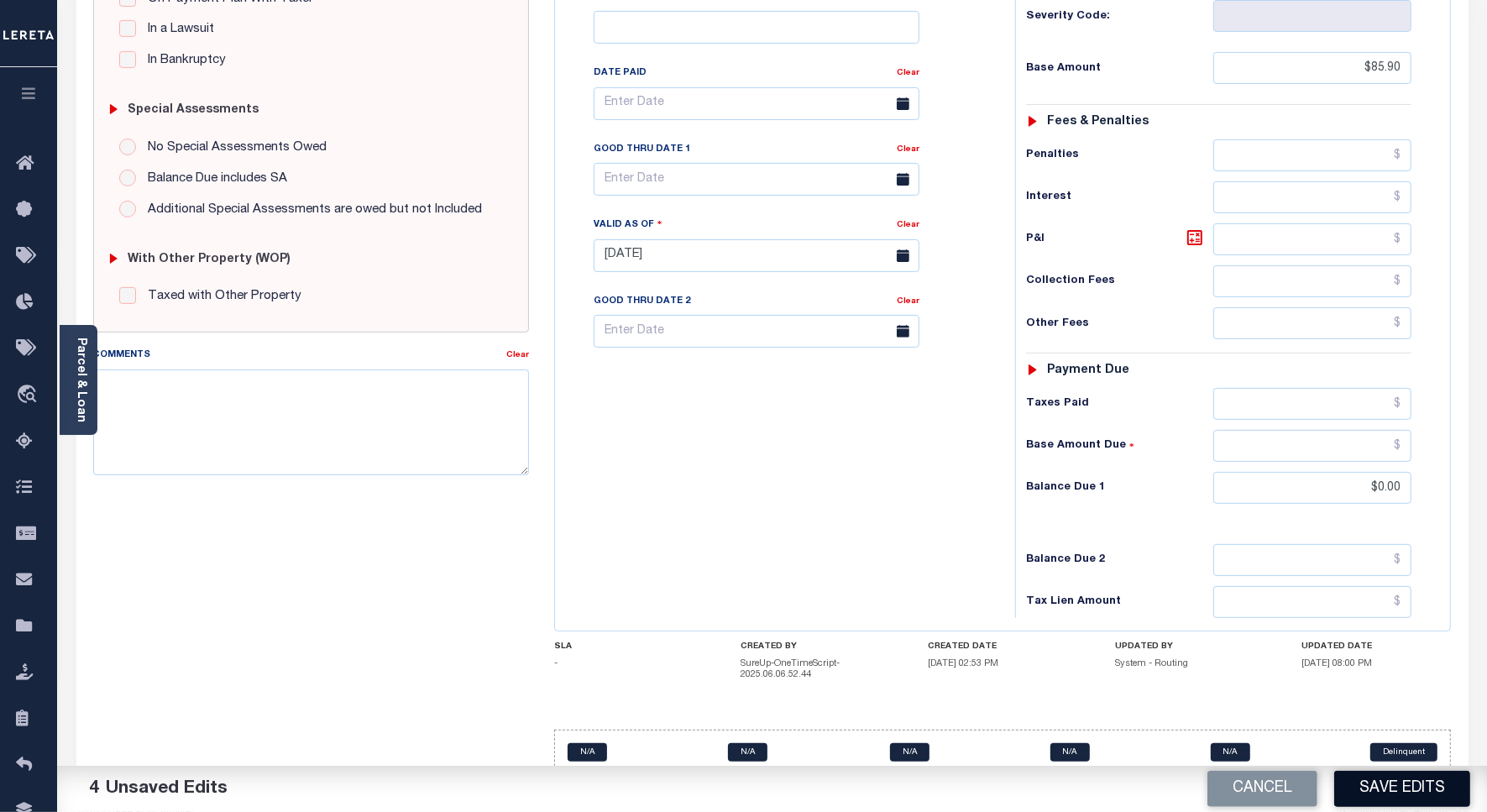
click at [1405, 798] on button "Save Edits" at bounding box center [1402, 788] width 136 height 36
checkbox input "false"
type input "$85.9"
type input "$0"
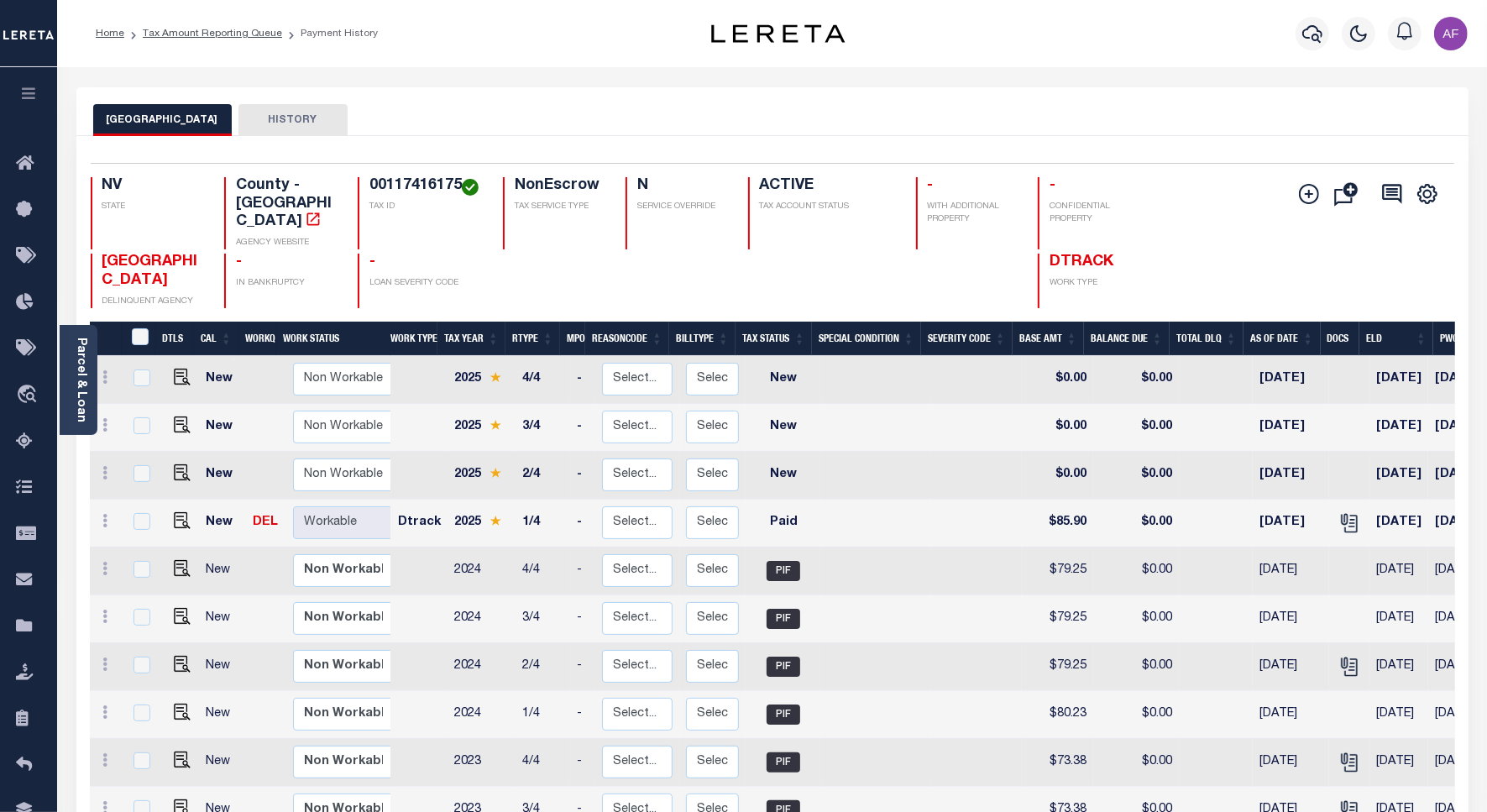
click at [216, 39] on li "Tax Amount Reporting Queue" at bounding box center [203, 33] width 158 height 15
click at [216, 32] on link "Tax Amount Reporting Queue" at bounding box center [213, 34] width 140 height 10
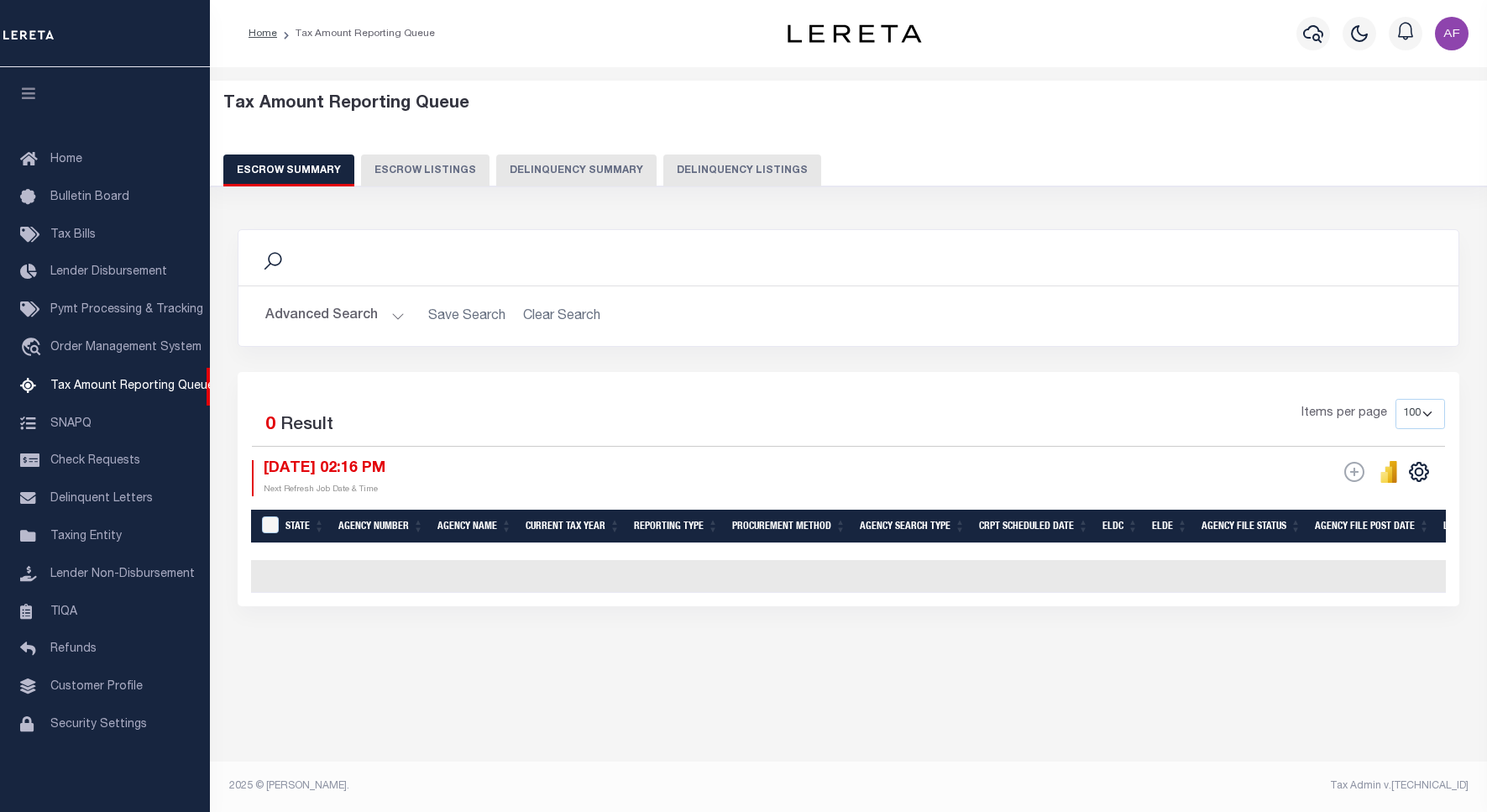
select select "100"
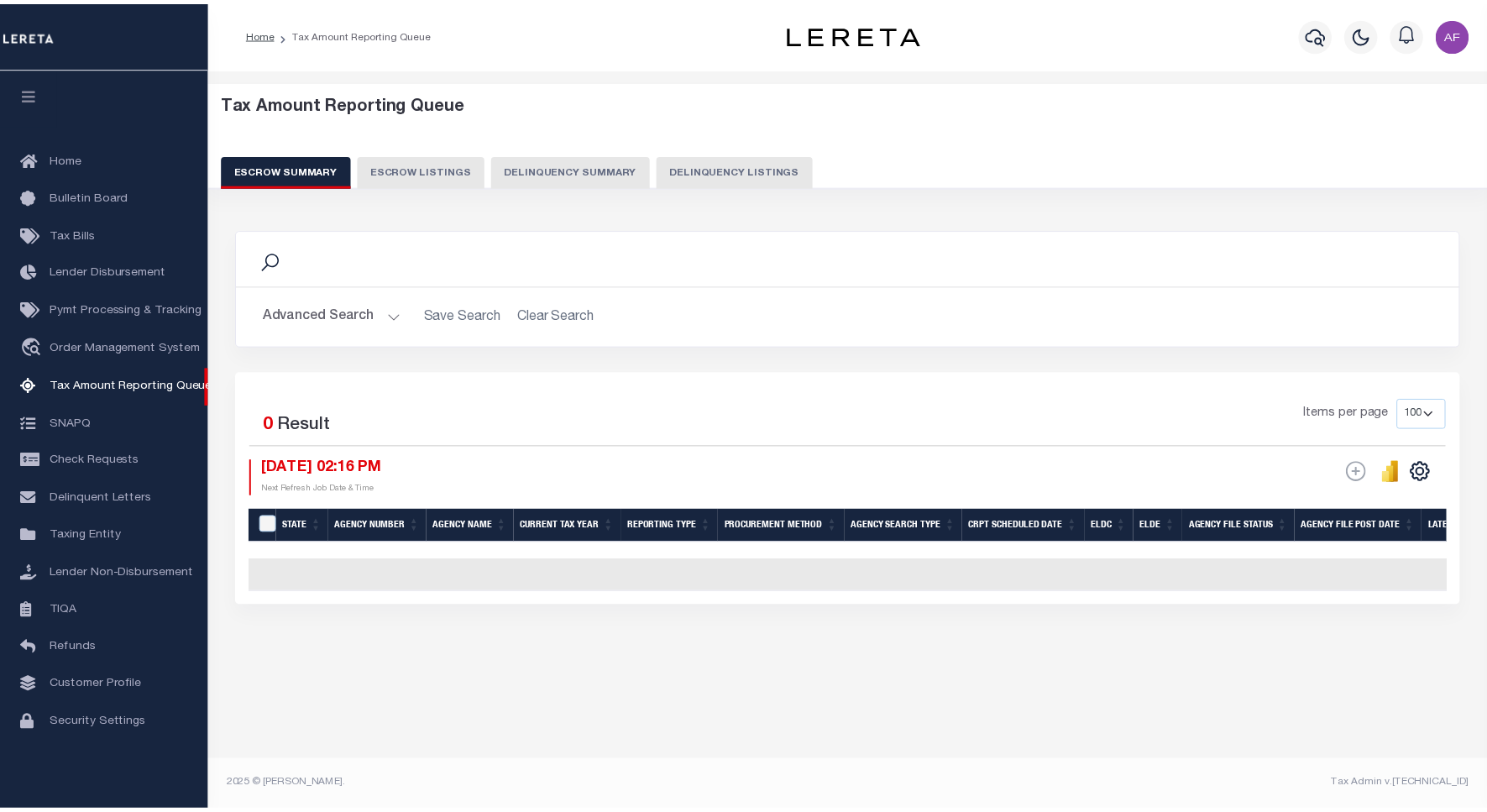
scroll to position [5, 0]
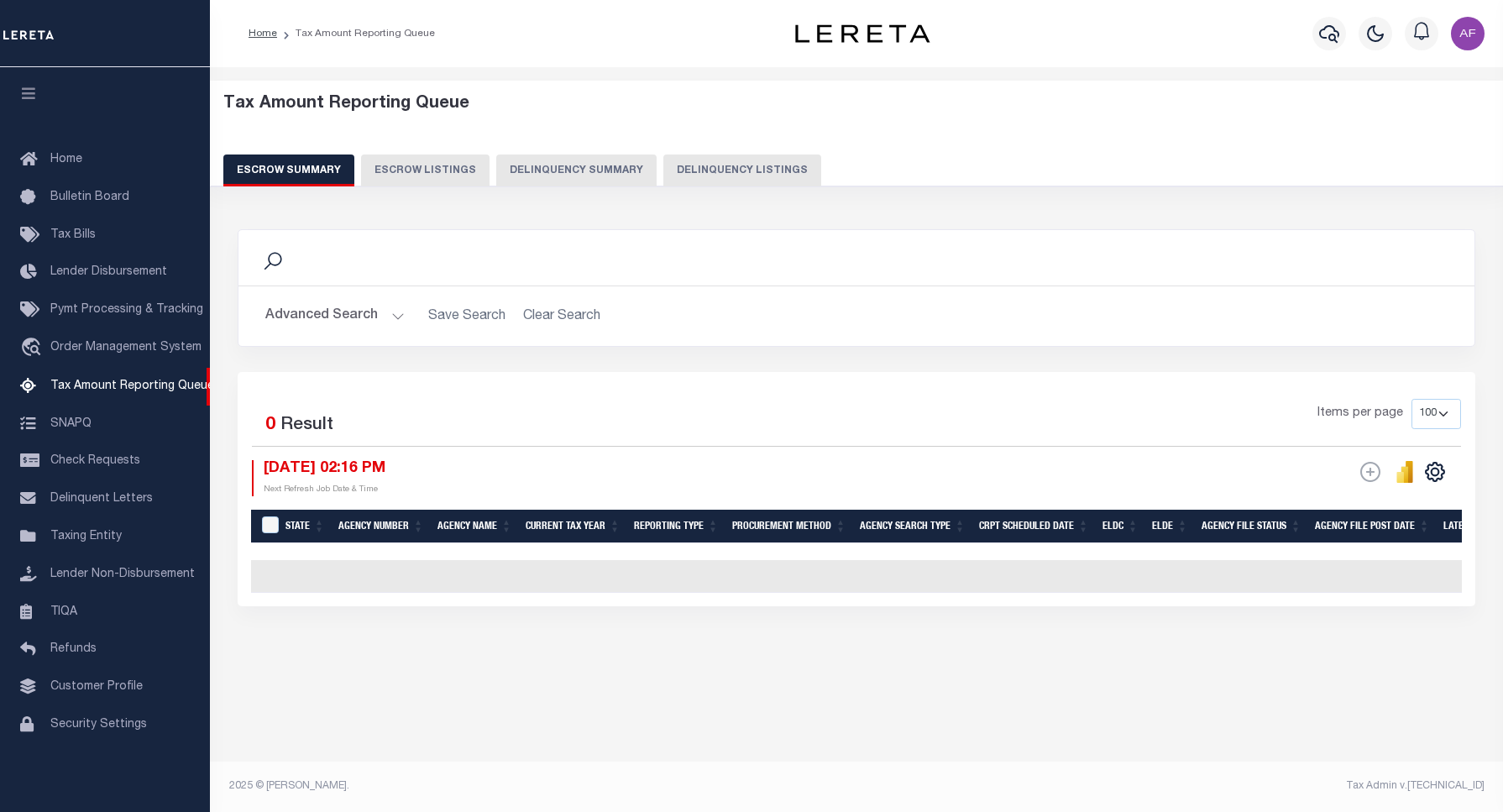
click at [778, 171] on button "Delinquency Listings" at bounding box center [743, 171] width 158 height 32
select select "100"
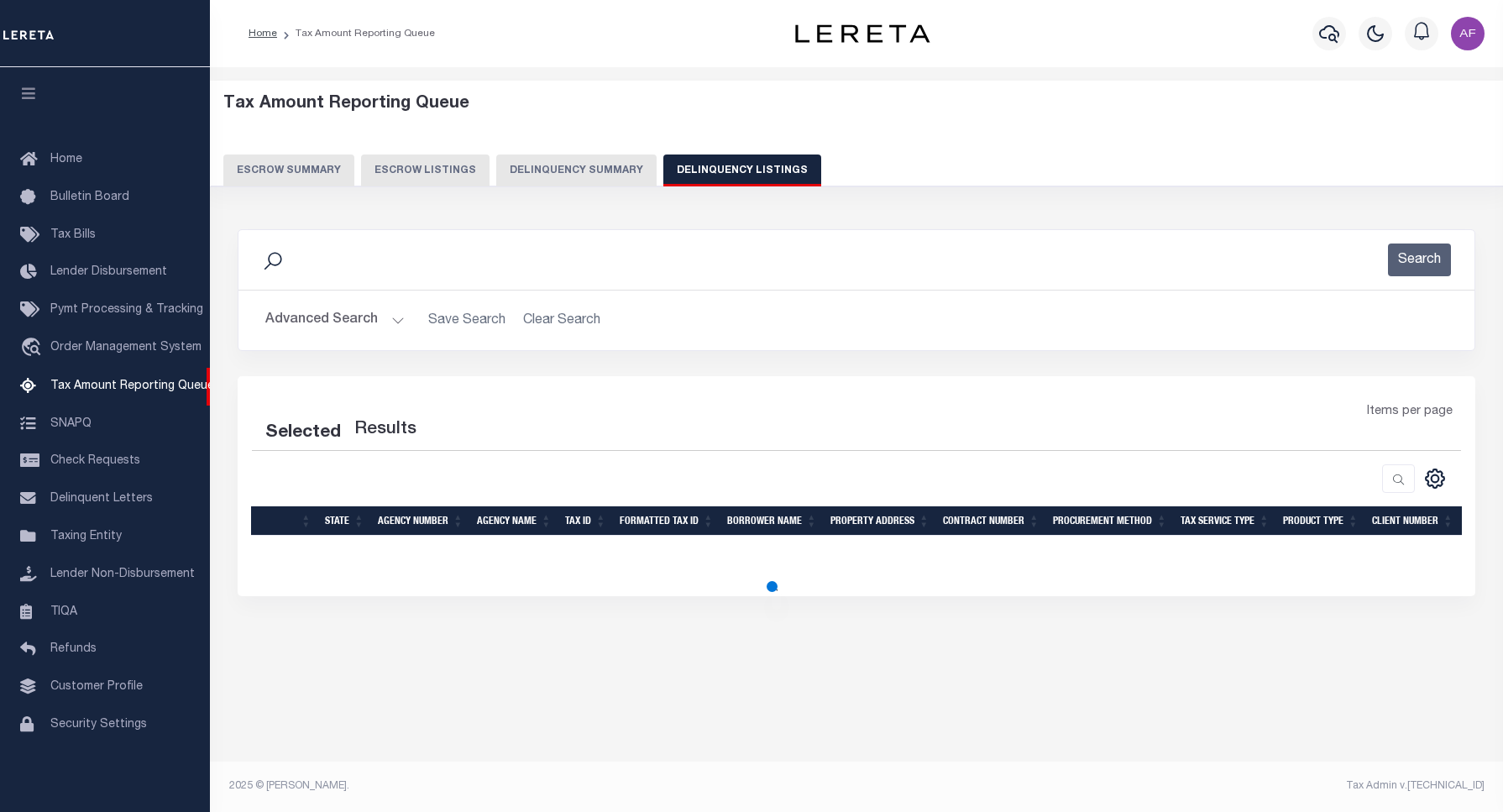
select select "100"
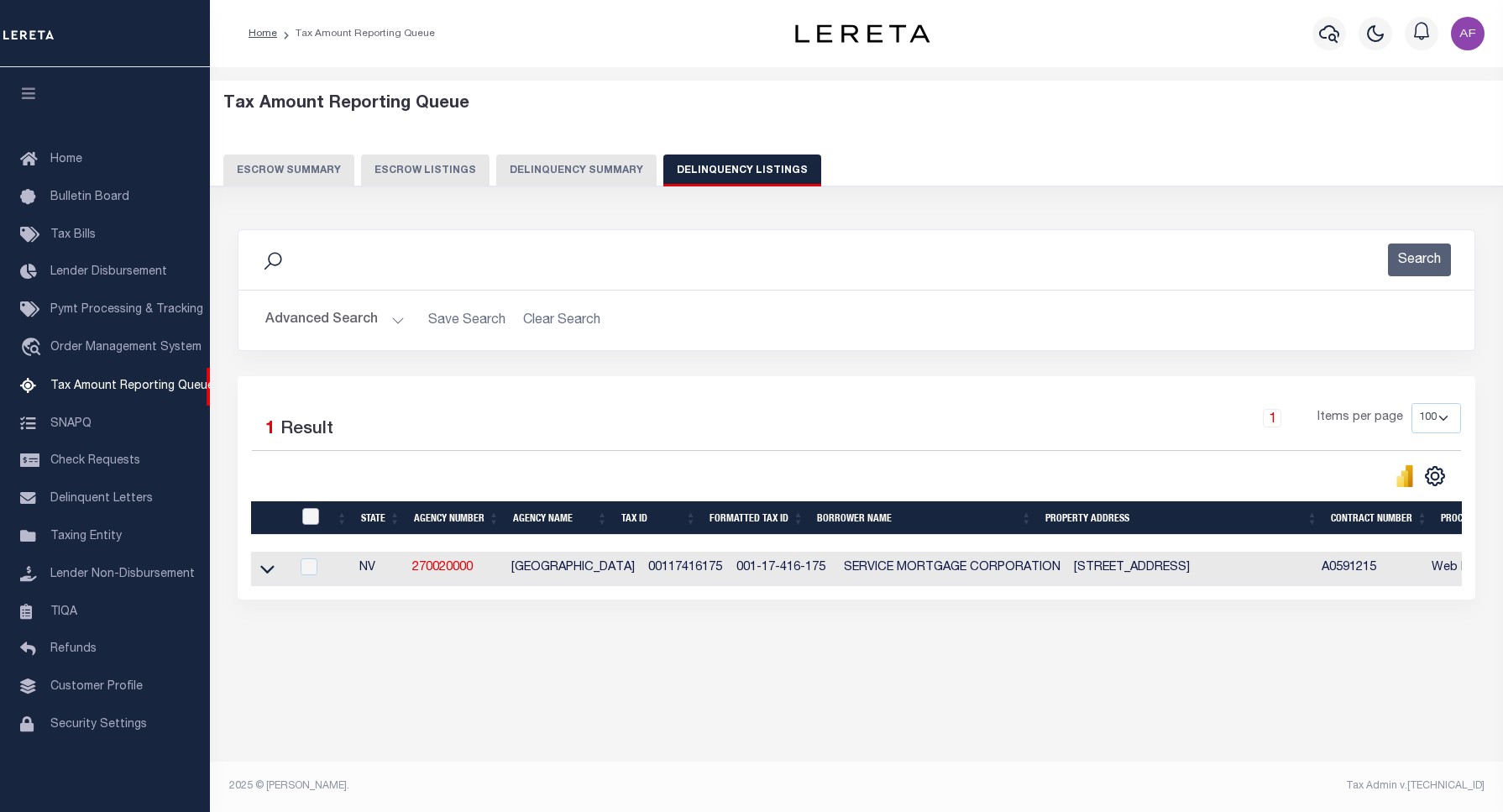
click at [308, 510] on input "checkbox" at bounding box center [311, 515] width 17 height 17
checkbox input "true"
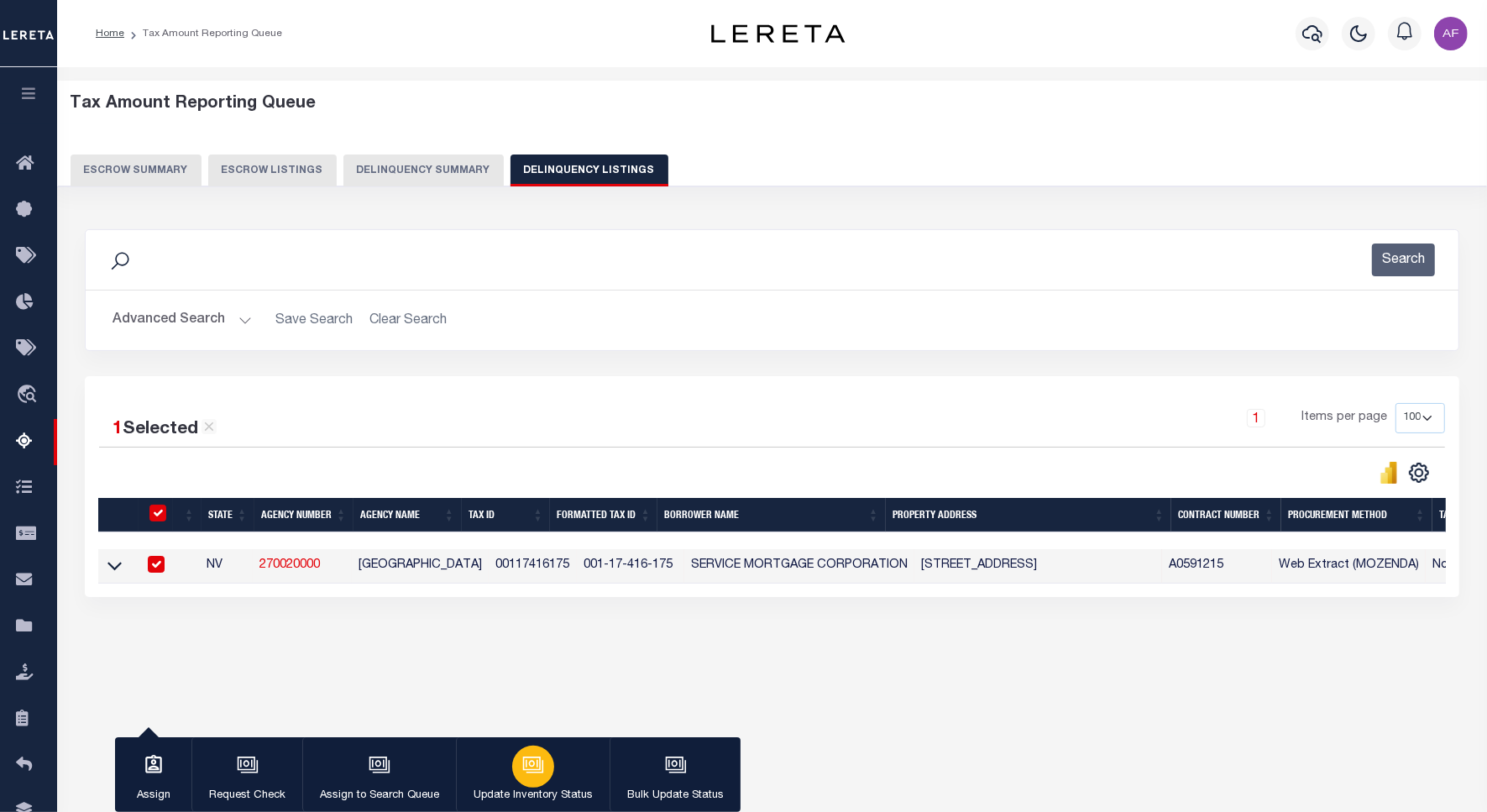
click at [513, 761] on div "button" at bounding box center [534, 766] width 42 height 42
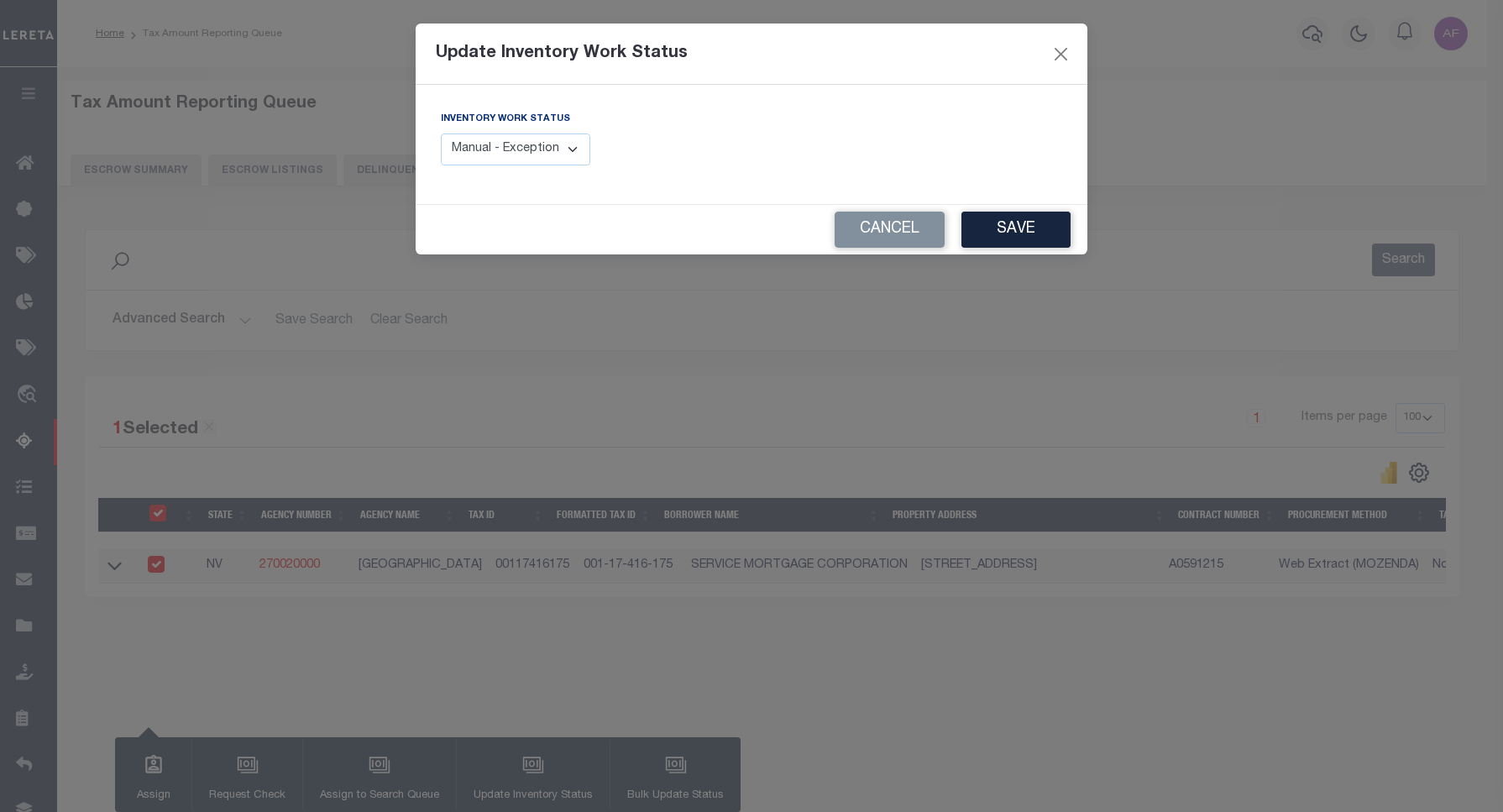
drag, startPoint x: 513, startPoint y: 135, endPoint x: 510, endPoint y: 149, distance: 14.3
click at [510, 145] on select "Manual - Exception Pended - Awaiting Search Late Add Exception Completed" at bounding box center [516, 150] width 150 height 33
select select "4"
click at [441, 134] on select "Manual - Exception Pended - Awaiting Search Late Add Exception Completed" at bounding box center [516, 150] width 150 height 33
click at [1024, 229] on button "Save" at bounding box center [1015, 230] width 109 height 36
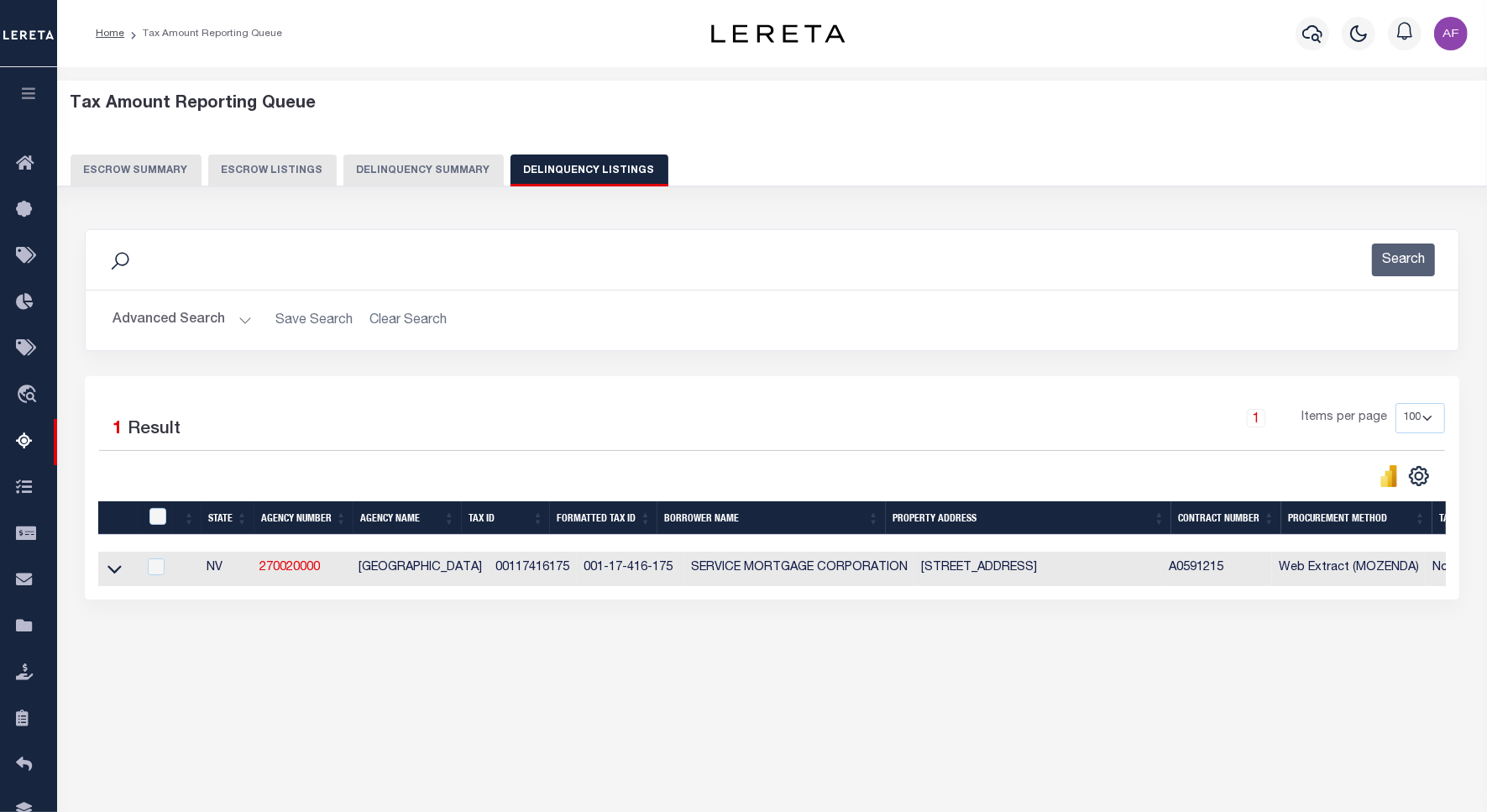
click at [162, 315] on button "Advanced Search" at bounding box center [183, 320] width 140 height 33
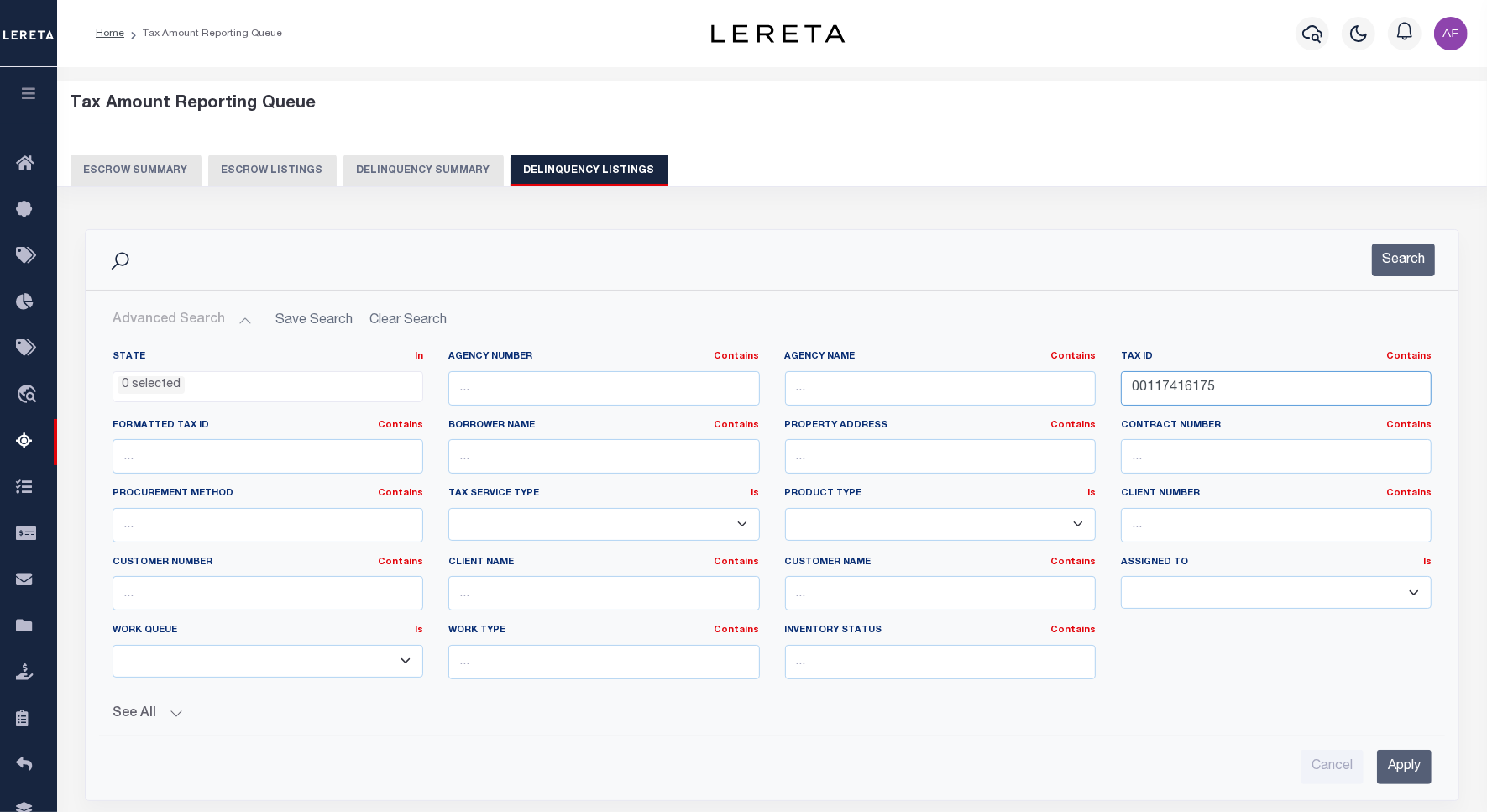
click at [1157, 383] on input "00117416175" at bounding box center [1276, 388] width 311 height 34
paste input "6"
type input "00117416176"
click at [1404, 254] on button "Search" at bounding box center [1403, 260] width 63 height 33
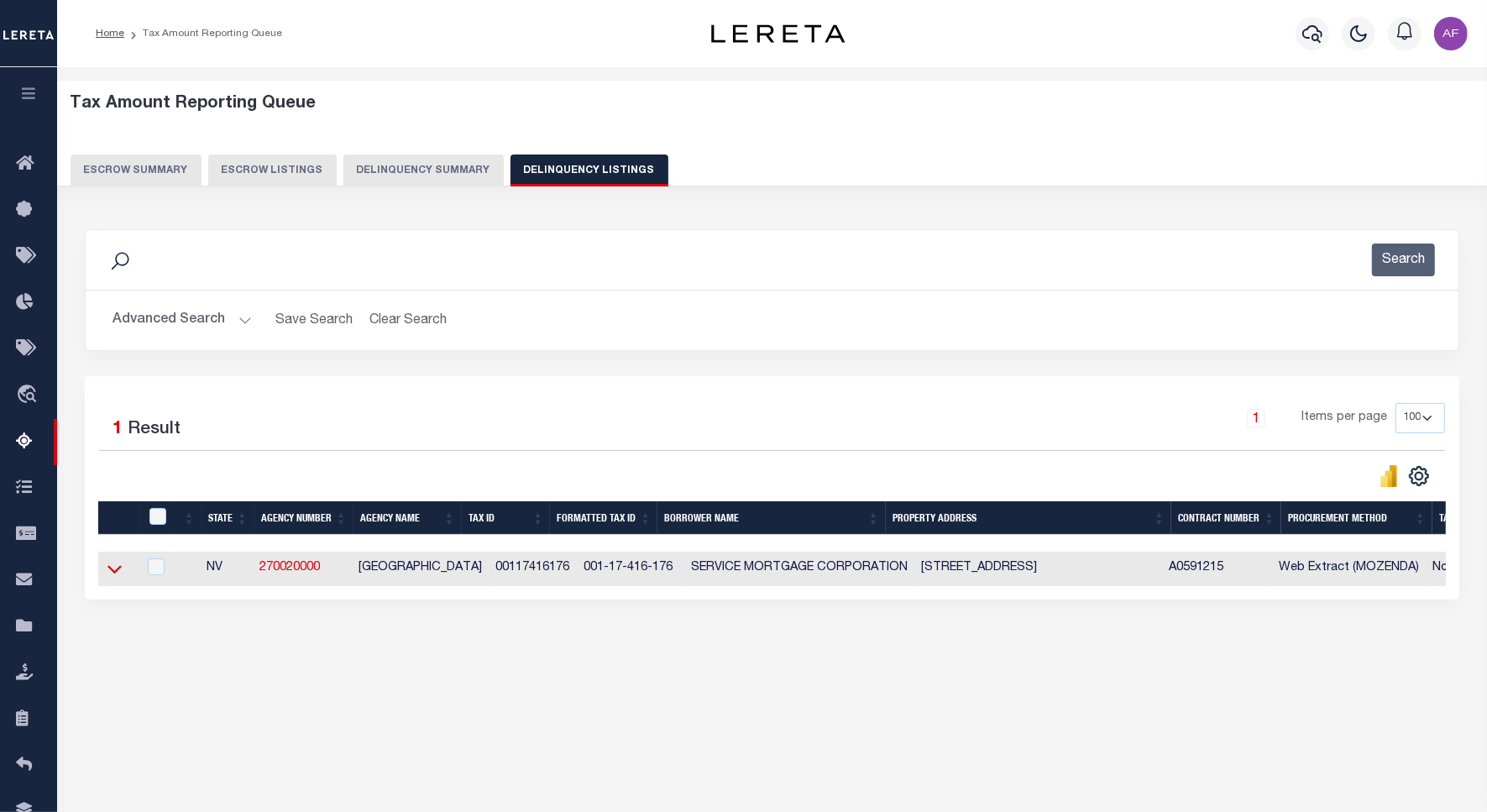
click at [112, 574] on icon at bounding box center [115, 569] width 14 height 8
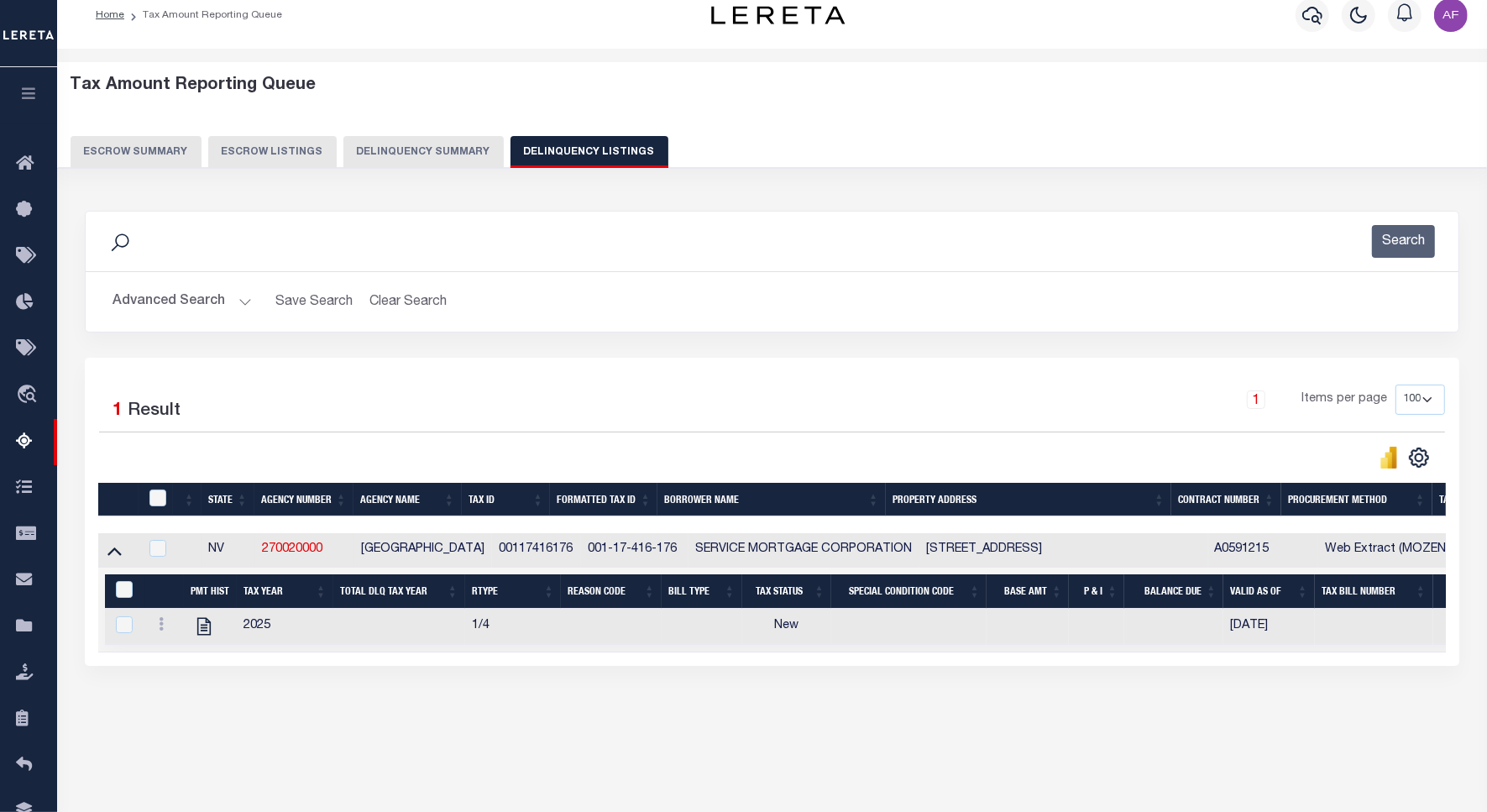
scroll to position [77, 0]
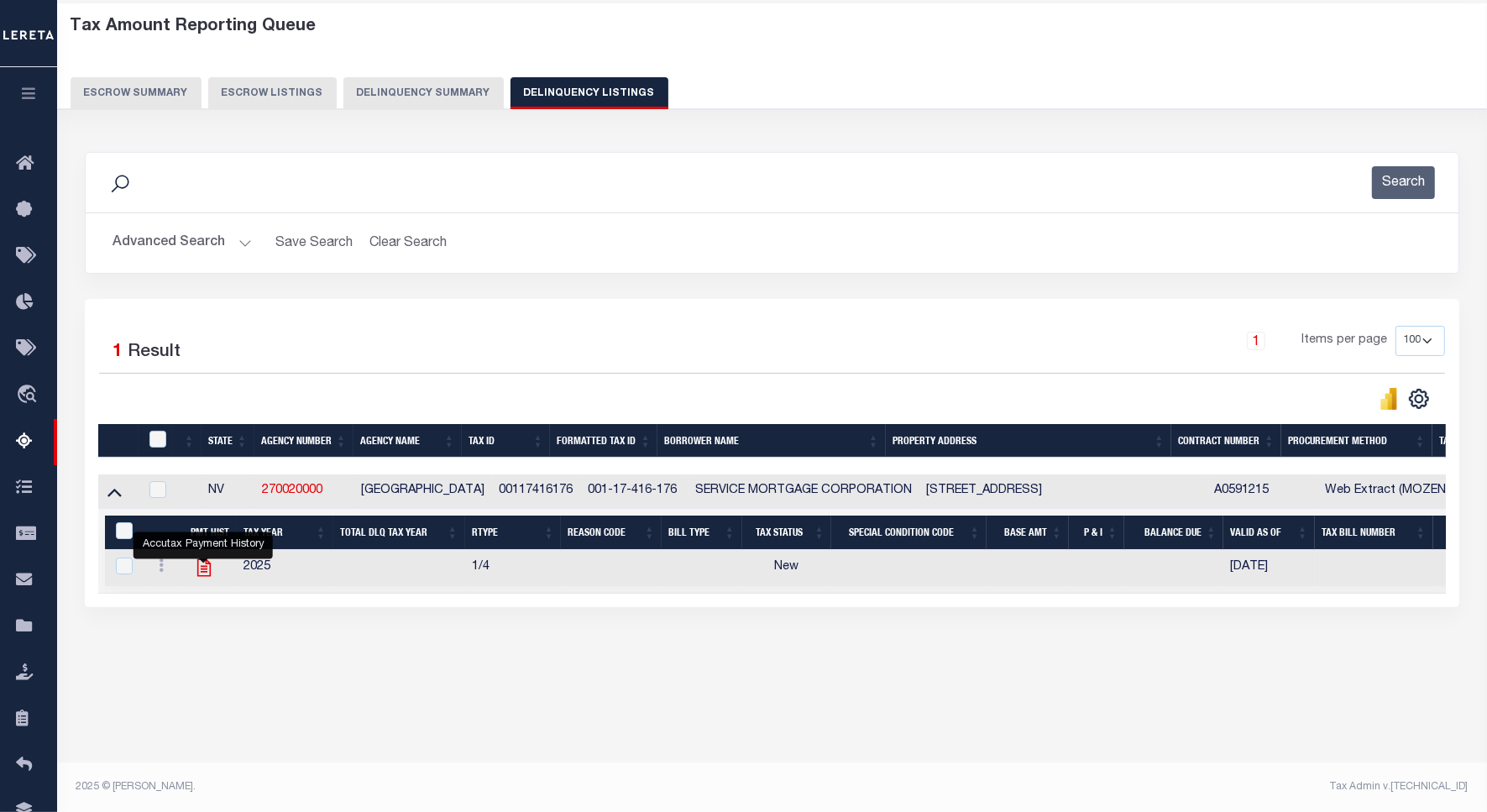
click at [198, 576] on icon "" at bounding box center [203, 568] width 13 height 18
checkbox input "true"
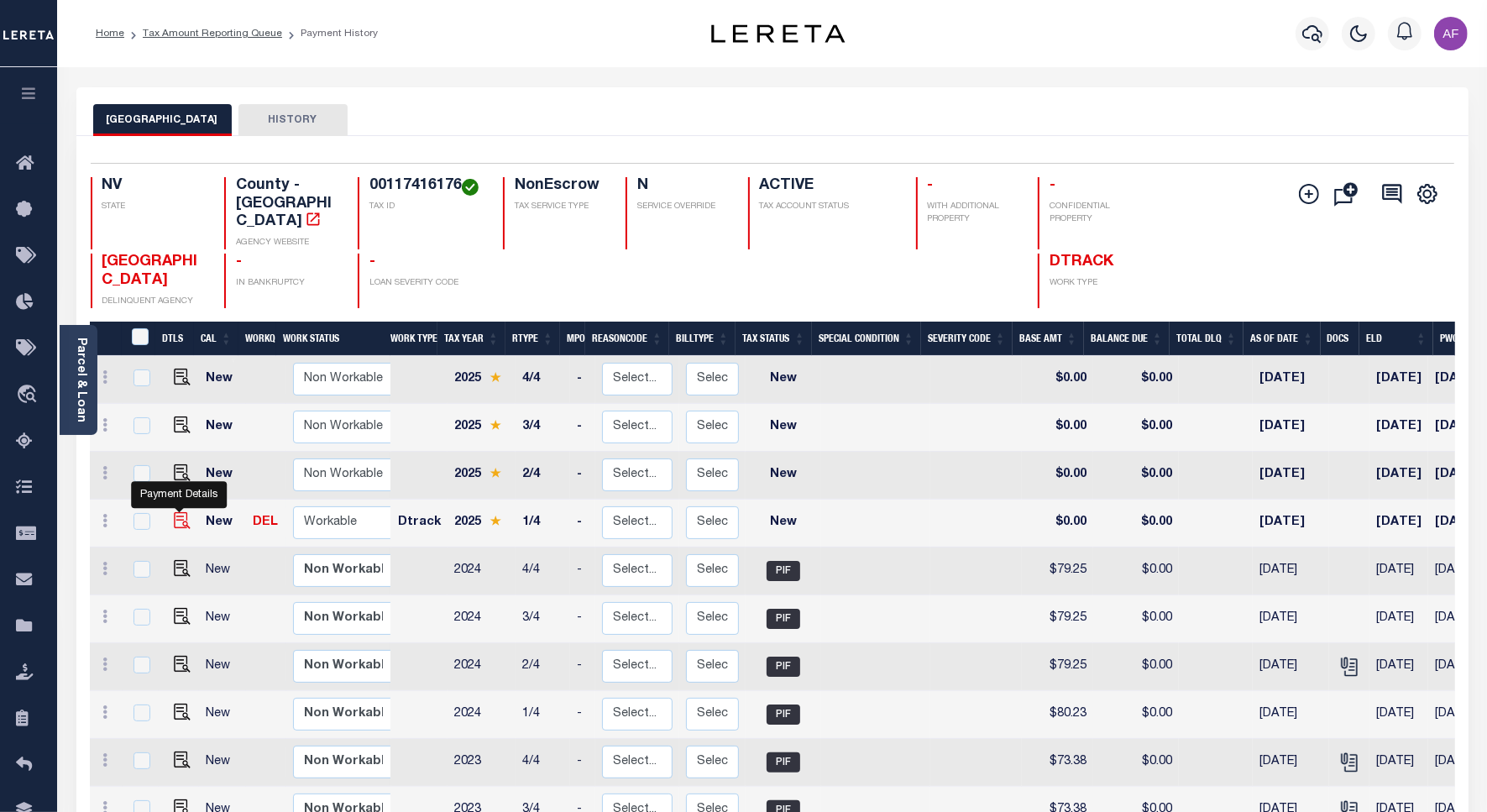
click at [182, 512] on img "" at bounding box center [182, 520] width 17 height 17
checkbox input "true"
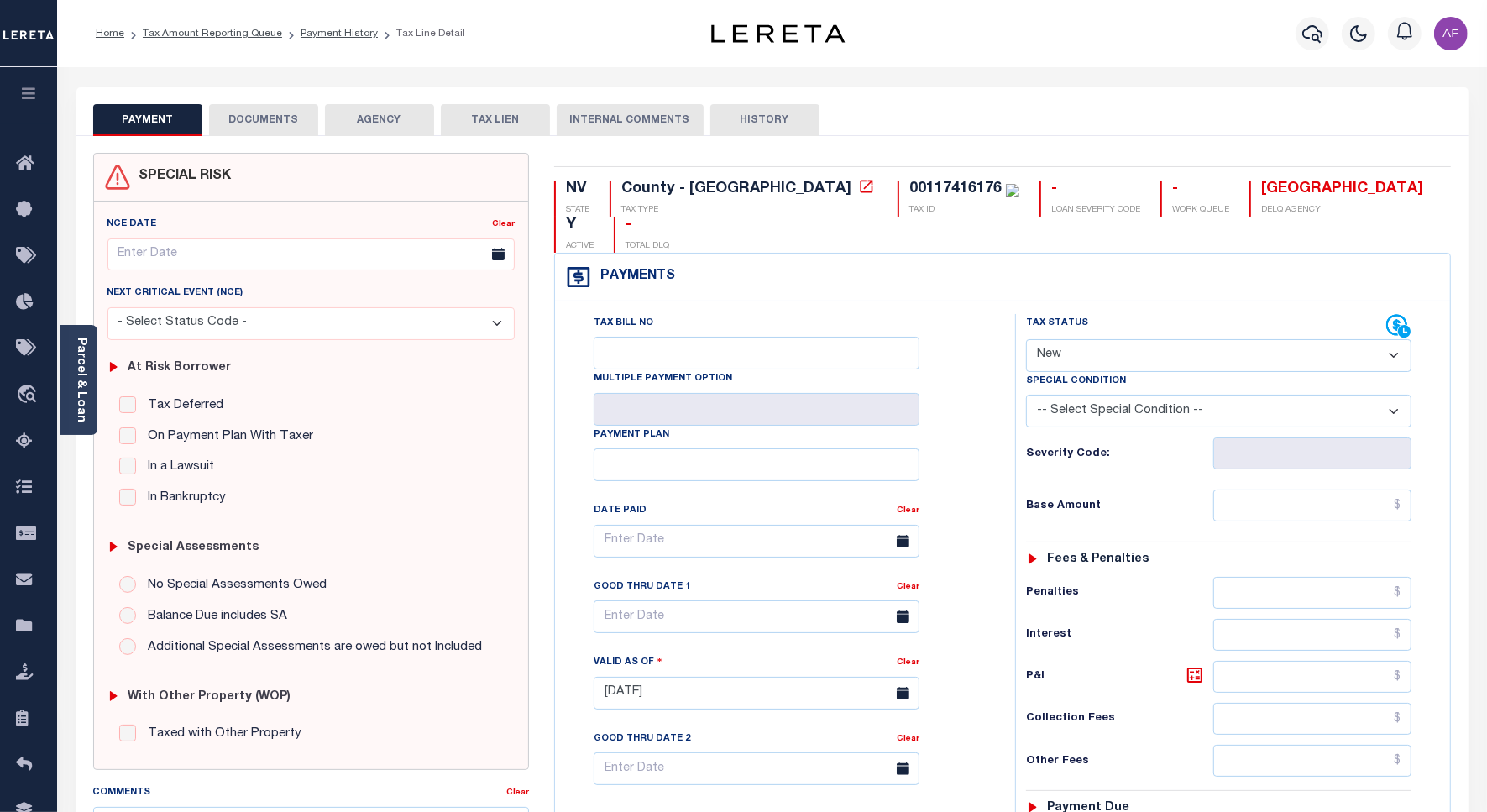
click at [1092, 340] on select "- Select Status Code - Open Due/Unpaid Paid Incomplete No Tax Due Internal Refu…" at bounding box center [1219, 356] width 386 height 33
select select "PYD"
click at [1026, 340] on select "- Select Status Code - Open Due/Unpaid Paid Incomplete No Tax Due Internal Refu…" at bounding box center [1219, 356] width 386 height 33
type input "[DATE]"
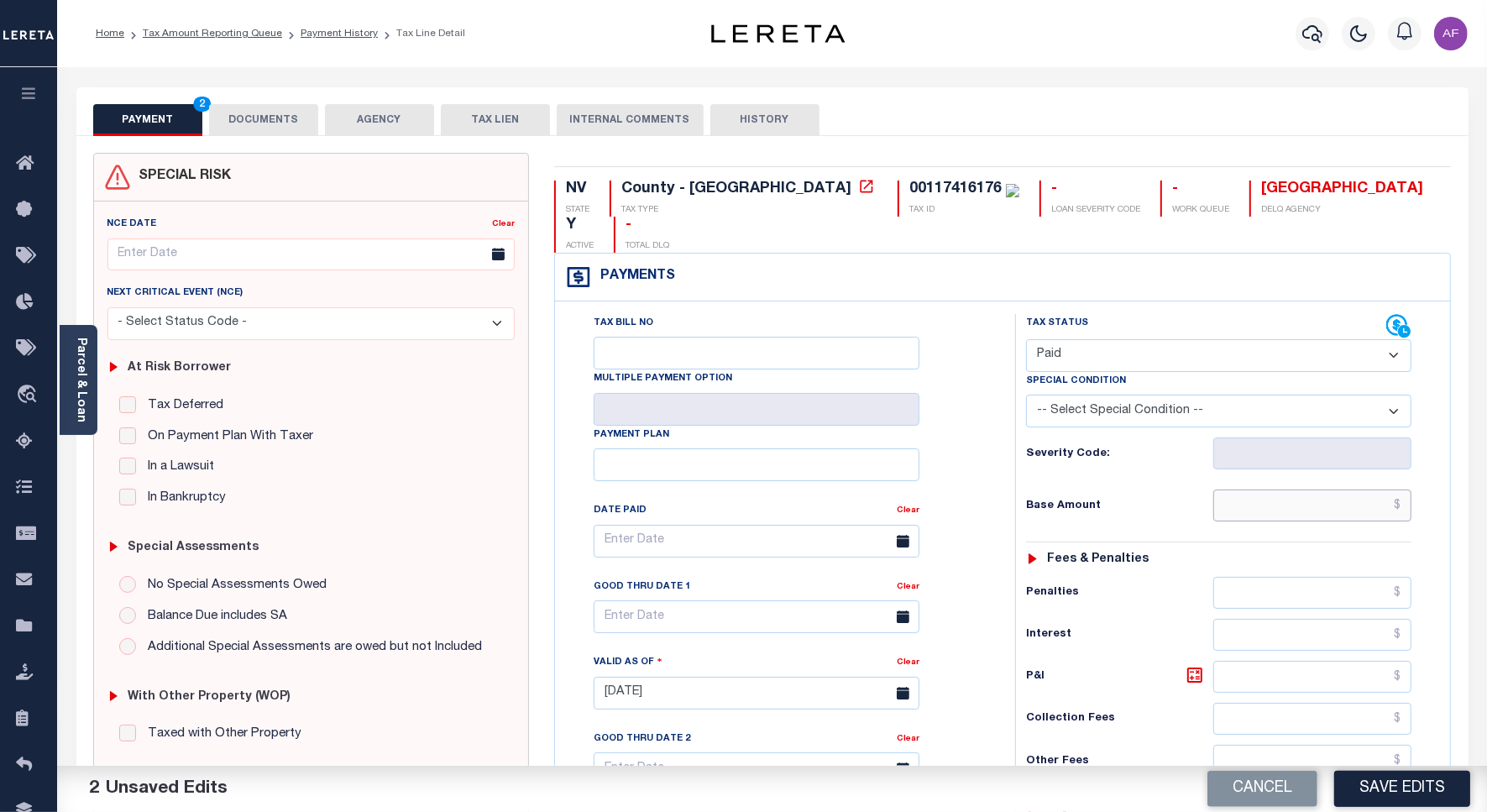
drag, startPoint x: 1374, startPoint y: 482, endPoint x: 1377, endPoint y: 464, distance: 18.2
click at [1374, 489] on input "text" at bounding box center [1312, 505] width 198 height 32
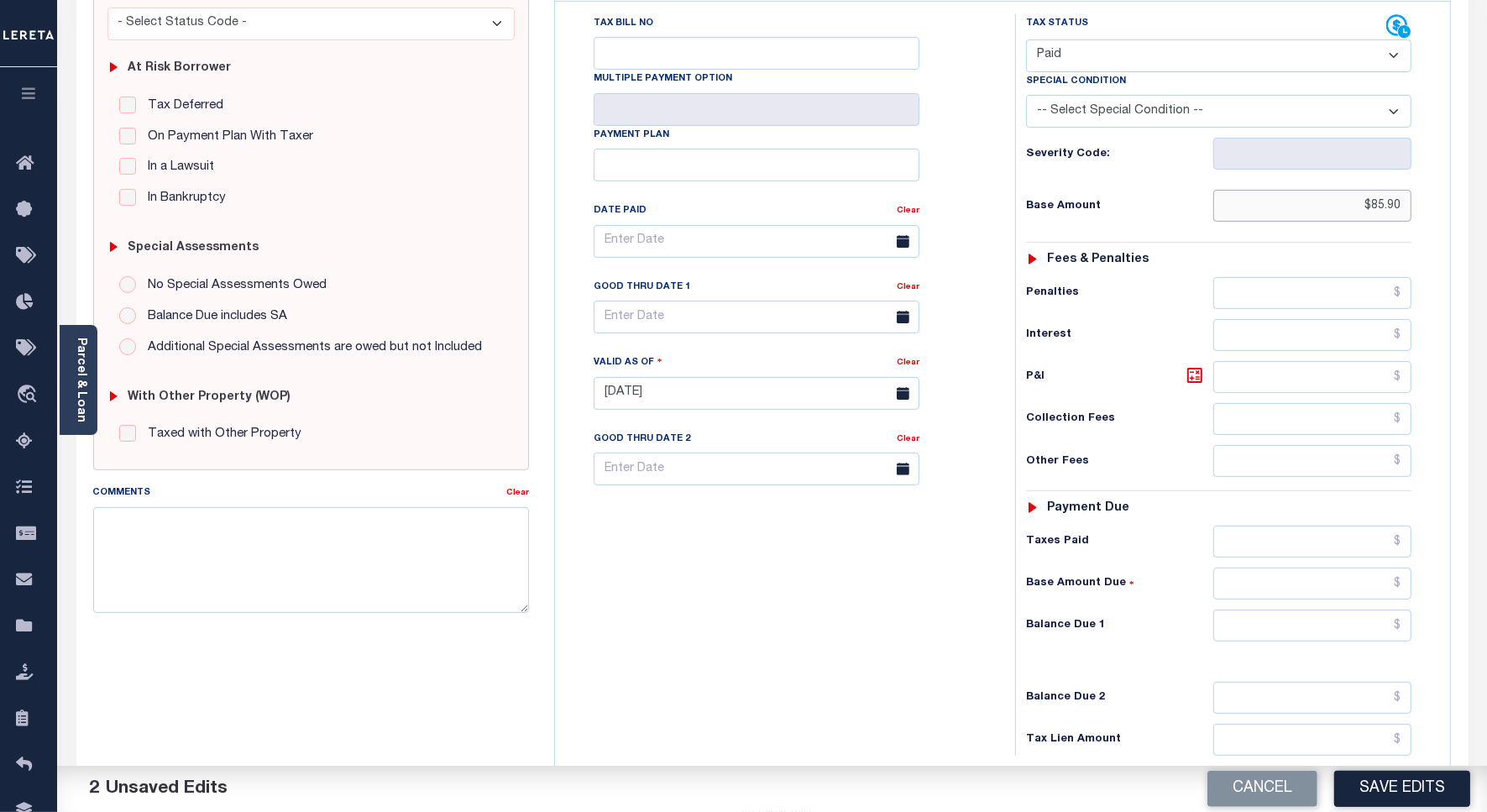
scroll to position [442, 0]
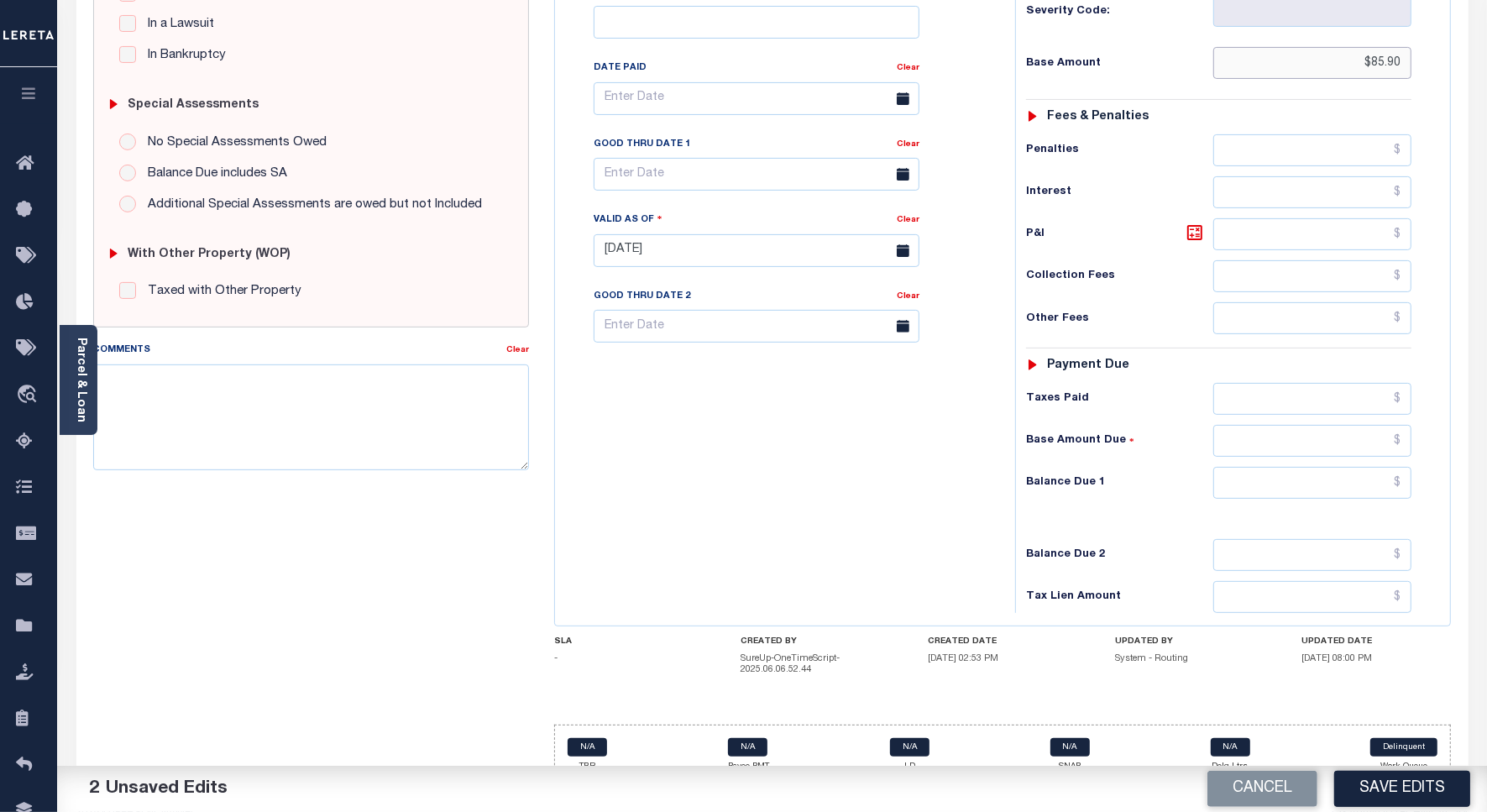
type input "$85.90"
click at [1353, 466] on input "text" at bounding box center [1312, 482] width 198 height 32
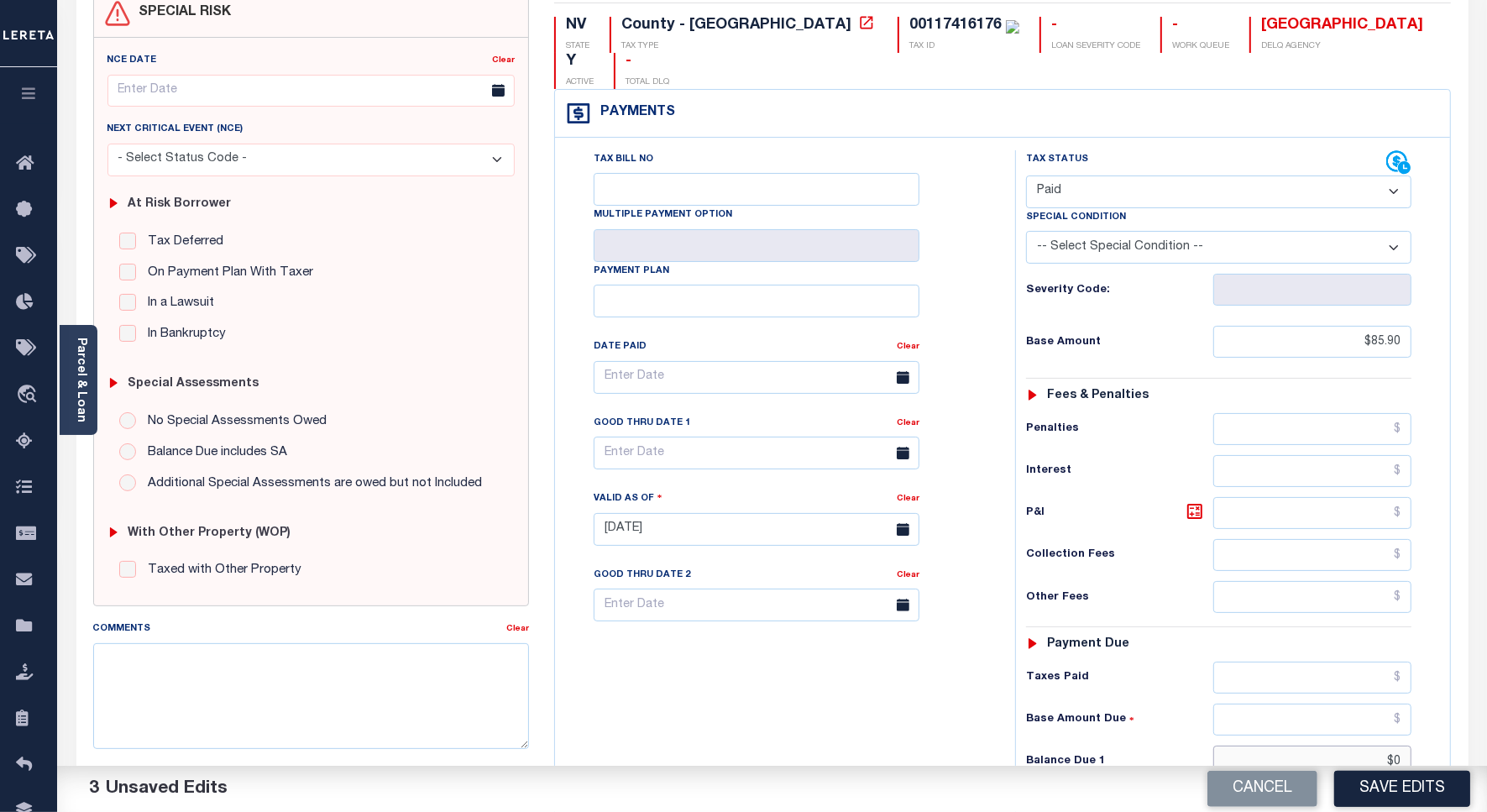
scroll to position [0, 0]
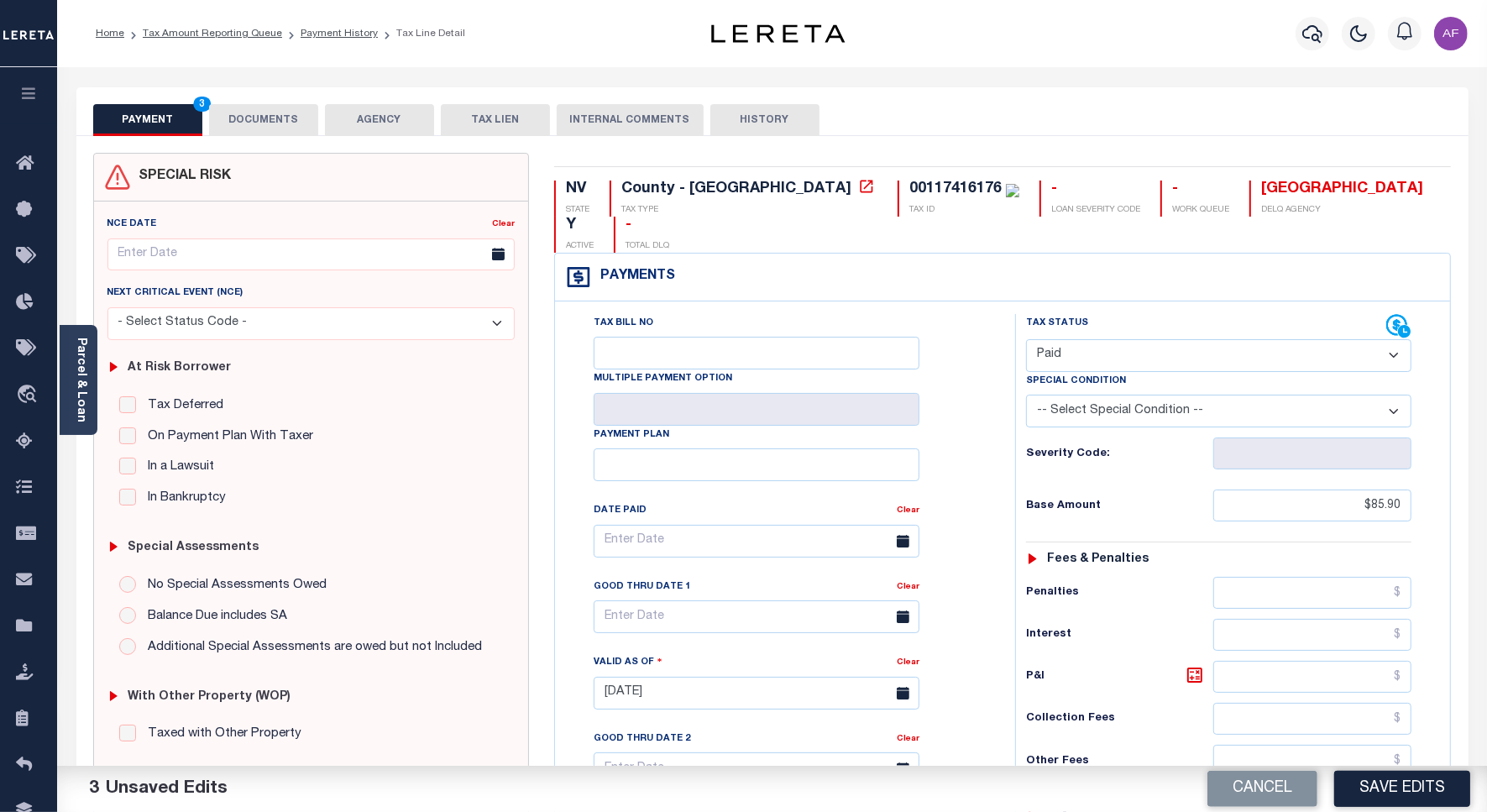
type input "$0.00"
click at [253, 101] on div "PAYMENT 3 DOCUMENTS AGENCY DELINQUENT PAYEE TAX LIEN" at bounding box center [771, 111] width 1392 height 49
click at [252, 114] on button "DOCUMENTS" at bounding box center [263, 120] width 109 height 32
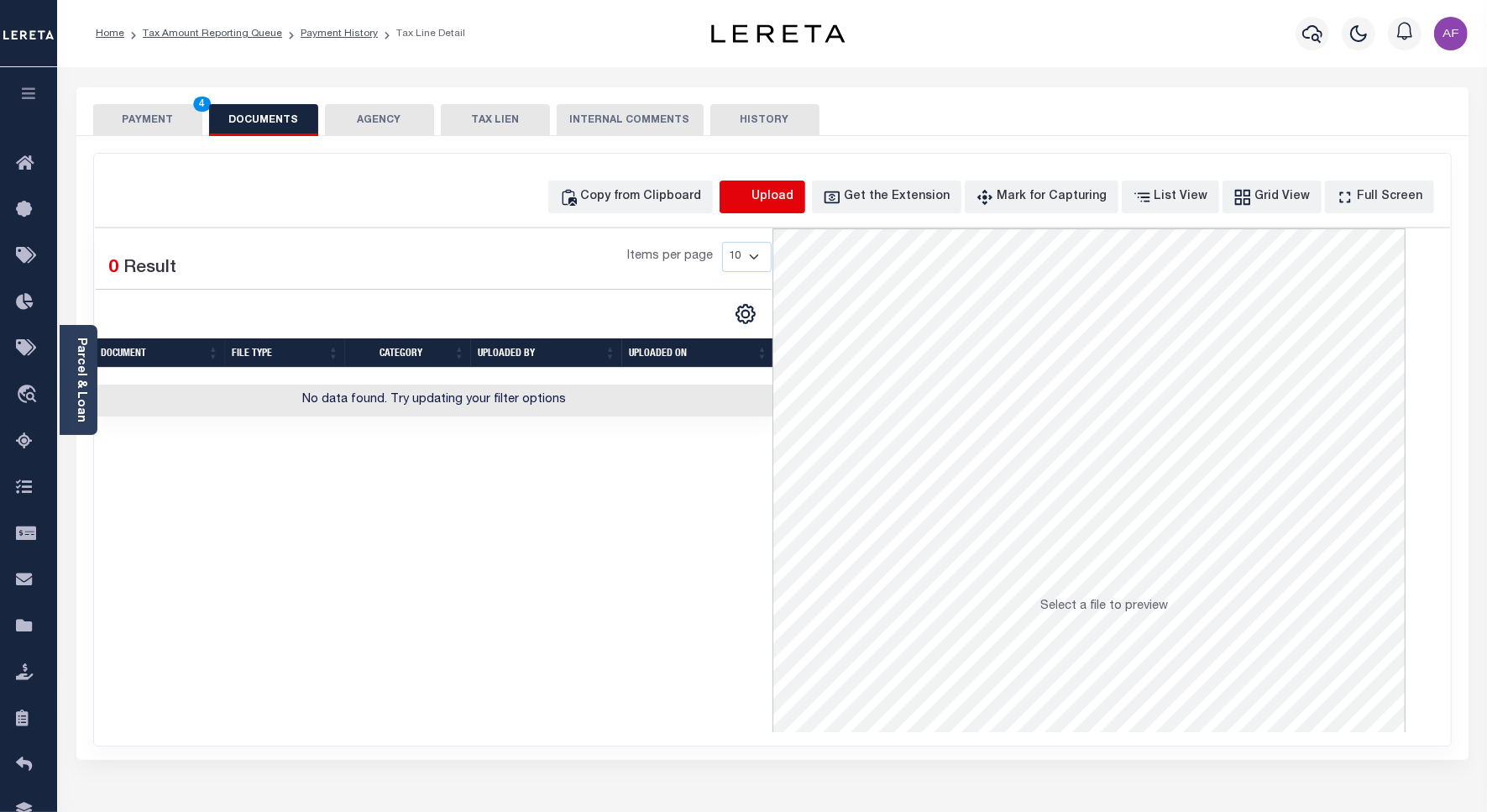
click at [749, 193] on icon "button" at bounding box center [740, 197] width 18 height 18
select select "POP"
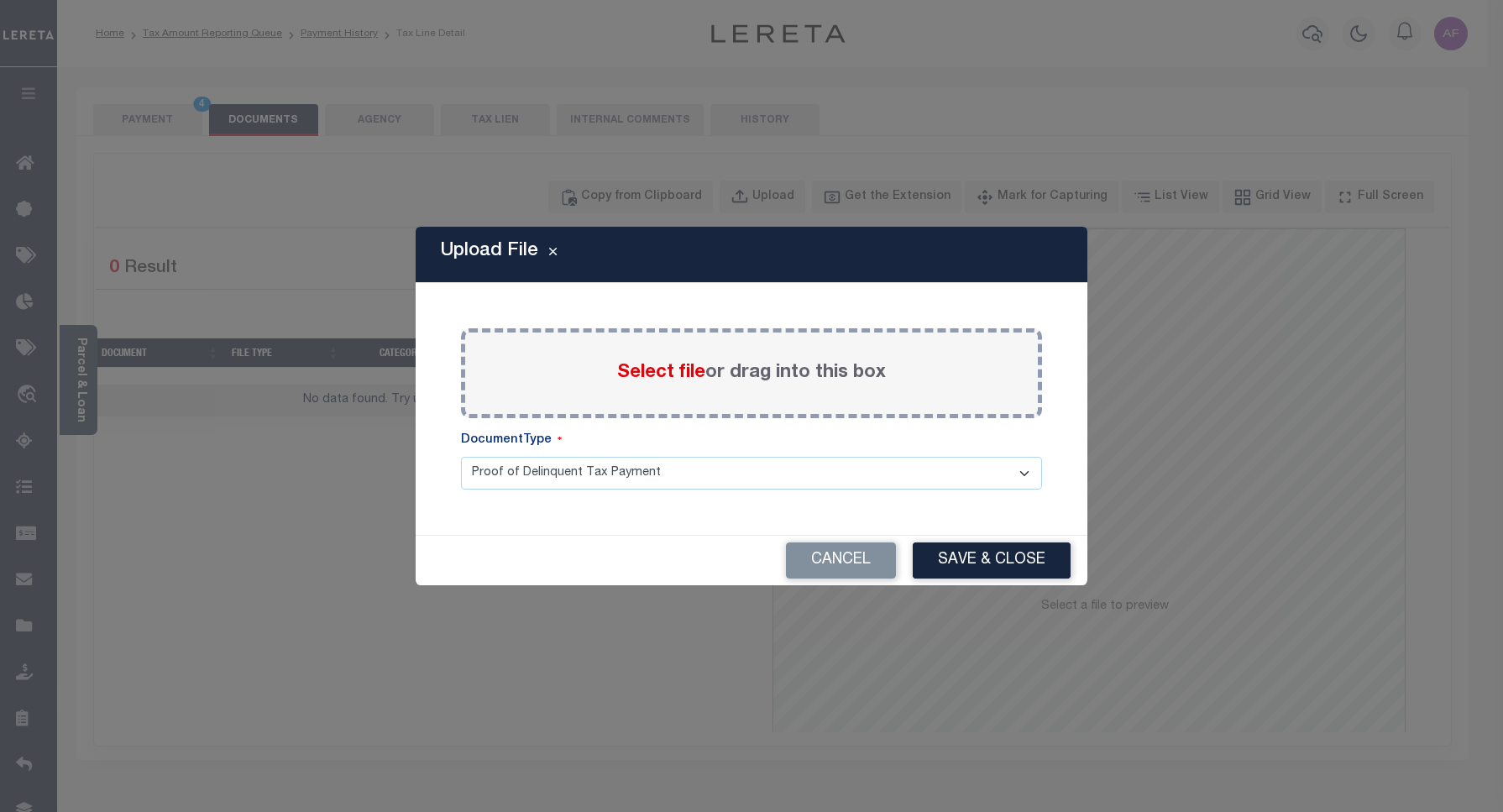
click at [669, 374] on span "Select file" at bounding box center [662, 373] width 88 height 18
click at [0, 0] on input "Select file or drag into this box" at bounding box center [0, 0] width 0 height 0
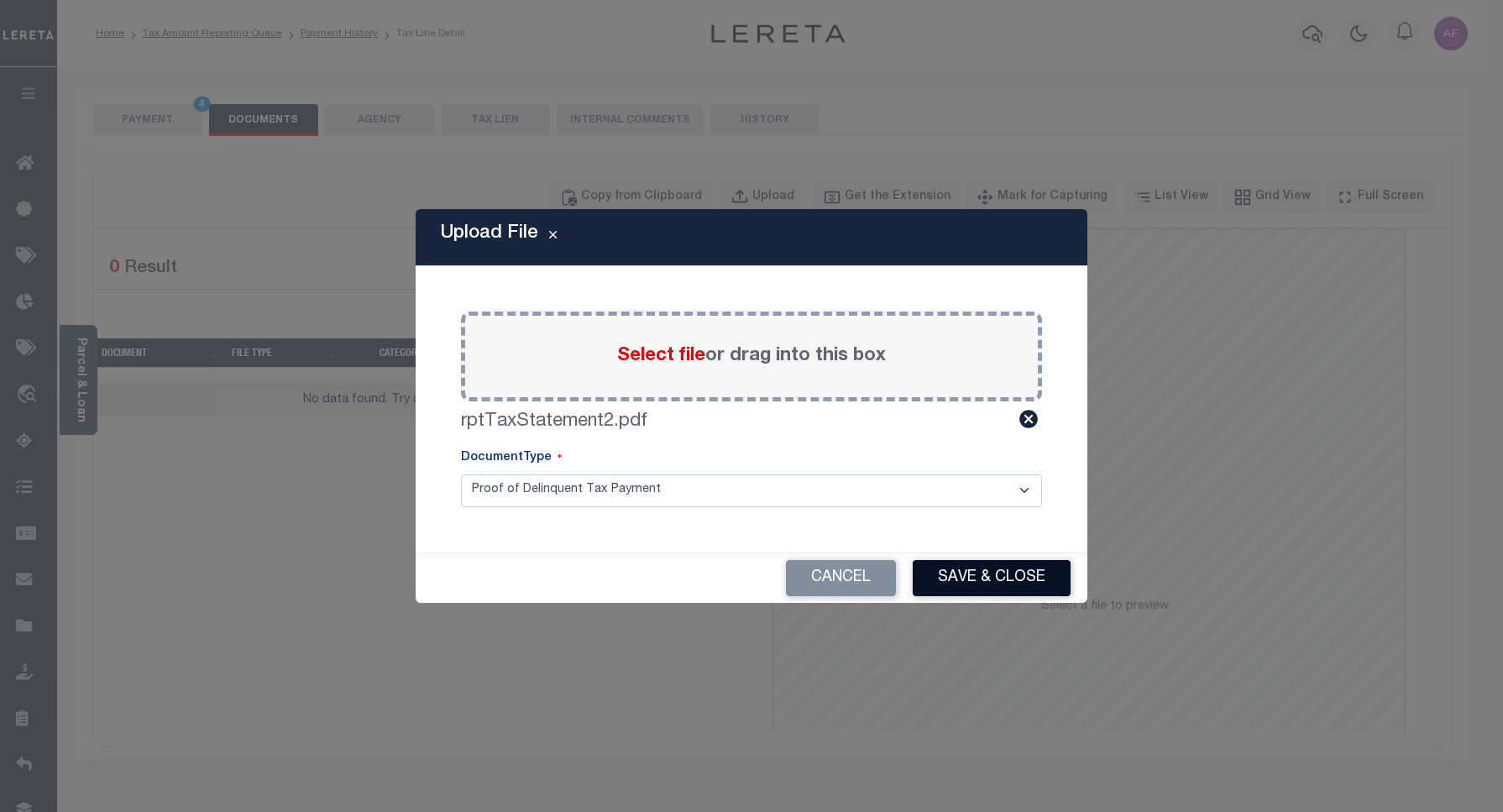
click at [974, 571] on button "Save & Close" at bounding box center [991, 578] width 158 height 36
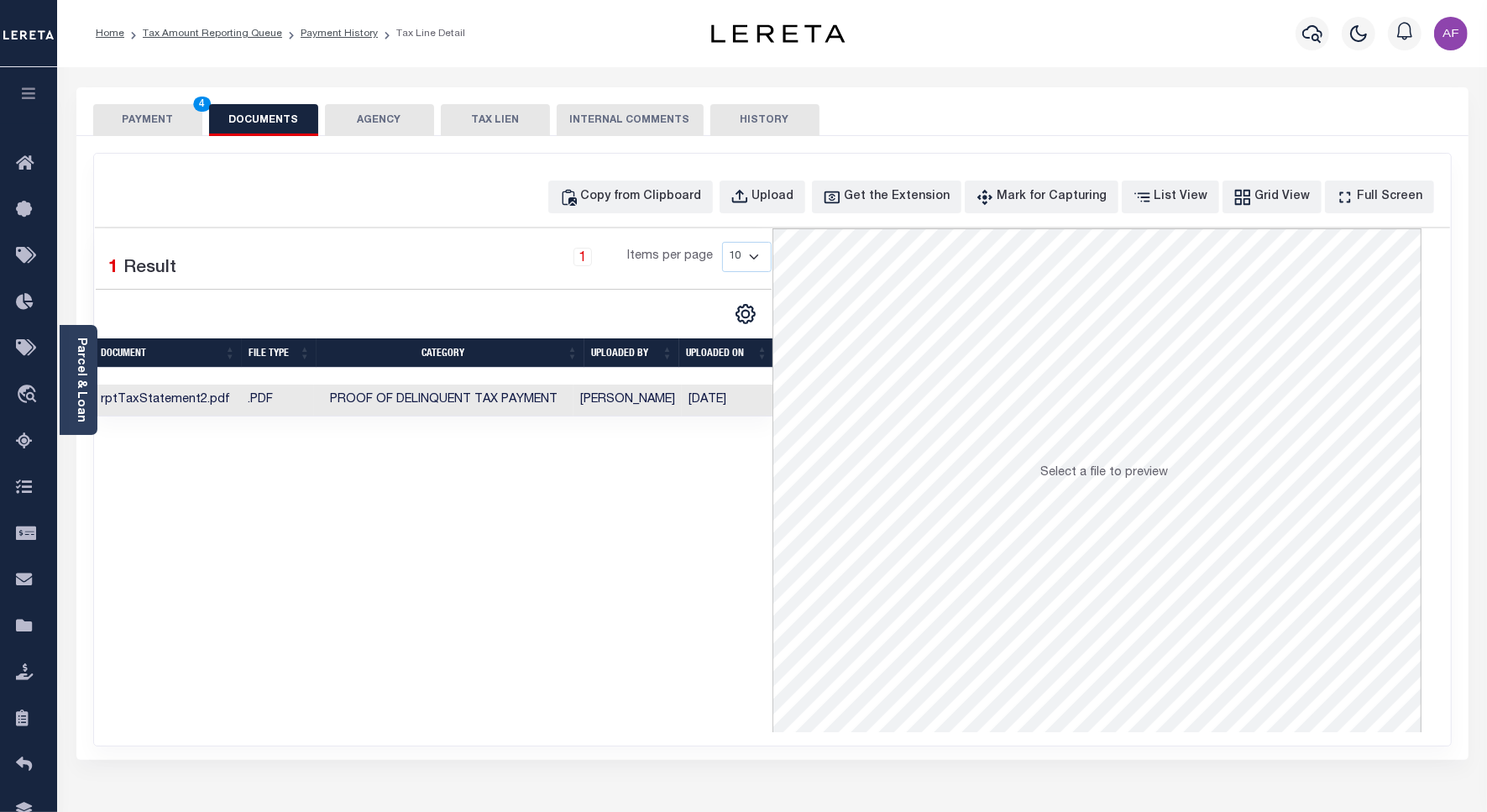
click at [147, 127] on button "PAYMENT 4" at bounding box center [147, 120] width 109 height 32
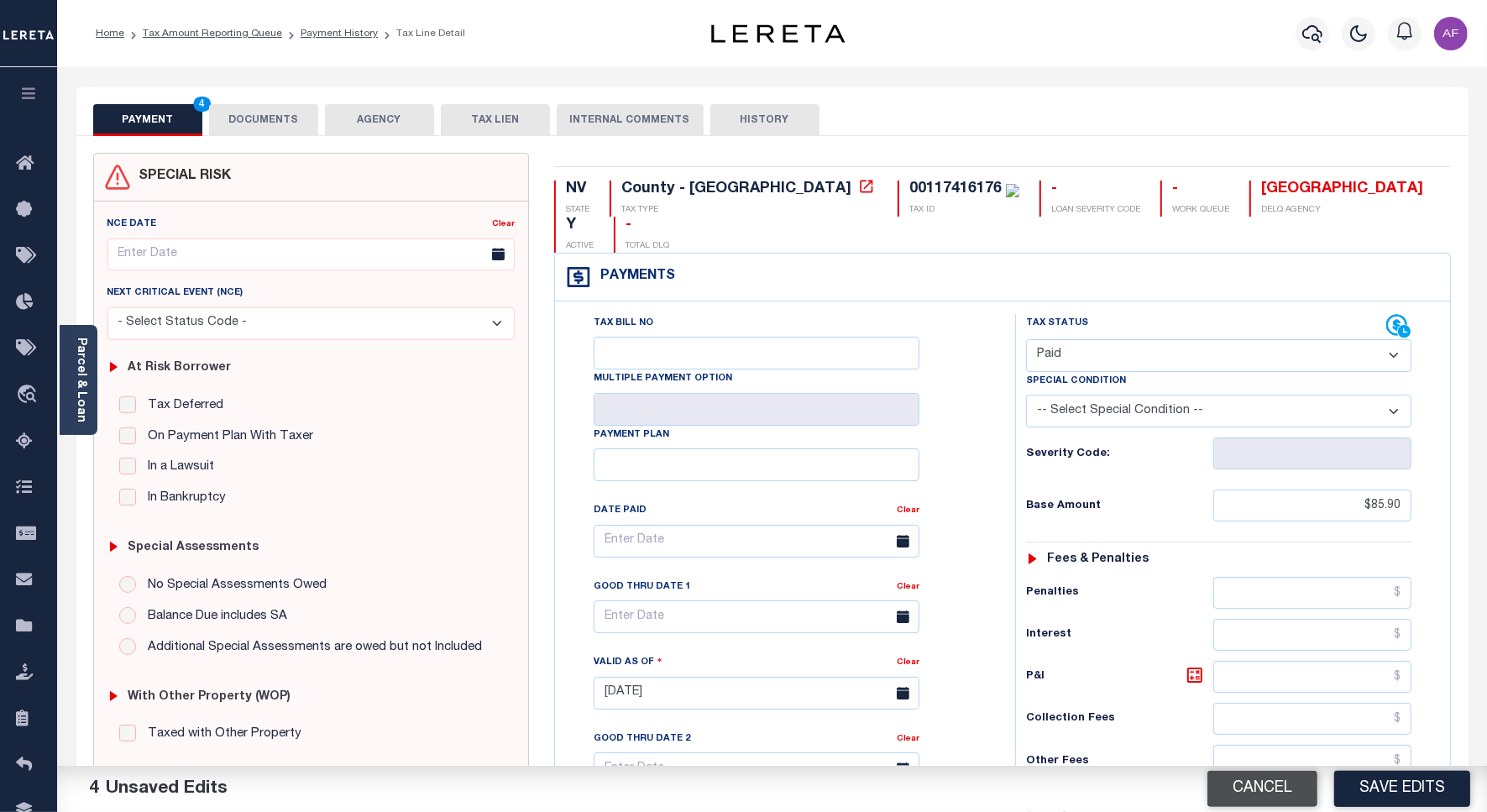
click at [1316, 783] on button "Cancel" at bounding box center [1262, 788] width 110 height 36
type input "[DATE]"
select select "NW2"
click at [1377, 783] on button "Save Edits" at bounding box center [1402, 788] width 136 height 36
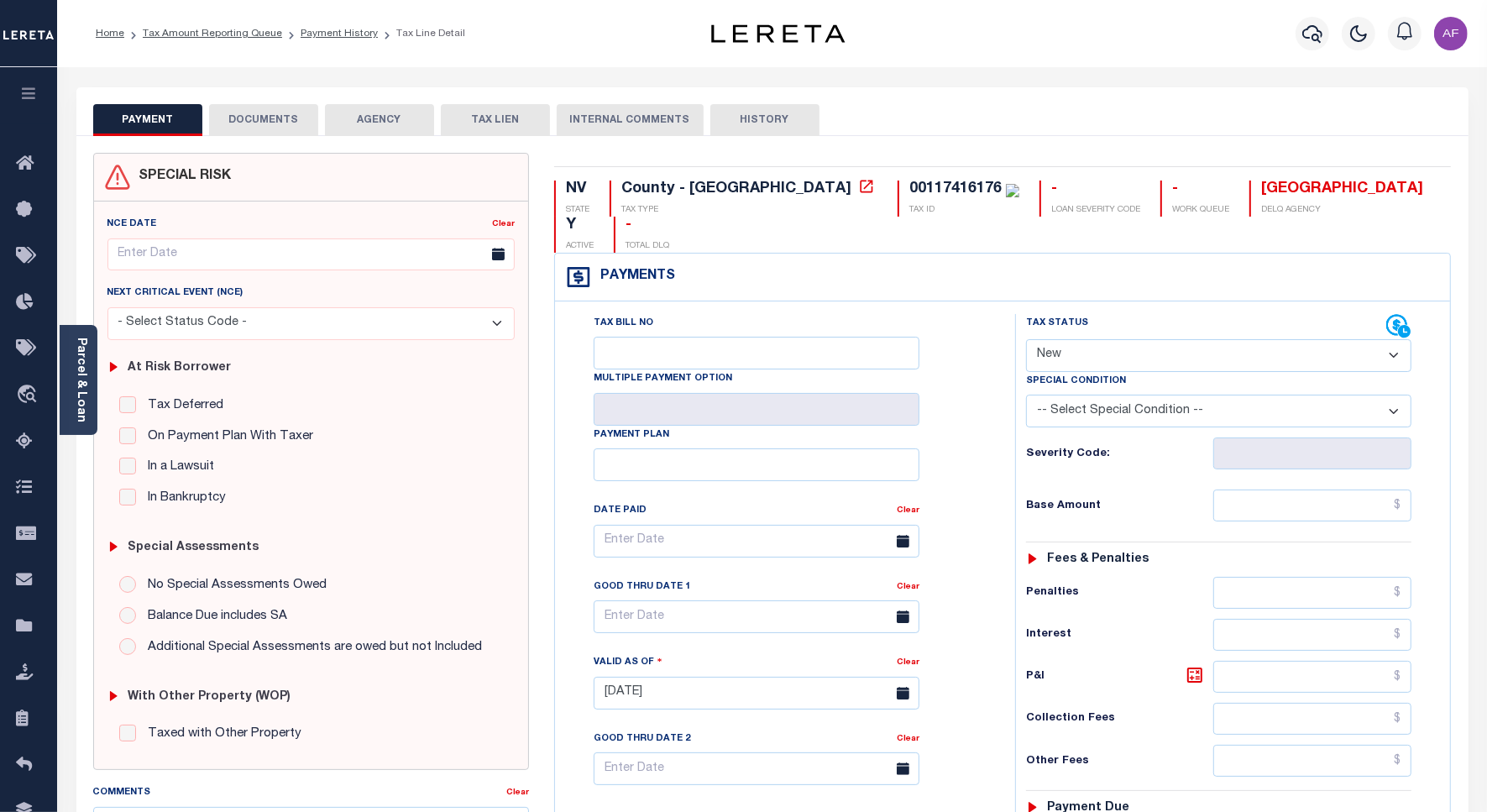
click at [1168, 340] on select "- Select Status Code - Open Due/Unpaid Paid Incomplete No Tax Due Internal Refu…" at bounding box center [1219, 356] width 386 height 33
select select "PYD"
click at [1026, 340] on select "- Select Status Code - Open Due/Unpaid Paid Incomplete No Tax Due Internal Refu…" at bounding box center [1219, 356] width 386 height 33
type input "10/01/2025"
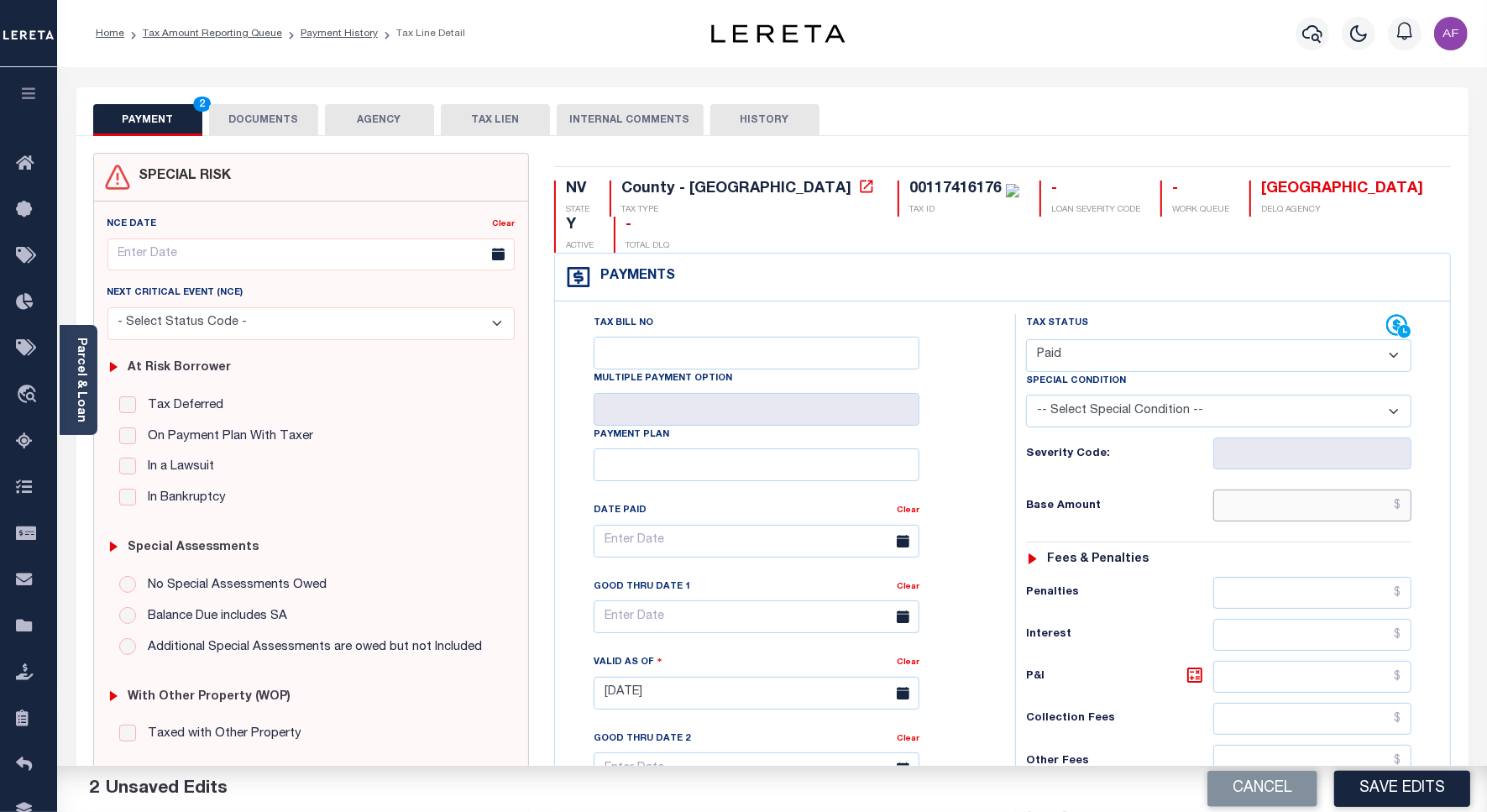
click at [1355, 489] on input "text" at bounding box center [1312, 505] width 198 height 32
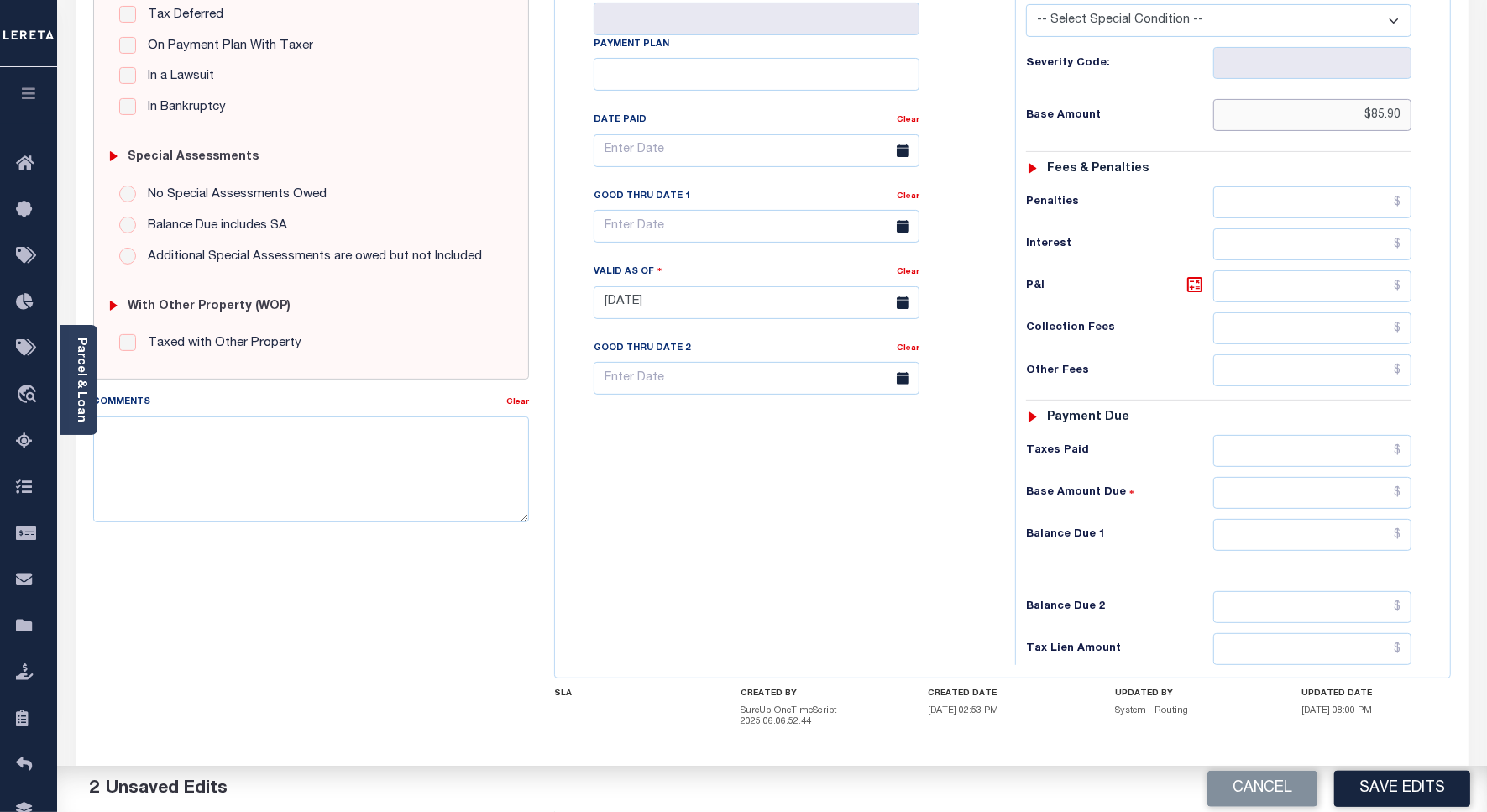
scroll to position [437, 0]
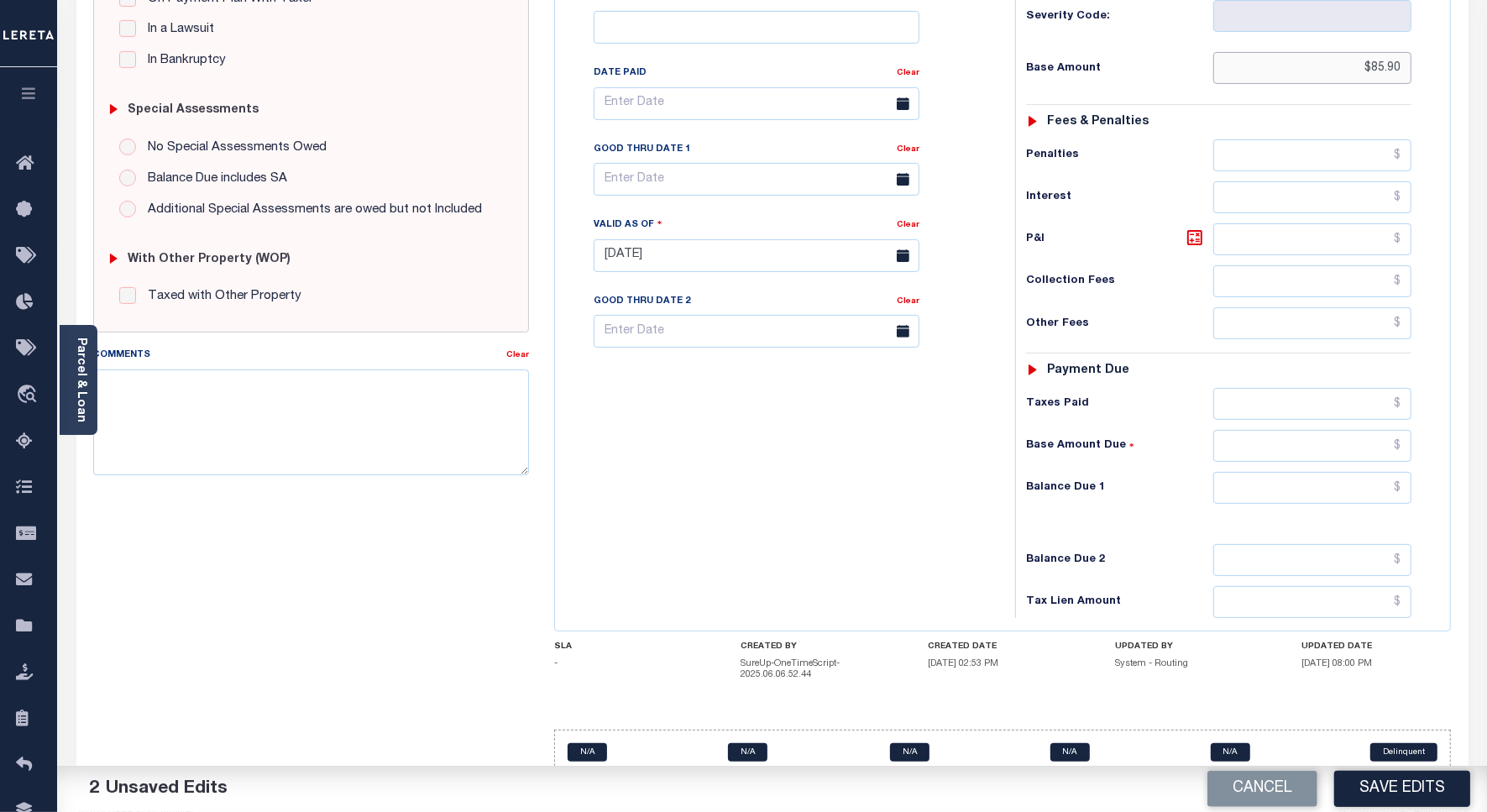
type input "$85.90"
click at [1354, 471] on input "text" at bounding box center [1312, 487] width 198 height 32
type input "$0.00"
click at [1374, 791] on button "Save Edits" at bounding box center [1402, 788] width 136 height 36
checkbox input "false"
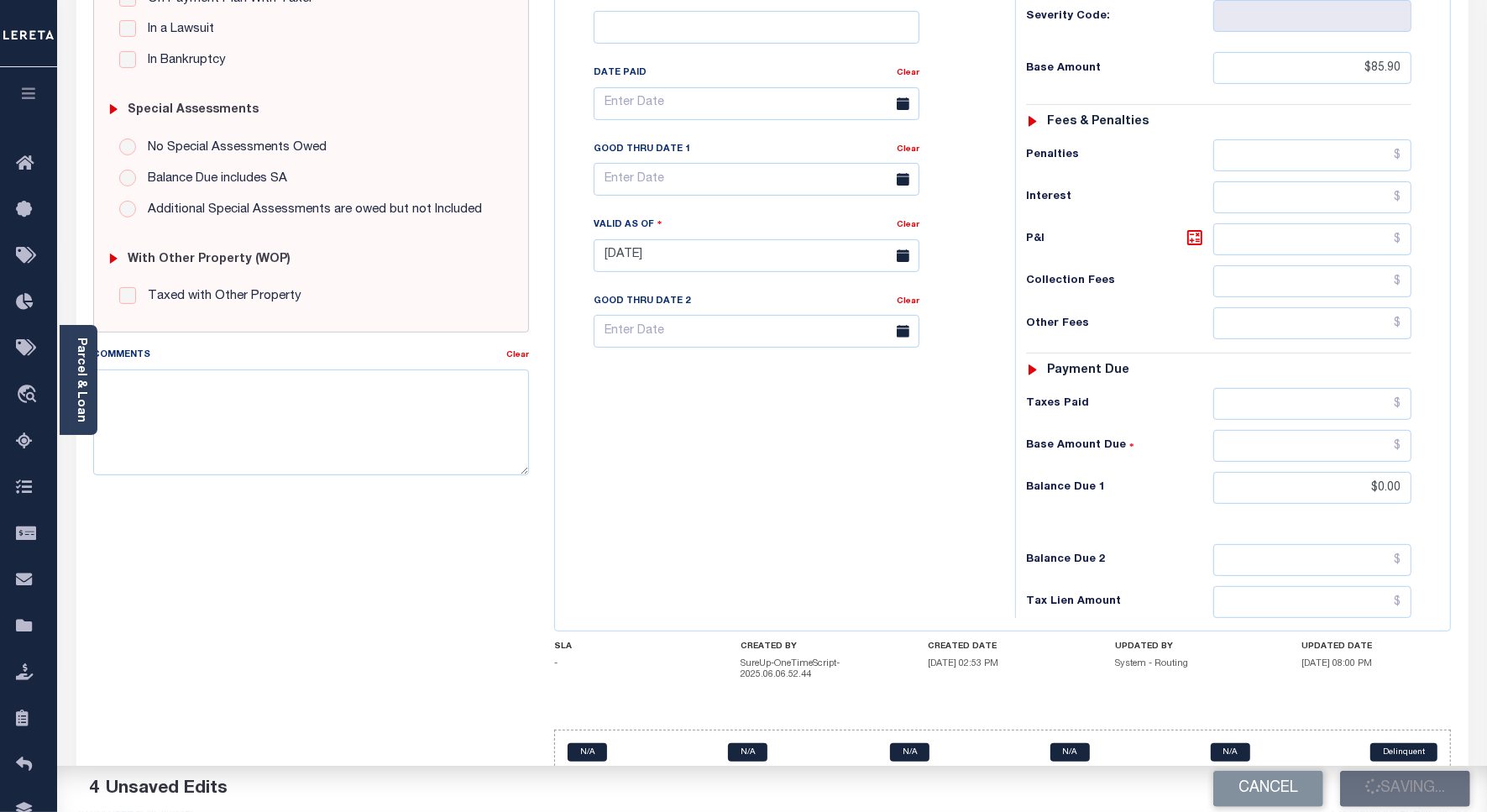
type input "$85.9"
type input "$0"
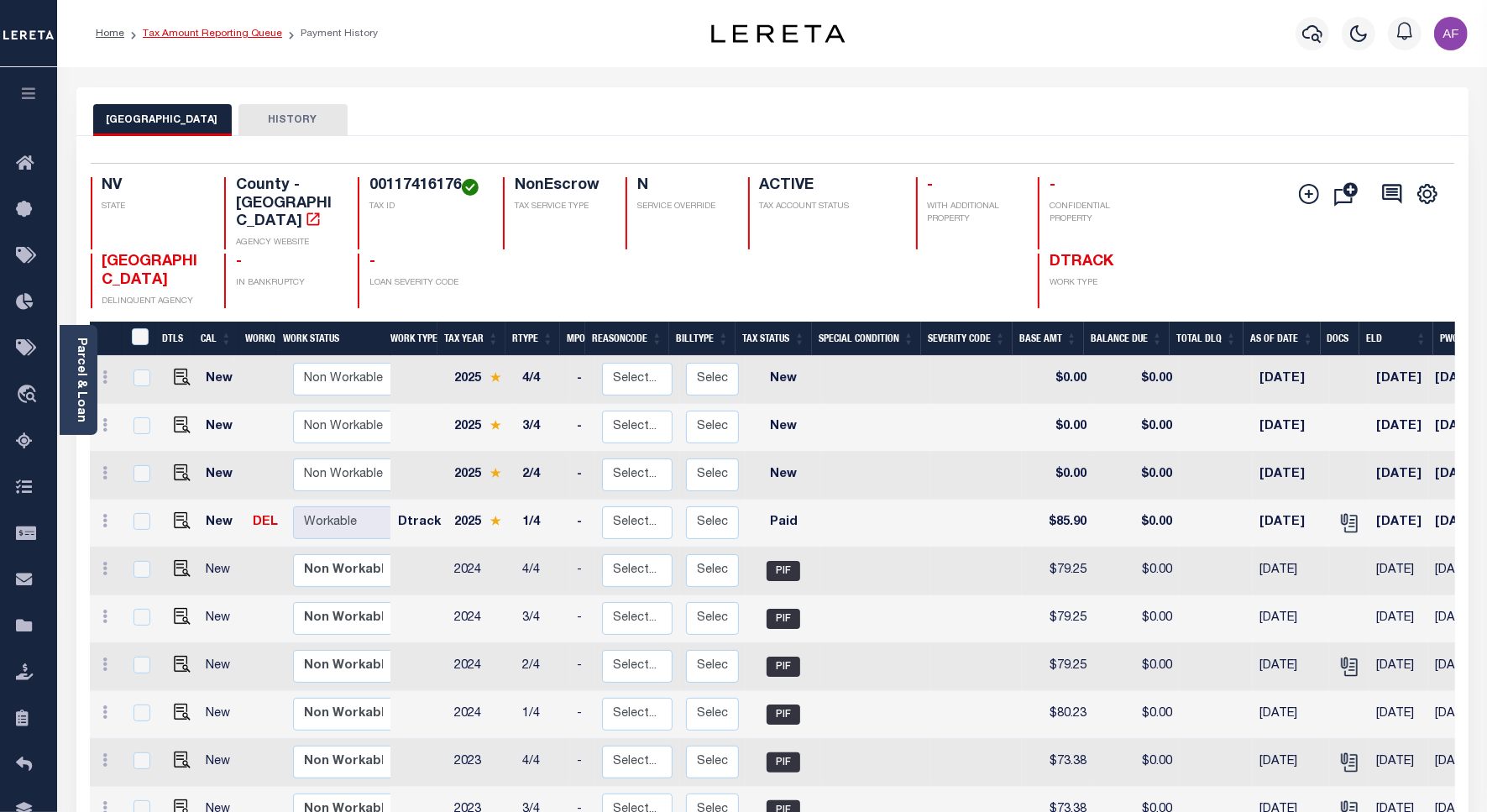
click at [194, 29] on link "Tax Amount Reporting Queue" at bounding box center [213, 34] width 140 height 10
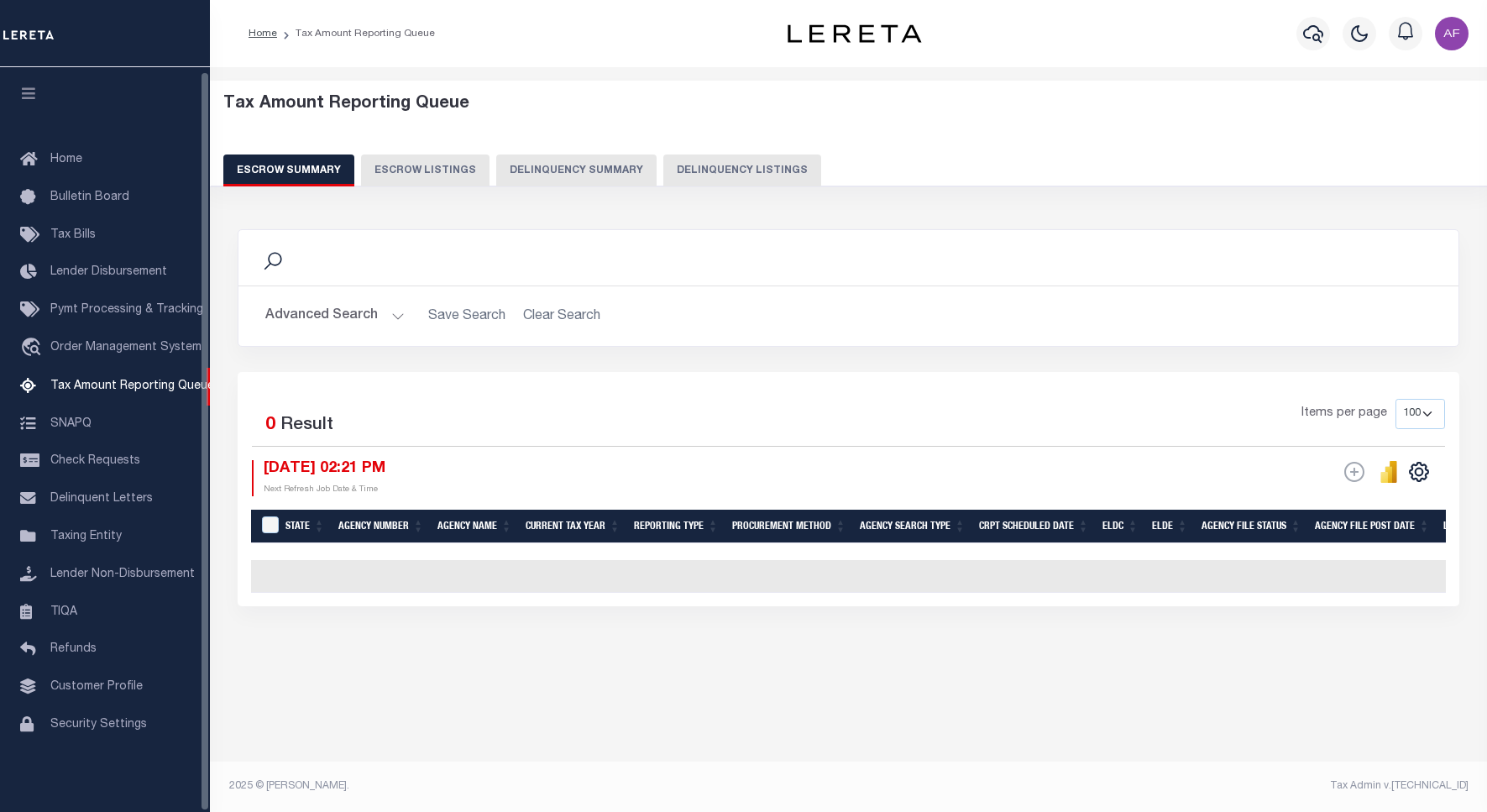
select select "100"
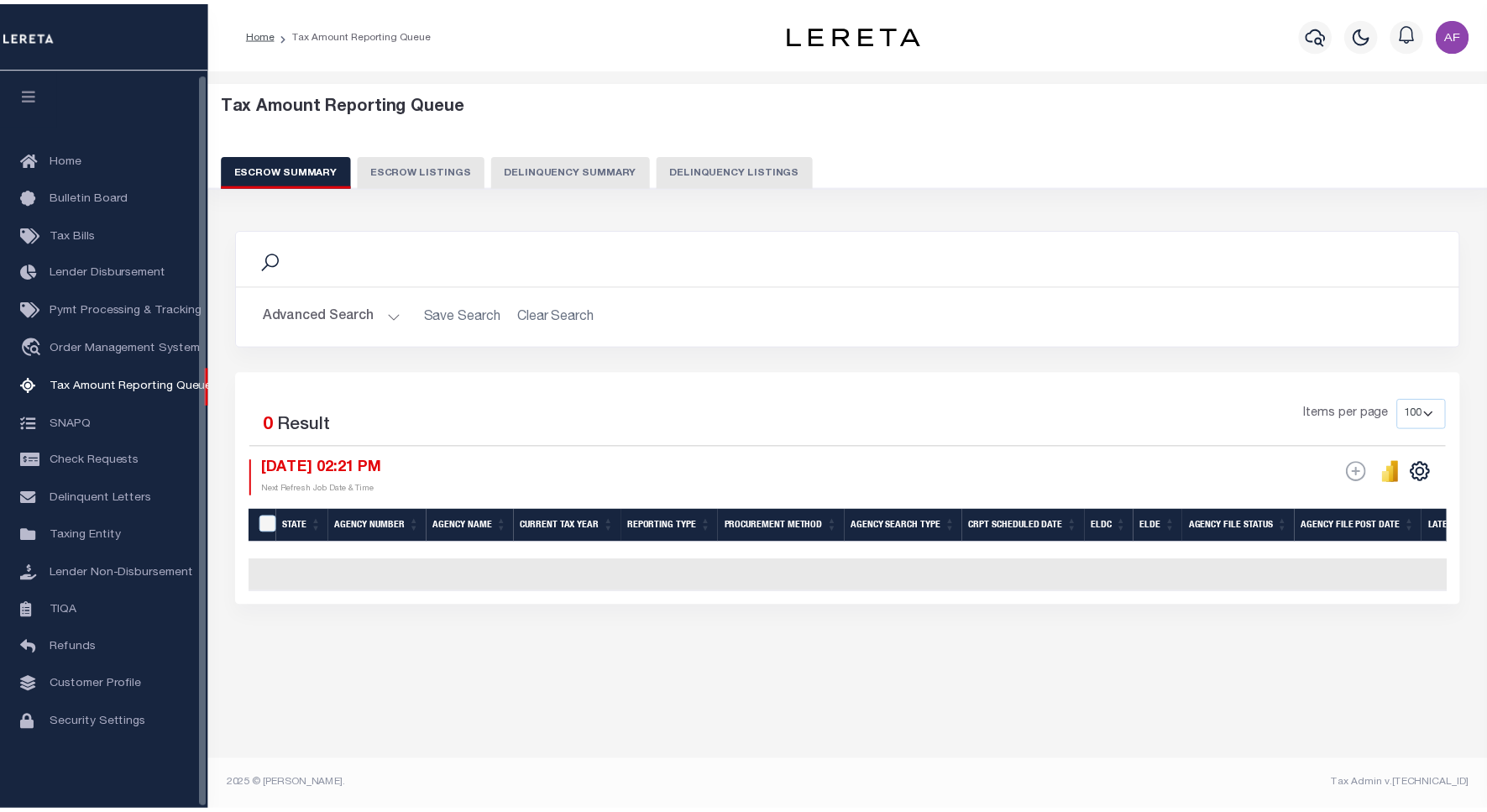
scroll to position [5, 0]
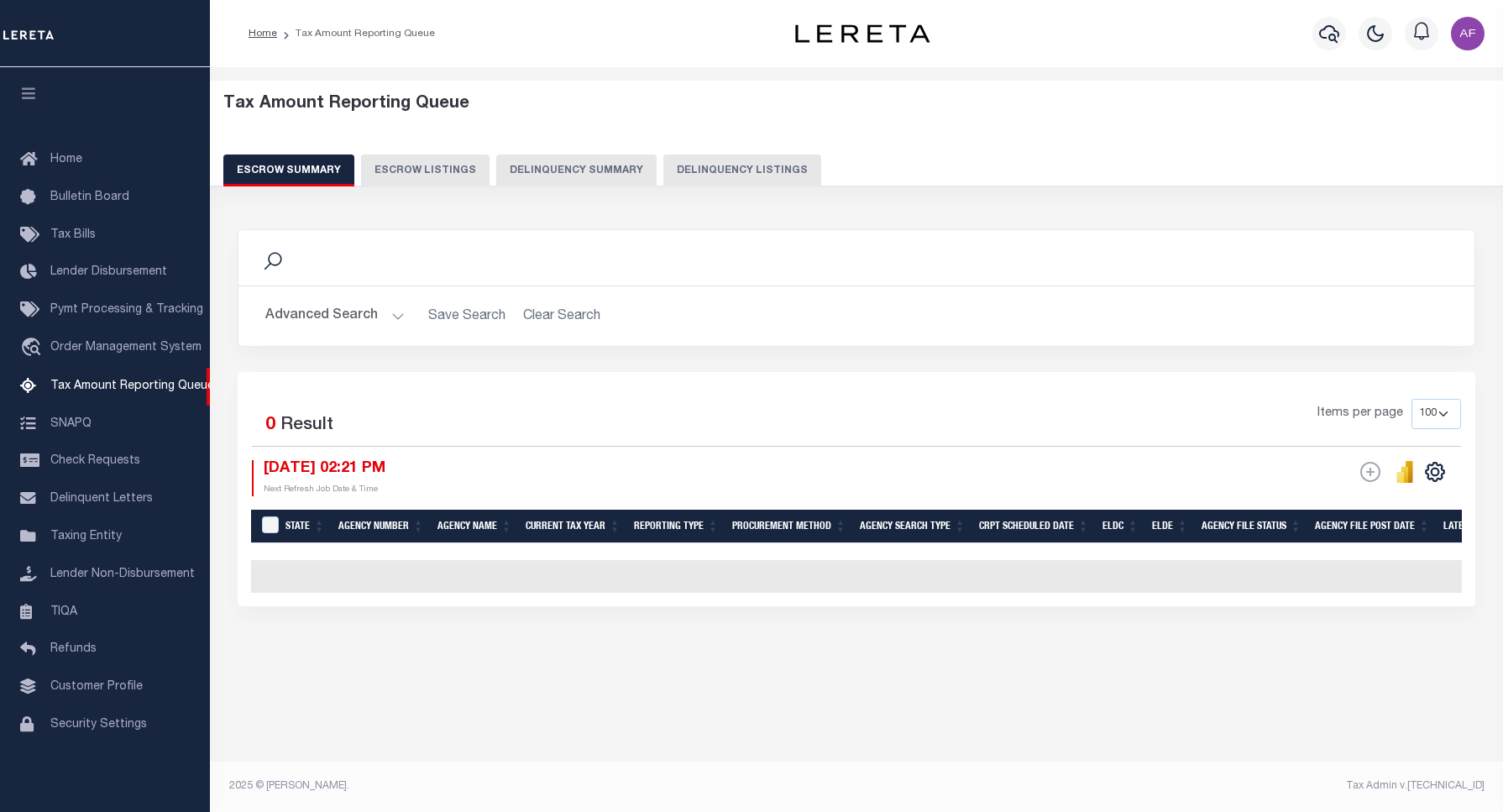
click at [715, 161] on button "Delinquency Listings" at bounding box center [743, 171] width 158 height 32
select select "100"
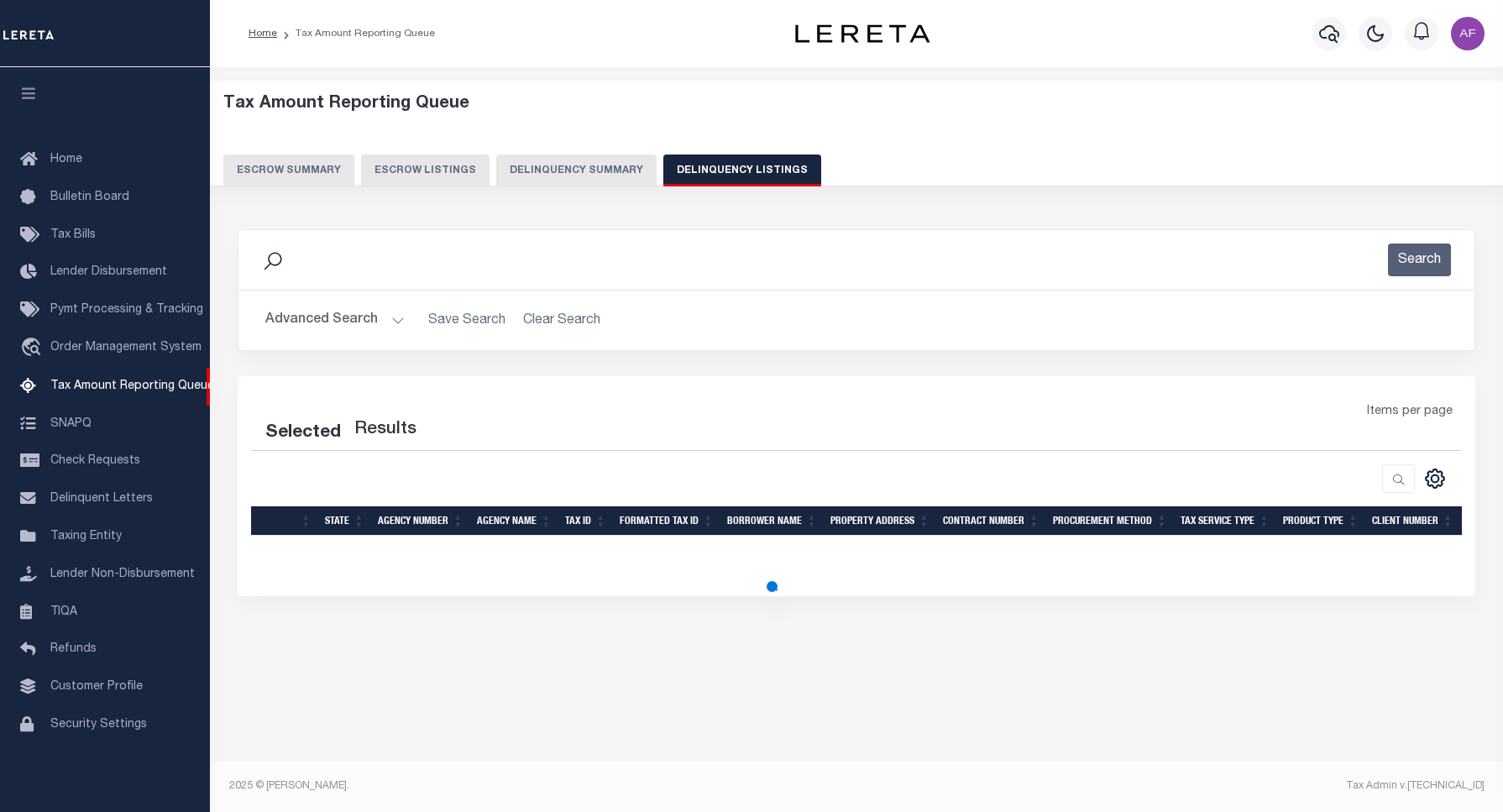
select select "100"
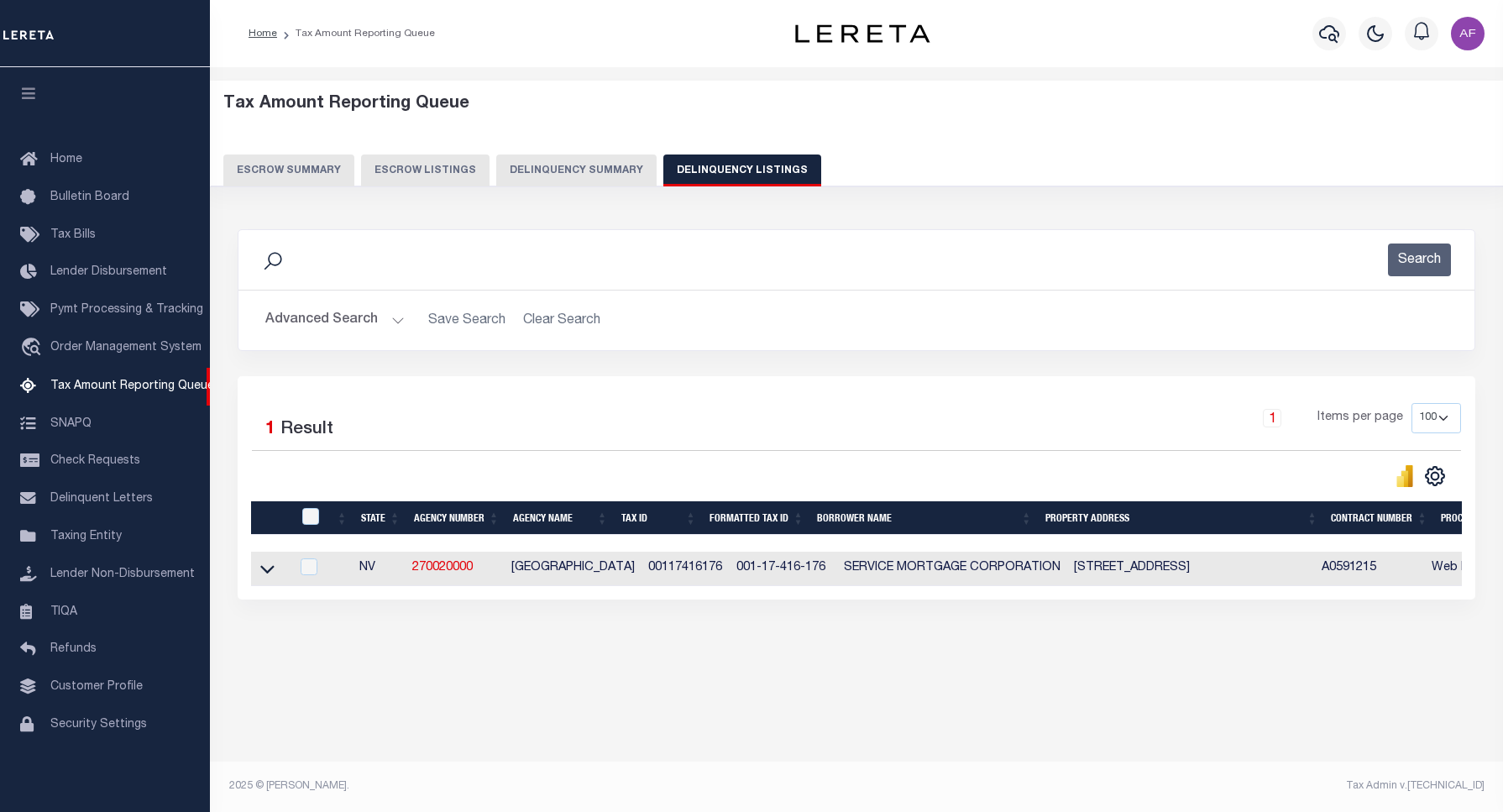
click at [313, 505] on th at bounding box center [309, 518] width 34 height 34
click at [311, 516] on input "checkbox" at bounding box center [311, 515] width 17 height 17
checkbox input "true"
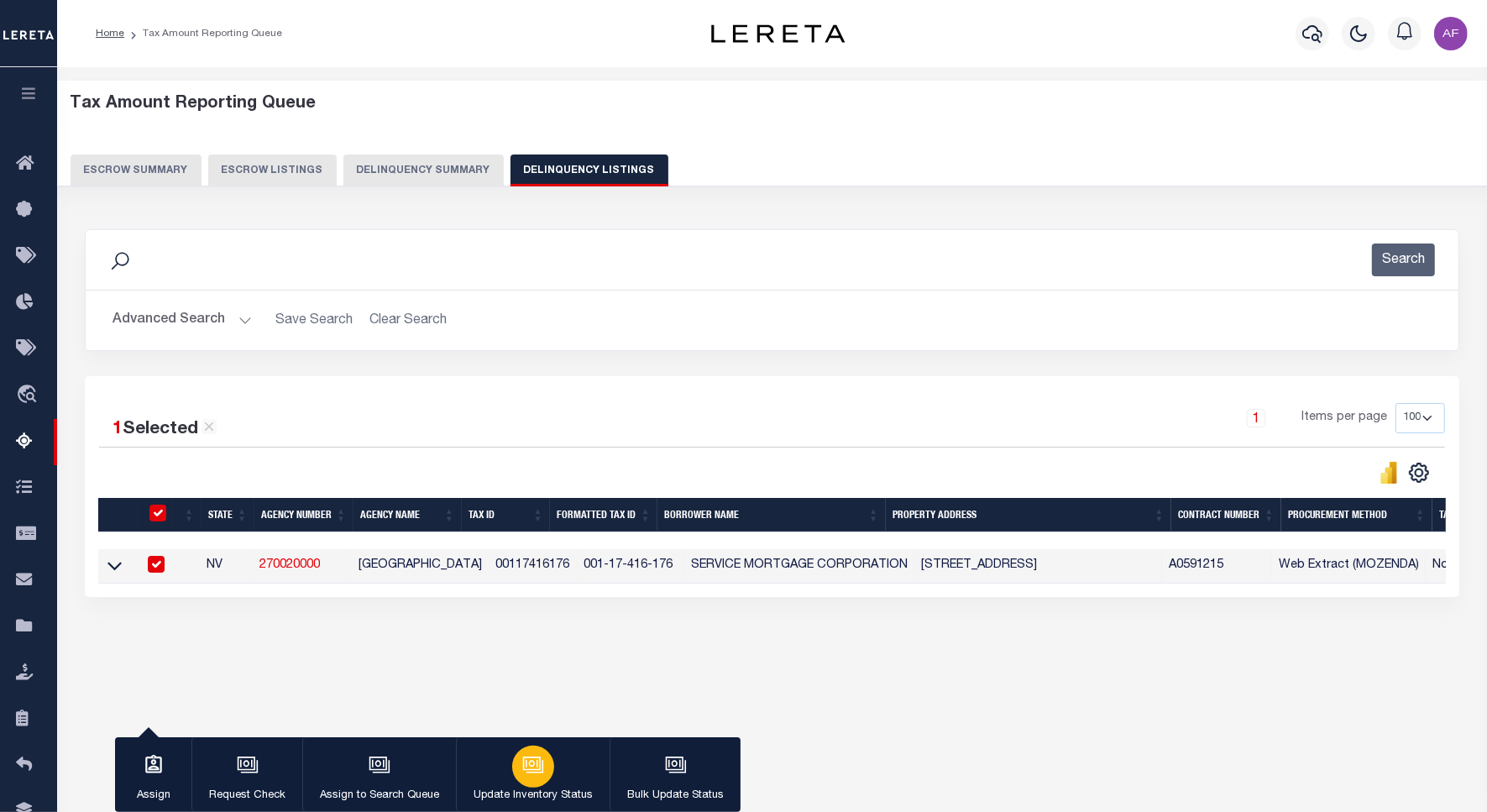
click at [540, 782] on div "button" at bounding box center [534, 766] width 42 height 42
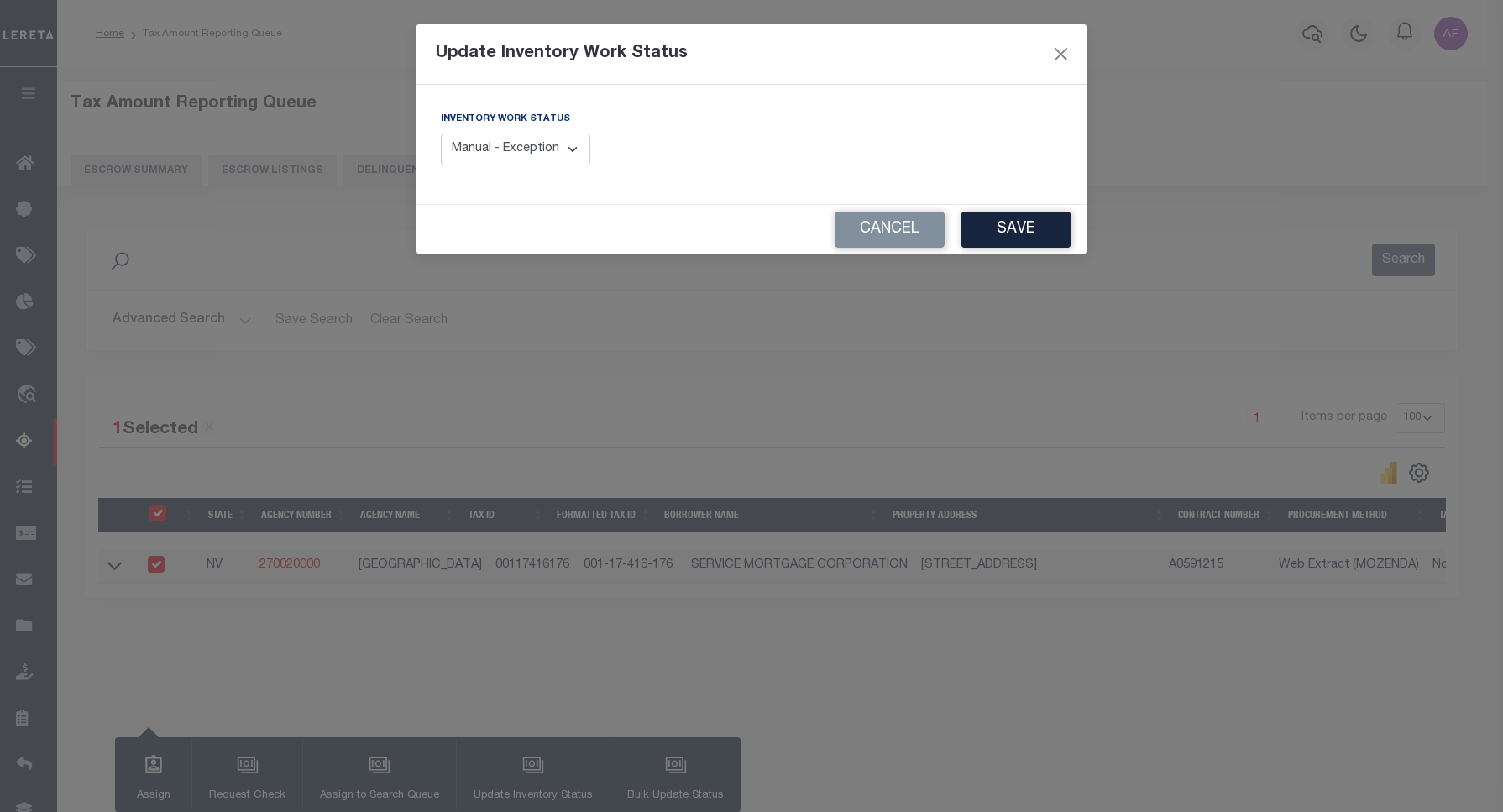
click at [568, 157] on select "Manual - Exception Pended - Awaiting Search Late Add Exception Completed" at bounding box center [516, 150] width 150 height 33
select select "4"
click at [441, 134] on select "Manual - Exception Pended - Awaiting Search Late Add Exception Completed" at bounding box center [516, 150] width 150 height 33
click at [1024, 229] on button "Save" at bounding box center [1015, 230] width 109 height 36
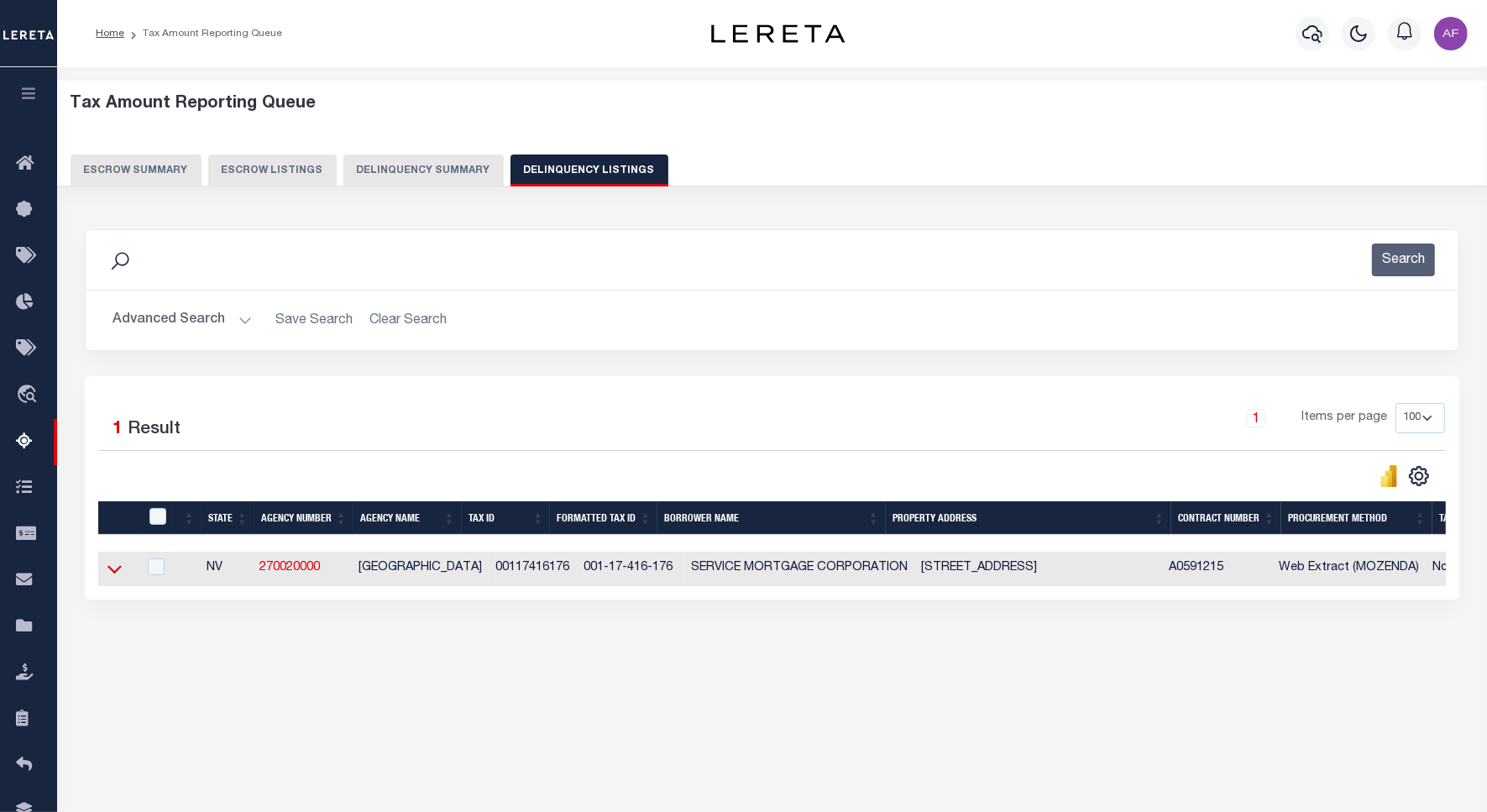
click at [111, 569] on icon at bounding box center [115, 569] width 14 height 18
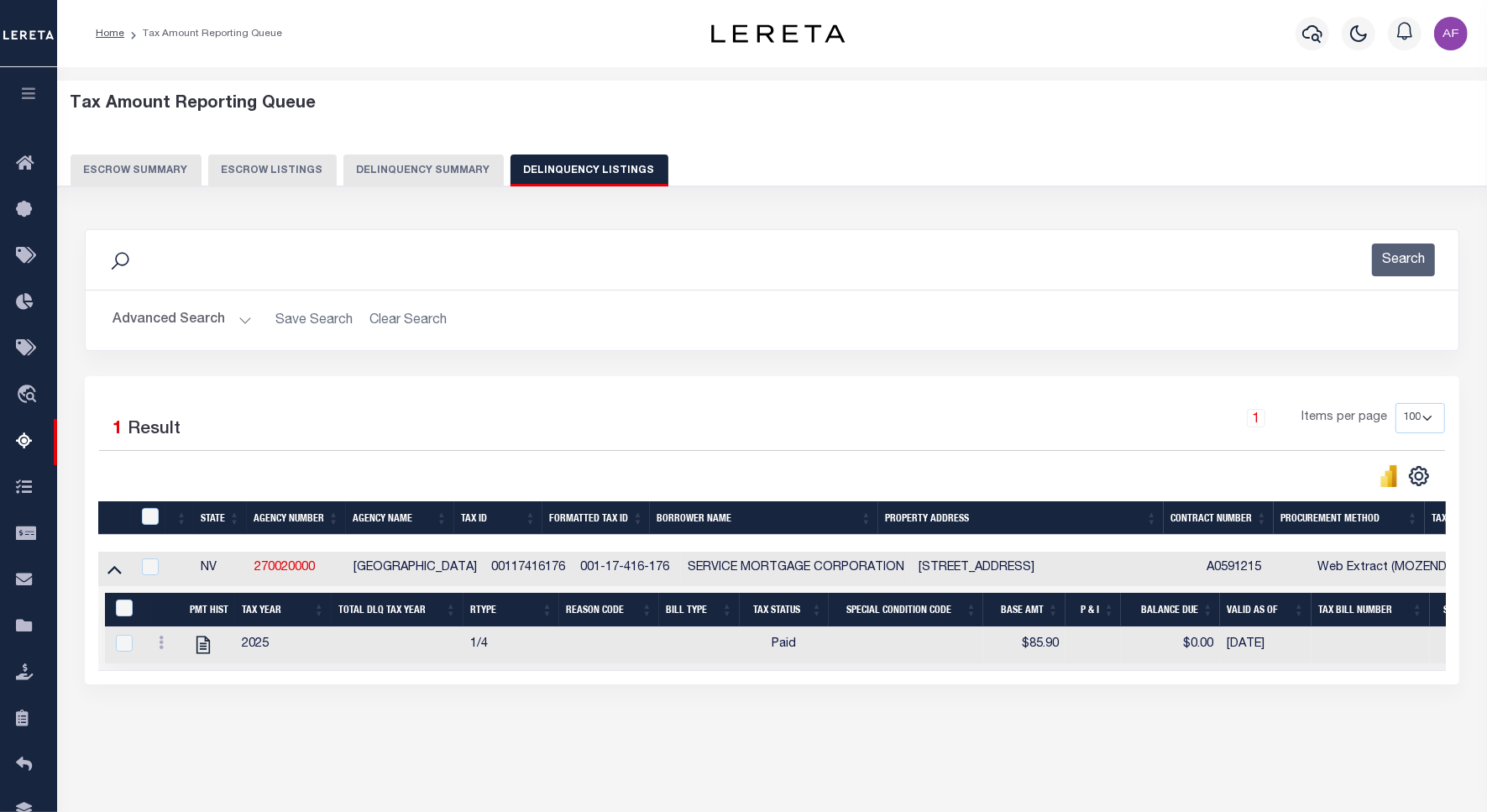
click at [166, 316] on button "Advanced Search" at bounding box center [183, 320] width 140 height 33
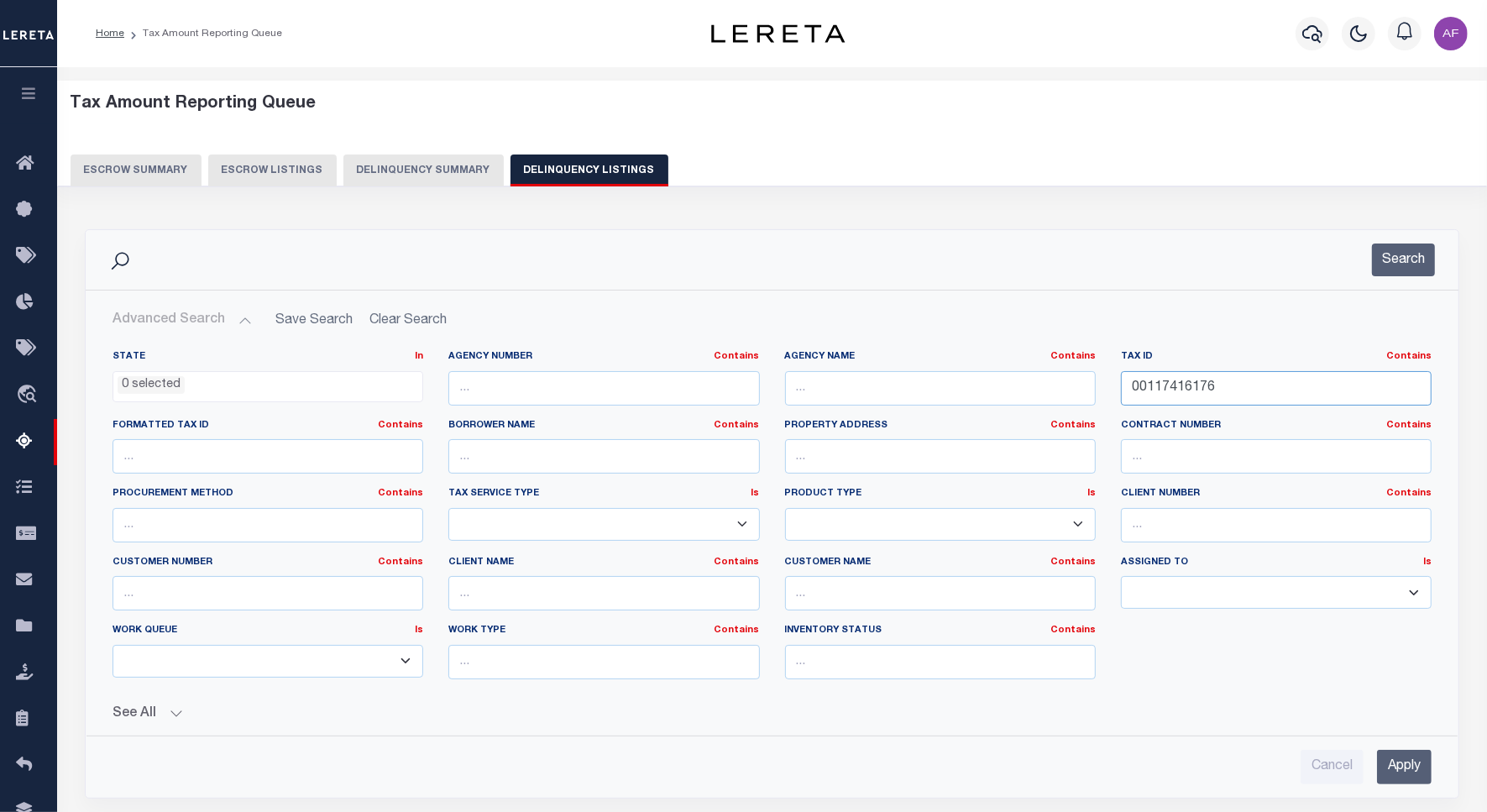
click at [1169, 381] on input "00117416176" at bounding box center [1276, 388] width 311 height 34
paste input "7"
type input "00117416177"
click at [1381, 261] on button "Search" at bounding box center [1403, 260] width 63 height 33
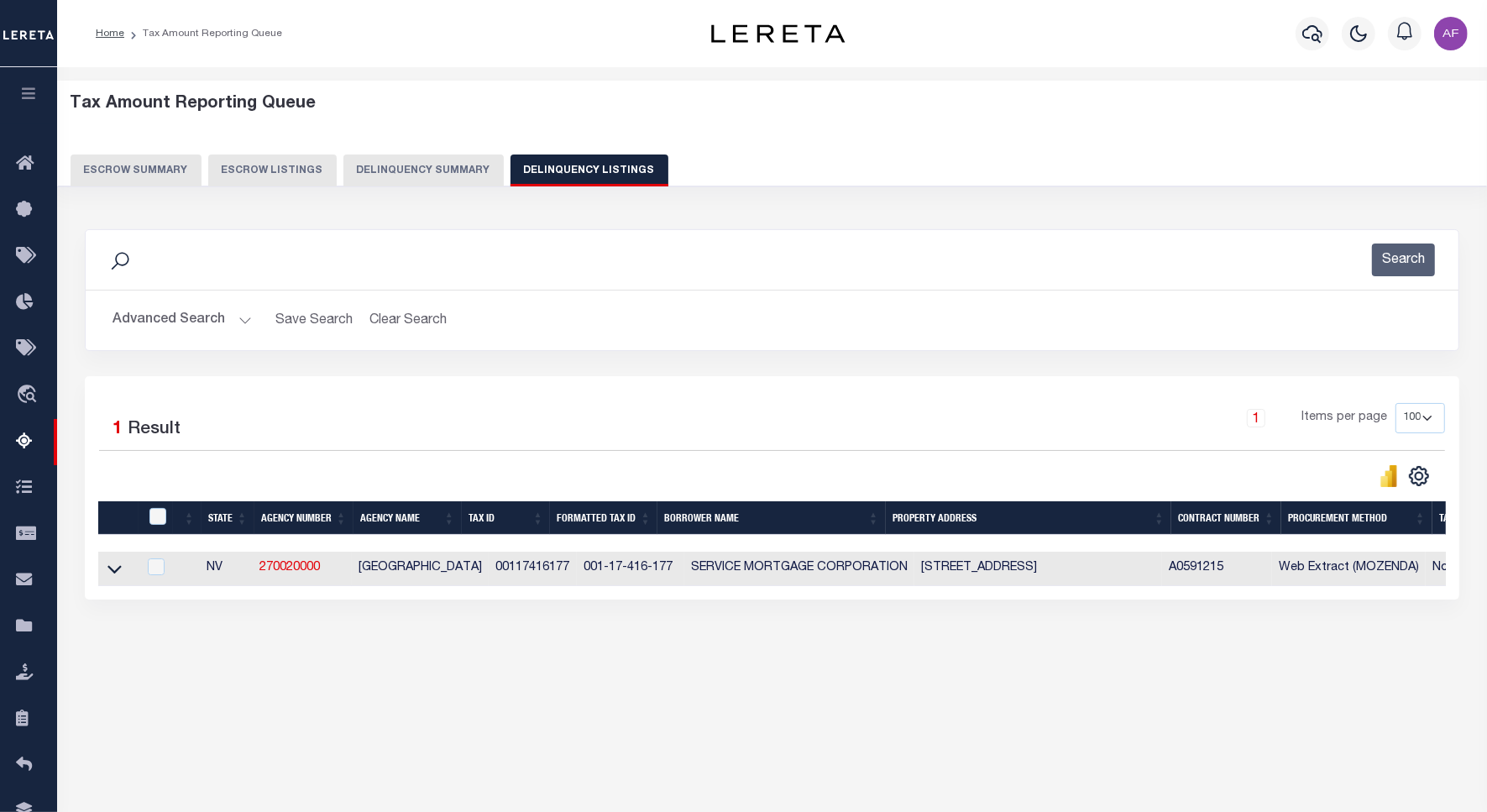
click at [149, 324] on button "Advanced Search" at bounding box center [183, 320] width 140 height 33
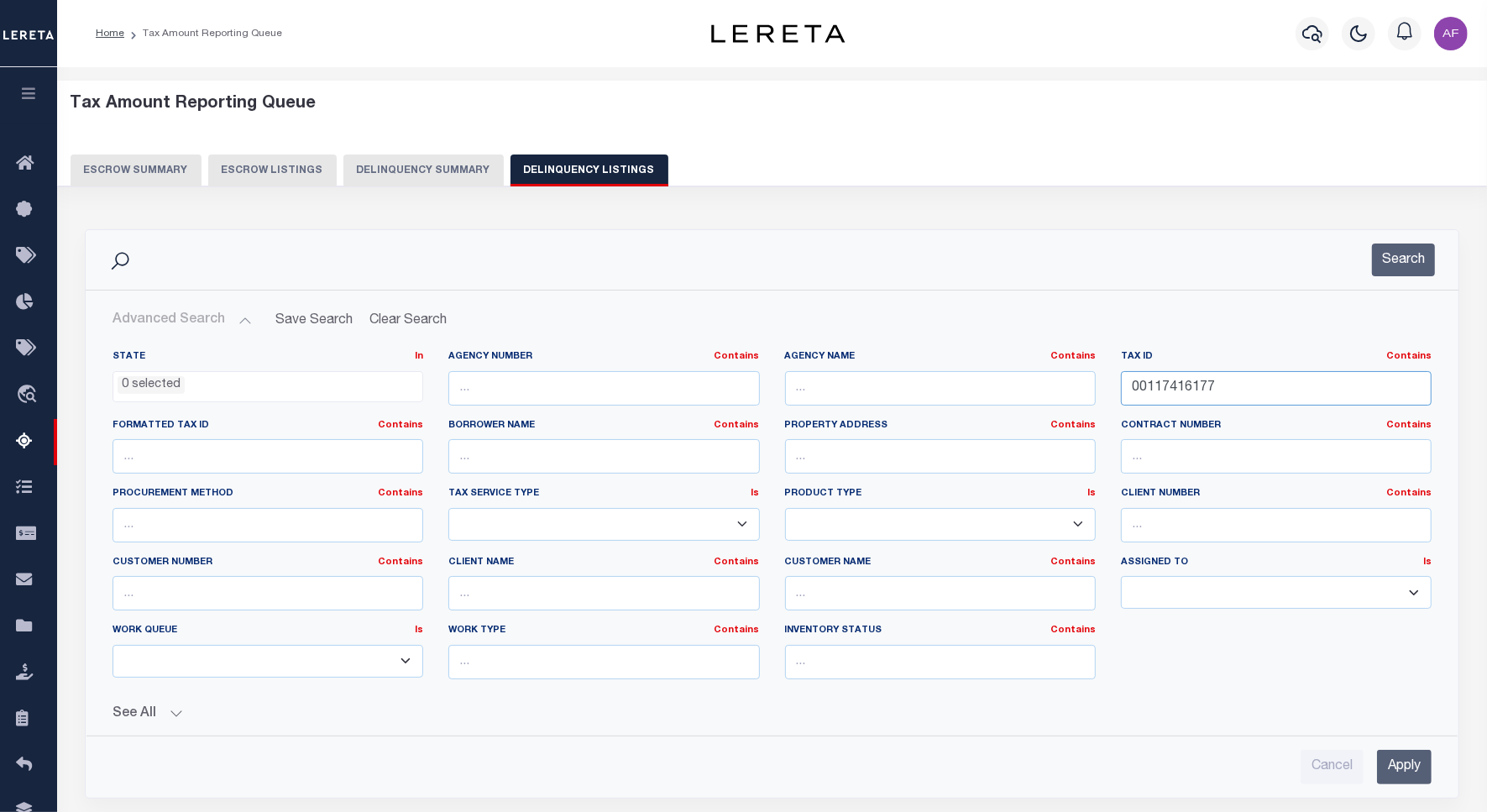
click at [1177, 385] on input "00117416177" at bounding box center [1276, 388] width 311 height 34
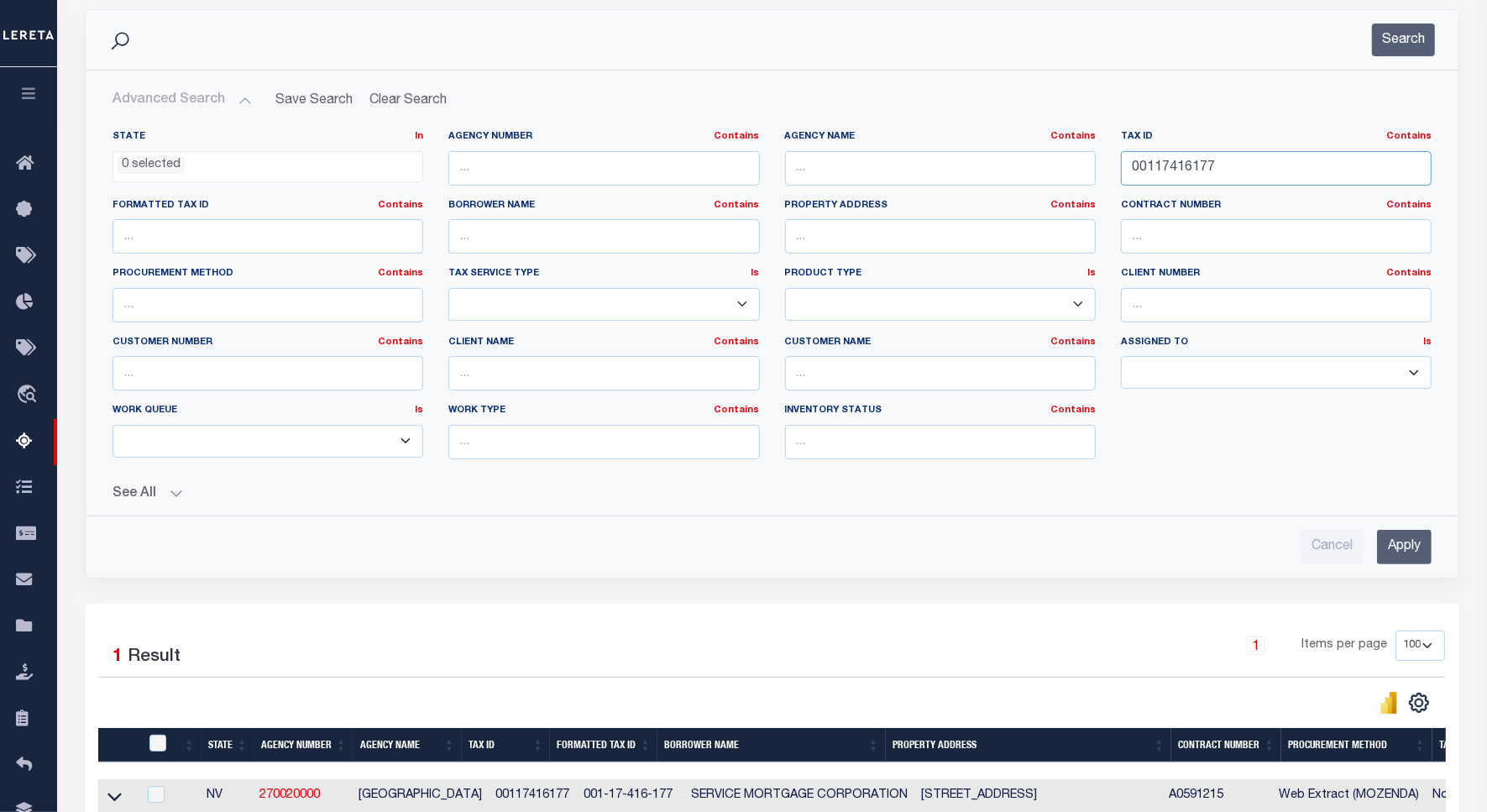
scroll to position [404, 0]
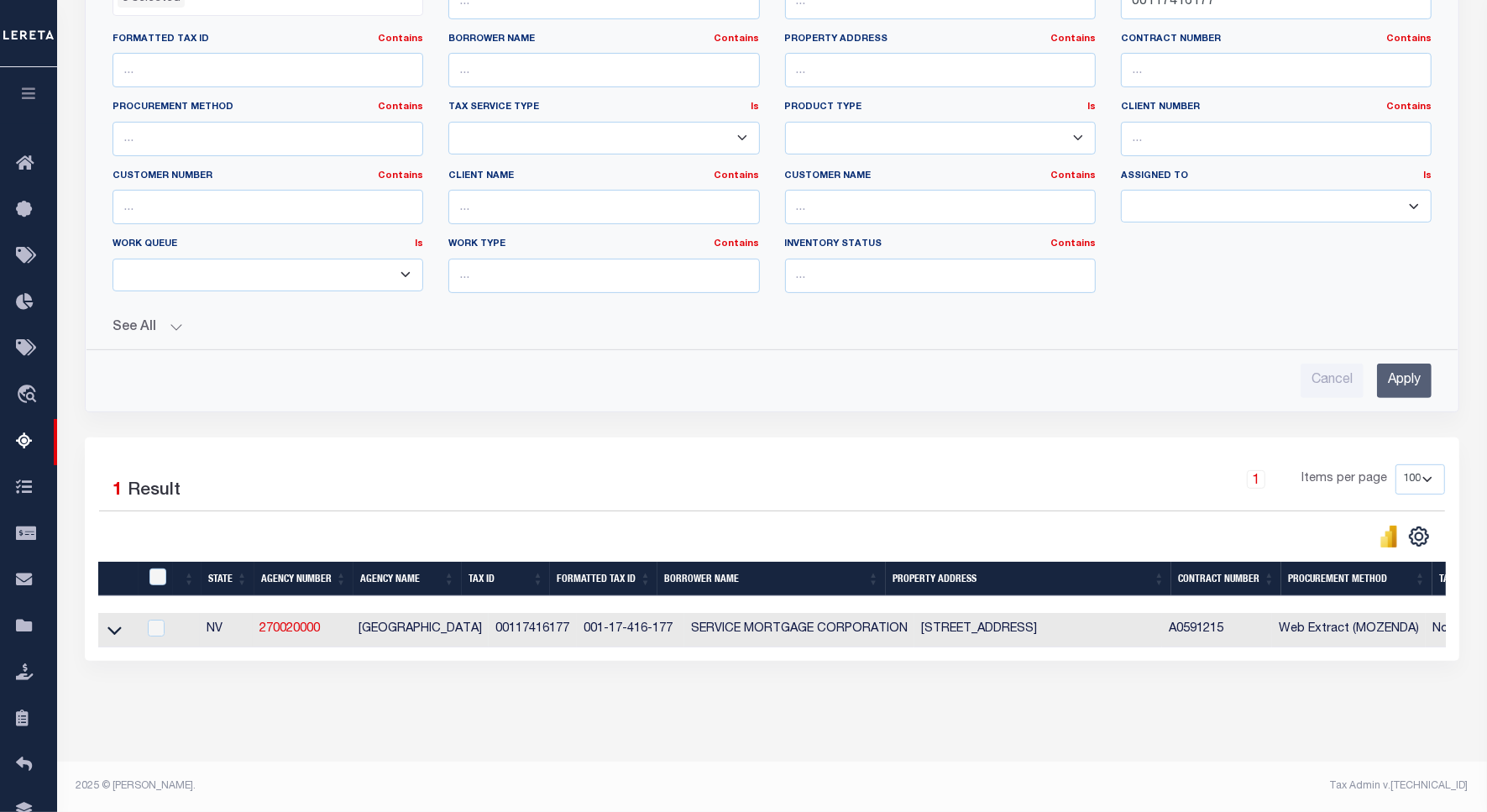
click at [105, 626] on td at bounding box center [117, 629] width 39 height 34
checkbox input "true"
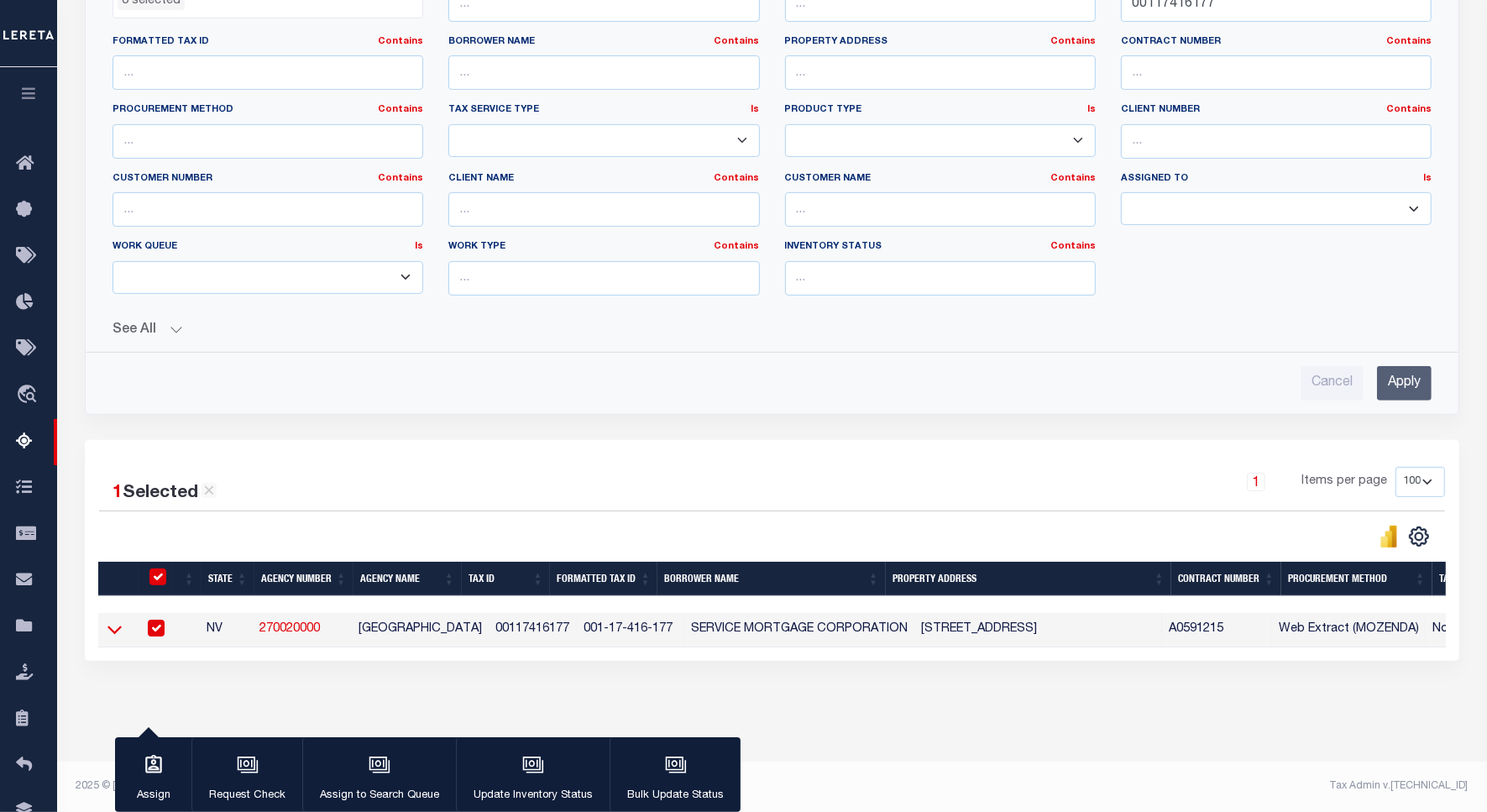
click at [111, 620] on icon at bounding box center [115, 629] width 14 height 18
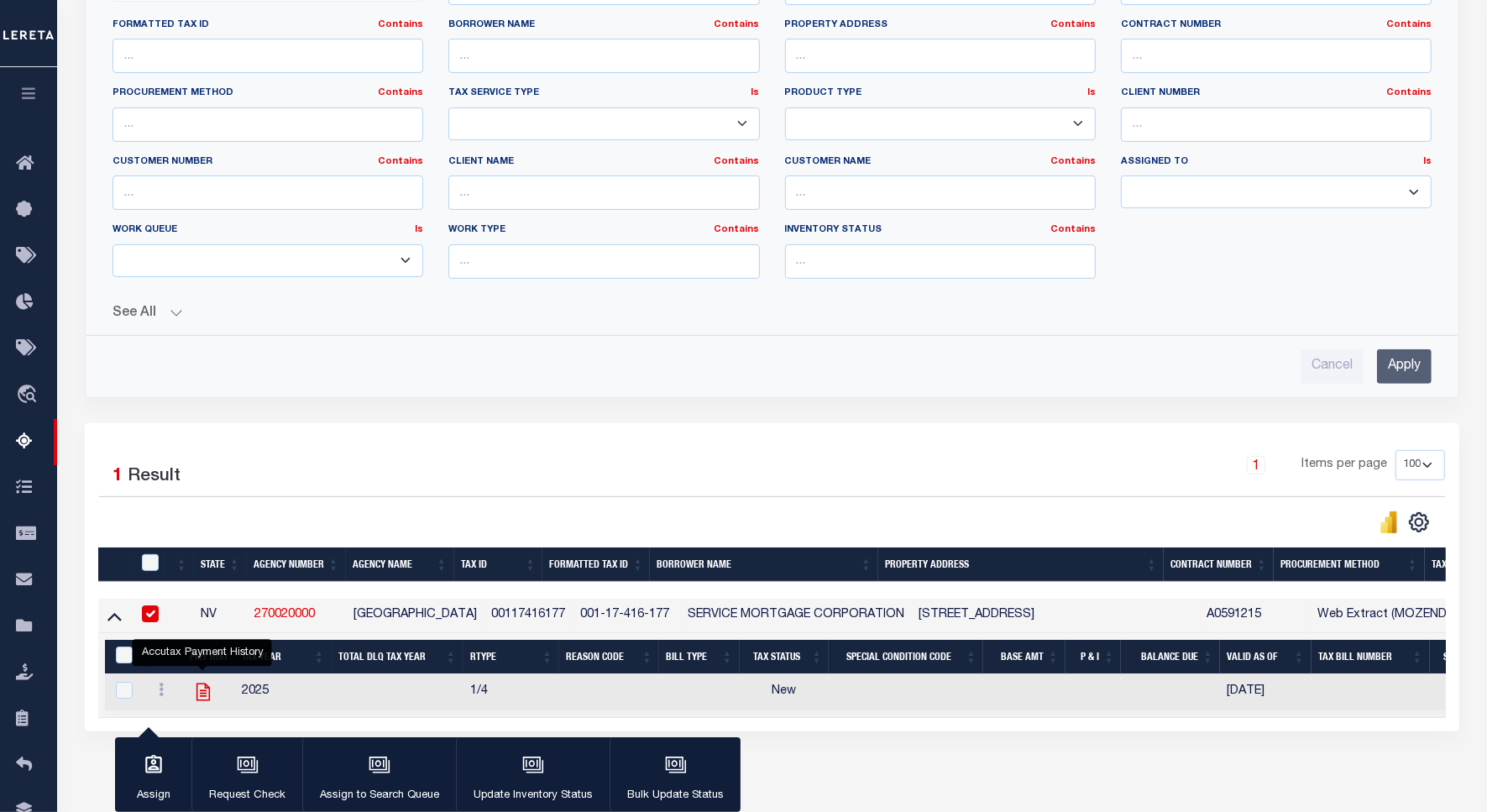
click at [199, 702] on icon "" at bounding box center [203, 692] width 22 height 22
checkbox input "true"
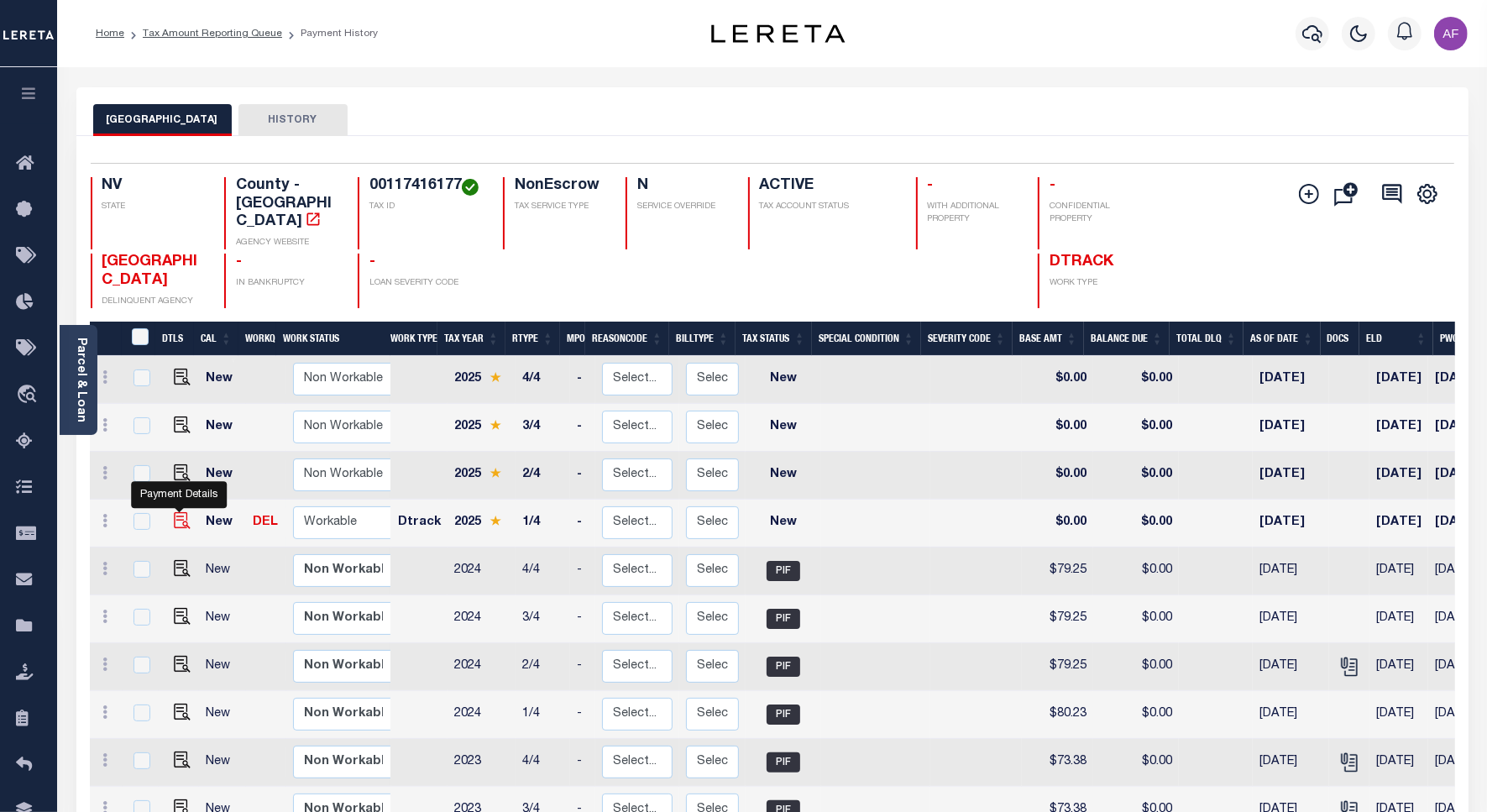
click at [178, 512] on img "" at bounding box center [182, 520] width 17 height 17
checkbox input "true"
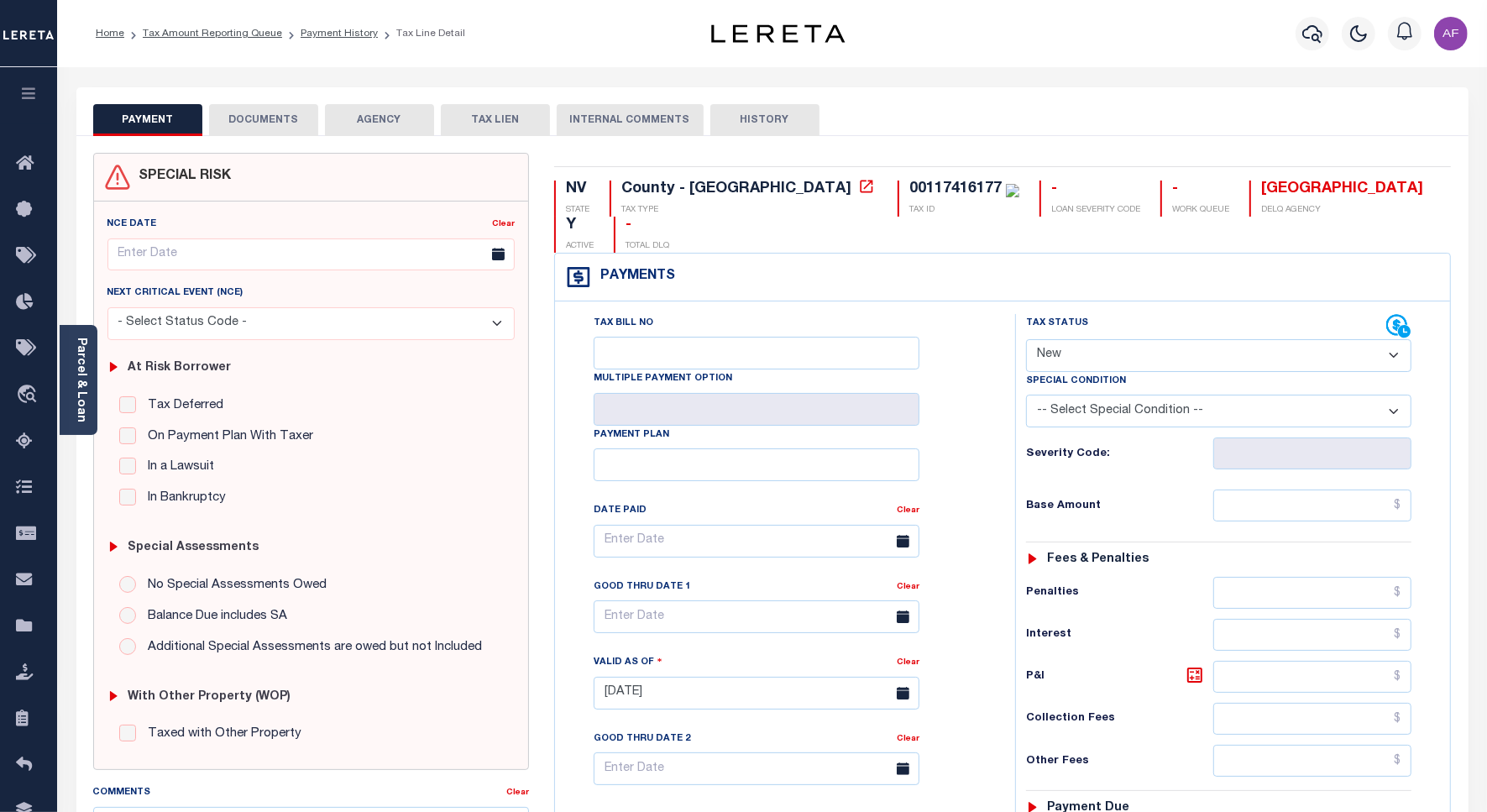
click at [1060, 340] on select "- Select Status Code - Open Due/Unpaid Paid Incomplete No Tax Due Internal Refu…" at bounding box center [1219, 356] width 386 height 33
select select "PYD"
click at [1026, 340] on select "- Select Status Code - Open Due/Unpaid Paid Incomplete No Tax Due Internal Refu…" at bounding box center [1219, 356] width 386 height 33
type input "[DATE]"
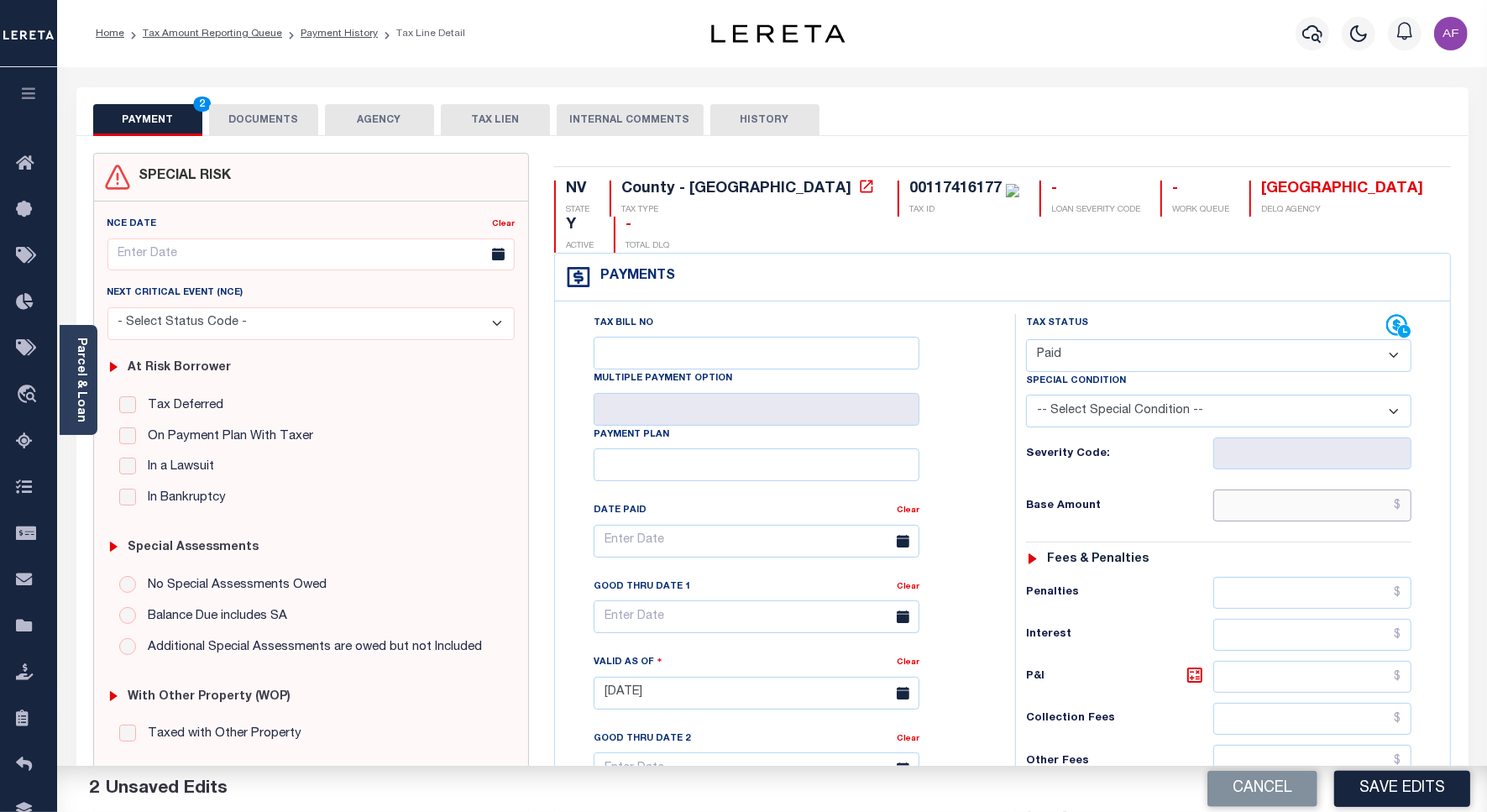
drag, startPoint x: 1362, startPoint y: 479, endPoint x: 1379, endPoint y: 454, distance: 30.2
click at [1362, 489] on input "text" at bounding box center [1312, 505] width 198 height 32
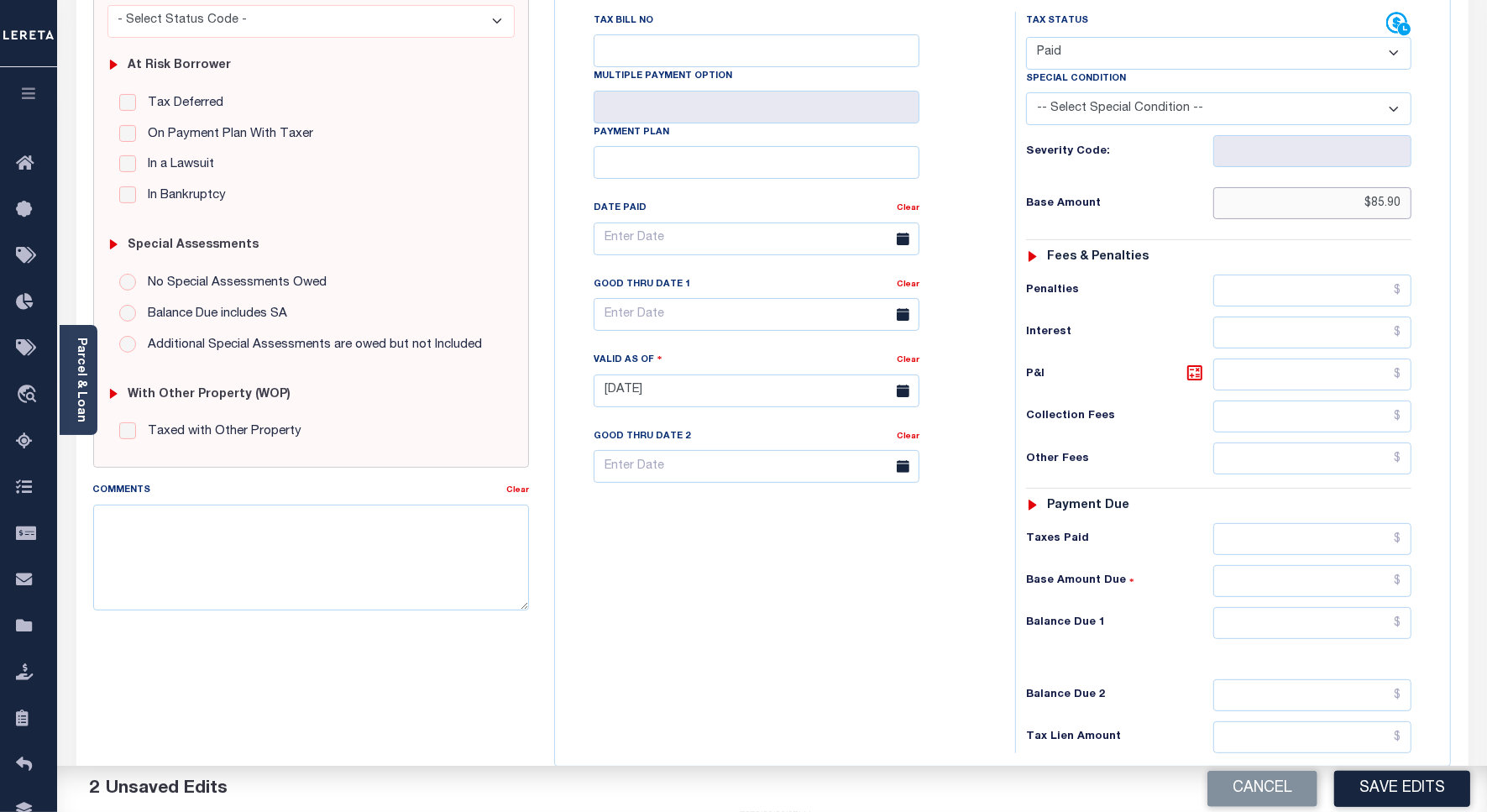
scroll to position [442, 0]
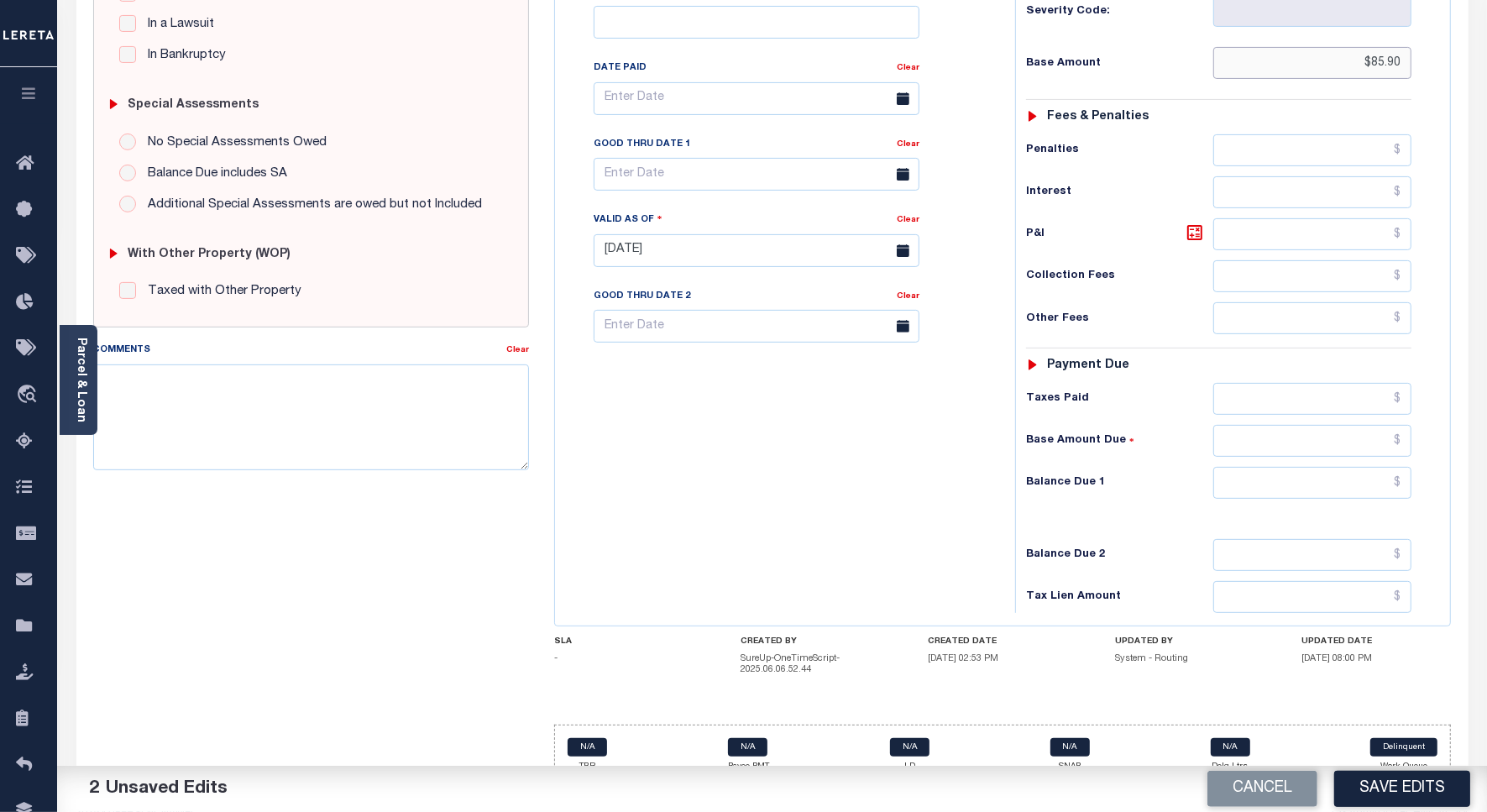
type input "$85.90"
click at [1354, 466] on input "text" at bounding box center [1312, 482] width 198 height 32
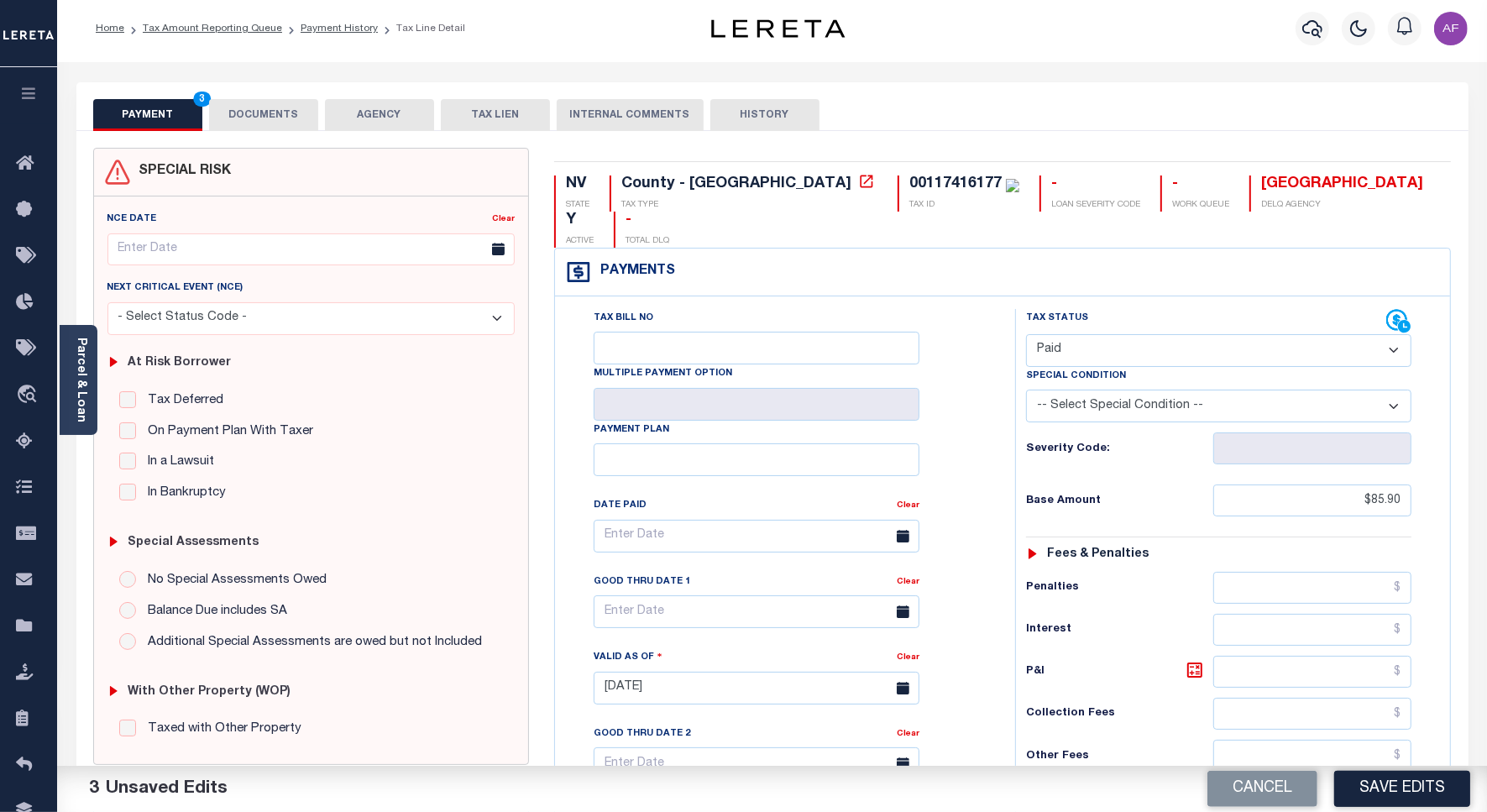
scroll to position [0, 0]
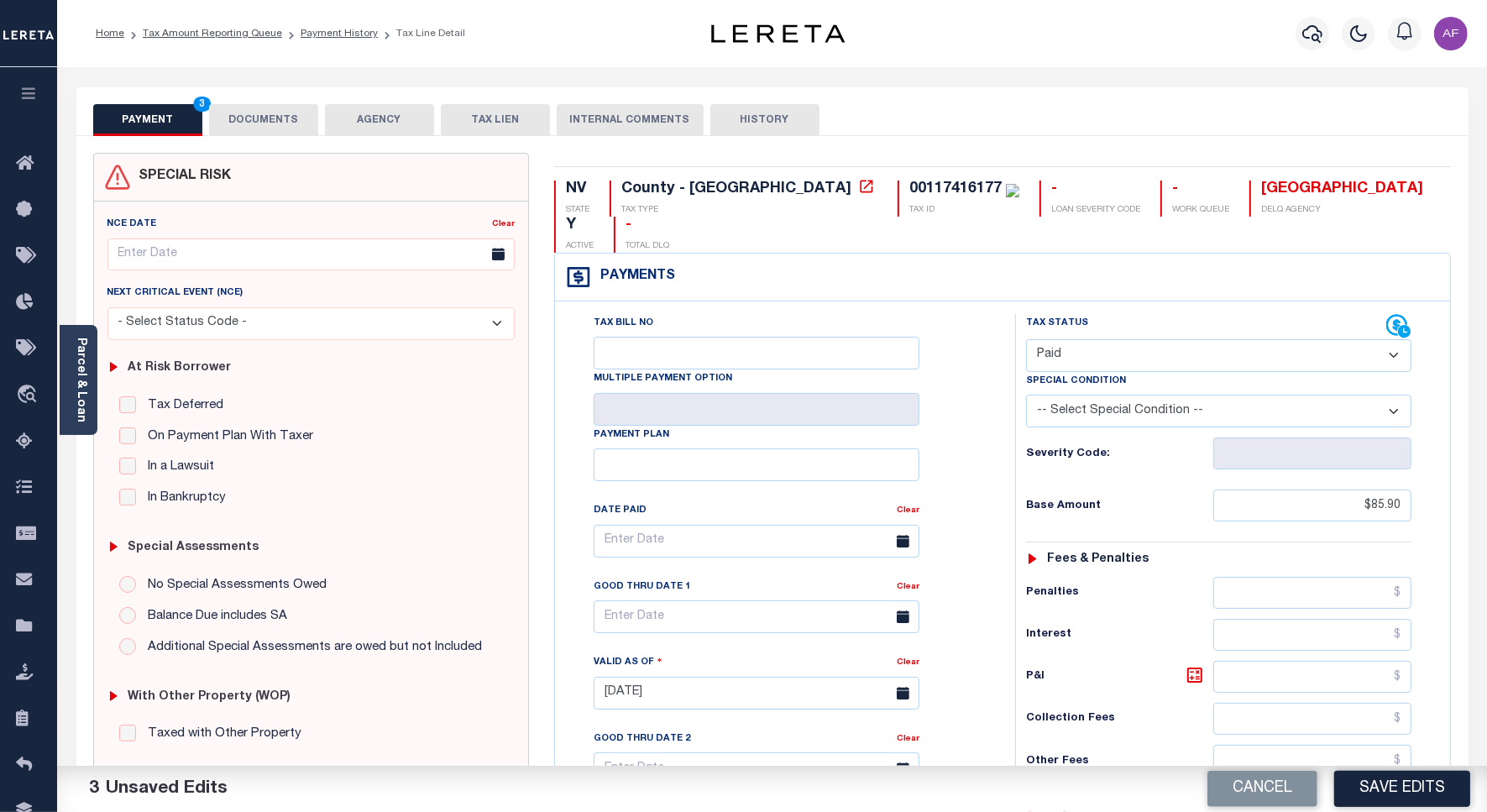
type input "$0.00"
click at [271, 135] on button "DOCUMENTS" at bounding box center [263, 120] width 109 height 32
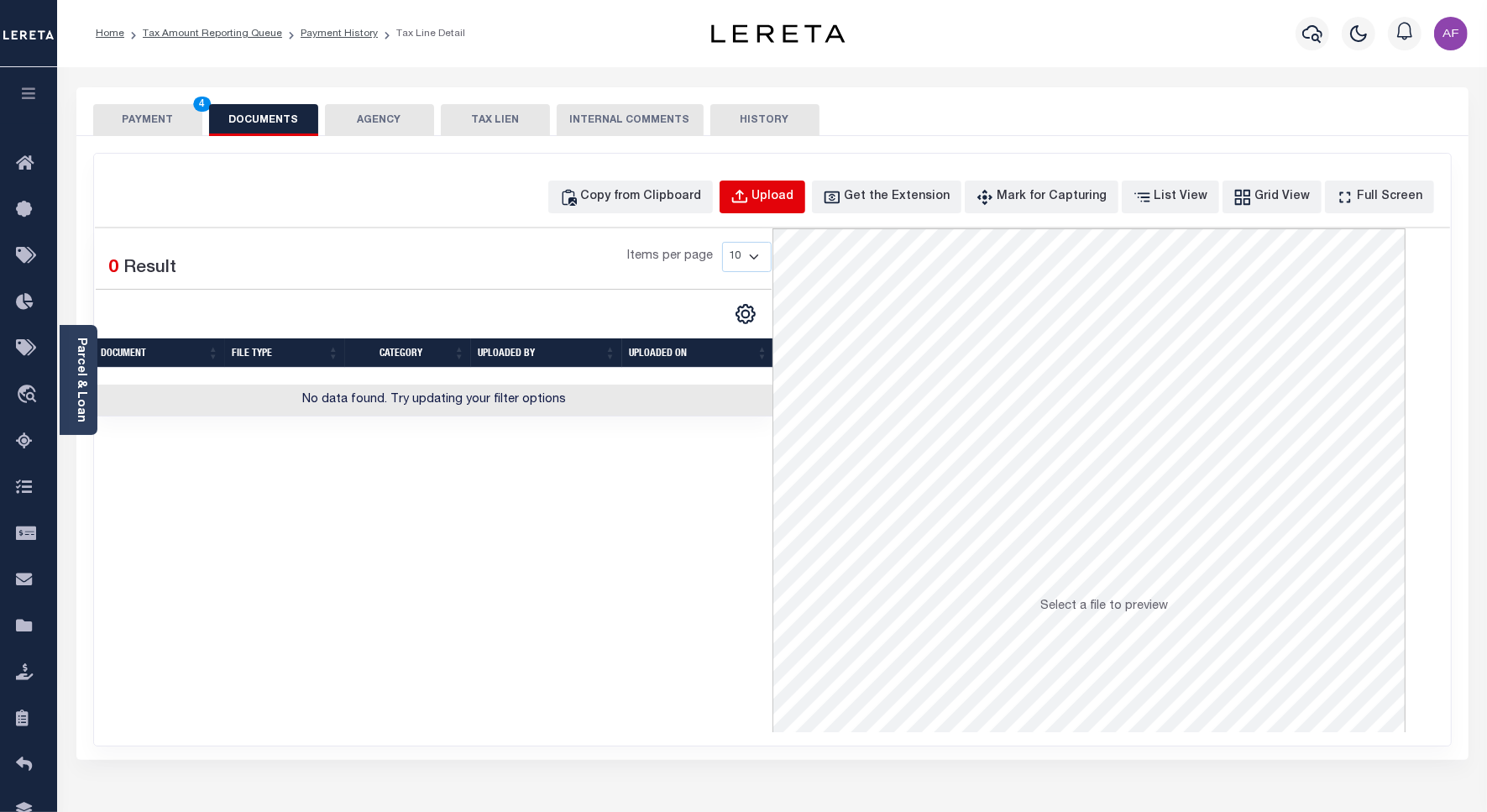
click at [794, 206] on div "Upload" at bounding box center [773, 197] width 42 height 18
select select "POP"
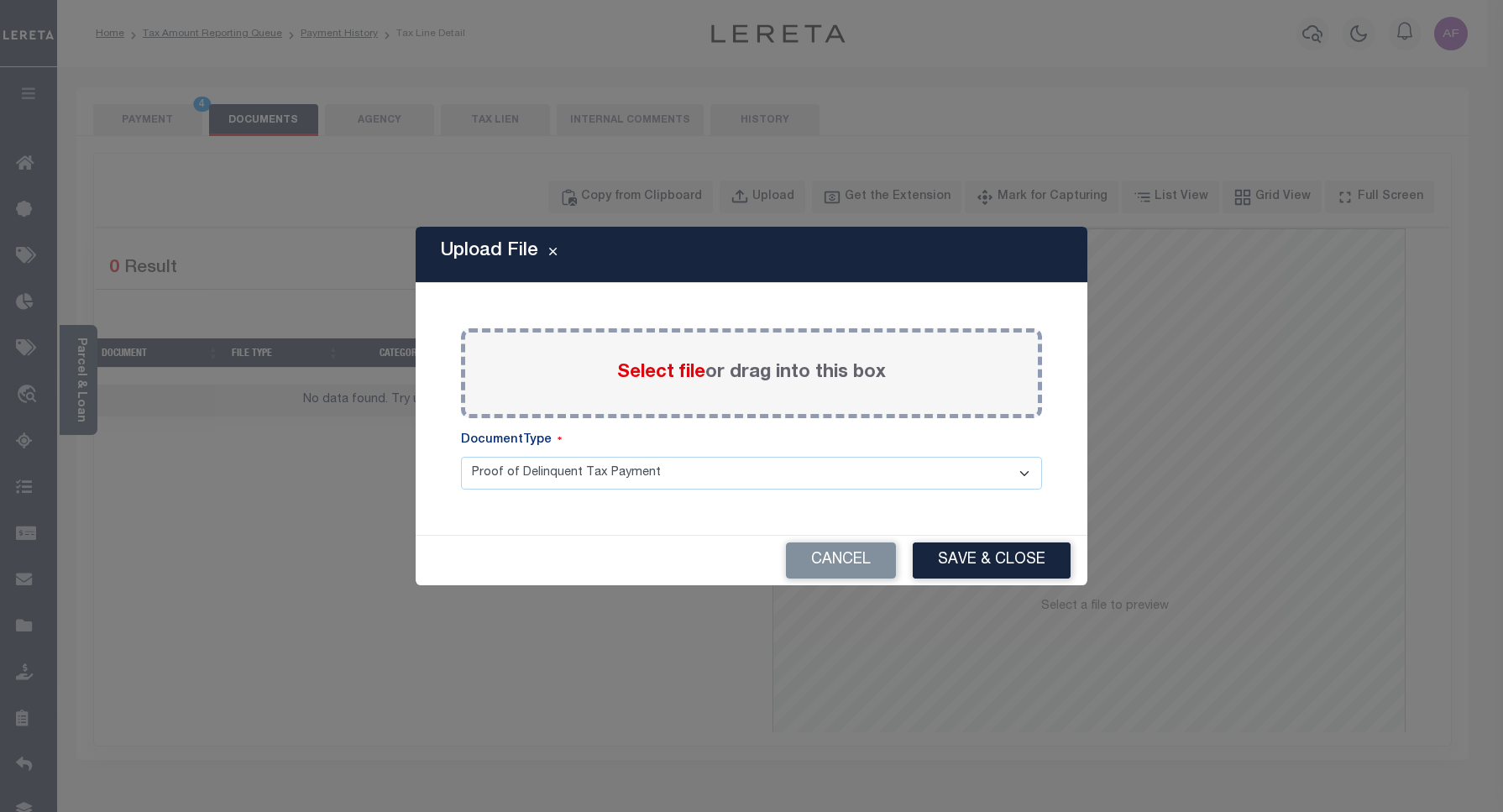
click at [637, 360] on label "Select file or drag into this box" at bounding box center [752, 374] width 269 height 28
click at [0, 0] on input "Select file or drag into this box" at bounding box center [0, 0] width 0 height 0
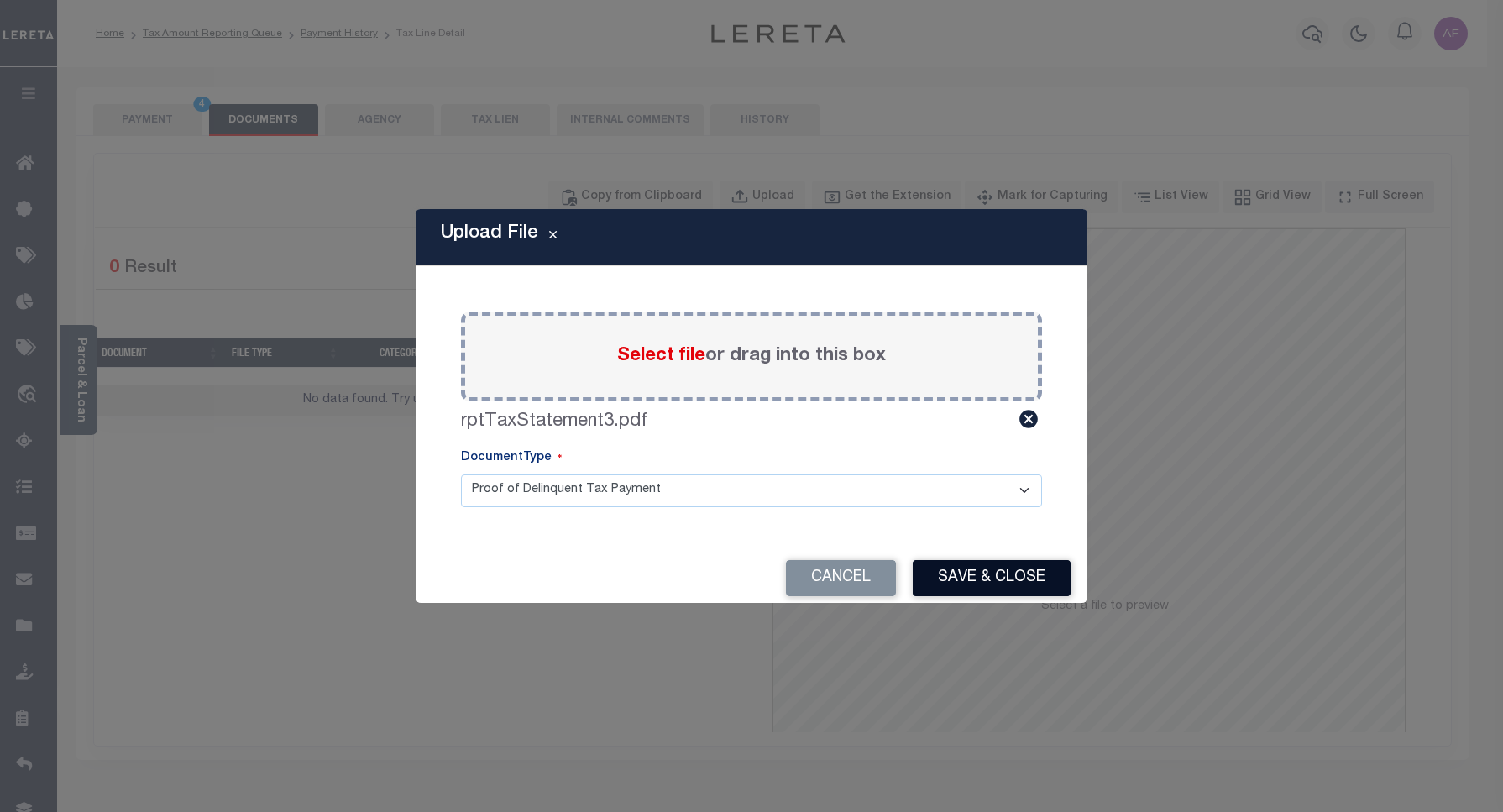
click at [1008, 580] on button "Save & Close" at bounding box center [991, 578] width 158 height 36
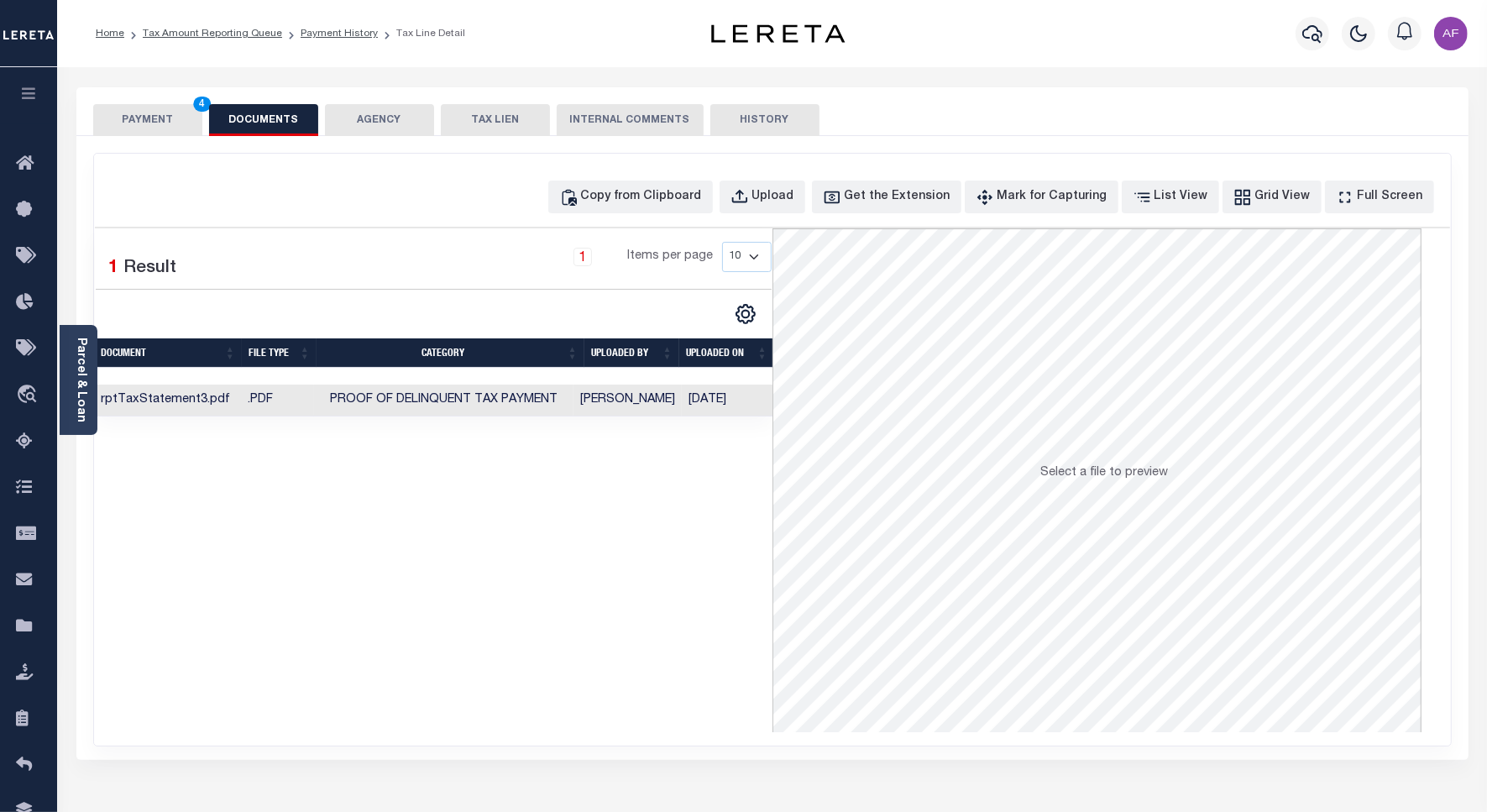
click at [154, 116] on button "PAYMENT 4" at bounding box center [147, 120] width 109 height 32
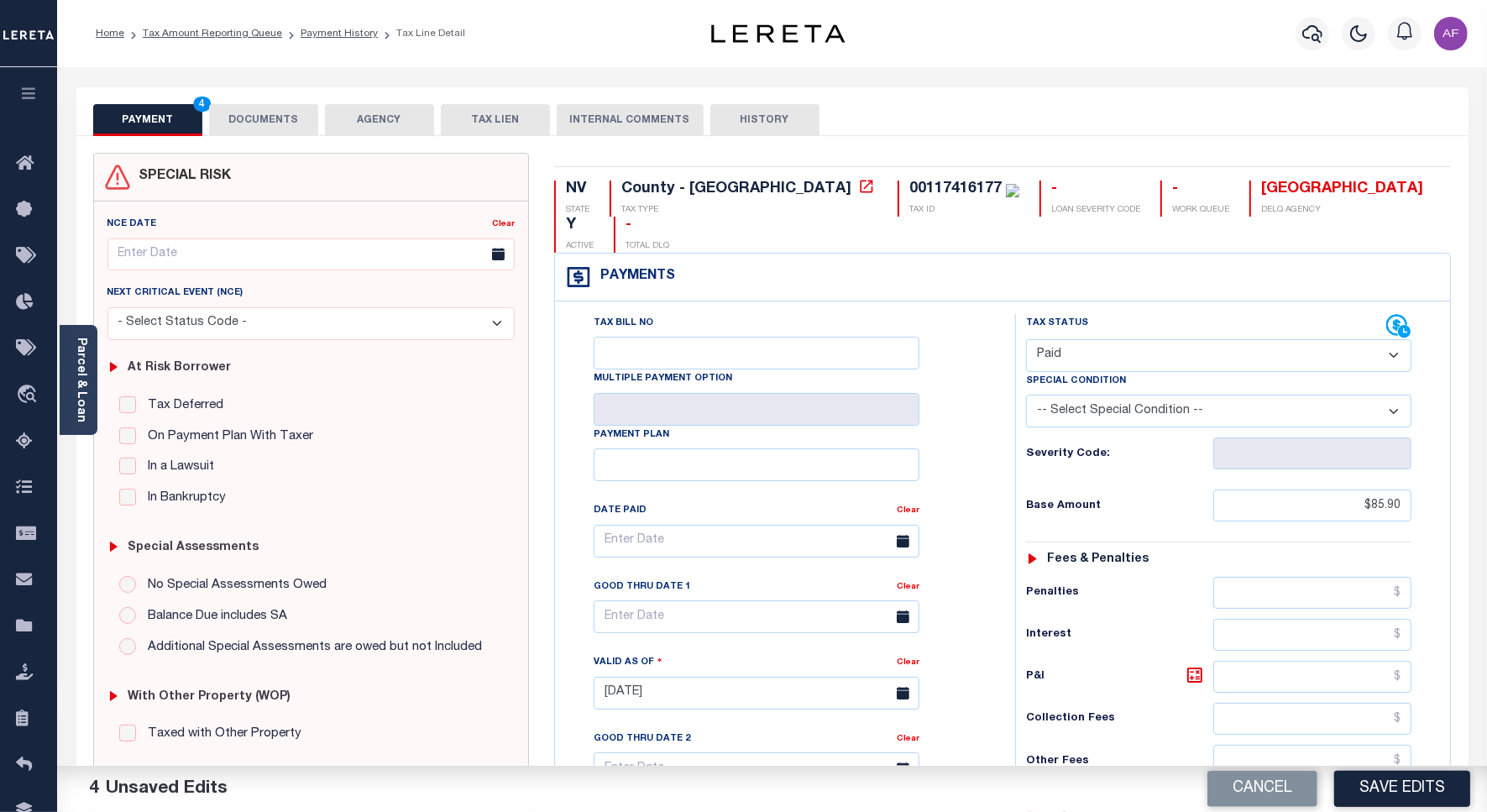
click at [1398, 786] on button "Save Edits" at bounding box center [1402, 788] width 136 height 36
checkbox input "false"
type input "$85.9"
type input "$0"
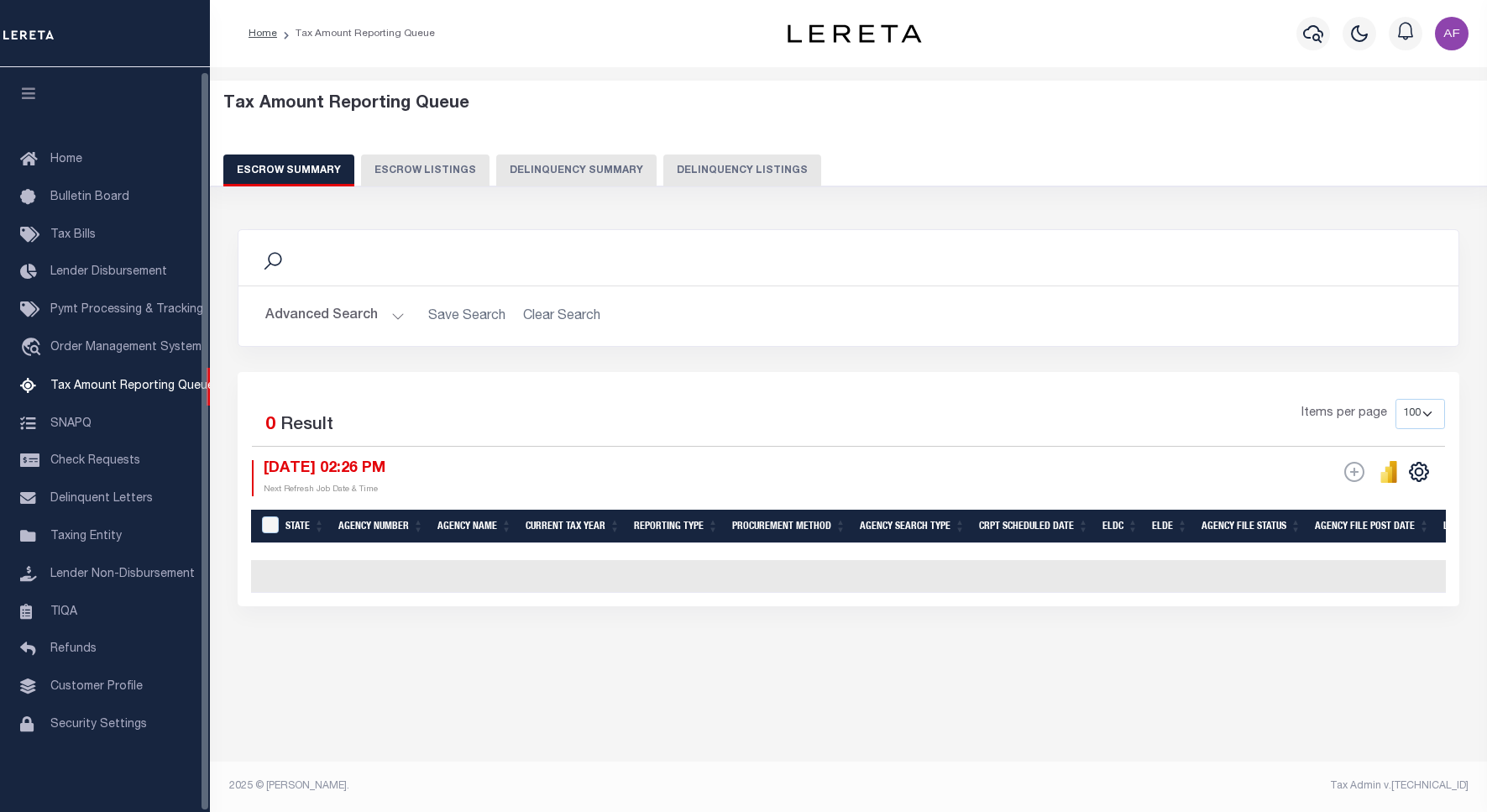
select select "100"
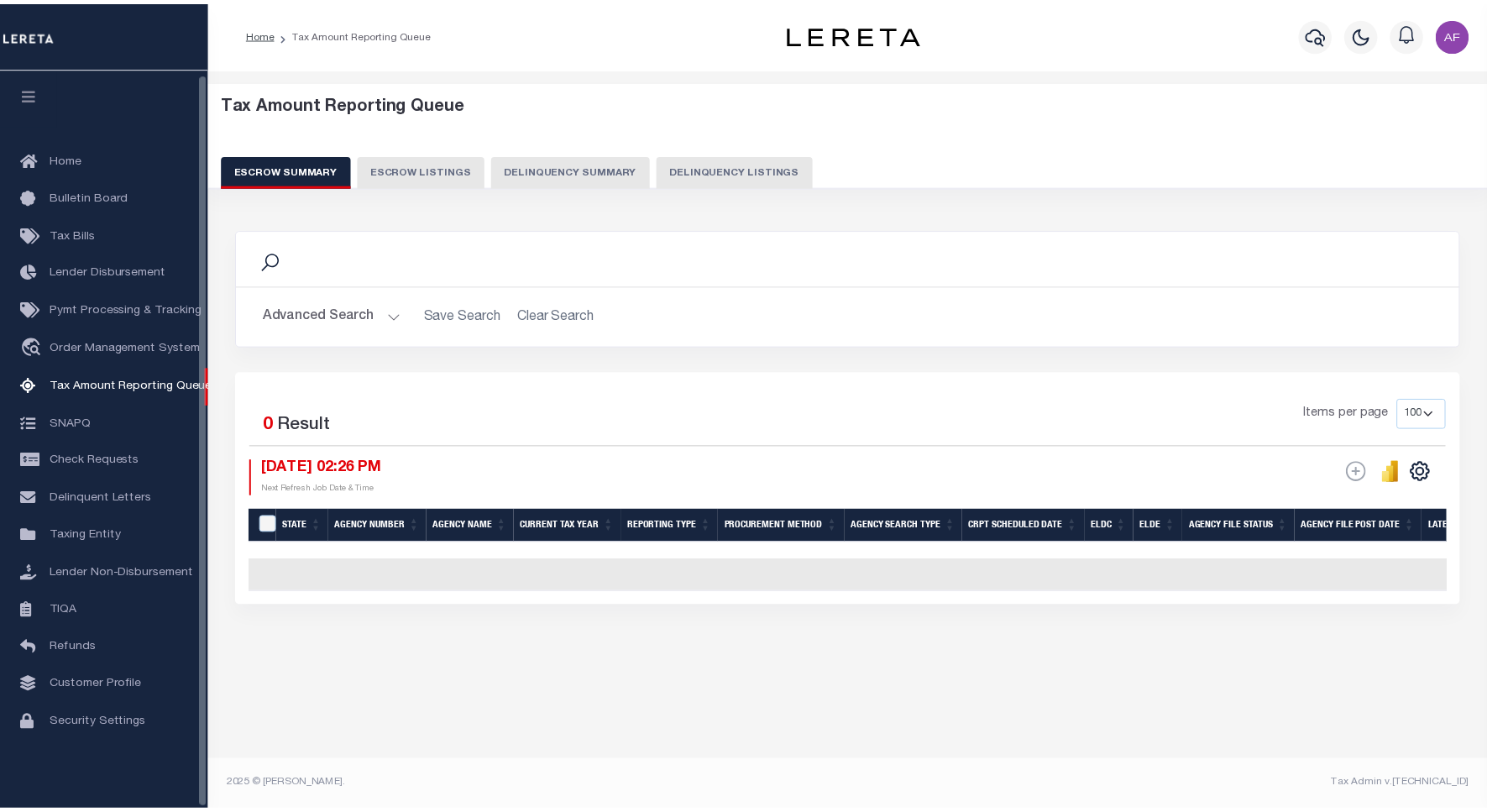
scroll to position [5, 0]
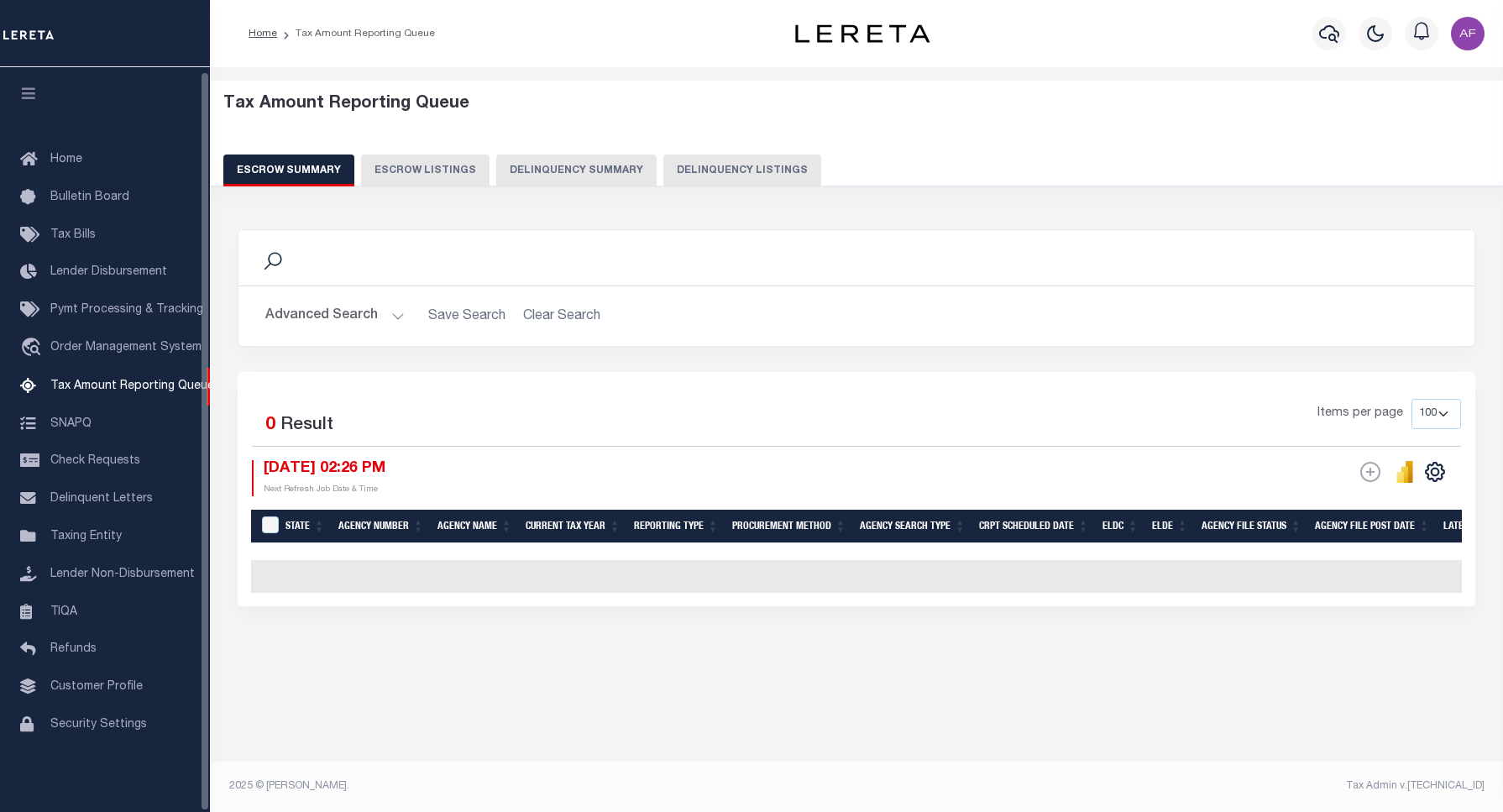
click at [738, 166] on button "Delinquency Listings" at bounding box center [743, 171] width 158 height 32
select select "100"
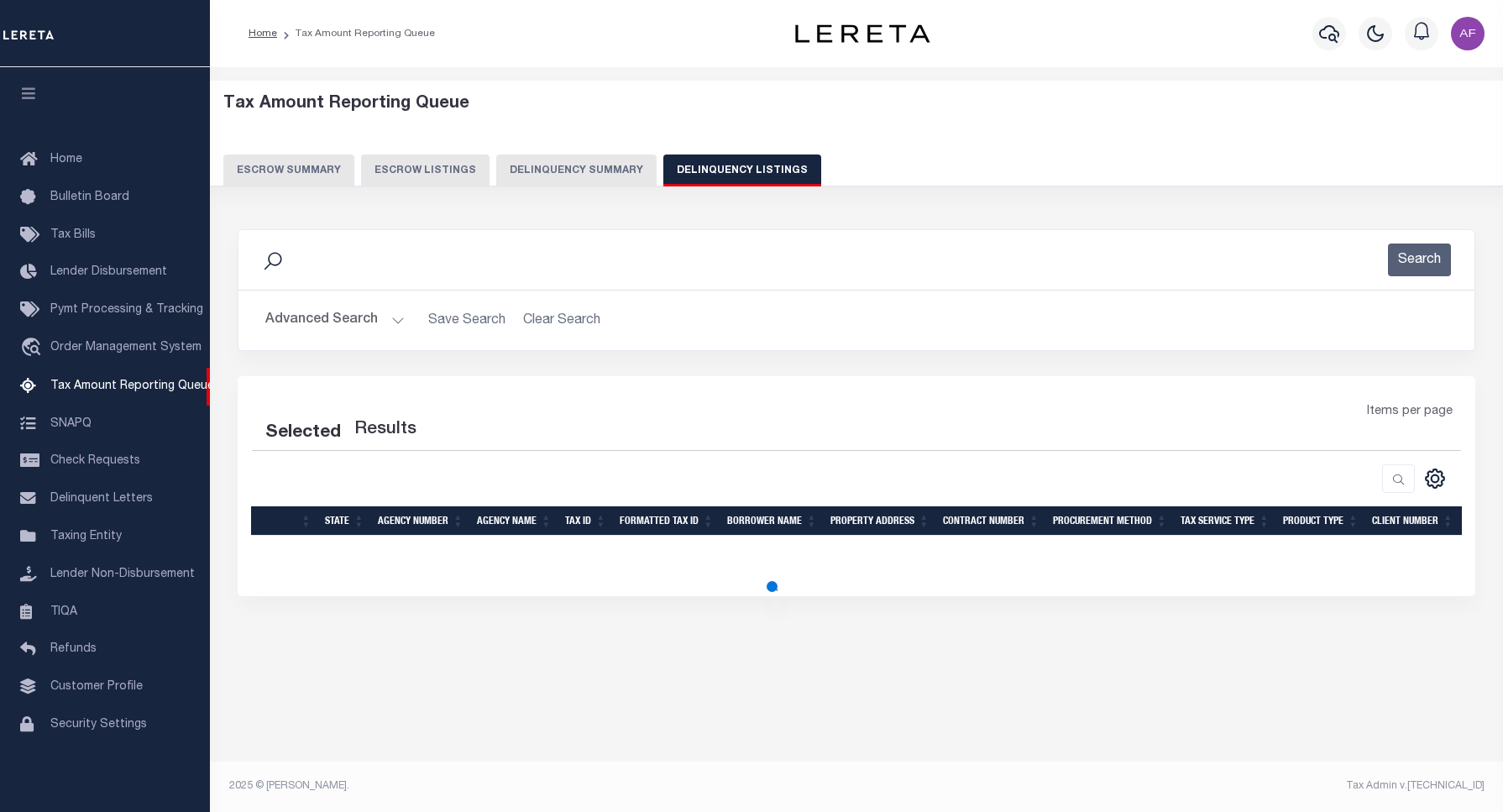
select select "100"
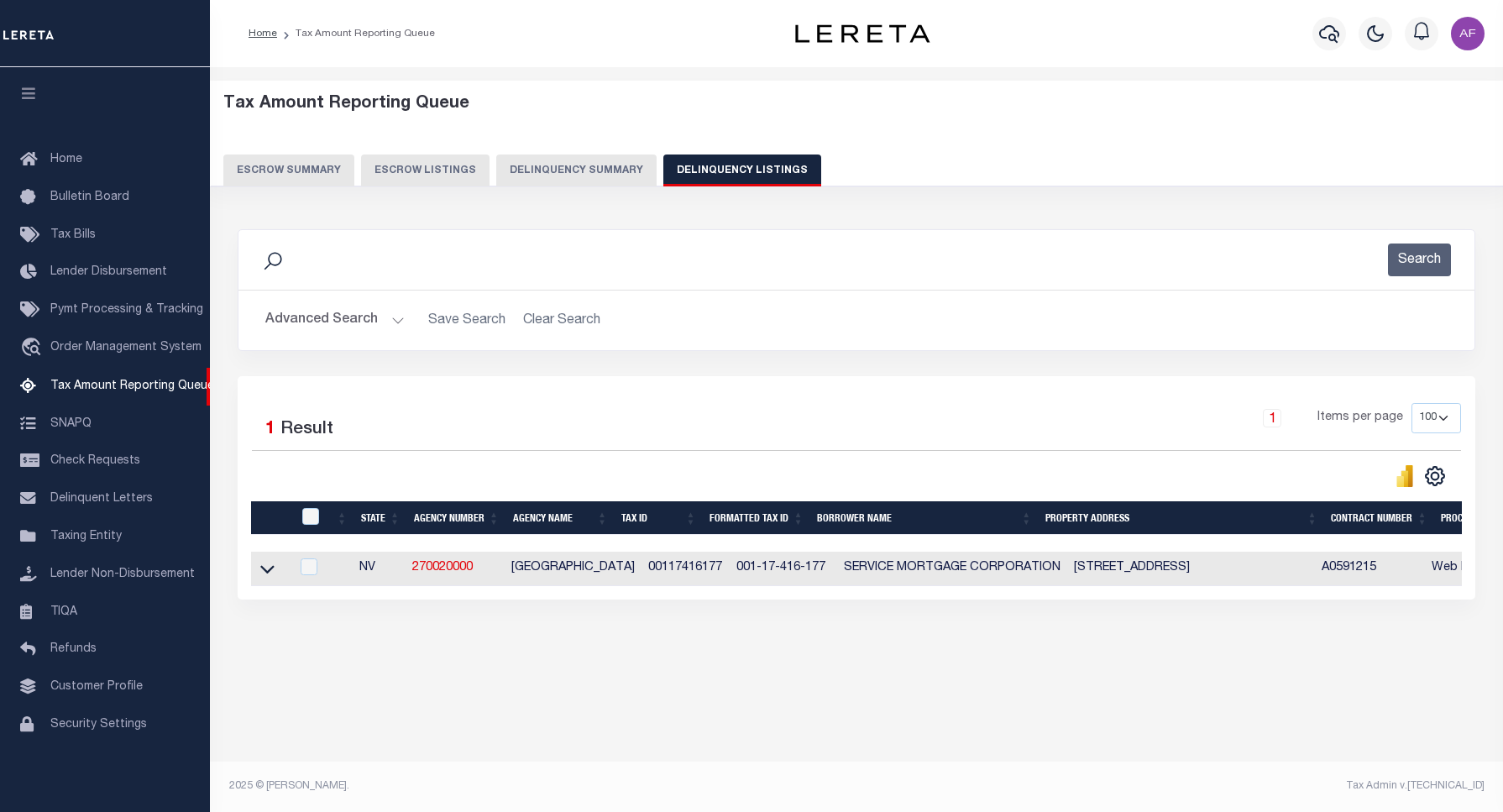
drag, startPoint x: 313, startPoint y: 529, endPoint x: 300, endPoint y: 518, distance: 17.0
click at [313, 528] on th at bounding box center [309, 518] width 34 height 34
click at [309, 512] on input "checkbox" at bounding box center [311, 515] width 17 height 17
checkbox input "true"
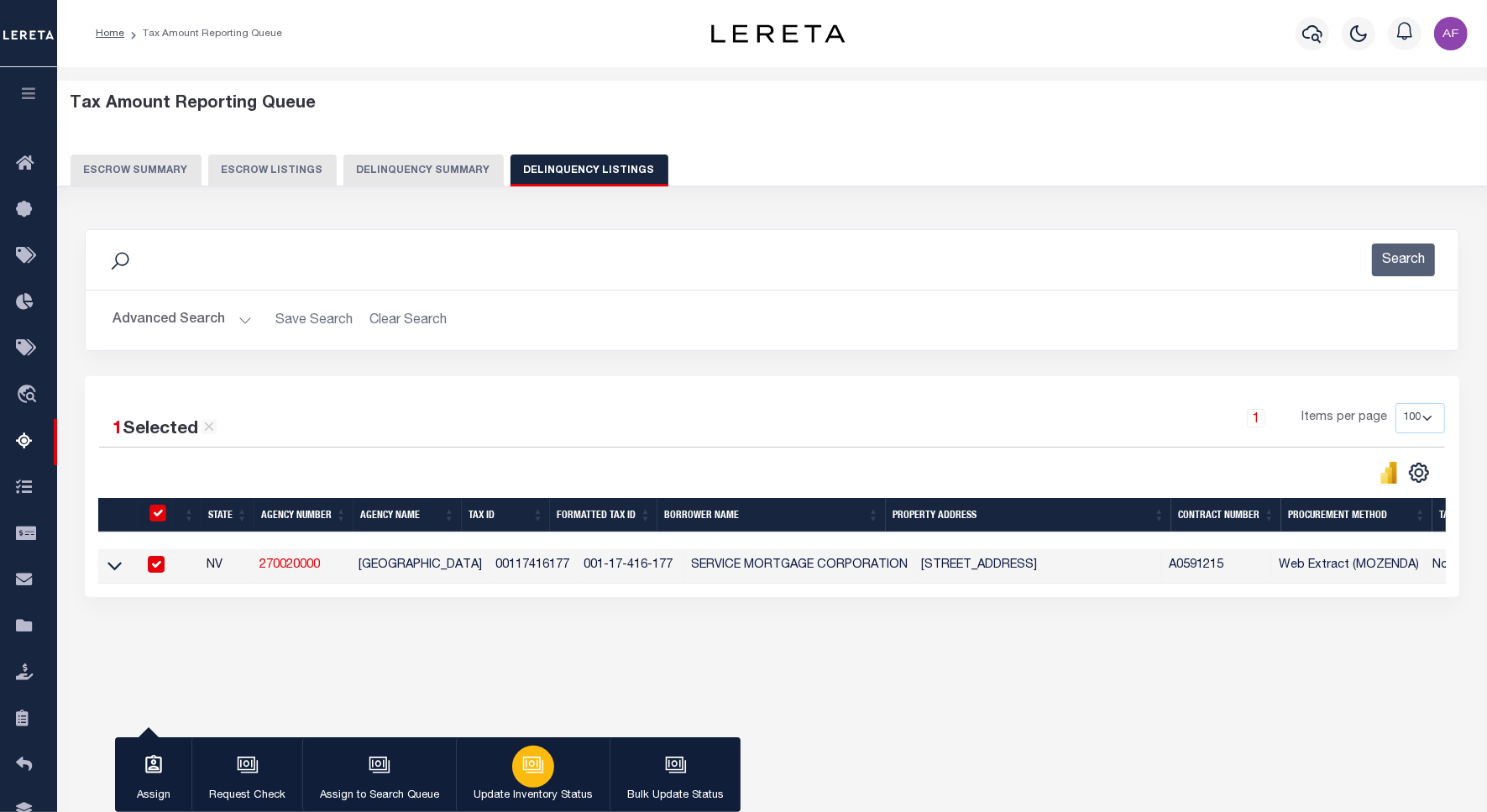
click at [497, 769] on button "Update Inventory Status" at bounding box center [533, 775] width 154 height 76
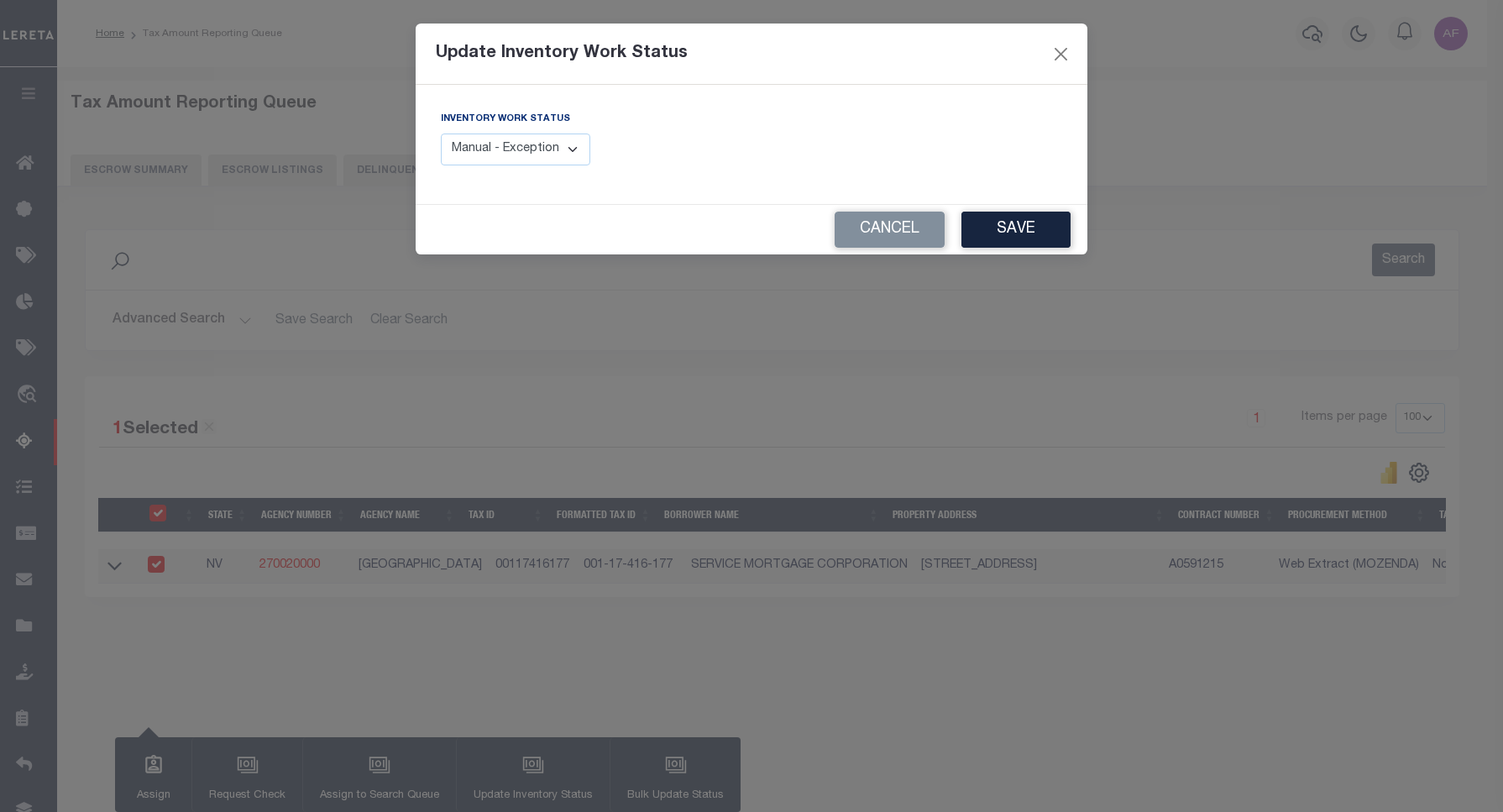
click at [527, 145] on select "Manual - Exception Pended - Awaiting Search Late Add Exception Completed" at bounding box center [516, 150] width 150 height 33
select select "4"
click at [441, 134] on select "Manual - Exception Pended - Awaiting Search Late Add Exception Completed" at bounding box center [516, 150] width 150 height 33
click at [1008, 231] on button "Save" at bounding box center [1015, 230] width 109 height 36
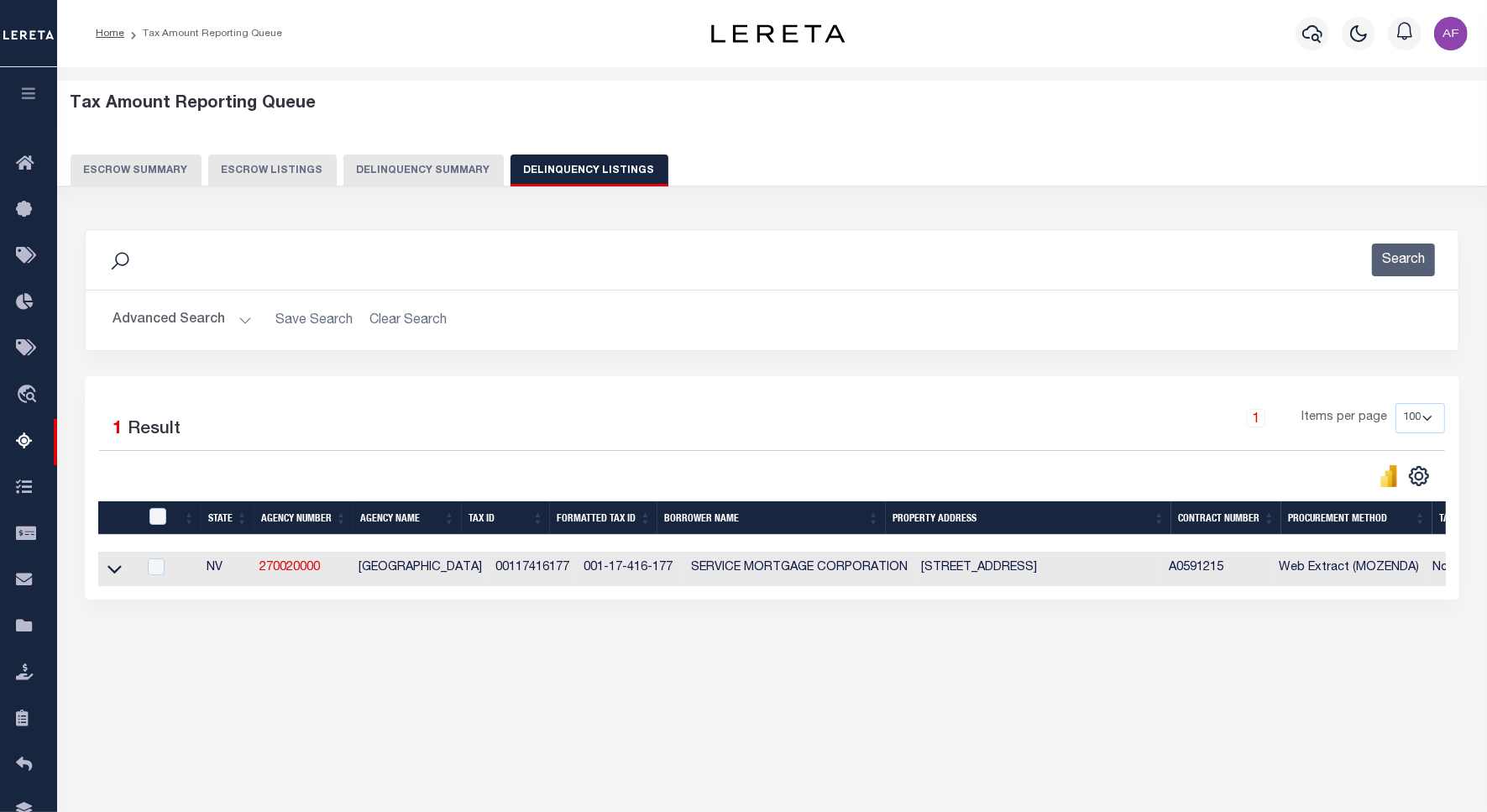
click at [171, 326] on button "Advanced Search" at bounding box center [183, 320] width 140 height 33
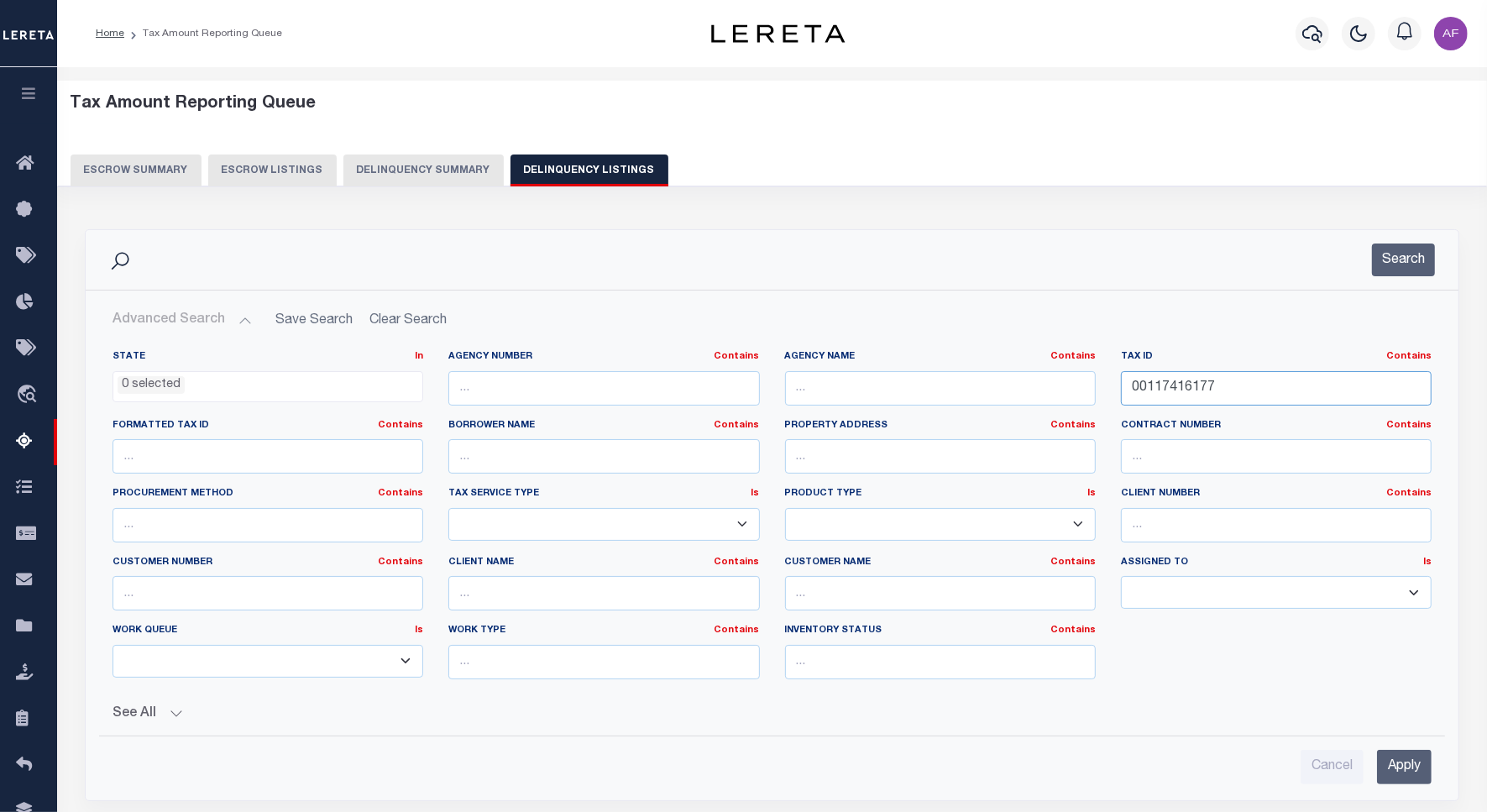
click at [1165, 375] on input "00117416177" at bounding box center [1276, 388] width 311 height 34
click at [1165, 376] on input "00117416177" at bounding box center [1276, 388] width 311 height 34
paste input "66"
click at [1413, 265] on button "Search" at bounding box center [1403, 260] width 63 height 33
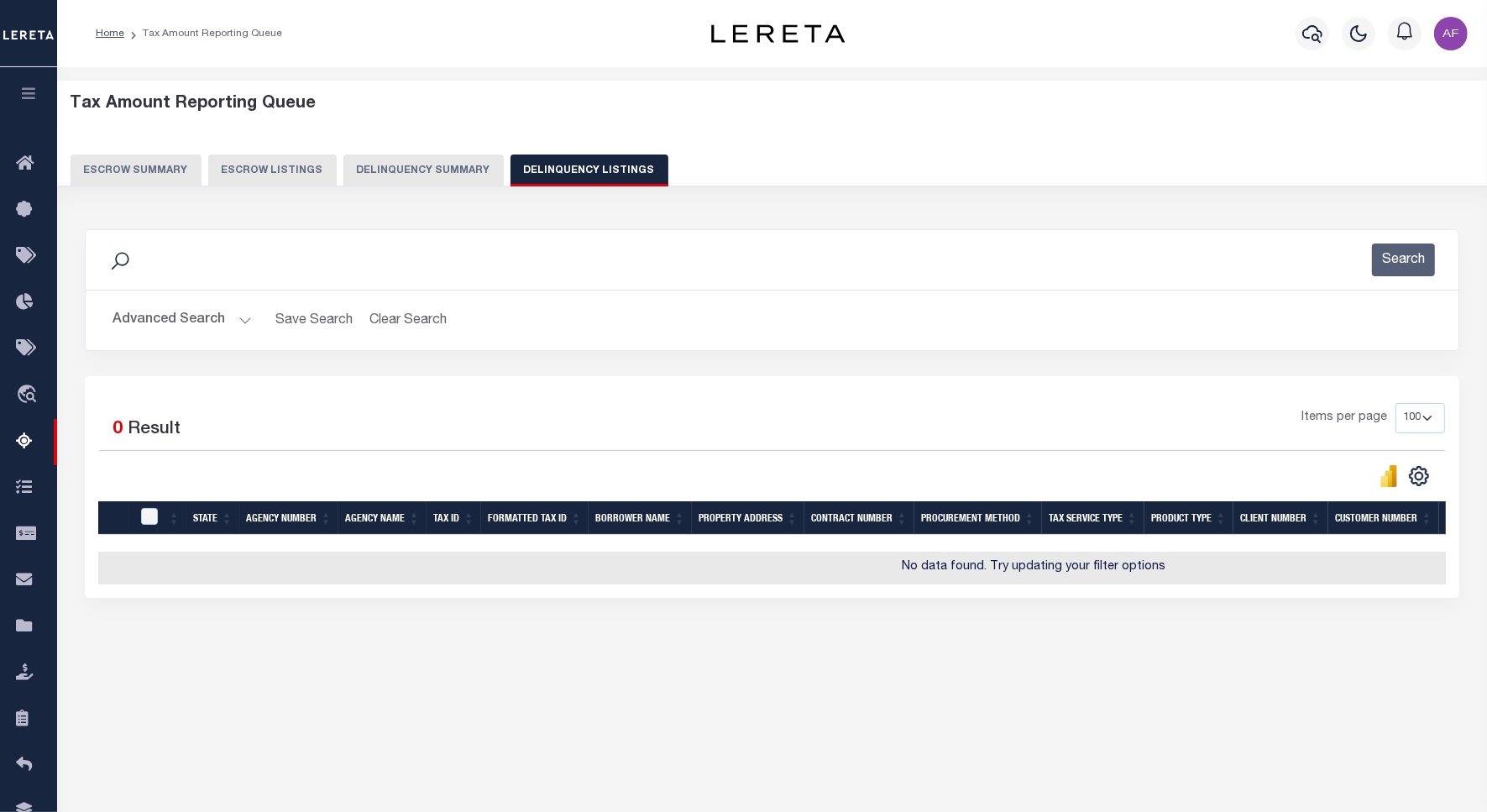
drag, startPoint x: 274, startPoint y: 598, endPoint x: 1093, endPoint y: 598, distance: 819.0
click at [1189, 597] on div "1 Selected 0 Result Items per page 10 25 50 100 500" at bounding box center [772, 486] width 1375 height 222
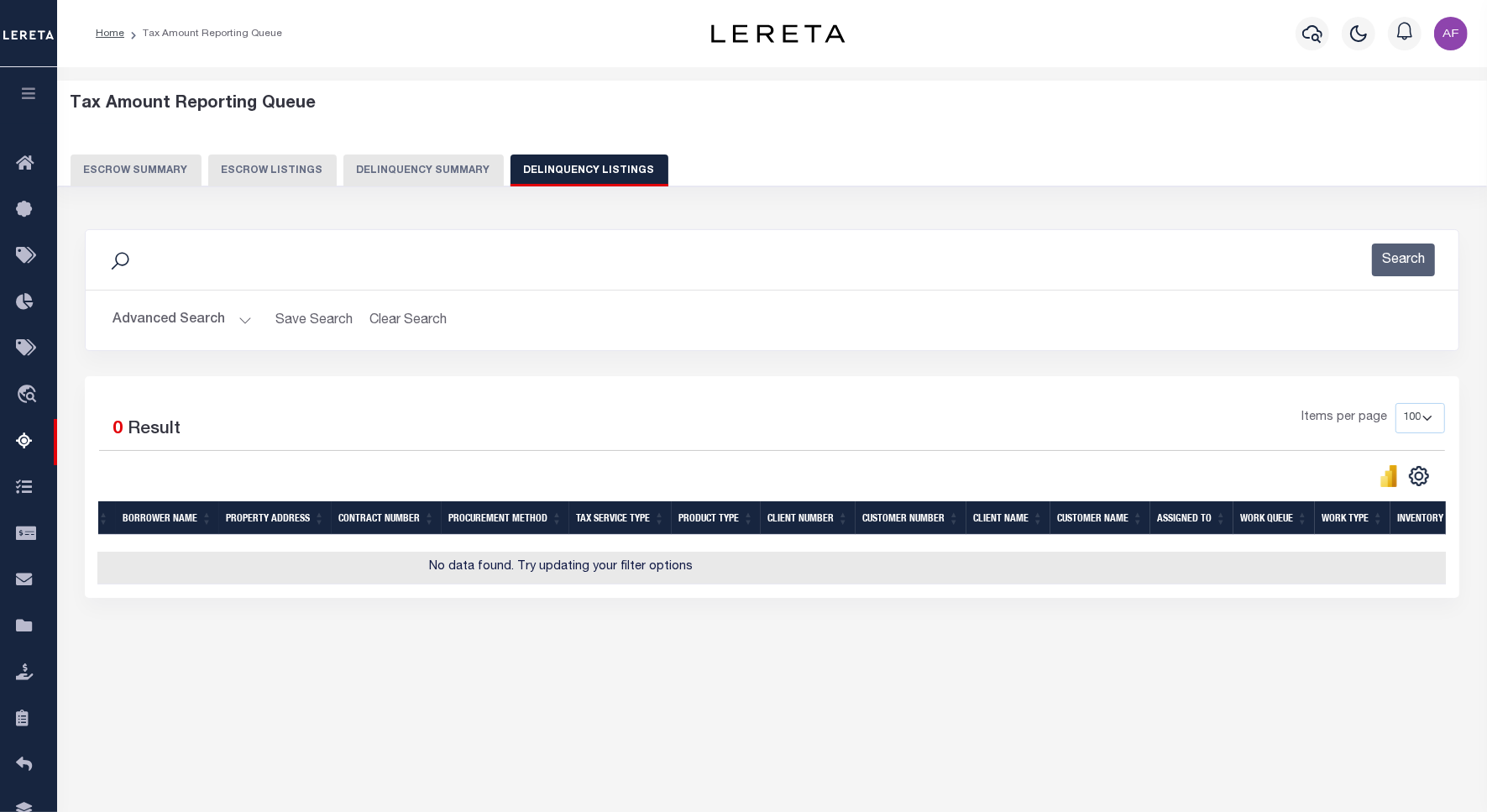
scroll to position [0, 0]
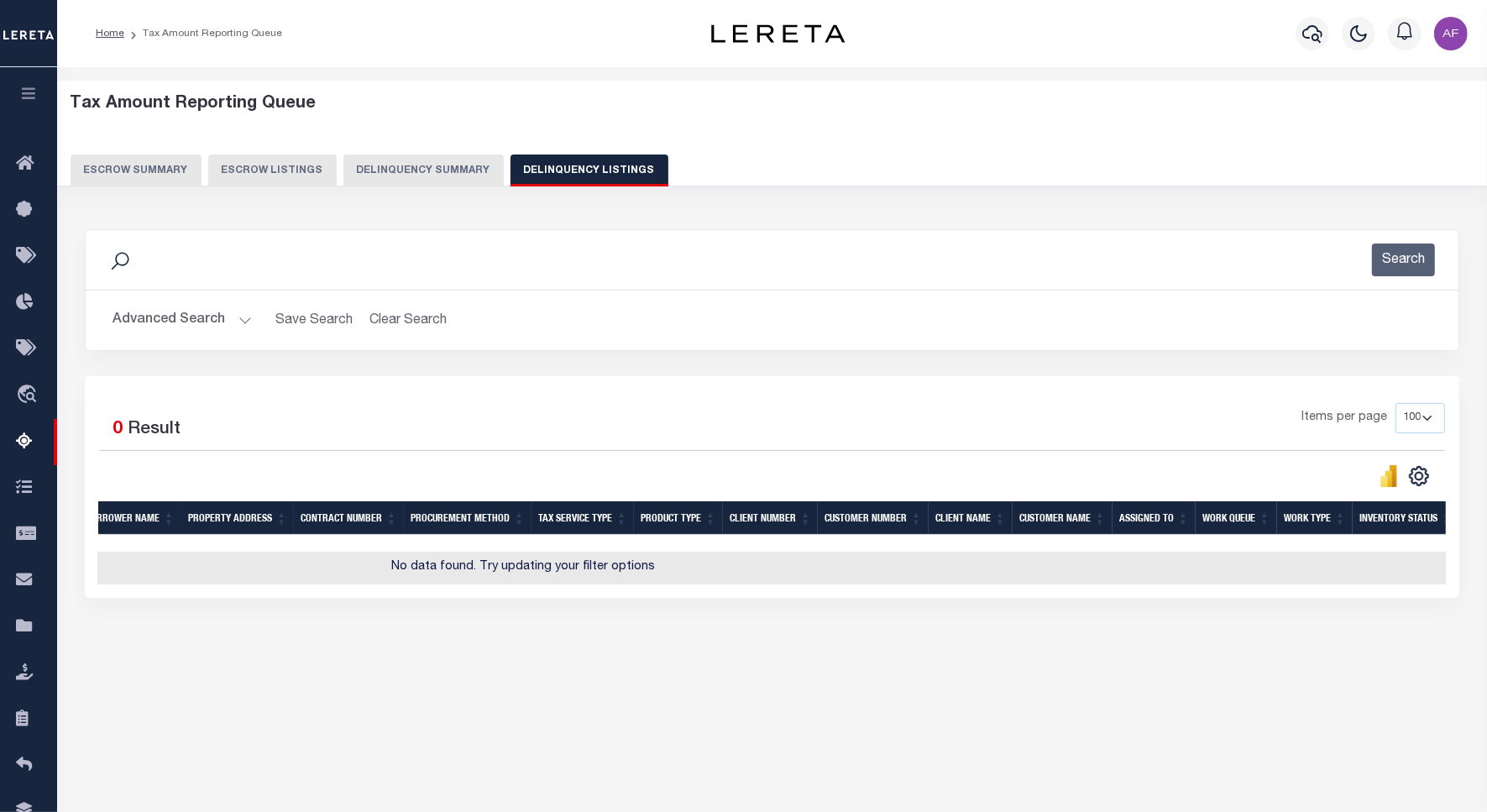
click at [177, 320] on button "Advanced Search" at bounding box center [183, 320] width 140 height 33
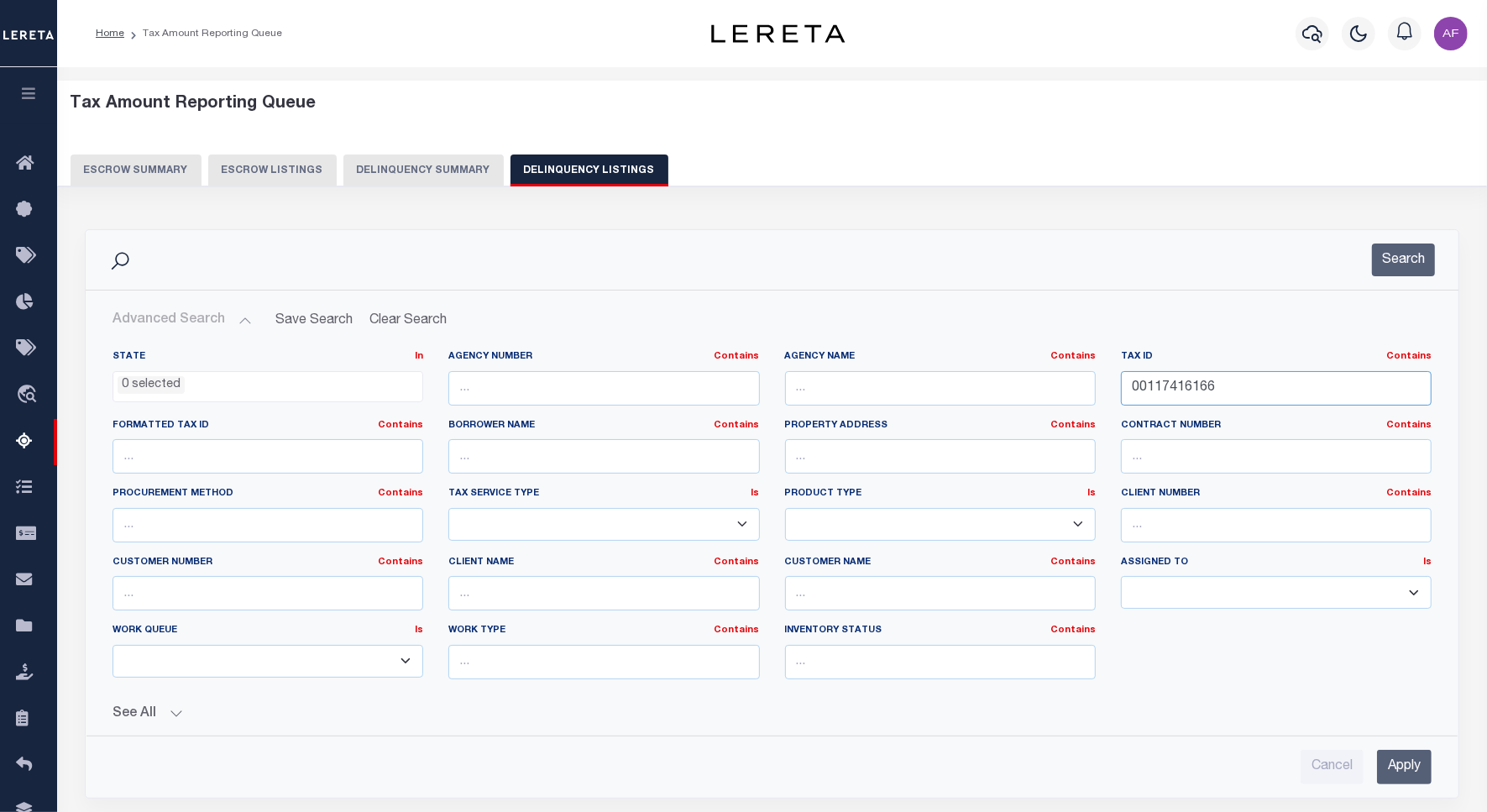
click at [1186, 389] on input "00117416166" at bounding box center [1276, 388] width 311 height 34
paste input "71"
click at [1383, 266] on button "Search" at bounding box center [1403, 260] width 63 height 33
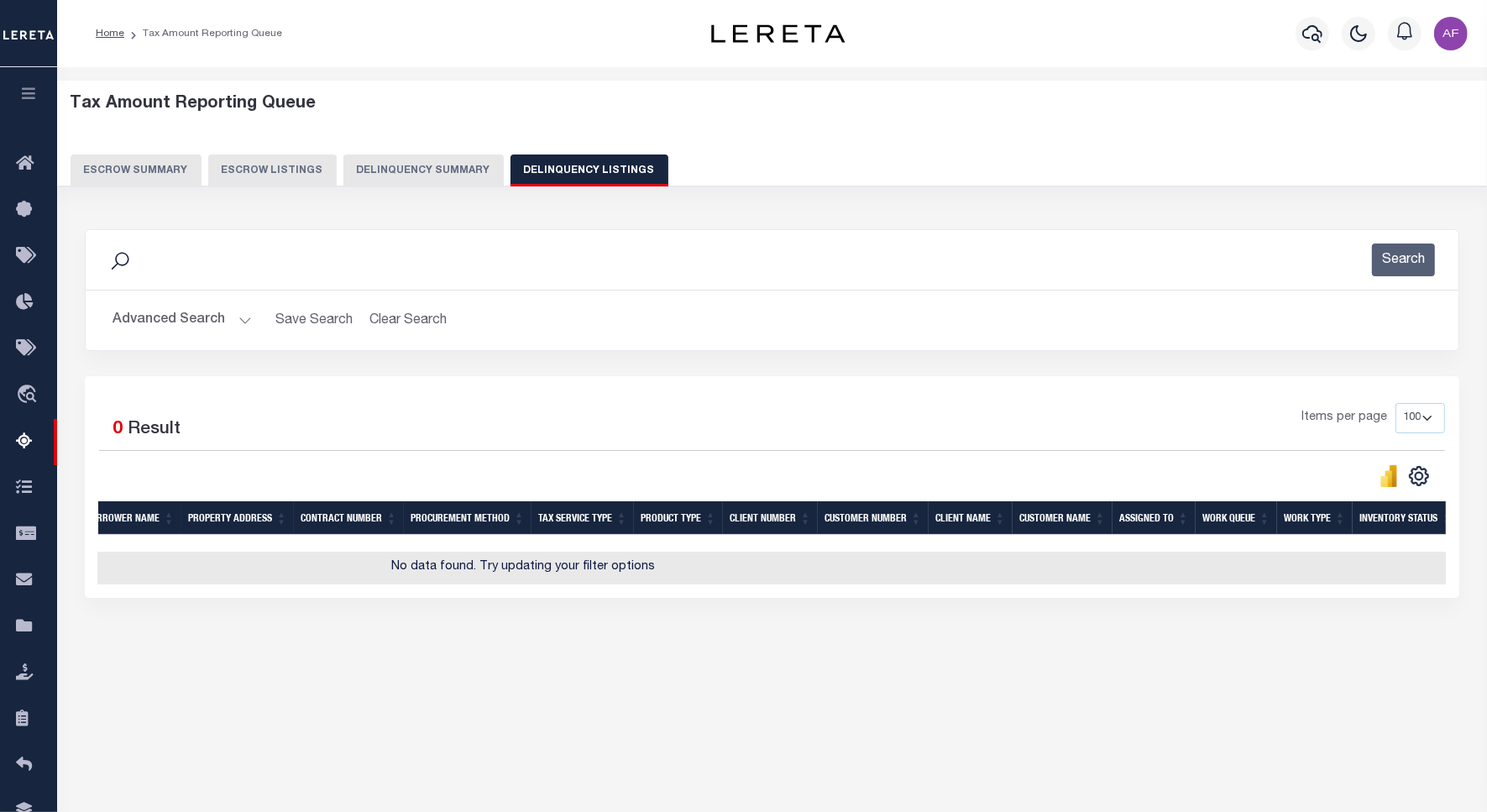
click at [181, 319] on button "Advanced Search" at bounding box center [183, 320] width 140 height 33
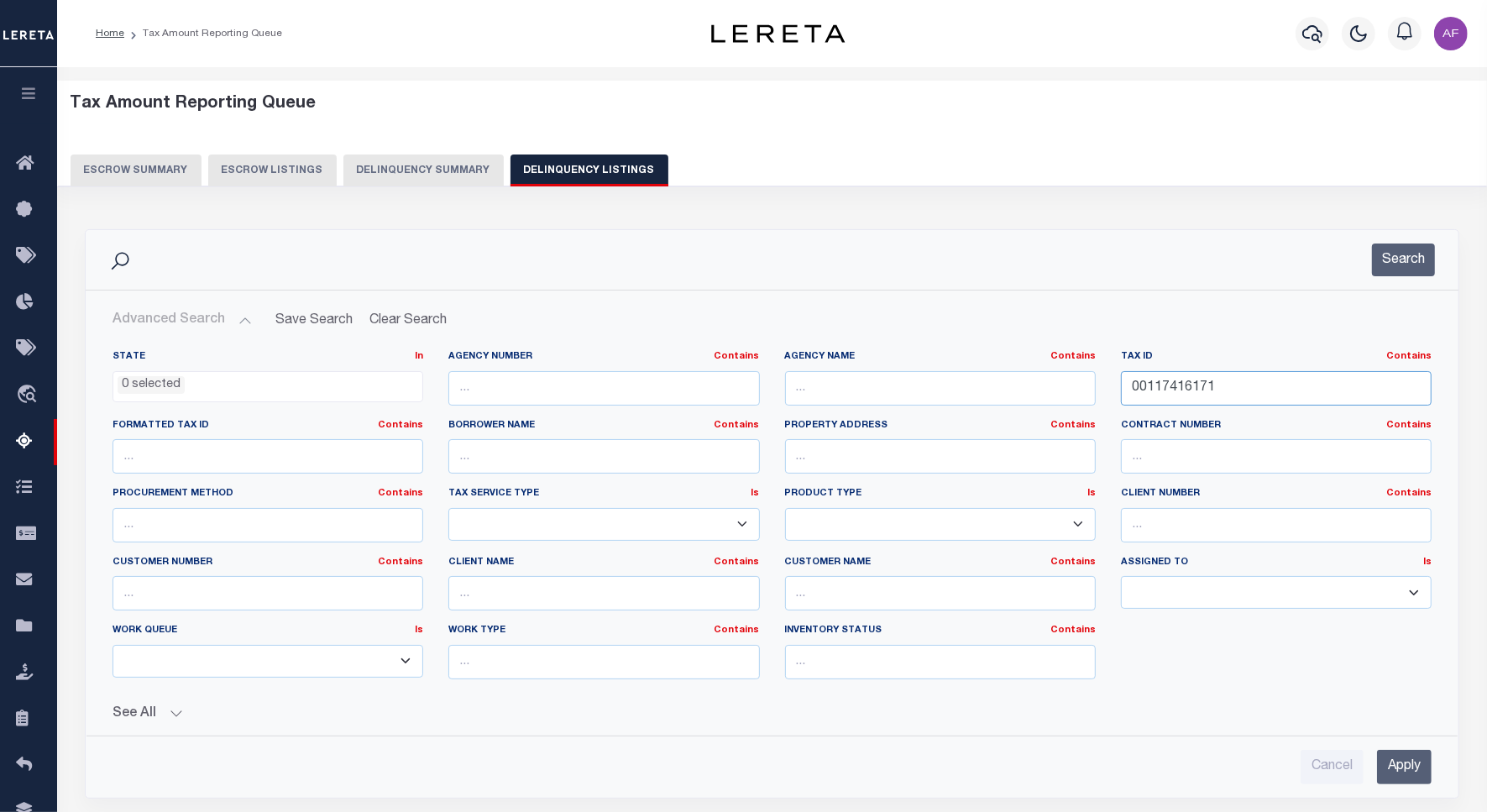
click at [1190, 393] on input "00117416171" at bounding box center [1276, 388] width 311 height 34
paste input "2"
type input "00117416172"
click at [1402, 263] on button "Search" at bounding box center [1403, 260] width 63 height 33
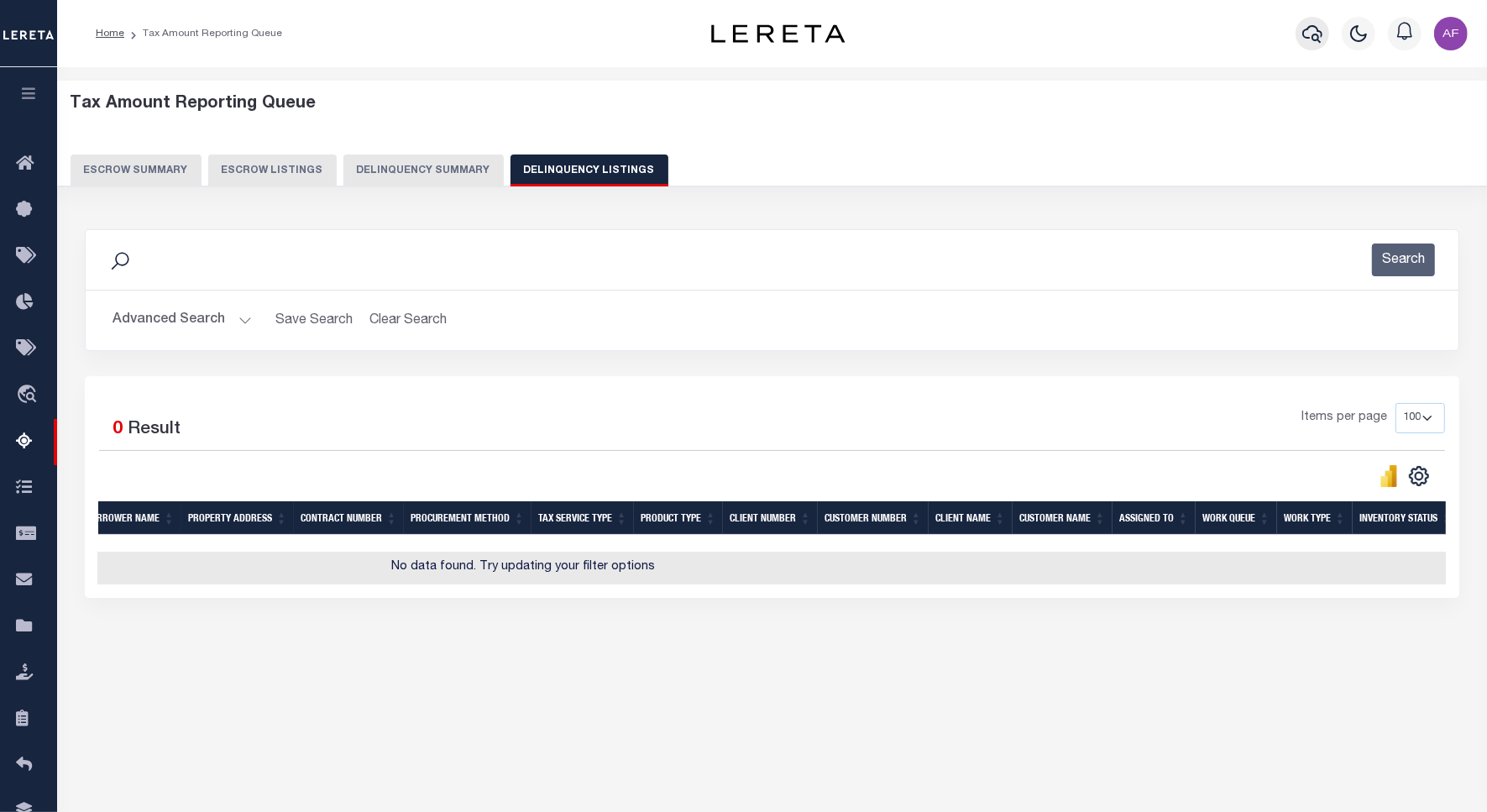
click at [1307, 46] on button "button" at bounding box center [1313, 34] width 34 height 34
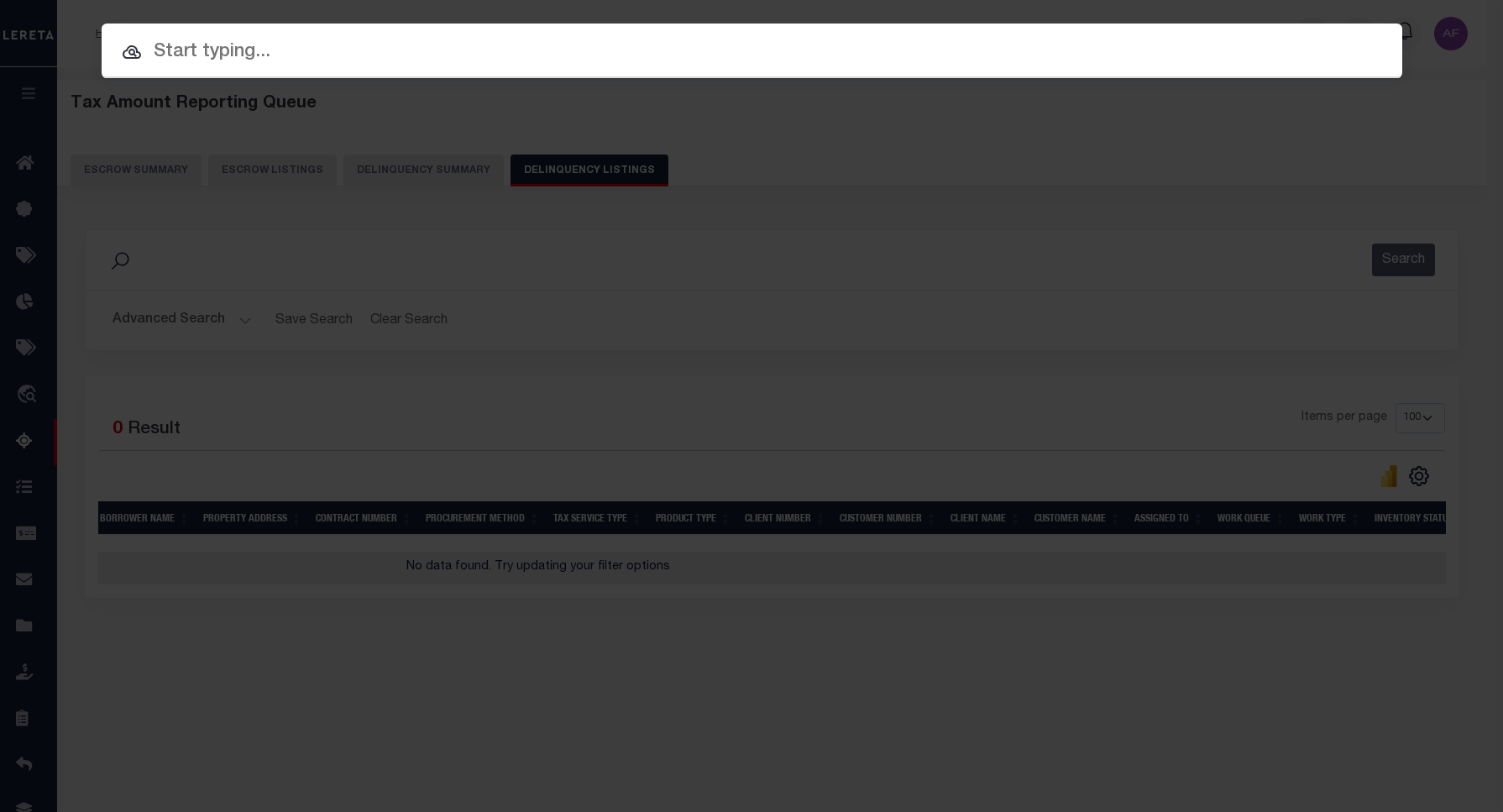
click at [262, 48] on input "text" at bounding box center [752, 52] width 1301 height 29
paste input "428746250"
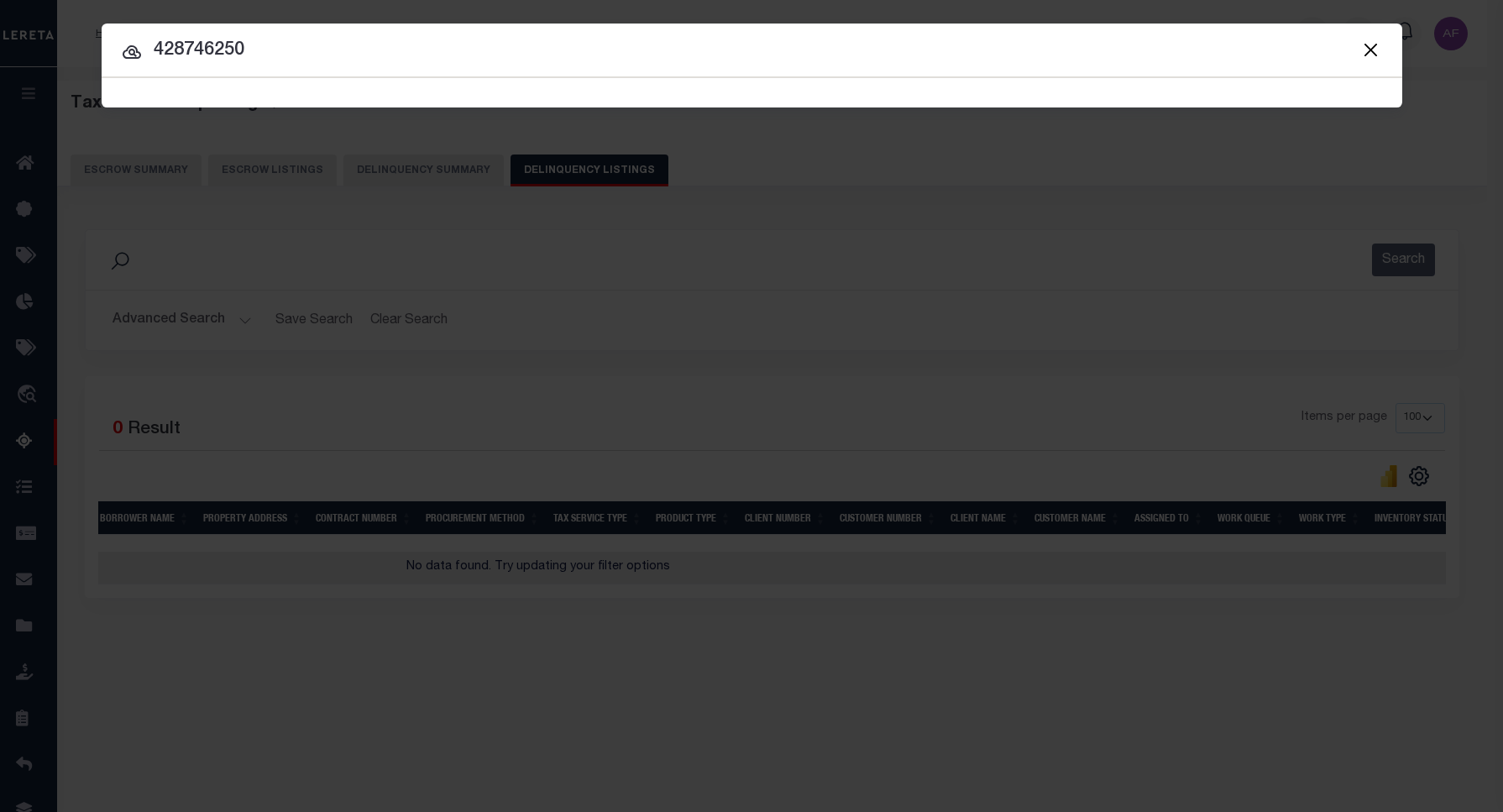
type input "428746250"
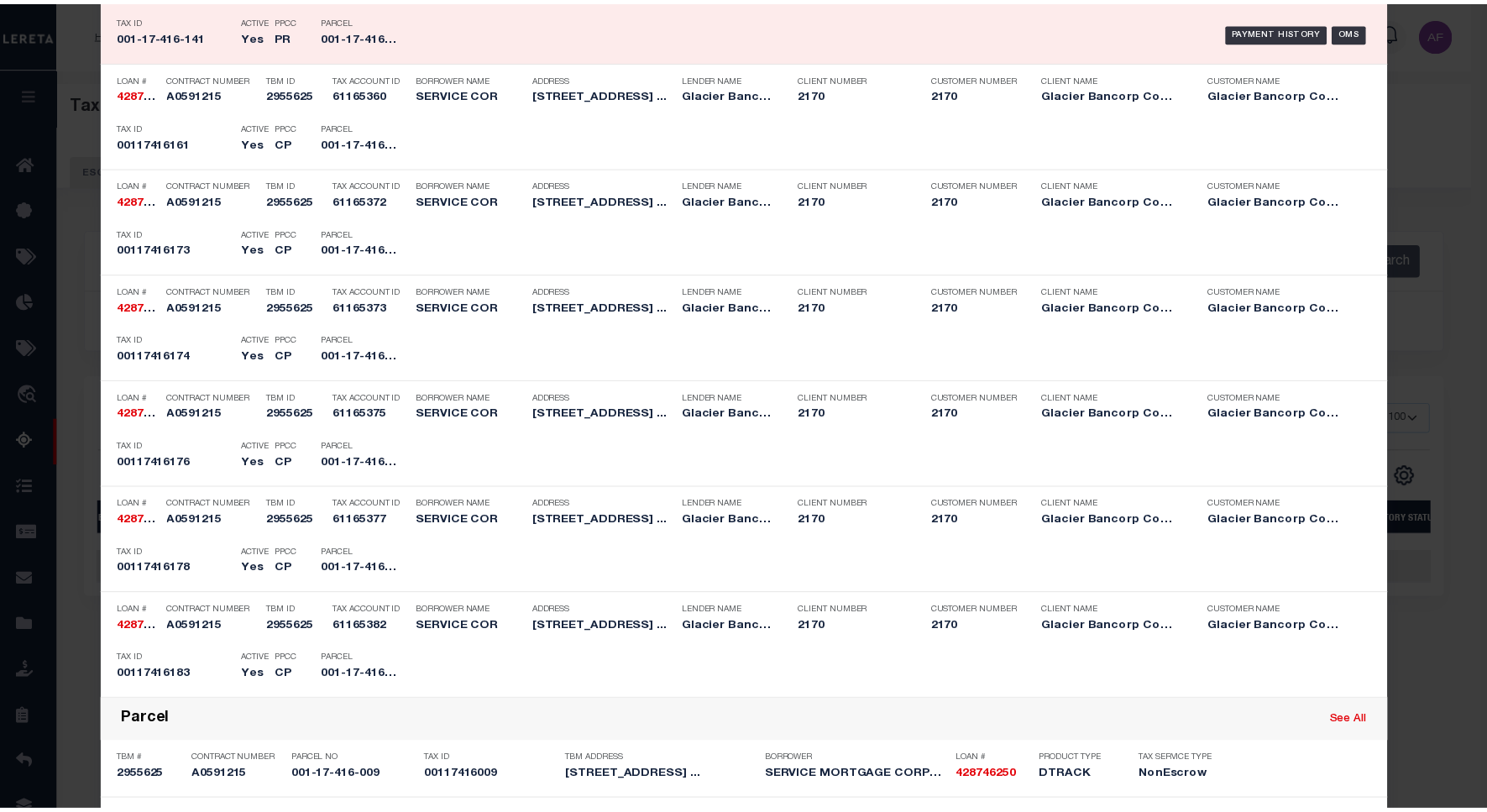
scroll to position [0, 0]
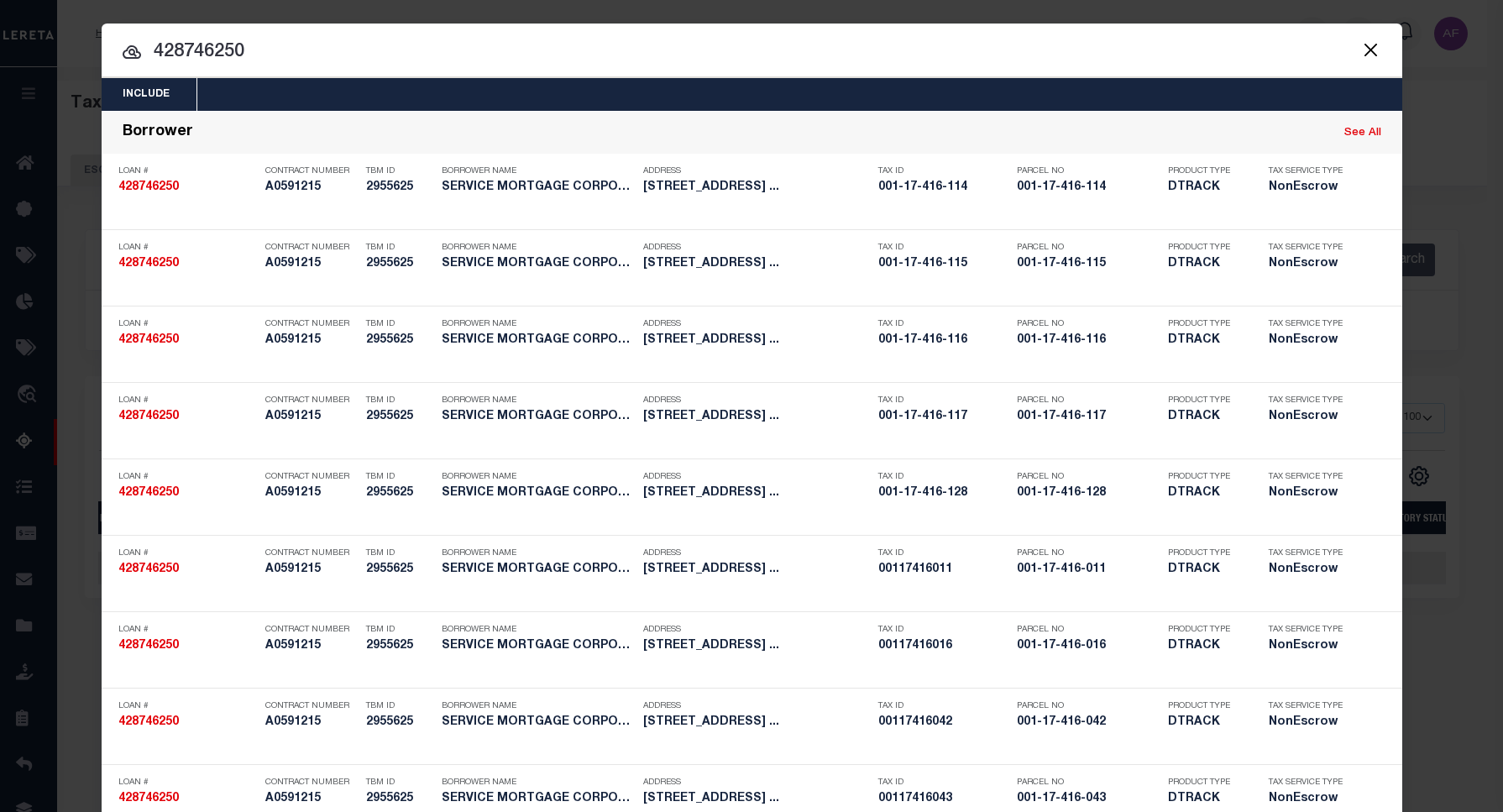
click at [1360, 55] on button "Close" at bounding box center [1371, 50] width 22 height 22
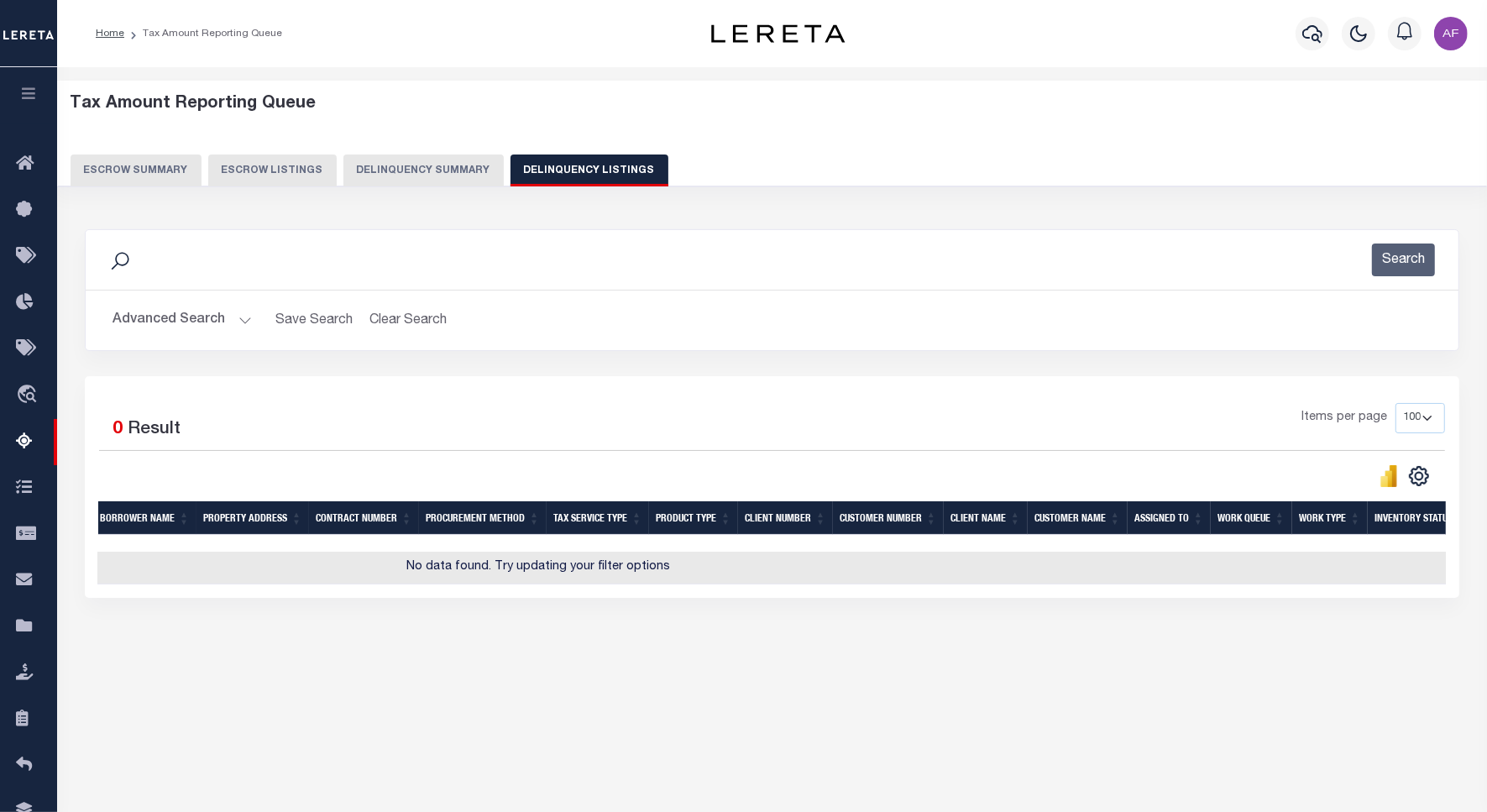
click at [178, 322] on button "Advanced Search" at bounding box center [183, 320] width 140 height 33
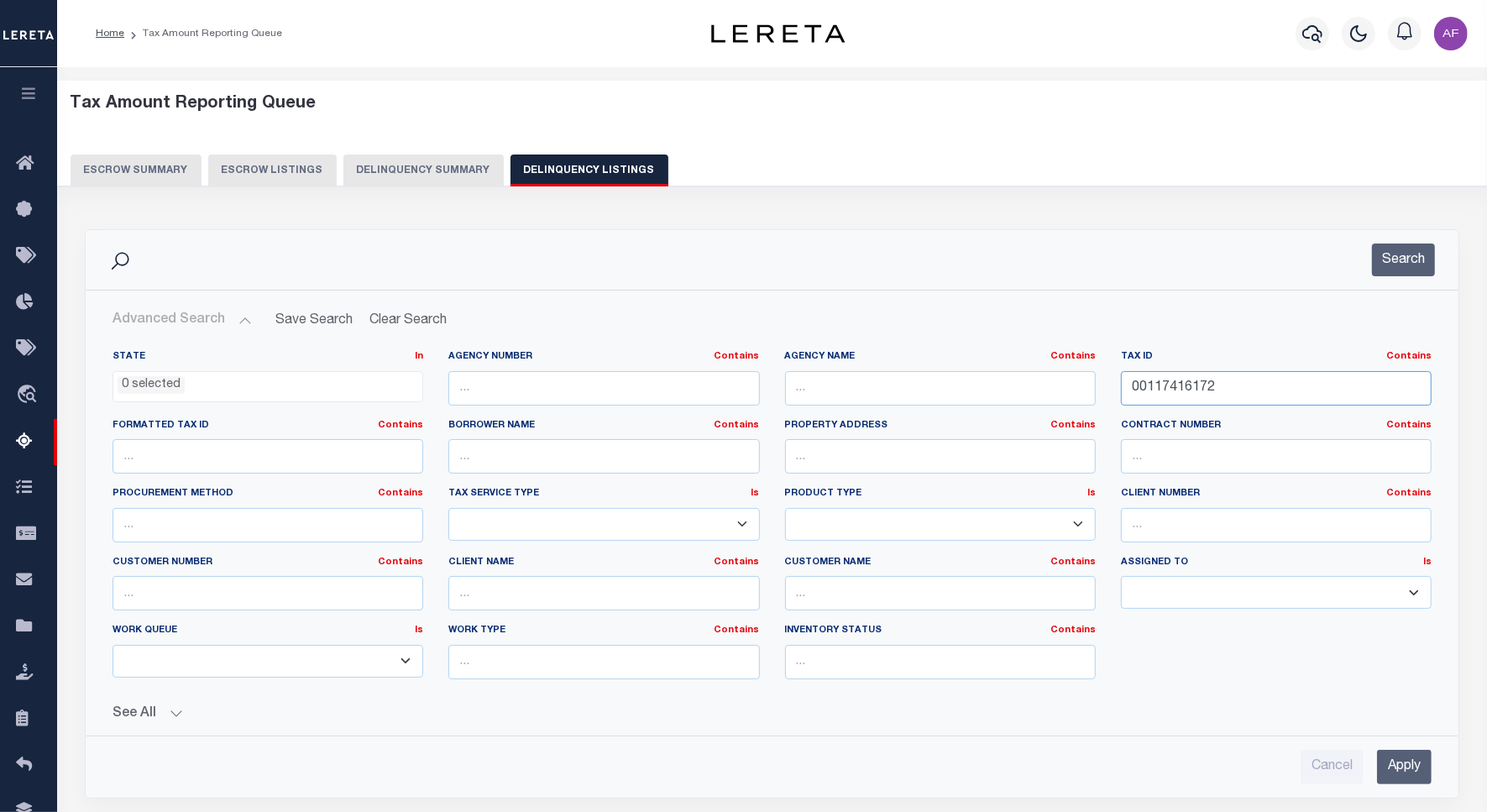
click at [1188, 383] on input "00117416172" at bounding box center [1276, 388] width 311 height 34
paste input "13812212013"
type input "13812212013"
click at [1404, 270] on button "Search" at bounding box center [1403, 260] width 63 height 33
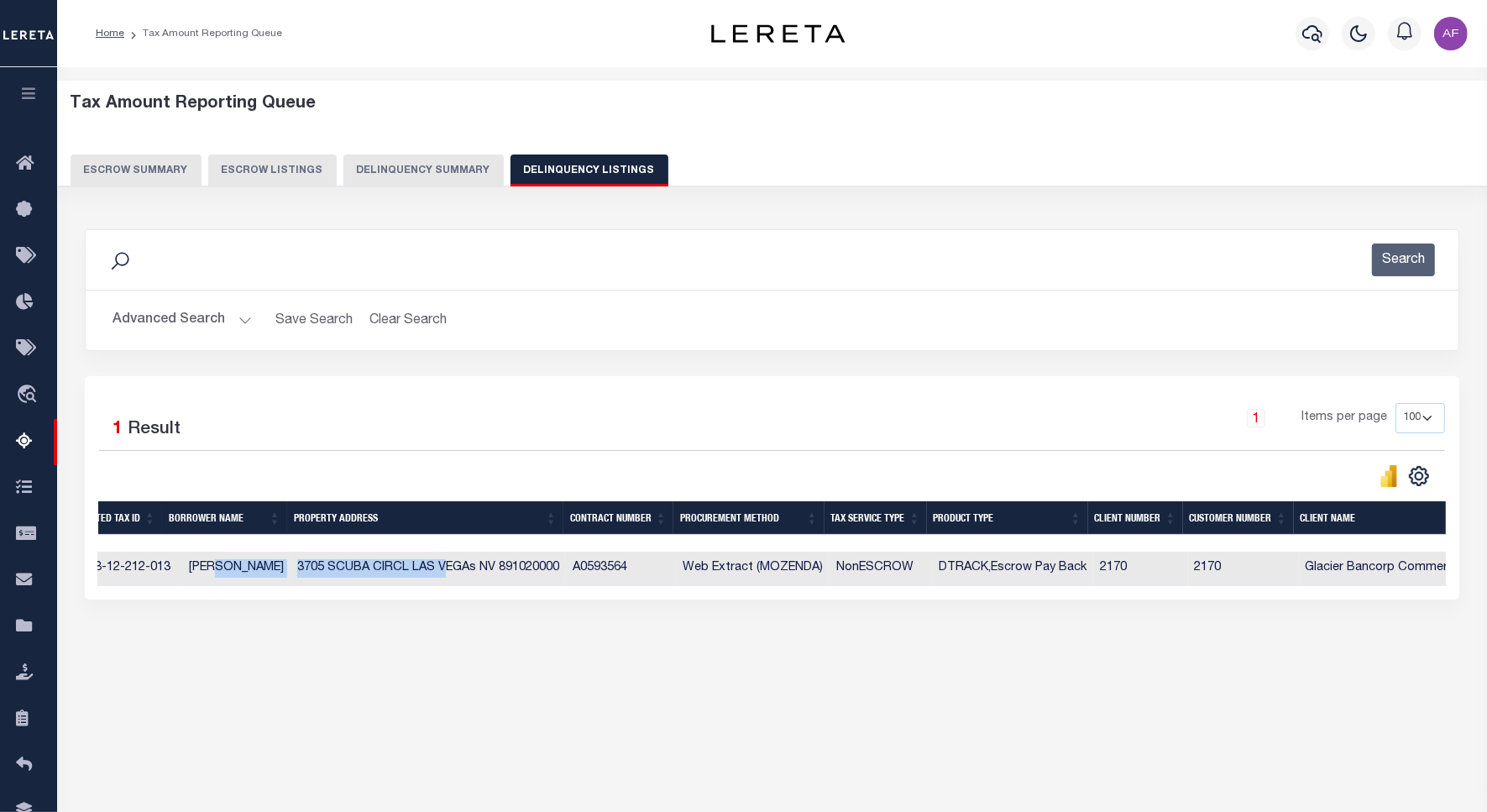
scroll to position [0, 223]
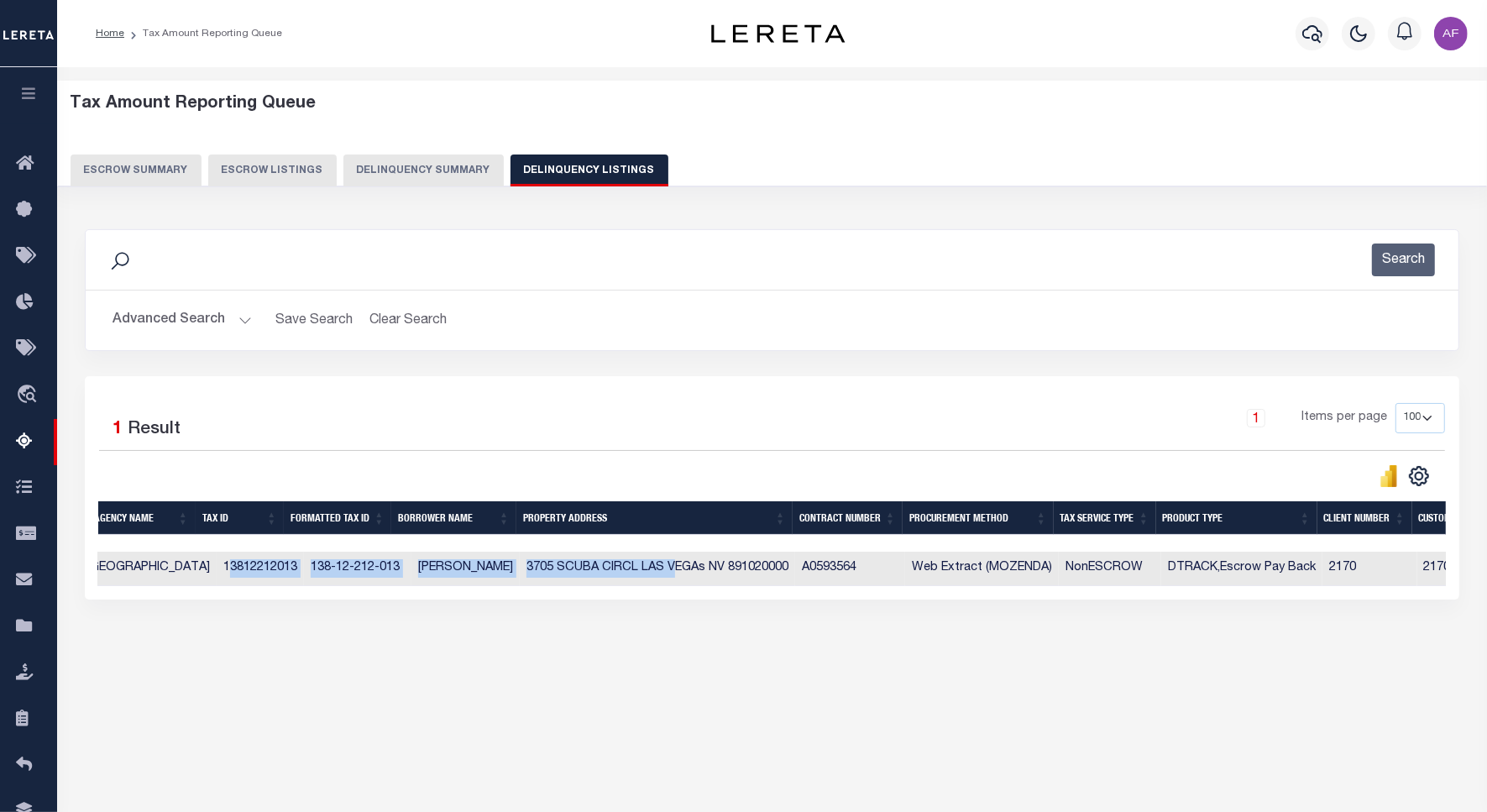
drag, startPoint x: 442, startPoint y: 589, endPoint x: 76, endPoint y: 562, distance: 367.0
click at [76, 562] on div "1 Selected 1 Result 1 Items per page 10 25 50 100 500" at bounding box center [771, 487] width 1400 height 224
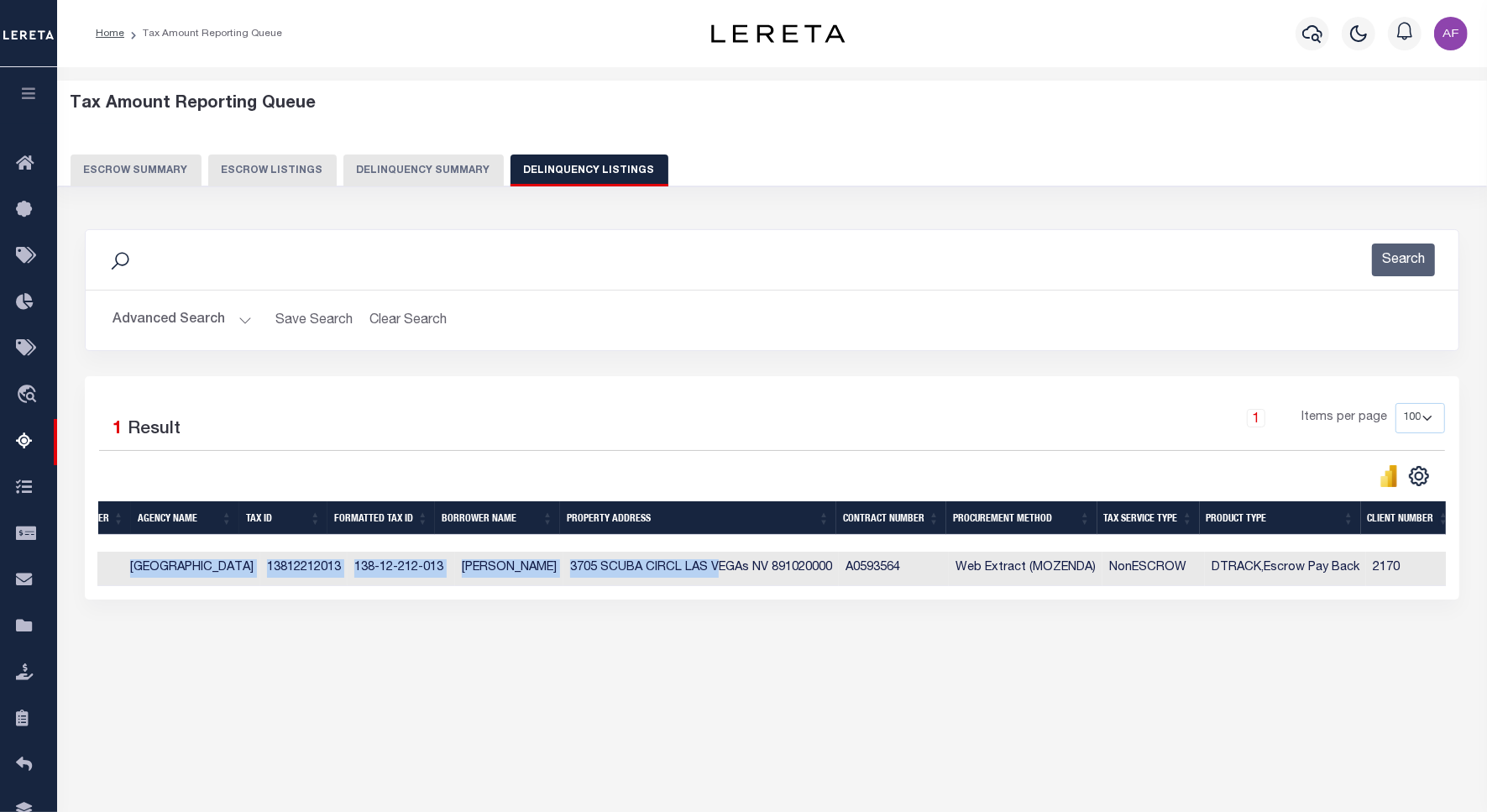
scroll to position [0, 0]
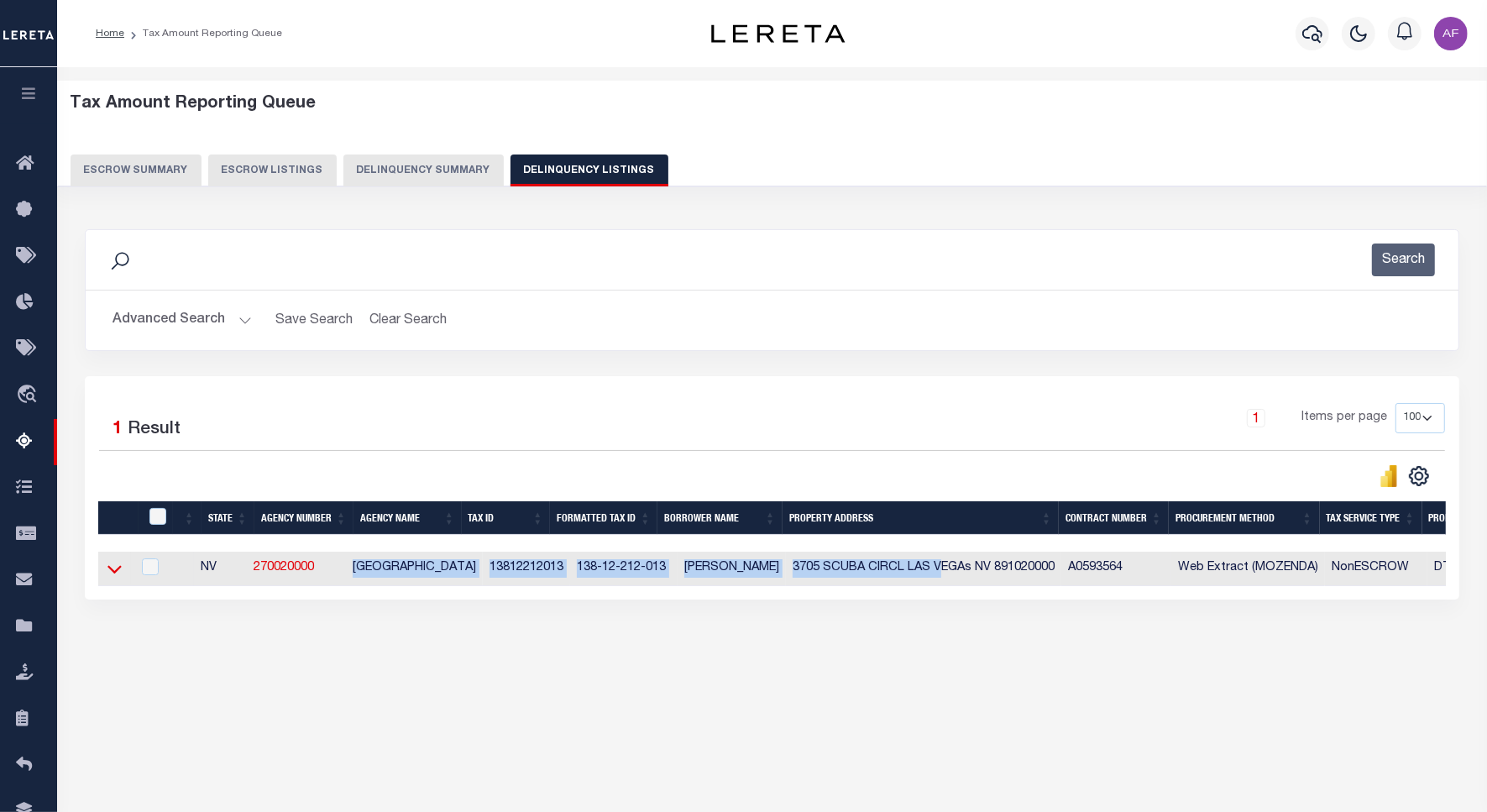
click at [112, 574] on icon at bounding box center [115, 569] width 14 height 8
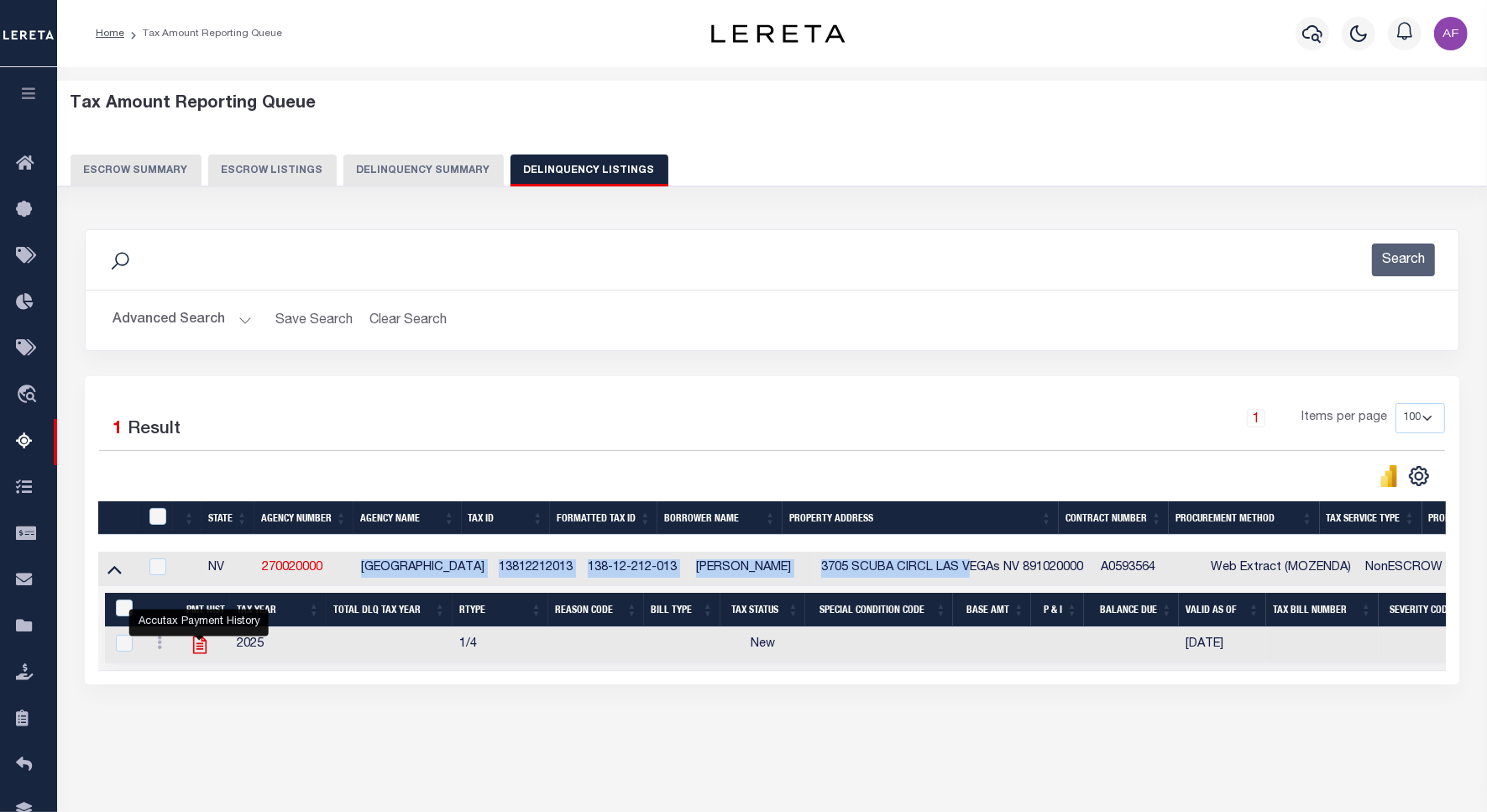
click at [210, 644] on icon "" at bounding box center [200, 644] width 22 height 22
checkbox input "true"
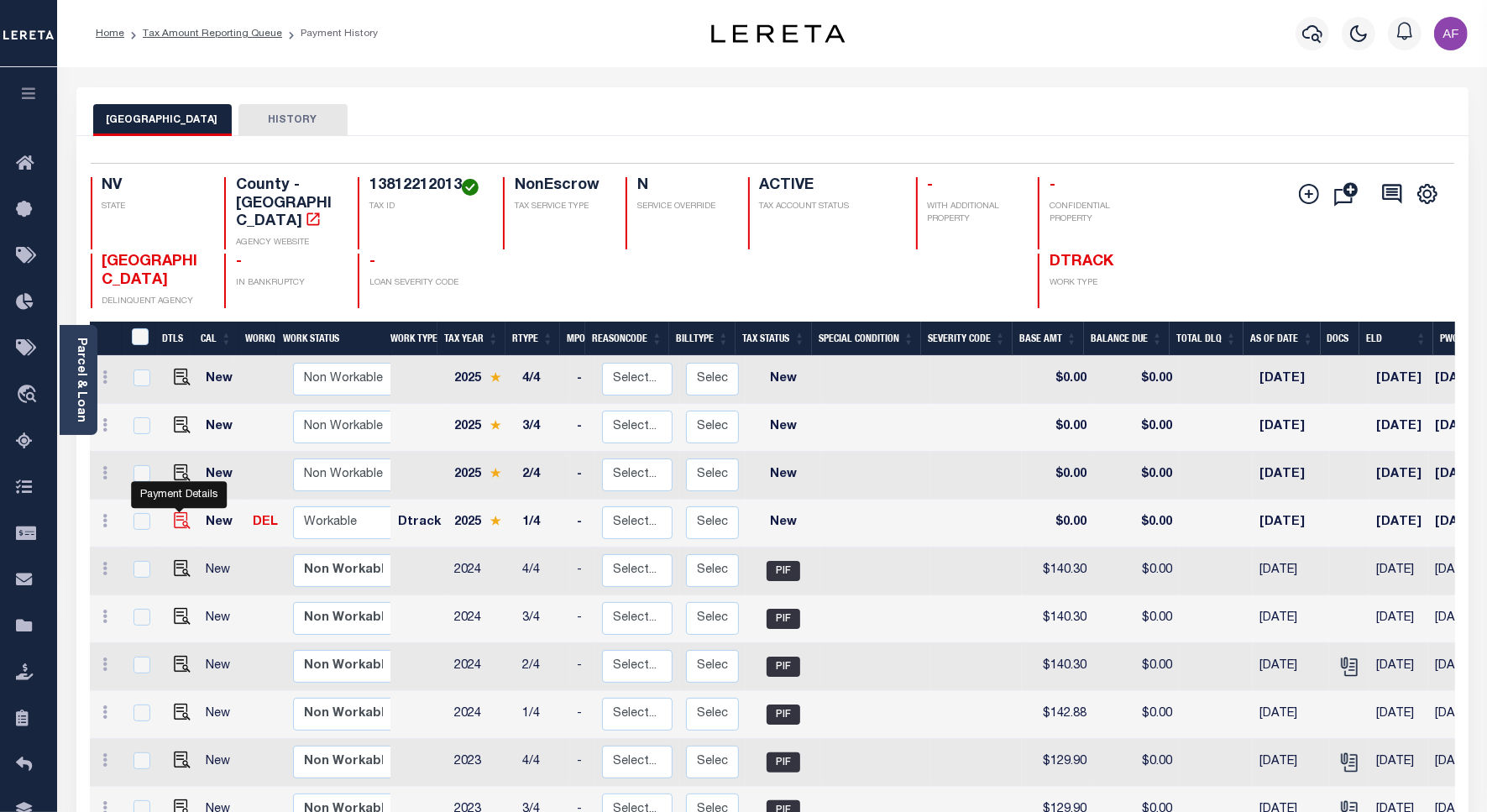
click at [182, 512] on img "" at bounding box center [182, 520] width 17 height 17
checkbox input "true"
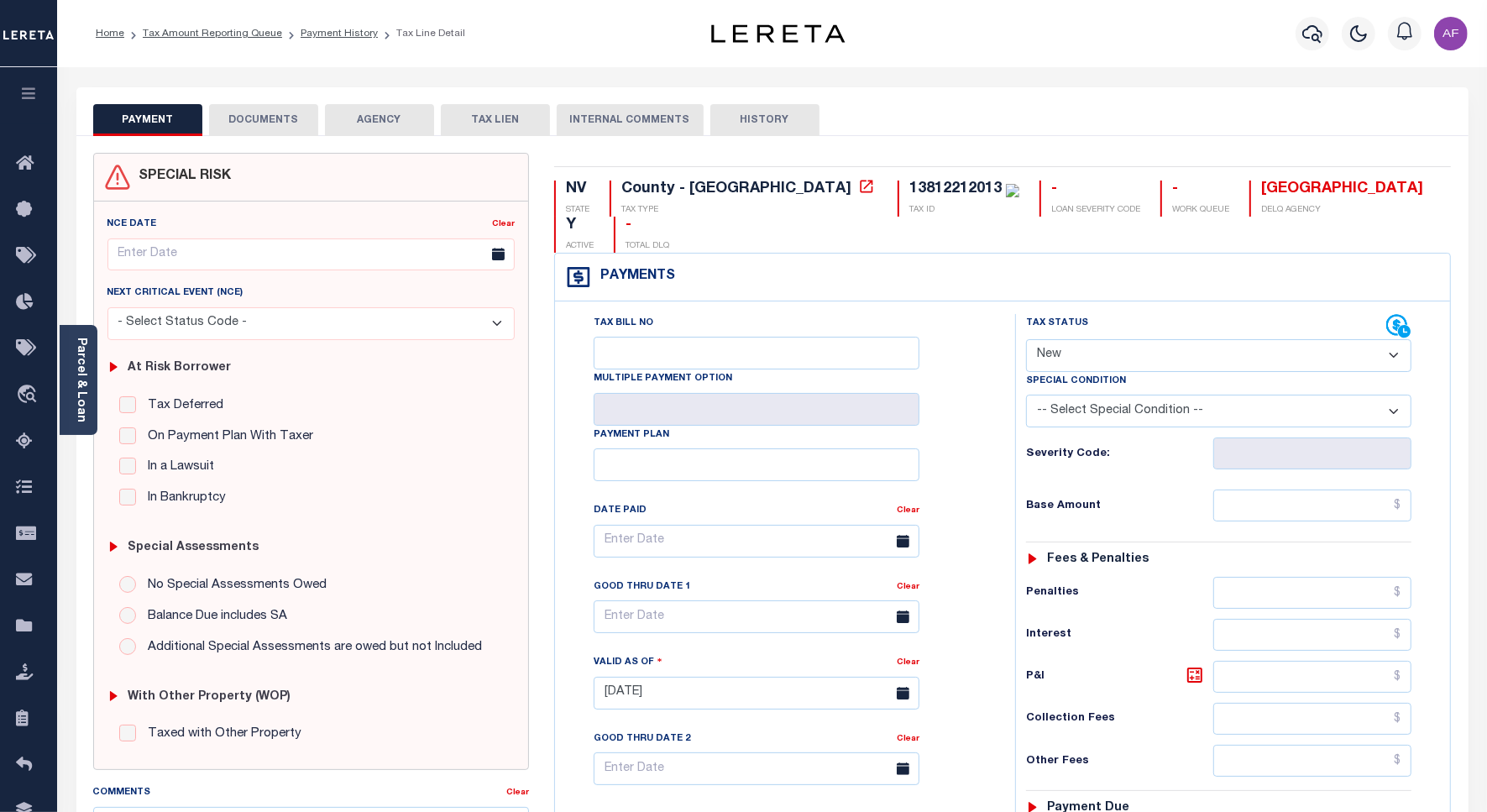
click at [1127, 340] on select "- Select Status Code - Open Due/Unpaid Paid Incomplete No Tax Due Internal Refu…" at bounding box center [1219, 356] width 386 height 33
select select "PYD"
click at [1026, 340] on select "- Select Status Code - Open Due/Unpaid Paid Incomplete No Tax Due Internal Refu…" at bounding box center [1219, 356] width 386 height 33
type input "[DATE]"
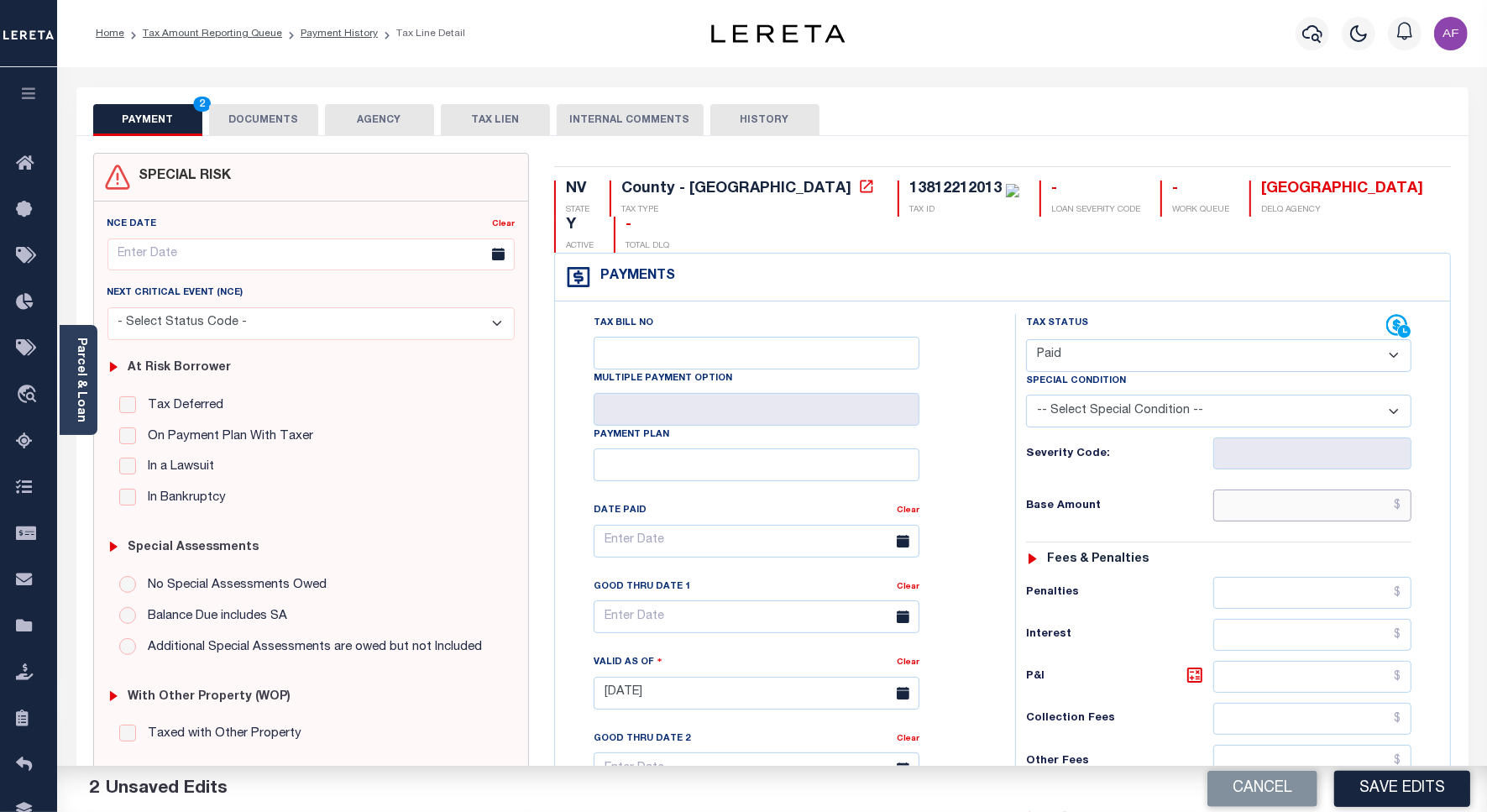
click at [1373, 489] on input "text" at bounding box center [1312, 505] width 198 height 32
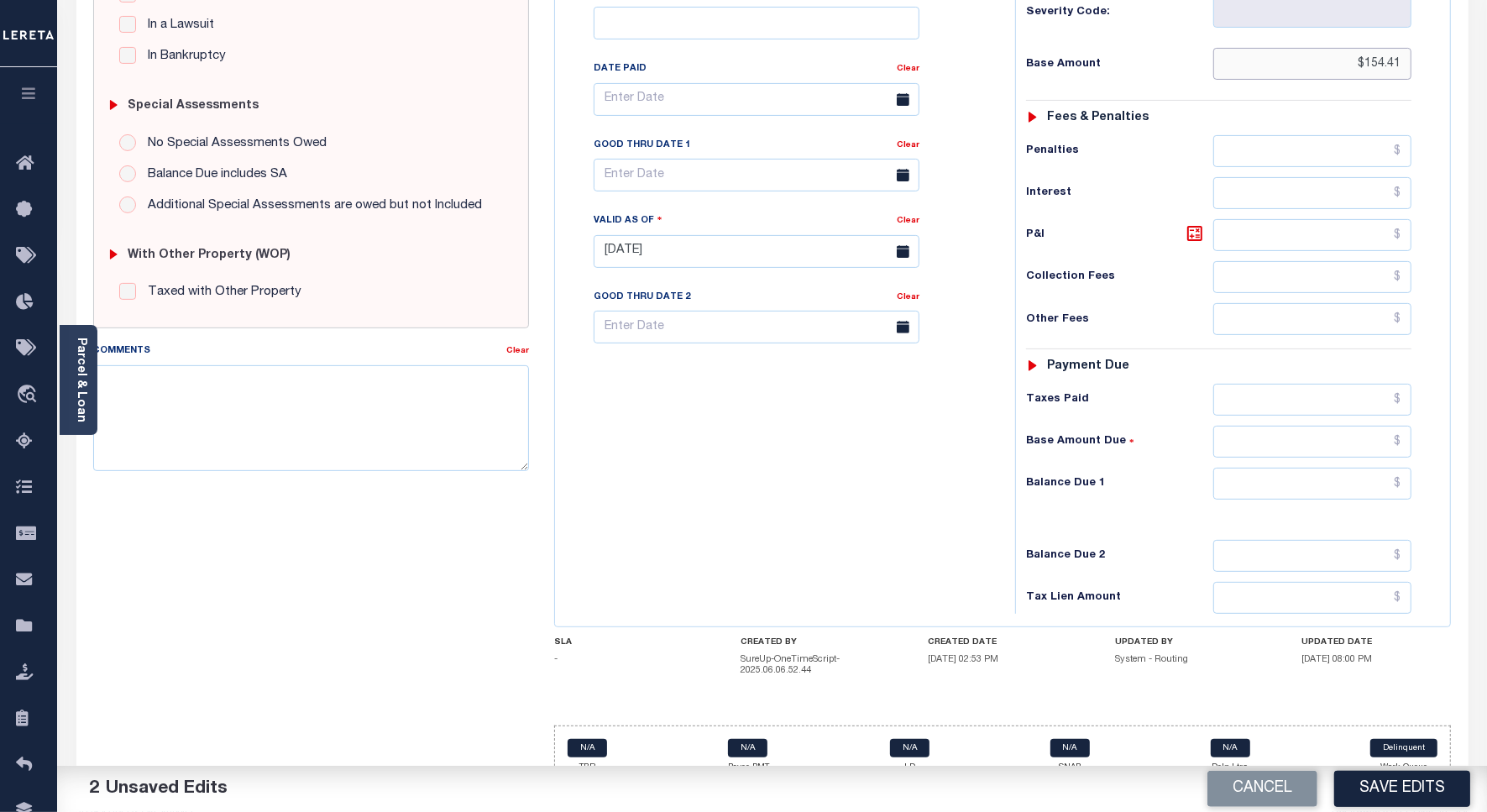
scroll to position [442, 0]
type input "$154.41"
click at [1373, 466] on input "text" at bounding box center [1312, 482] width 198 height 32
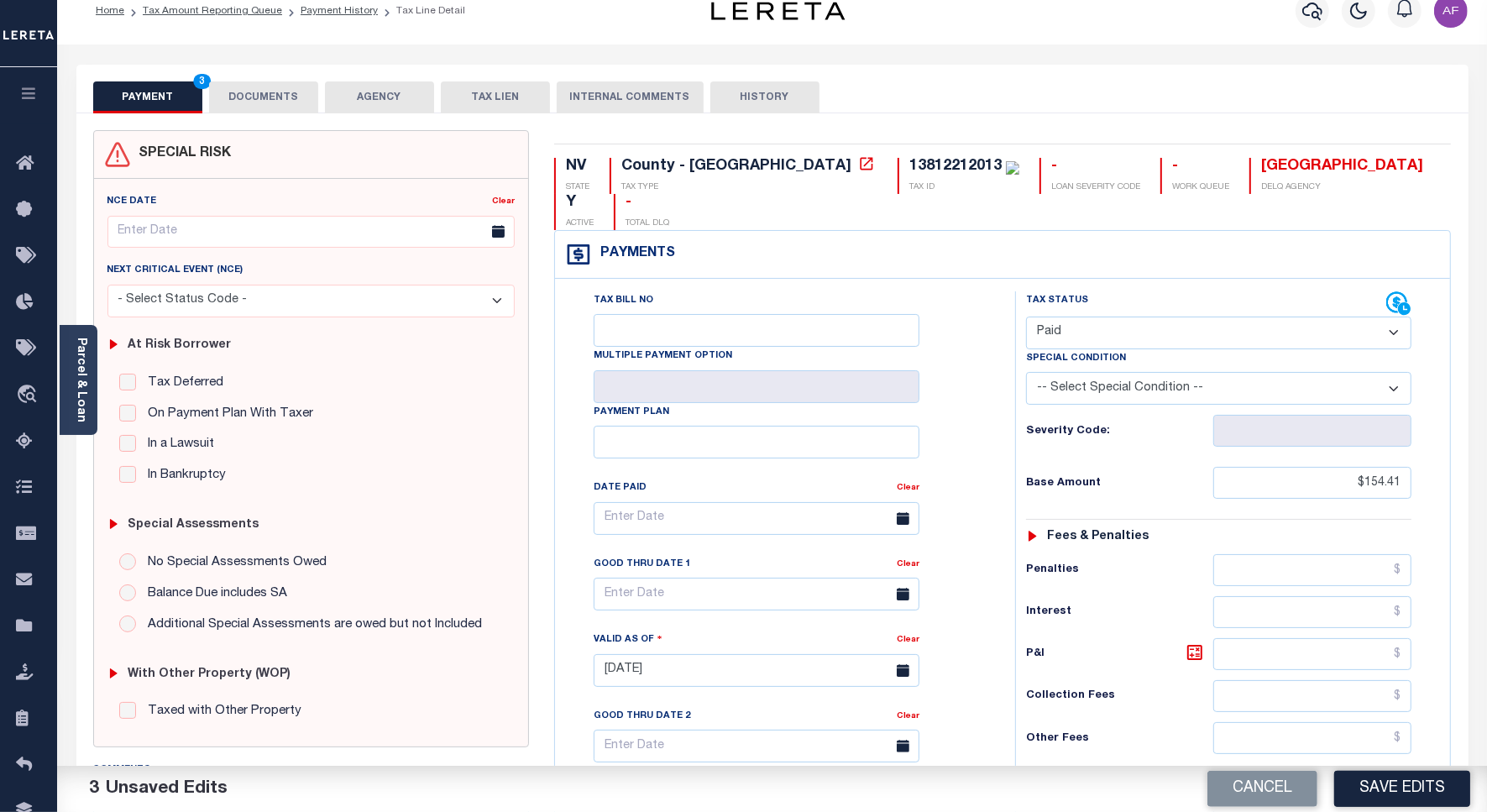
scroll to position [0, 0]
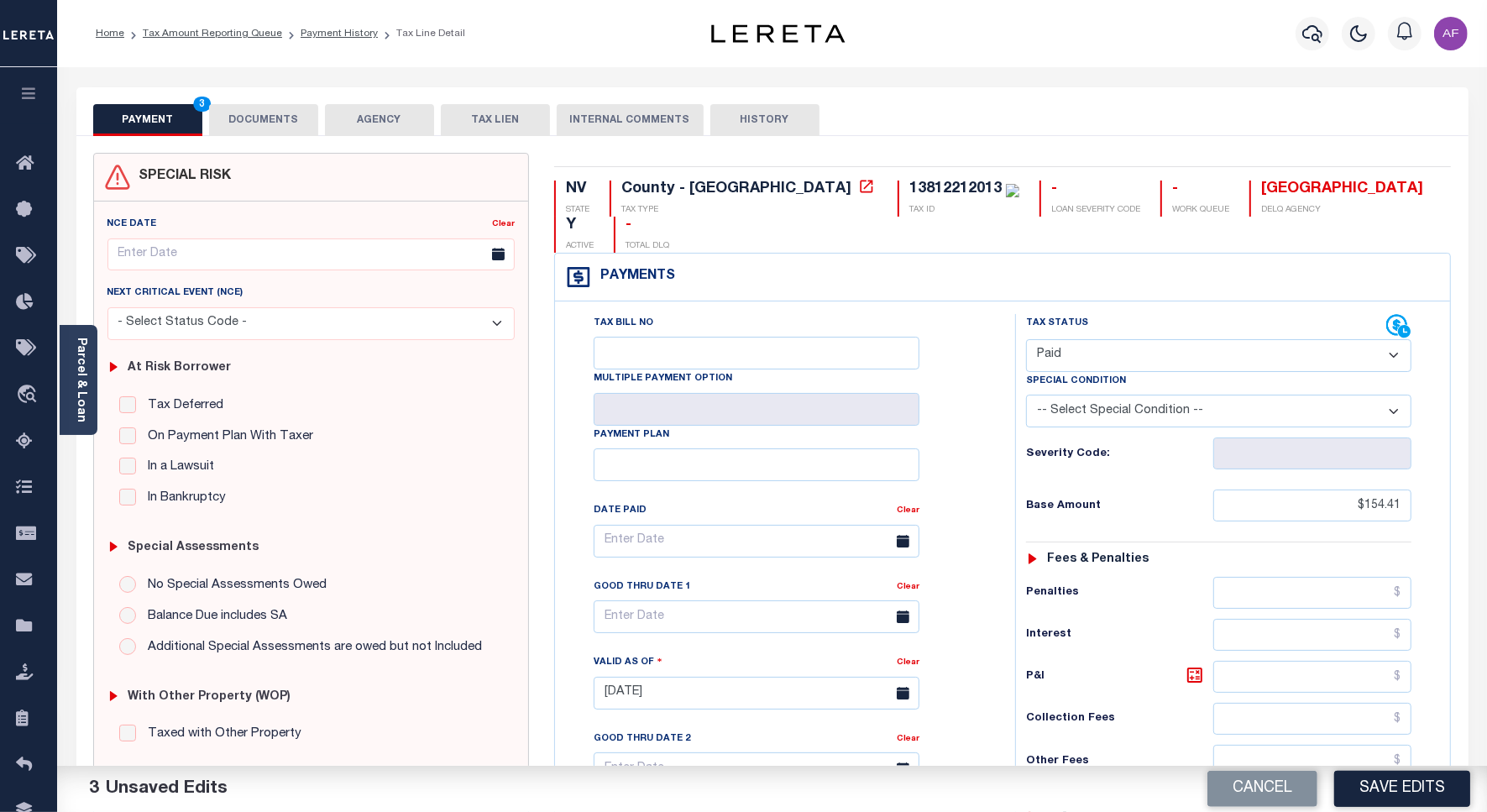
type input "$0.00"
click at [261, 116] on button "DOCUMENTS" at bounding box center [263, 120] width 109 height 32
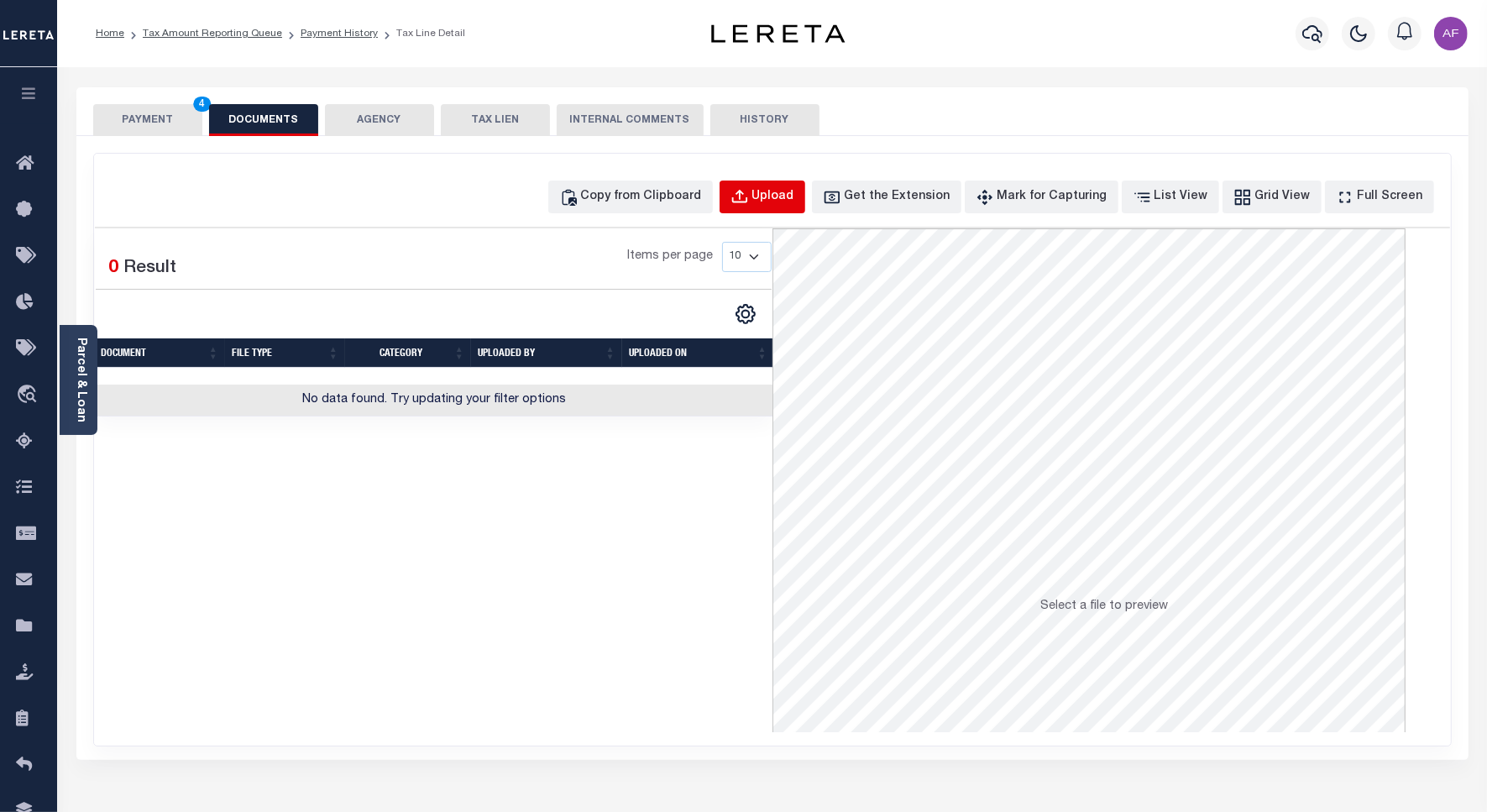
click at [794, 189] on div "Upload" at bounding box center [773, 197] width 42 height 18
select select "POP"
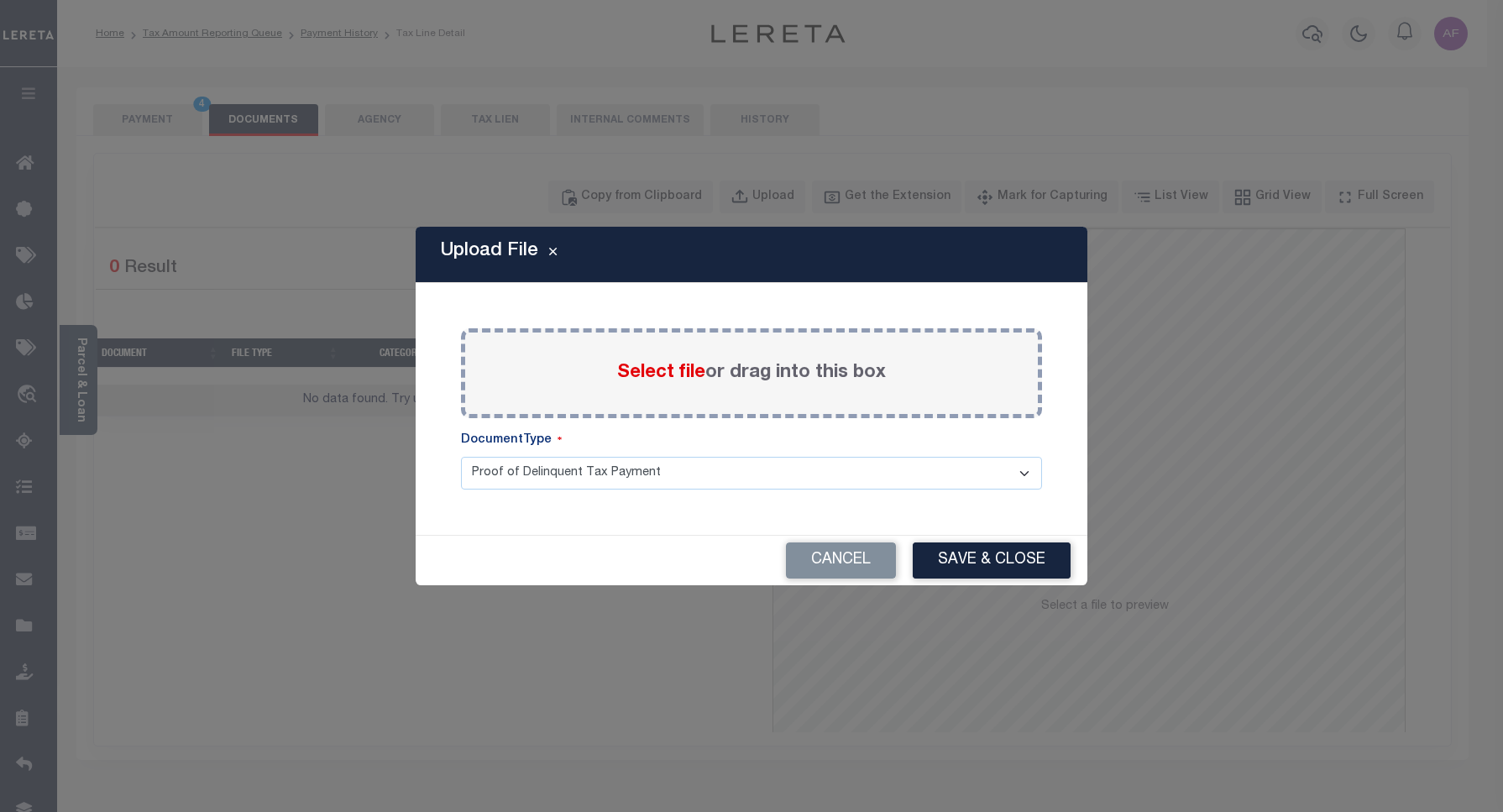
click at [652, 374] on span "Select file" at bounding box center [662, 373] width 88 height 18
click at [0, 0] on input "Select file or drag into this box" at bounding box center [0, 0] width 0 height 0
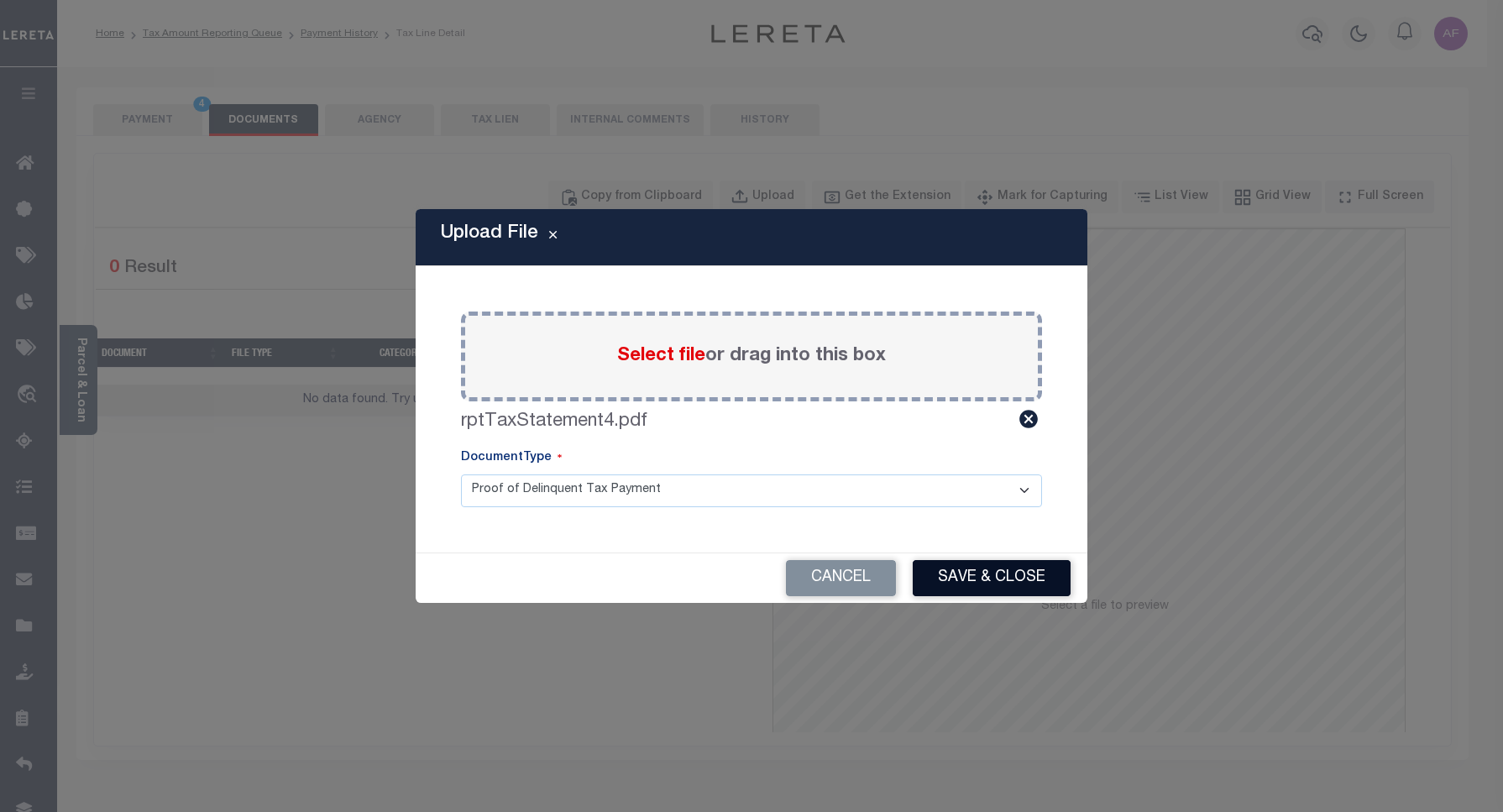
click at [991, 575] on button "Save & Close" at bounding box center [991, 578] width 158 height 36
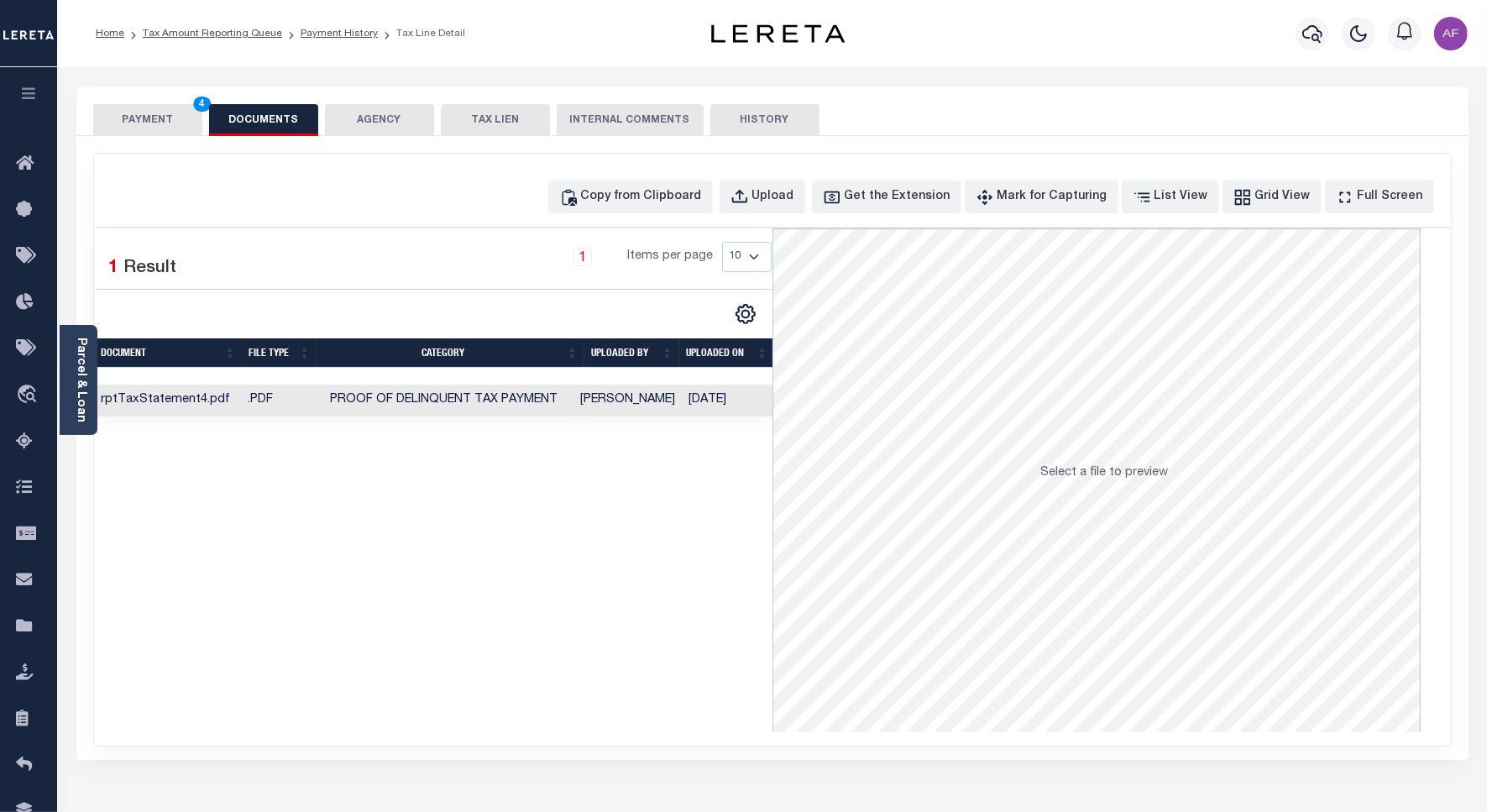
click at [134, 118] on button "PAYMENT 4" at bounding box center [147, 120] width 109 height 32
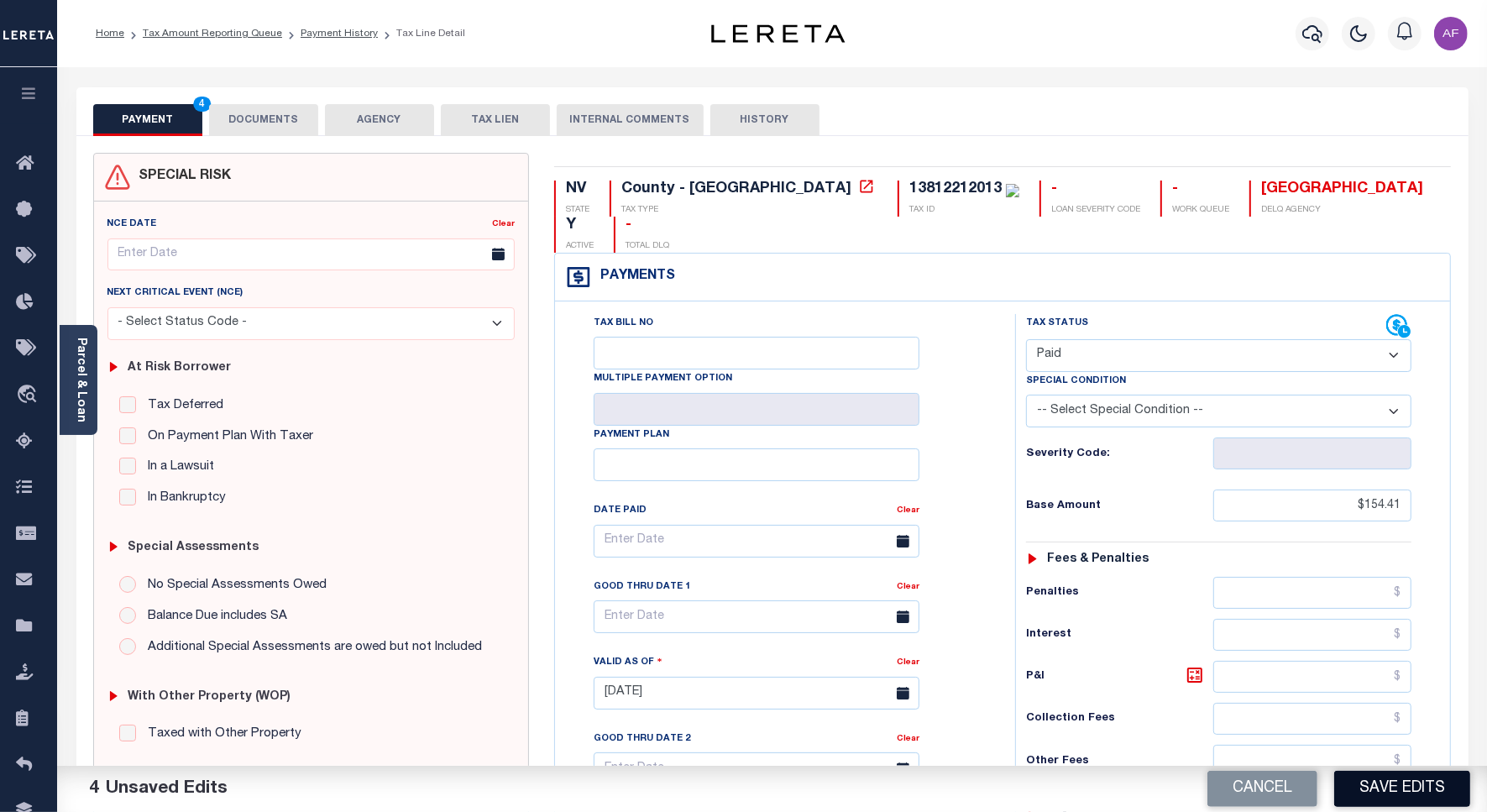
click at [1417, 800] on button "Save Edits" at bounding box center [1402, 788] width 136 height 36
checkbox input "false"
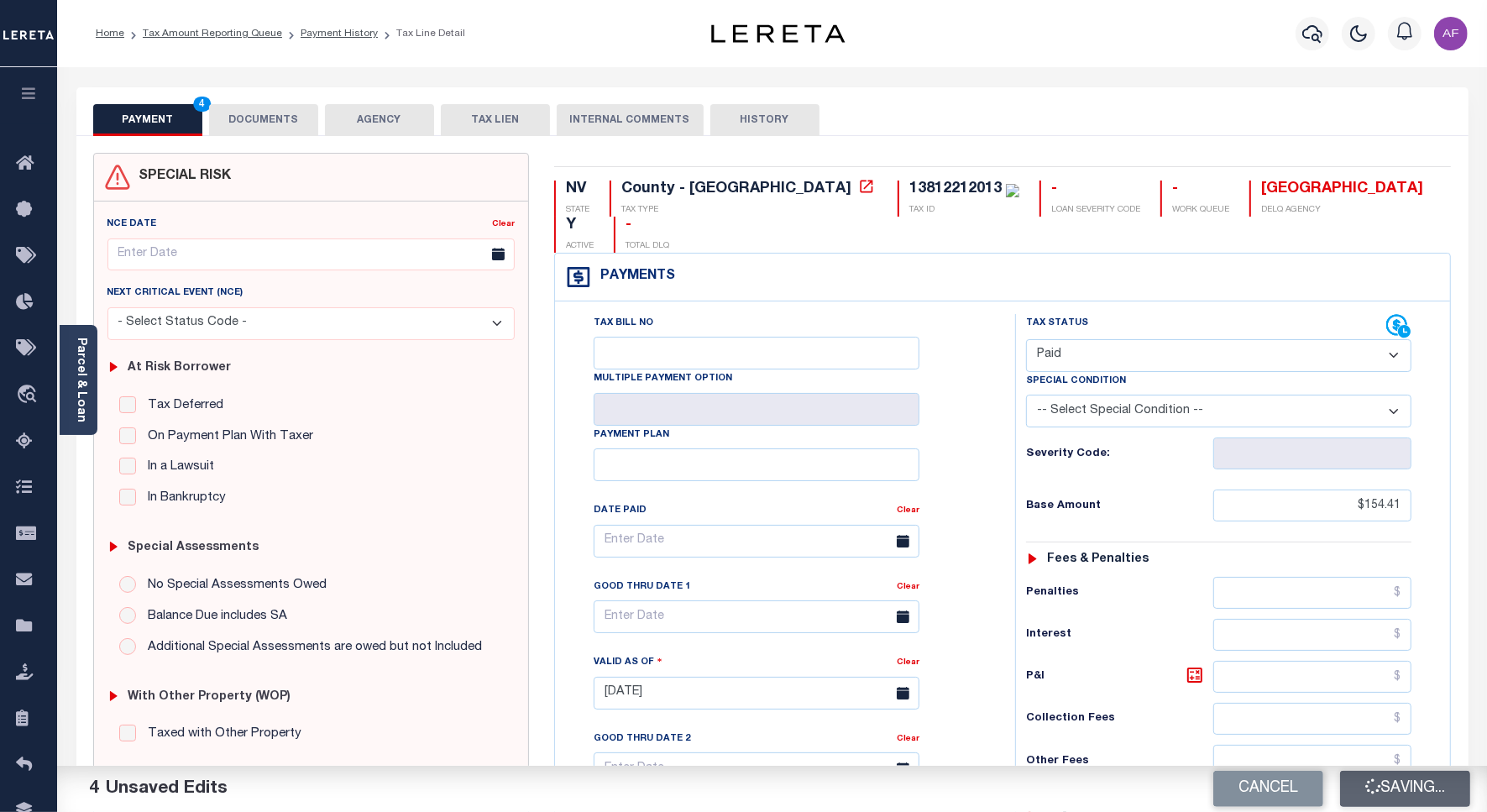
type input "$154.41"
type input "$0"
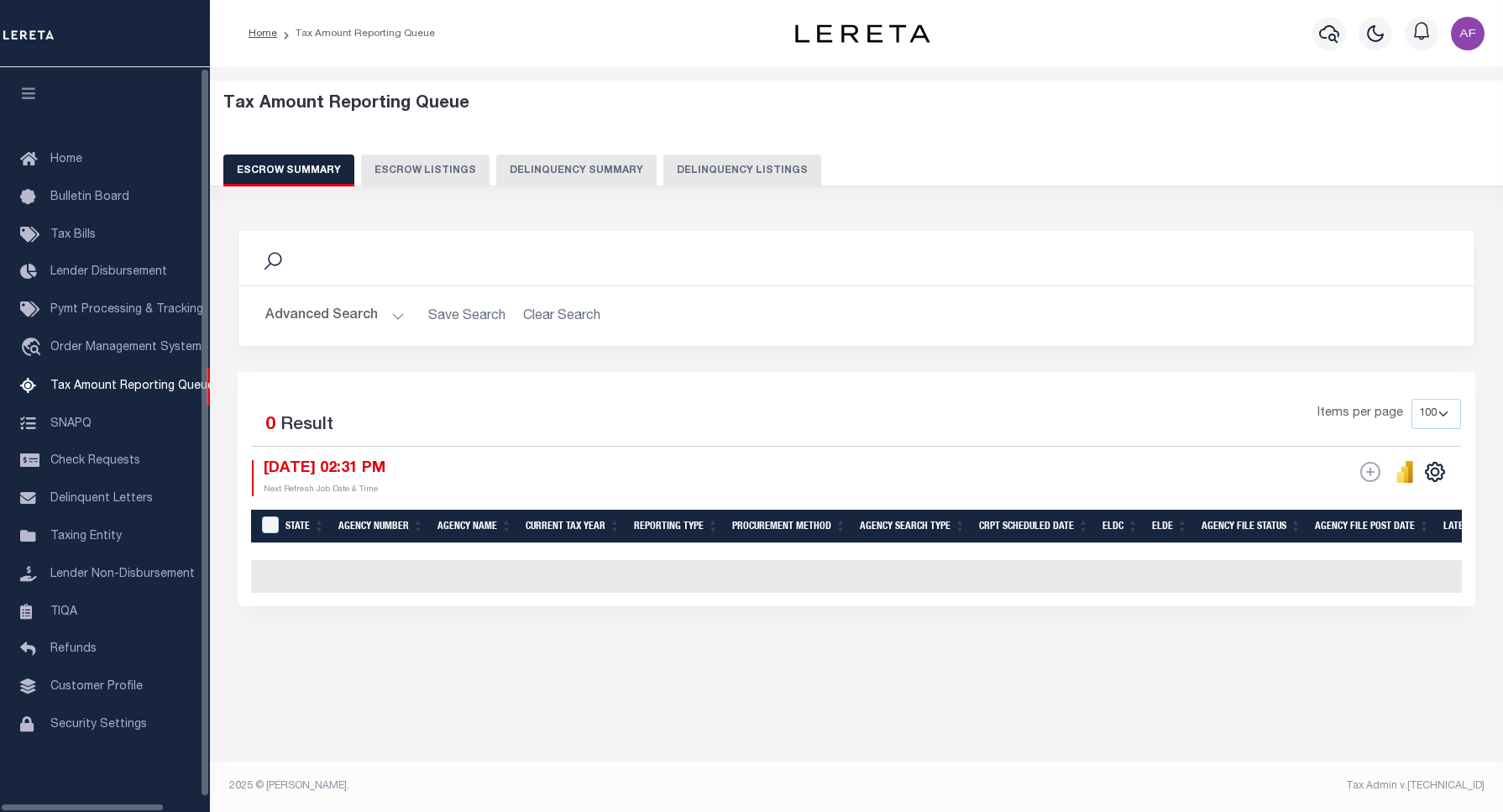
select select "100"
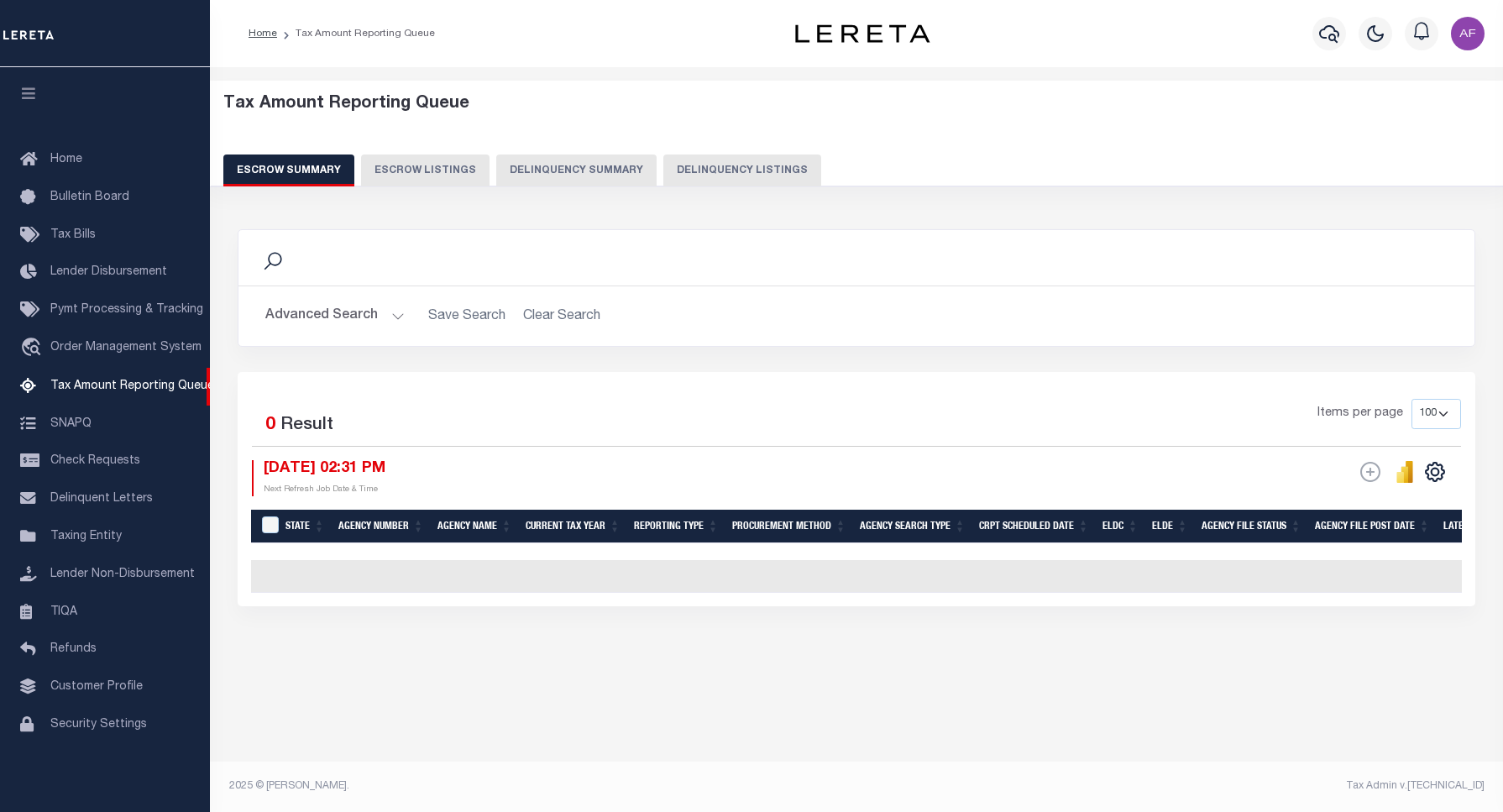
click at [708, 172] on button "Delinquency Listings" at bounding box center [743, 171] width 158 height 32
select select "100"
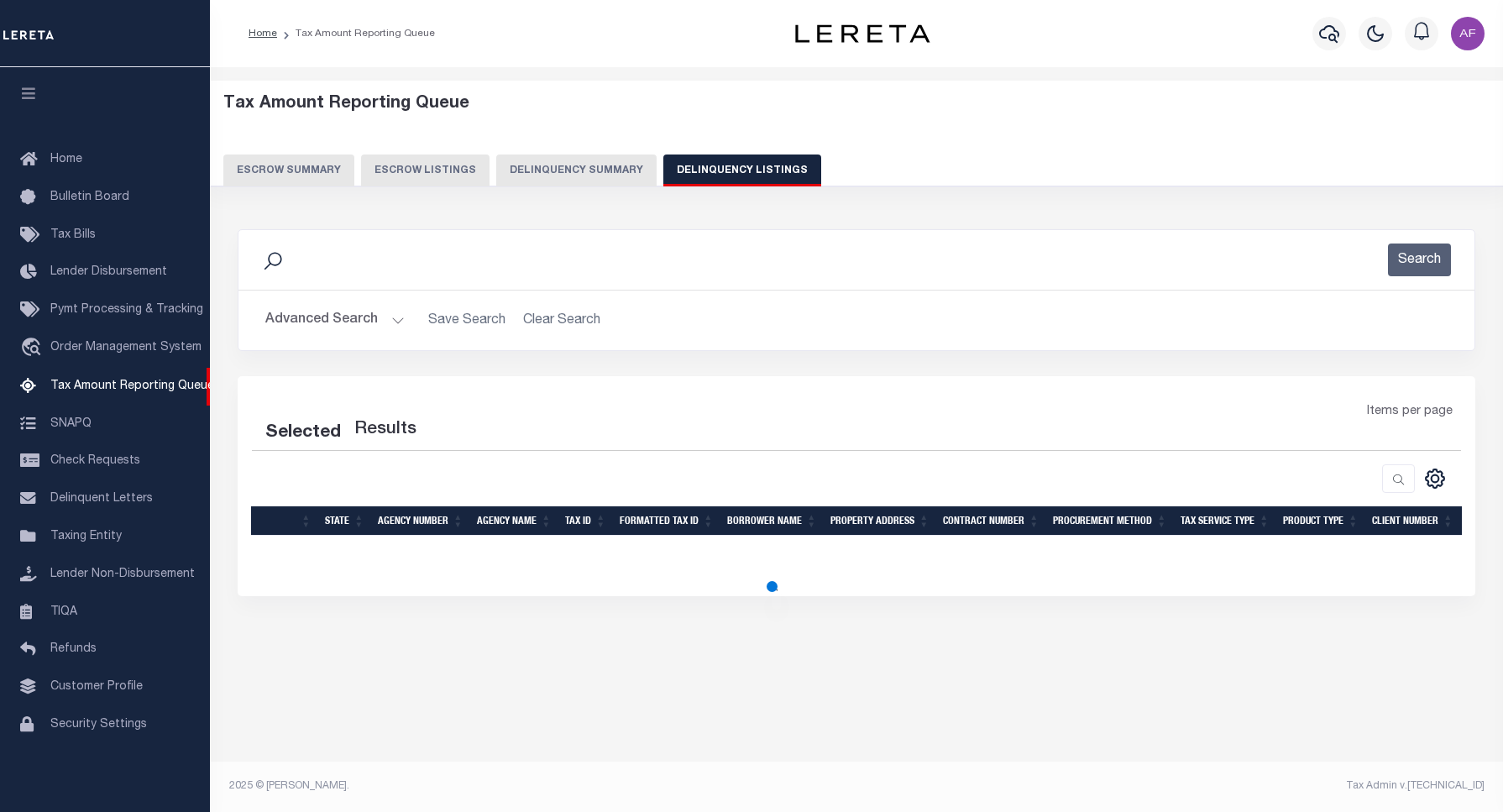
select select "100"
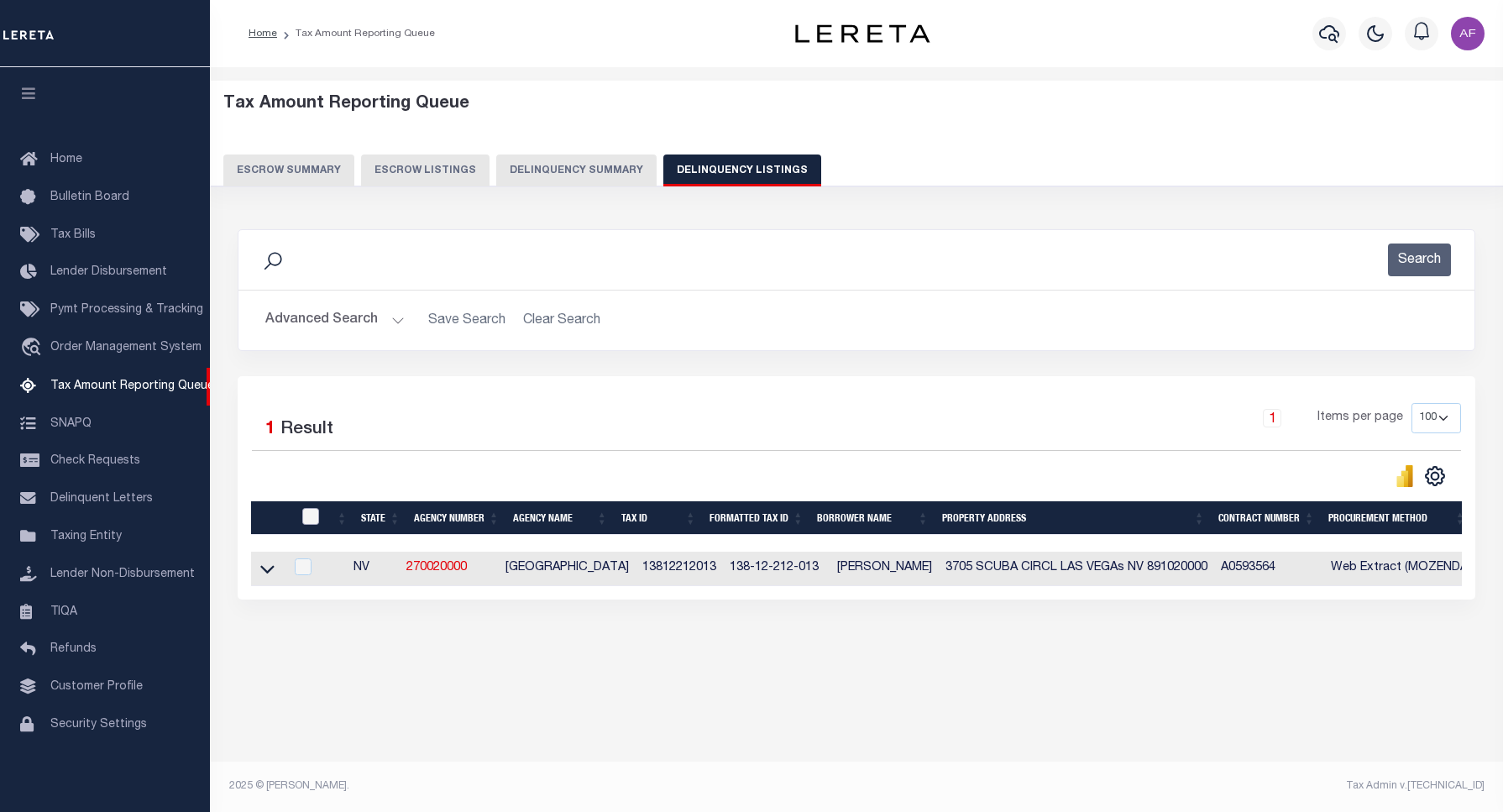
click at [311, 523] on input "checkbox" at bounding box center [311, 515] width 17 height 17
checkbox input "true"
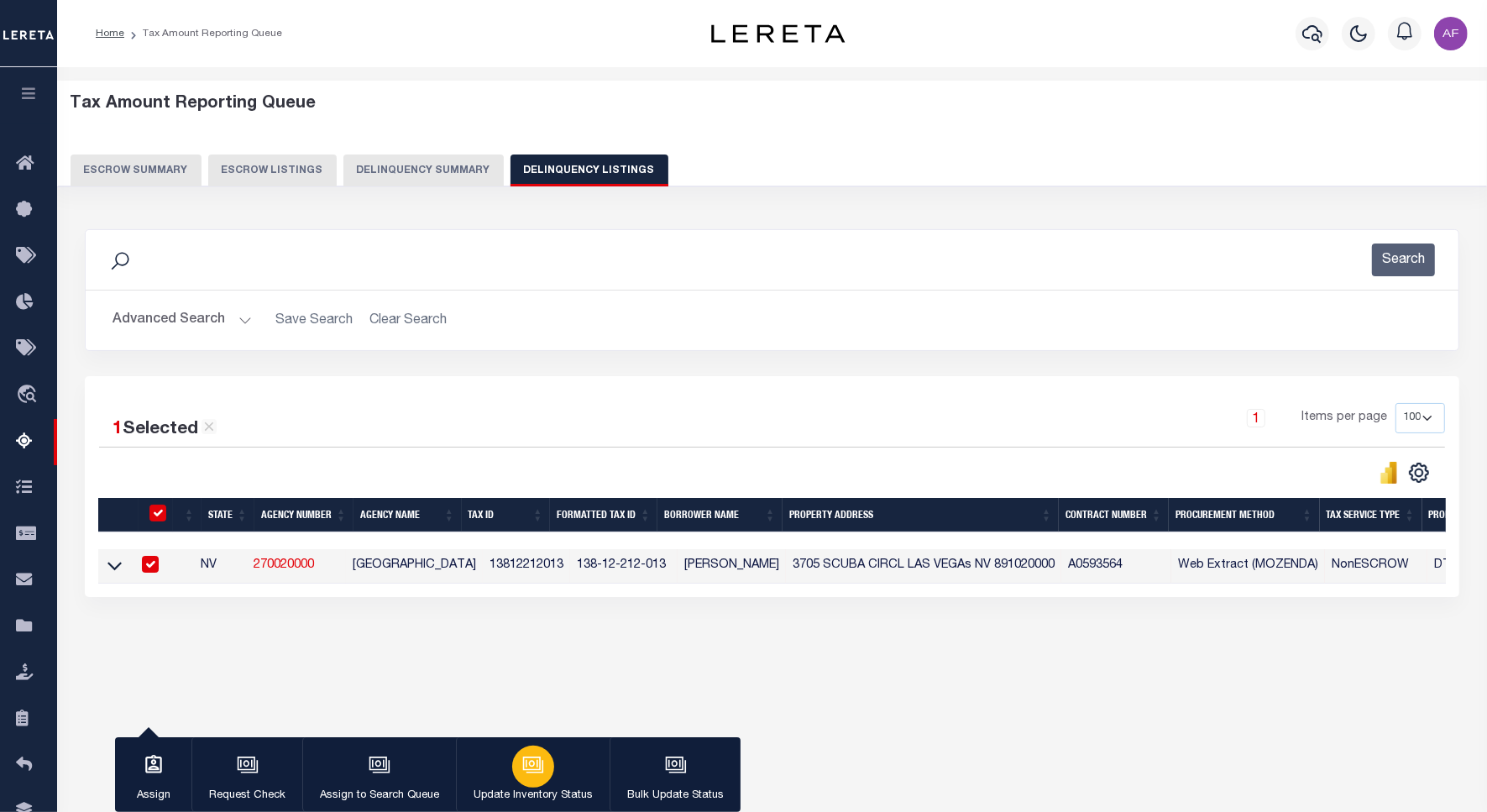
click at [532, 753] on div "button" at bounding box center [534, 766] width 42 height 42
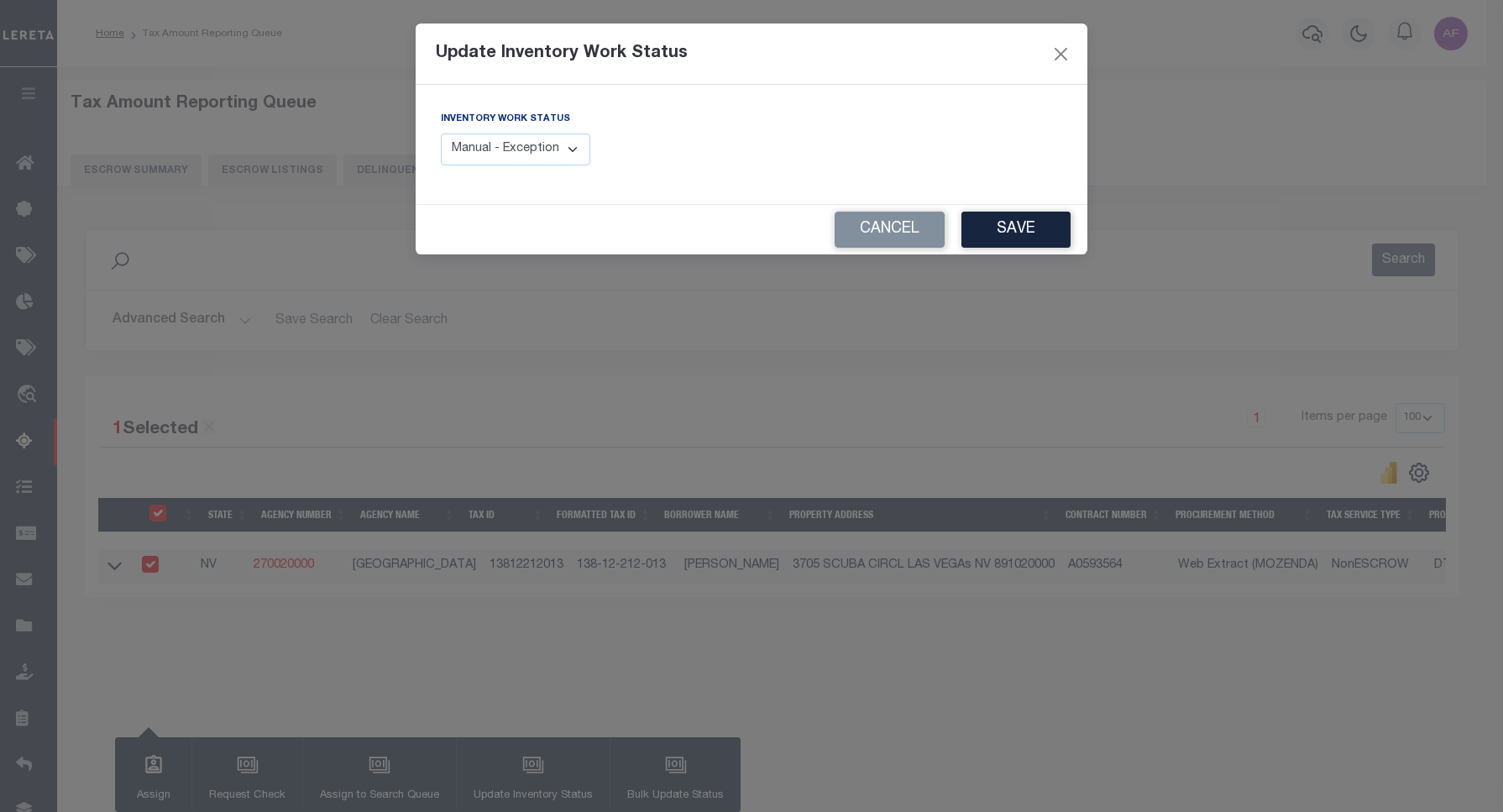
drag, startPoint x: 524, startPoint y: 157, endPoint x: 524, endPoint y: 168, distance: 11.0
click at [524, 157] on select "Manual - Exception Pended - Awaiting Search Late Add Exception Completed" at bounding box center [516, 150] width 150 height 33
select select "4"
click at [441, 134] on select "Manual - Exception Pended - Awaiting Search Late Add Exception Completed" at bounding box center [516, 150] width 150 height 33
click at [978, 235] on button "Save" at bounding box center [1015, 230] width 109 height 36
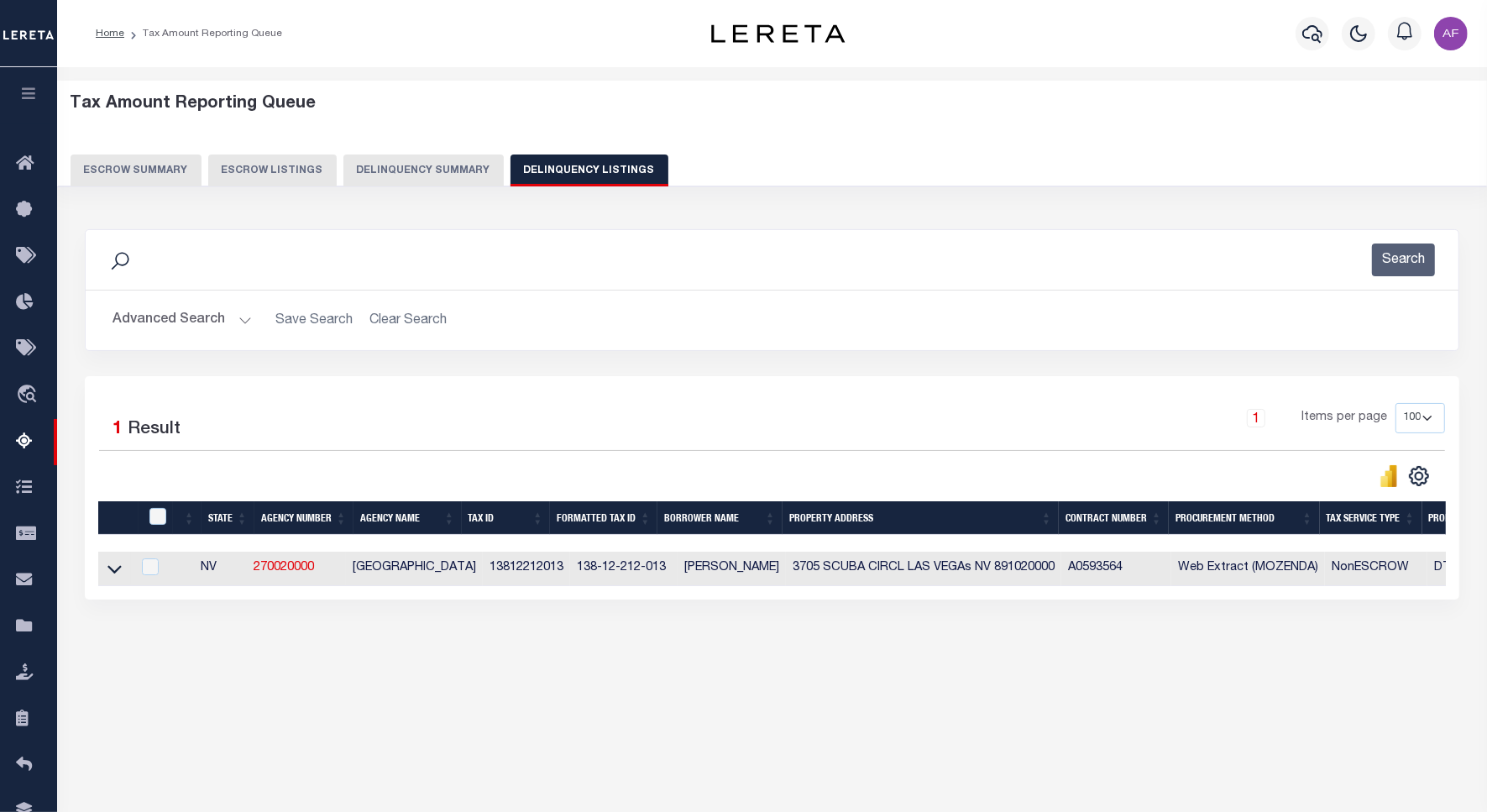
click at [194, 298] on div "Advanced Search Save Search Clear Search tblassign_wrapper_dynamictable_____Def…" at bounding box center [772, 321] width 1373 height 60
click at [166, 325] on button "Advanced Search" at bounding box center [183, 320] width 140 height 33
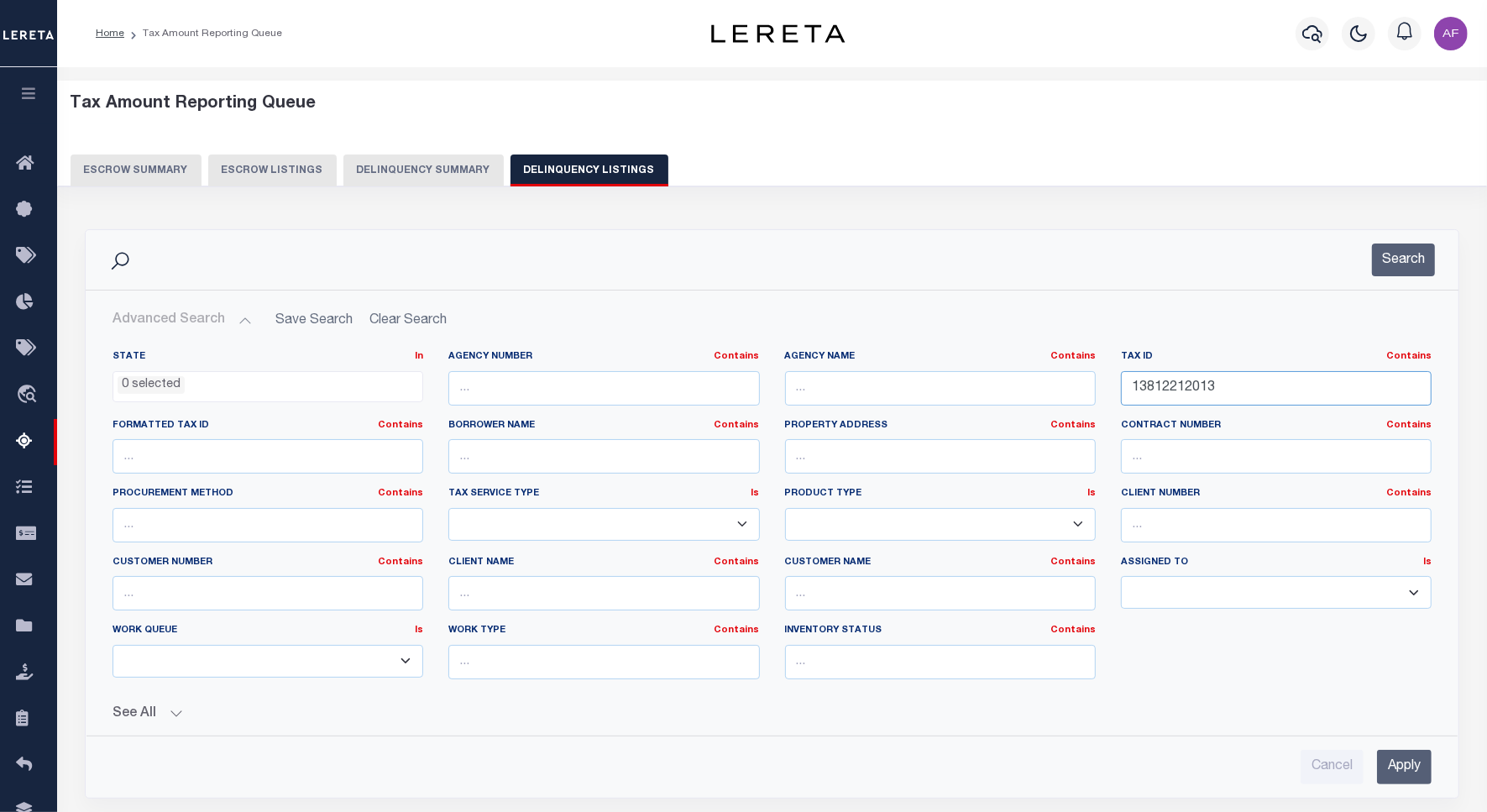
click at [1186, 397] on input "13812212013" at bounding box center [1276, 388] width 311 height 34
paste input "4"
type input "13812212014"
click at [1417, 259] on button "Search" at bounding box center [1403, 260] width 63 height 33
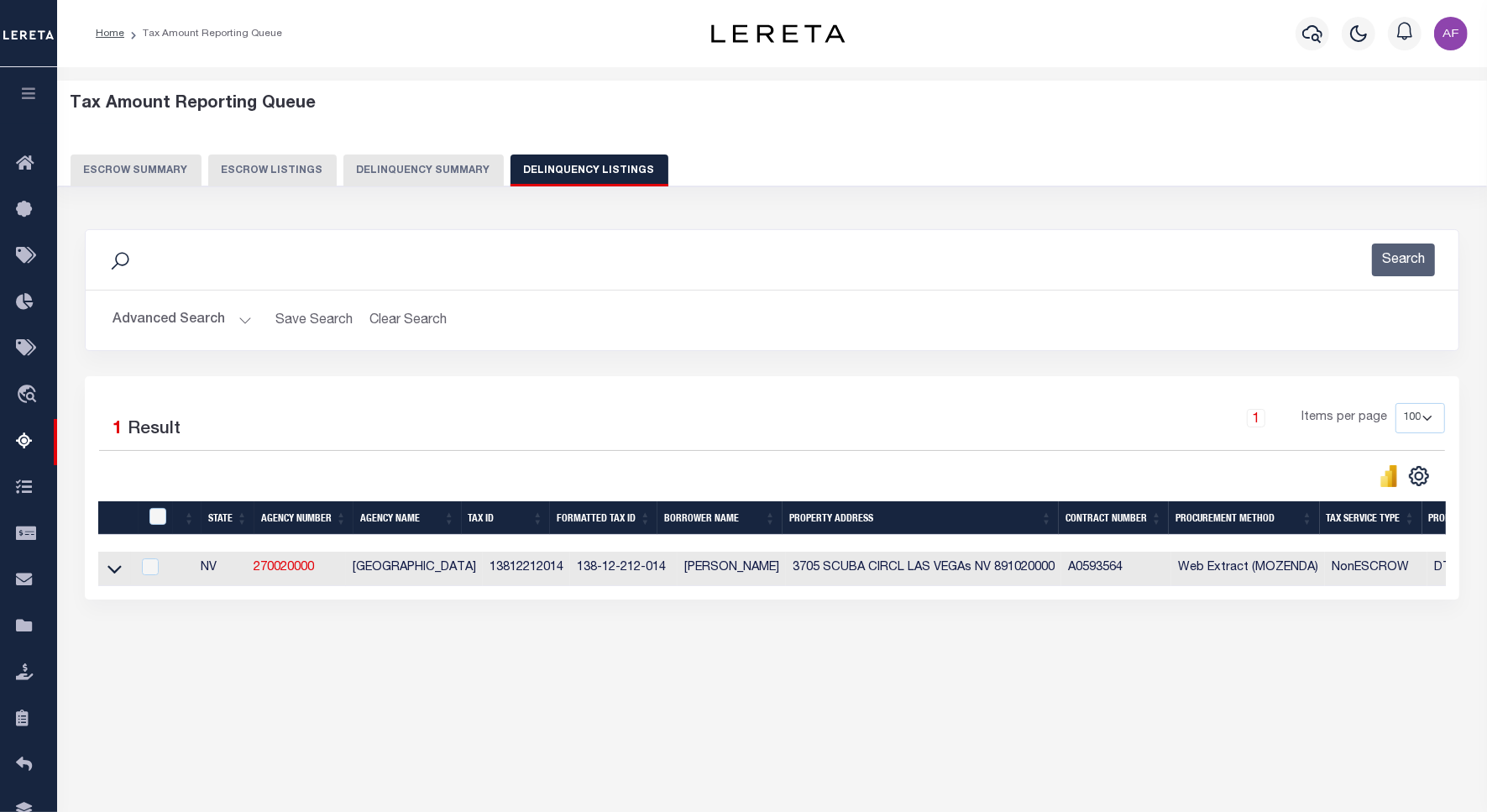
drag, startPoint x: 114, startPoint y: 577, endPoint x: 147, endPoint y: 500, distance: 83.8
click at [114, 574] on icon at bounding box center [115, 569] width 14 height 8
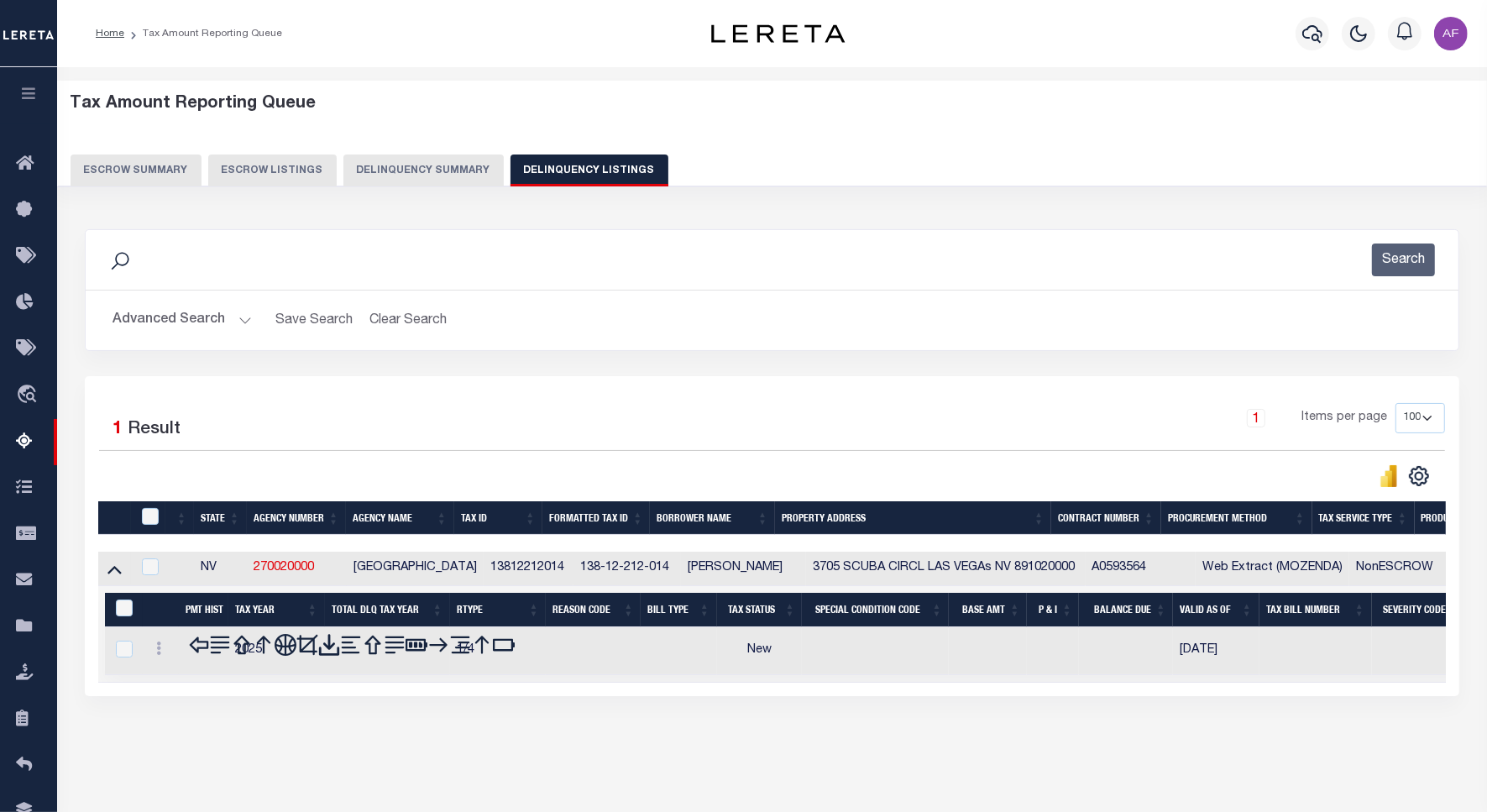
scroll to position [77, 0]
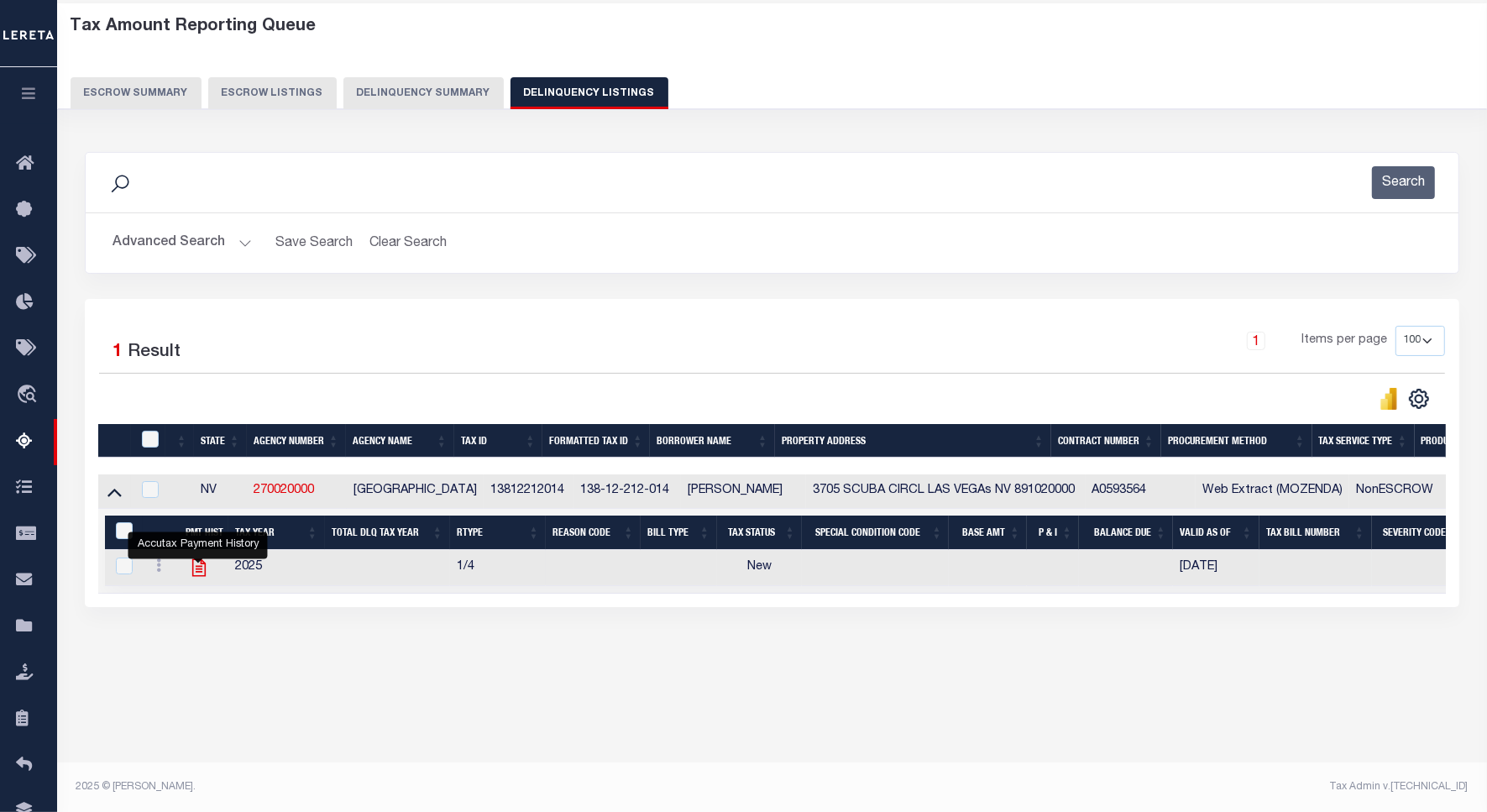
click at [197, 573] on icon "" at bounding box center [199, 567] width 22 height 22
checkbox input "true"
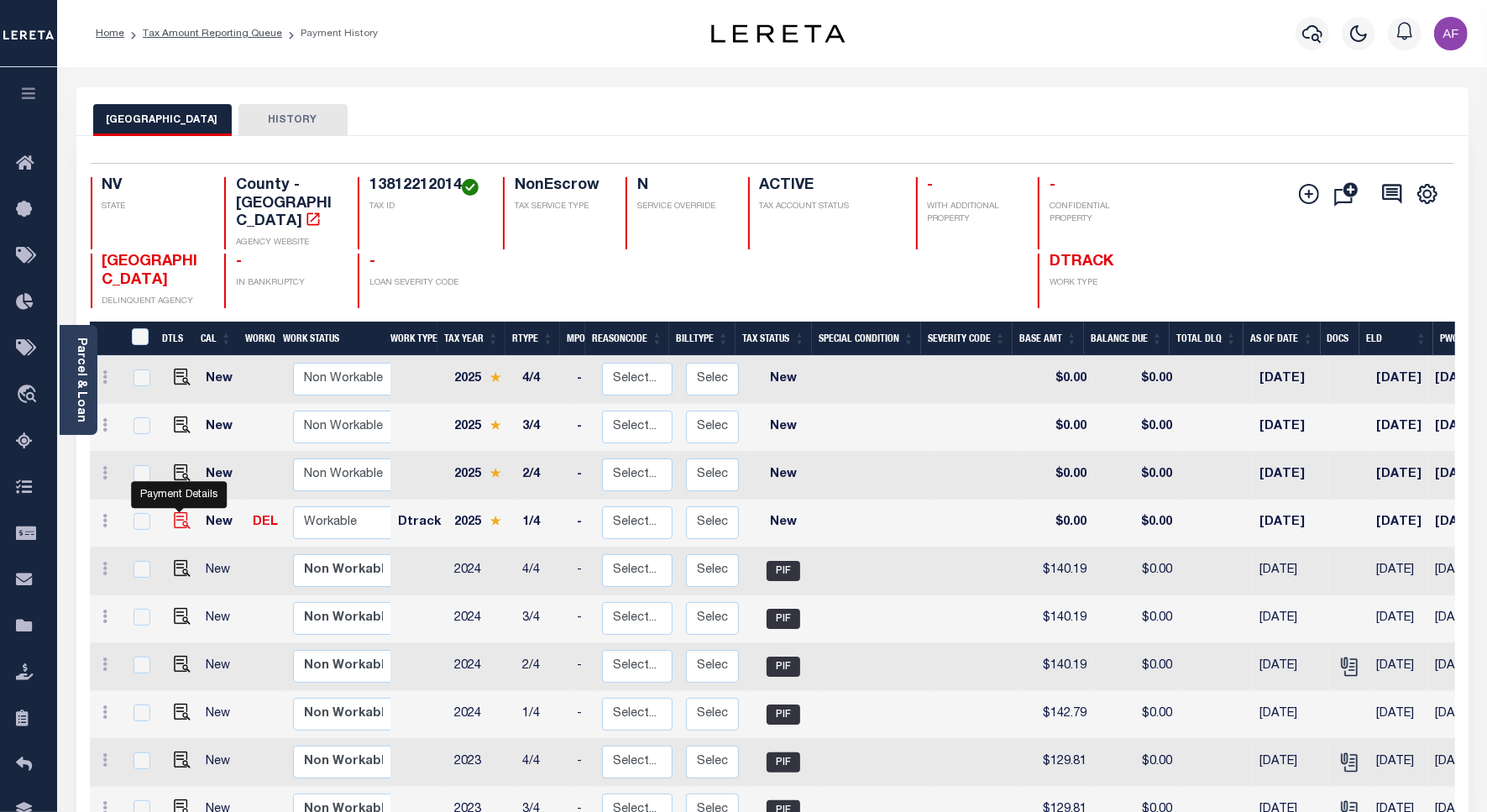
click at [178, 512] on img "" at bounding box center [182, 520] width 17 height 17
checkbox input "true"
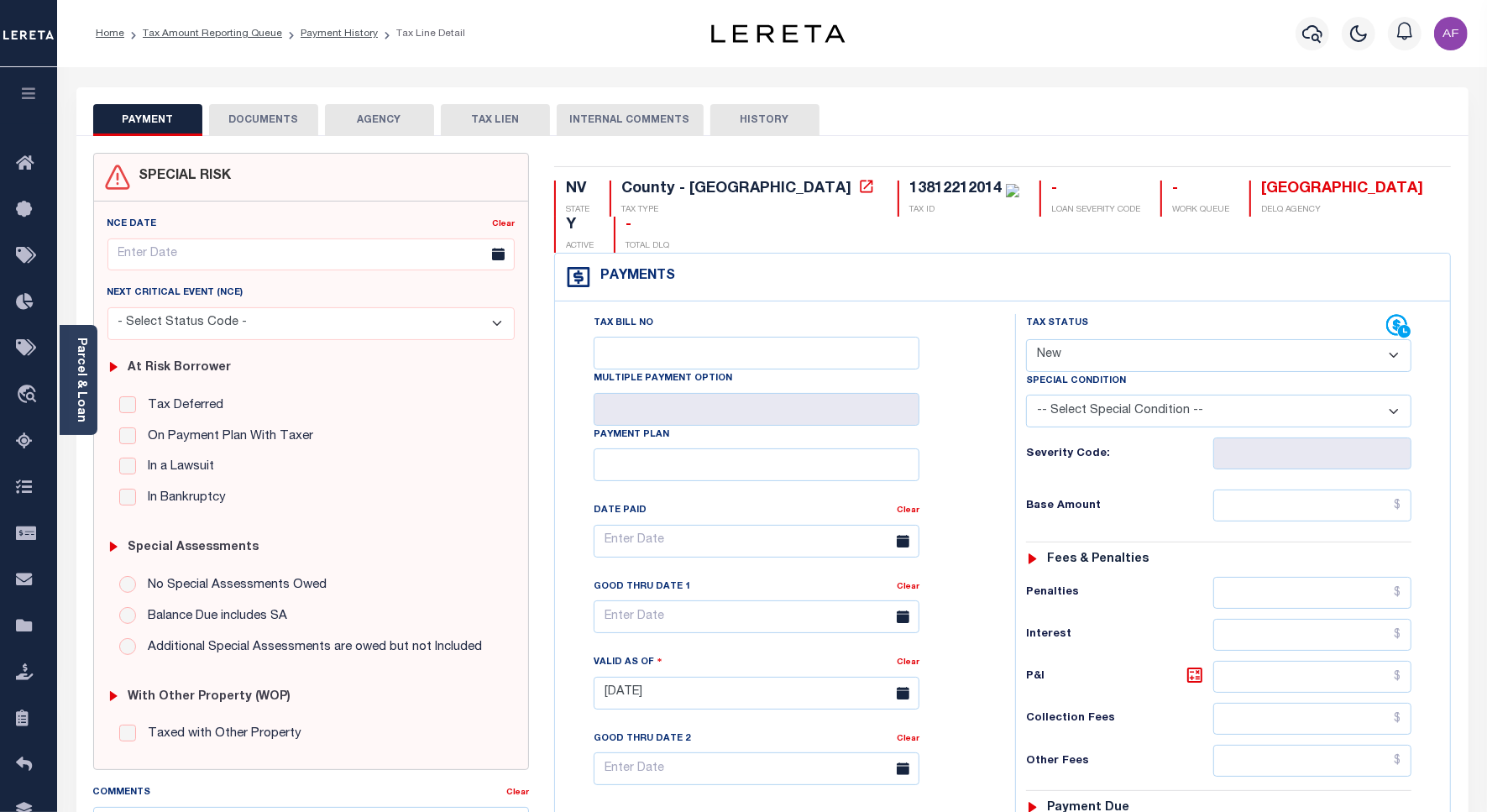
click at [1102, 340] on select "- Select Status Code - Open Due/Unpaid Paid Incomplete No Tax Due Internal Refu…" at bounding box center [1219, 356] width 386 height 33
select select "PYD"
click at [1026, 340] on select "- Select Status Code - Open Due/Unpaid Paid Incomplete No Tax Due Internal Refu…" at bounding box center [1219, 356] width 386 height 33
type input "[DATE]"
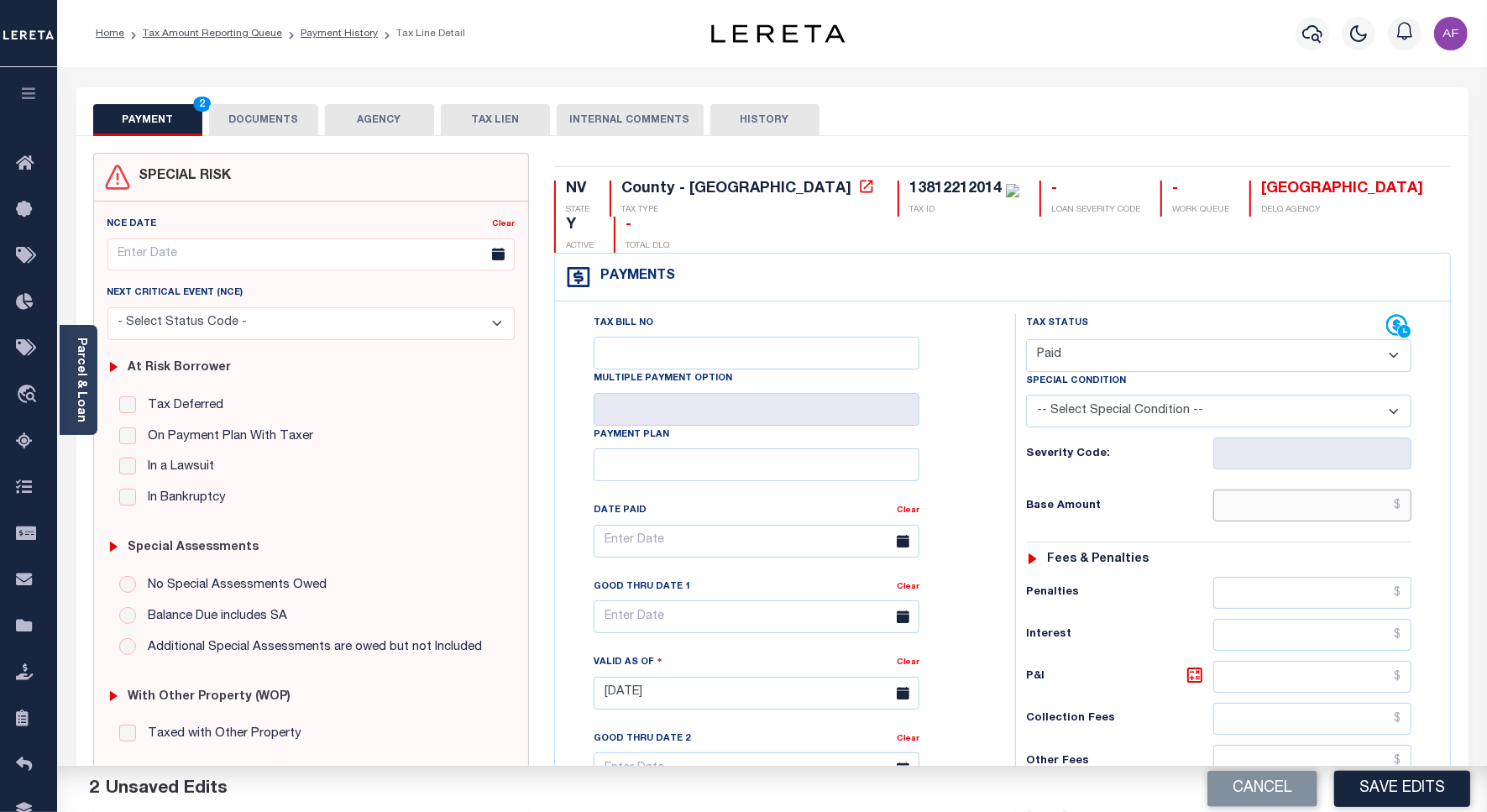
click at [1332, 489] on input "text" at bounding box center [1312, 505] width 198 height 32
paste input "154.29"
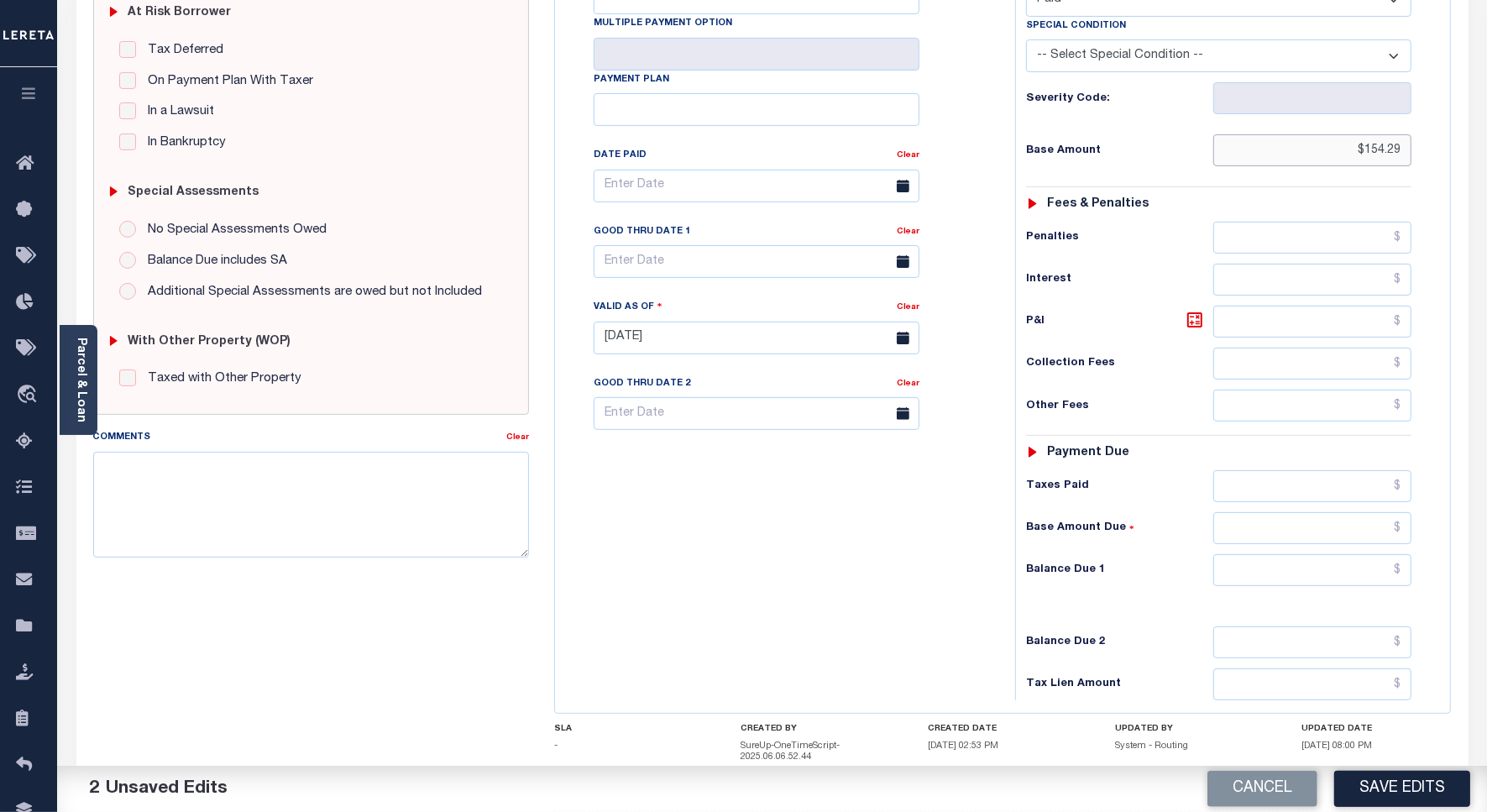
scroll to position [442, 0]
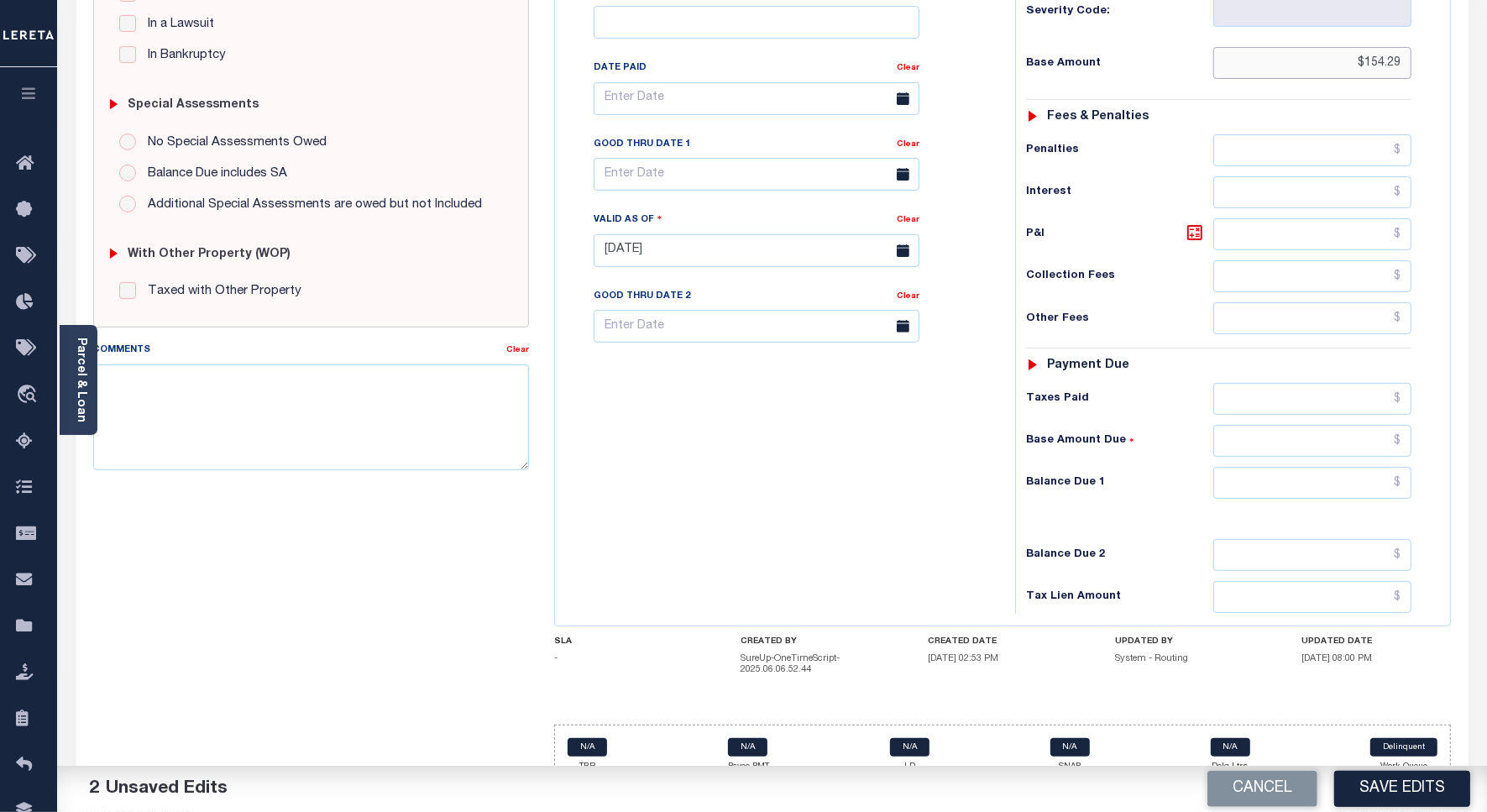
type input "$154.29"
click at [1338, 466] on input "text" at bounding box center [1312, 482] width 198 height 32
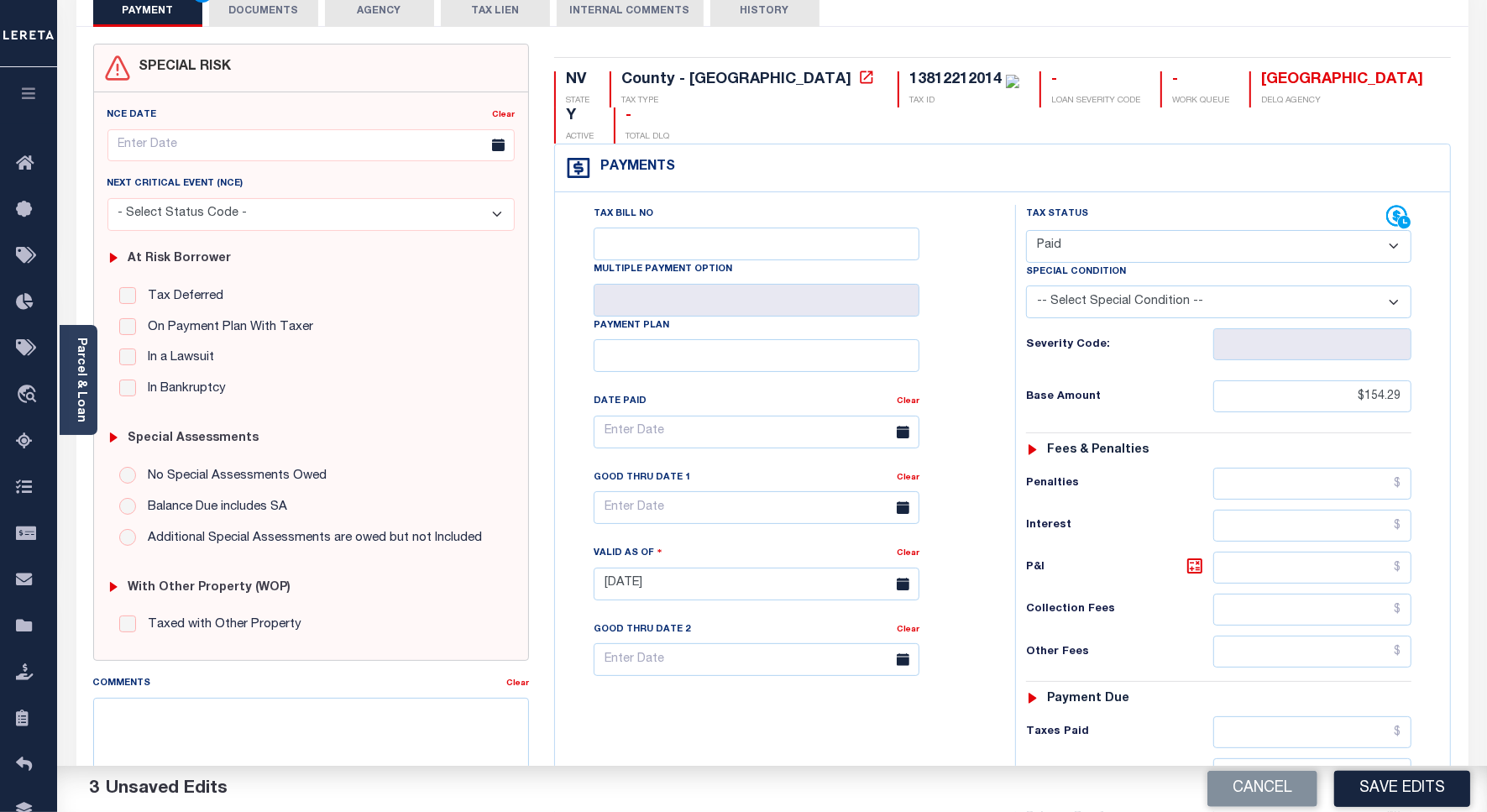
scroll to position [0, 0]
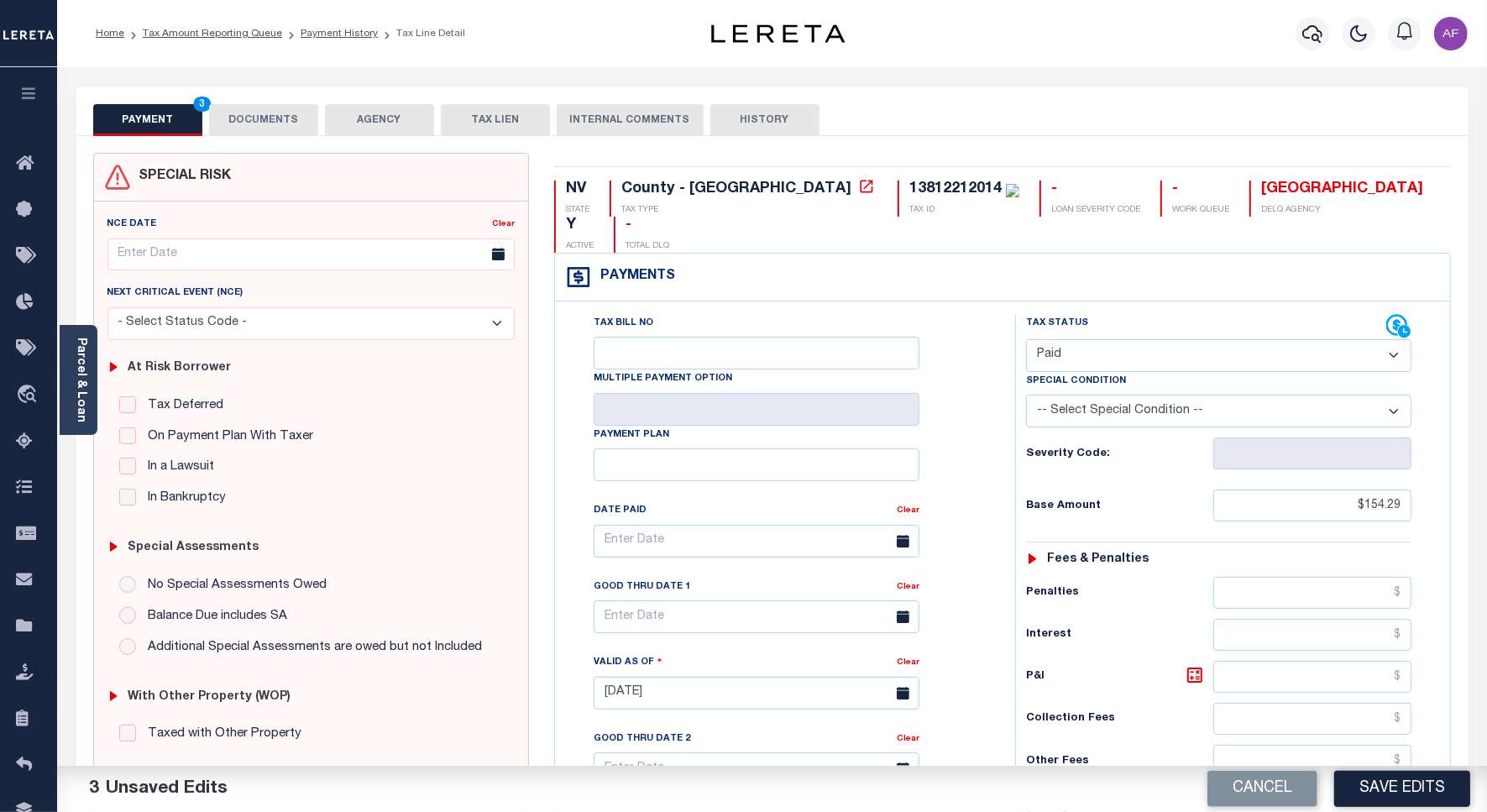
type input "$0.00"
click at [274, 124] on button "DOCUMENTS" at bounding box center [263, 120] width 109 height 32
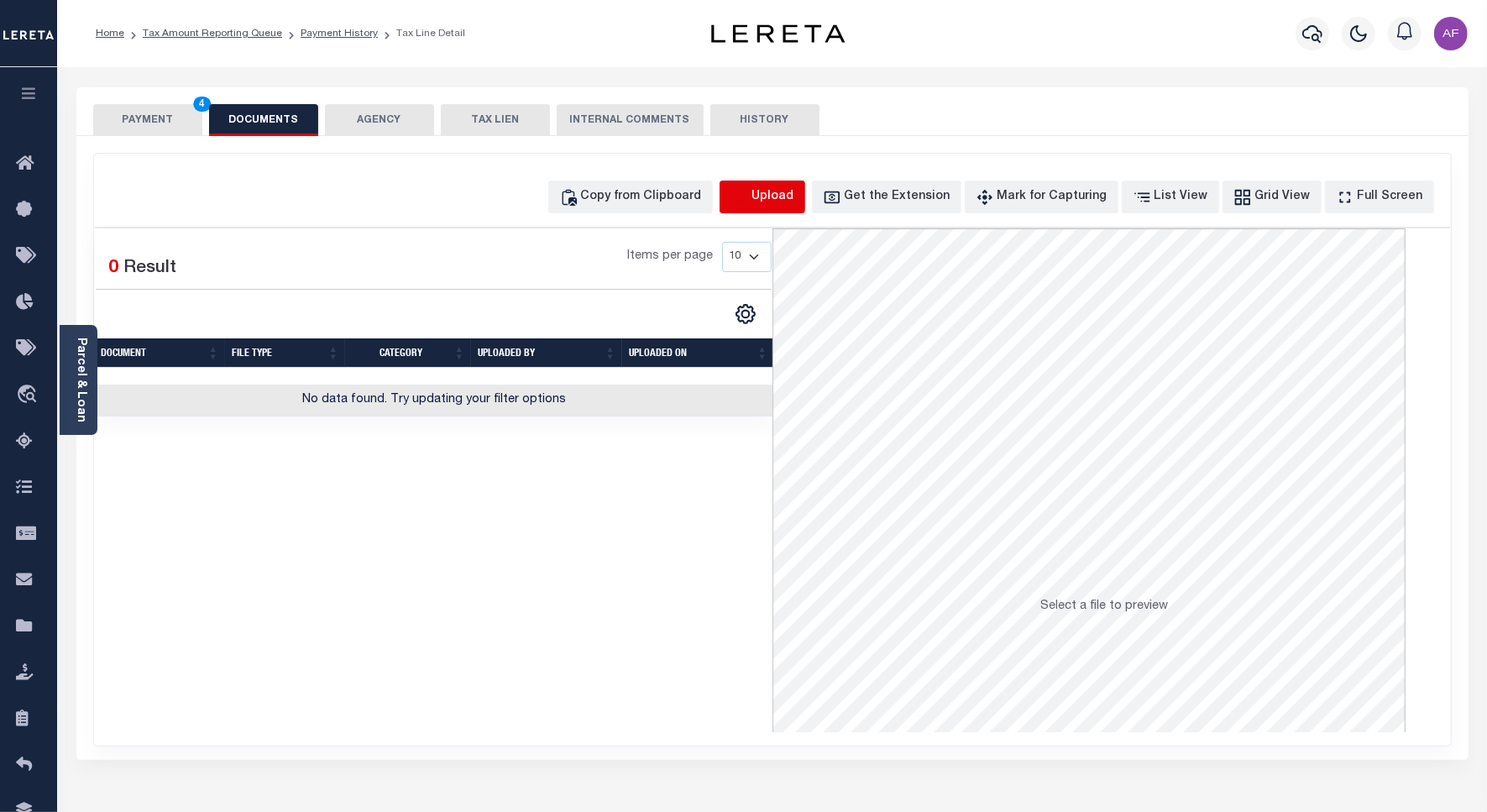
click at [749, 194] on icon "button" at bounding box center [740, 197] width 18 height 18
select select "POP"
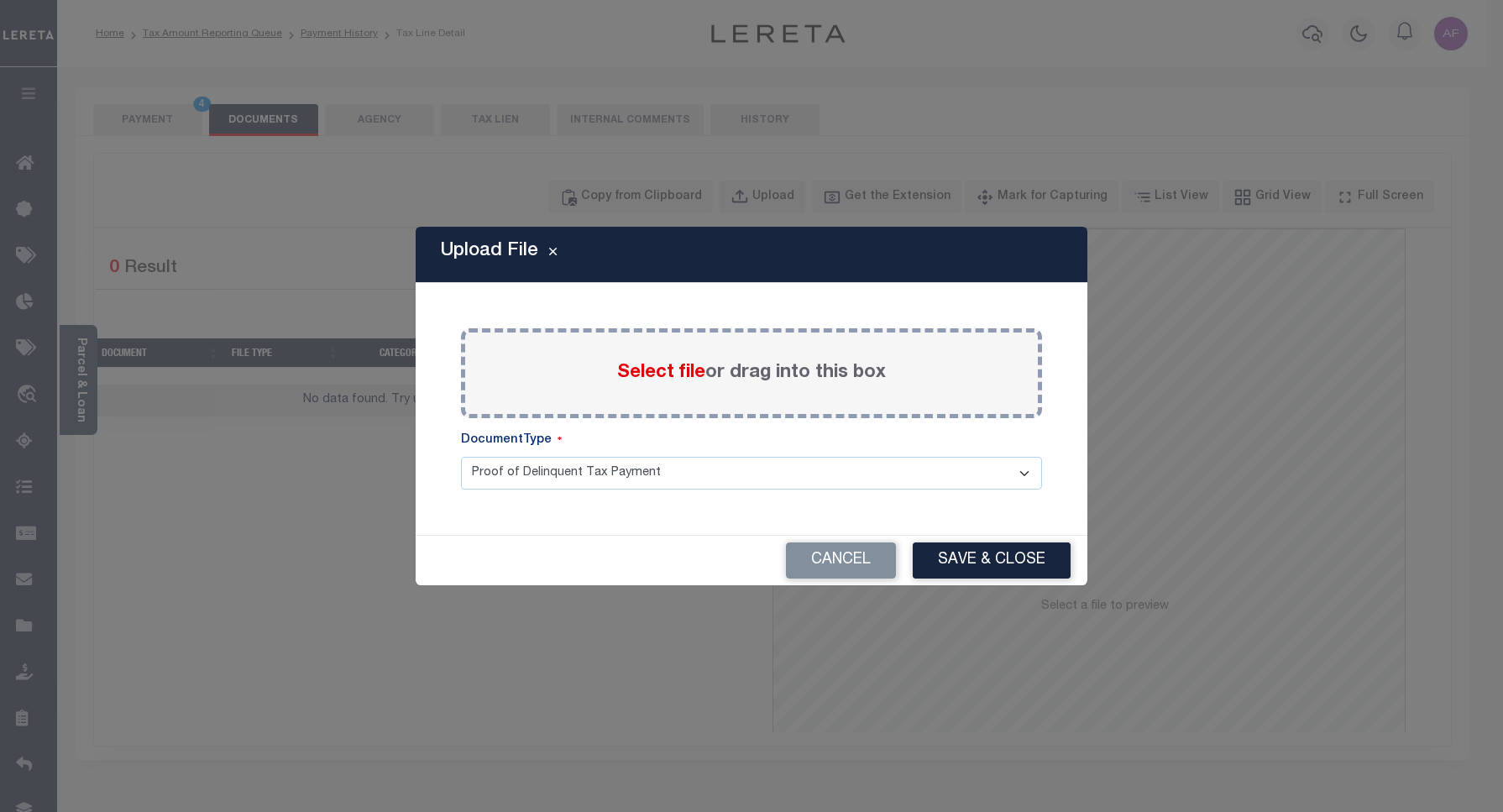
click at [654, 372] on span "Select file" at bounding box center [662, 373] width 88 height 18
click at [0, 0] on input "Select file or drag into this box" at bounding box center [0, 0] width 0 height 0
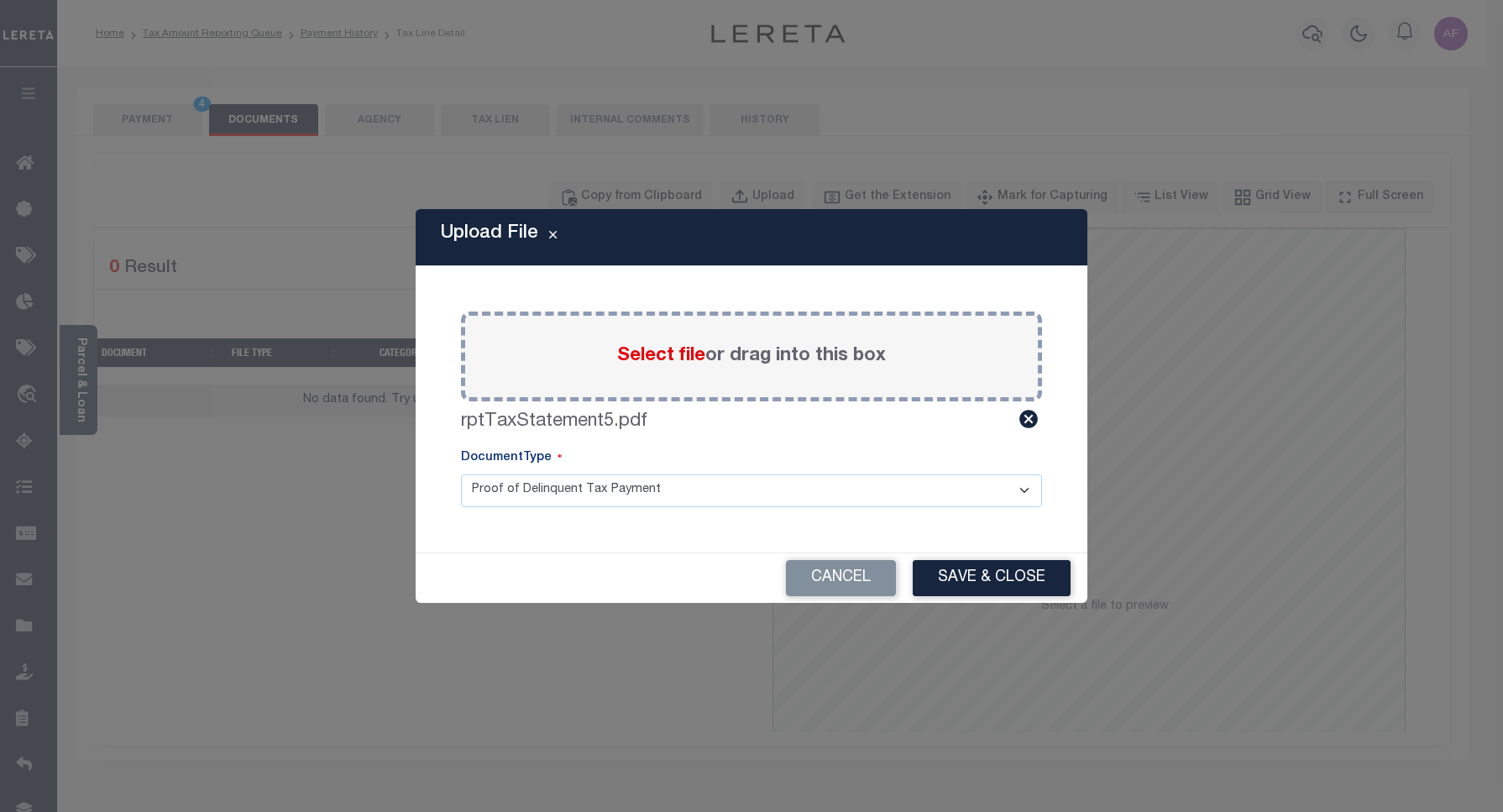
click at [1014, 607] on div "Upload File Paste copied image or file into this box Select file or drag into t…" at bounding box center [752, 406] width 1503 height 812
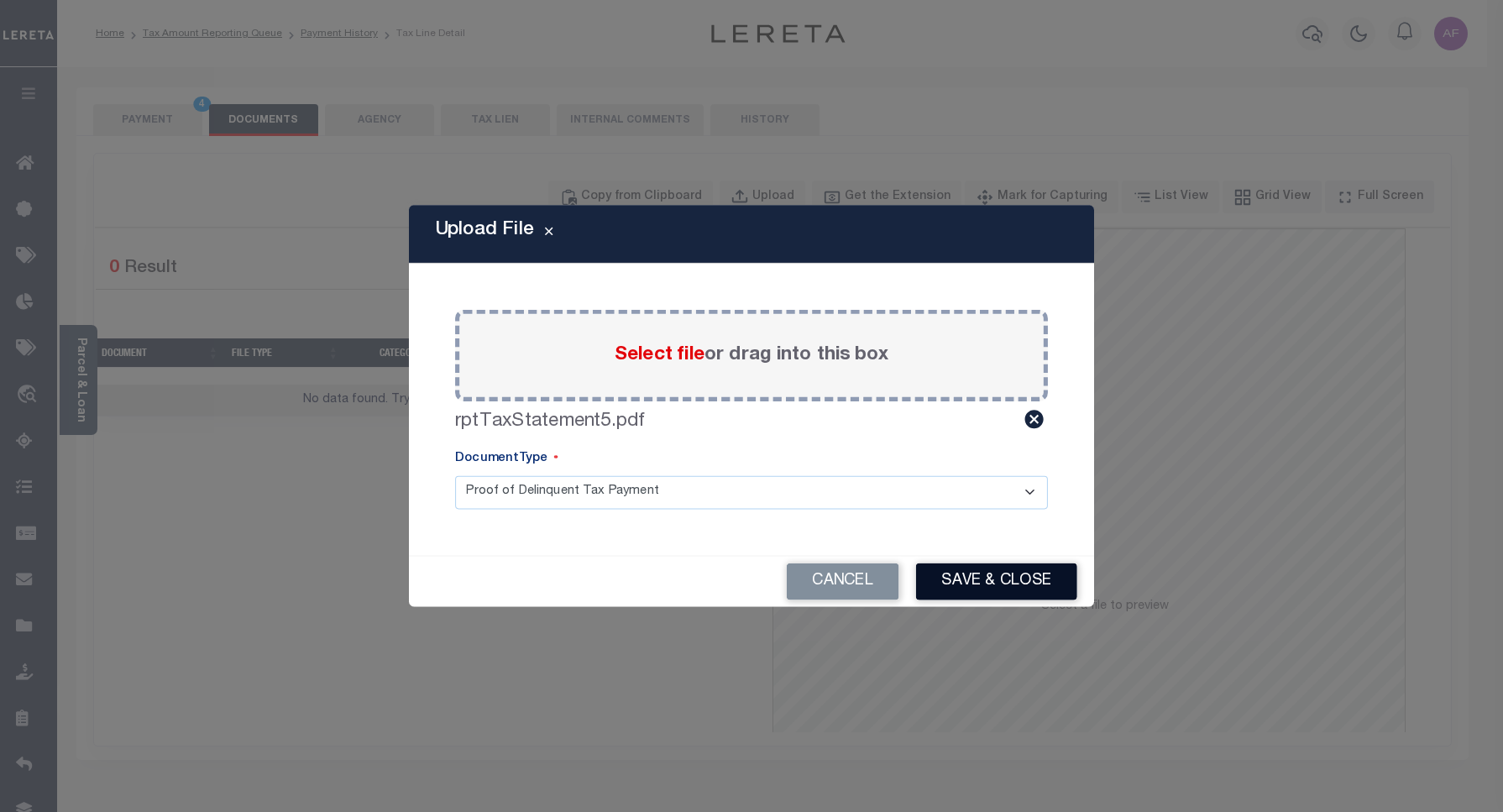
click at [989, 577] on button "Save & Close" at bounding box center [996, 580] width 161 height 37
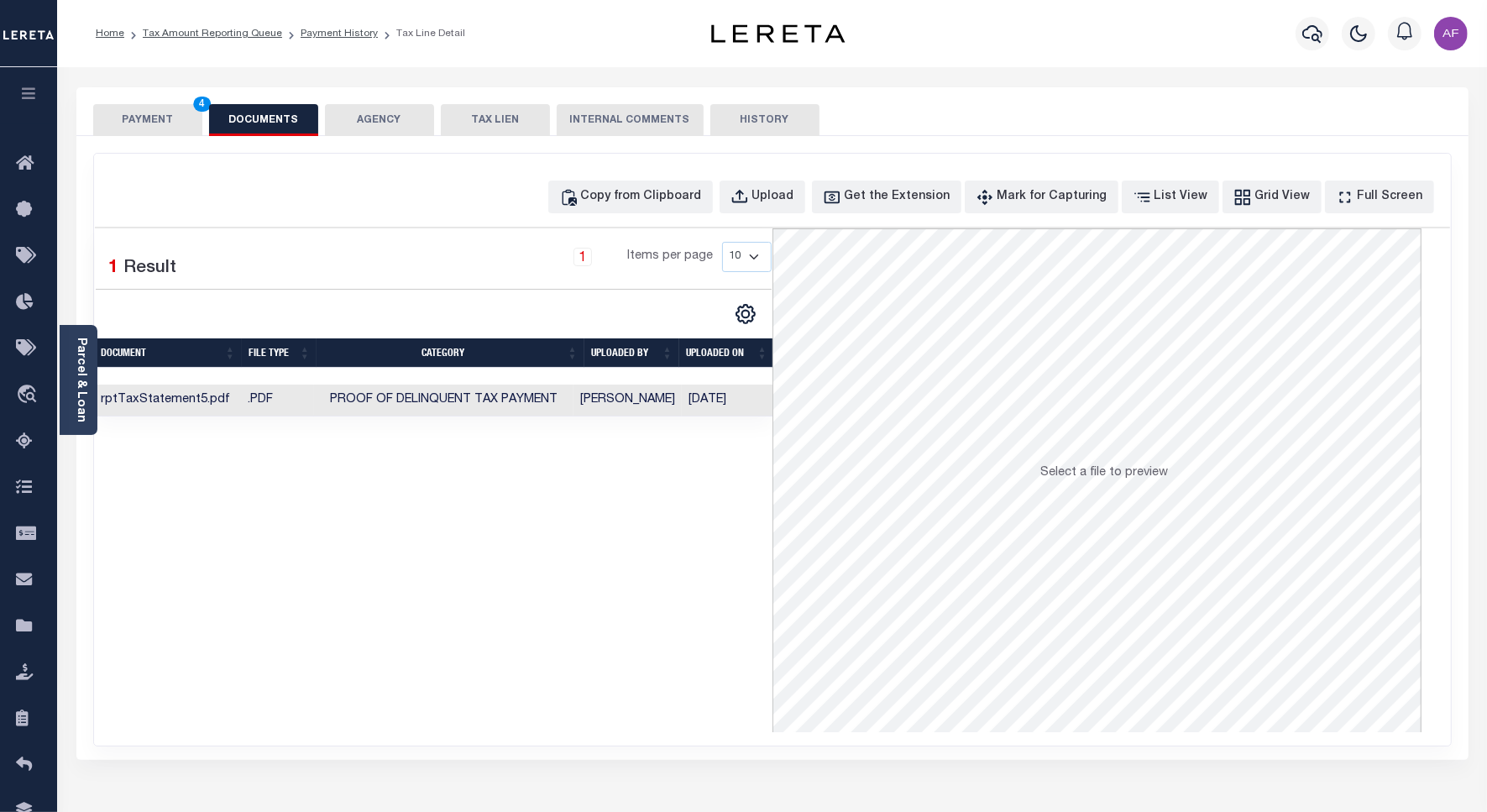
click at [129, 113] on button "PAYMENT 4" at bounding box center [147, 120] width 109 height 32
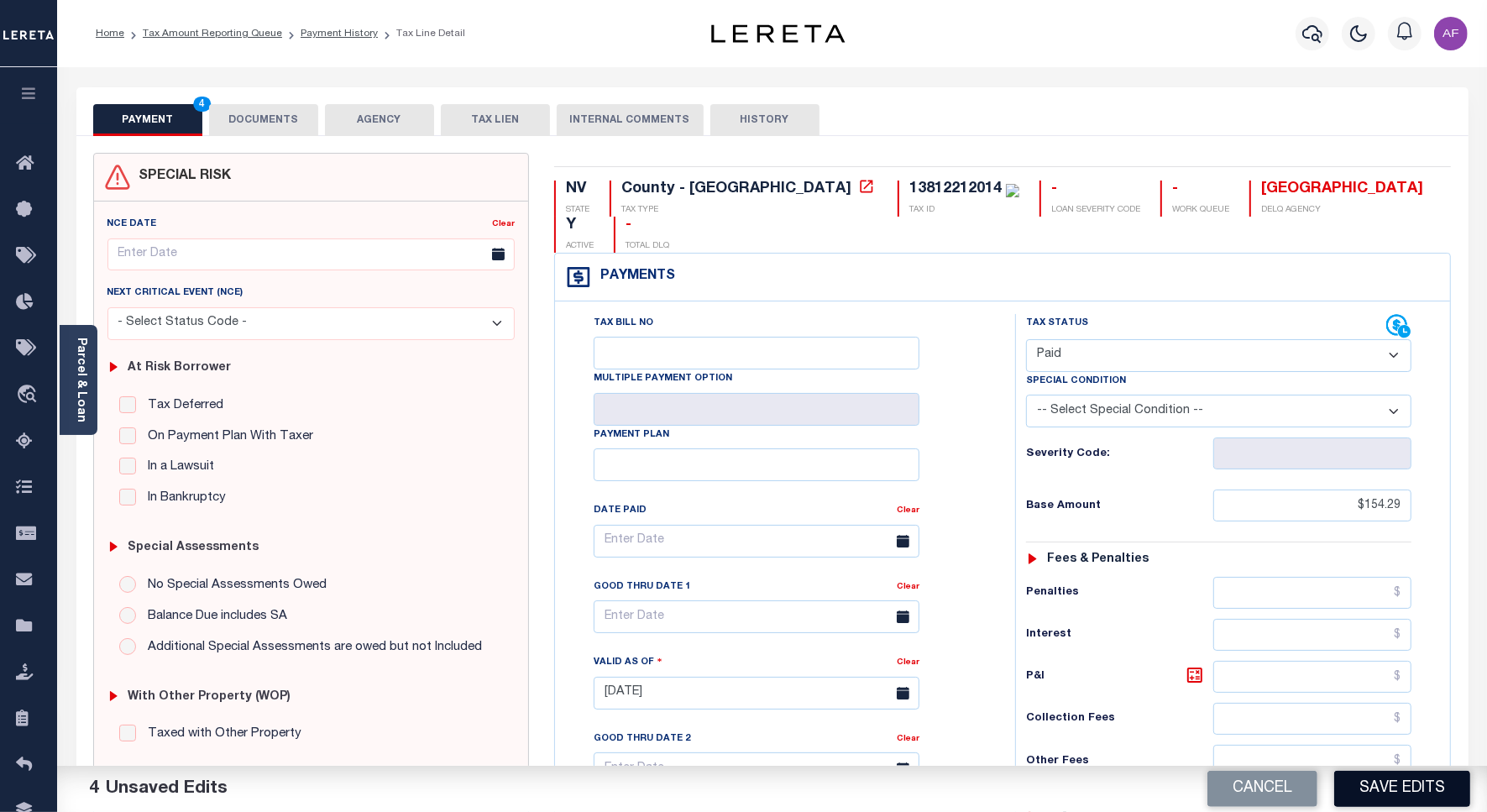
click at [1421, 787] on button "Save Edits" at bounding box center [1402, 788] width 136 height 36
checkbox input "false"
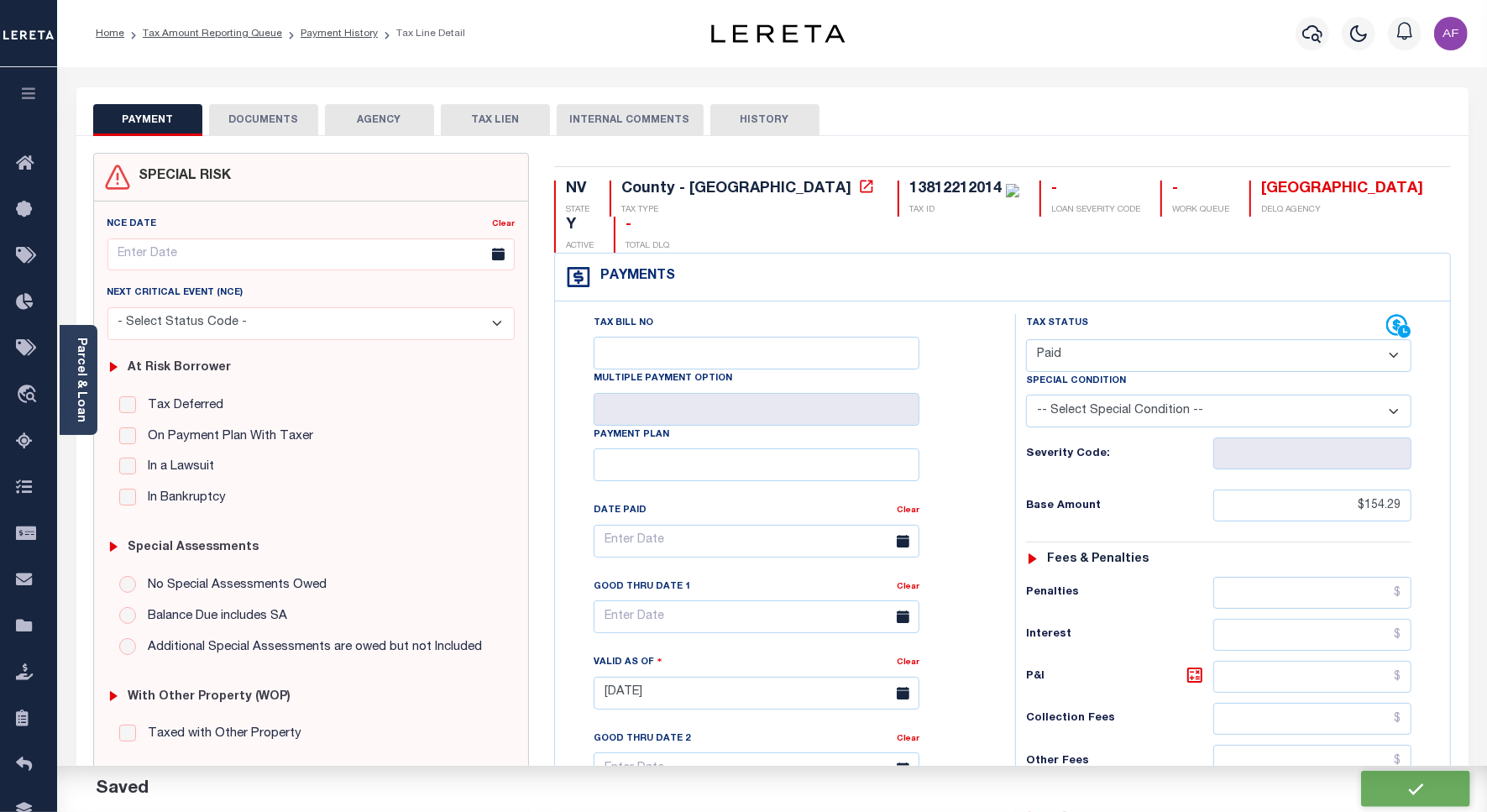
type input "$154.29"
type input "$0"
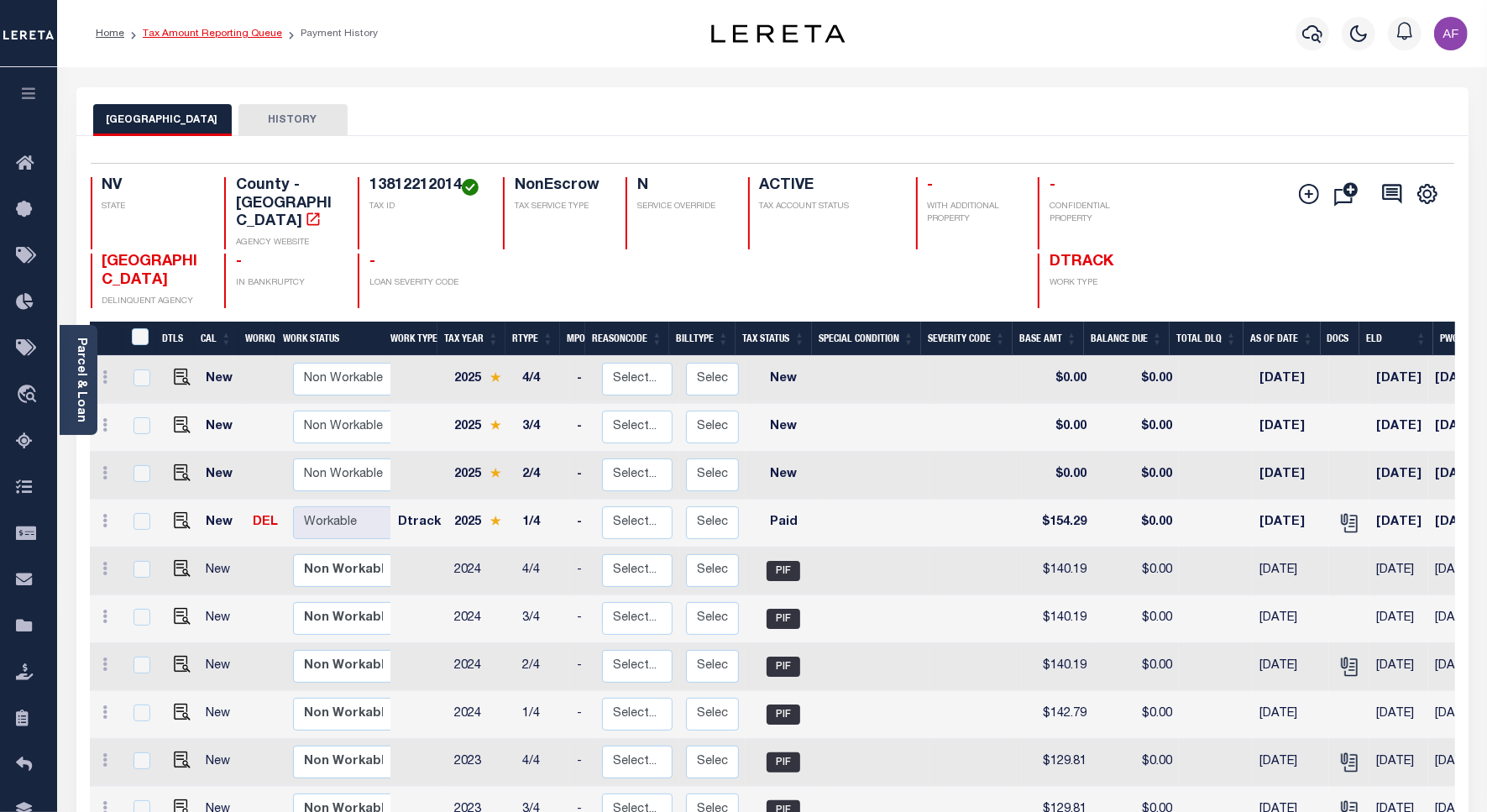
click at [166, 29] on link "Tax Amount Reporting Queue" at bounding box center [213, 34] width 140 height 10
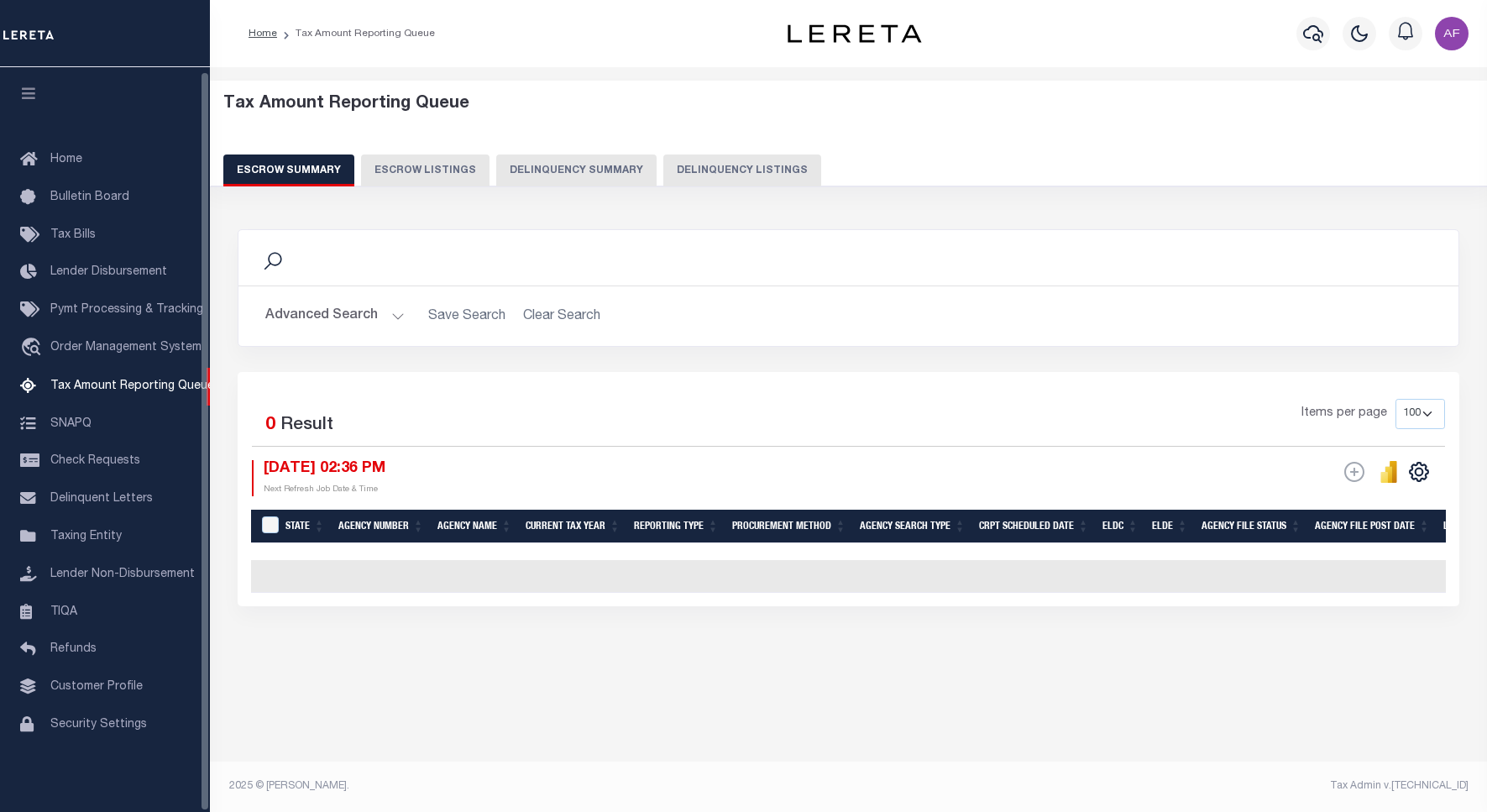
select select "100"
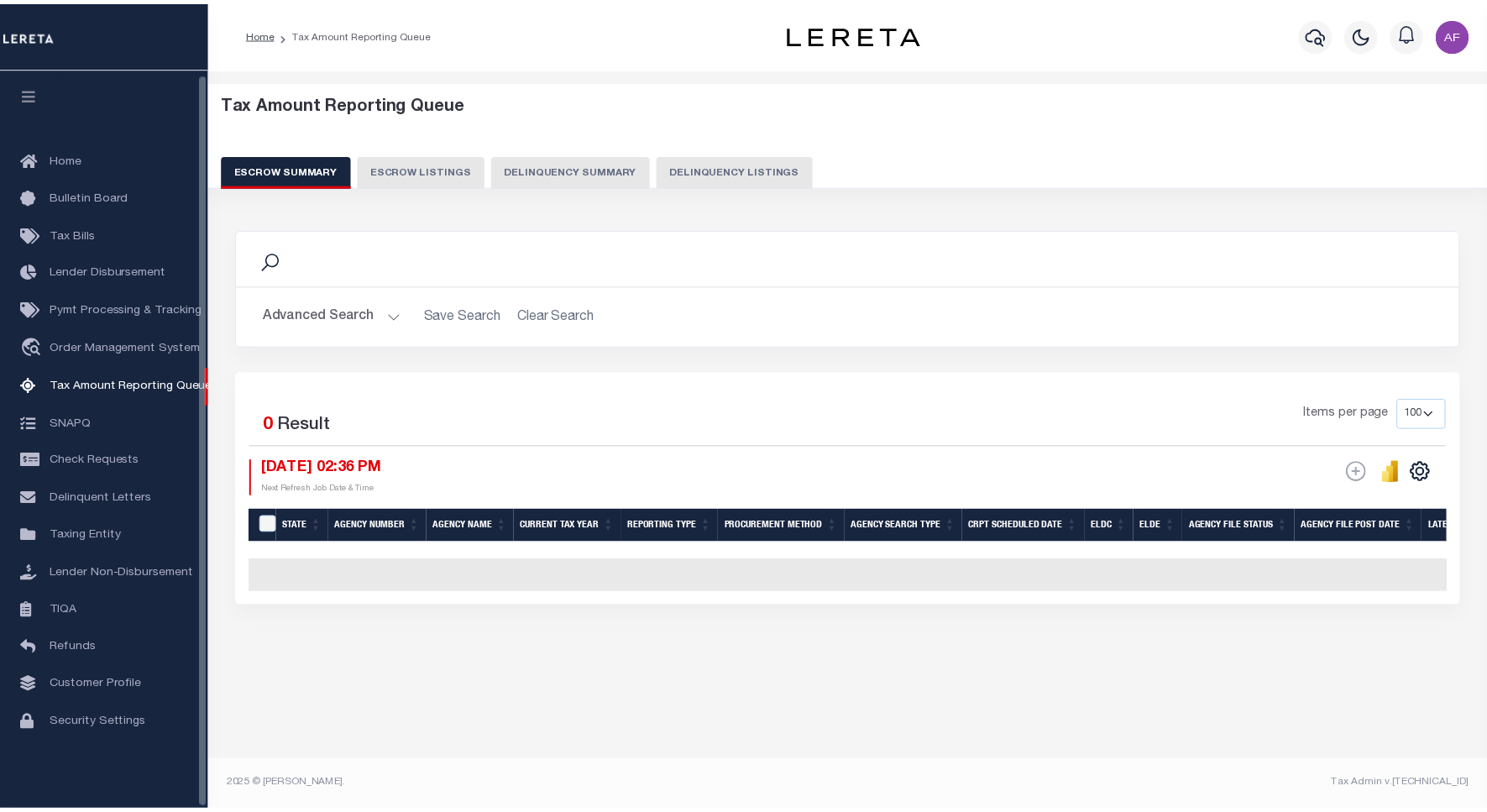
scroll to position [5, 0]
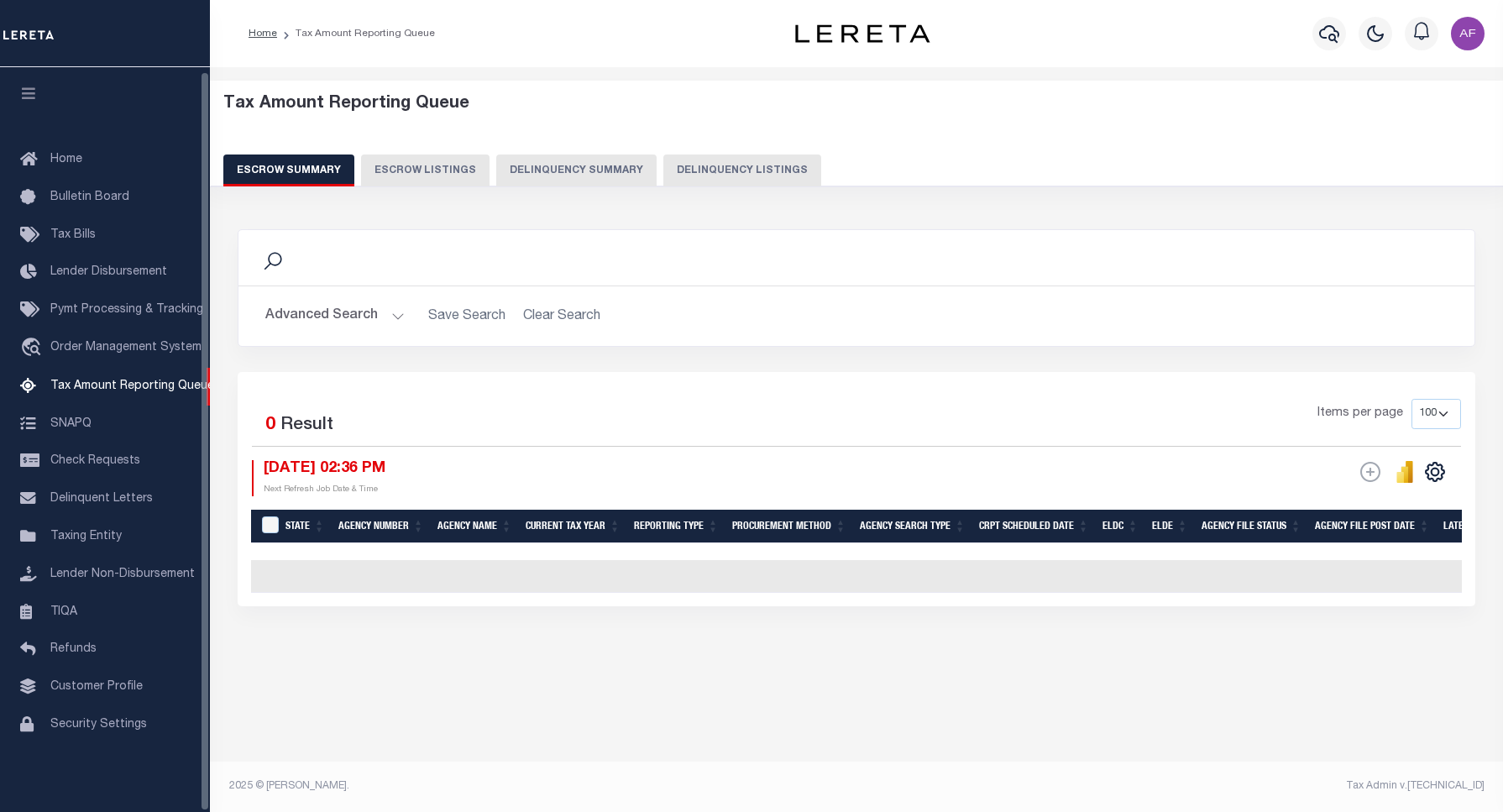
drag, startPoint x: 797, startPoint y: 187, endPoint x: 770, endPoint y: 170, distance: 31.9
click at [796, 186] on div "Tax Amount Reporting Queue Escrow Summary Escrow Listings Delinquency Summary" at bounding box center [857, 134] width 1301 height 107
click at [770, 170] on button "Delinquency Listings" at bounding box center [743, 171] width 158 height 32
select select "100"
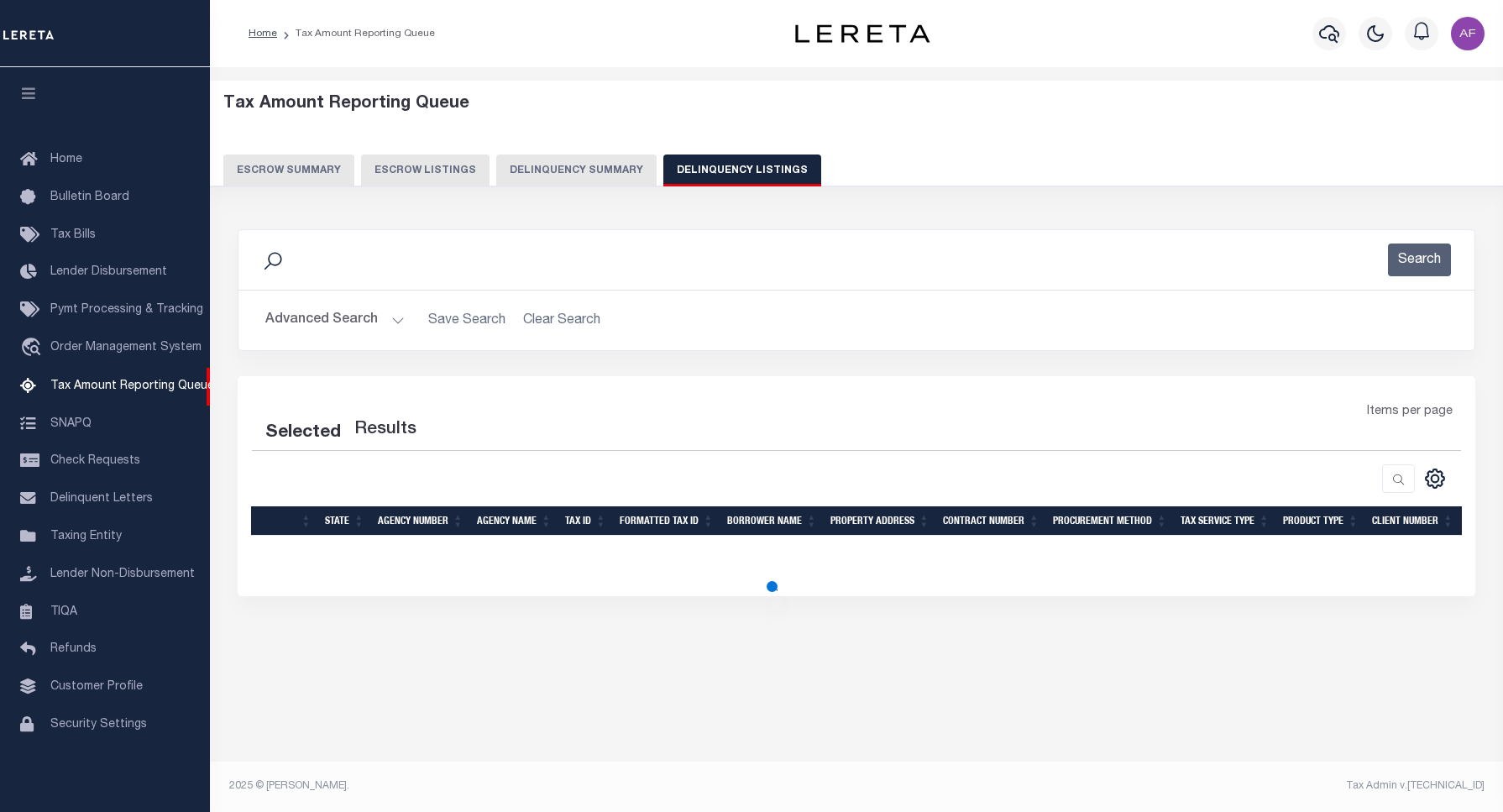
select select "100"
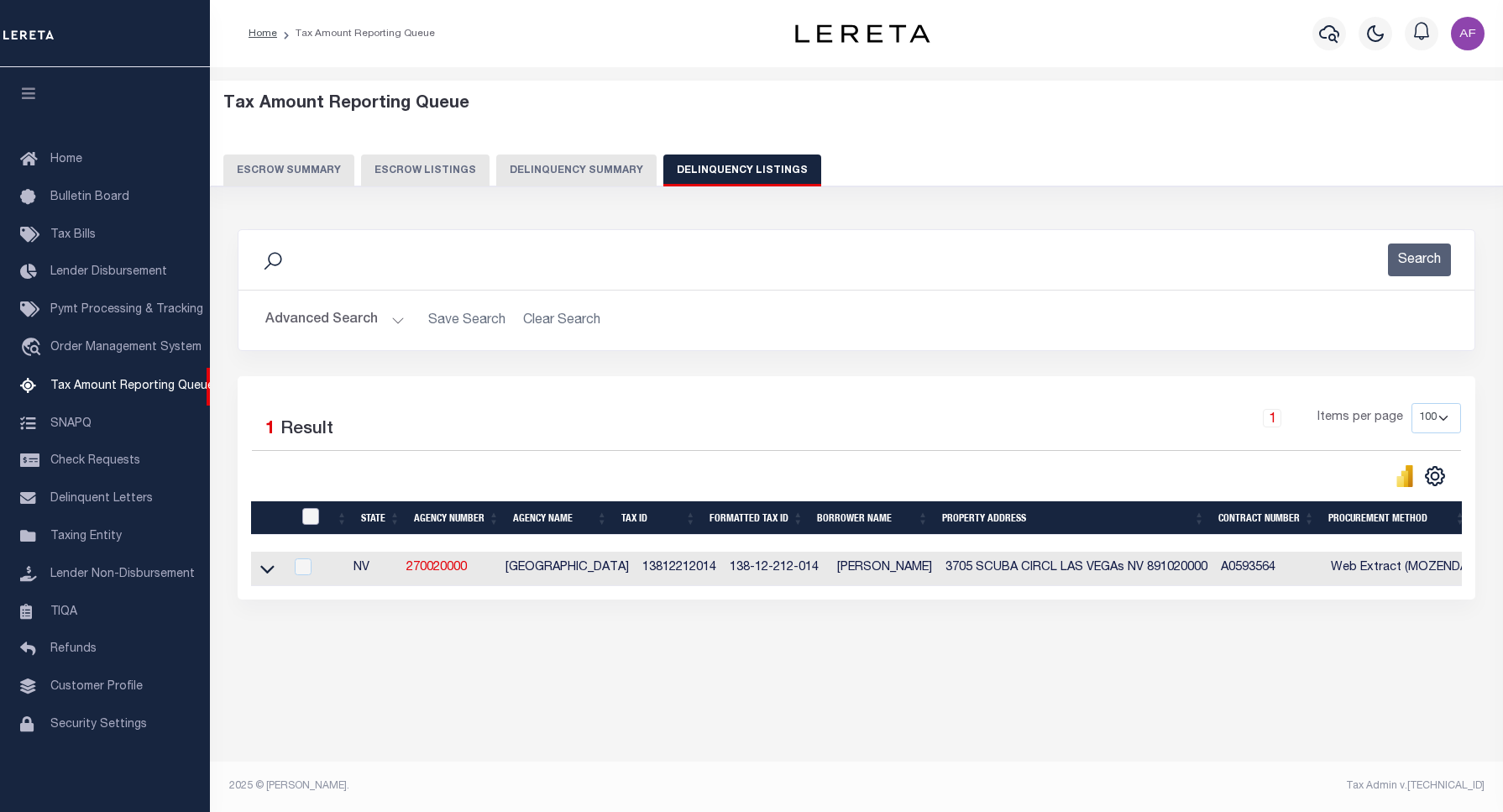
click at [305, 512] on input "checkbox" at bounding box center [311, 515] width 17 height 17
checkbox input "true"
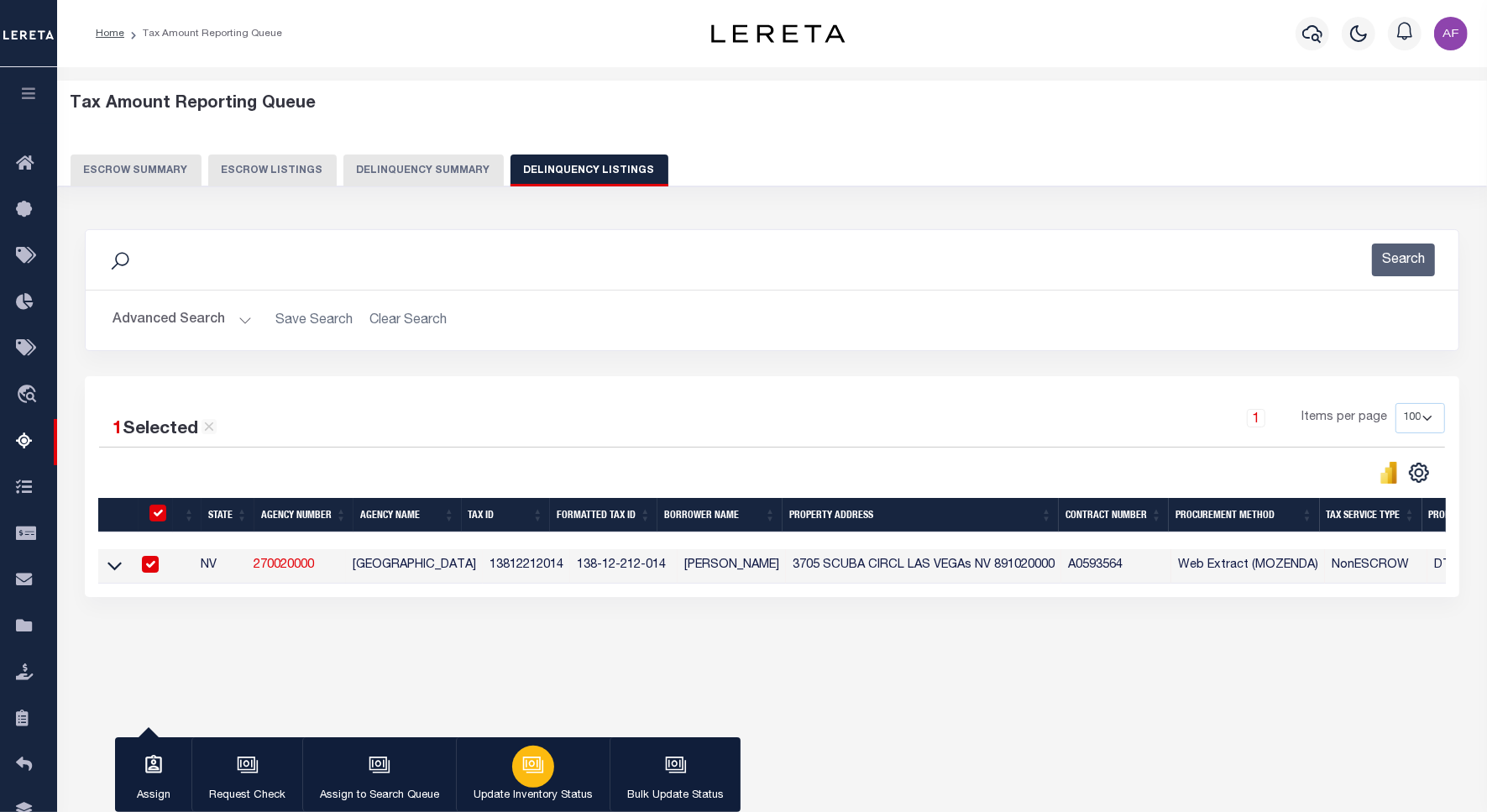
click at [532, 782] on div "button" at bounding box center [534, 766] width 42 height 42
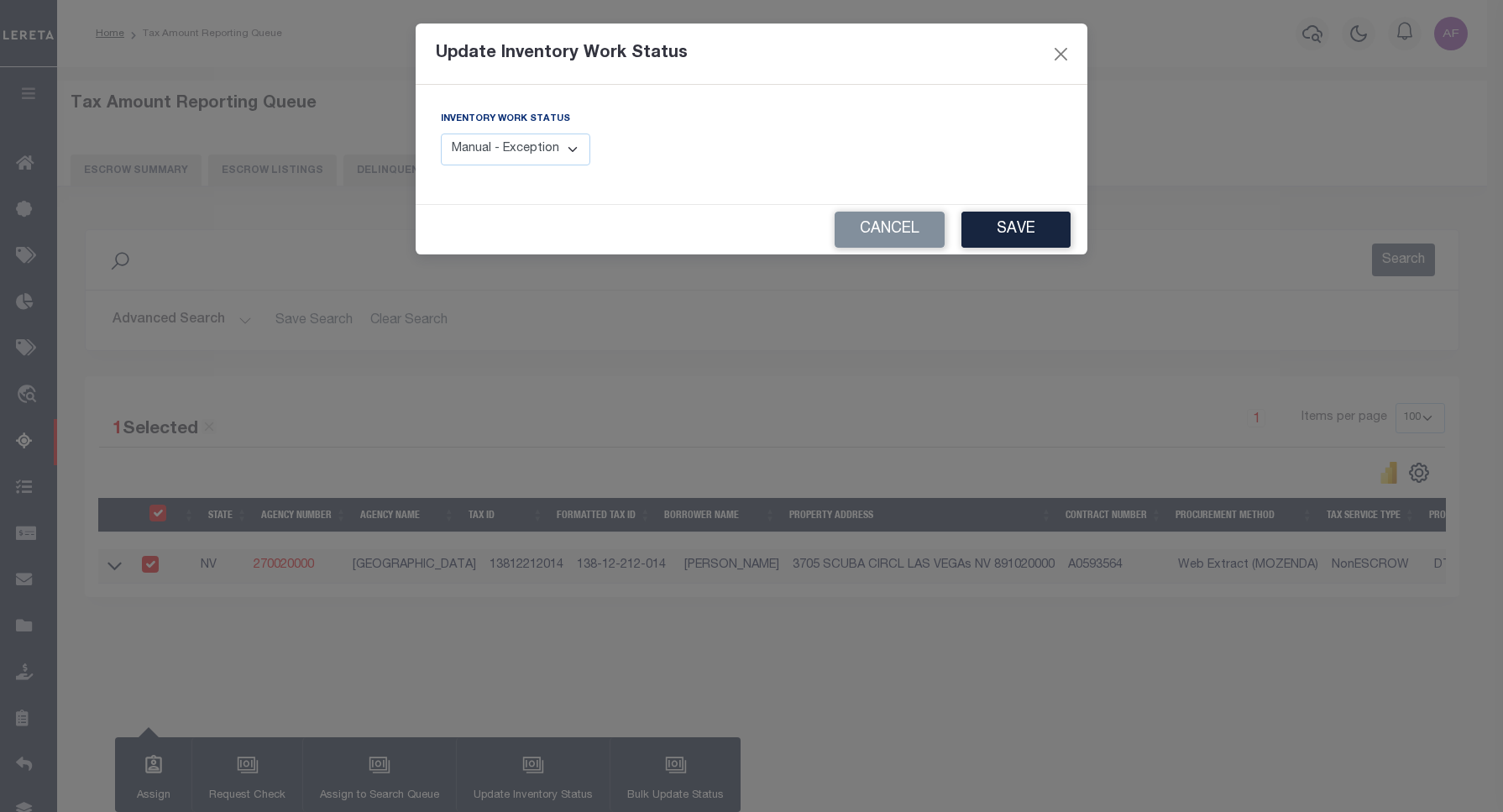
click at [466, 153] on select "Manual - Exception Pended - Awaiting Search Late Add Exception Completed" at bounding box center [516, 150] width 150 height 33
select select "4"
click at [441, 134] on select "Manual - Exception Pended - Awaiting Search Late Add Exception Completed" at bounding box center [516, 150] width 150 height 33
click at [1043, 224] on button "Save" at bounding box center [1015, 230] width 109 height 36
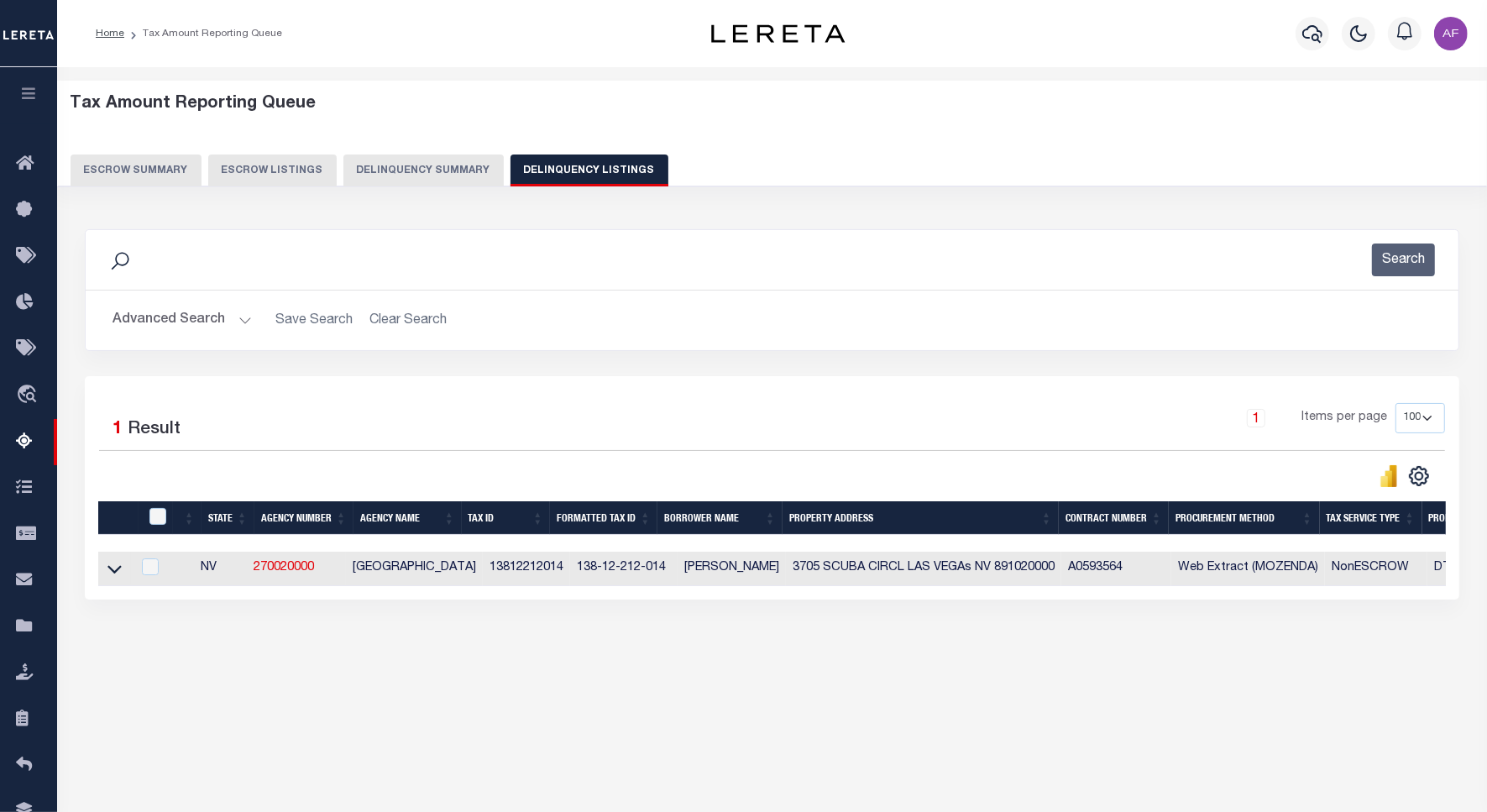
click at [143, 316] on button "Advanced Search" at bounding box center [183, 320] width 140 height 33
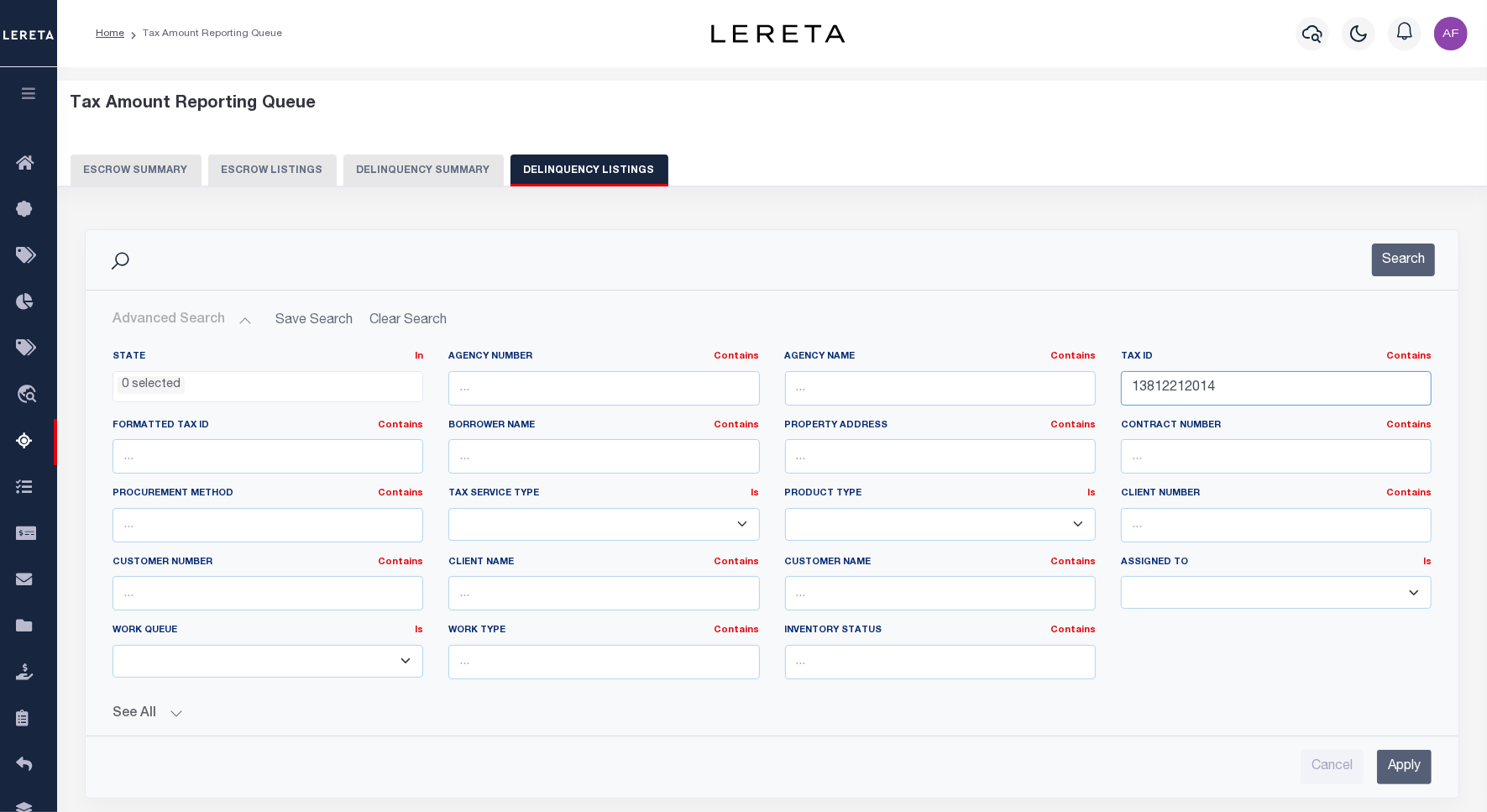
click at [1155, 379] on input "13812212014" at bounding box center [1276, 388] width 311 height 34
paste input "5"
type input "13812212015"
click at [1358, 255] on p at bounding box center [1355, 260] width 7 height 33
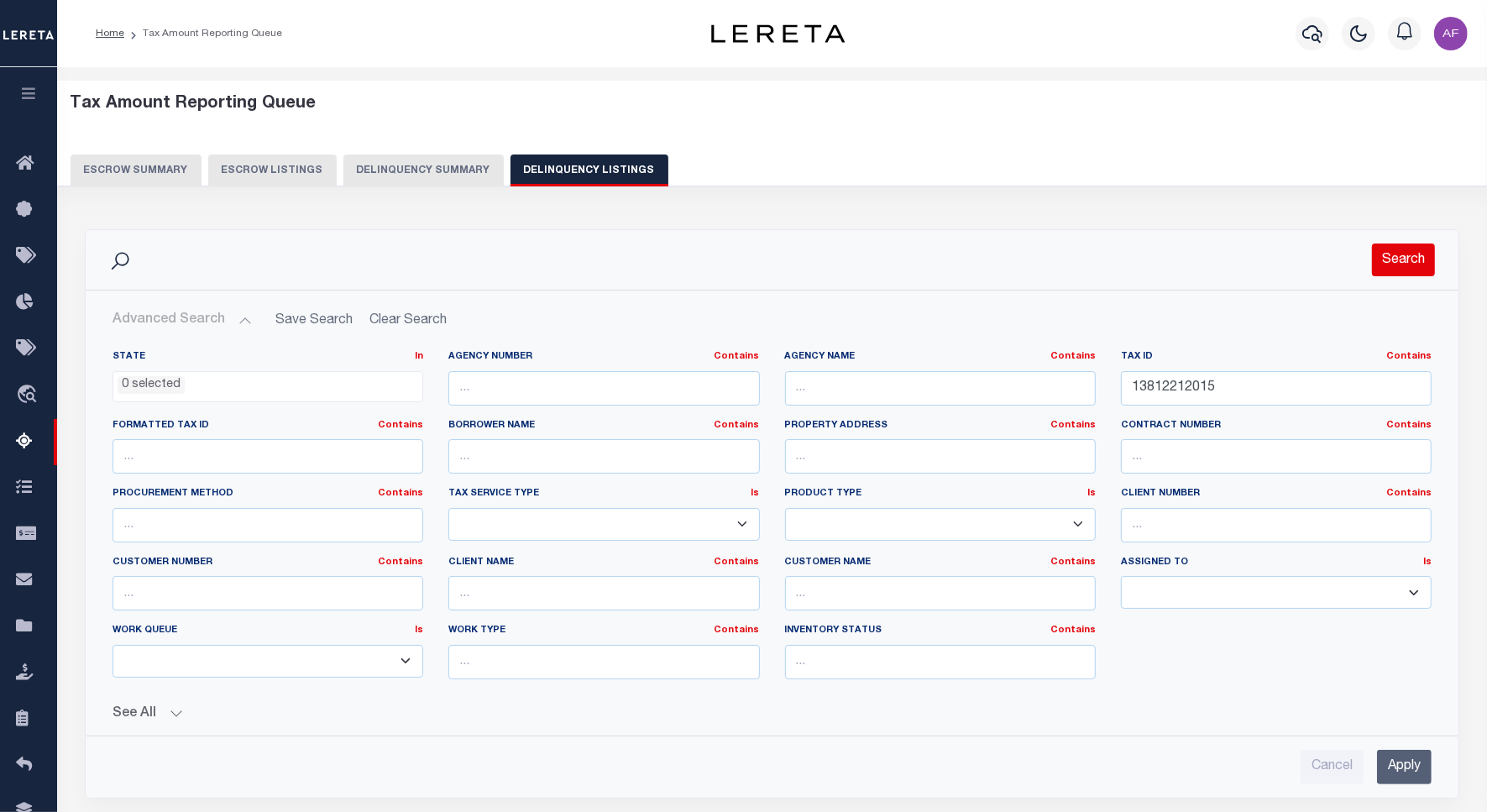
click at [1378, 258] on button "Search" at bounding box center [1403, 260] width 63 height 33
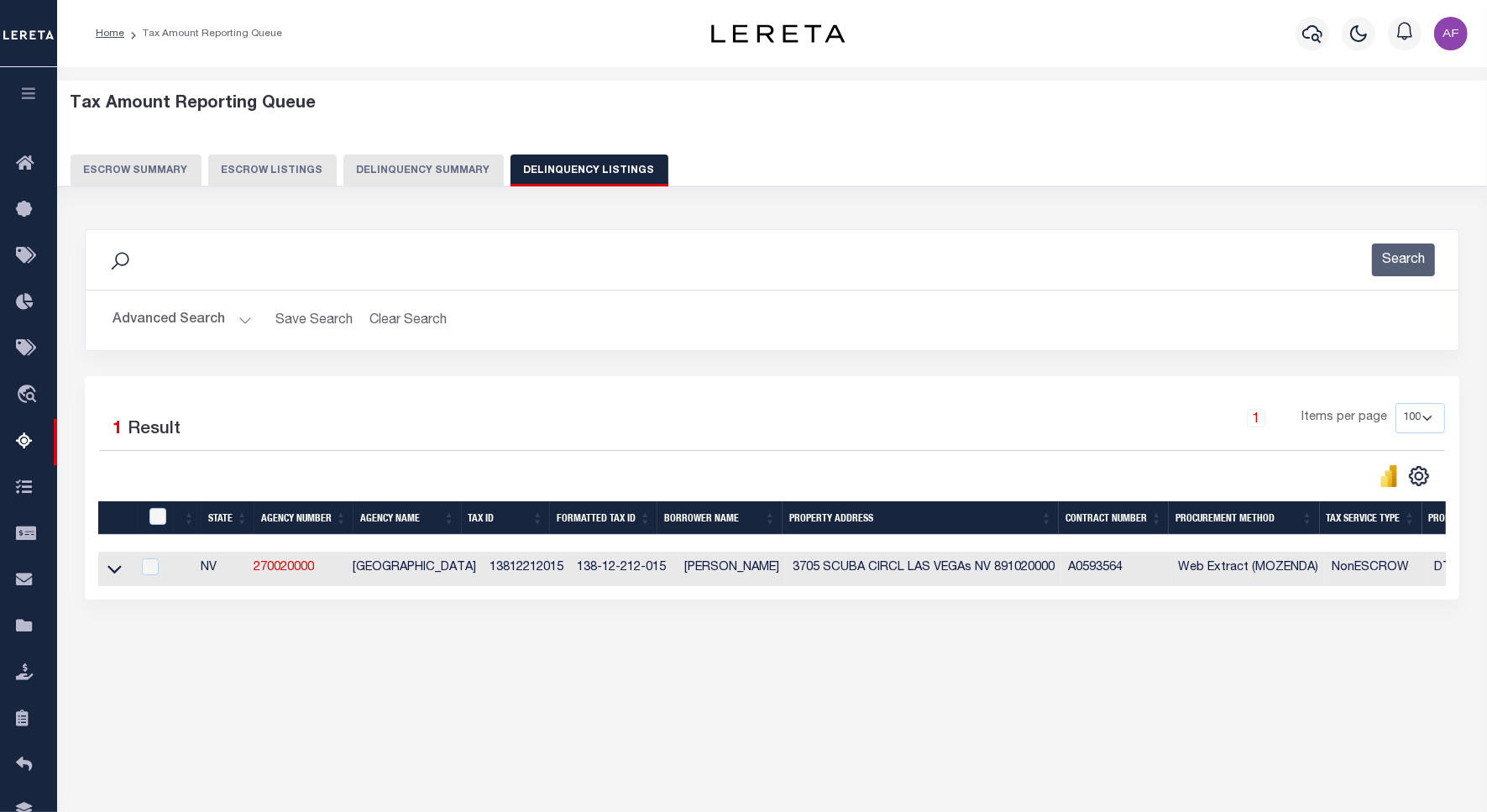
click at [112, 574] on icon at bounding box center [115, 569] width 14 height 8
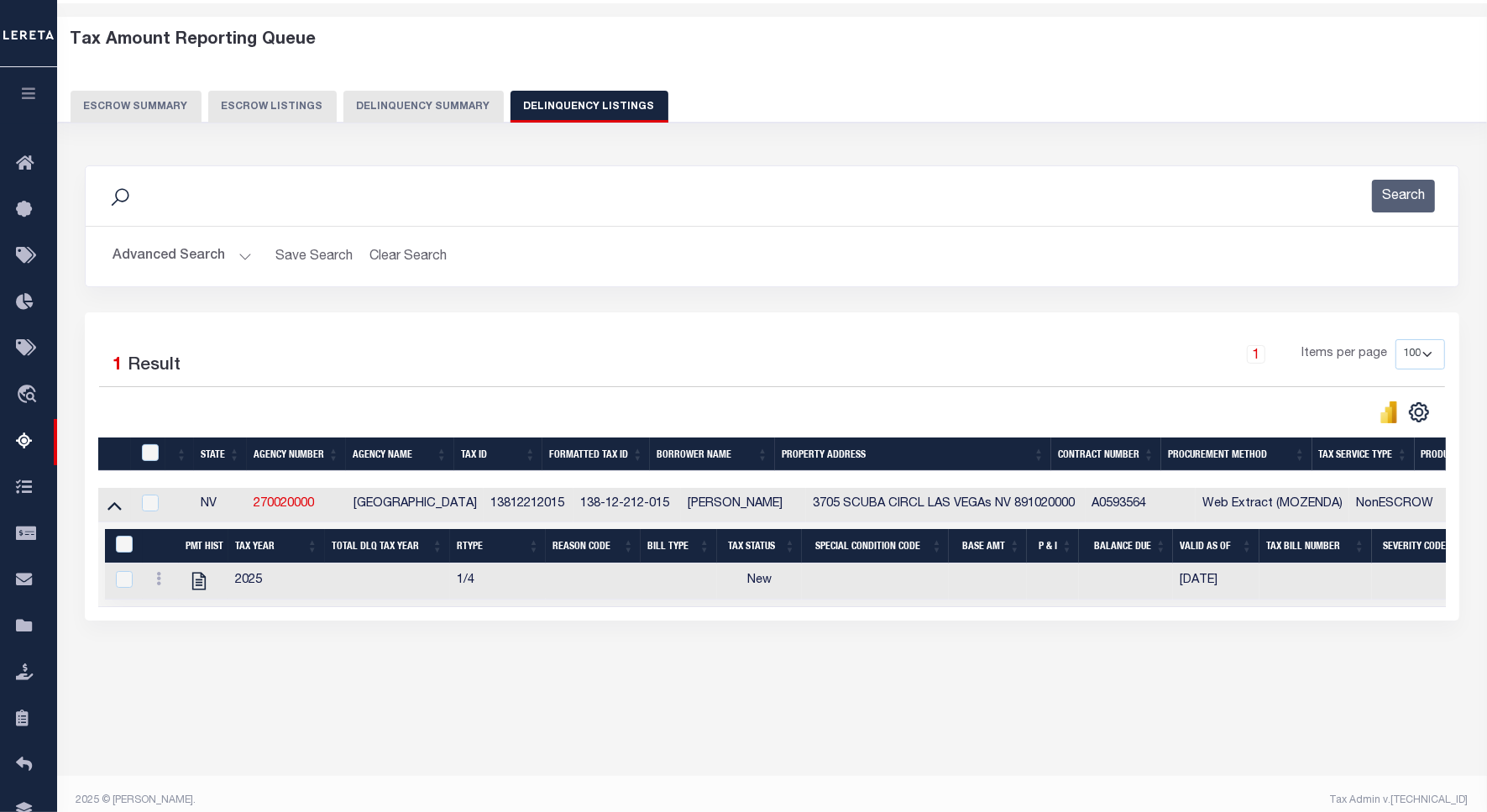
scroll to position [77, 0]
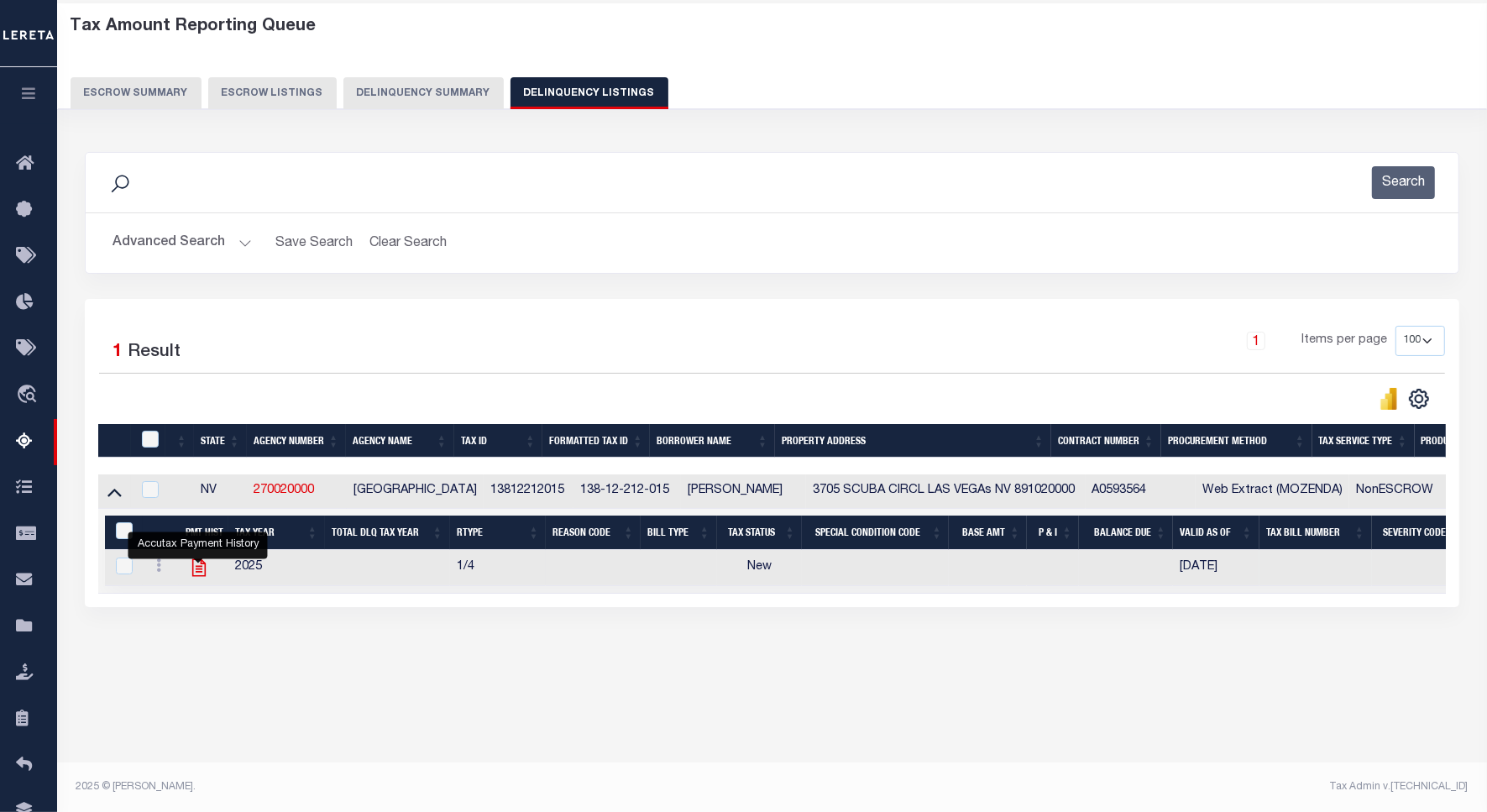
click at [200, 575] on icon "" at bounding box center [198, 568] width 13 height 18
checkbox input "true"
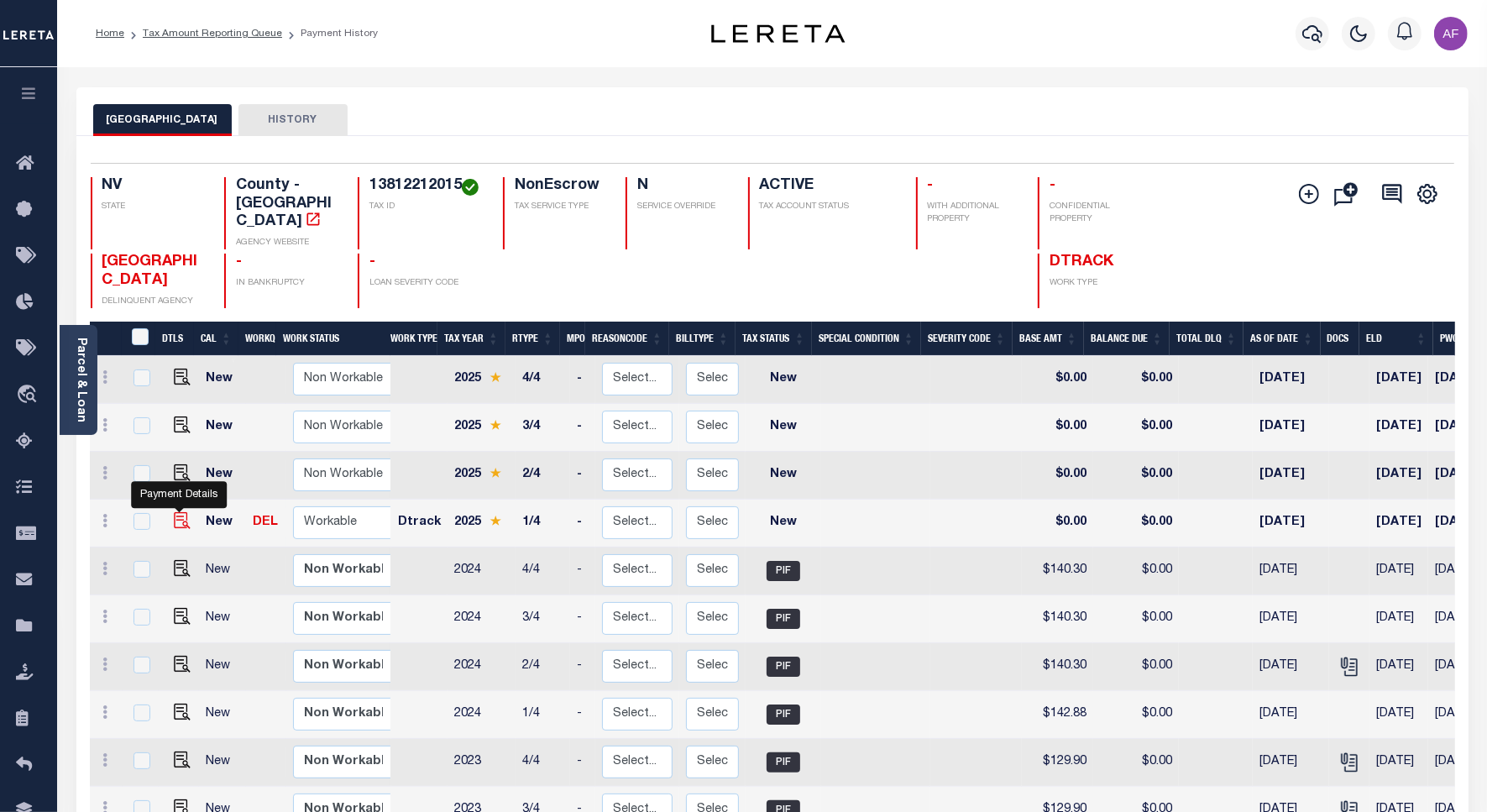
click at [182, 512] on img "" at bounding box center [182, 520] width 17 height 17
checkbox input "true"
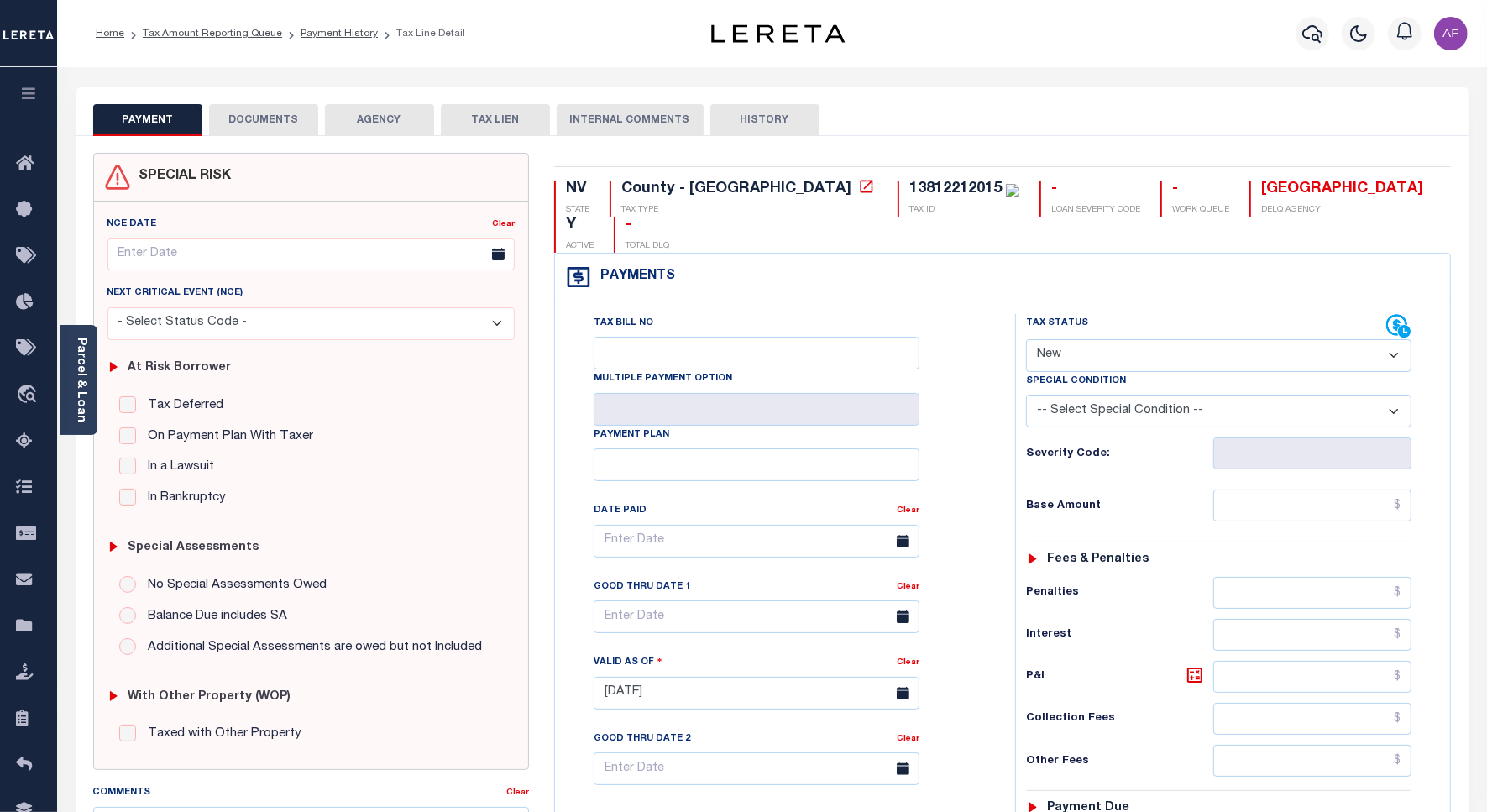
click at [1089, 340] on select "- Select Status Code - Open Due/Unpaid Paid Incomplete No Tax Due Internal Refu…" at bounding box center [1219, 356] width 386 height 33
select select "INC"
click at [1026, 340] on select "- Select Status Code - Open Due/Unpaid Paid Incomplete No Tax Due Internal Refu…" at bounding box center [1219, 356] width 386 height 33
type input "[DATE]"
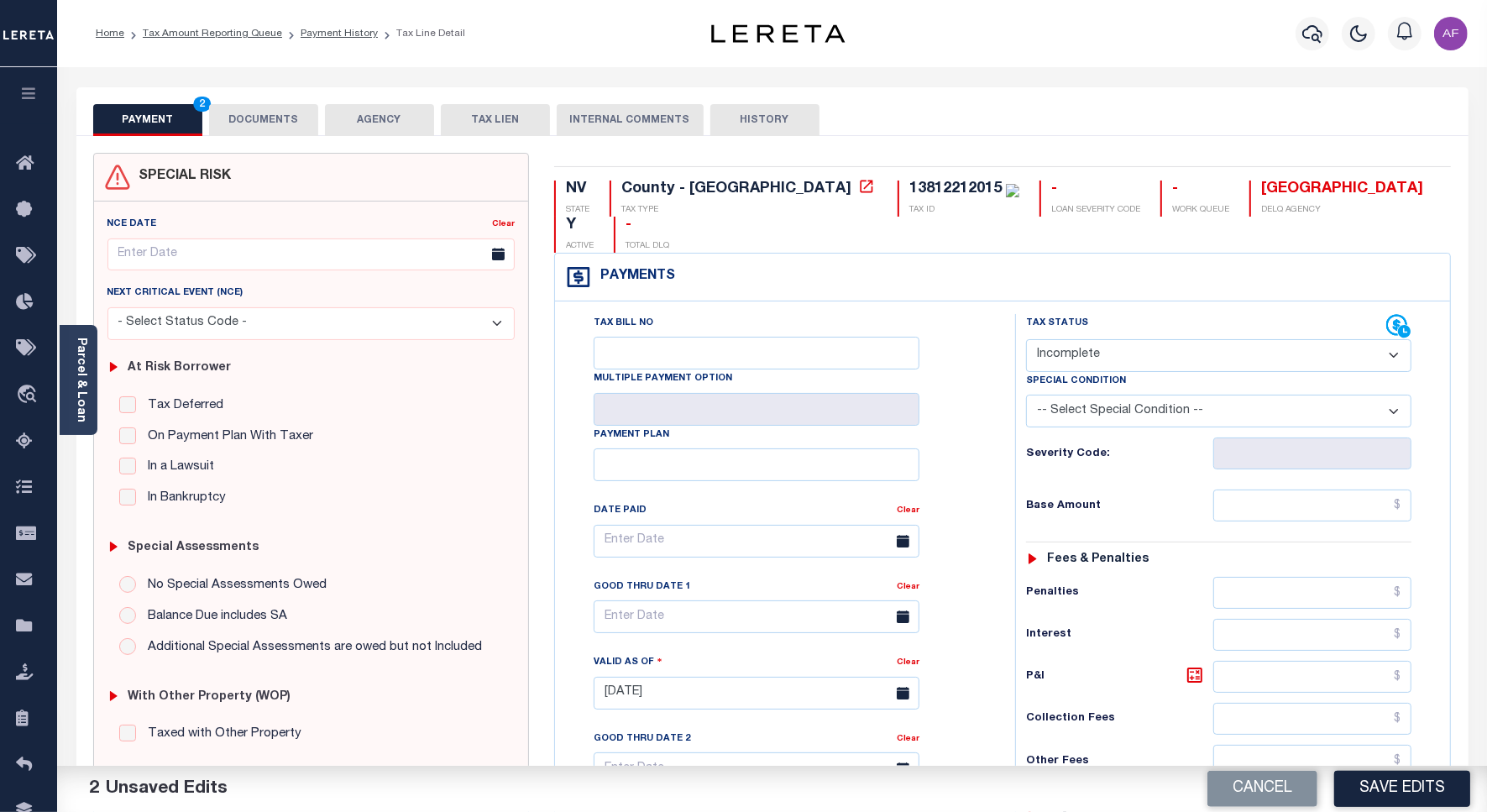
drag, startPoint x: 1073, startPoint y: 317, endPoint x: 1076, endPoint y: 338, distance: 21.2
click at [1073, 340] on select "- Select Status Code - Open Due/Unpaid Paid Incomplete No Tax Due Internal Refu…" at bounding box center [1219, 356] width 386 height 33
select select "PYD"
click at [1026, 340] on select "- Select Status Code - Open Due/Unpaid Paid Incomplete No Tax Due Internal Refu…" at bounding box center [1219, 356] width 386 height 33
drag, startPoint x: 1354, startPoint y: 468, endPoint x: 1357, endPoint y: 455, distance: 13.3
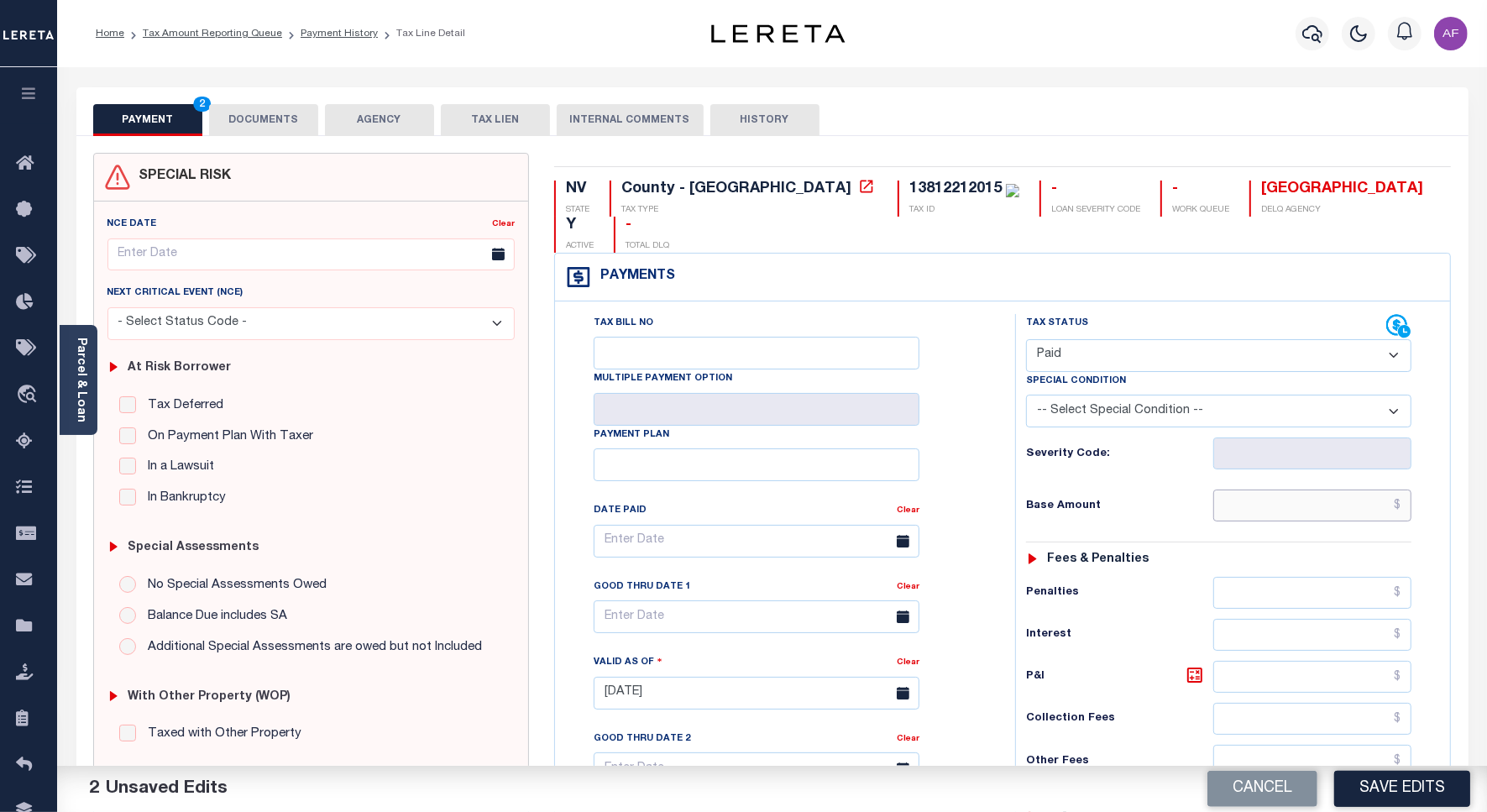
click at [1354, 489] on input "text" at bounding box center [1312, 505] width 198 height 32
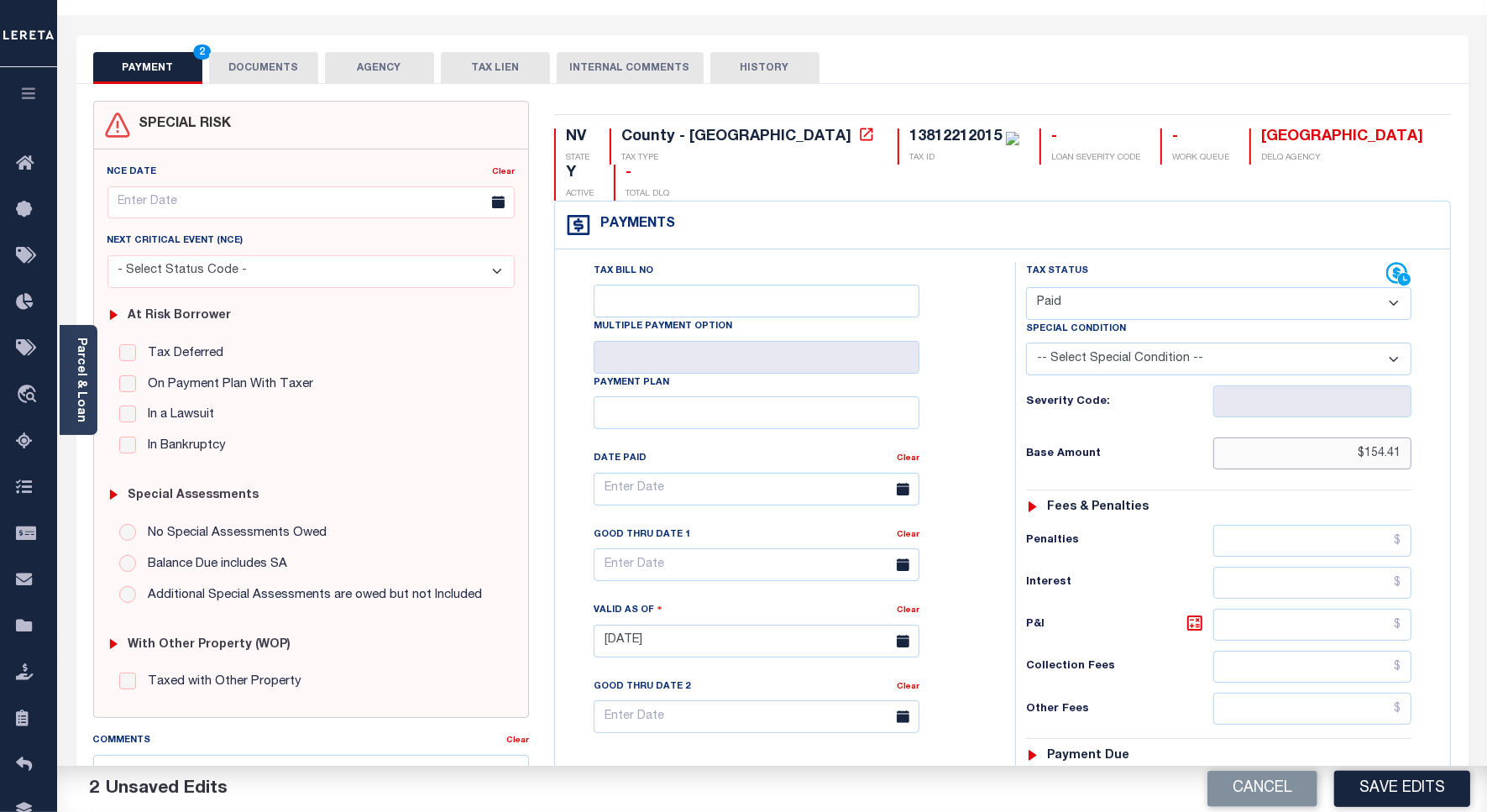
scroll to position [442, 0]
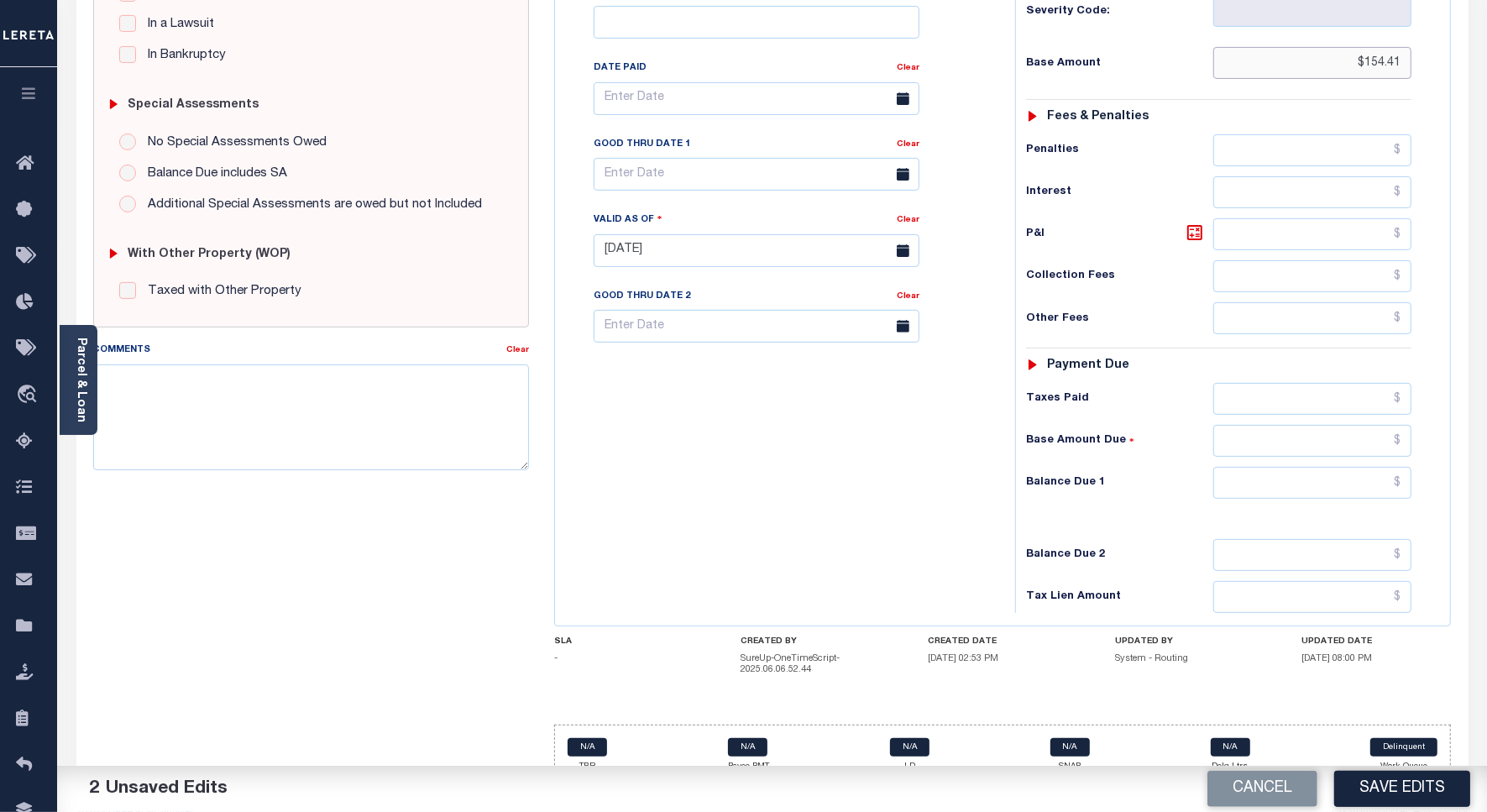
type input "$154.41"
click at [1360, 466] on input "text" at bounding box center [1312, 482] width 198 height 32
type input "$0"
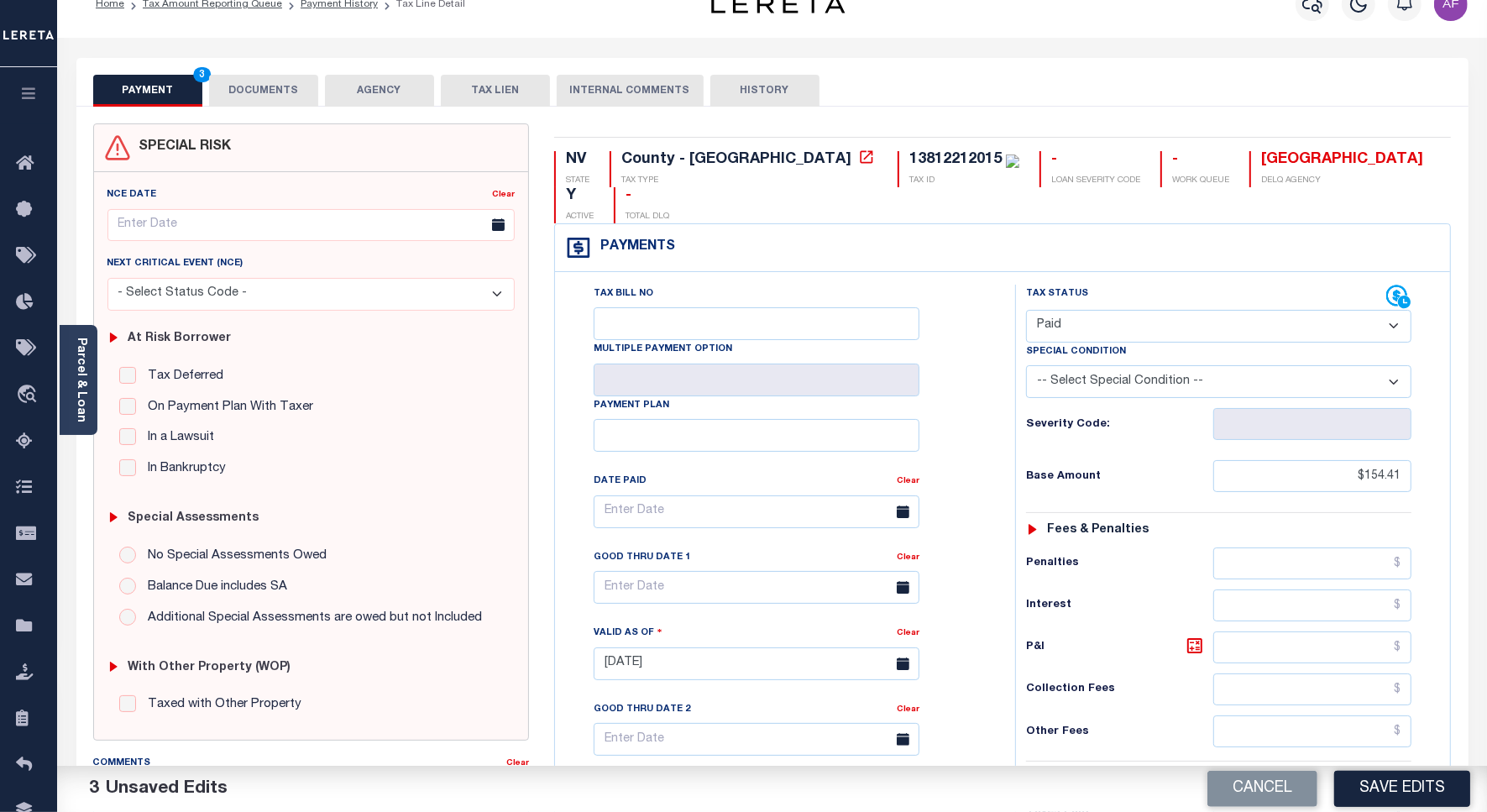
scroll to position [0, 0]
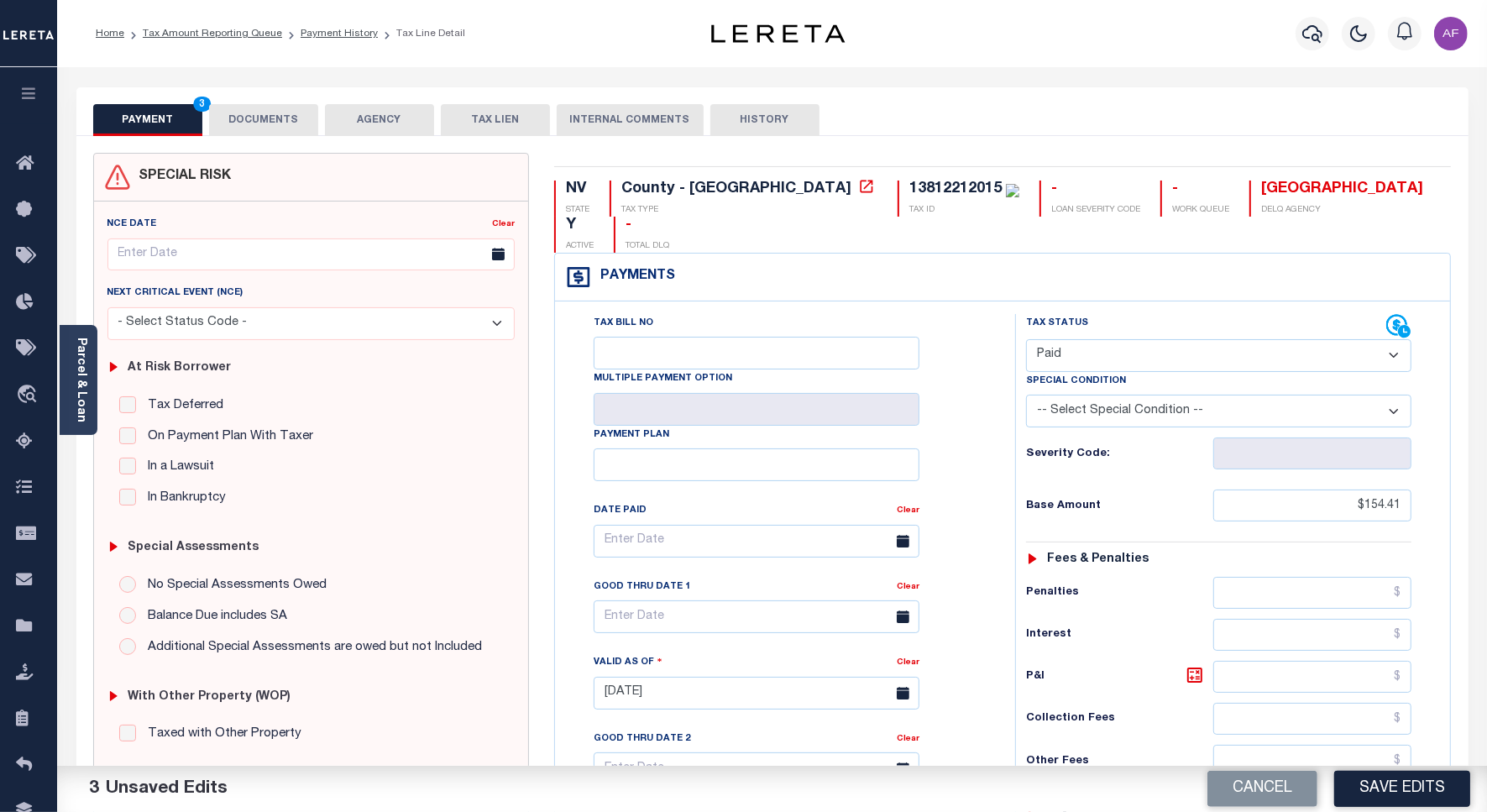
click at [253, 110] on button "DOCUMENTS" at bounding box center [263, 120] width 109 height 32
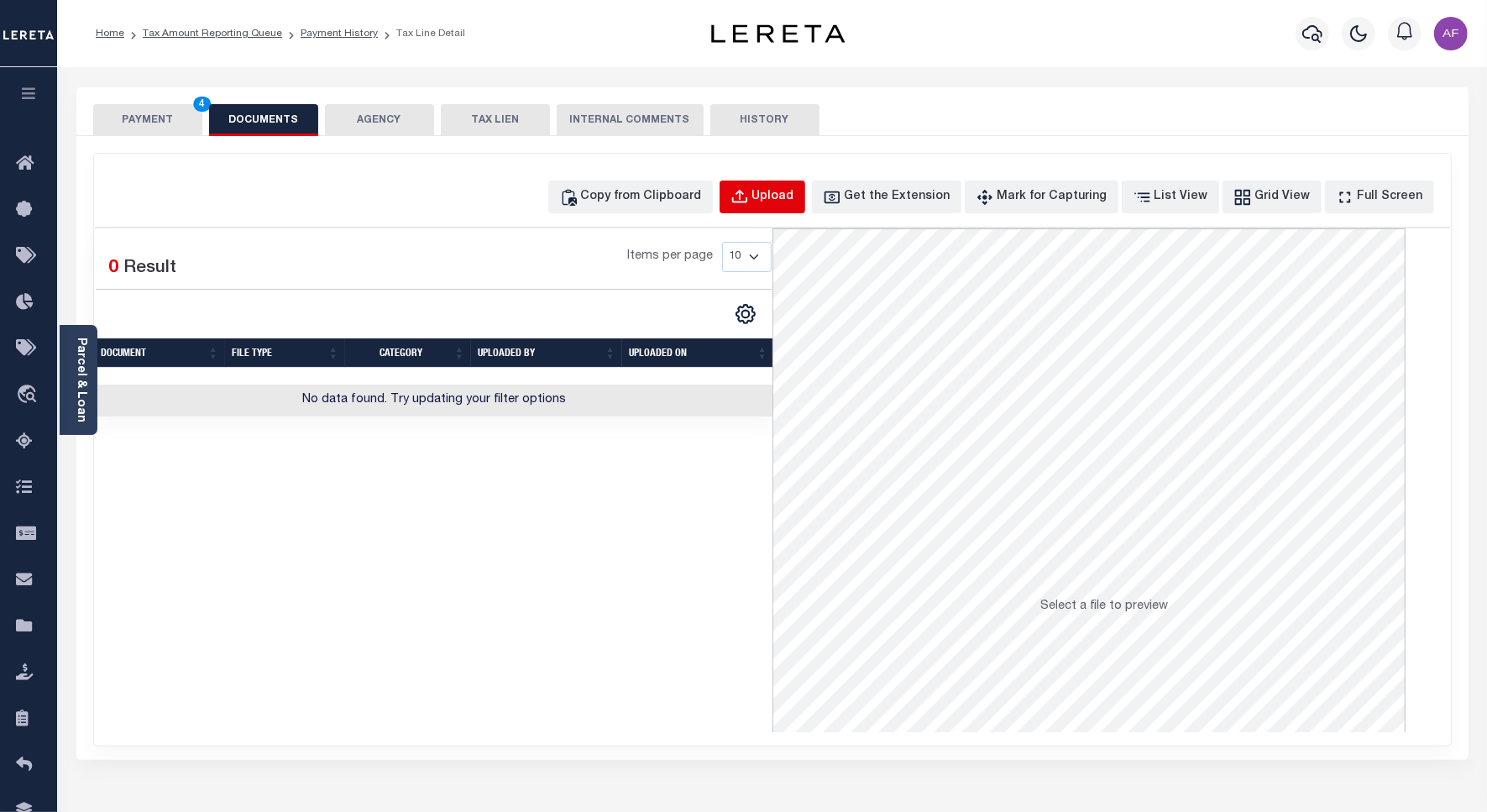
click at [794, 187] on button "Upload" at bounding box center [762, 197] width 86 height 33
select select "POP"
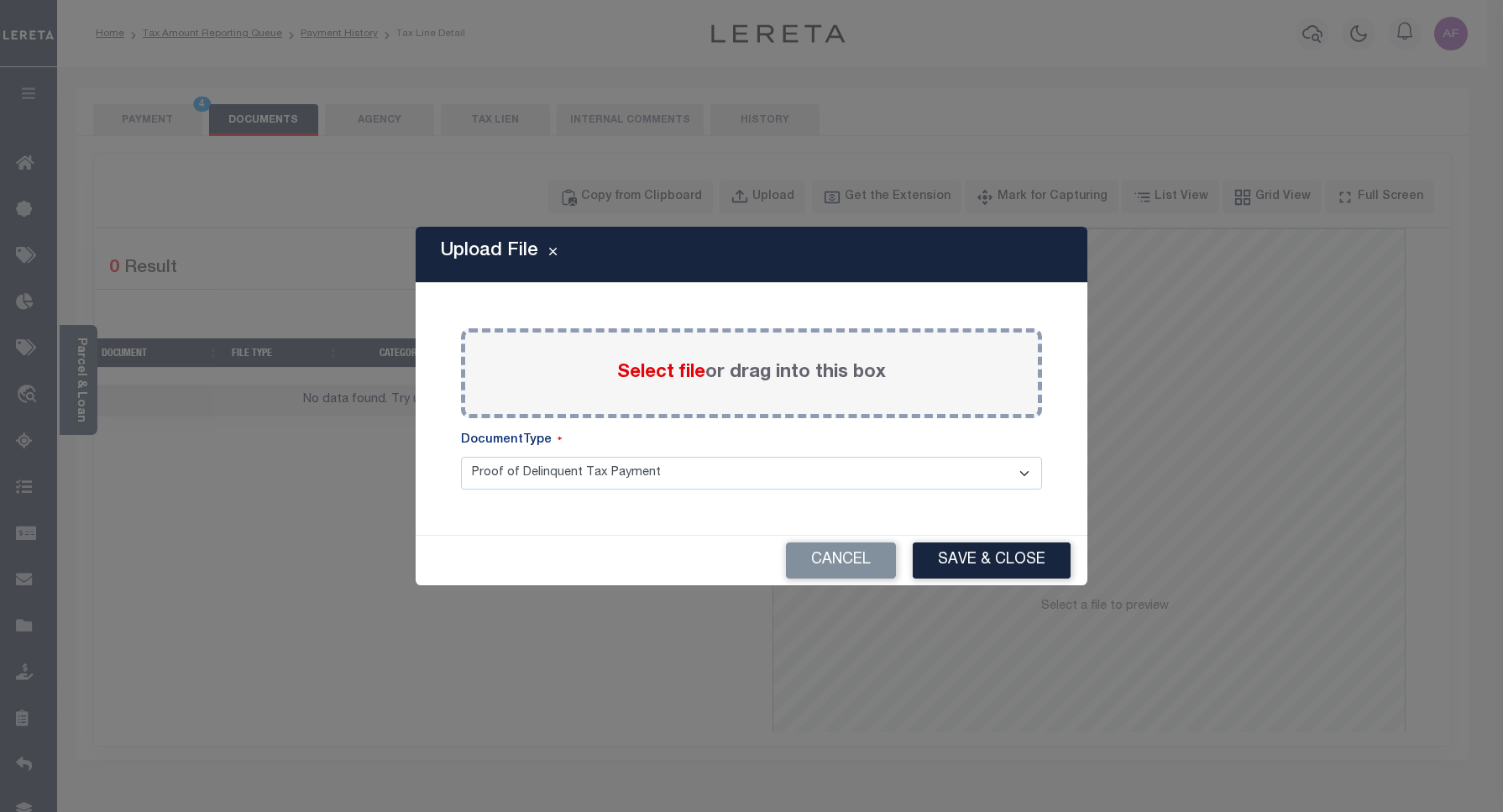
click at [633, 376] on span "Select file" at bounding box center [662, 373] width 88 height 18
click at [0, 0] on input "Select file or drag into this box" at bounding box center [0, 0] width 0 height 0
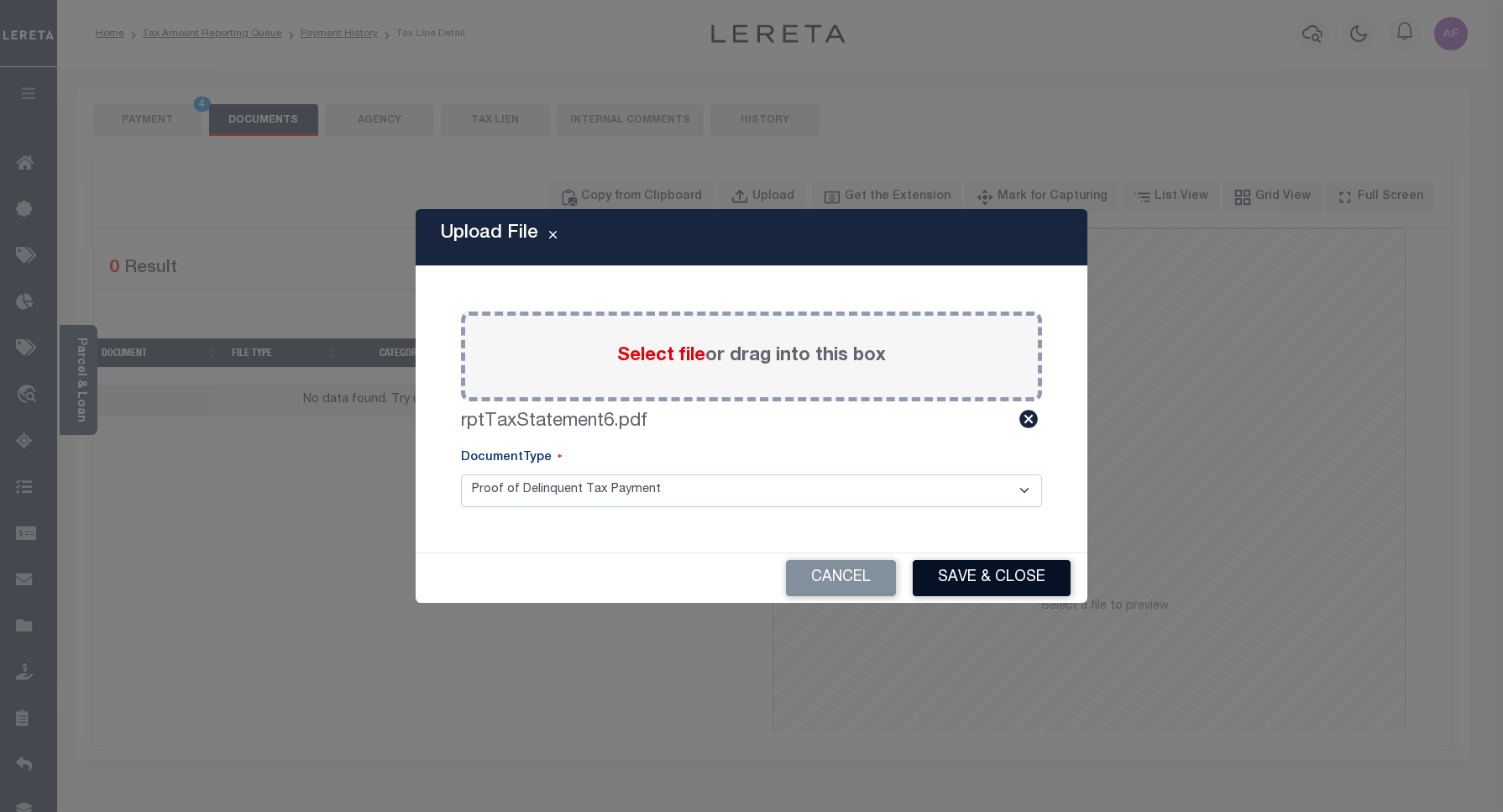
click at [987, 570] on button "Save & Close" at bounding box center [991, 578] width 158 height 36
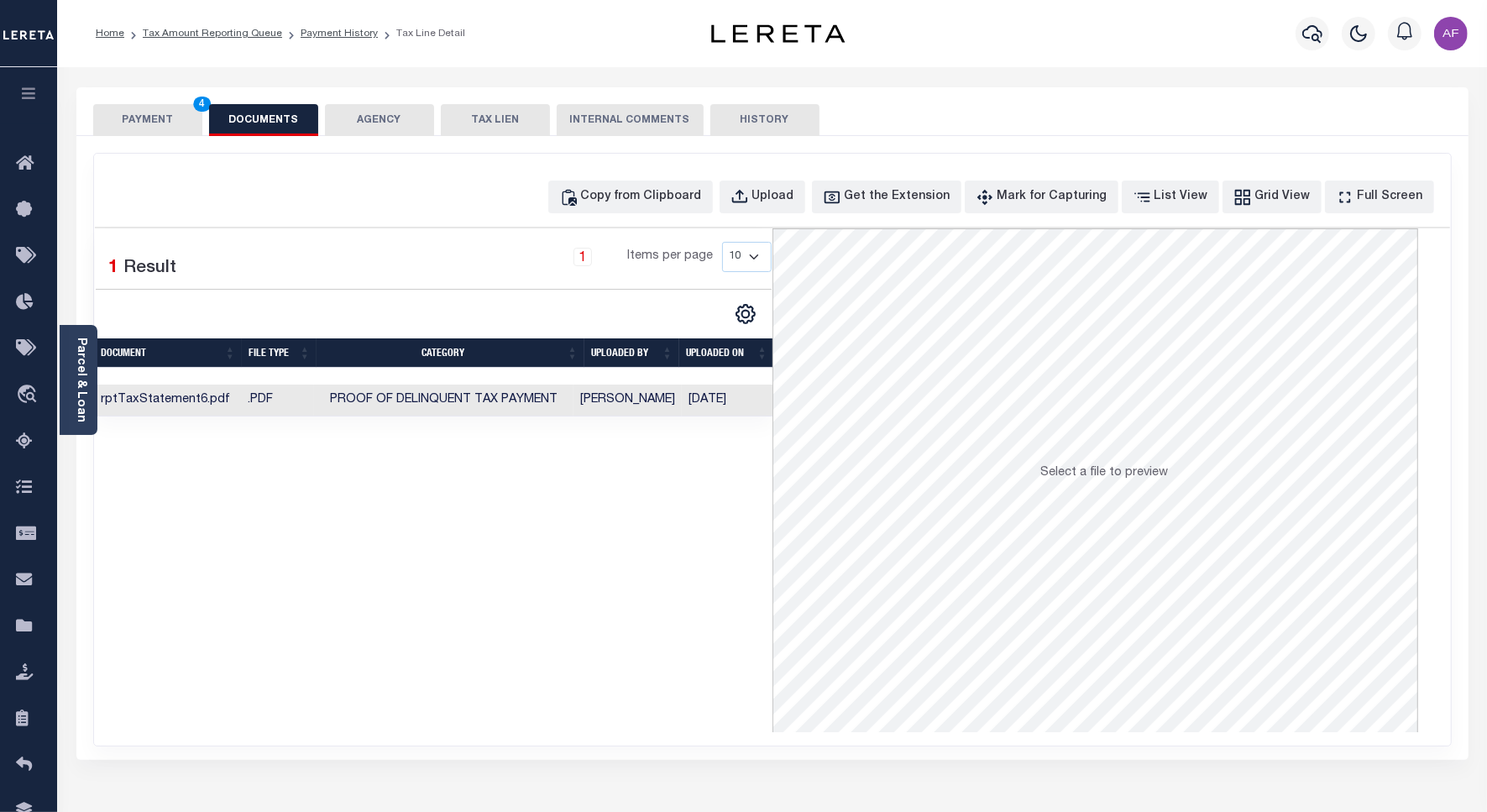
click at [133, 114] on button "PAYMENT 4" at bounding box center [147, 120] width 109 height 32
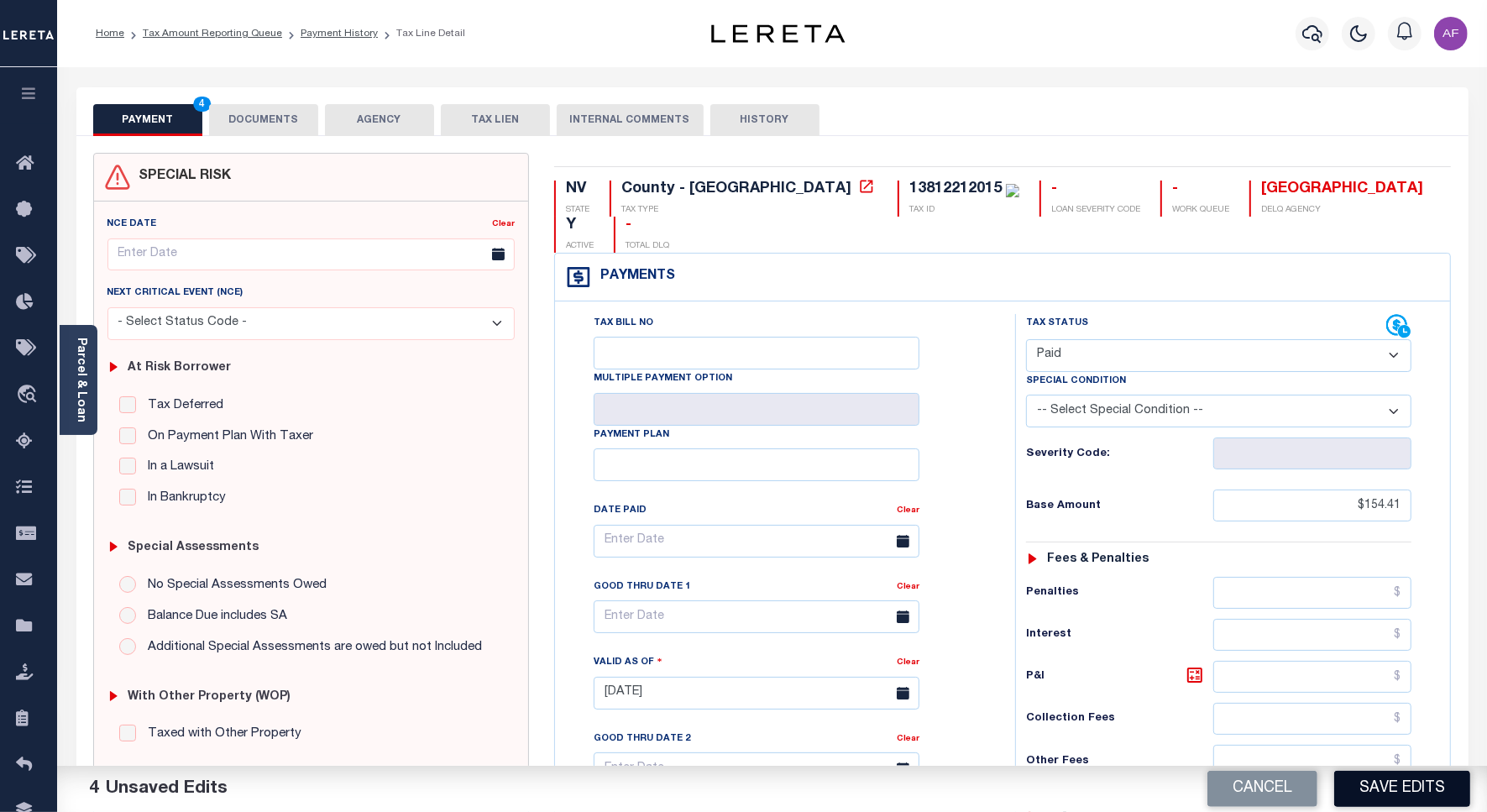
click at [1381, 799] on button "Save Edits" at bounding box center [1402, 788] width 136 height 36
checkbox input "false"
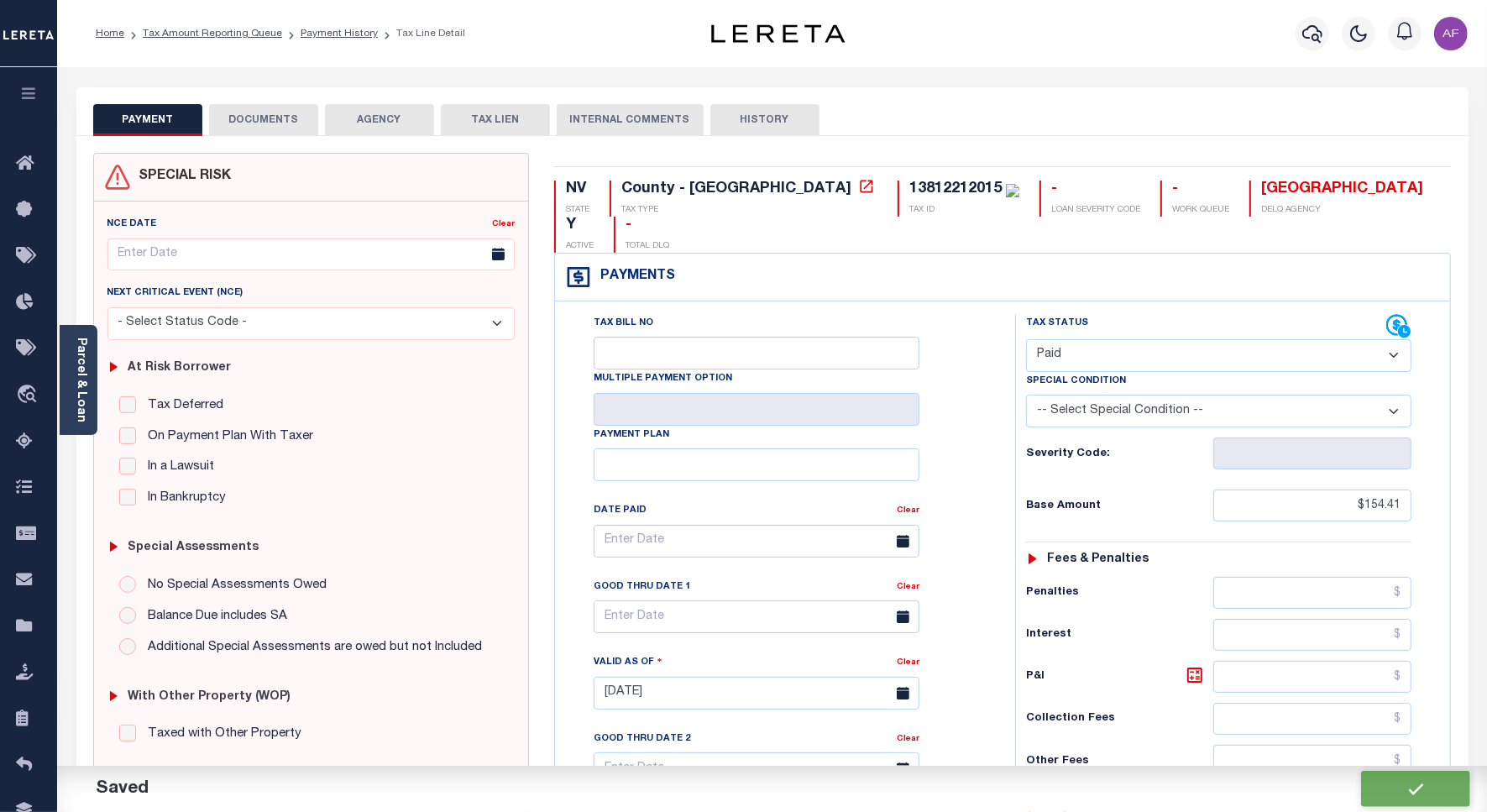
type input "$154.41"
type input "$0"
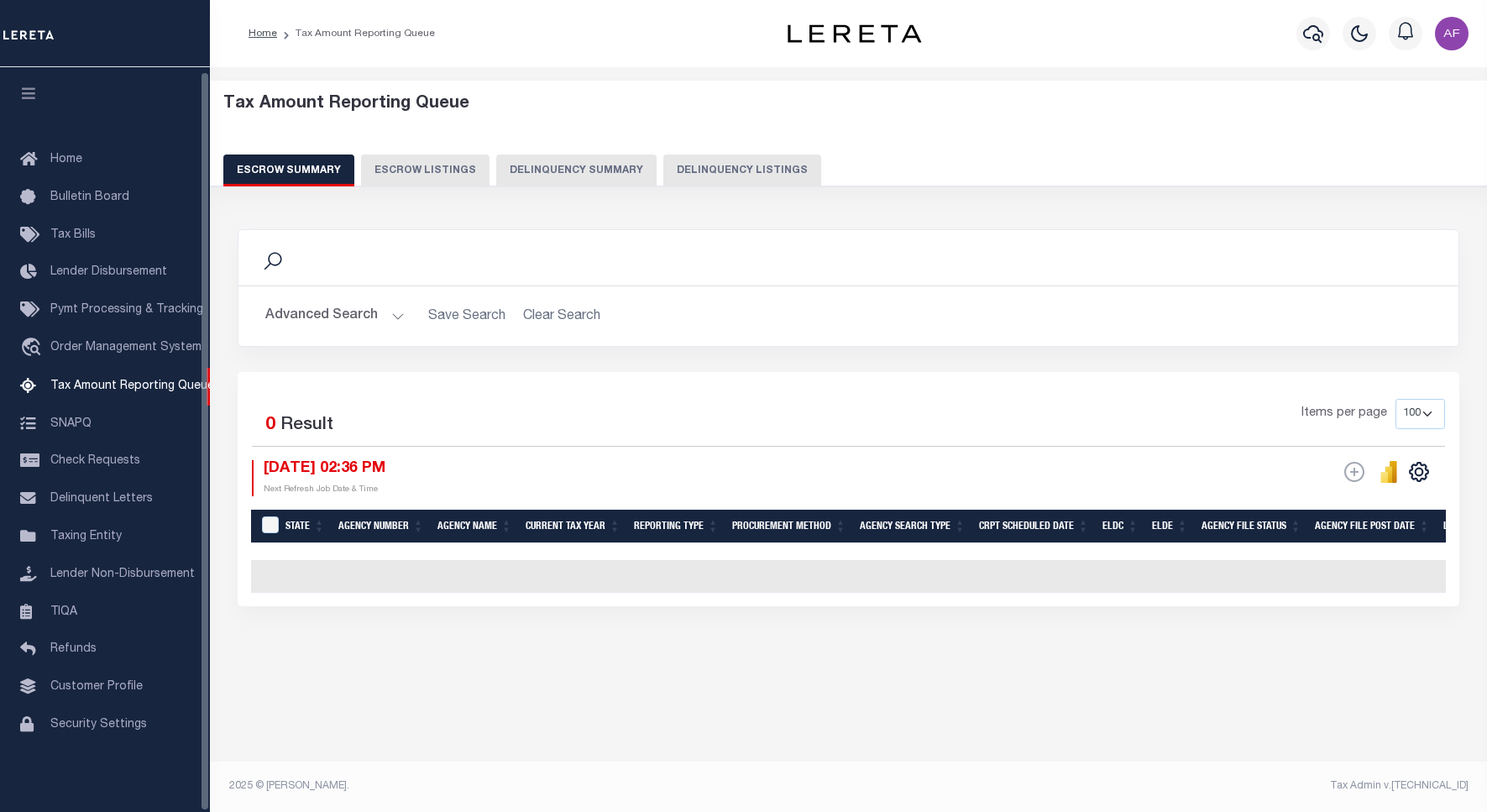
select select "100"
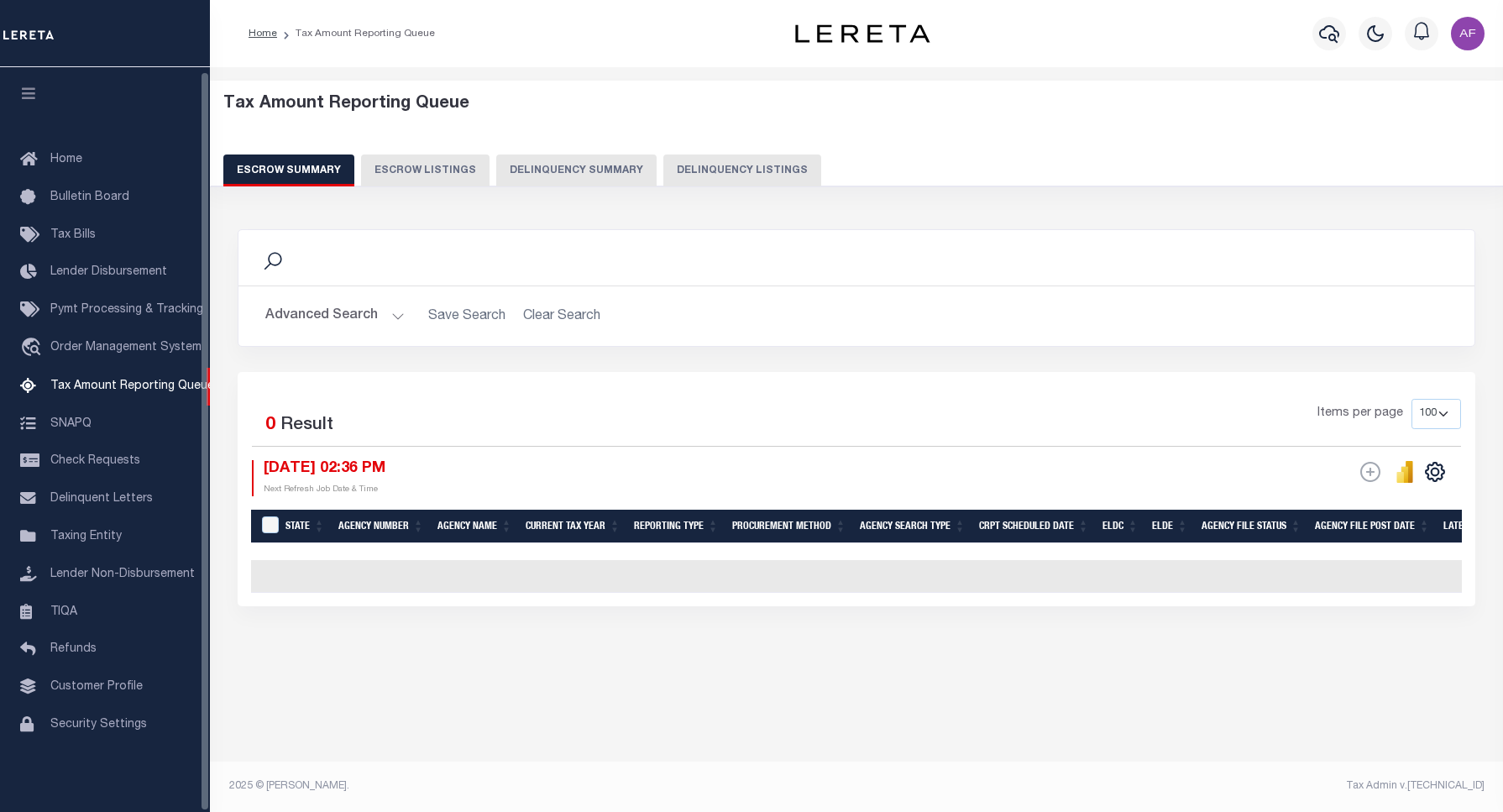
scroll to position [5, 0]
click at [731, 172] on button "Delinquency Listings" at bounding box center [743, 171] width 158 height 32
select select "100"
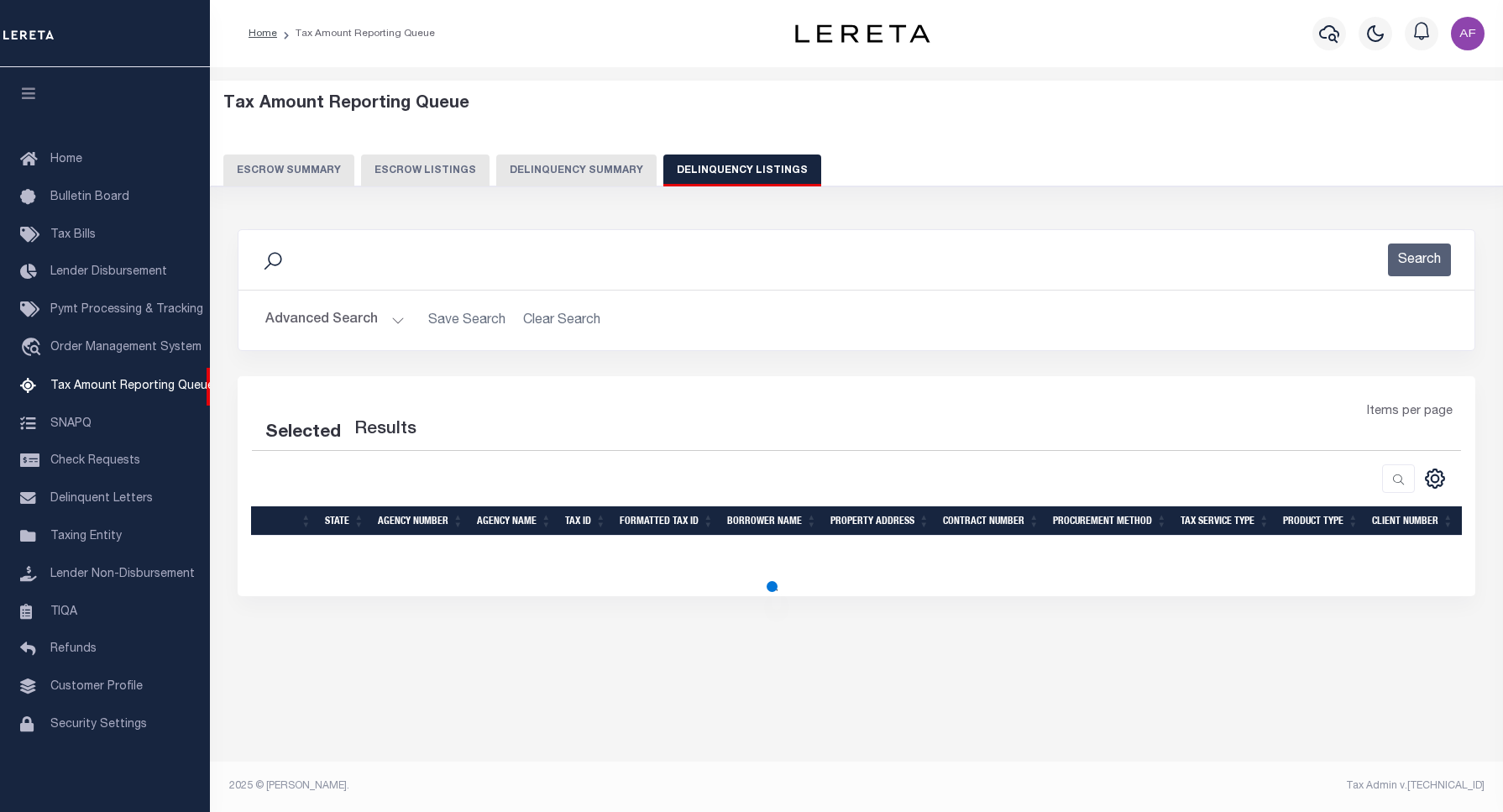
select select "100"
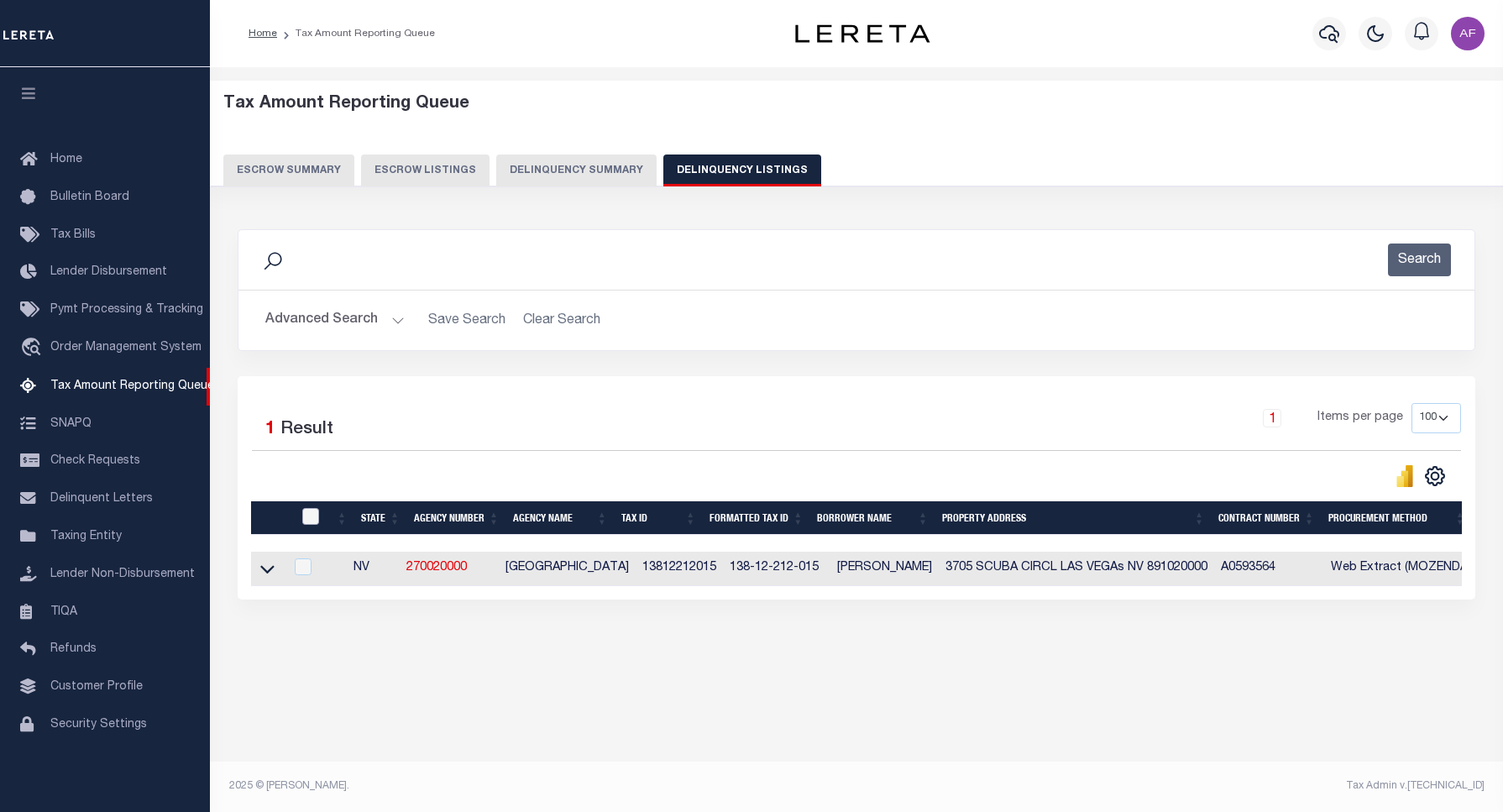
click at [305, 518] on input "checkbox" at bounding box center [311, 515] width 17 height 17
checkbox input "true"
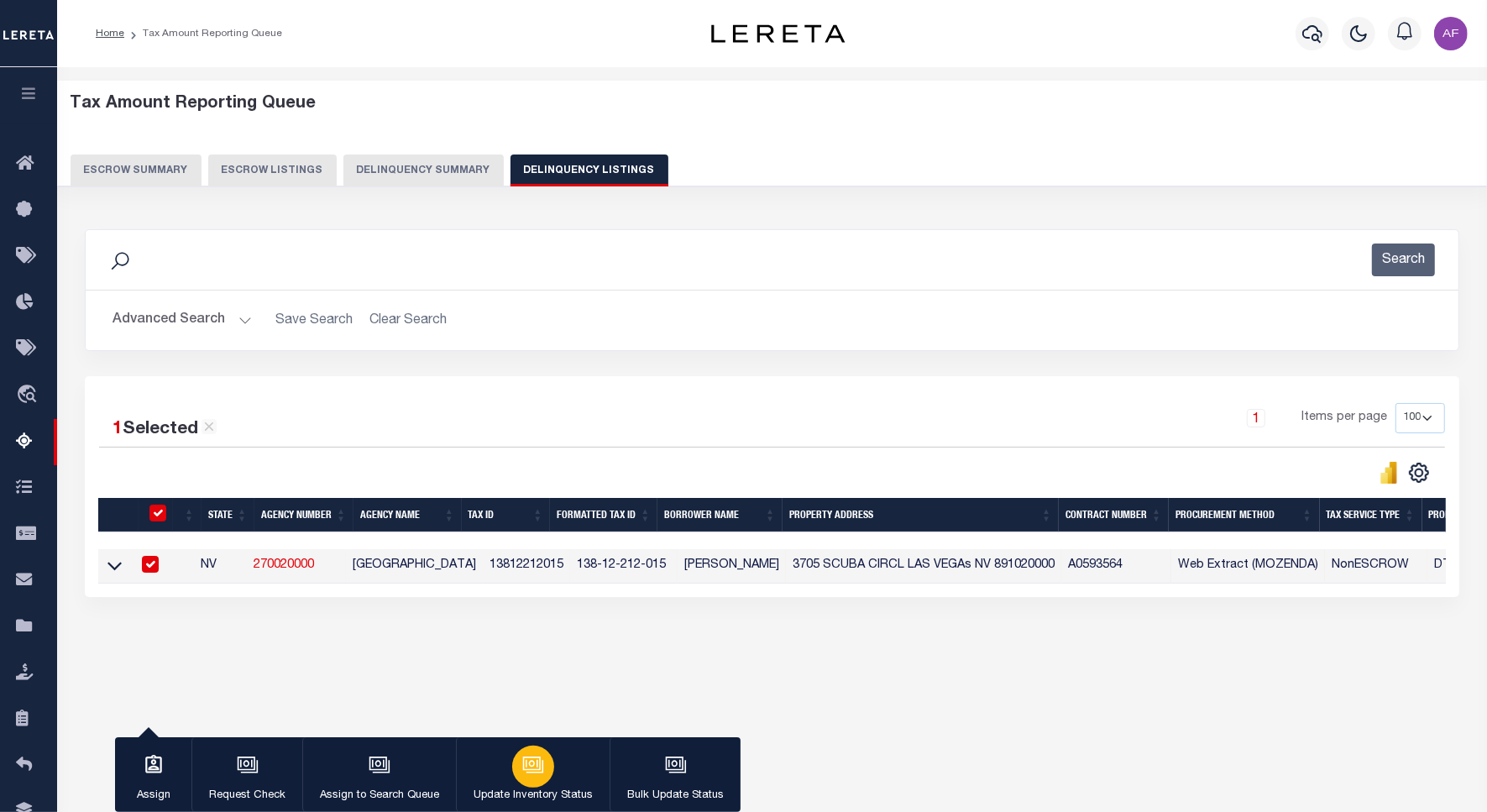
click at [528, 768] on icon "button" at bounding box center [534, 765] width 22 height 22
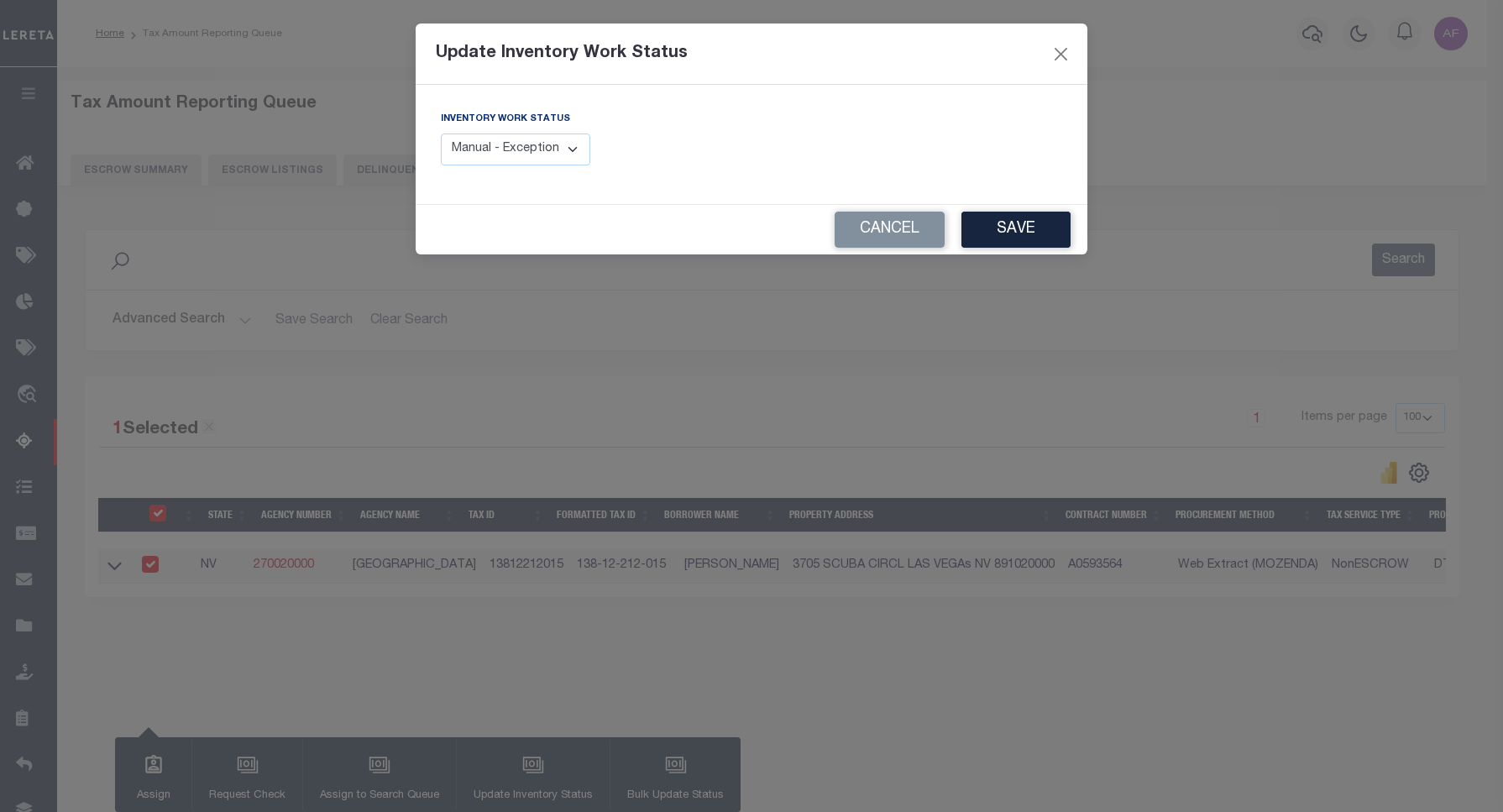
click at [523, 147] on select "Manual - Exception Pended - Awaiting Search Late Add Exception Completed" at bounding box center [516, 150] width 150 height 33
select select "4"
click at [441, 134] on select "Manual - Exception Pended - Awaiting Search Late Add Exception Completed" at bounding box center [516, 150] width 150 height 33
click at [1051, 229] on button "Save" at bounding box center [1015, 230] width 109 height 36
